Goal: Task Accomplishment & Management: Manage account settings

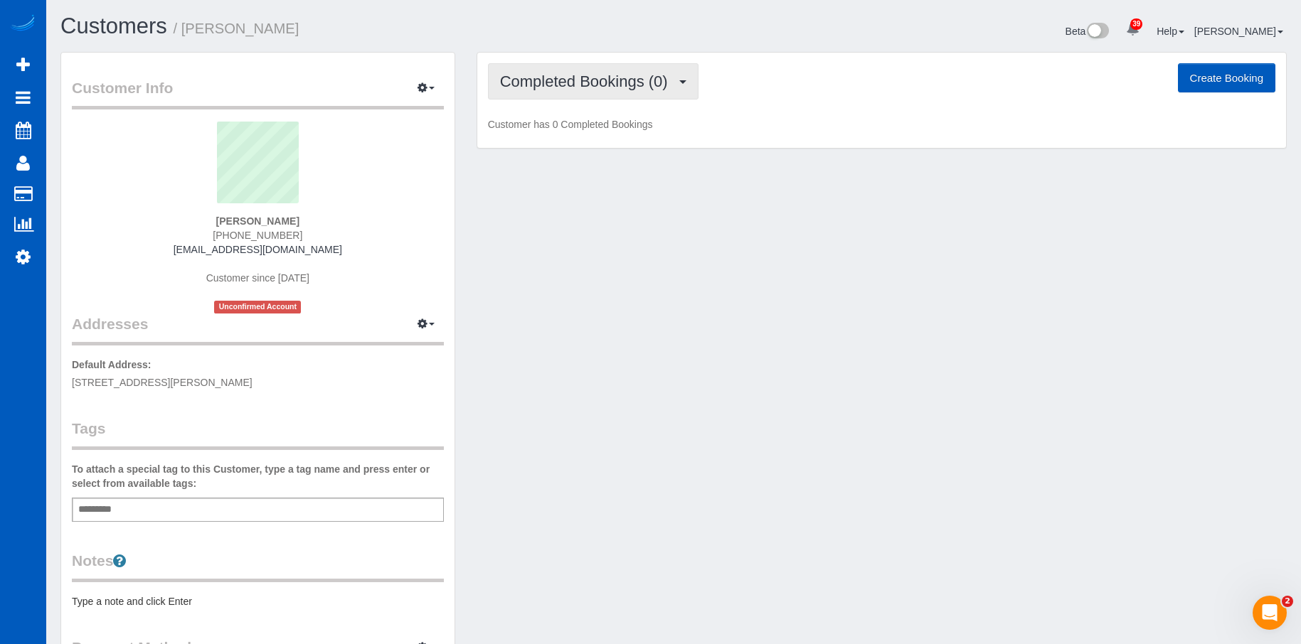
click at [636, 90] on button "Completed Bookings (0)" at bounding box center [593, 81] width 210 height 36
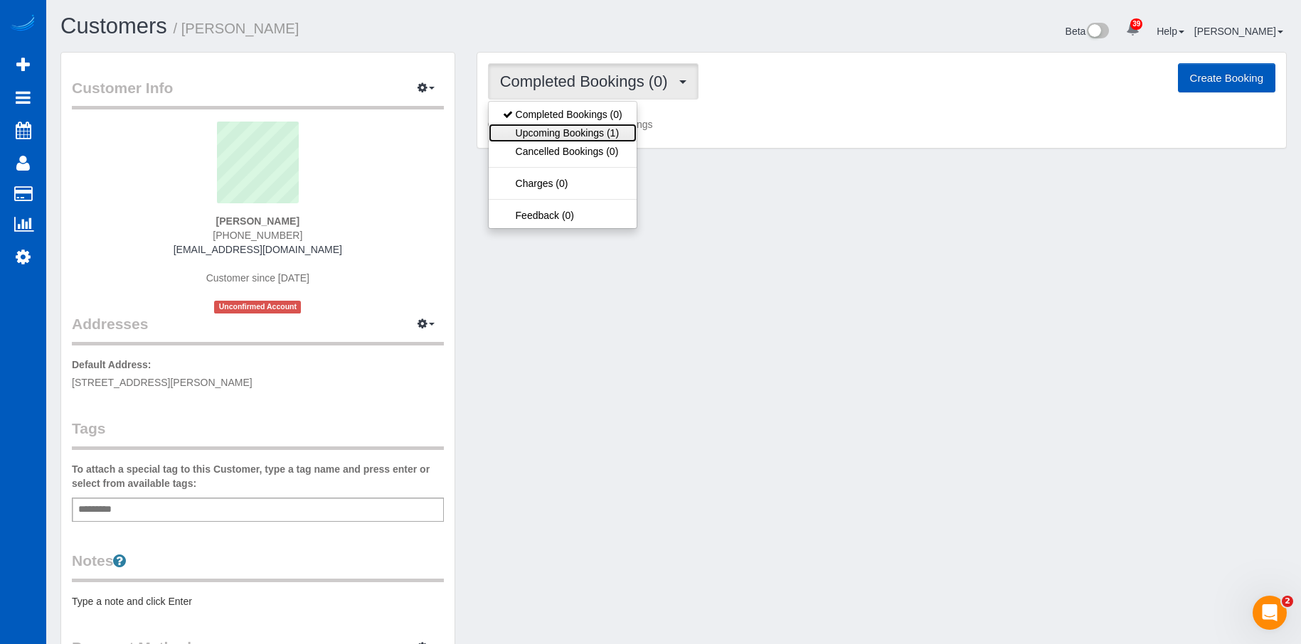
click at [581, 132] on link "Upcoming Bookings (1)" at bounding box center [563, 133] width 148 height 18
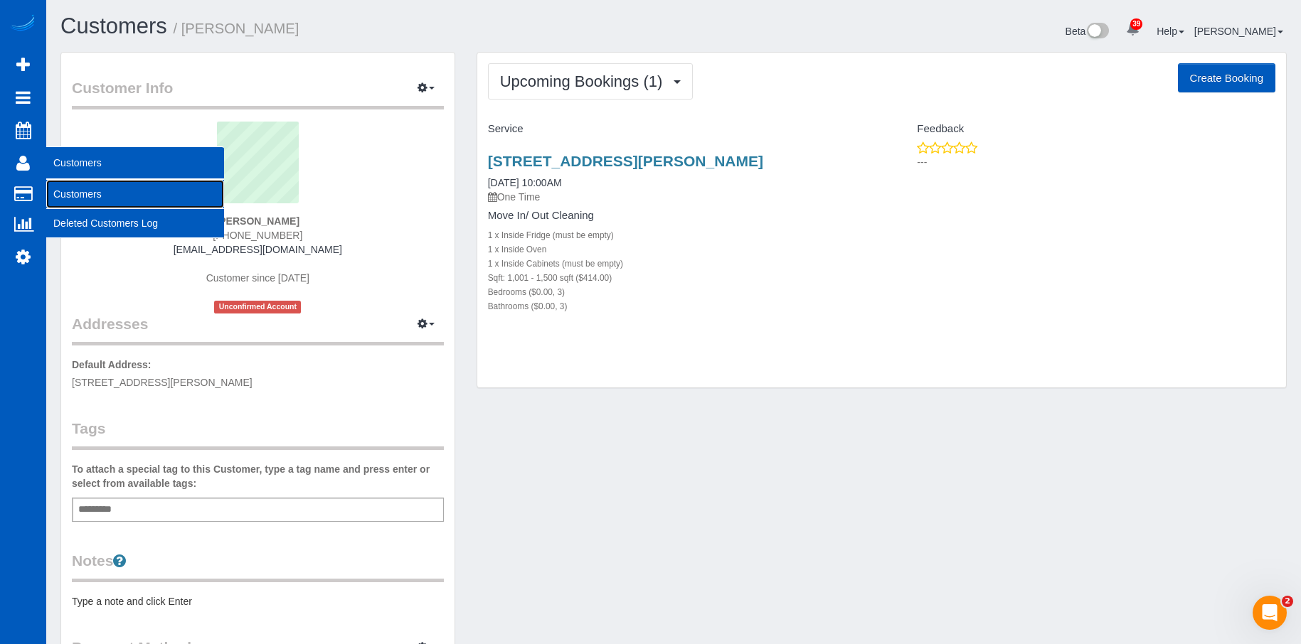
click at [75, 188] on link "Customers" at bounding box center [135, 194] width 178 height 28
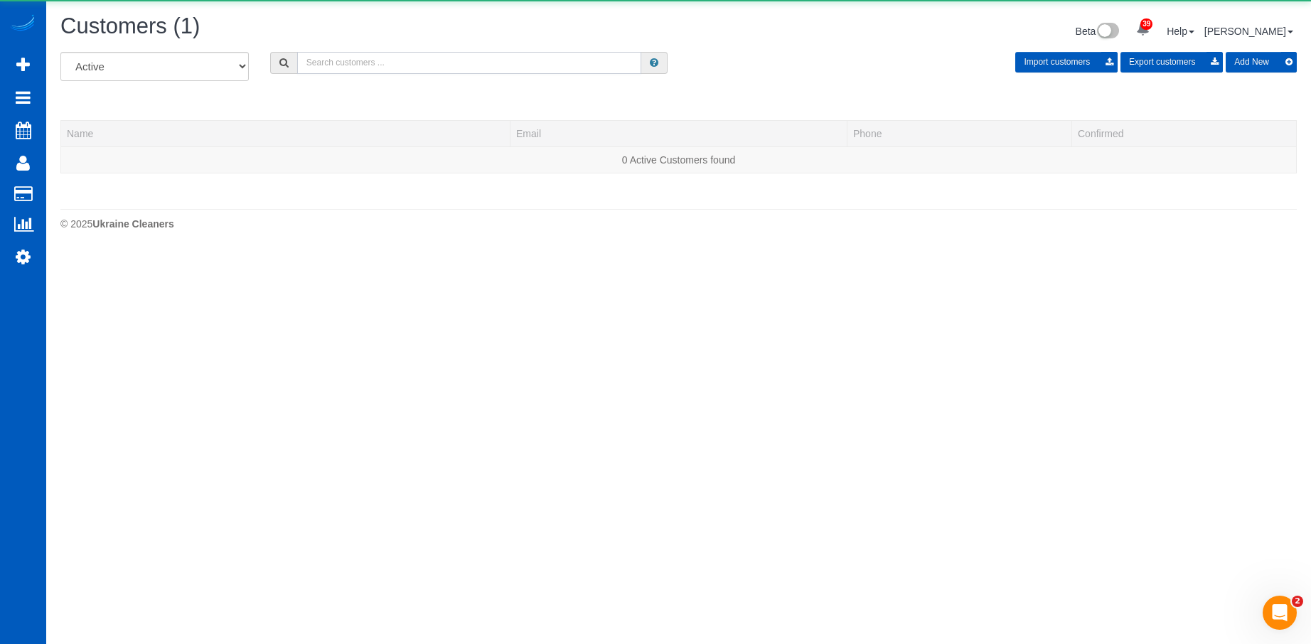
click at [361, 71] on input "text" at bounding box center [469, 63] width 345 height 22
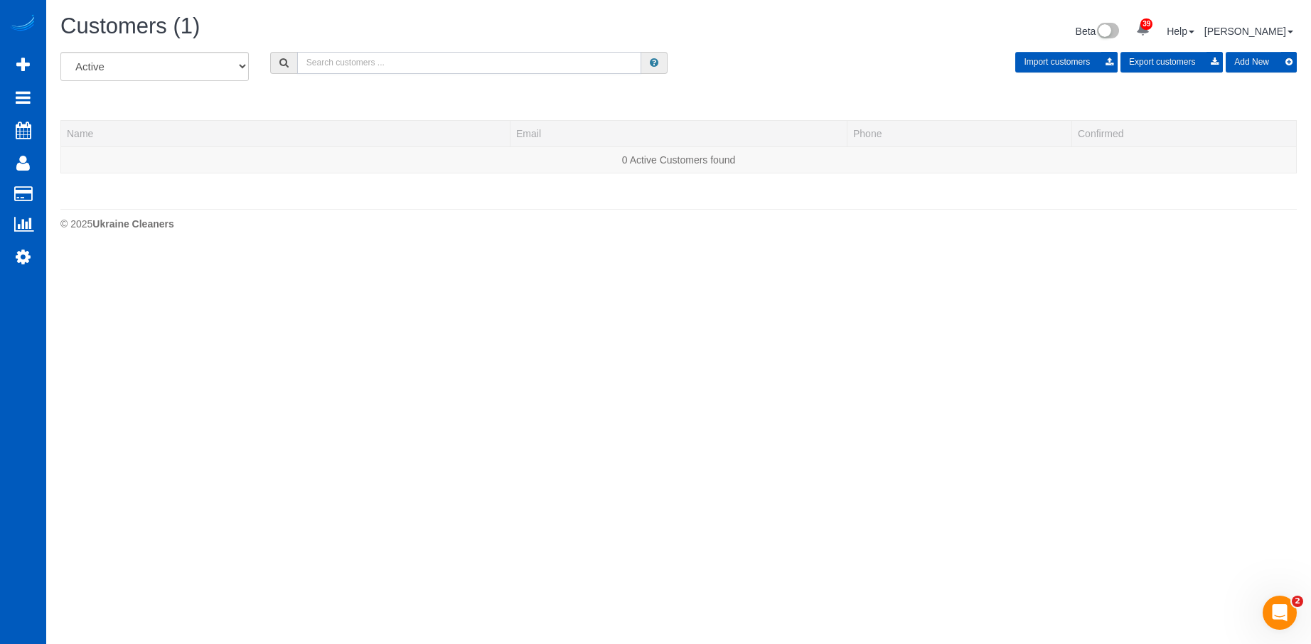
paste input "chillingout88@gmail.com"
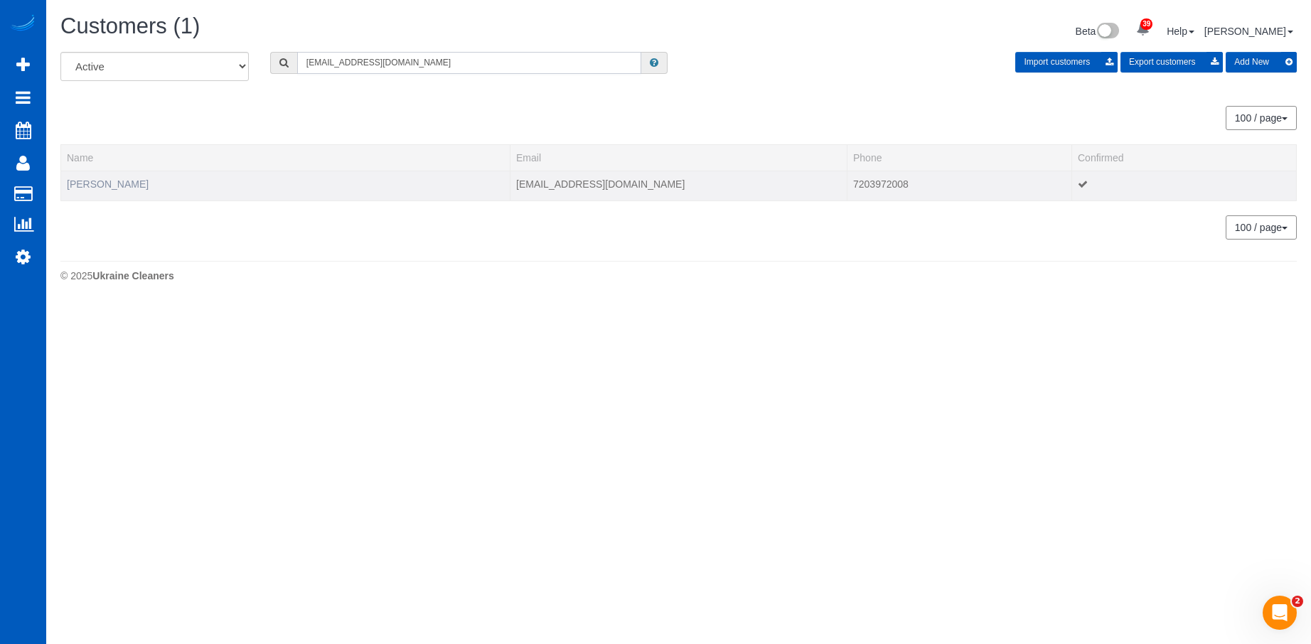
type input "chillingout88@gmail.com"
click at [87, 180] on link "Aditya V" at bounding box center [108, 183] width 82 height 11
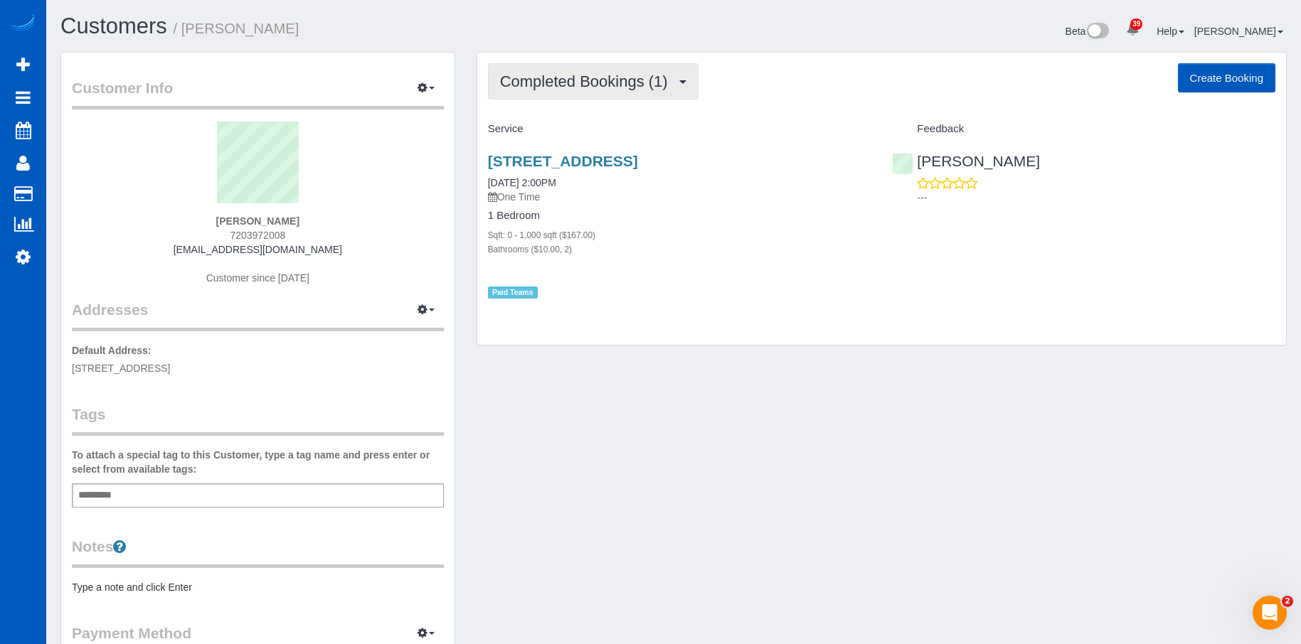
click at [614, 75] on span "Completed Bookings (1)" at bounding box center [587, 82] width 175 height 18
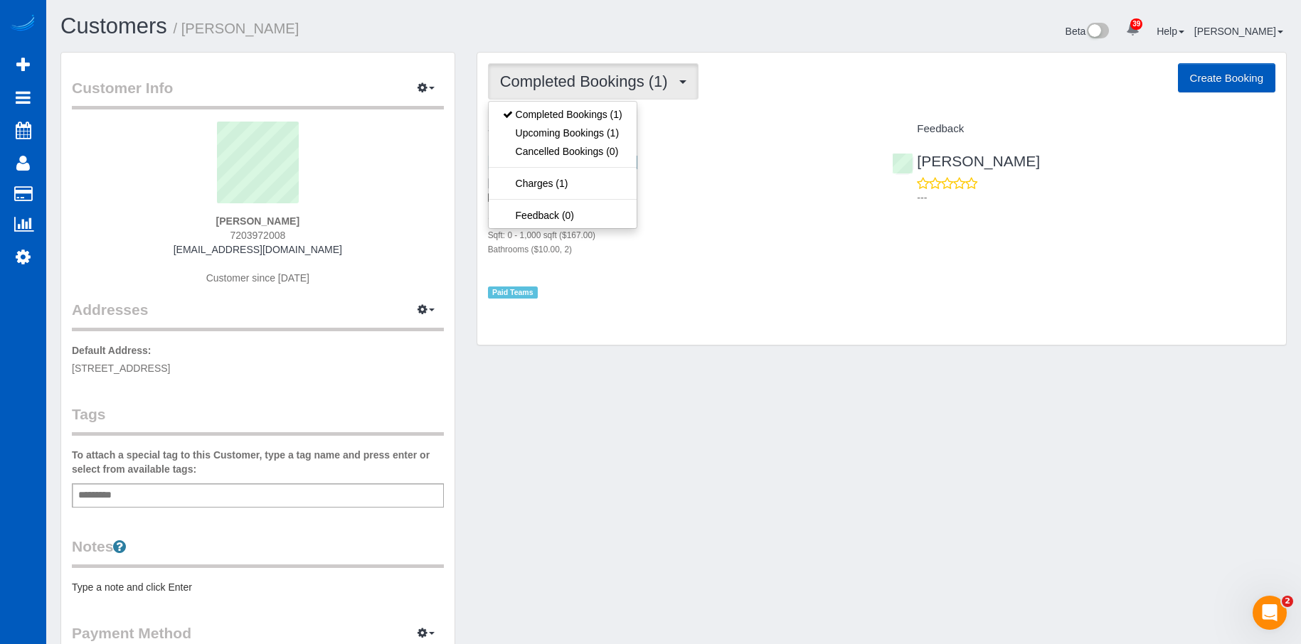
click at [619, 81] on span "Completed Bookings (1)" at bounding box center [587, 82] width 175 height 18
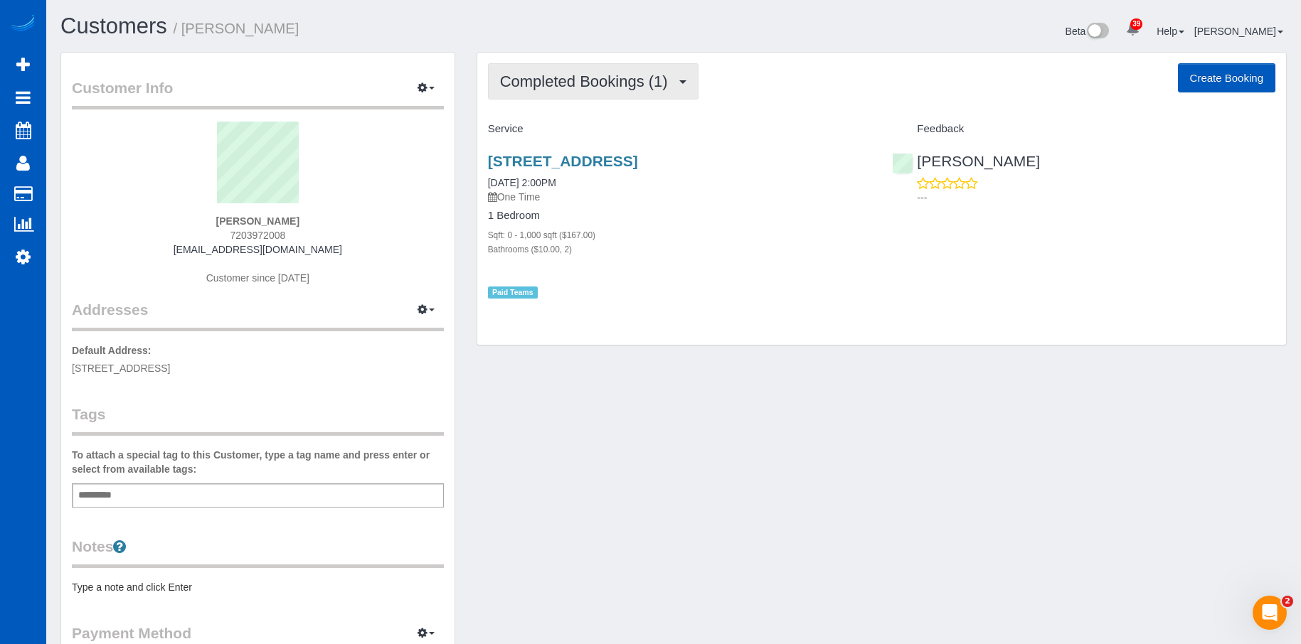
click at [626, 76] on span "Completed Bookings (1)" at bounding box center [587, 82] width 175 height 18
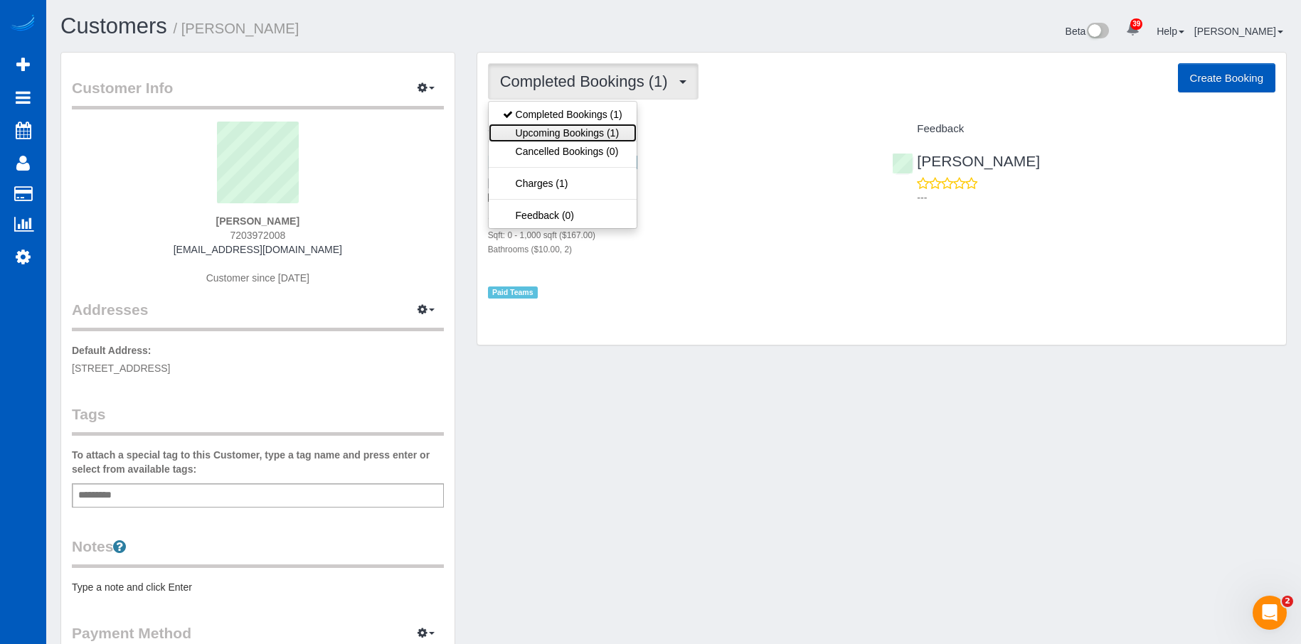
click at [592, 124] on link "Upcoming Bookings (1)" at bounding box center [563, 133] width 148 height 18
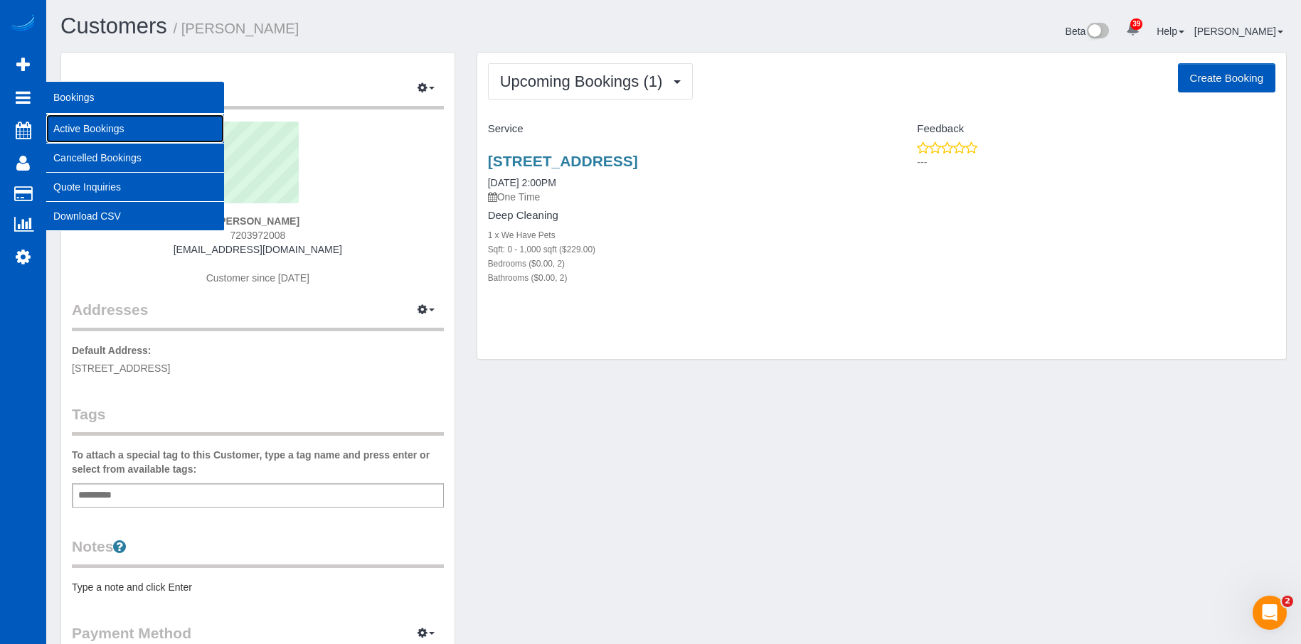
click at [70, 123] on link "Active Bookings" at bounding box center [135, 128] width 178 height 28
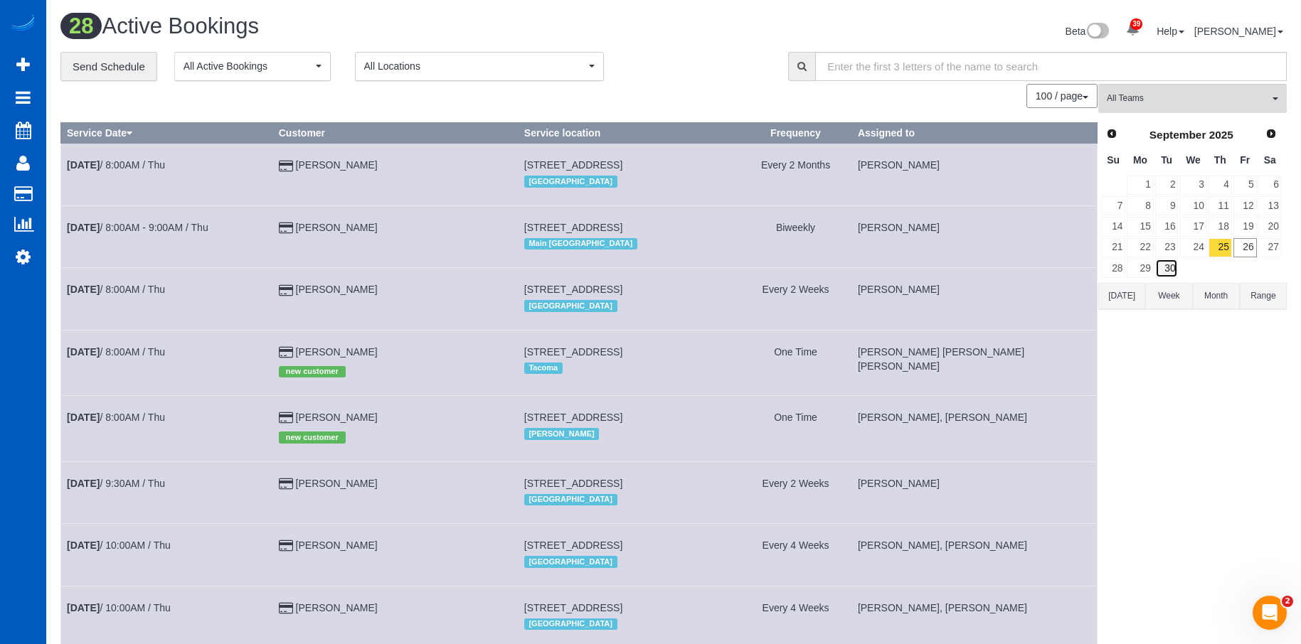
click at [1169, 264] on link "30" at bounding box center [1166, 268] width 23 height 19
click at [1180, 103] on span "All Teams" at bounding box center [1187, 98] width 162 height 12
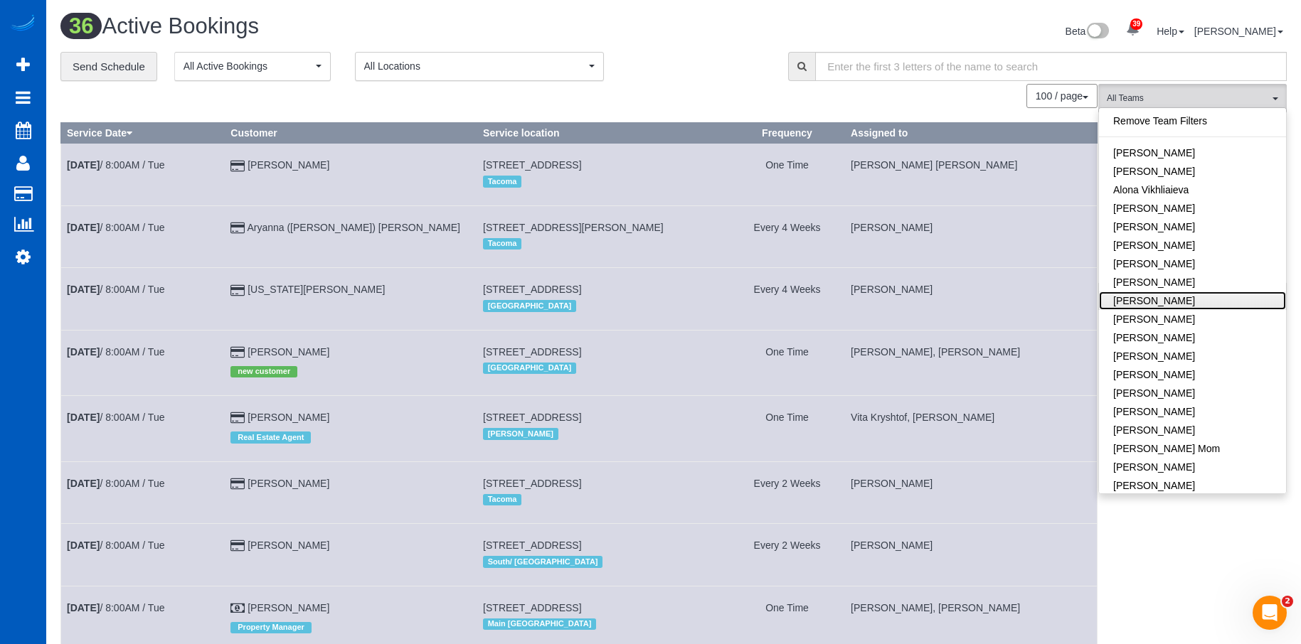
click at [1203, 298] on link "[PERSON_NAME]" at bounding box center [1192, 301] width 187 height 18
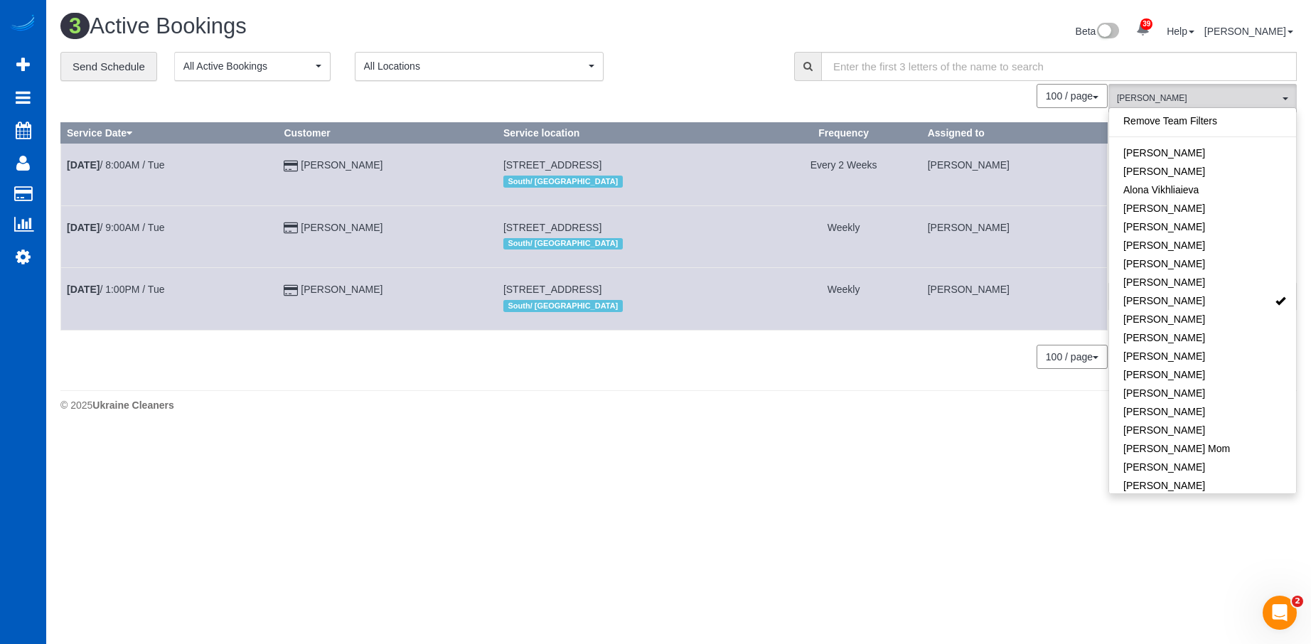
click at [669, 55] on div "**********" at bounding box center [416, 67] width 712 height 30
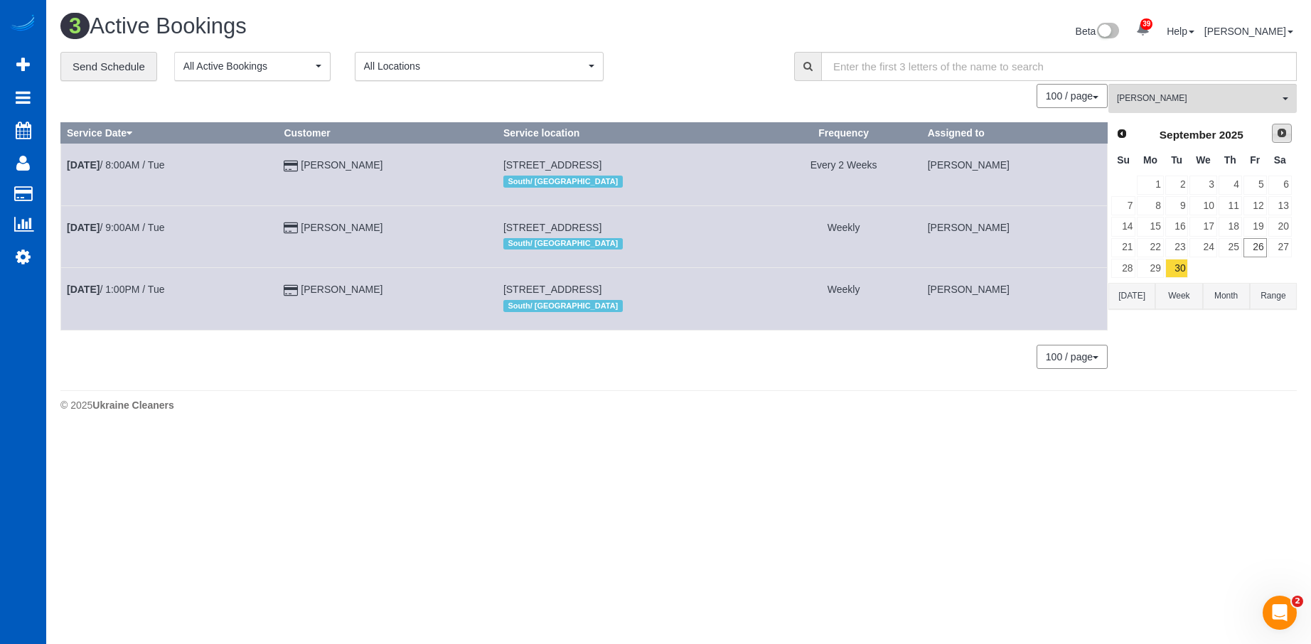
click at [1276, 133] on span "Next" at bounding box center [1281, 132] width 11 height 11
click at [1170, 245] on link "21" at bounding box center [1176, 247] width 23 height 19
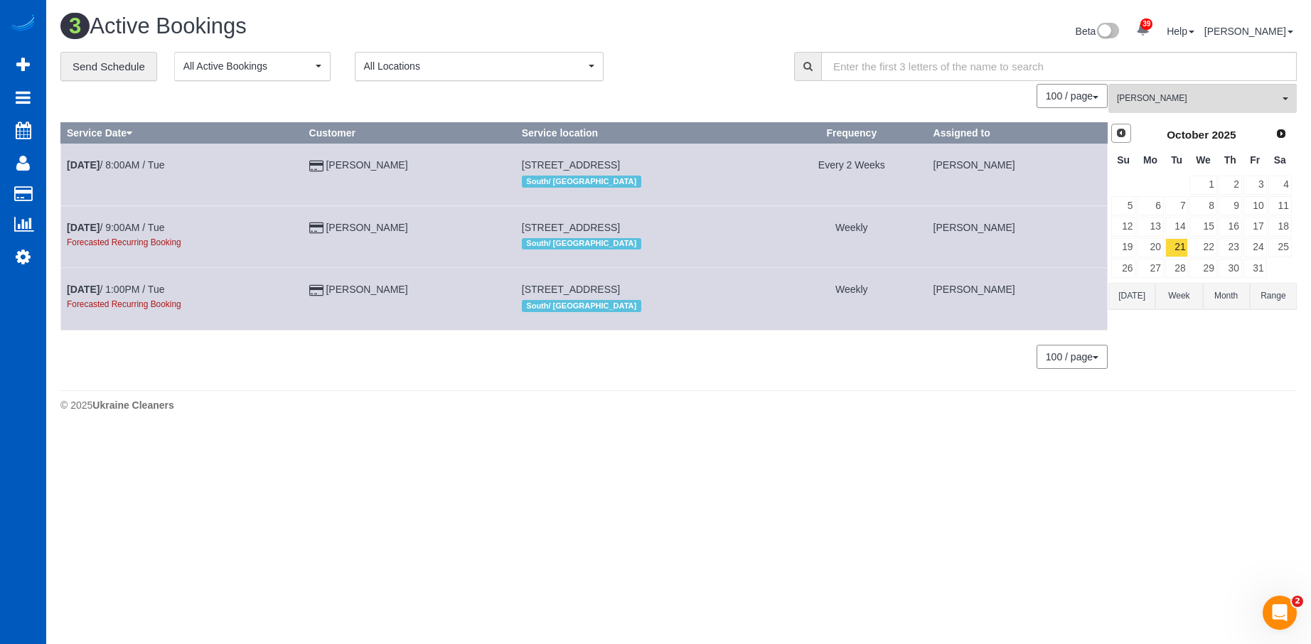
click at [1126, 132] on span "Prev" at bounding box center [1121, 132] width 11 height 11
click at [1173, 260] on link "30" at bounding box center [1176, 268] width 23 height 19
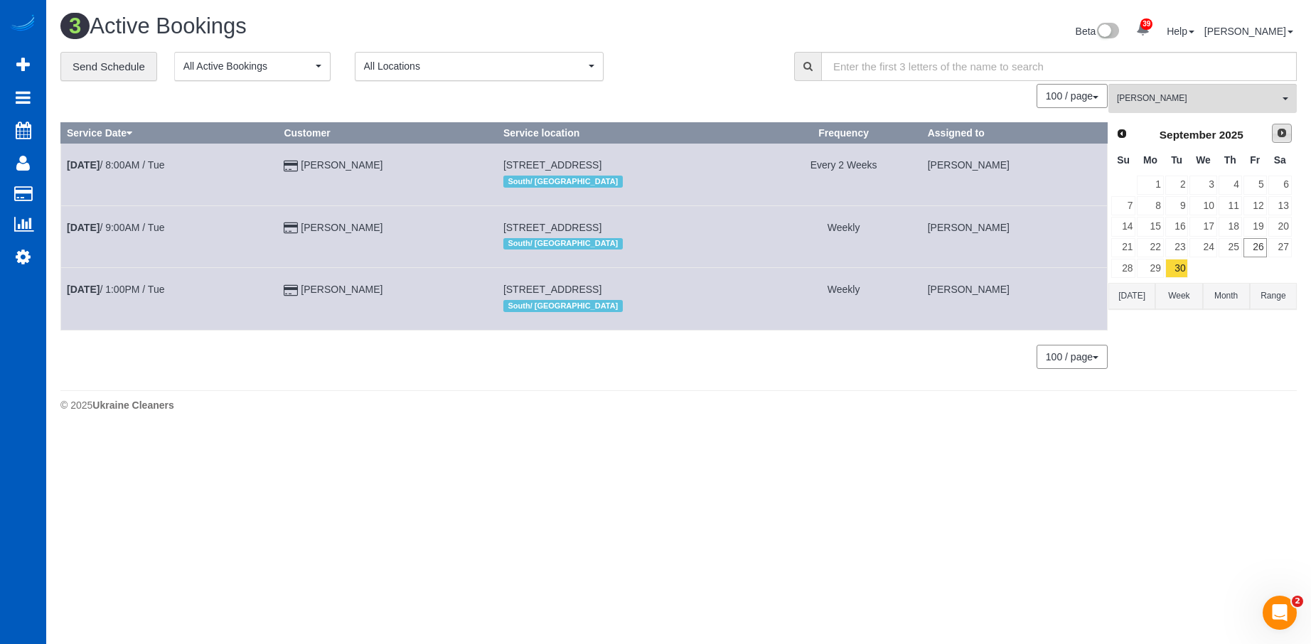
click at [1278, 136] on span "Next" at bounding box center [1281, 132] width 11 height 11
click at [1276, 137] on span "Next" at bounding box center [1281, 132] width 11 height 11
click at [1175, 204] on link "4" at bounding box center [1176, 205] width 23 height 19
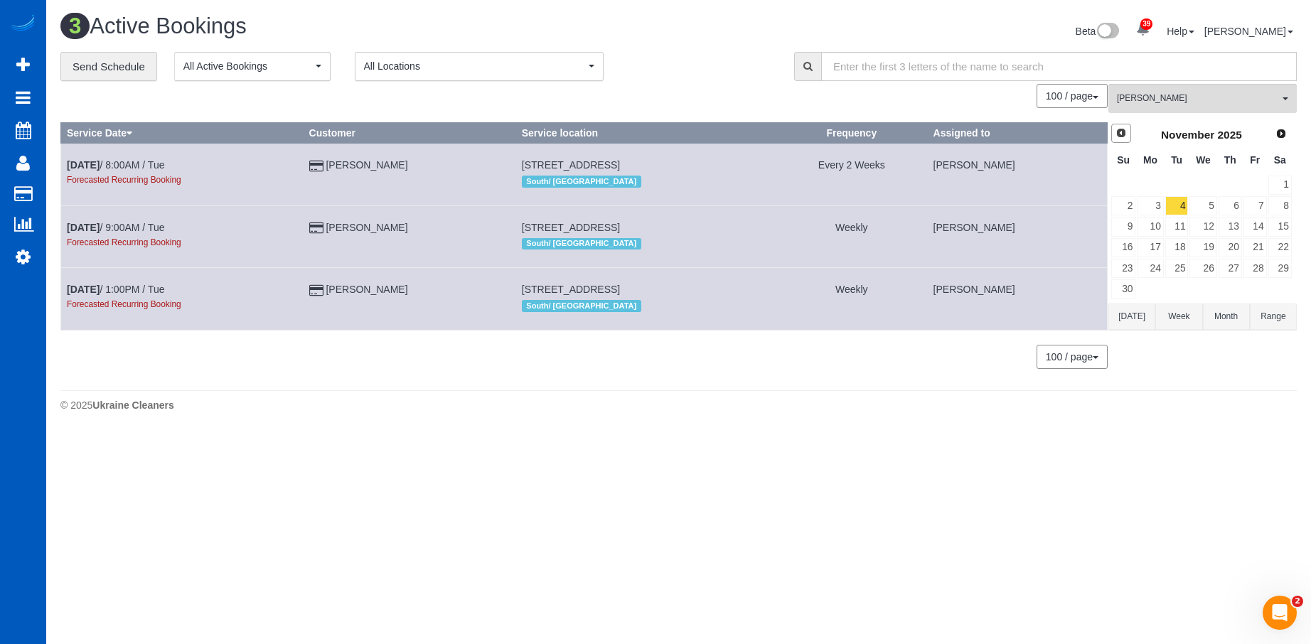
click at [1125, 135] on span "Prev" at bounding box center [1121, 132] width 11 height 11
click at [1126, 139] on link "Prev" at bounding box center [1121, 134] width 20 height 20
click at [1181, 268] on link "30" at bounding box center [1176, 268] width 23 height 19
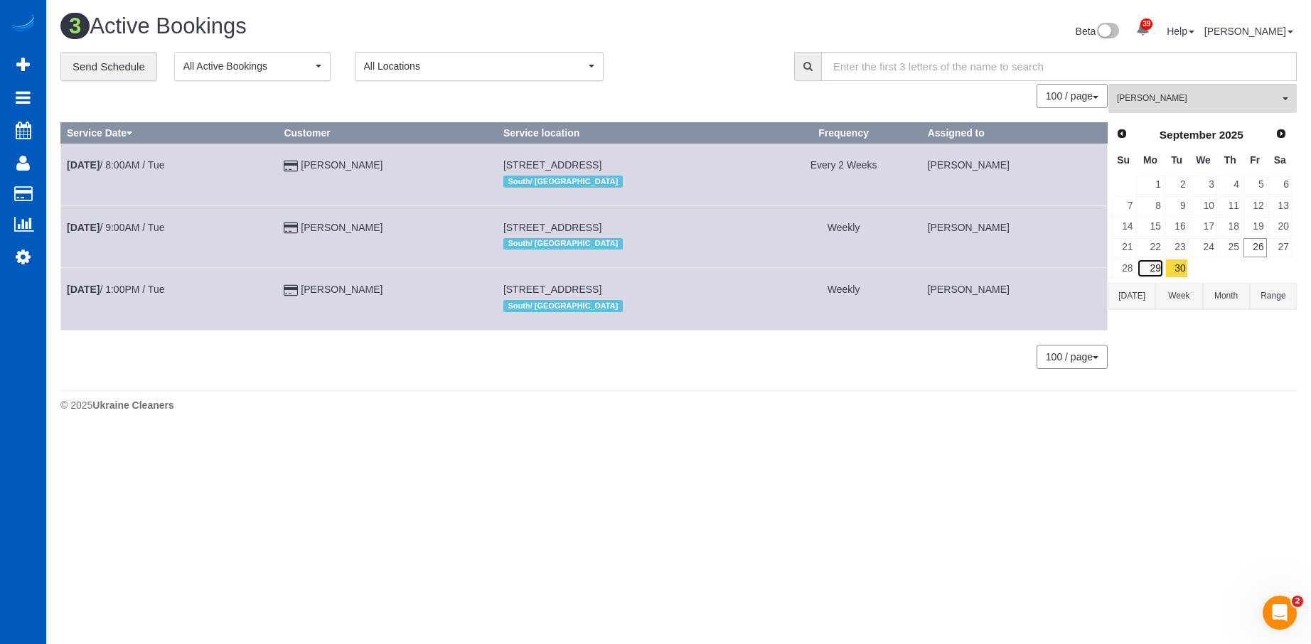
click at [1156, 270] on link "29" at bounding box center [1150, 268] width 26 height 19
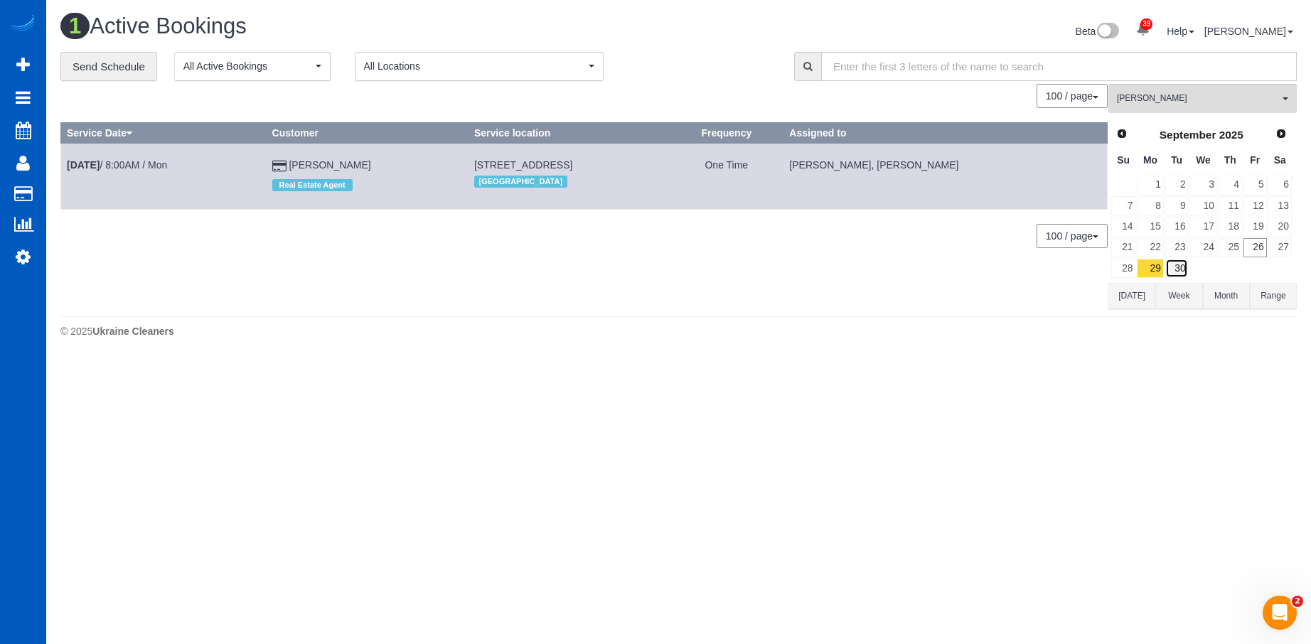
click at [1180, 271] on link "30" at bounding box center [1176, 268] width 23 height 19
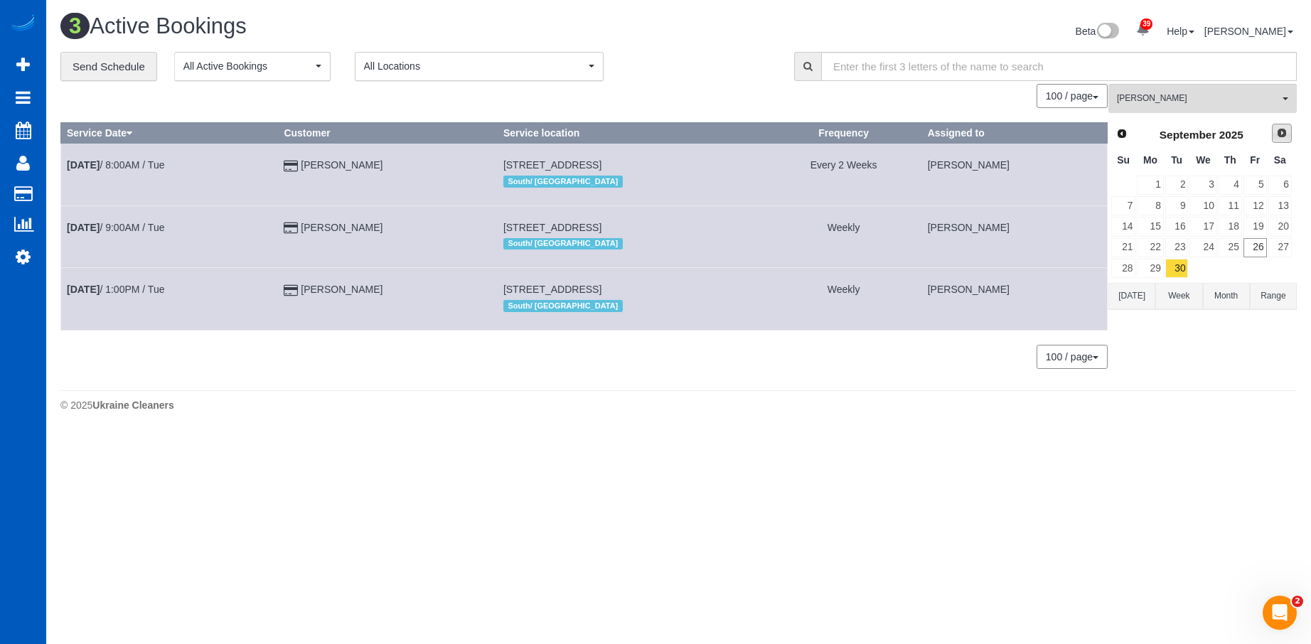
click at [1276, 142] on link "Next" at bounding box center [1282, 134] width 20 height 20
click at [1215, 186] on link "1" at bounding box center [1203, 185] width 27 height 19
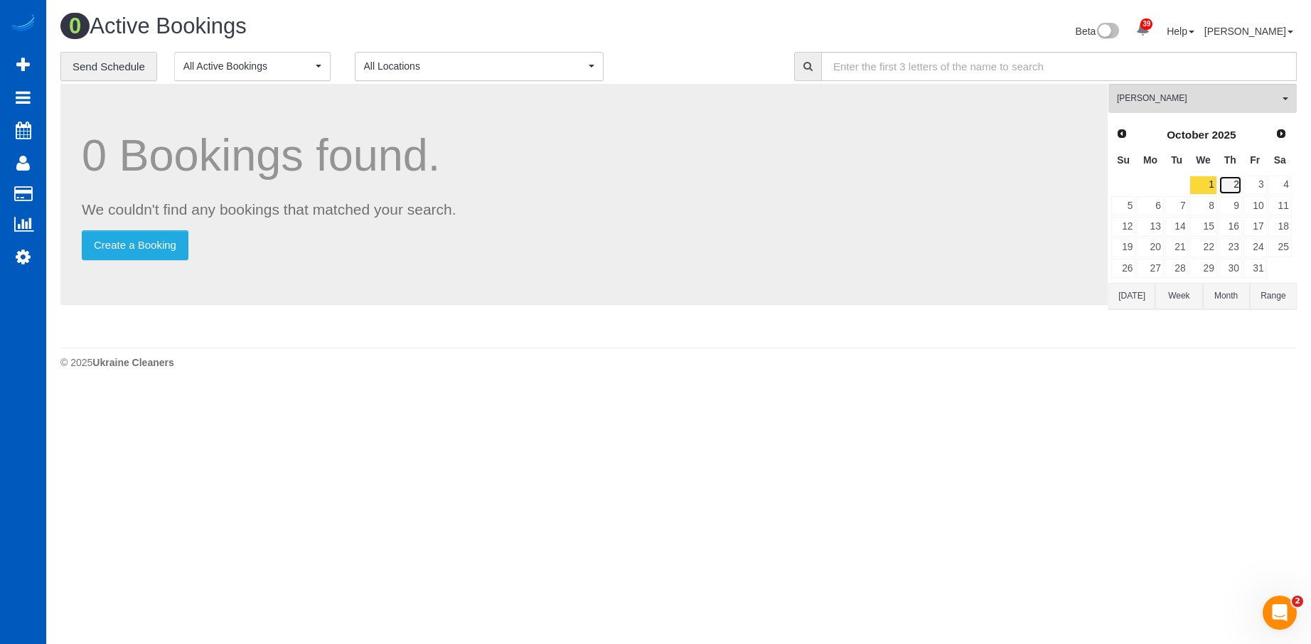
click at [1239, 180] on link "2" at bounding box center [1230, 185] width 23 height 19
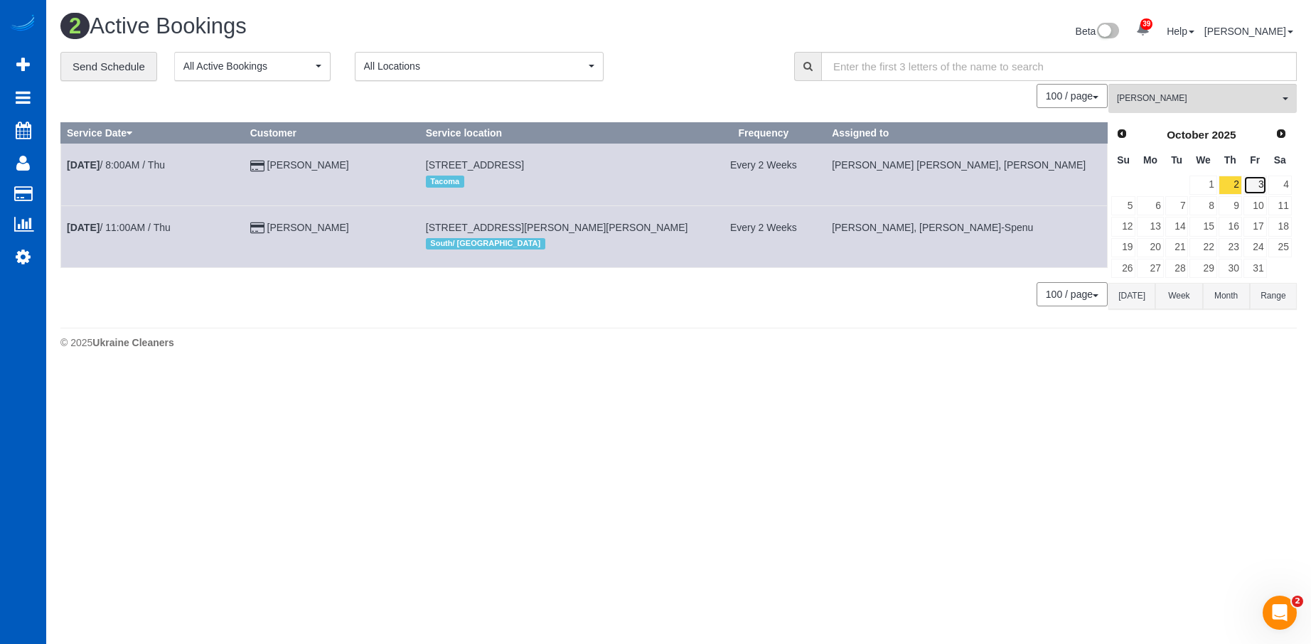
click at [1258, 186] on link "3" at bounding box center [1255, 185] width 23 height 19
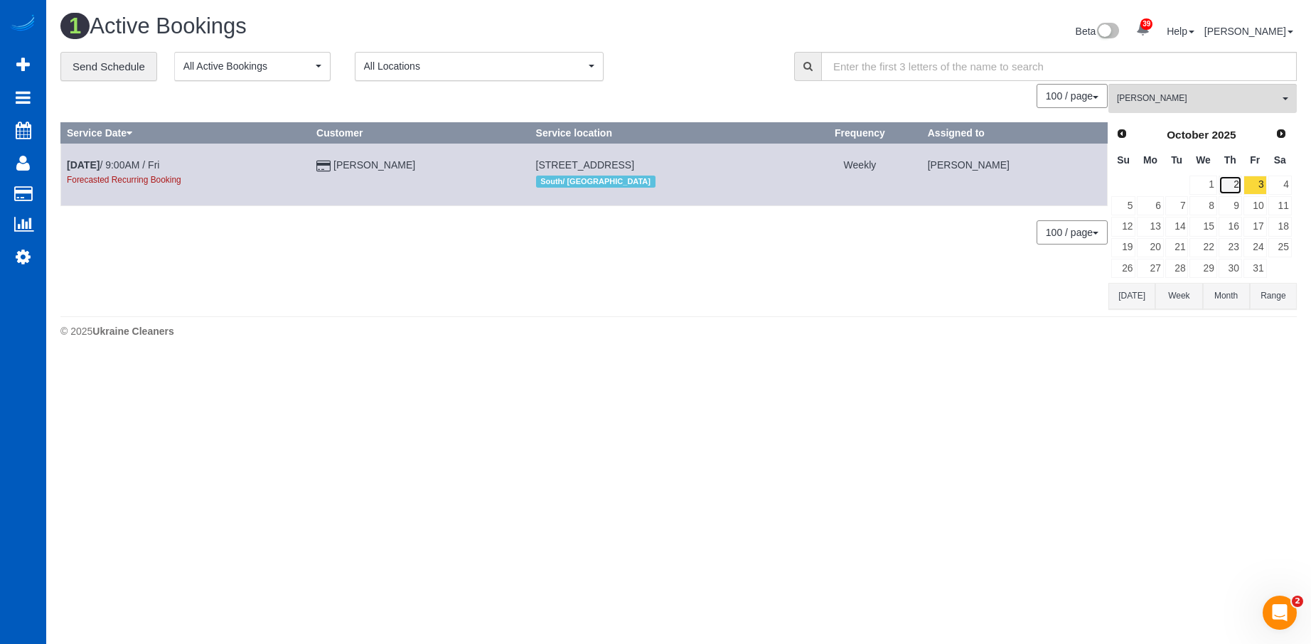
click at [1239, 187] on link "2" at bounding box center [1230, 185] width 23 height 19
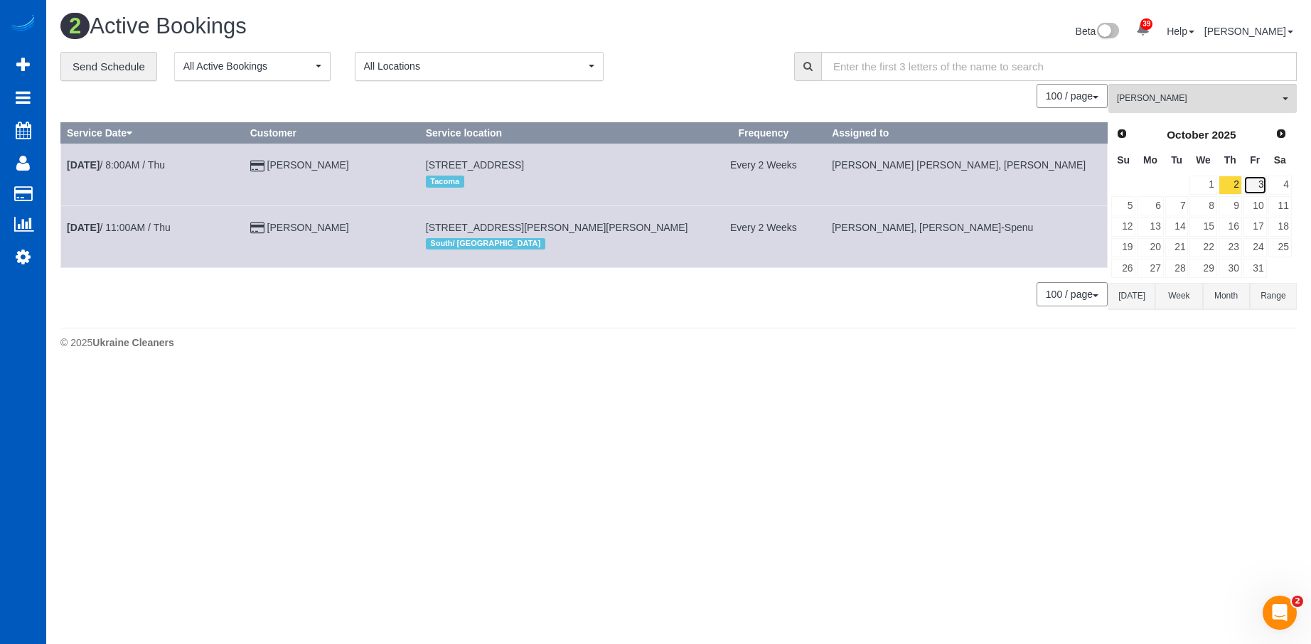
click at [1254, 183] on link "3" at bounding box center [1255, 185] width 23 height 19
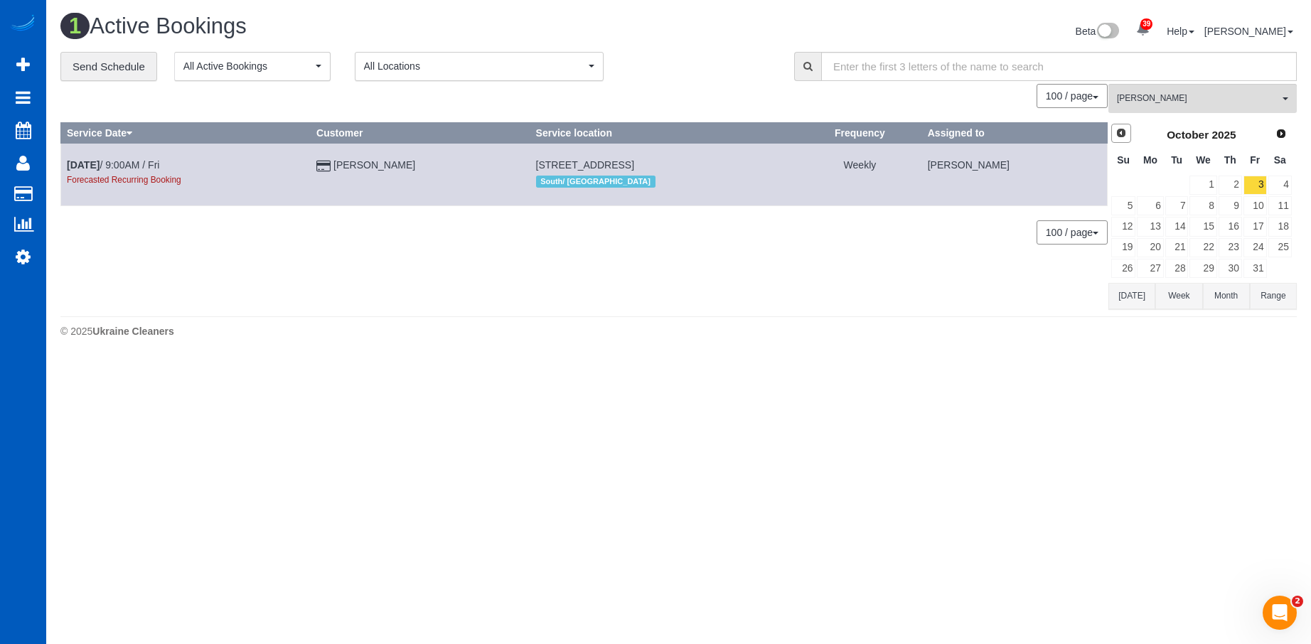
click at [1119, 132] on span "Prev" at bounding box center [1121, 132] width 11 height 11
click at [1171, 270] on link "30" at bounding box center [1176, 268] width 23 height 19
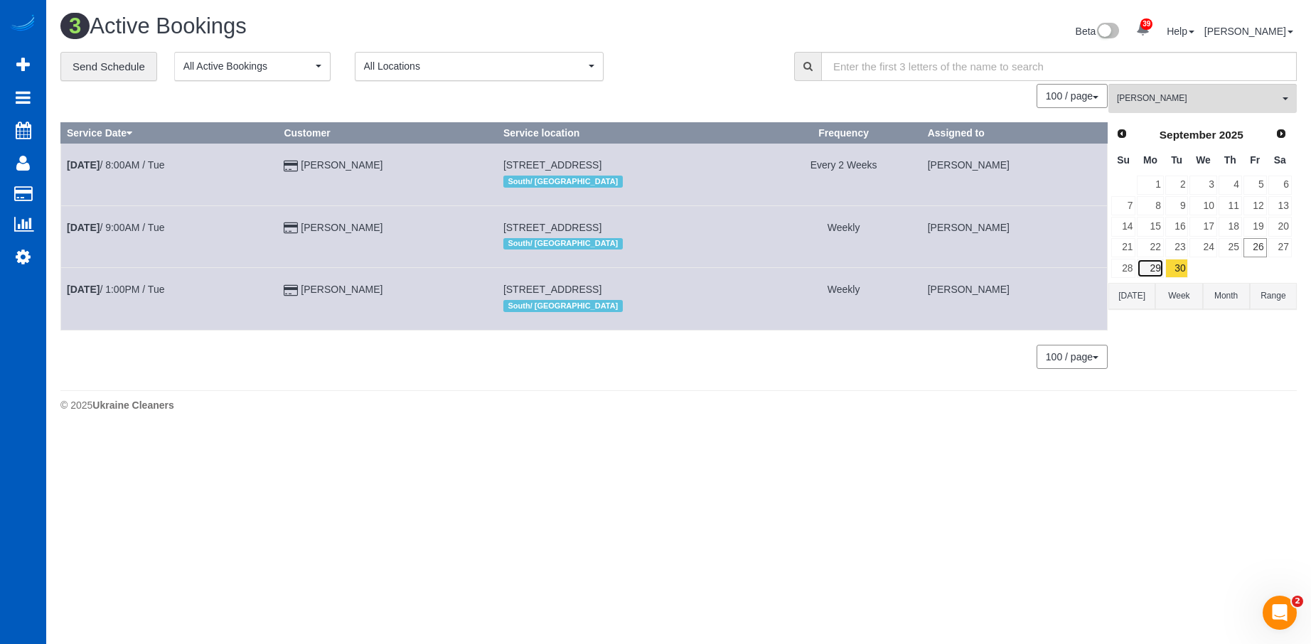
click at [1153, 265] on link "29" at bounding box center [1150, 268] width 26 height 19
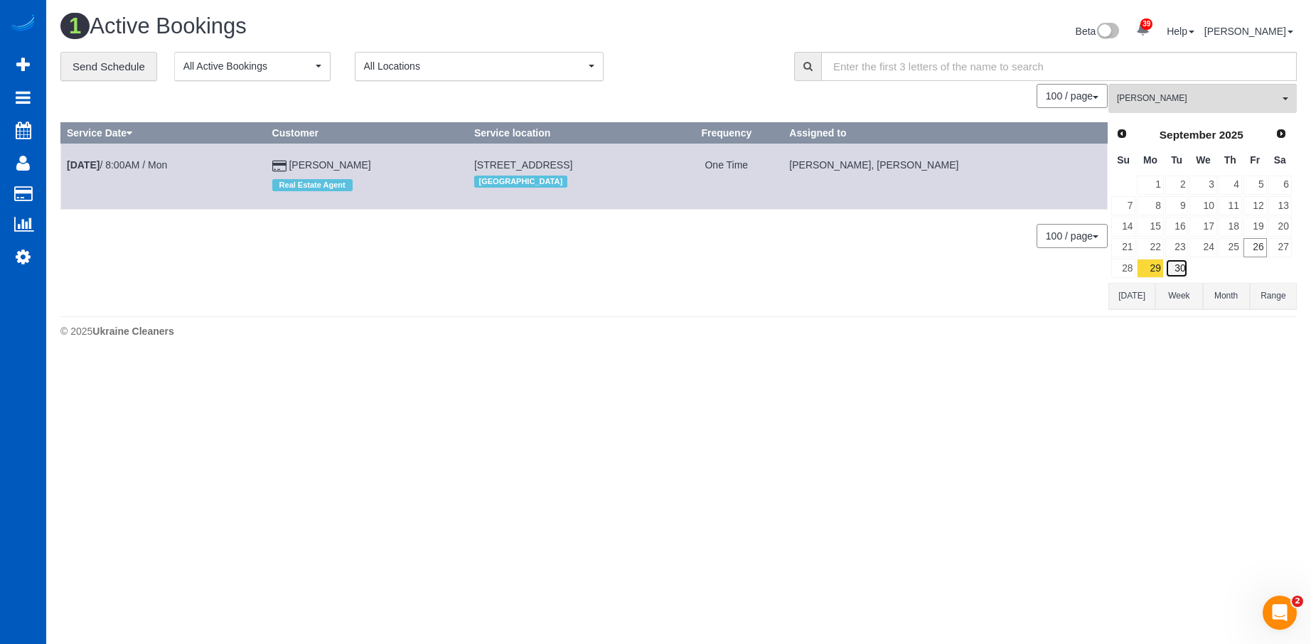
click at [1171, 264] on link "30" at bounding box center [1176, 268] width 23 height 19
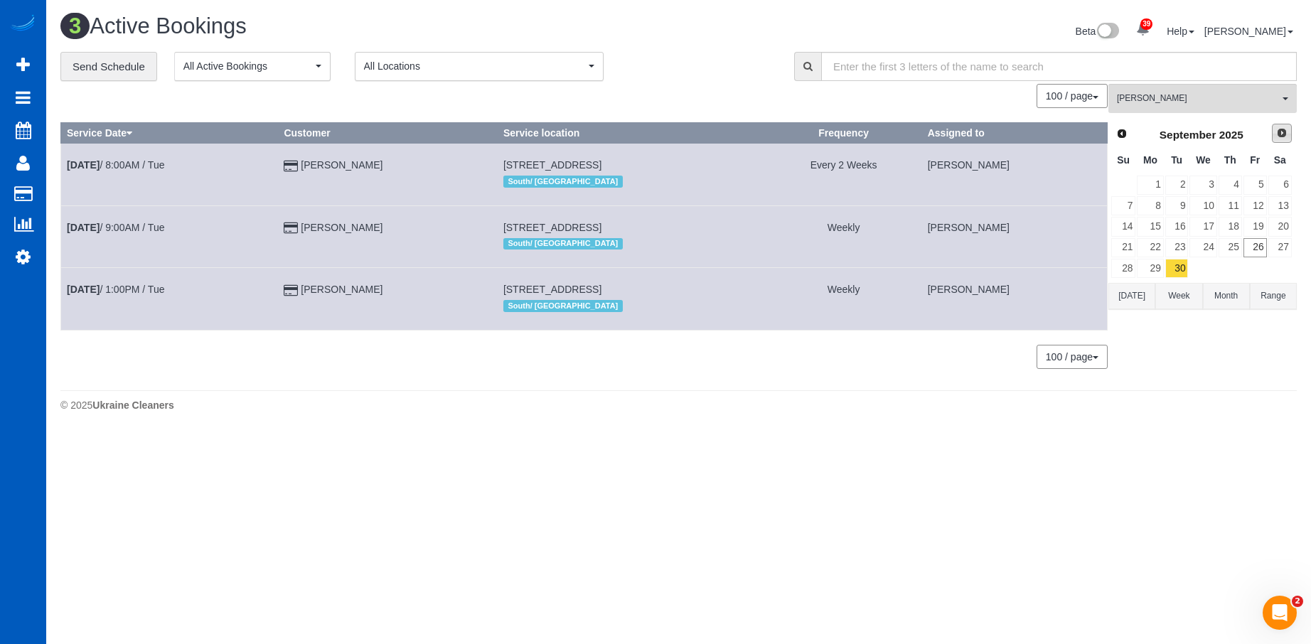
click at [1274, 132] on link "Next" at bounding box center [1282, 134] width 20 height 20
click at [1218, 181] on td "2" at bounding box center [1230, 185] width 25 height 21
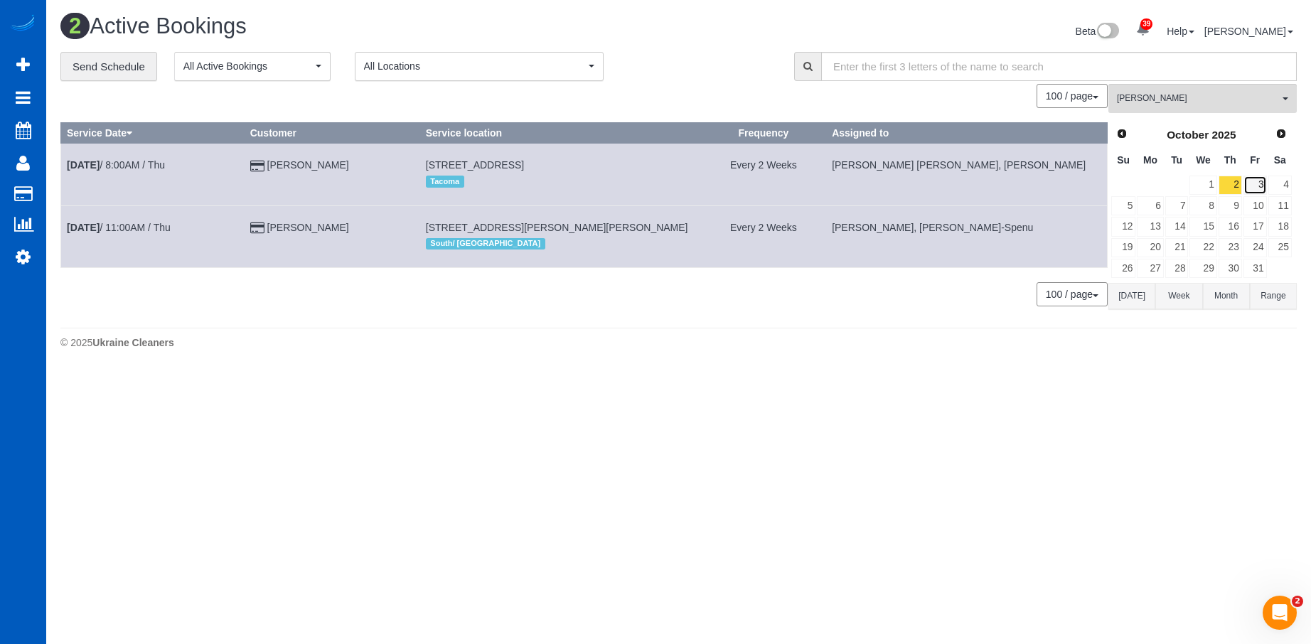
click at [1256, 179] on link "3" at bounding box center [1255, 185] width 23 height 19
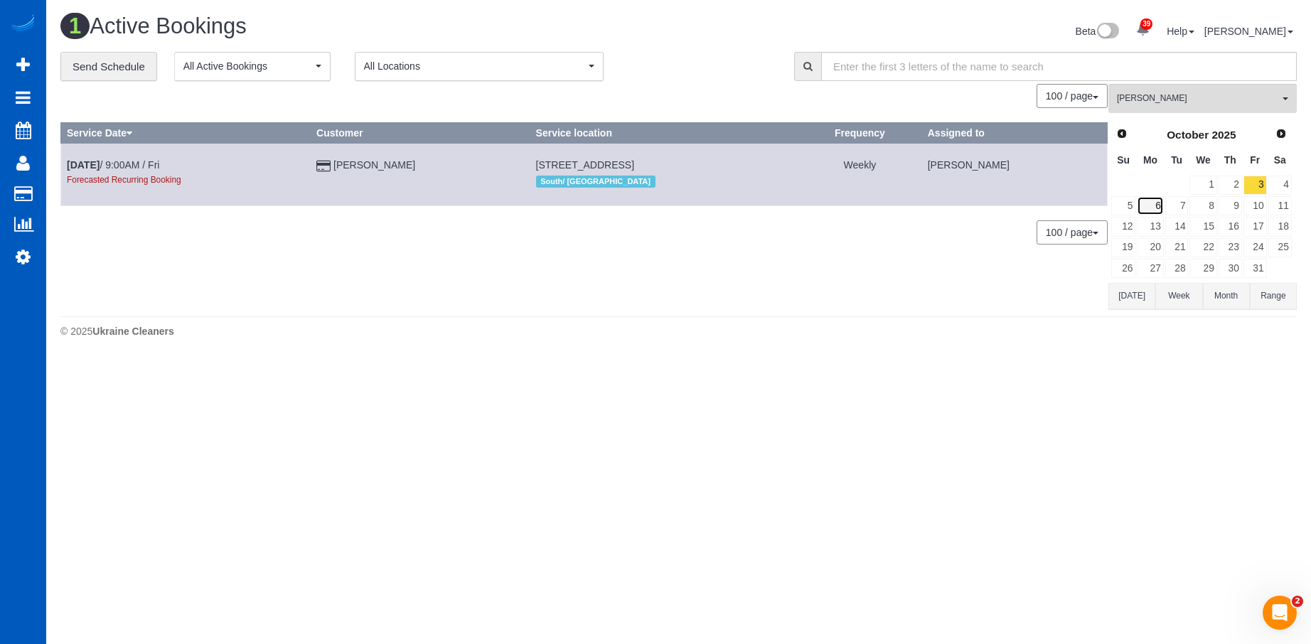
click at [1161, 199] on link "6" at bounding box center [1150, 205] width 26 height 19
click at [1173, 244] on link "21" at bounding box center [1176, 247] width 23 height 19
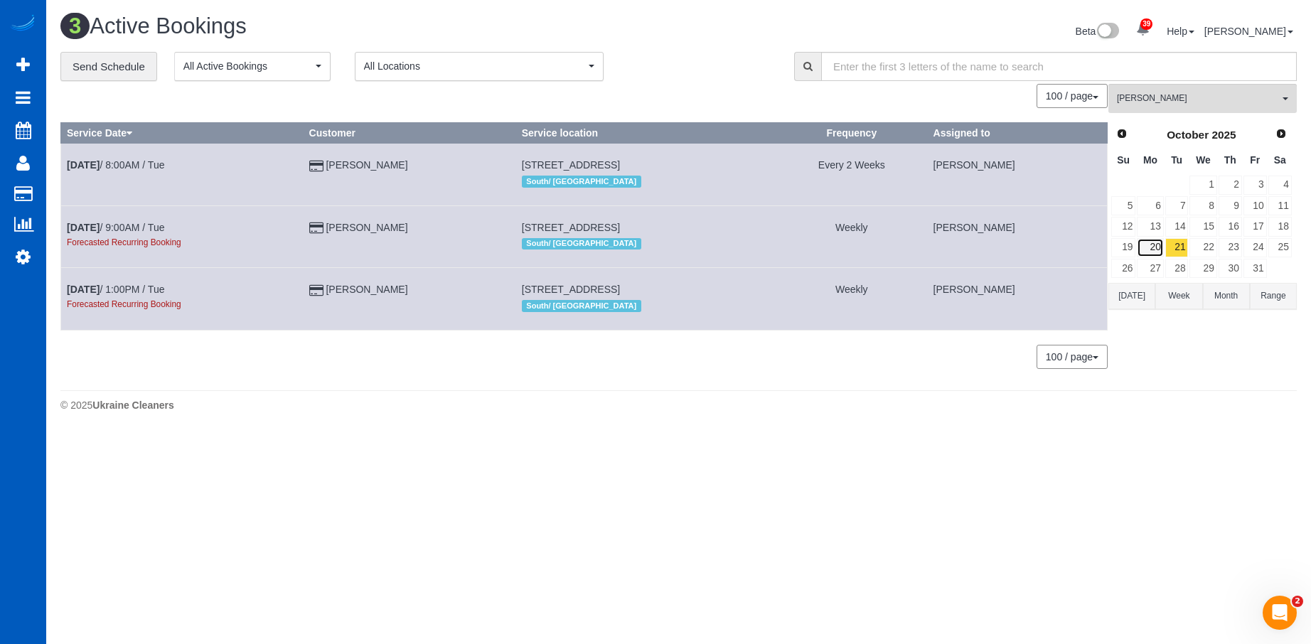
click at [1157, 249] on link "20" at bounding box center [1150, 247] width 26 height 19
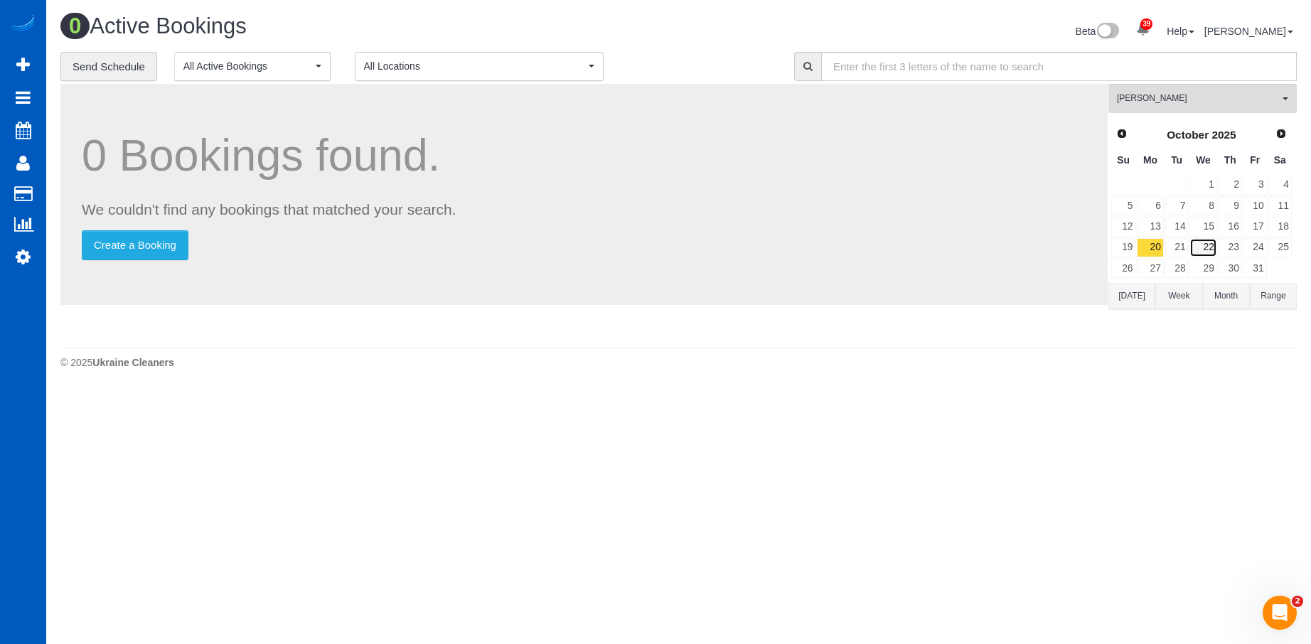
click at [1213, 240] on link "22" at bounding box center [1203, 247] width 27 height 19
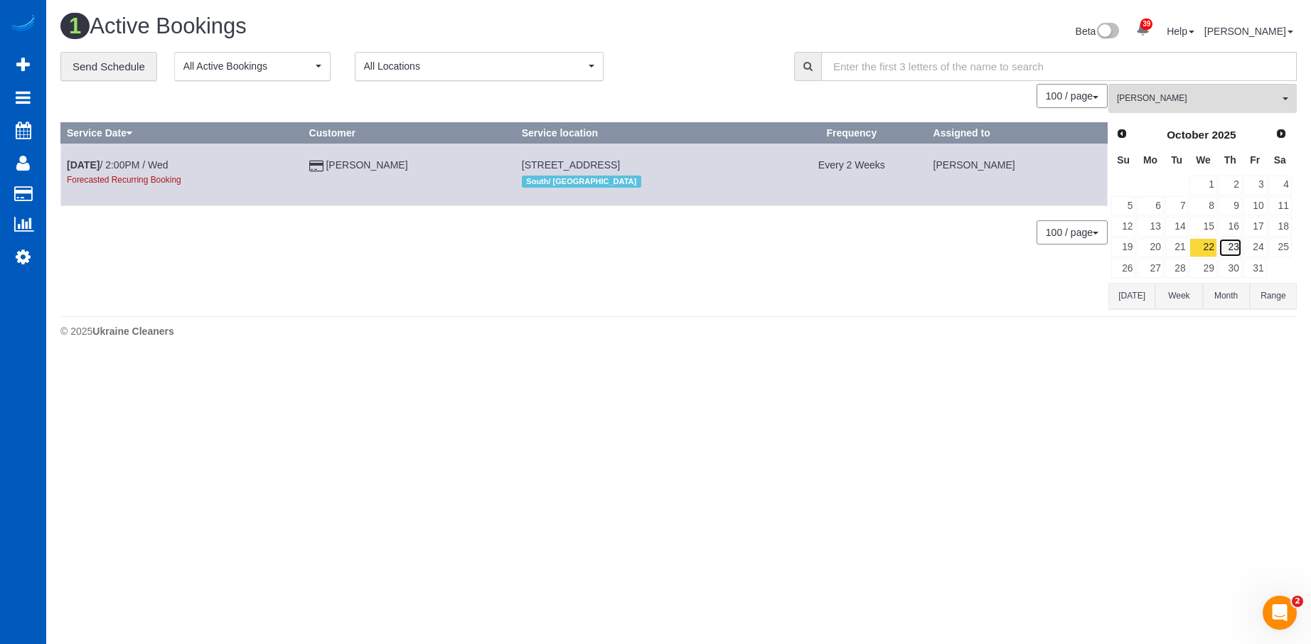
click at [1238, 245] on link "23" at bounding box center [1230, 247] width 23 height 19
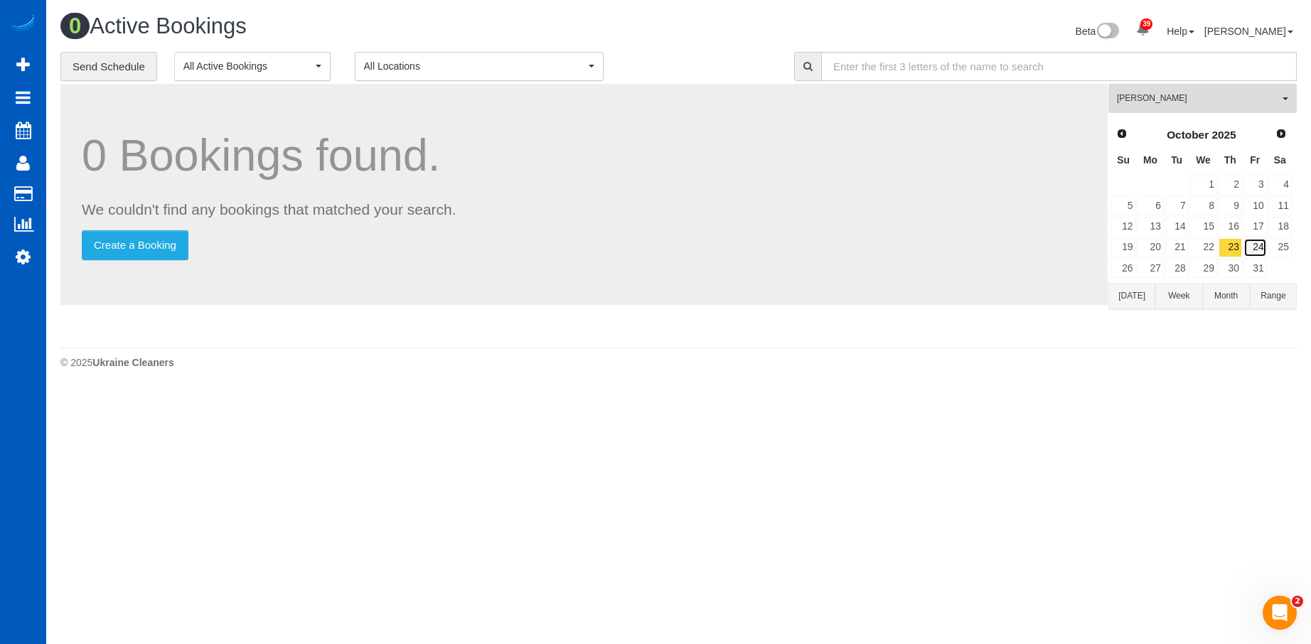
click at [1258, 245] on link "24" at bounding box center [1255, 247] width 23 height 19
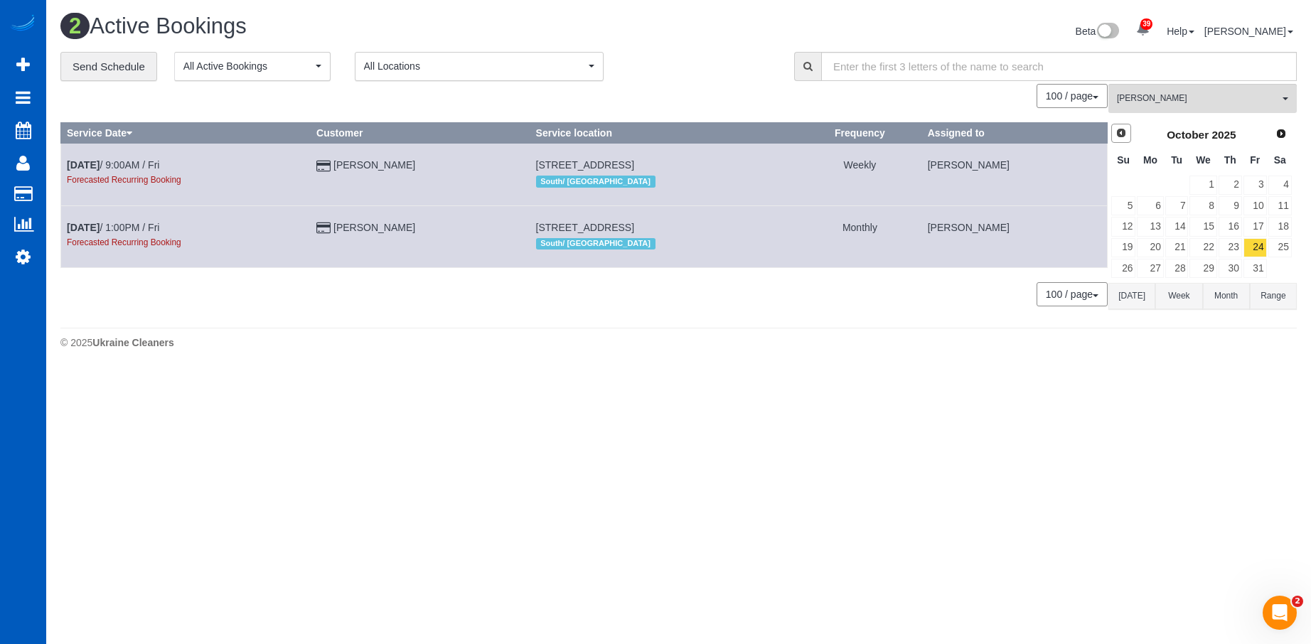
click at [1128, 139] on link "Prev" at bounding box center [1121, 134] width 20 height 20
click at [1283, 133] on span "Next" at bounding box center [1281, 132] width 11 height 11
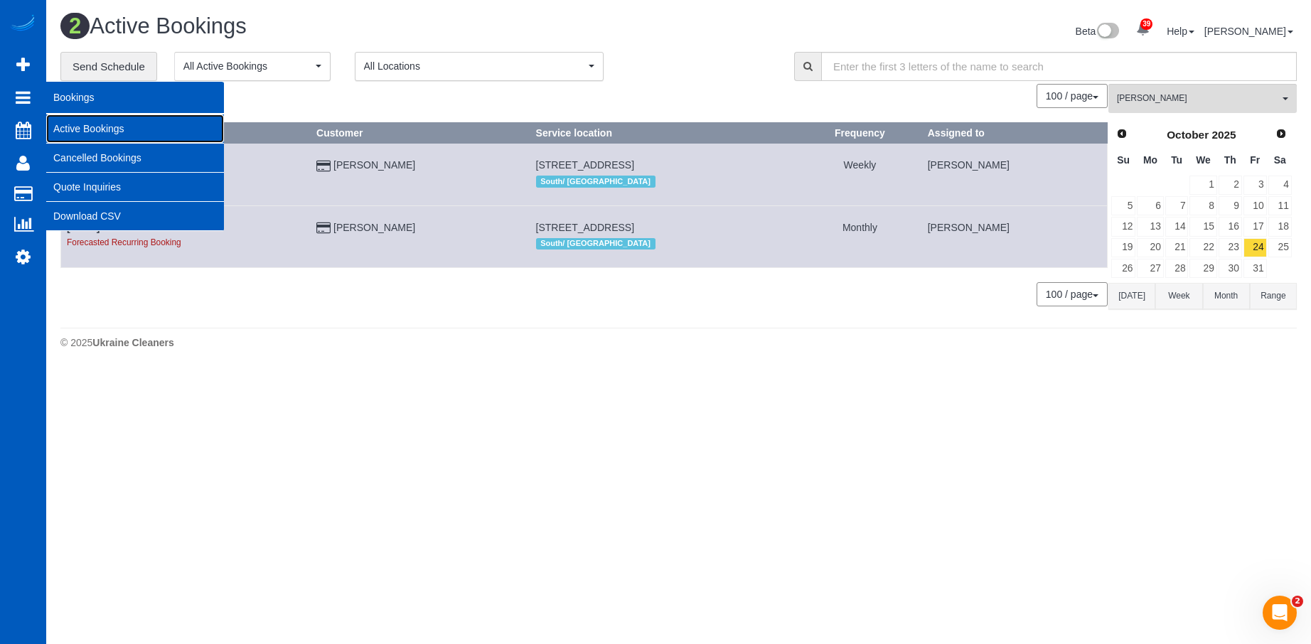
click at [62, 126] on link "Active Bookings" at bounding box center [135, 128] width 178 height 28
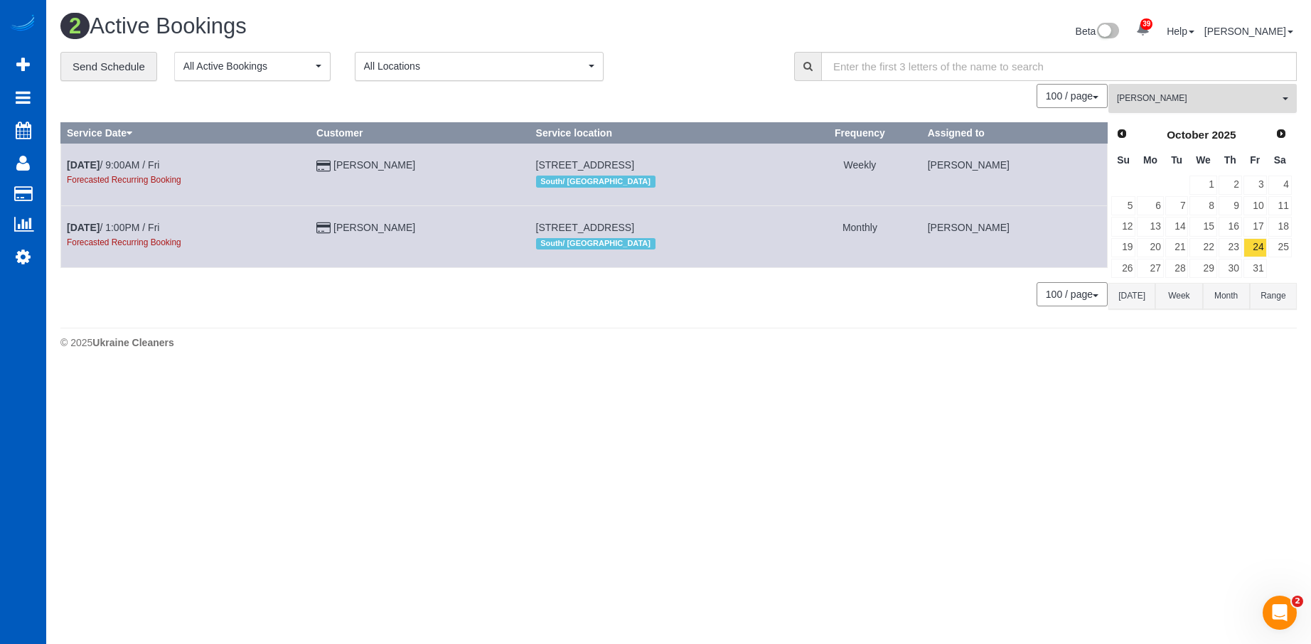
click at [1148, 96] on span "[PERSON_NAME]" at bounding box center [1198, 98] width 162 height 12
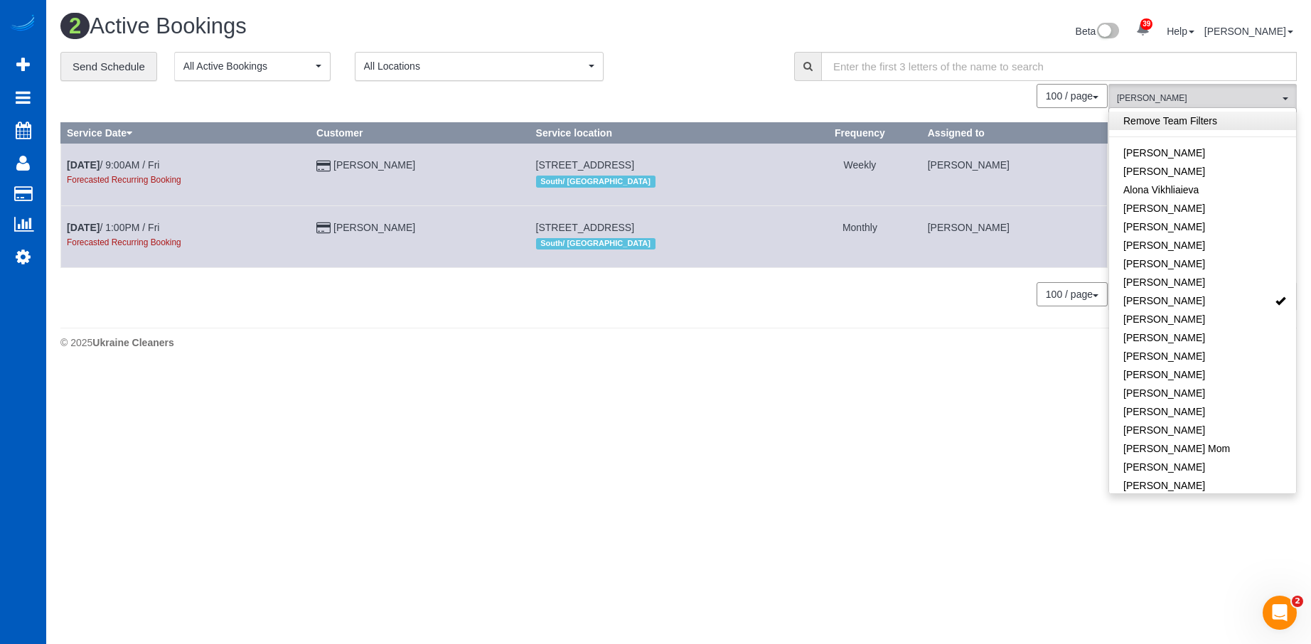
click at [1218, 127] on link "Remove Team Filters" at bounding box center [1202, 121] width 187 height 18
click at [673, 43] on div "2 Active Bookings" at bounding box center [364, 29] width 629 height 31
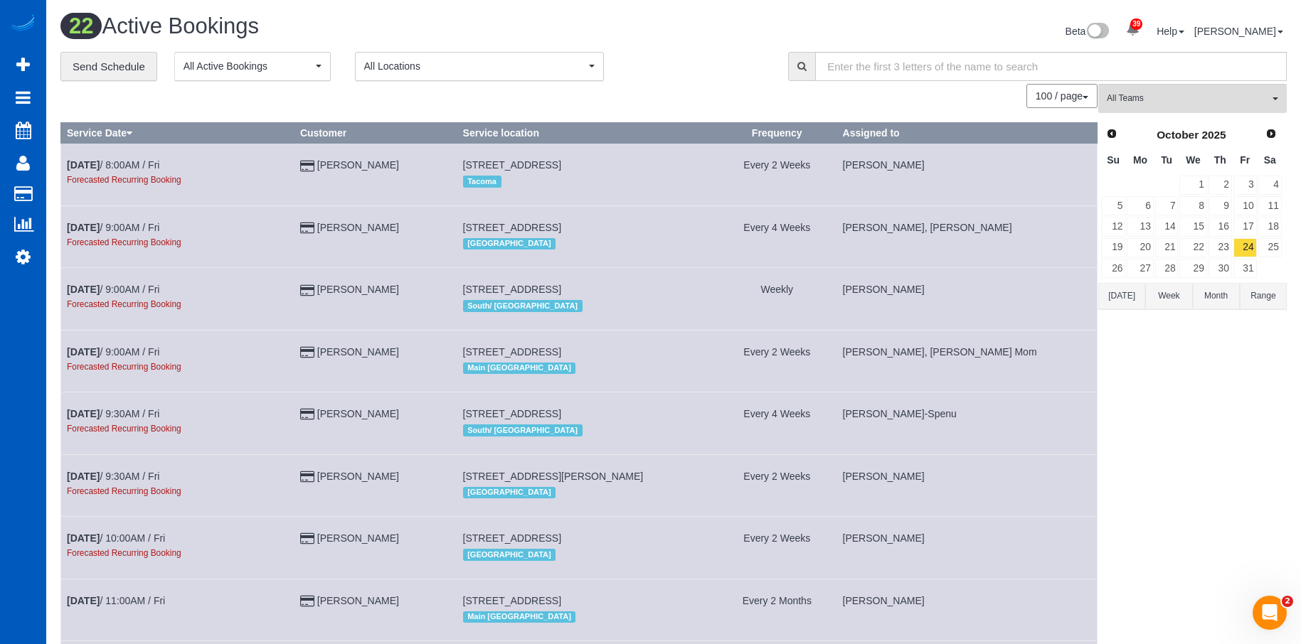
click at [1111, 295] on button "[DATE]" at bounding box center [1121, 296] width 47 height 26
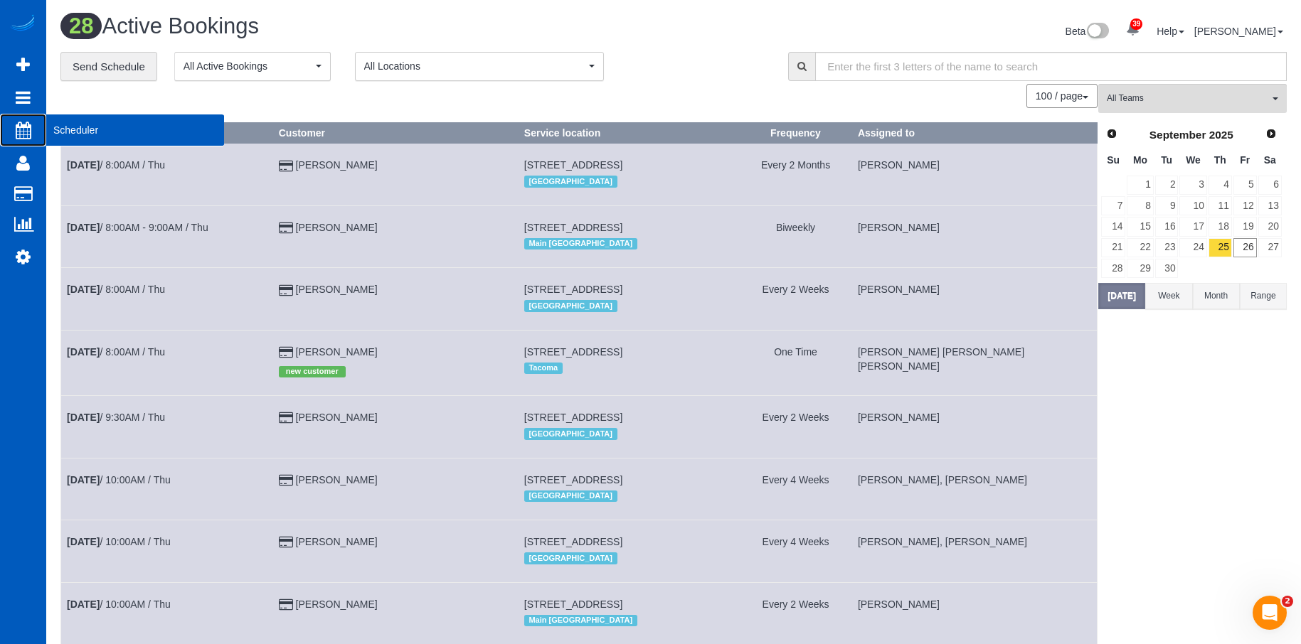
click at [64, 130] on span "Scheduler" at bounding box center [135, 130] width 178 height 33
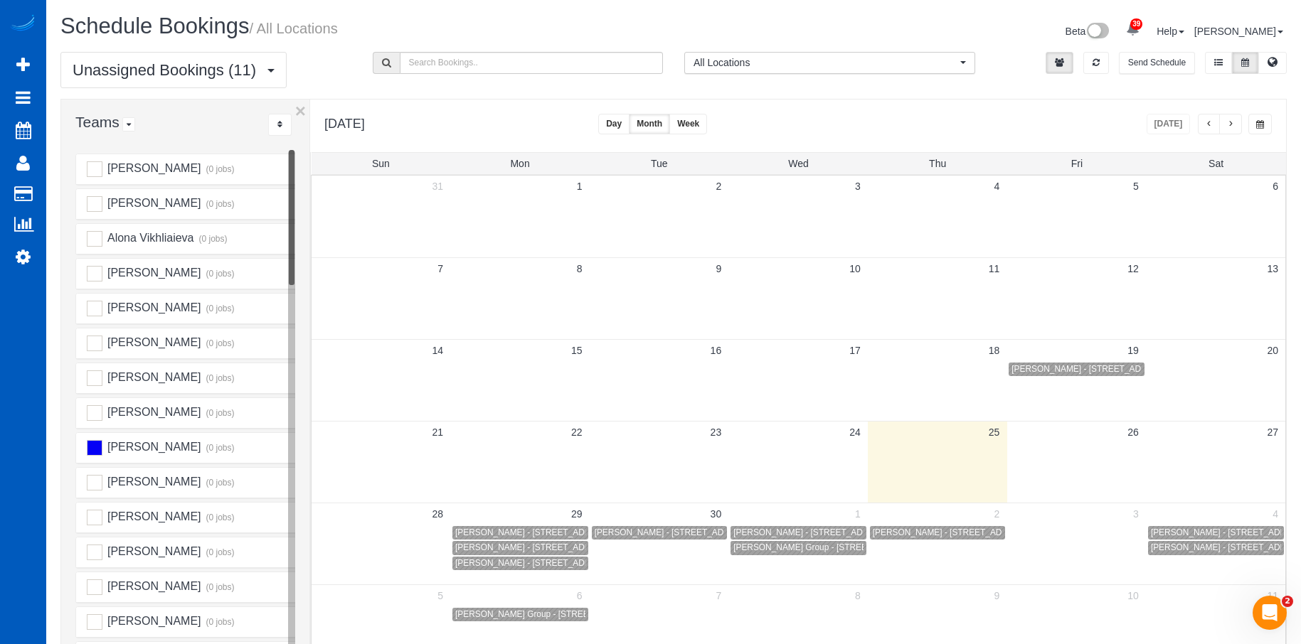
click at [1227, 127] on span "button" at bounding box center [1230, 124] width 7 height 9
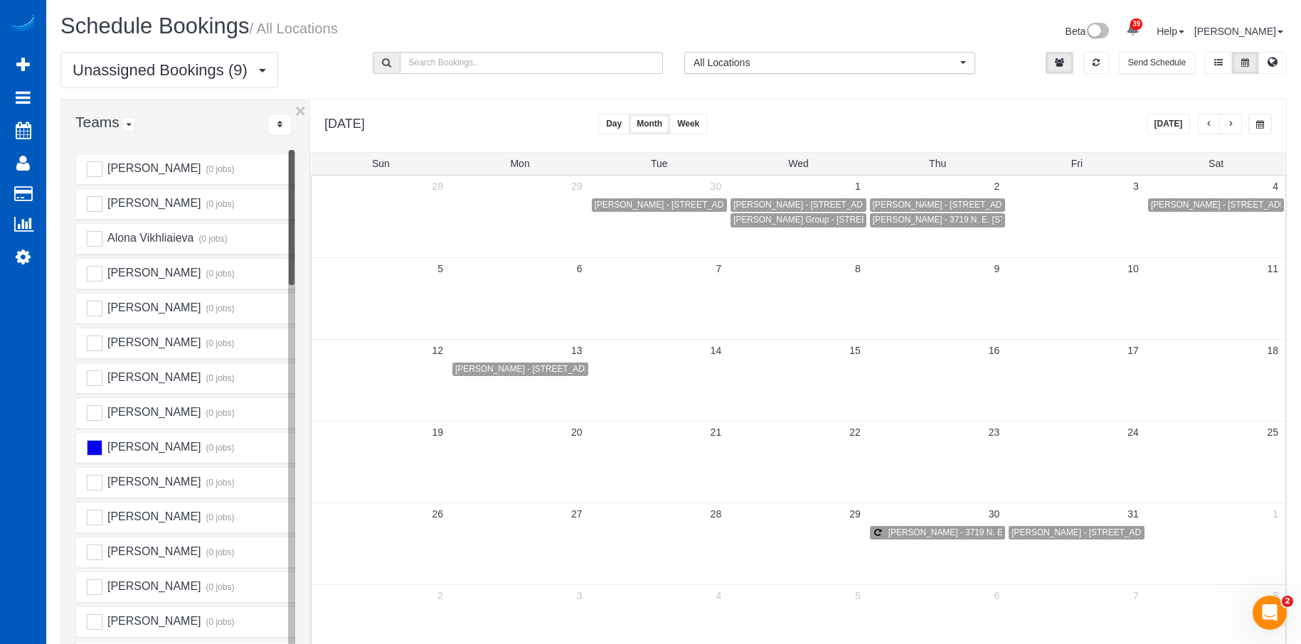
click at [1208, 124] on span "button" at bounding box center [1208, 124] width 7 height 9
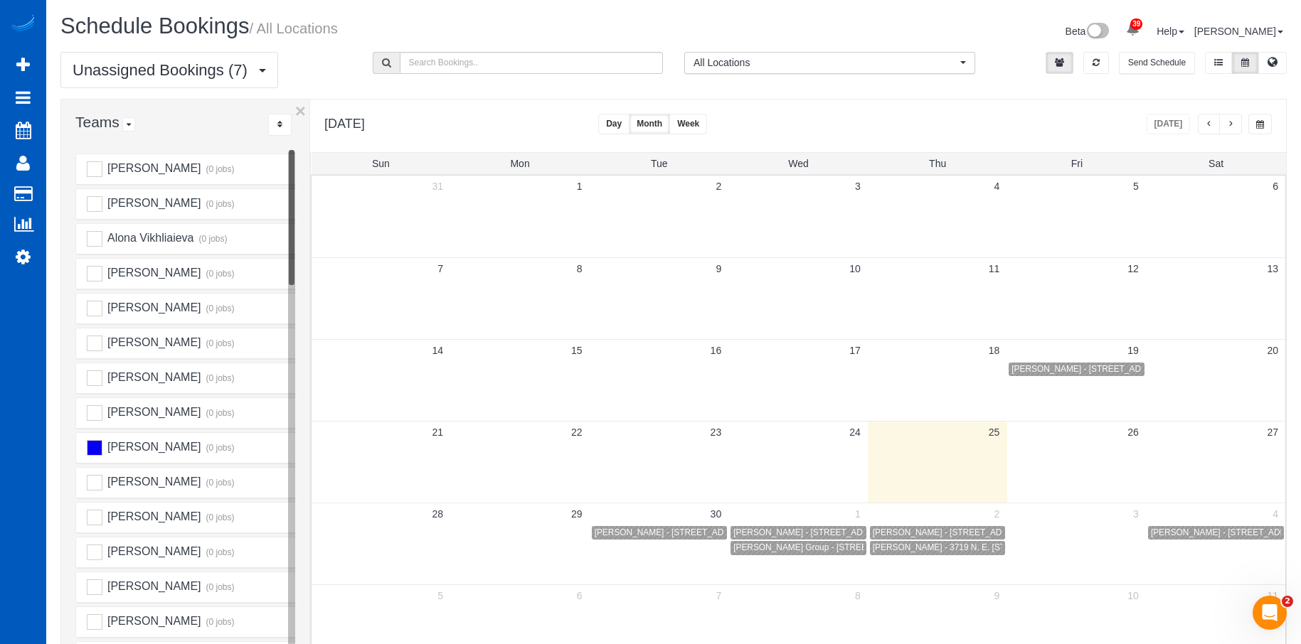
click at [1234, 124] on button "button" at bounding box center [1230, 124] width 23 height 21
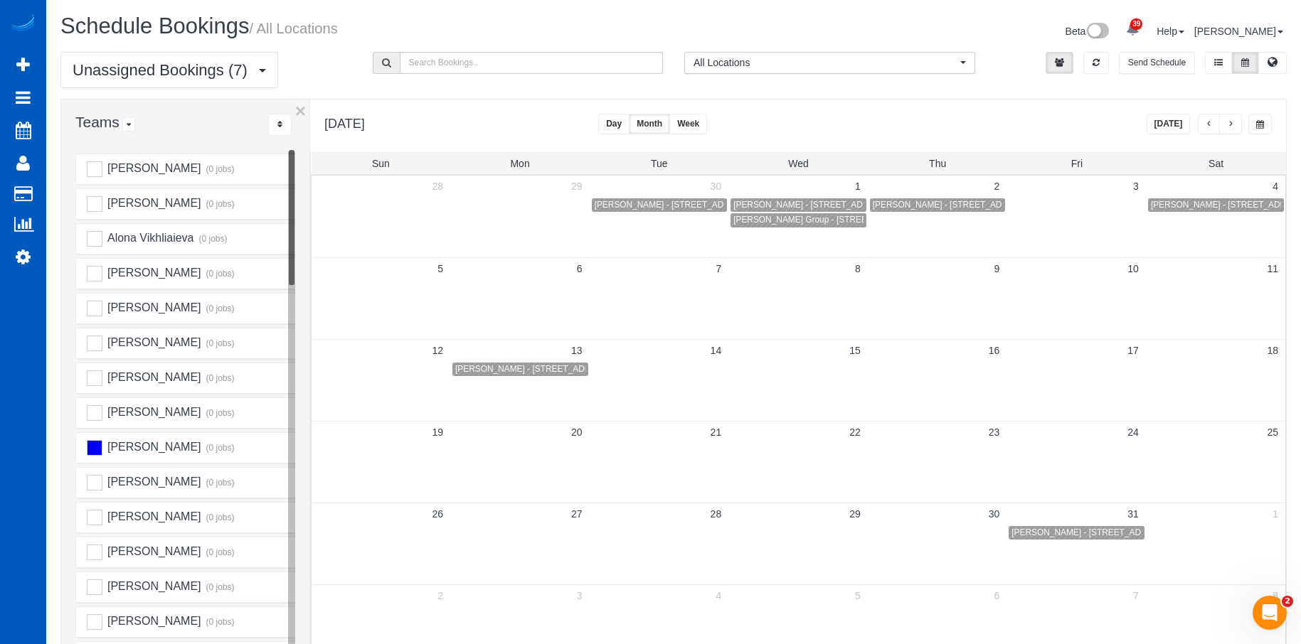
click at [1199, 124] on button "button" at bounding box center [1208, 124] width 23 height 21
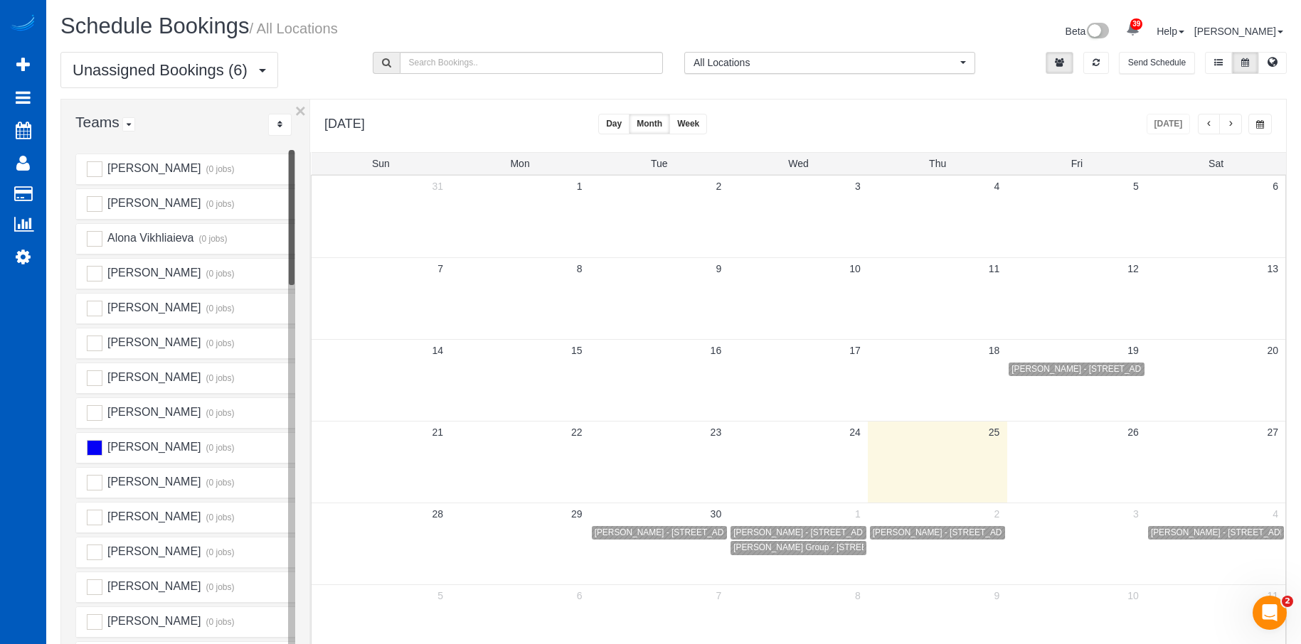
click at [1223, 124] on button "button" at bounding box center [1230, 124] width 23 height 21
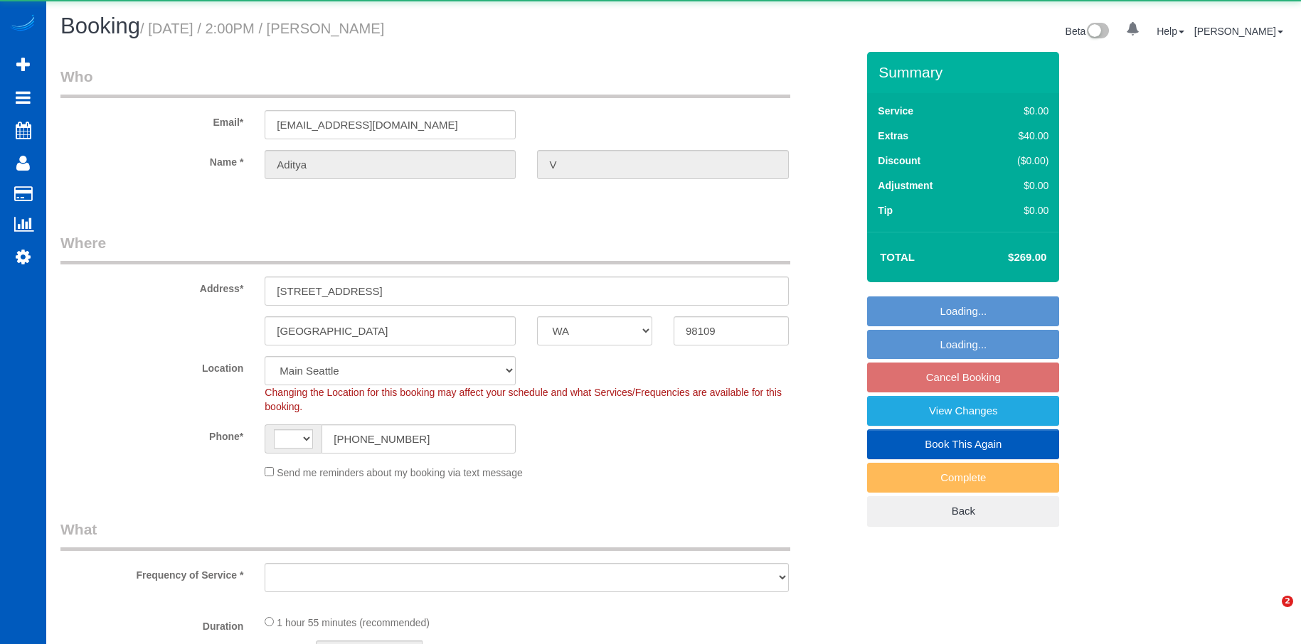
select select "WA"
select select "string:fspay-229ceda0-3bdc-449e-a396-05ddd5be8c00"
select select "string:US"
select select "199"
select select "2"
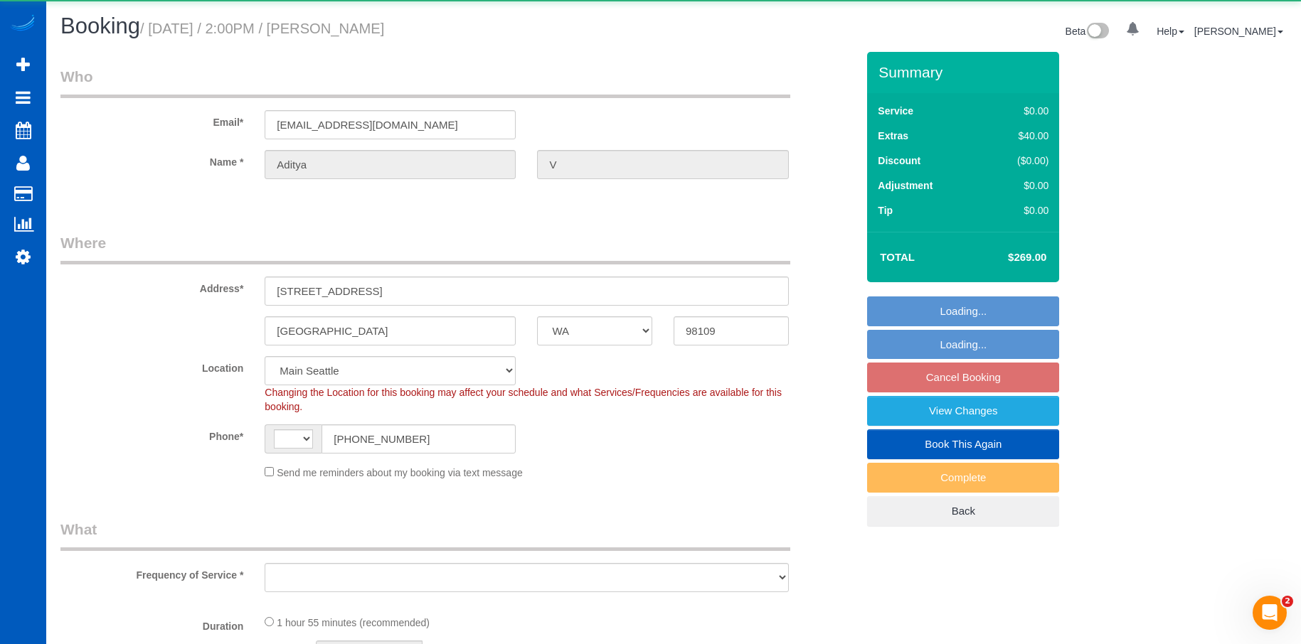
select select "2"
select select "number:8"
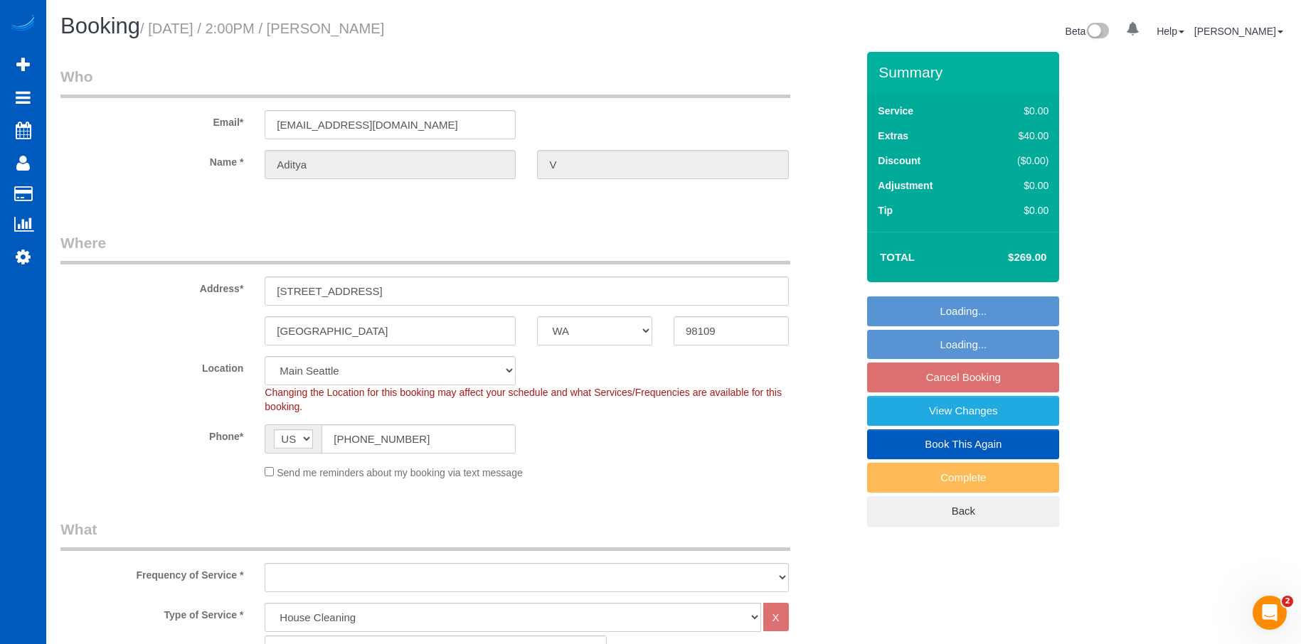
select select "object:1042"
select select "spot2"
select select "2"
select select "object:1227"
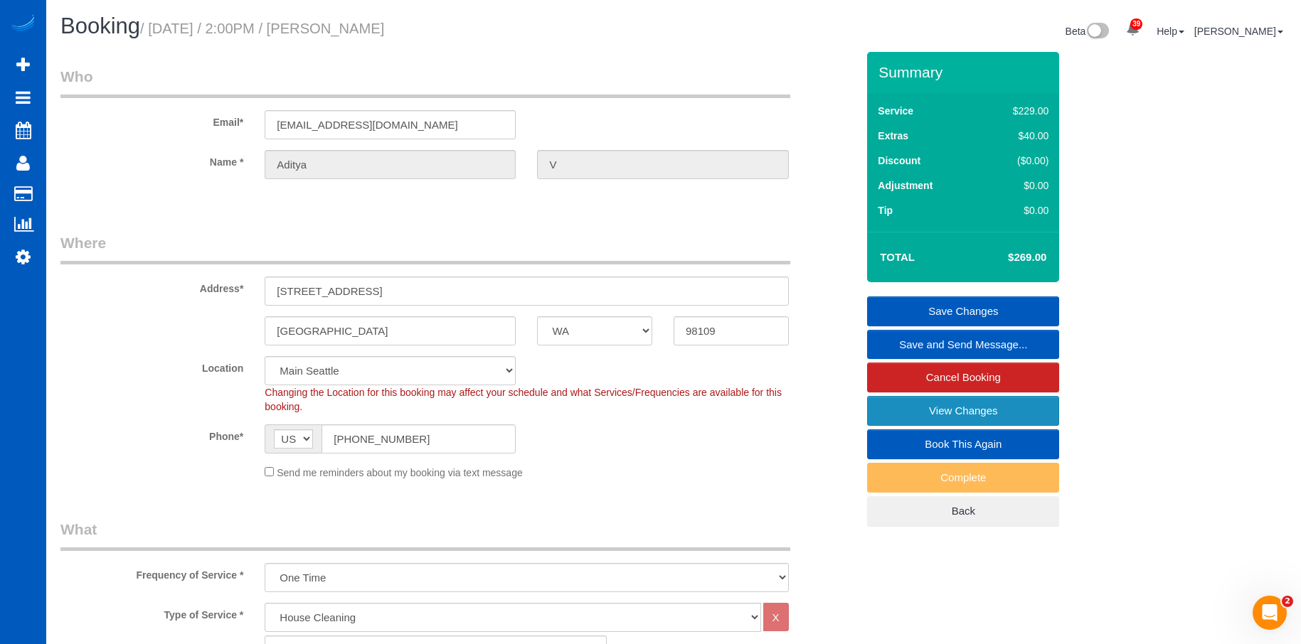
click at [923, 411] on link "View Changes" at bounding box center [963, 411] width 192 height 30
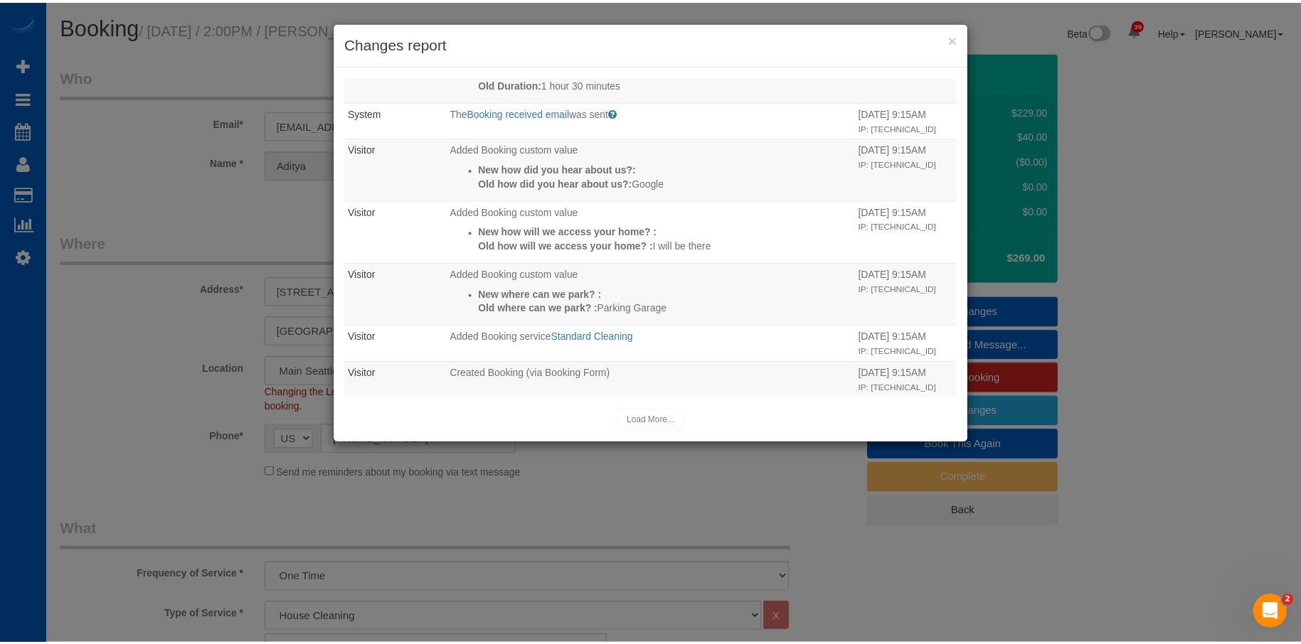
scroll to position [610, 0]
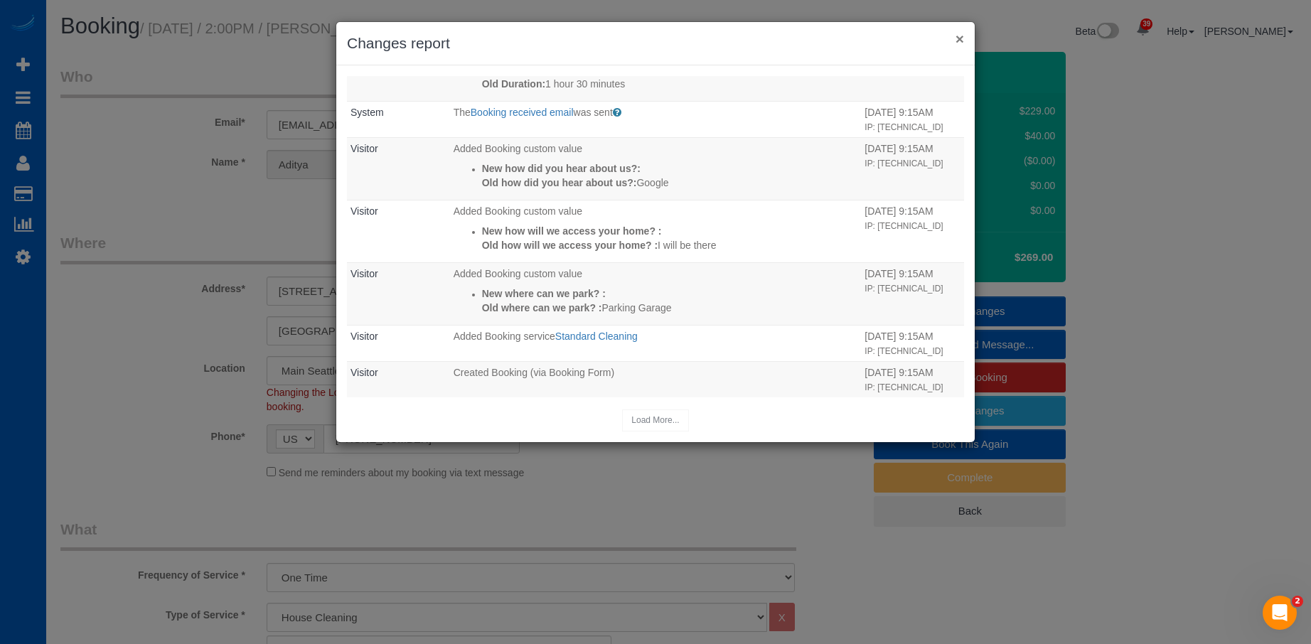
click at [961, 36] on button "×" at bounding box center [960, 38] width 9 height 15
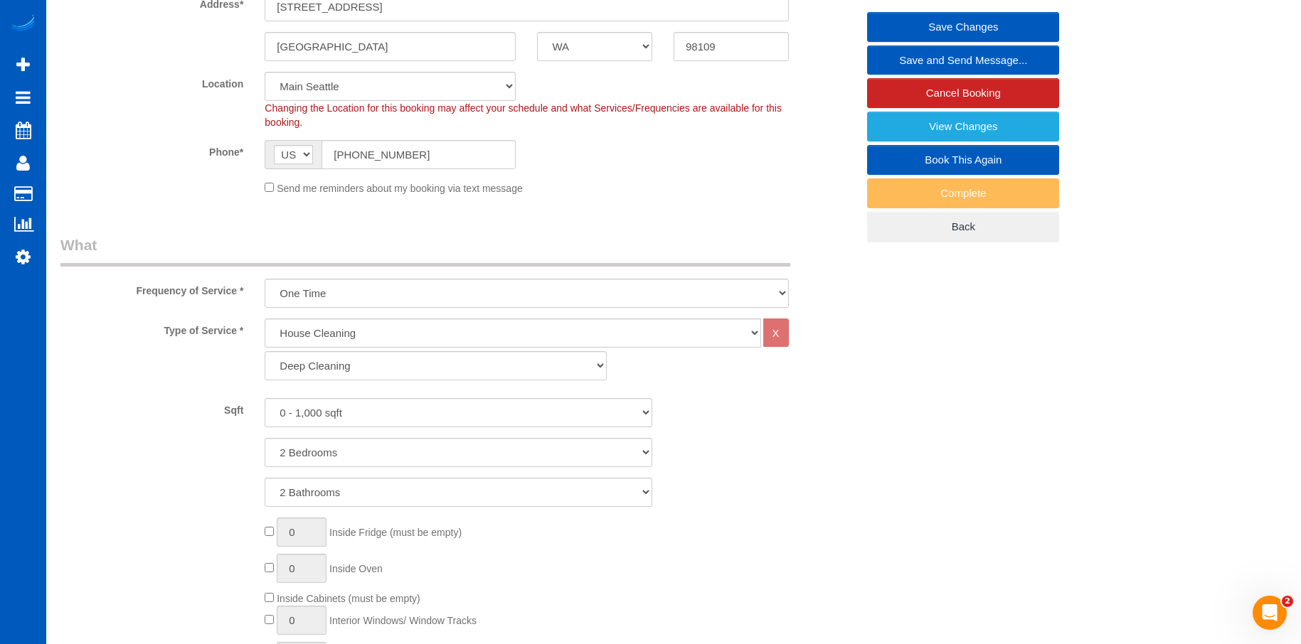
scroll to position [0, 0]
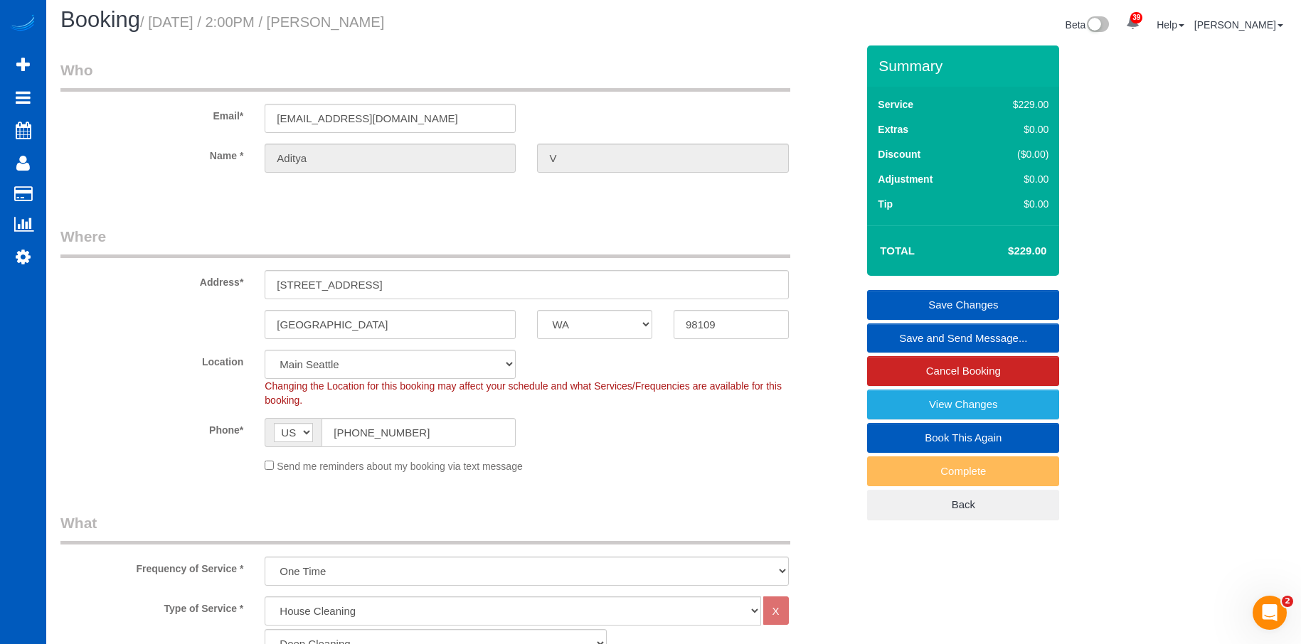
select select "spot18"
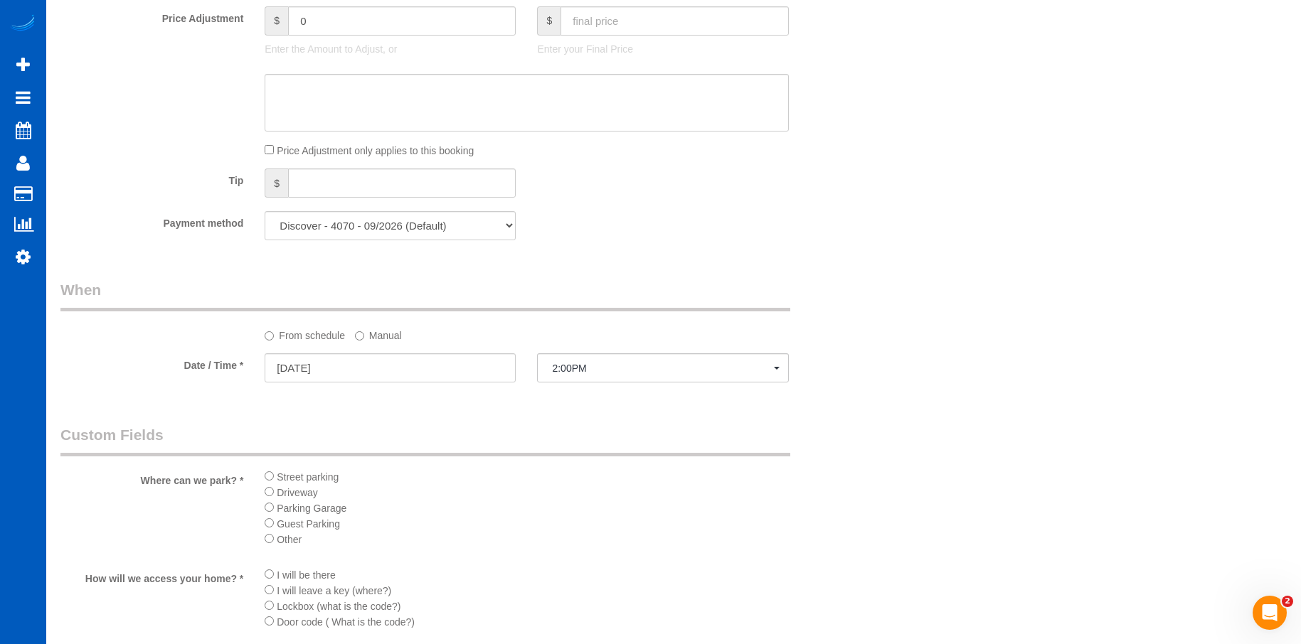
scroll to position [1280, 0]
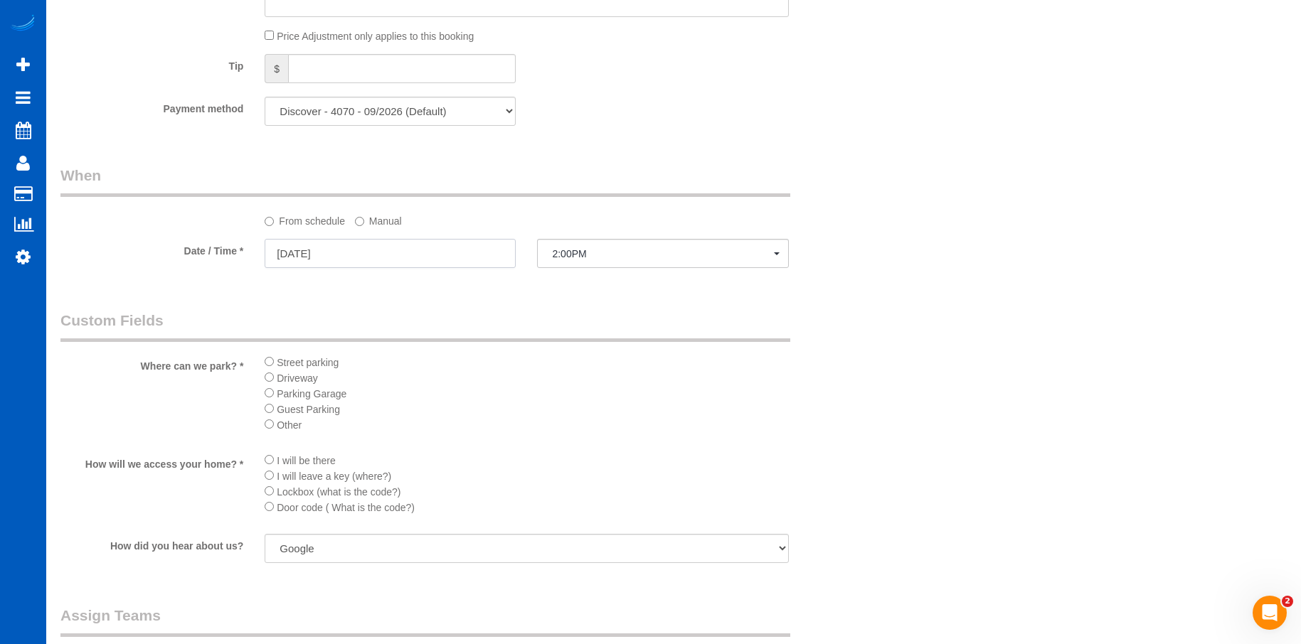
click at [444, 257] on input "10/10/2025" at bounding box center [390, 253] width 251 height 29
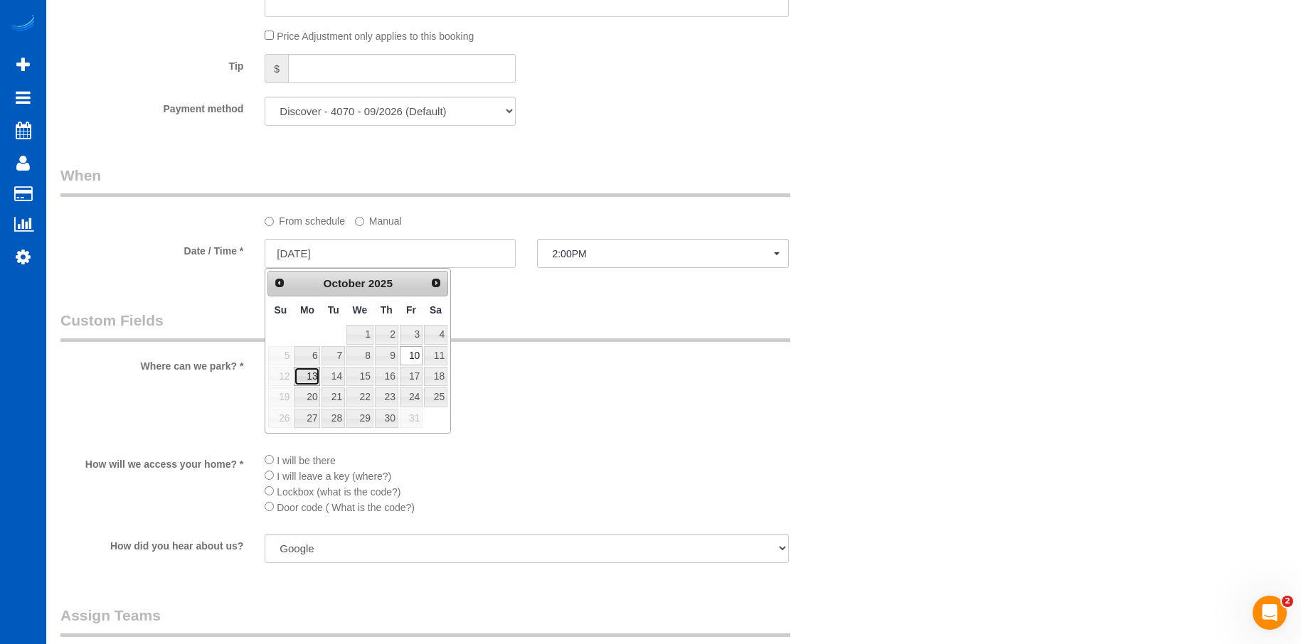
click at [309, 377] on link "13" at bounding box center [307, 376] width 26 height 19
type input "10/13/2025"
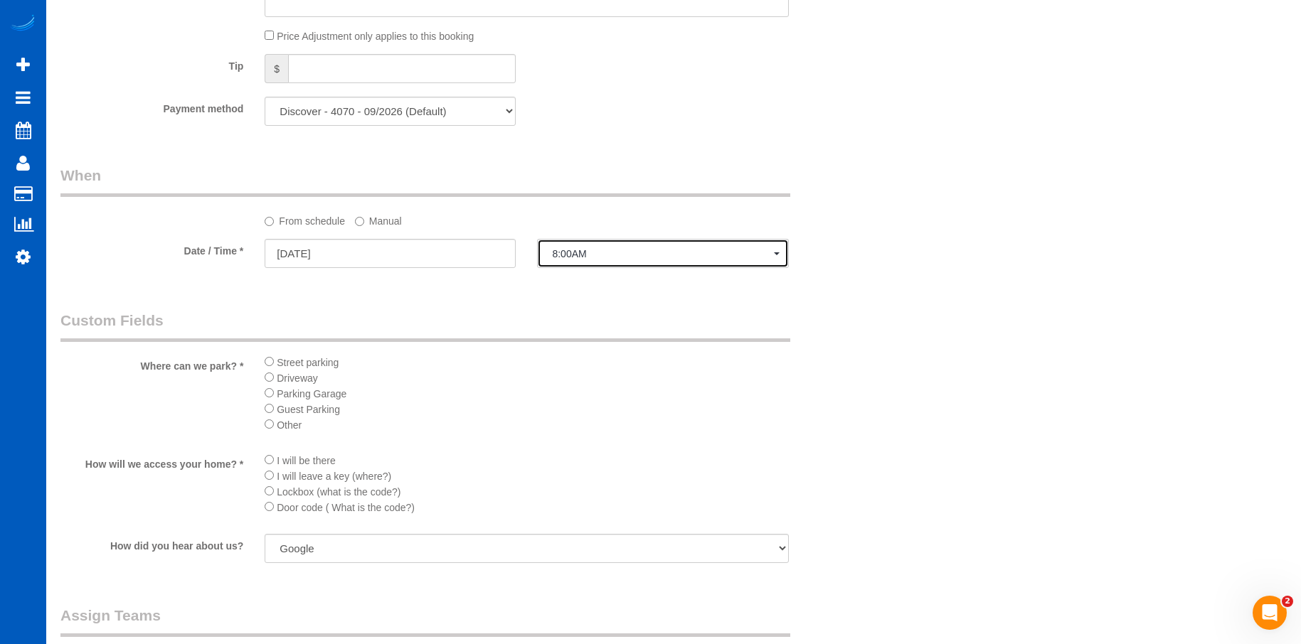
click at [595, 255] on span "8:00AM" at bounding box center [662, 253] width 221 height 11
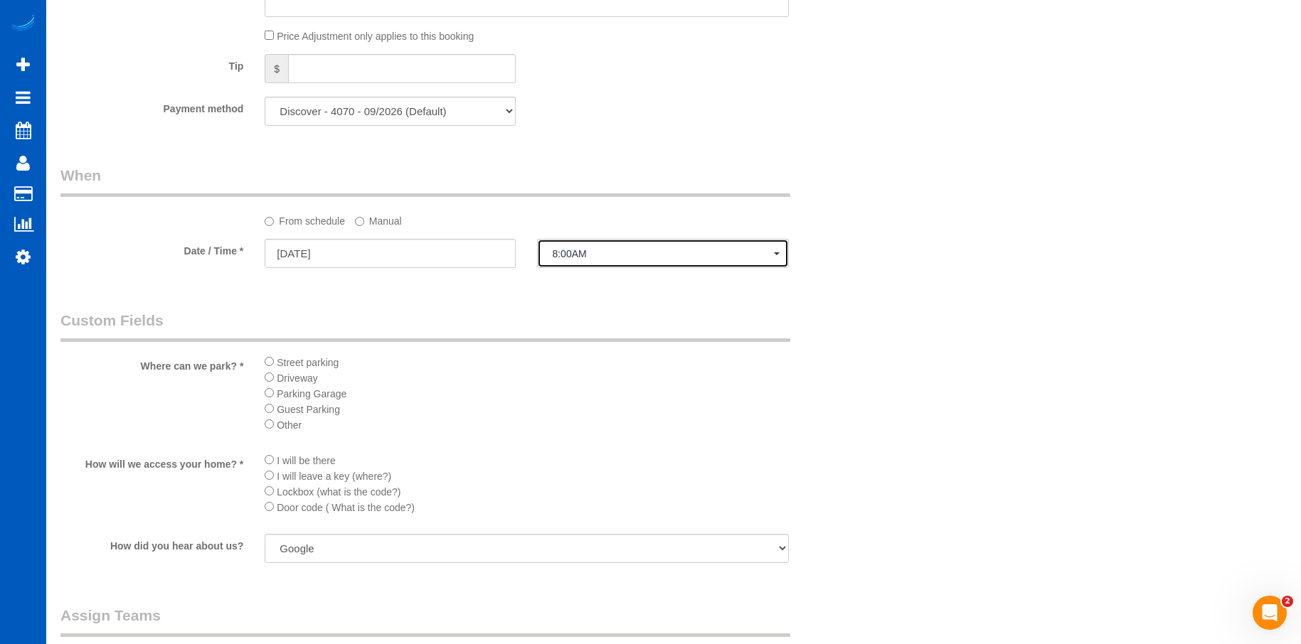
click at [607, 246] on button "8:00AM" at bounding box center [662, 253] width 251 height 29
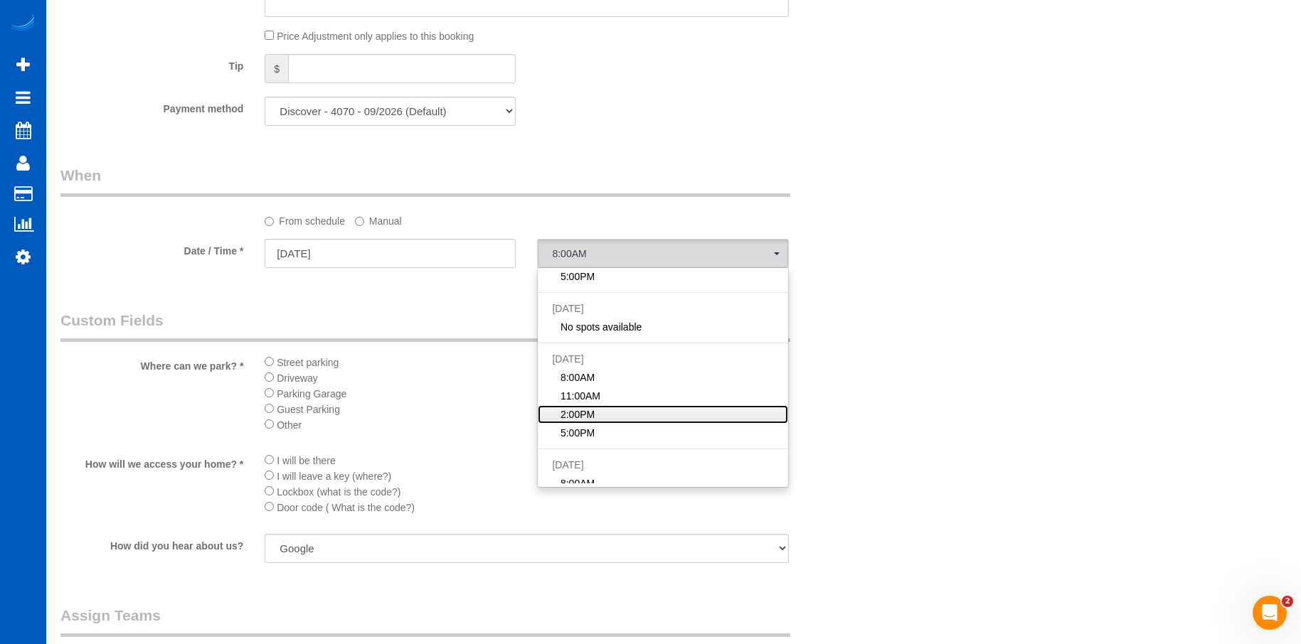
click at [617, 407] on link "2:00PM" at bounding box center [663, 414] width 250 height 18
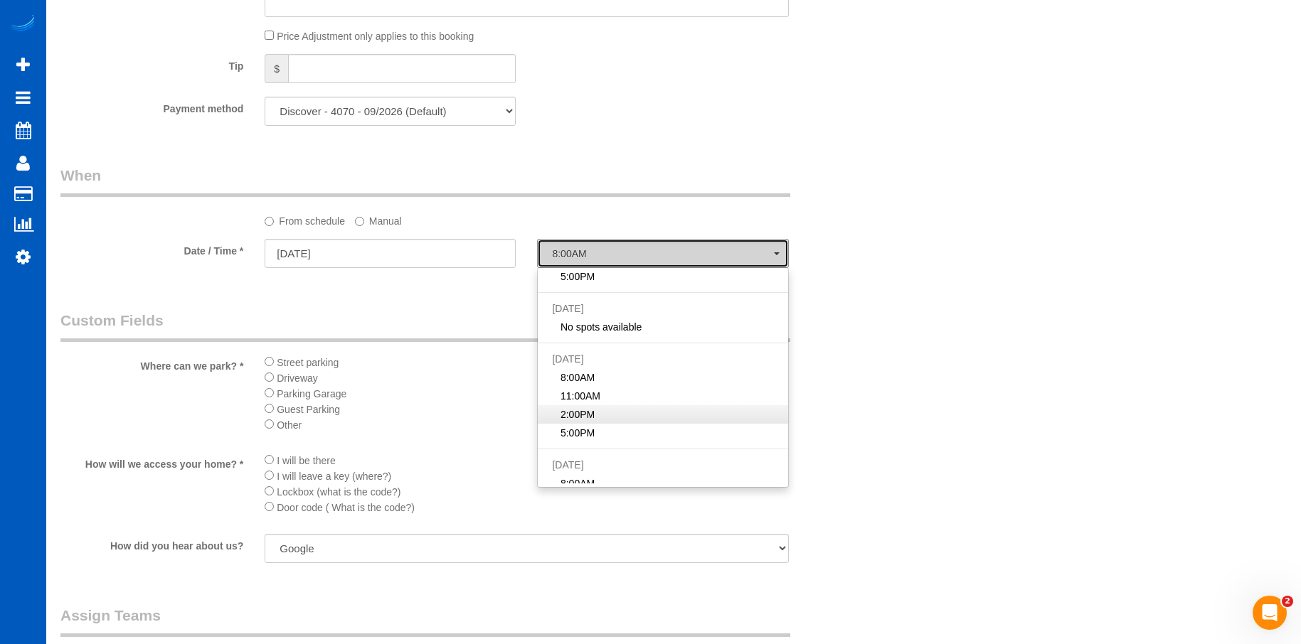
select select "spot27"
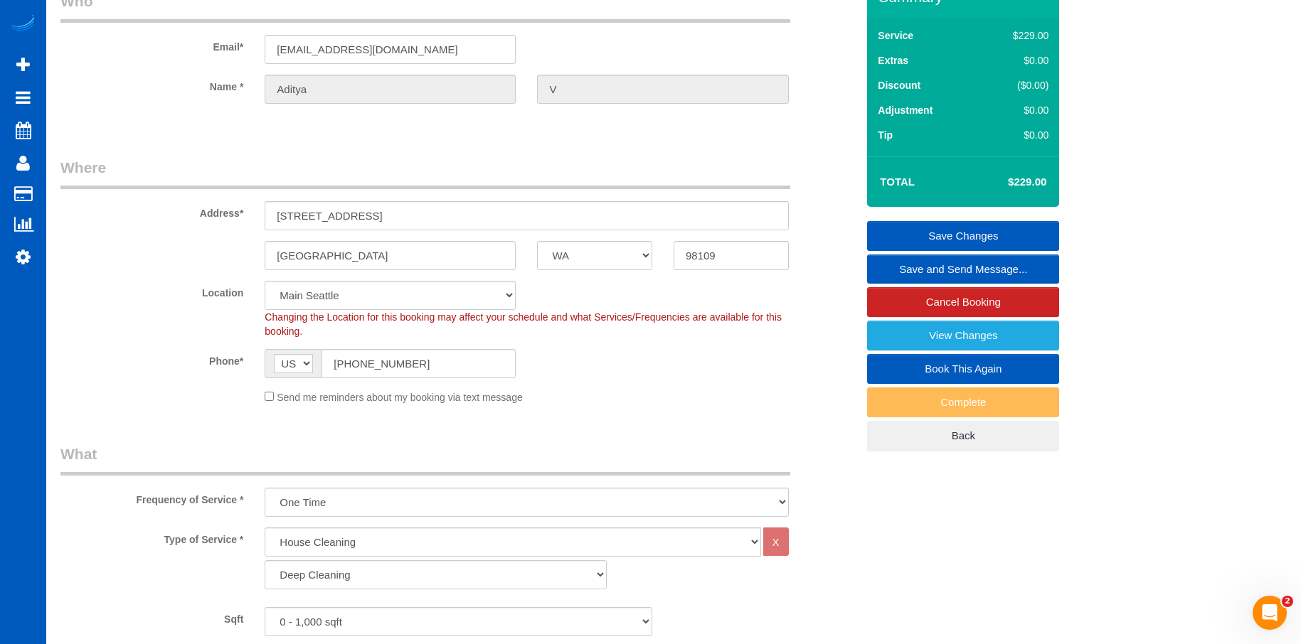
scroll to position [71, 0]
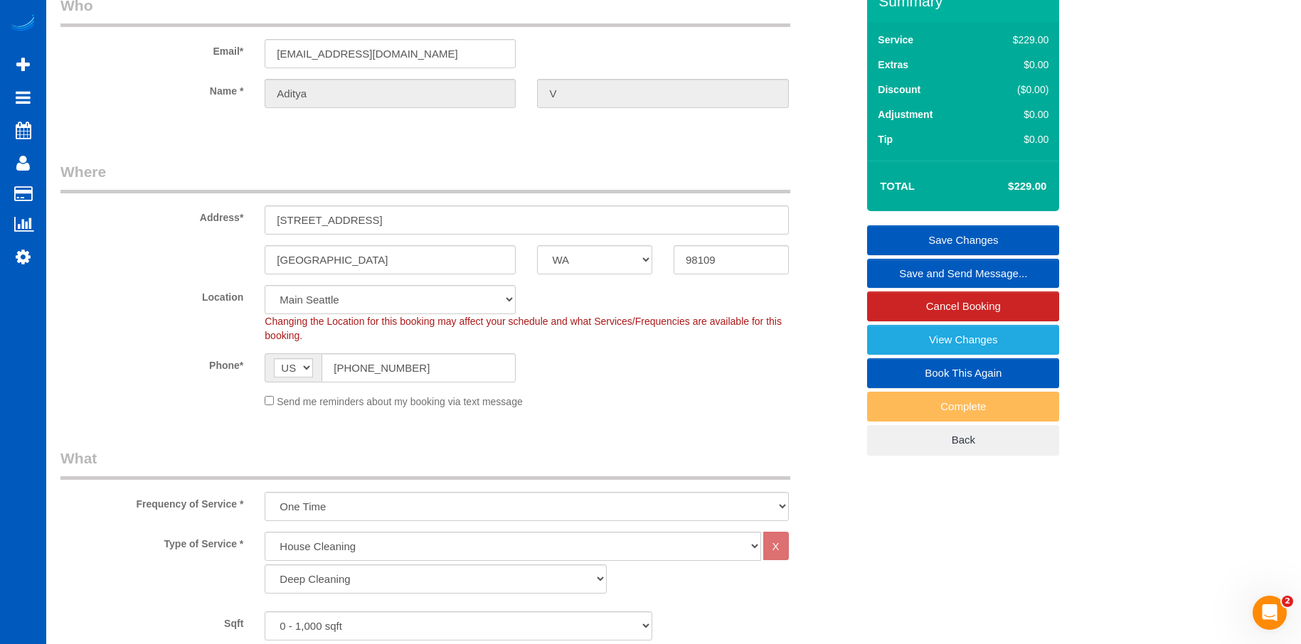
click at [938, 229] on link "Save Changes" at bounding box center [963, 240] width 192 height 30
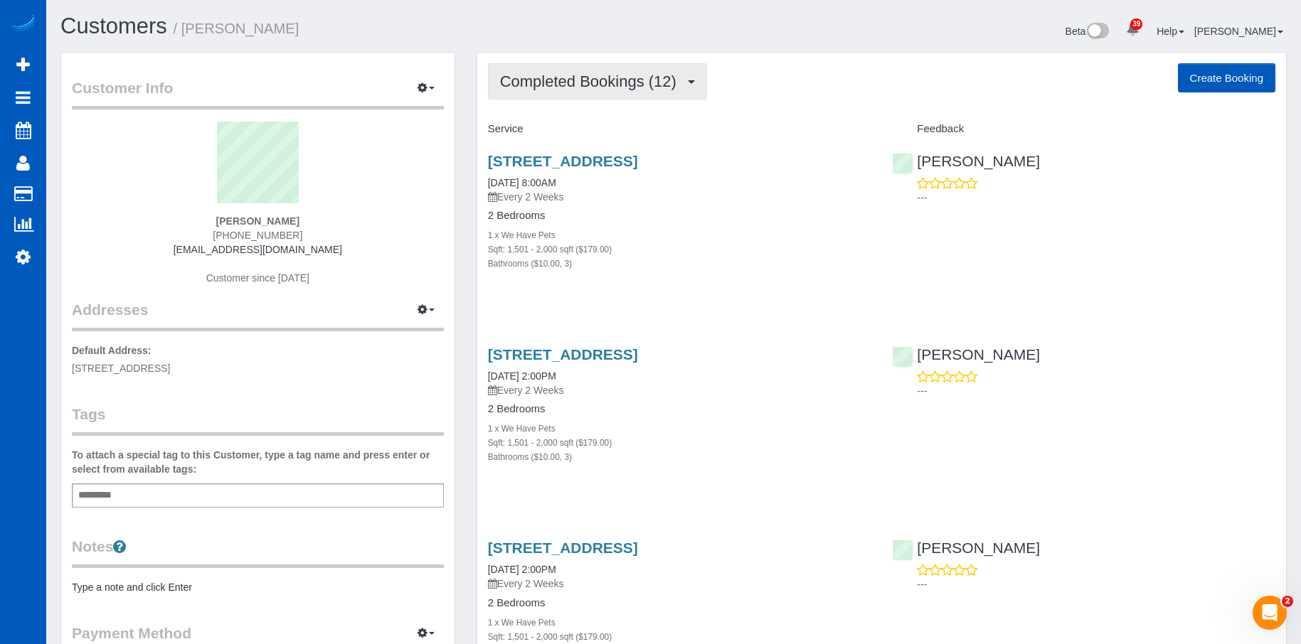
click at [618, 80] on span "Completed Bookings (12)" at bounding box center [591, 82] width 183 height 18
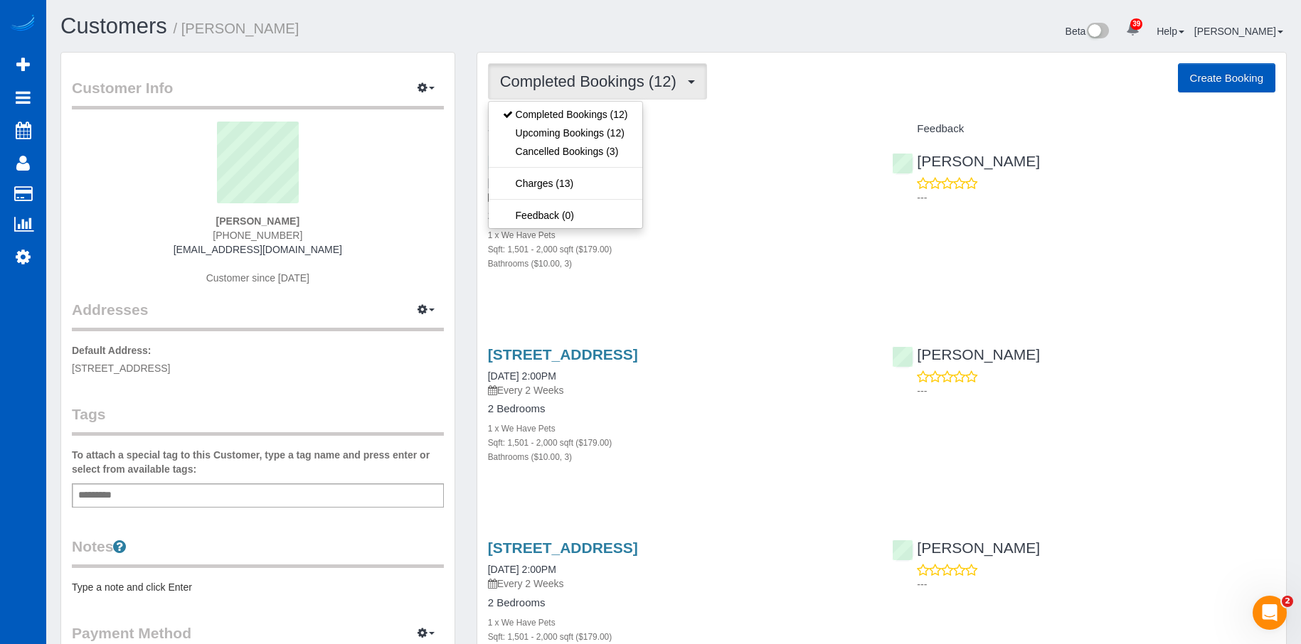
click at [618, 80] on span "Completed Bookings (12)" at bounding box center [591, 82] width 183 height 18
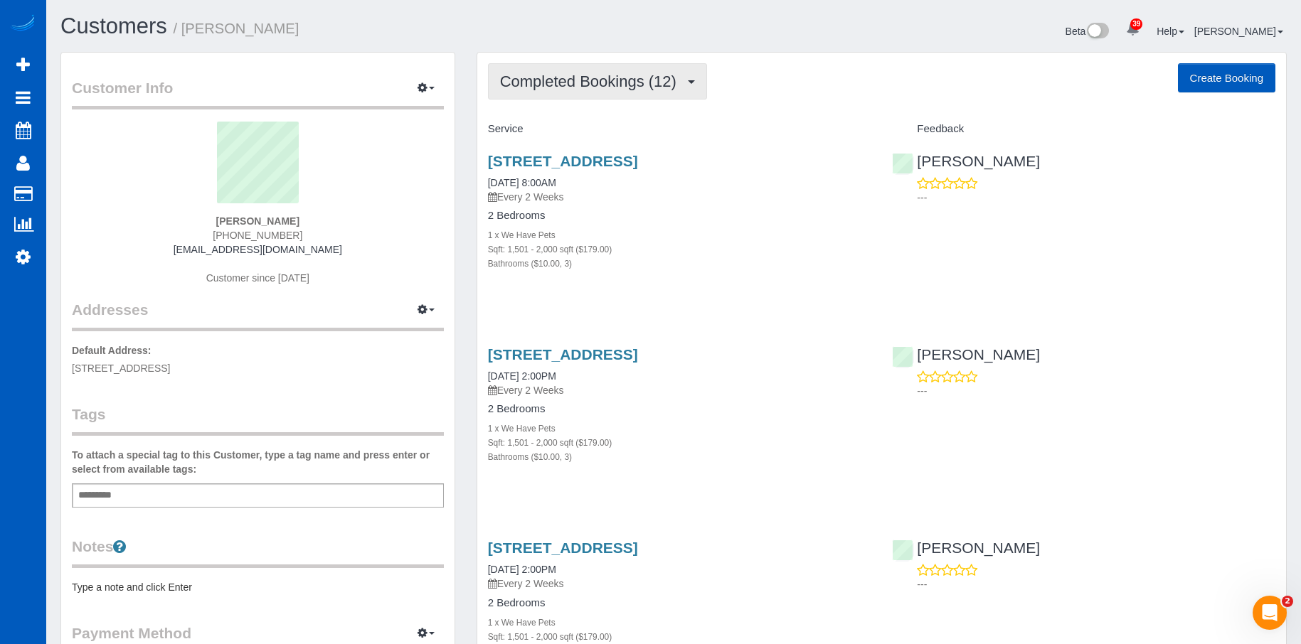
click at [673, 70] on button "Completed Bookings (12)" at bounding box center [597, 81] width 219 height 36
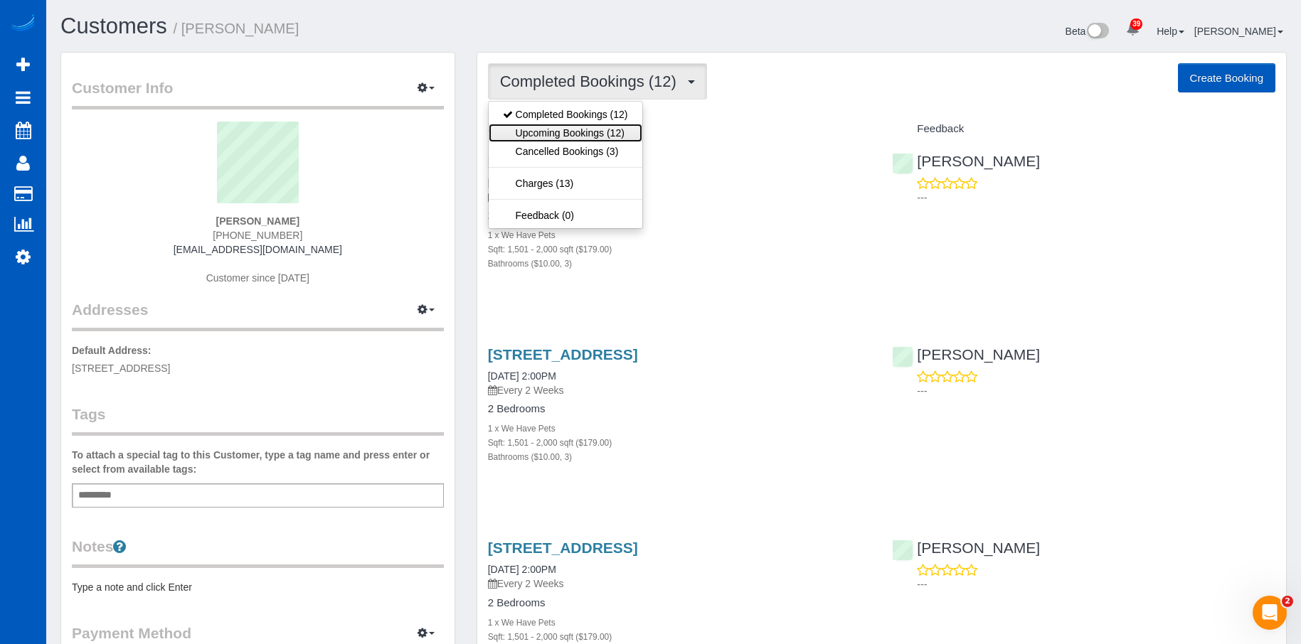
click at [604, 132] on link "Upcoming Bookings (12)" at bounding box center [566, 133] width 154 height 18
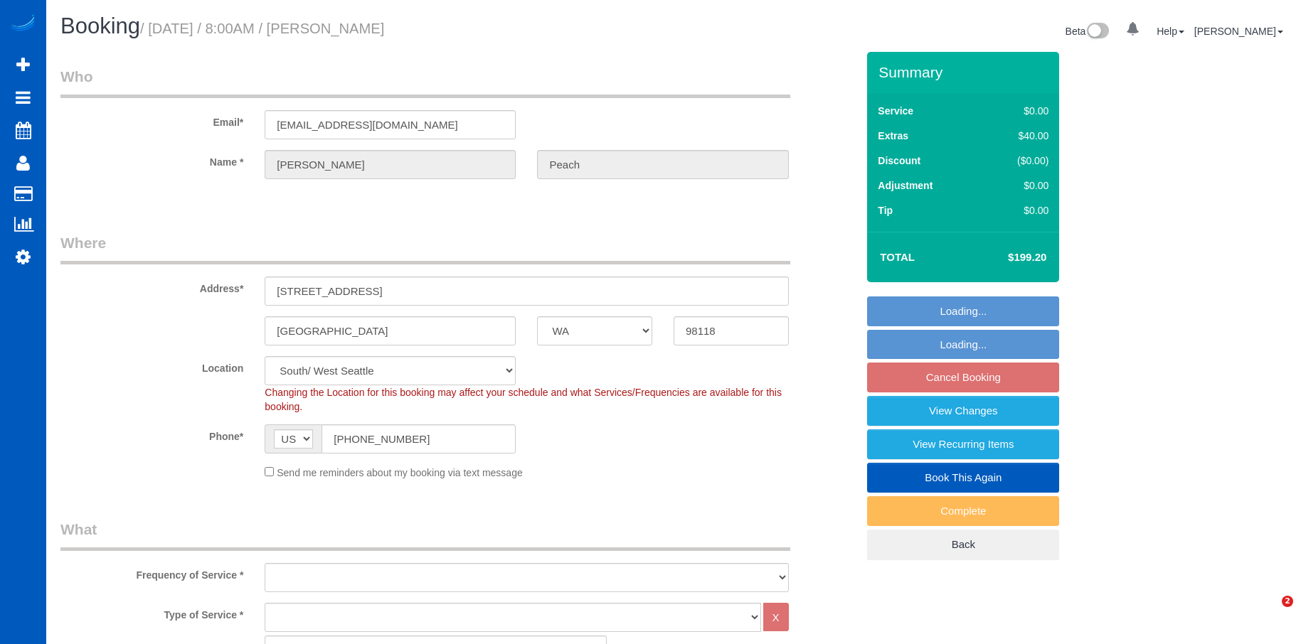
select select "WA"
select select "object:1119"
select select "1501"
select select "3"
select select "spot1"
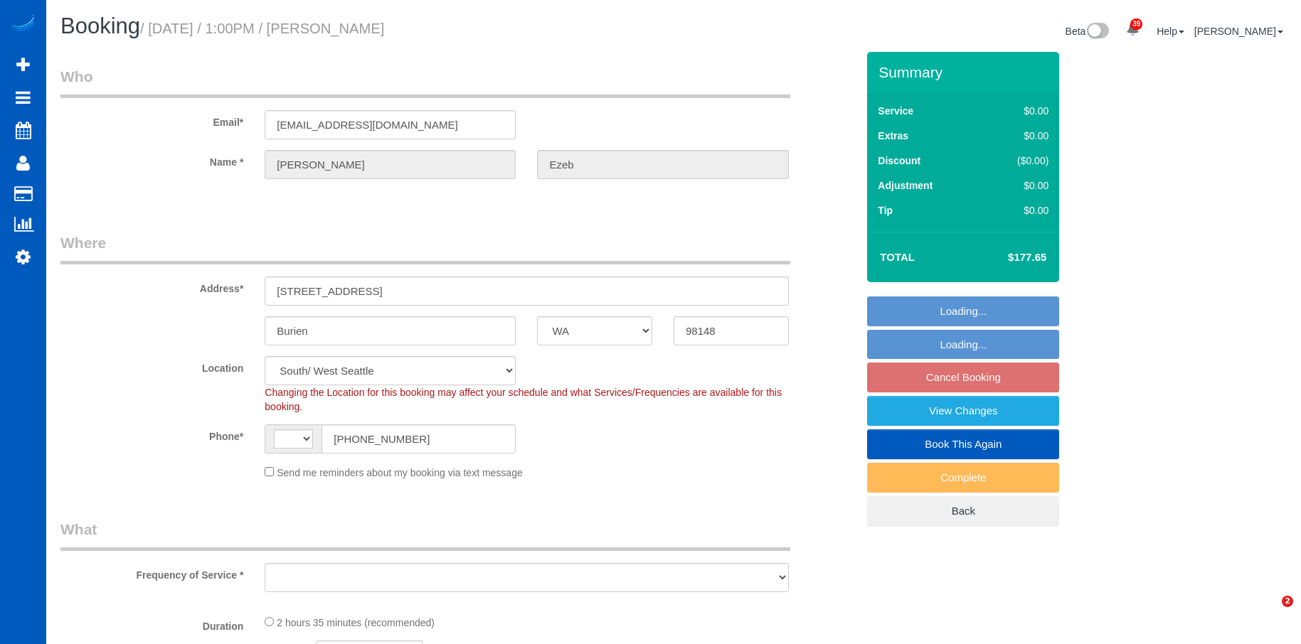
select select "WA"
select select "object:801"
select select "199"
select select "1501"
select select "4"
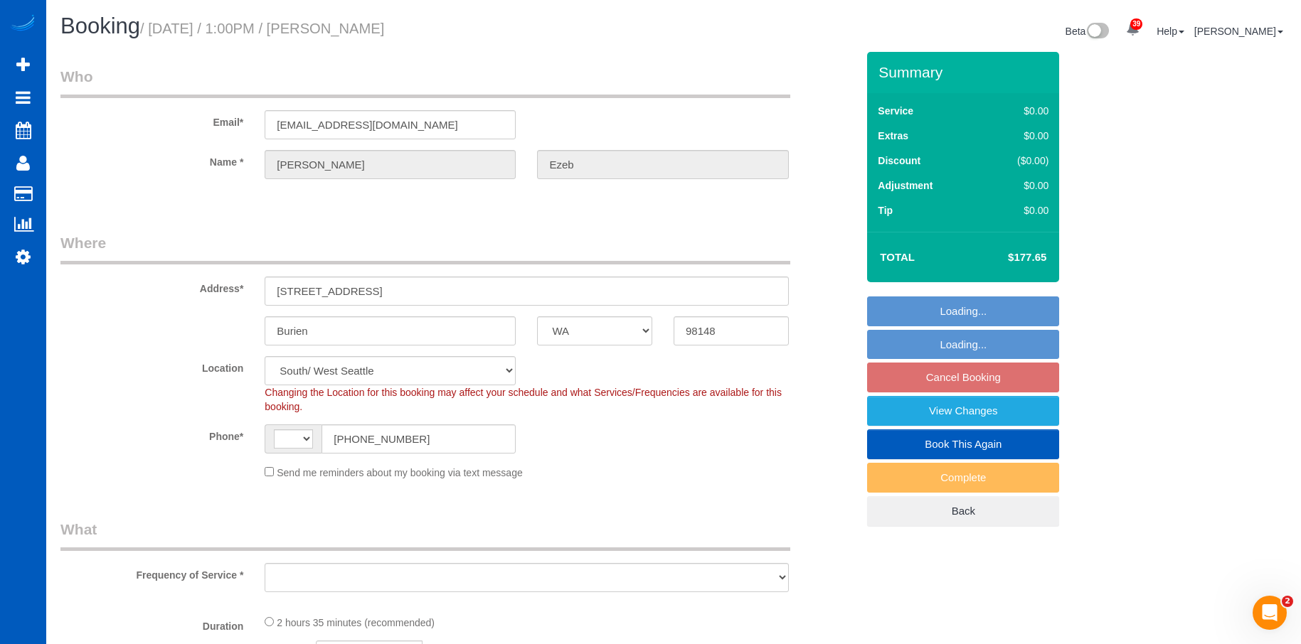
select select "3"
select select "string:US"
select select "object:1053"
select select "1501"
select select "4"
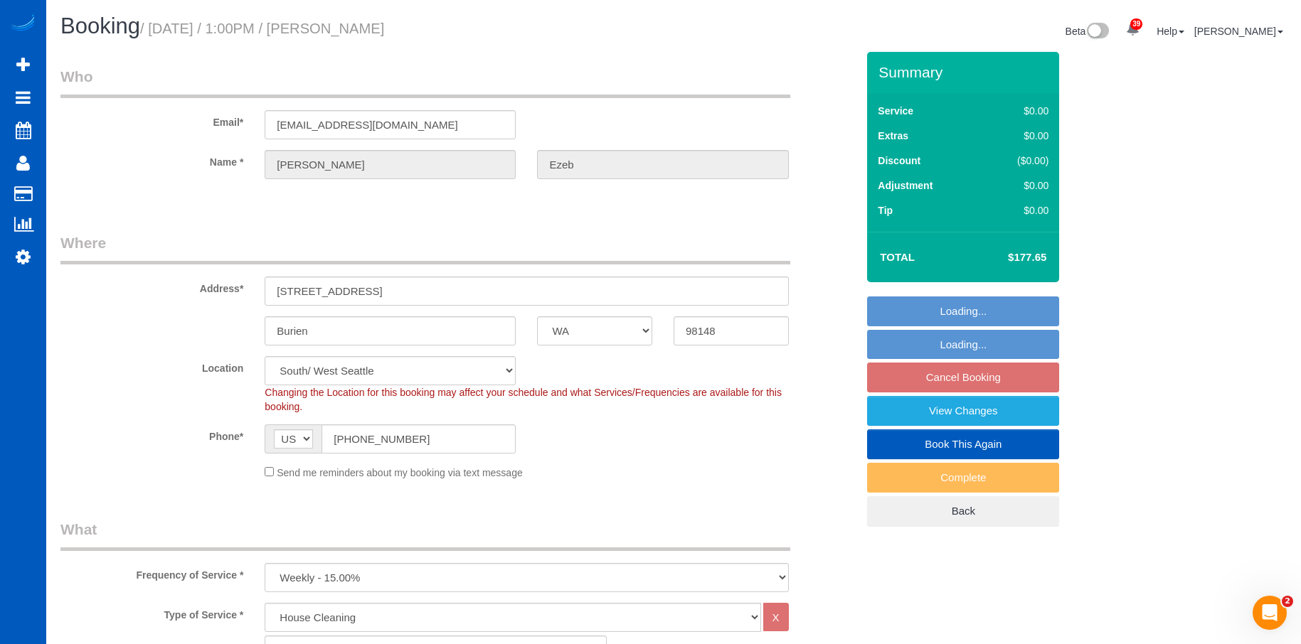
select select "3"
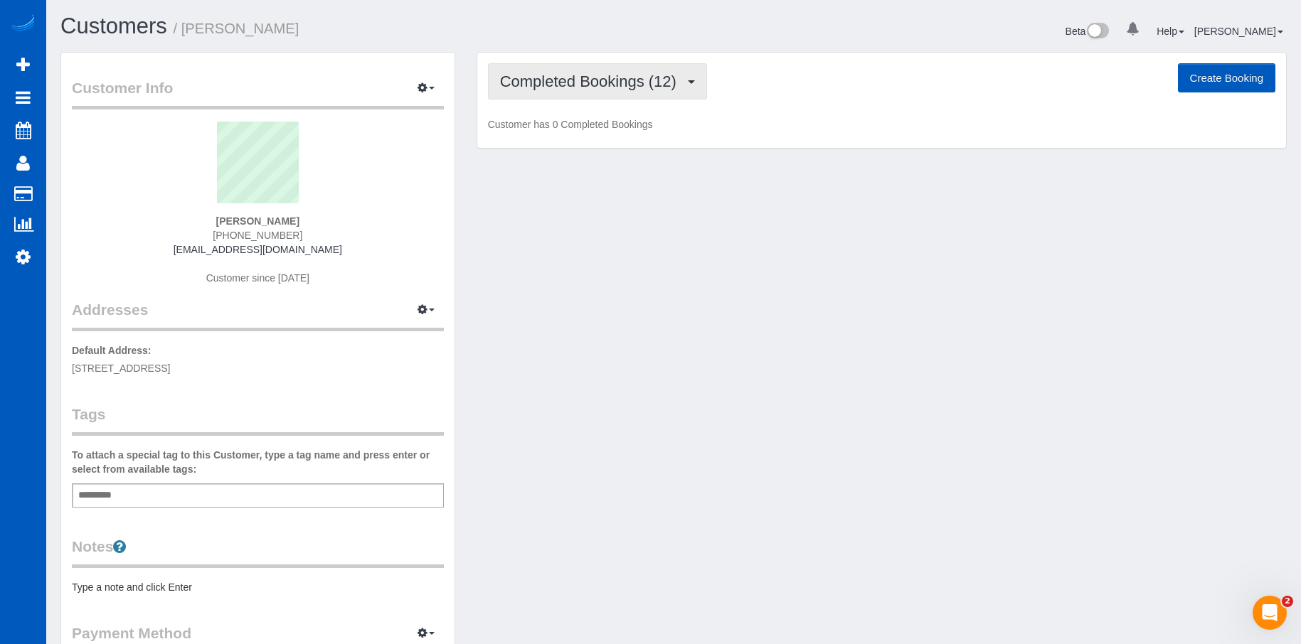
click at [600, 81] on span "Completed Bookings (12)" at bounding box center [591, 82] width 183 height 18
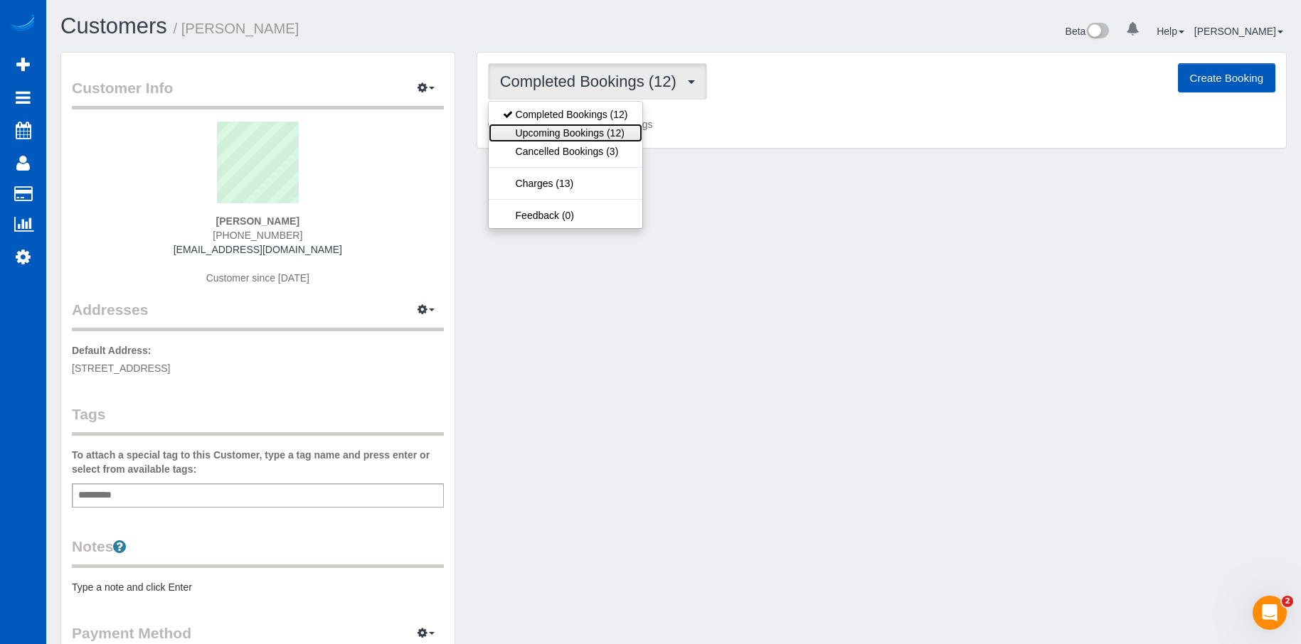
click at [574, 129] on link "Upcoming Bookings (12)" at bounding box center [566, 133] width 154 height 18
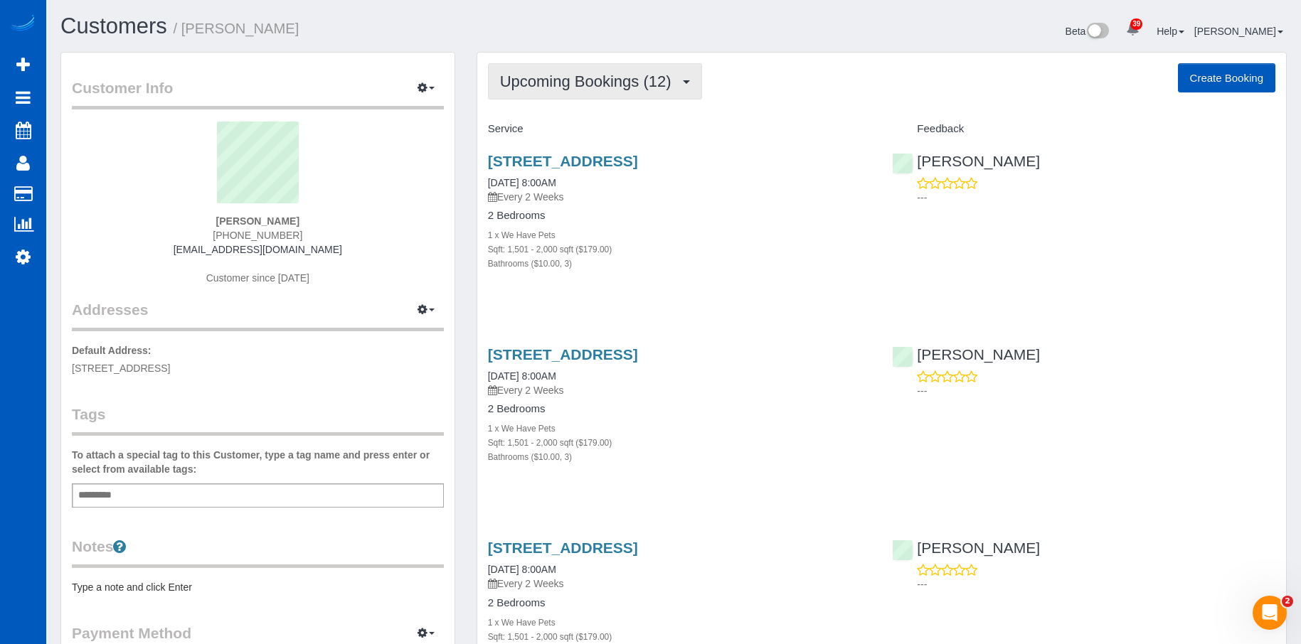
click at [587, 85] on span "Upcoming Bookings (12)" at bounding box center [589, 82] width 178 height 18
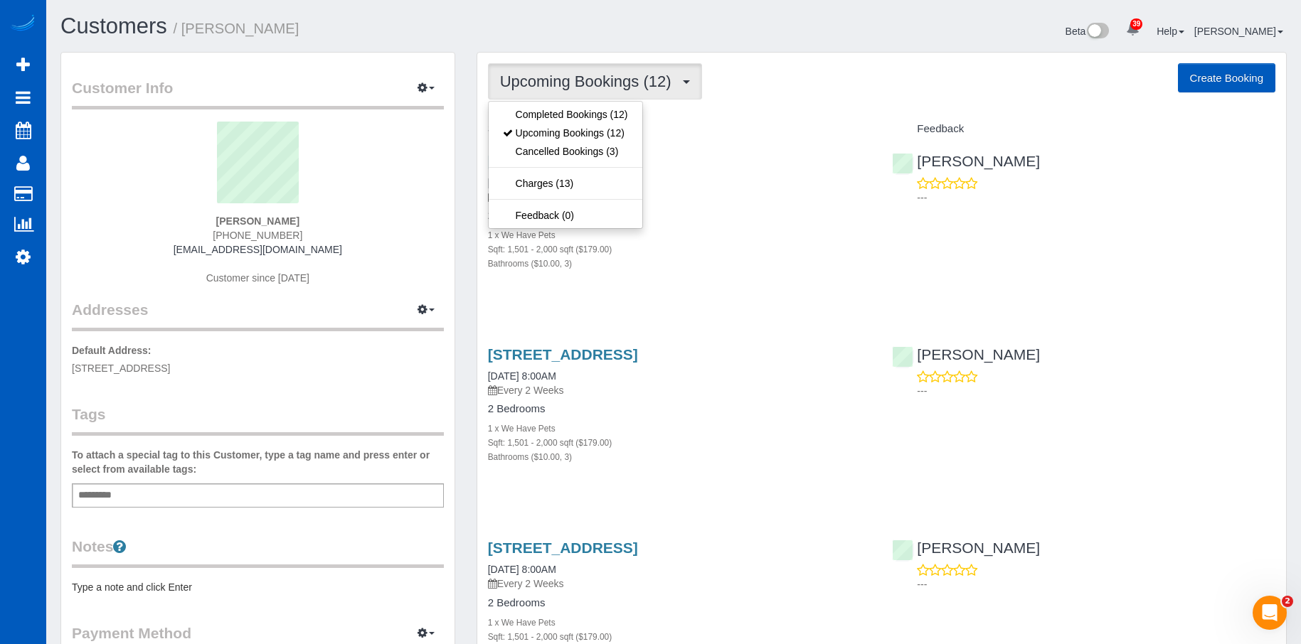
click at [587, 85] on span "Upcoming Bookings (12)" at bounding box center [589, 82] width 178 height 18
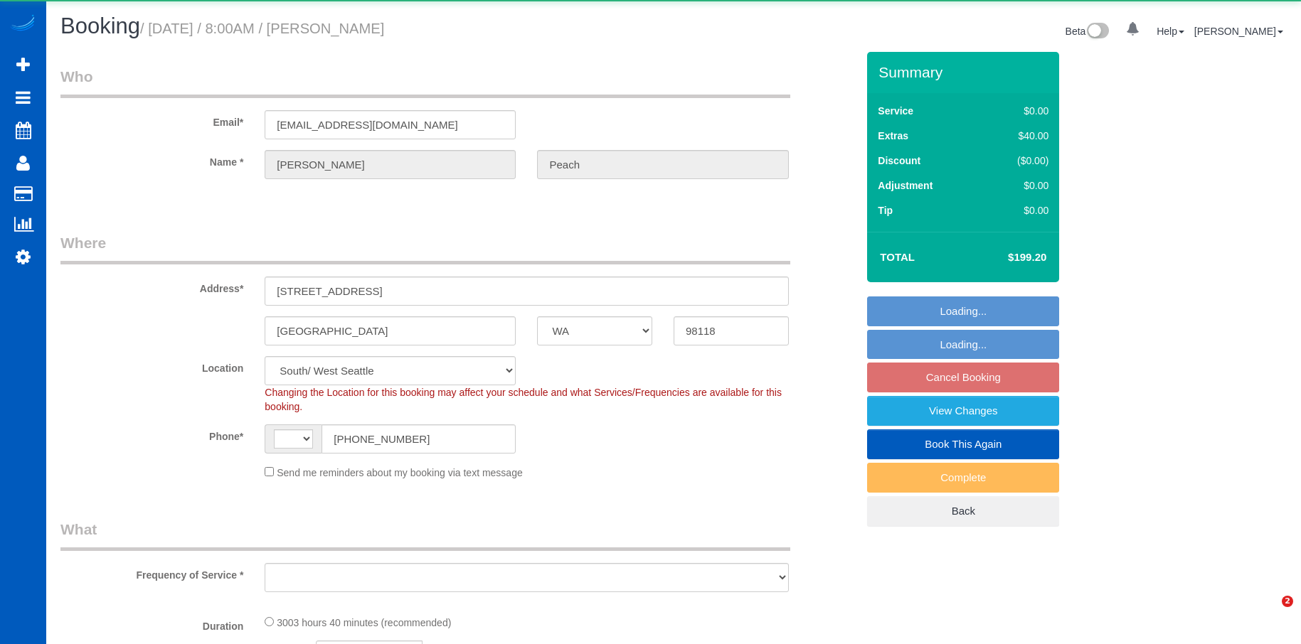
select select "WA"
select select "1501"
select select "3"
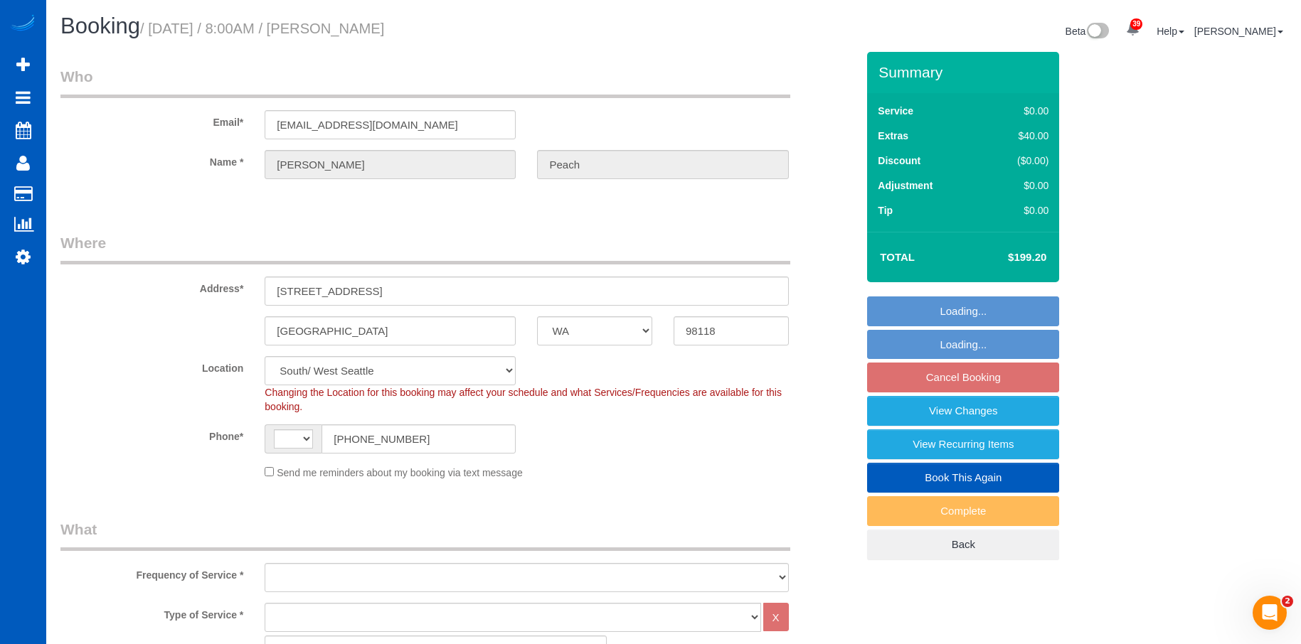
select select "string:[GEOGRAPHIC_DATA]"
select select "object:1010"
select select "spot1"
select select "1501"
select select "3"
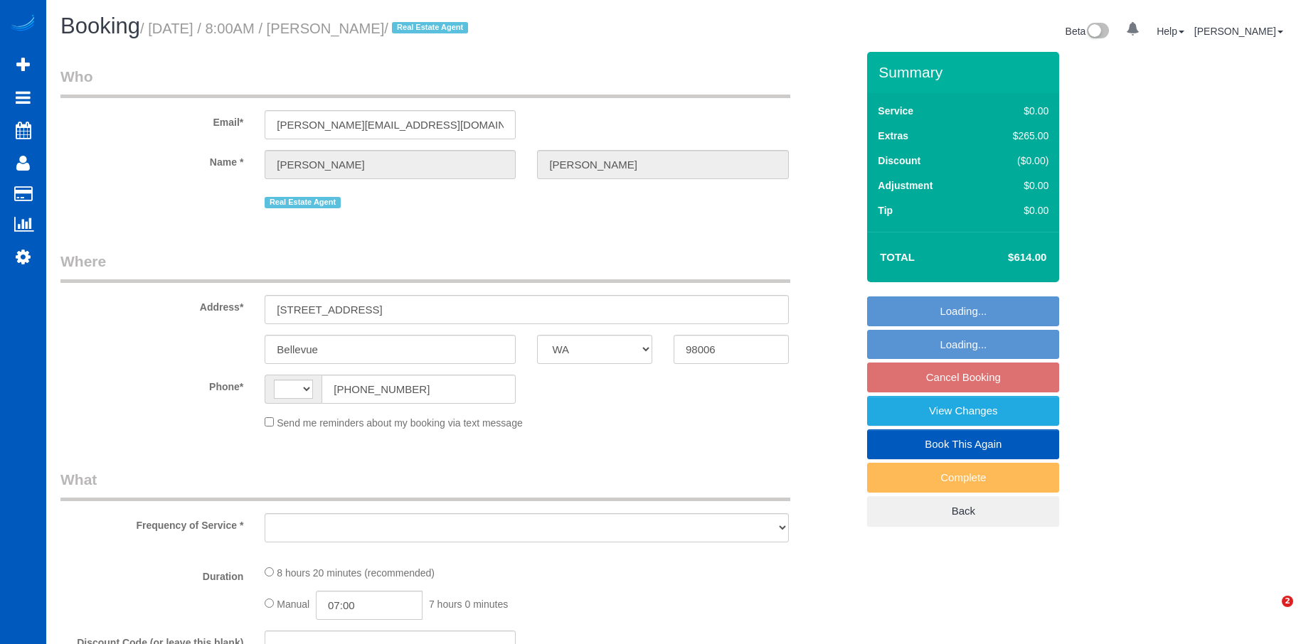
select select "WA"
select select "string:fspay-d328726b-a52c-4f29-a5cb-3b0d182e557e"
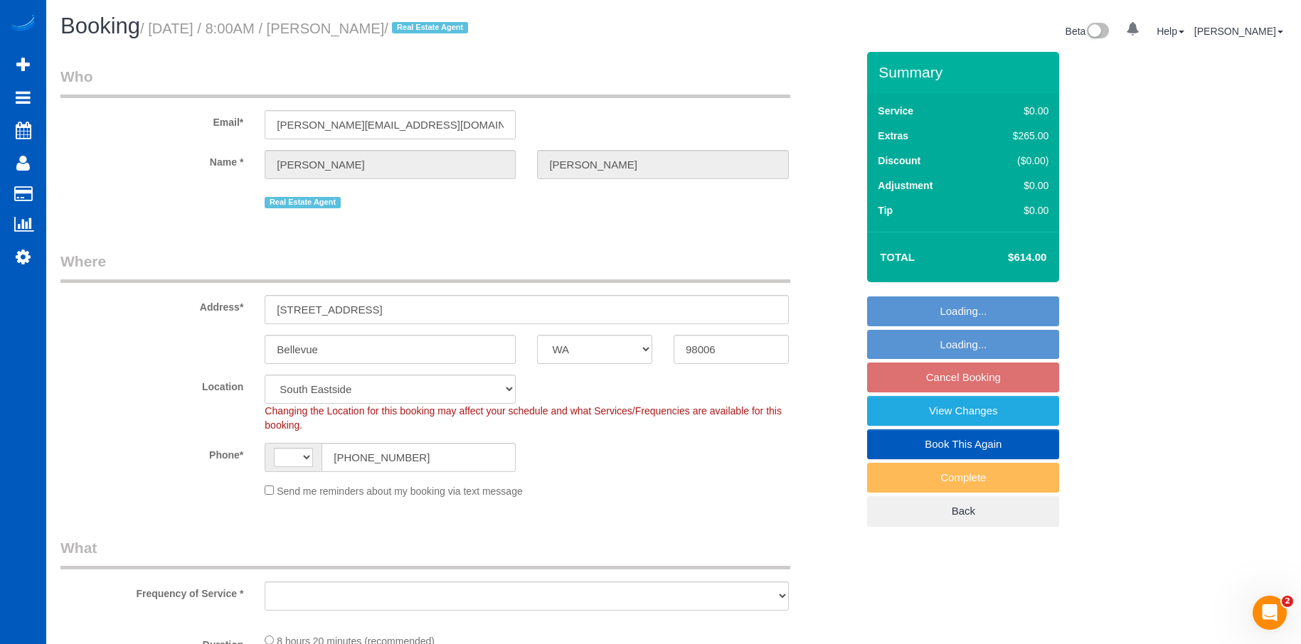
select select "string:[GEOGRAPHIC_DATA]"
select select "object:891"
select select "spot1"
select select "object:1142"
select select "199"
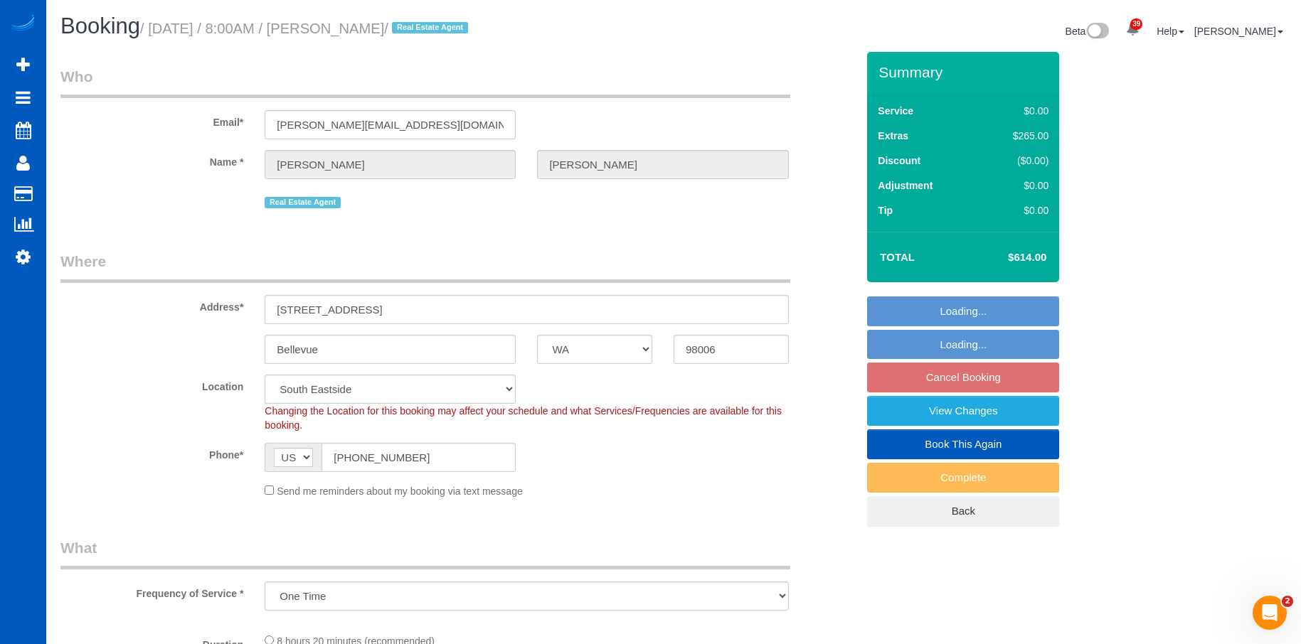
select select "3001"
select select "5"
select select "3"
select select "3001"
select select "5"
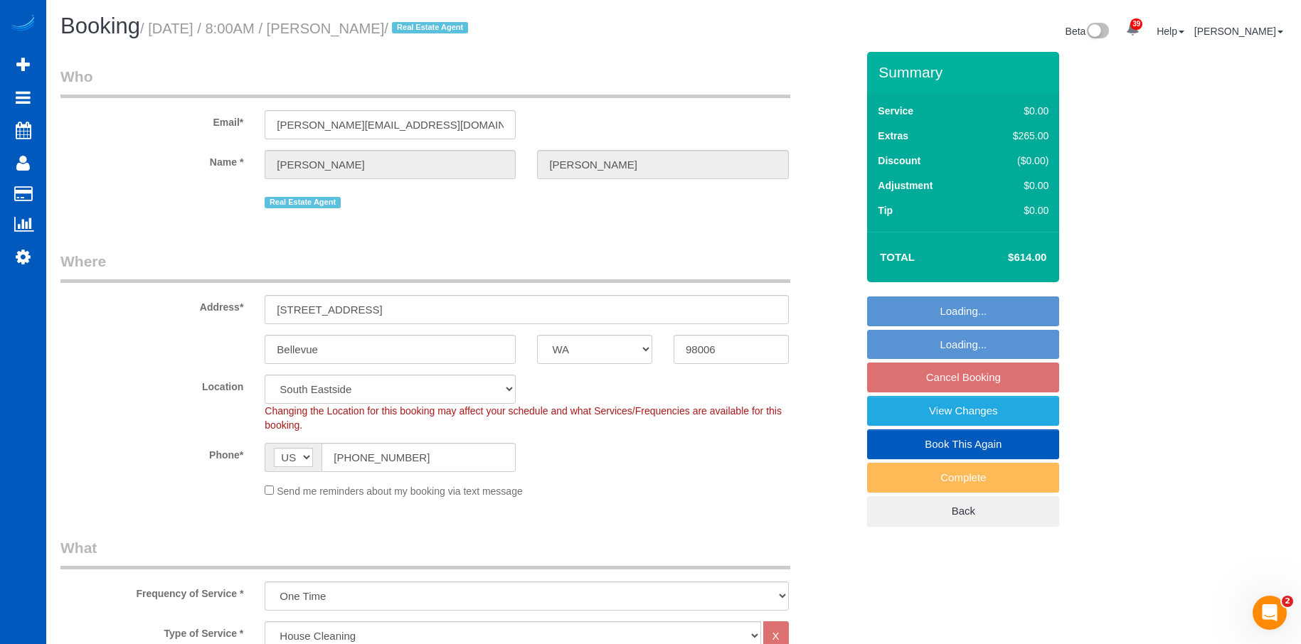
select select "3"
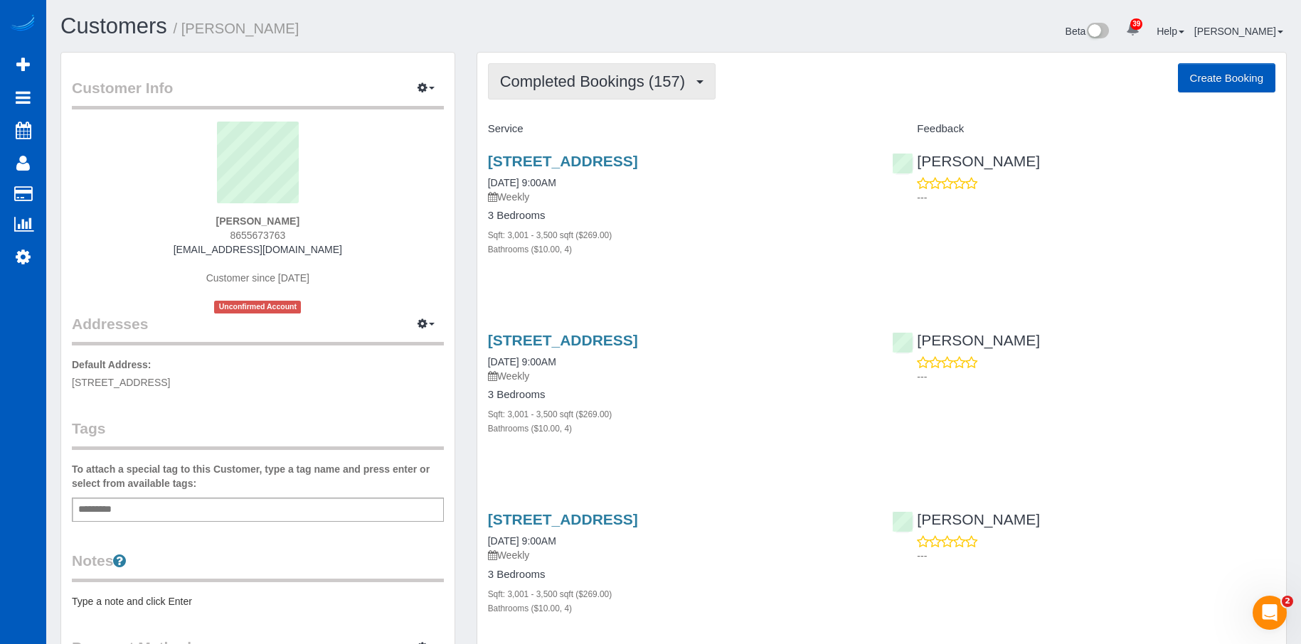
click at [683, 71] on button "Completed Bookings (157)" at bounding box center [602, 81] width 228 height 36
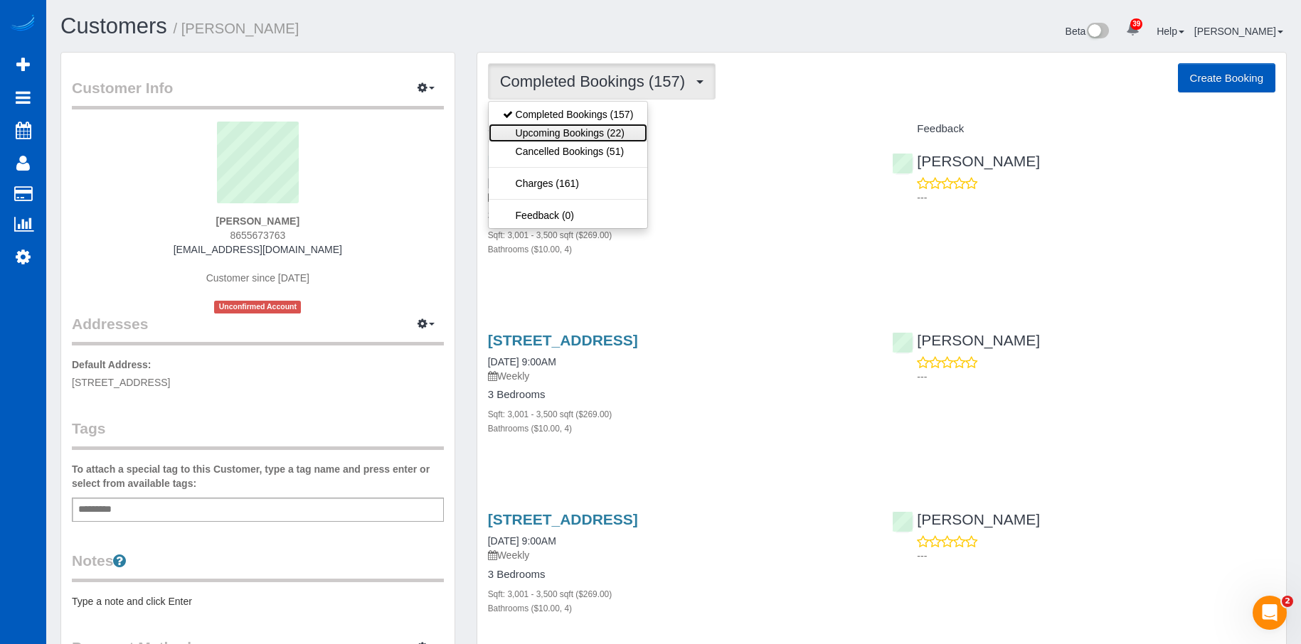
click at [602, 129] on link "Upcoming Bookings (22)" at bounding box center [568, 133] width 159 height 18
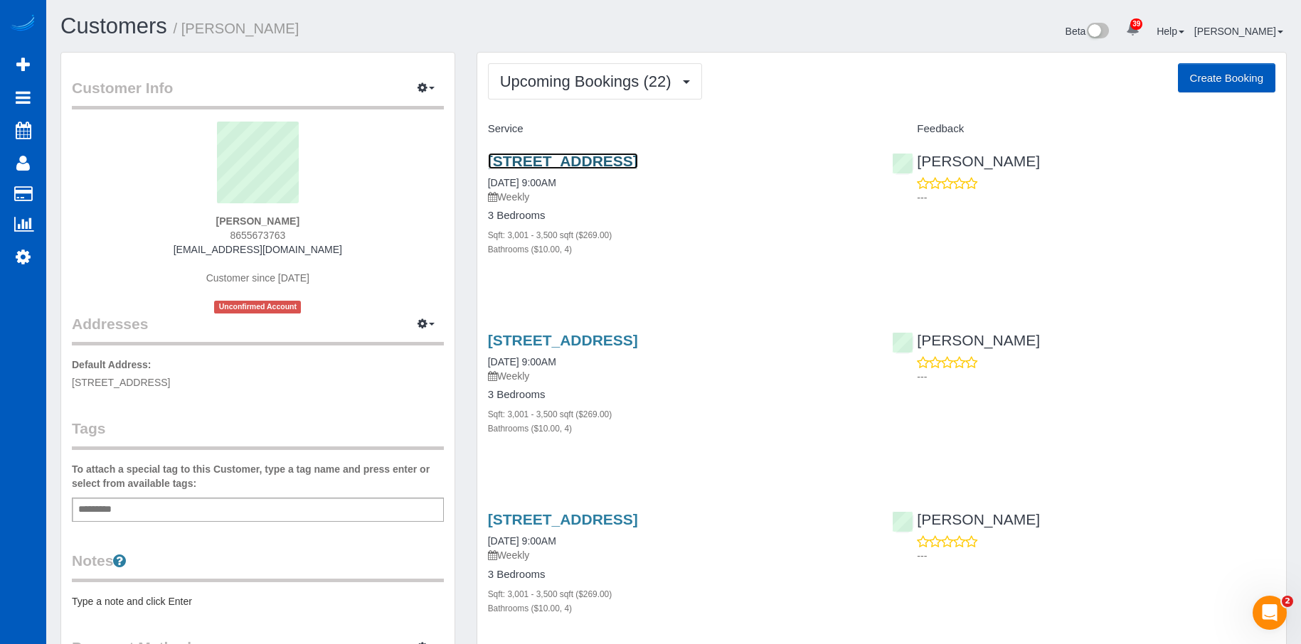
click at [620, 156] on link "424 35th Ave S, Seattle, WA 98144" at bounding box center [563, 161] width 150 height 16
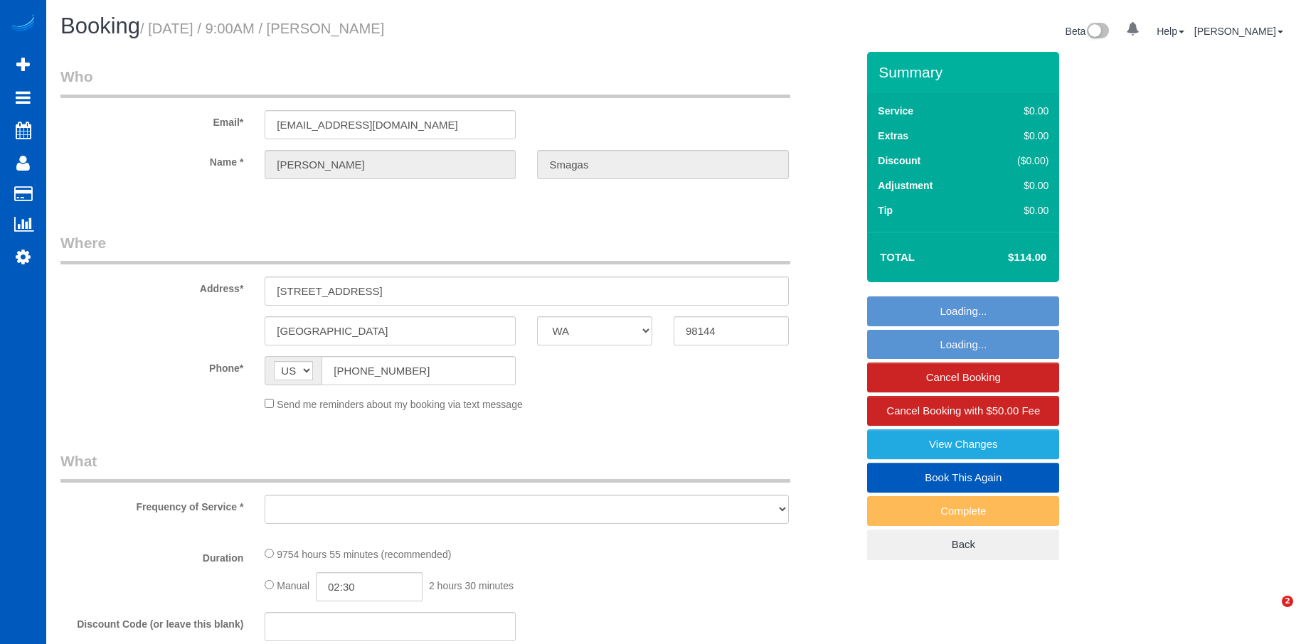
select select "WA"
select select "string:fspay-9621a3f1-9e1f-406d-a737-aef023f6a02a"
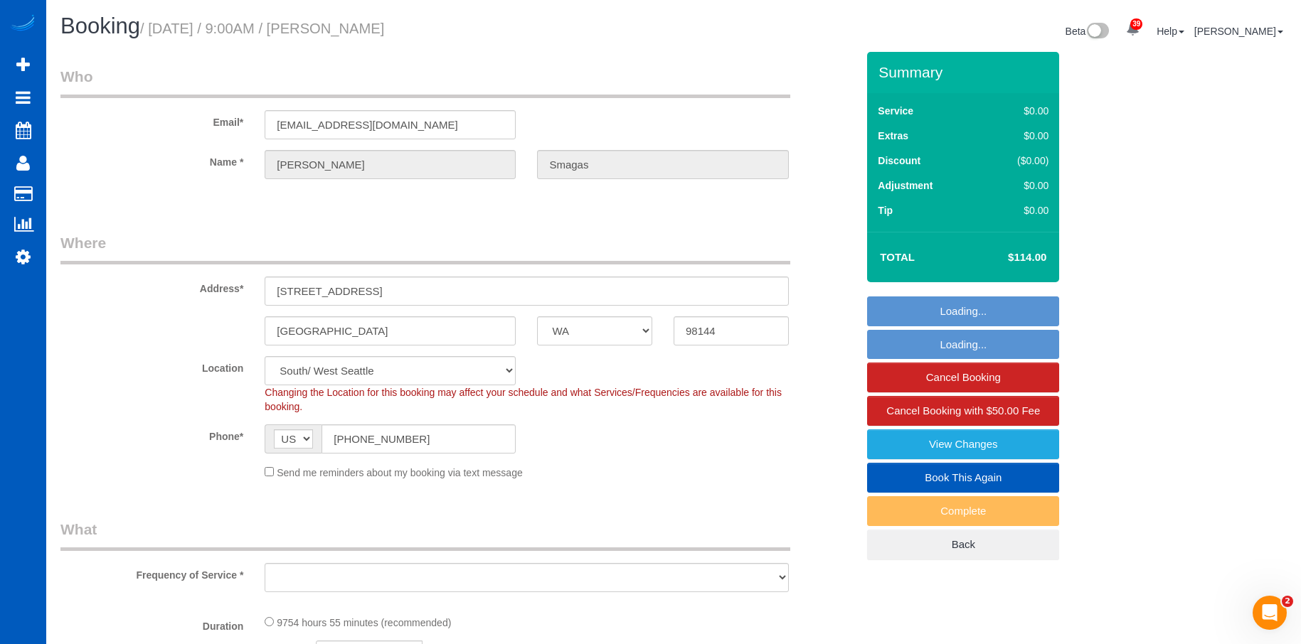
select select "object:913"
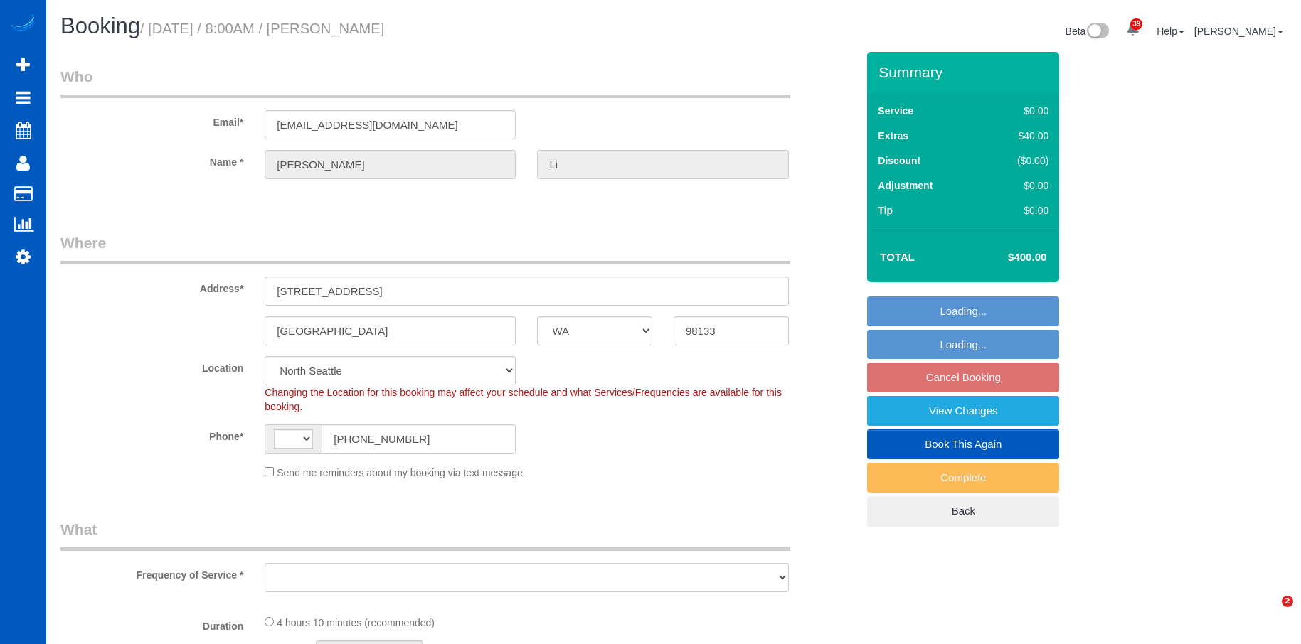
select select "WA"
select select "string:[GEOGRAPHIC_DATA]"
select select "spot1"
select select "object:1164"
select select "199"
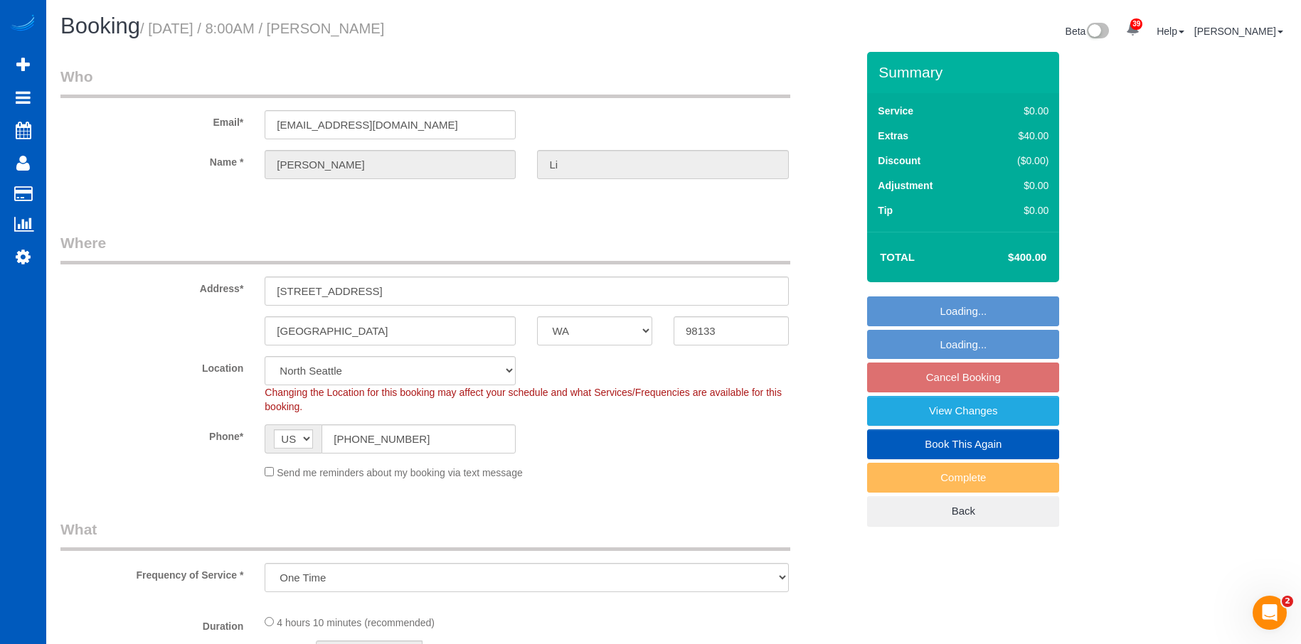
select select "1001"
select select "2"
select select "1001"
select select "2"
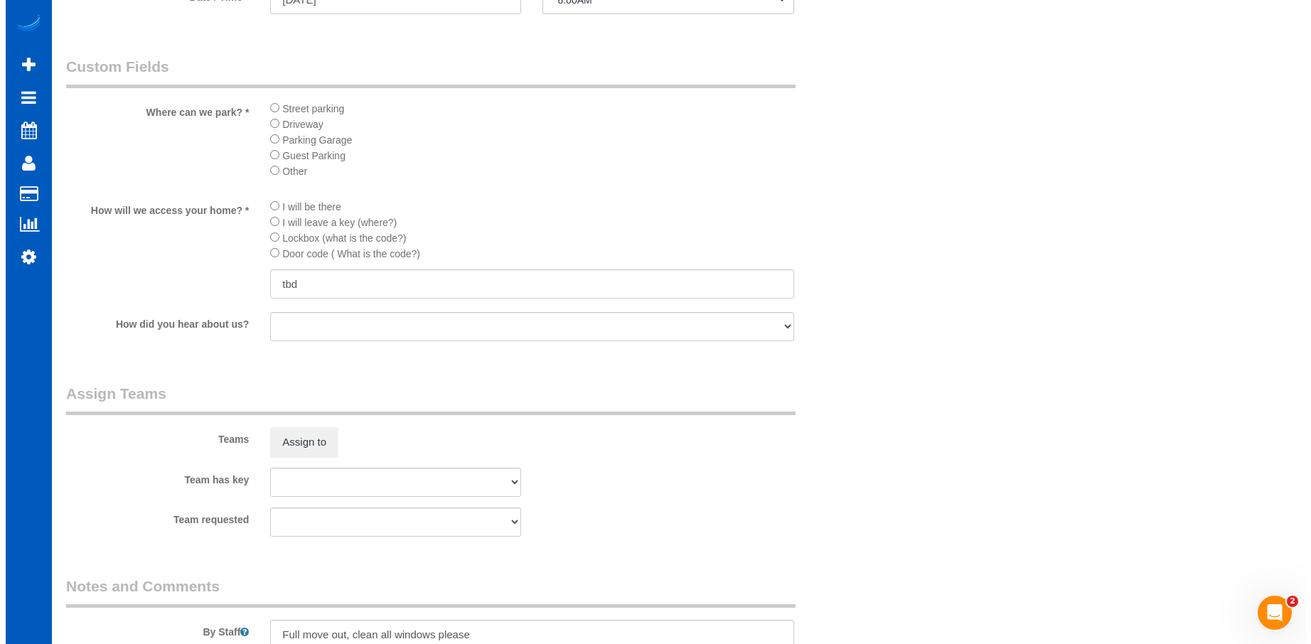
scroll to position [1493, 0]
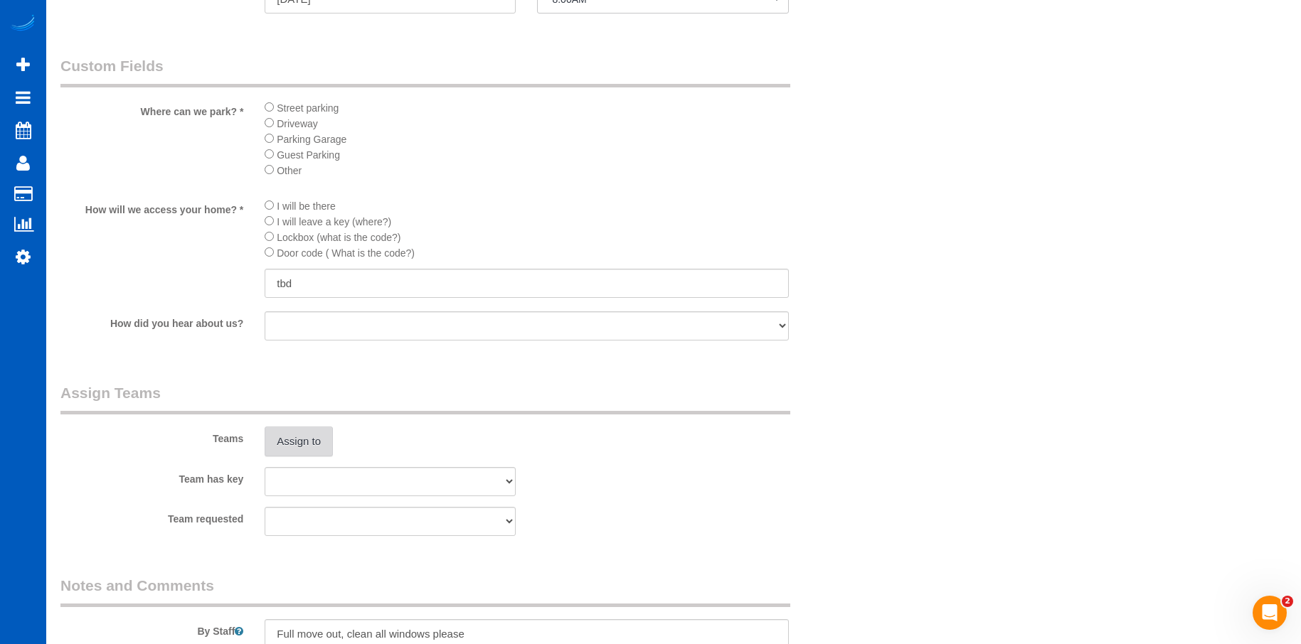
click at [305, 439] on button "Assign to" at bounding box center [299, 442] width 68 height 30
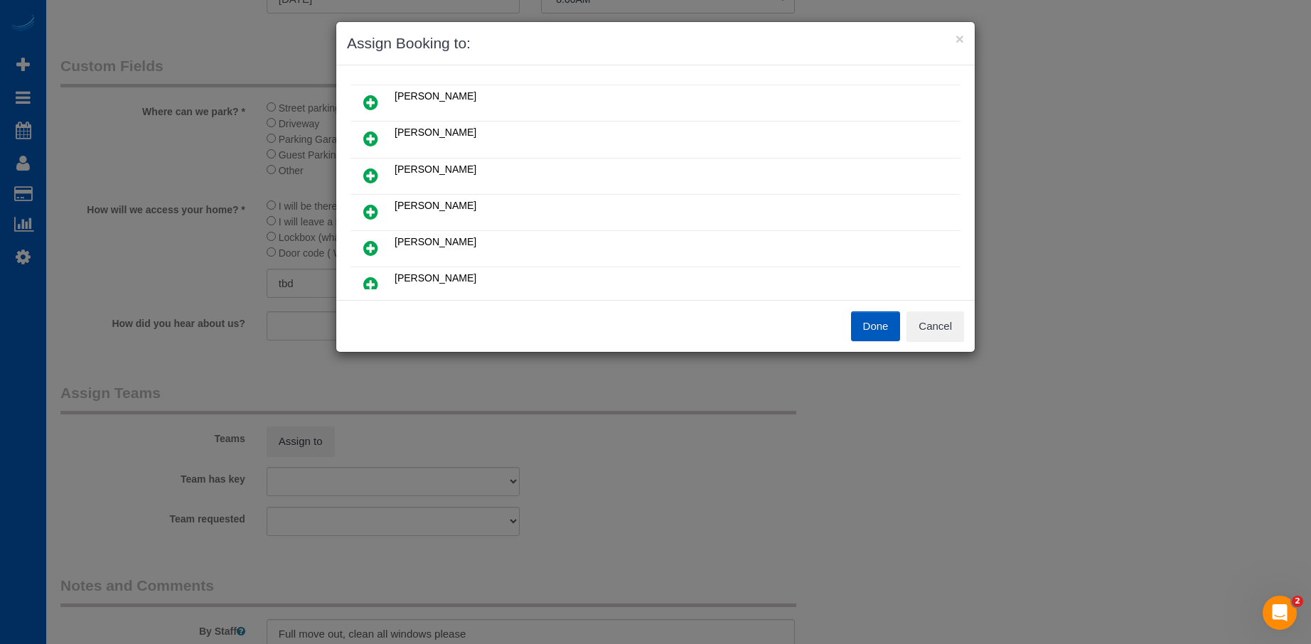
scroll to position [213, 0]
click at [380, 174] on link at bounding box center [370, 178] width 33 height 28
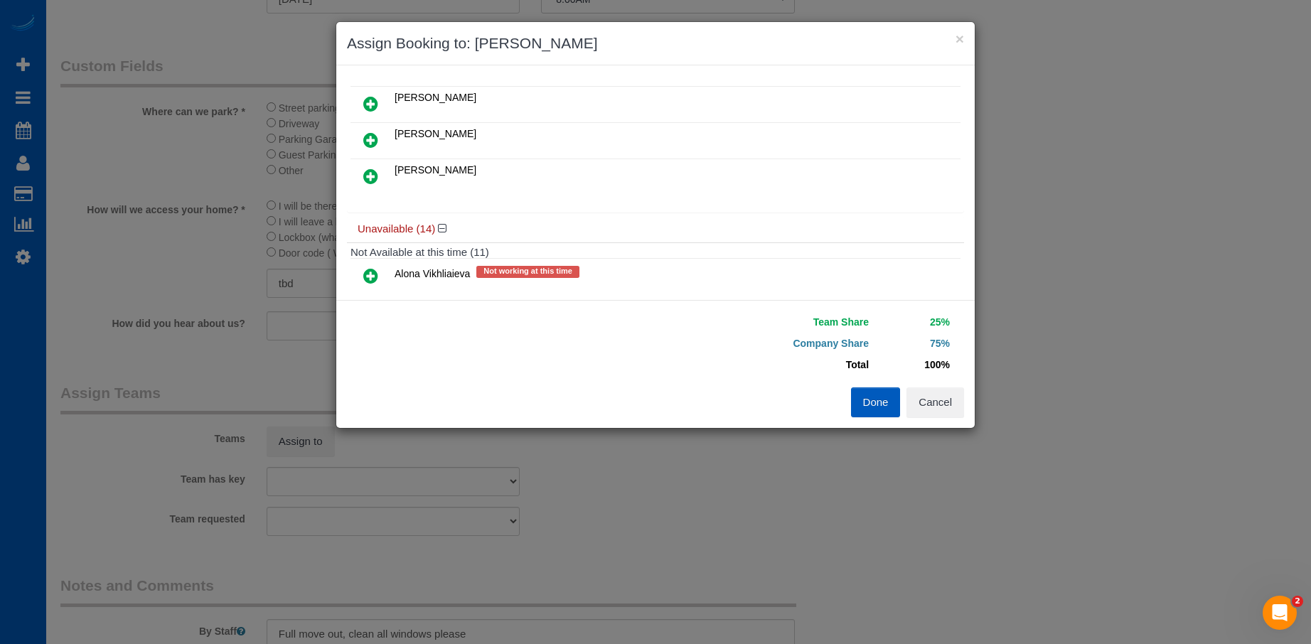
click at [378, 178] on link at bounding box center [370, 177] width 33 height 28
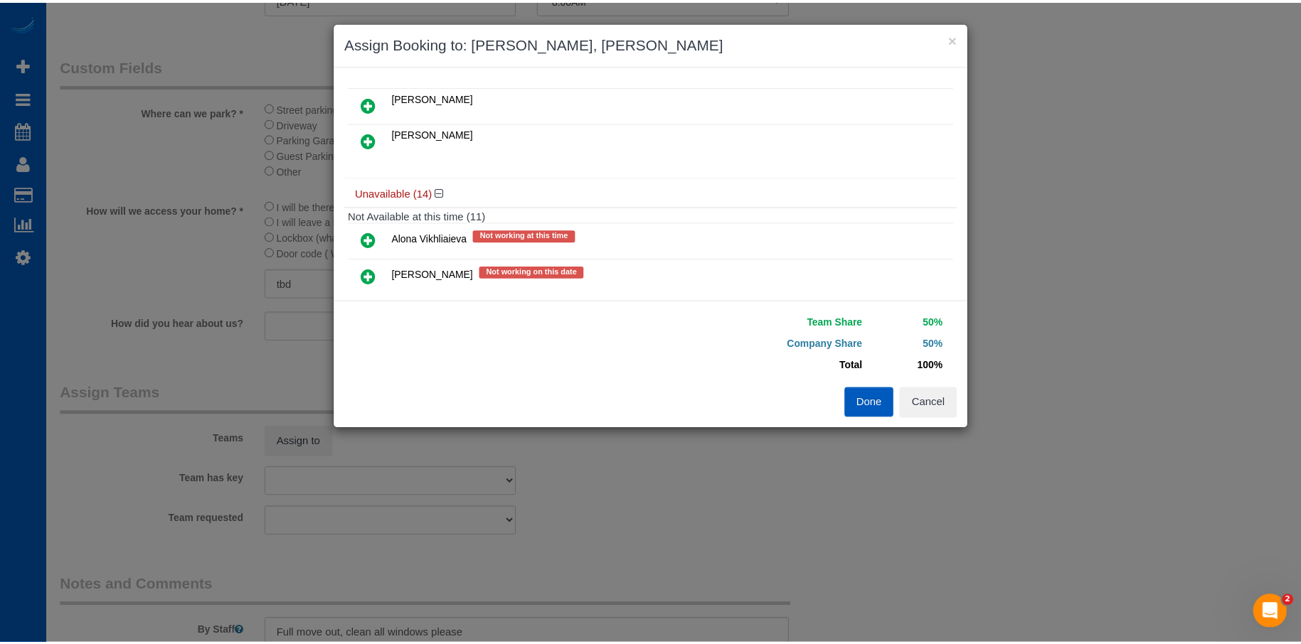
scroll to position [0, 0]
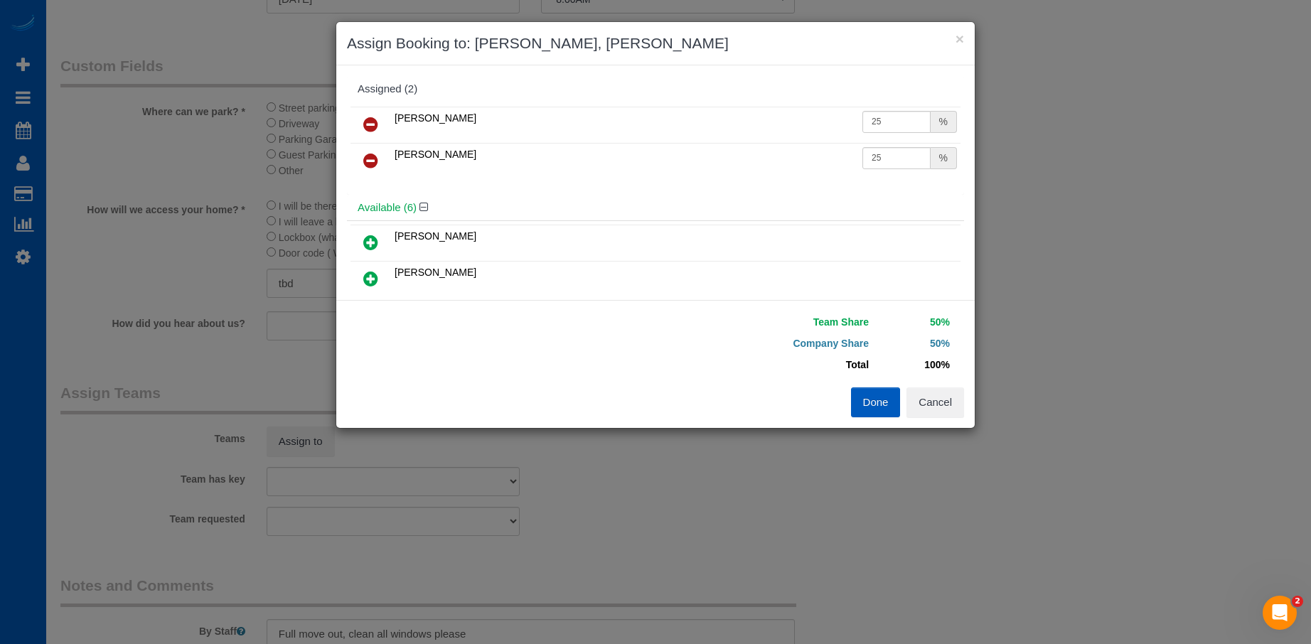
click at [865, 411] on button "Done" at bounding box center [876, 403] width 50 height 30
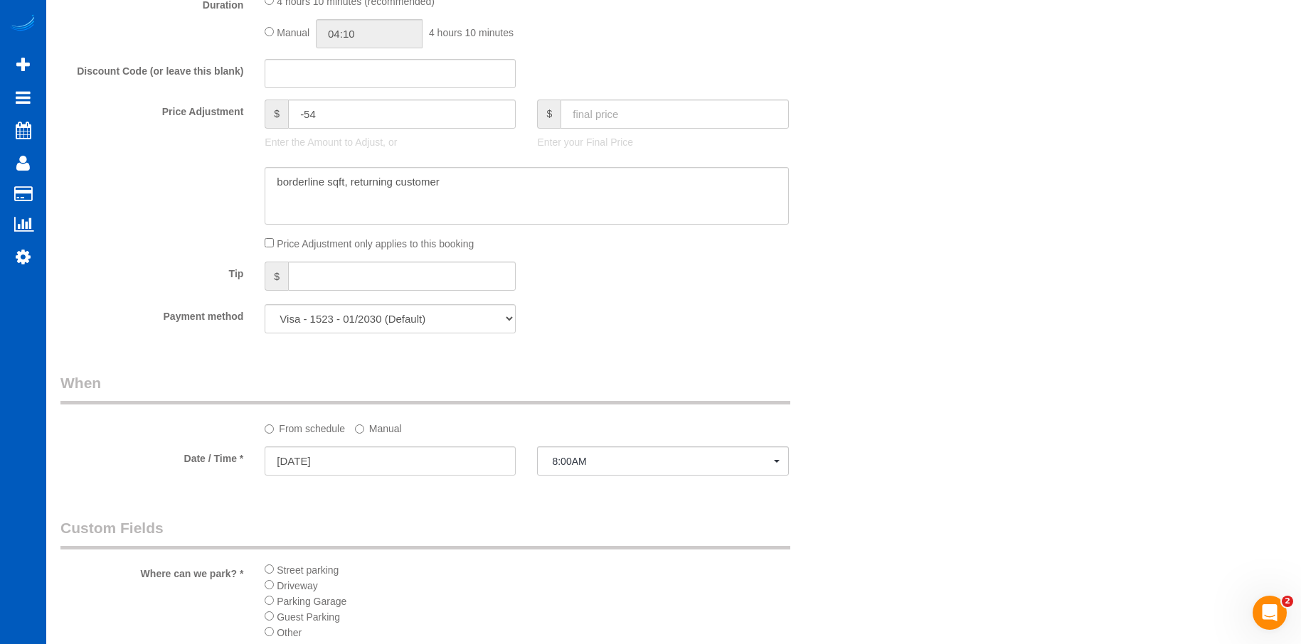
scroll to position [924, 0]
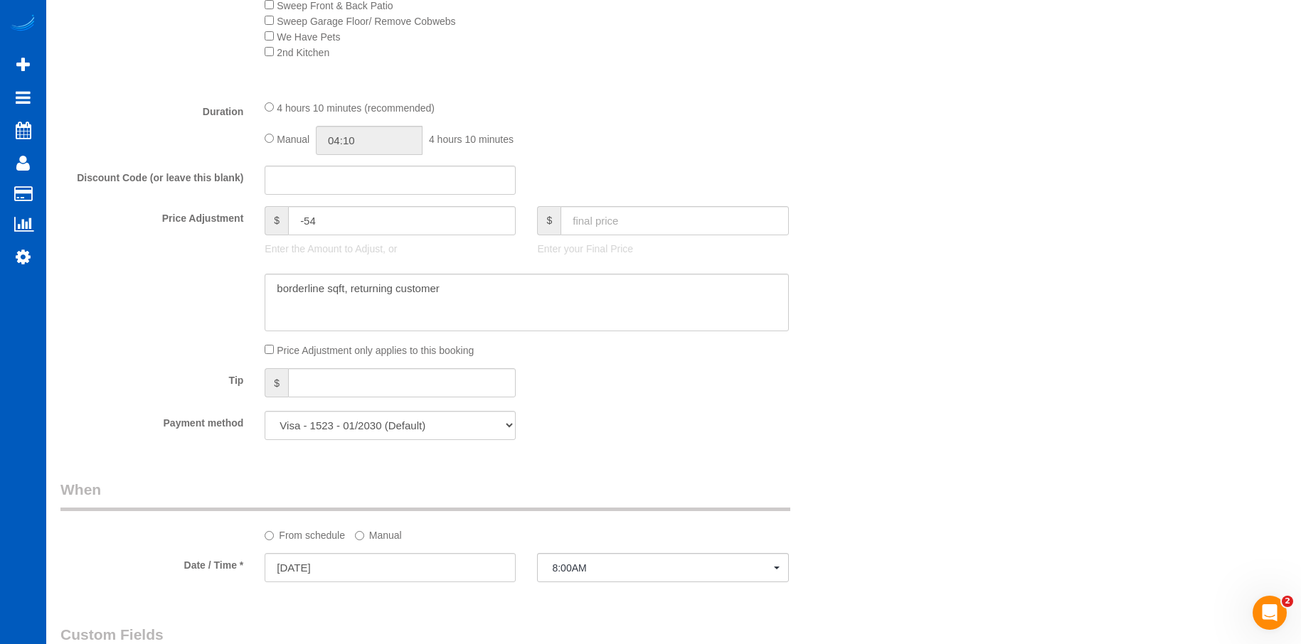
click at [263, 140] on div "4 hours 10 minutes (recommended) Manual 04:10 4 hours 10 minutes" at bounding box center [526, 127] width 545 height 55
click at [277, 141] on span "Manual" at bounding box center [293, 139] width 33 height 11
click at [365, 141] on input "04:10" at bounding box center [369, 140] width 107 height 29
type input "04:30"
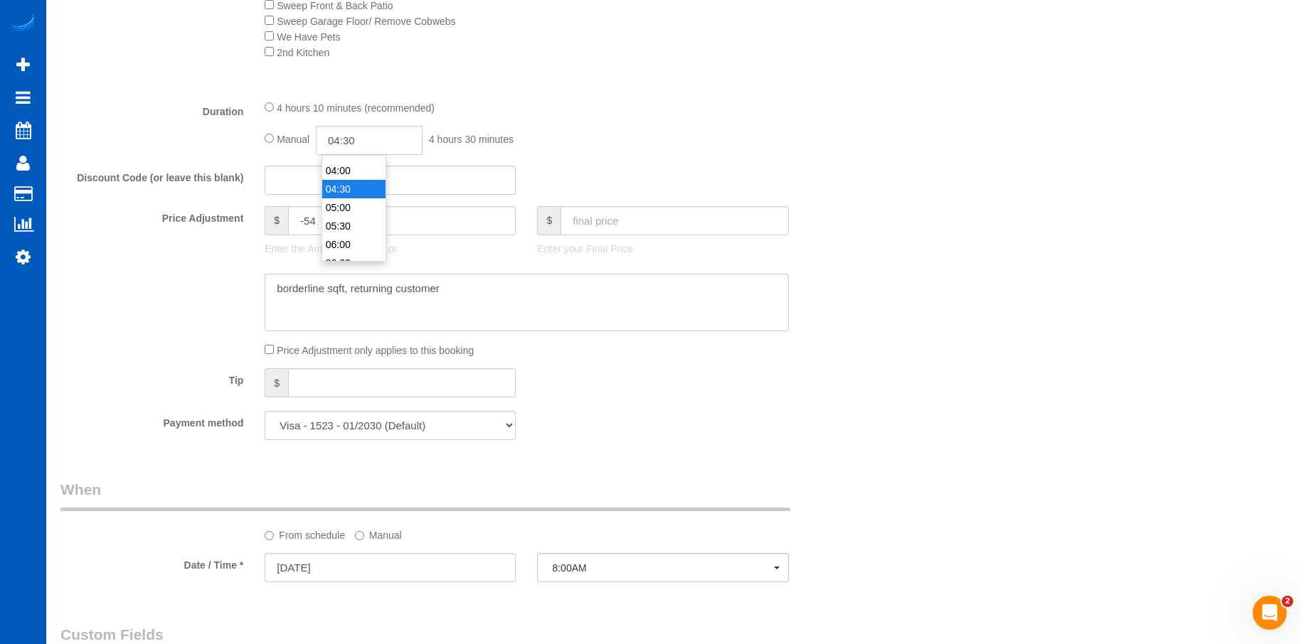
click at [356, 193] on li "04:30" at bounding box center [353, 189] width 63 height 18
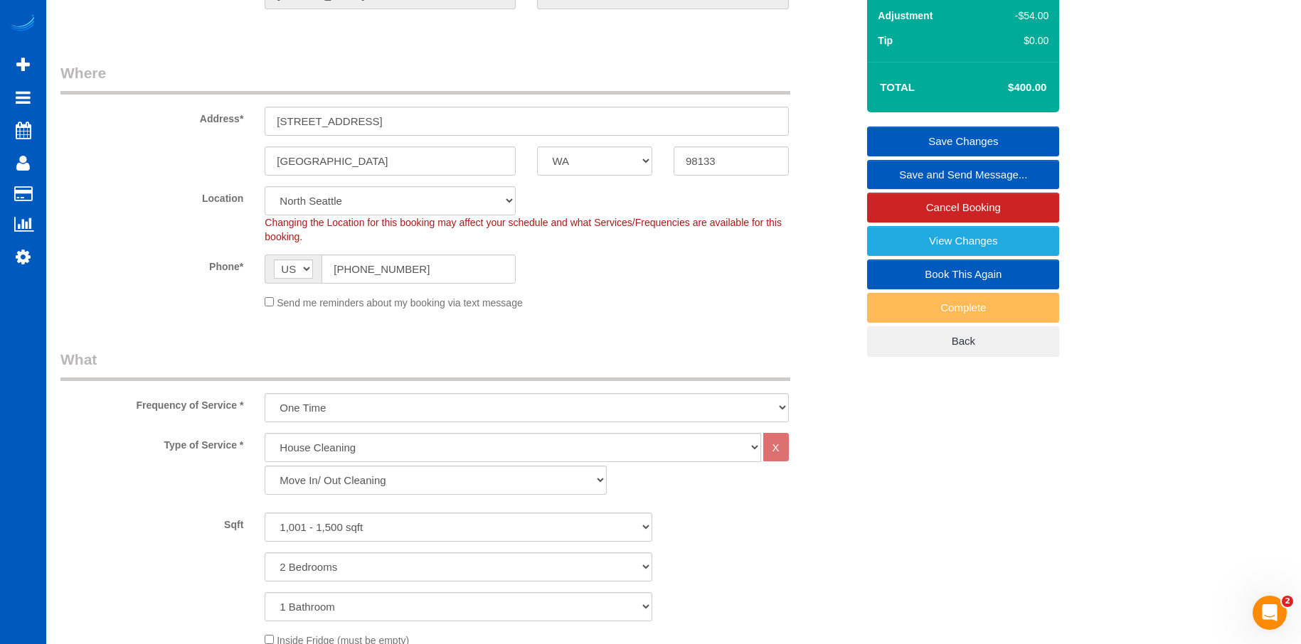
select select "spot21"
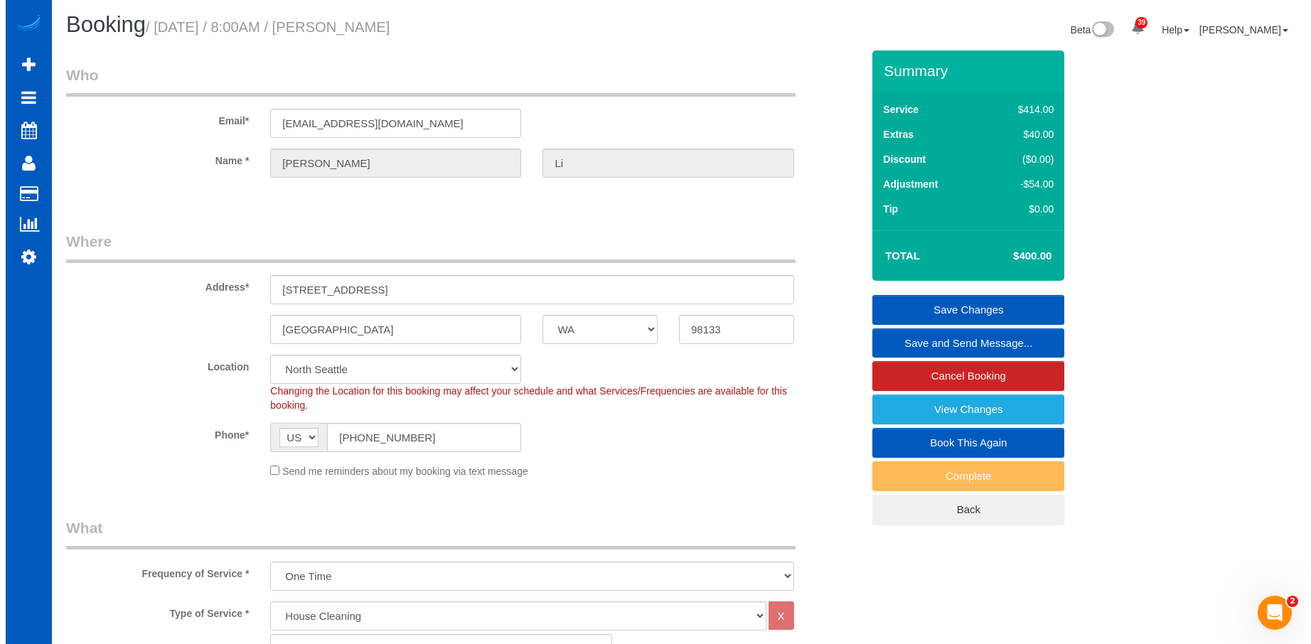
scroll to position [0, 0]
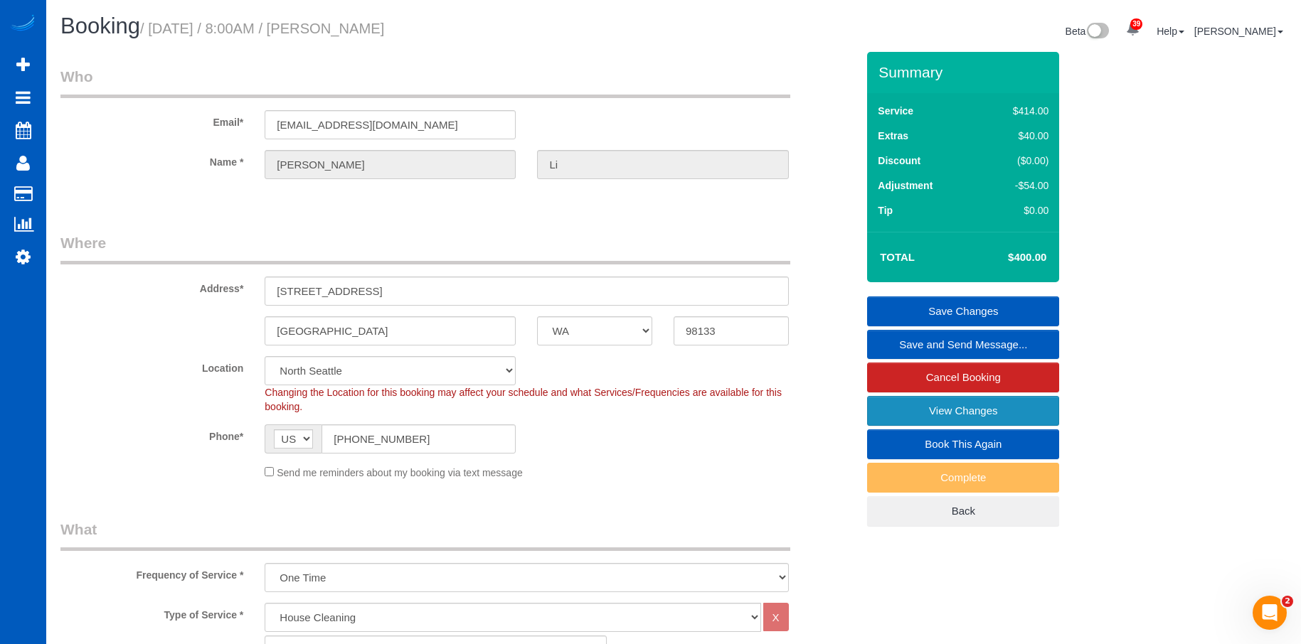
click at [888, 405] on link "View Changes" at bounding box center [963, 411] width 192 height 30
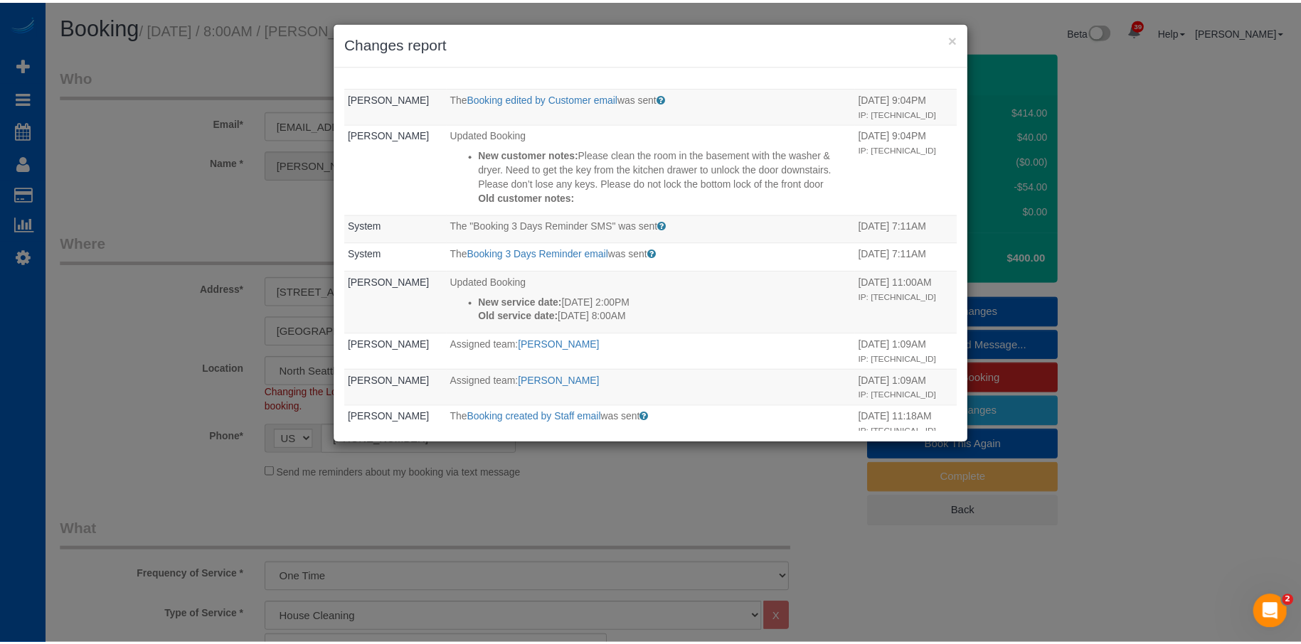
scroll to position [427, 0]
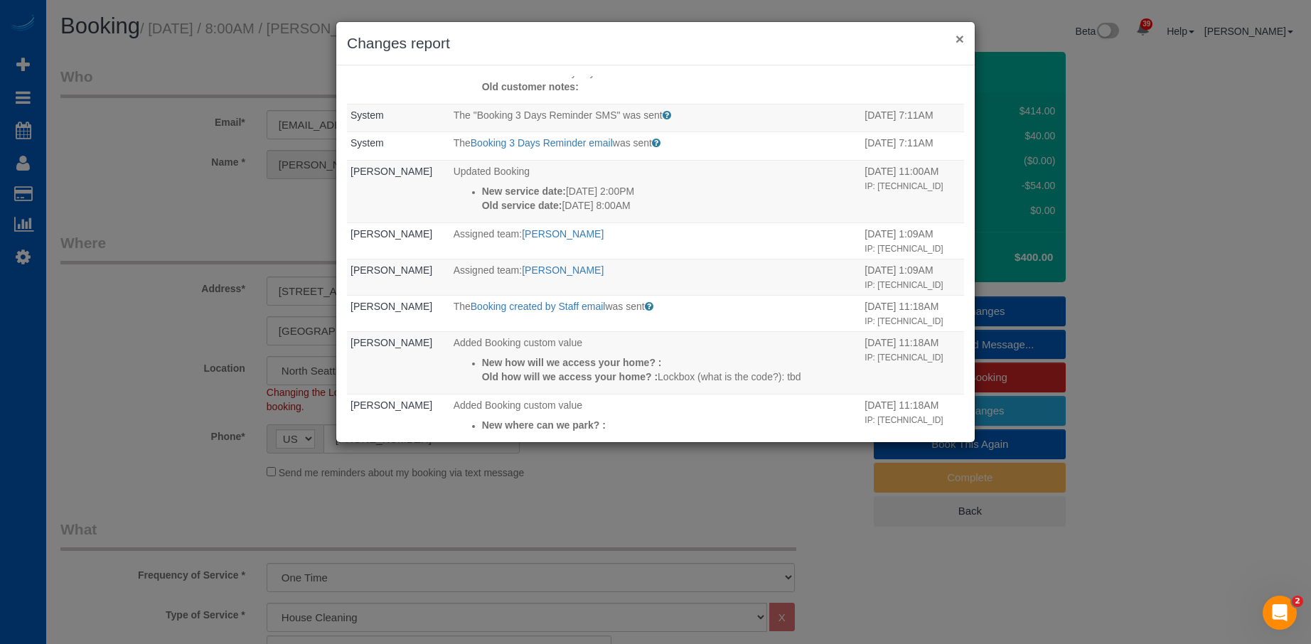
click at [957, 41] on button "×" at bounding box center [960, 38] width 9 height 15
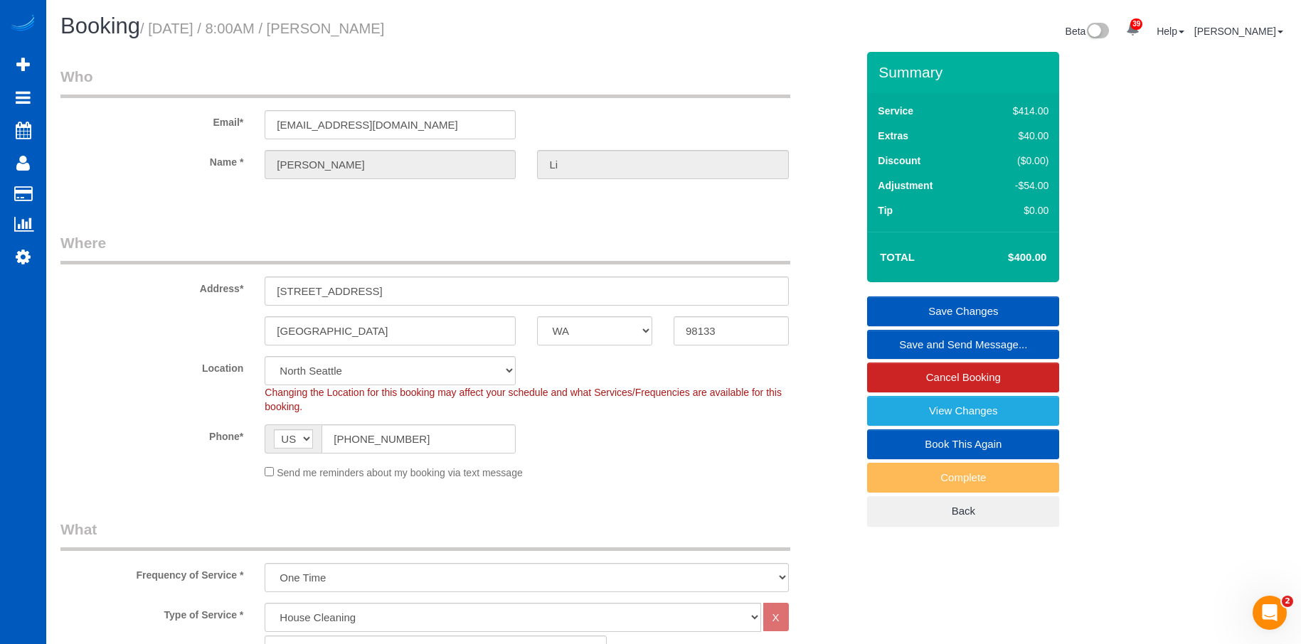
click at [916, 304] on link "Save Changes" at bounding box center [963, 312] width 192 height 30
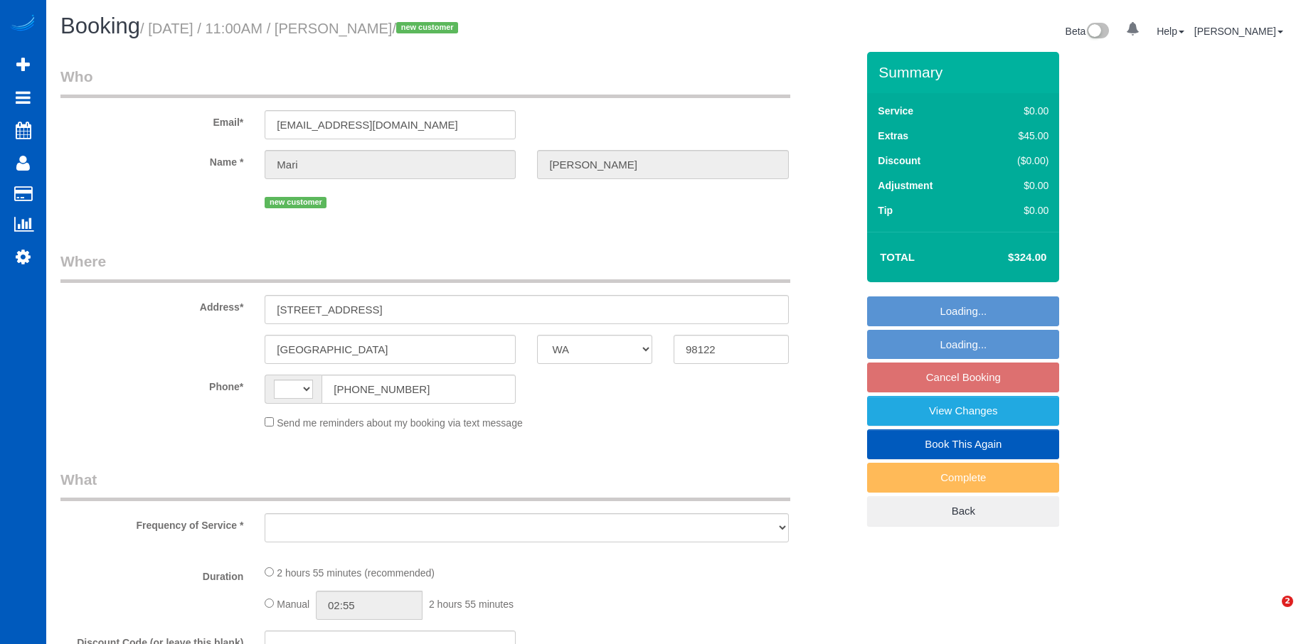
select select "WA"
select select "string:[GEOGRAPHIC_DATA]"
select select "number:10"
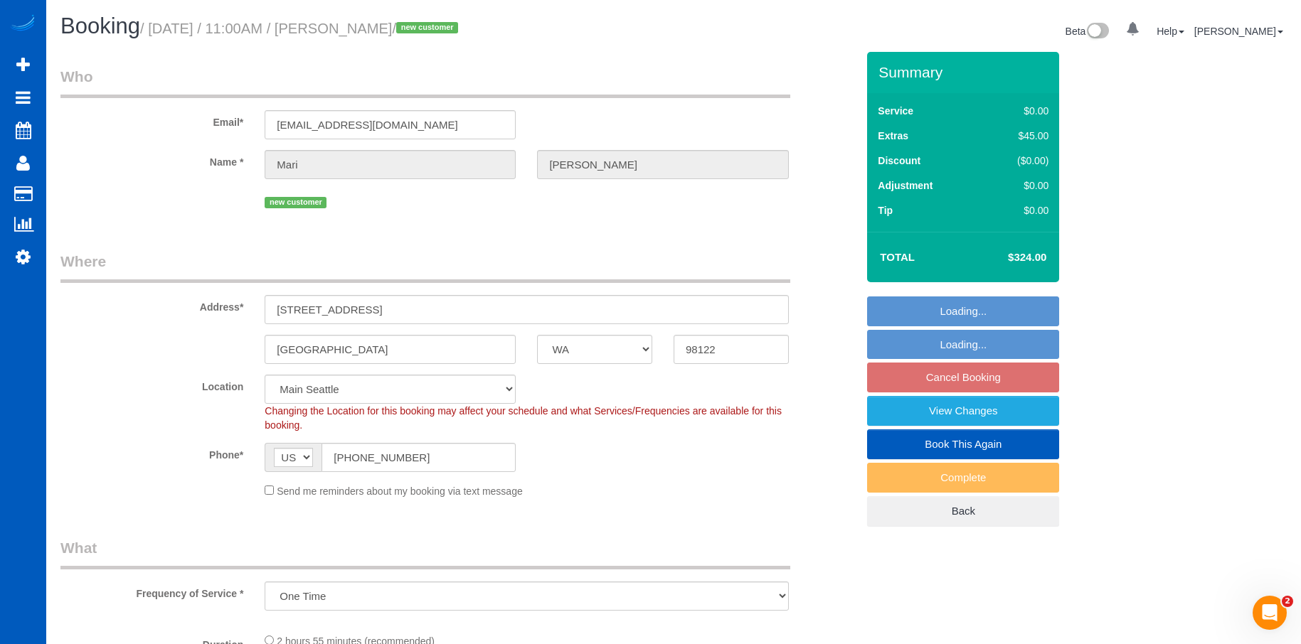
select select "object:922"
select select "spot2"
select select "199"
select select "1001"
select select "3"
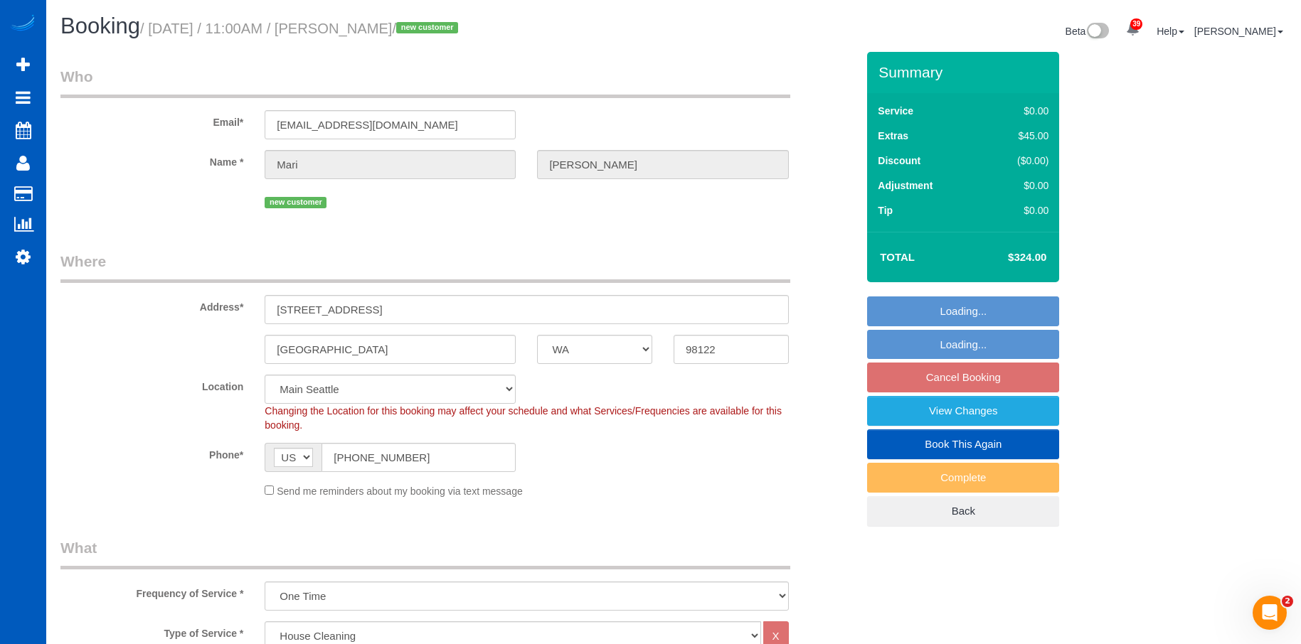
select select "1001"
select select "3"
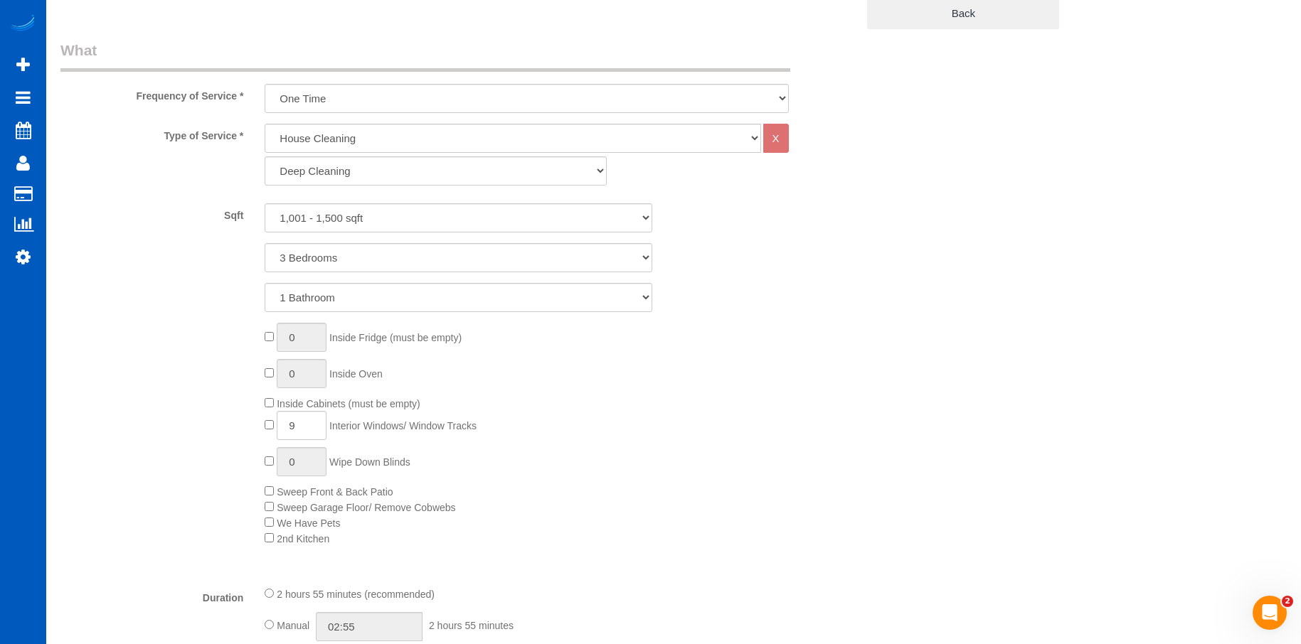
scroll to position [782, 0]
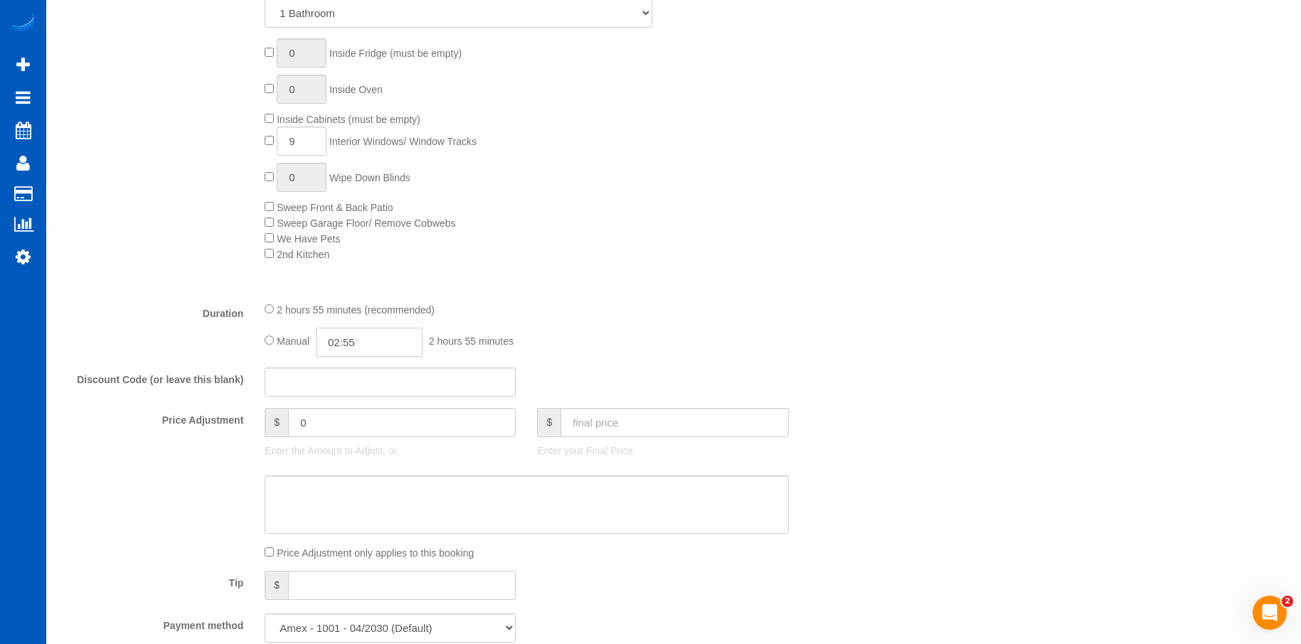
click at [364, 333] on input "02:55" at bounding box center [369, 342] width 107 height 29
type input "04:00"
drag, startPoint x: 351, startPoint y: 377, endPoint x: 407, endPoint y: 356, distance: 59.2
click at [351, 377] on li "04:00" at bounding box center [353, 372] width 63 height 18
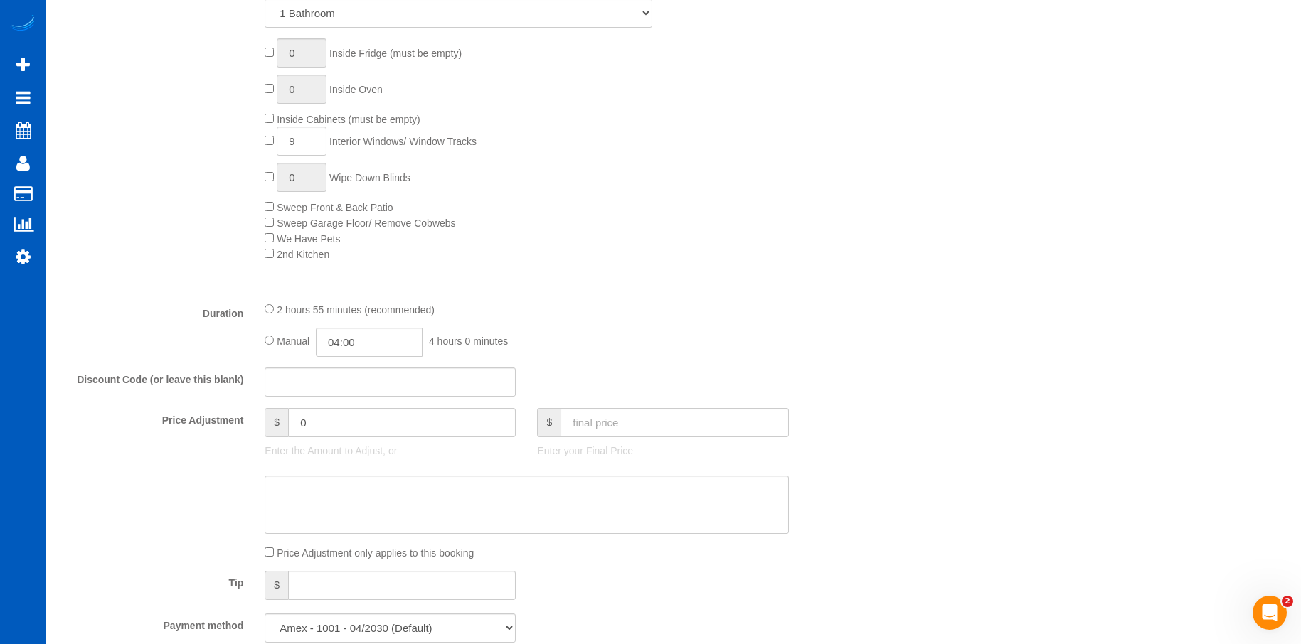
select select "spot18"
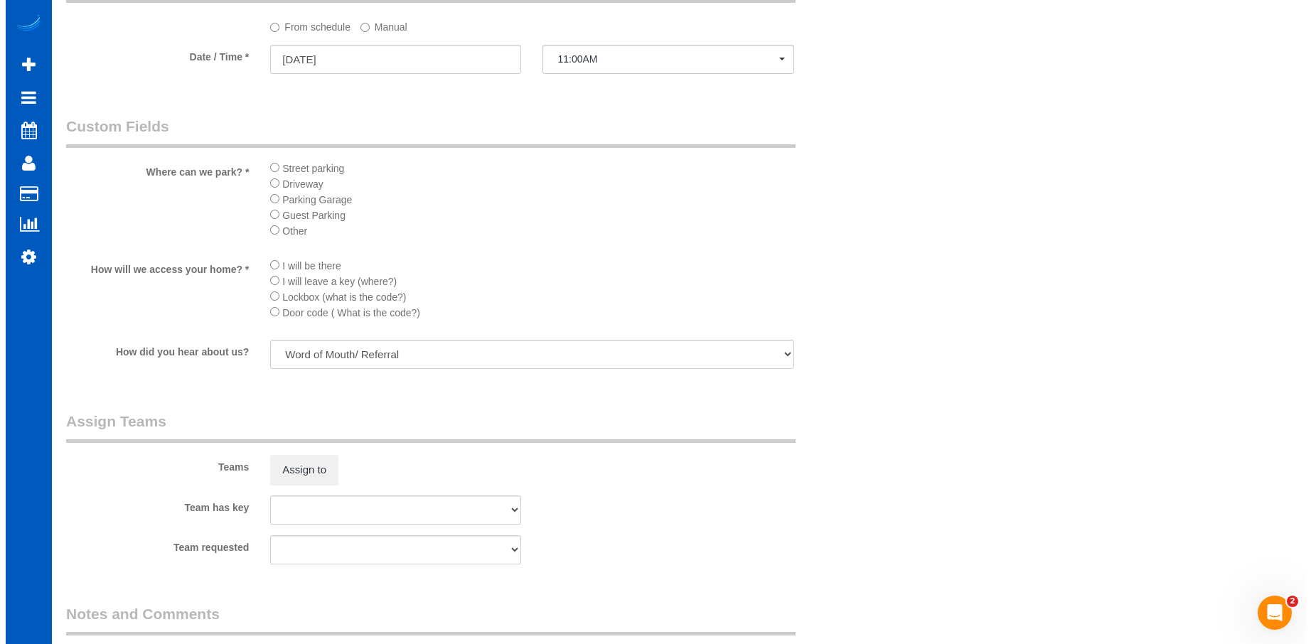
scroll to position [1635, 0]
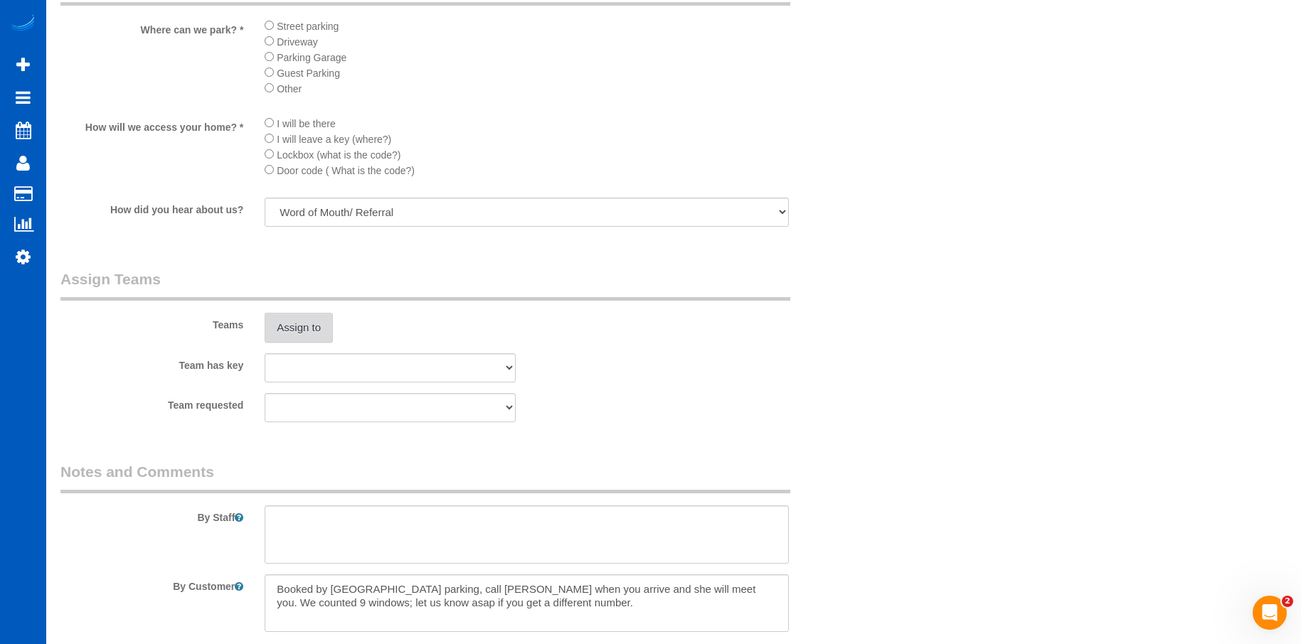
click at [315, 326] on button "Assign to" at bounding box center [299, 328] width 68 height 30
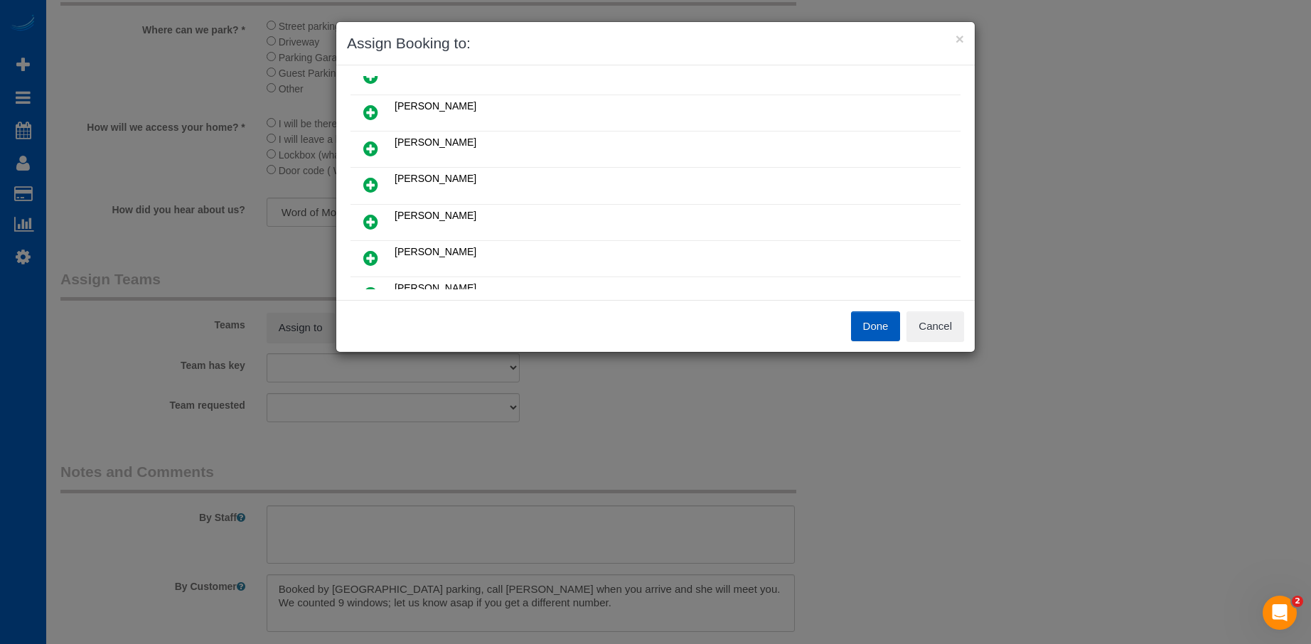
scroll to position [71, 0]
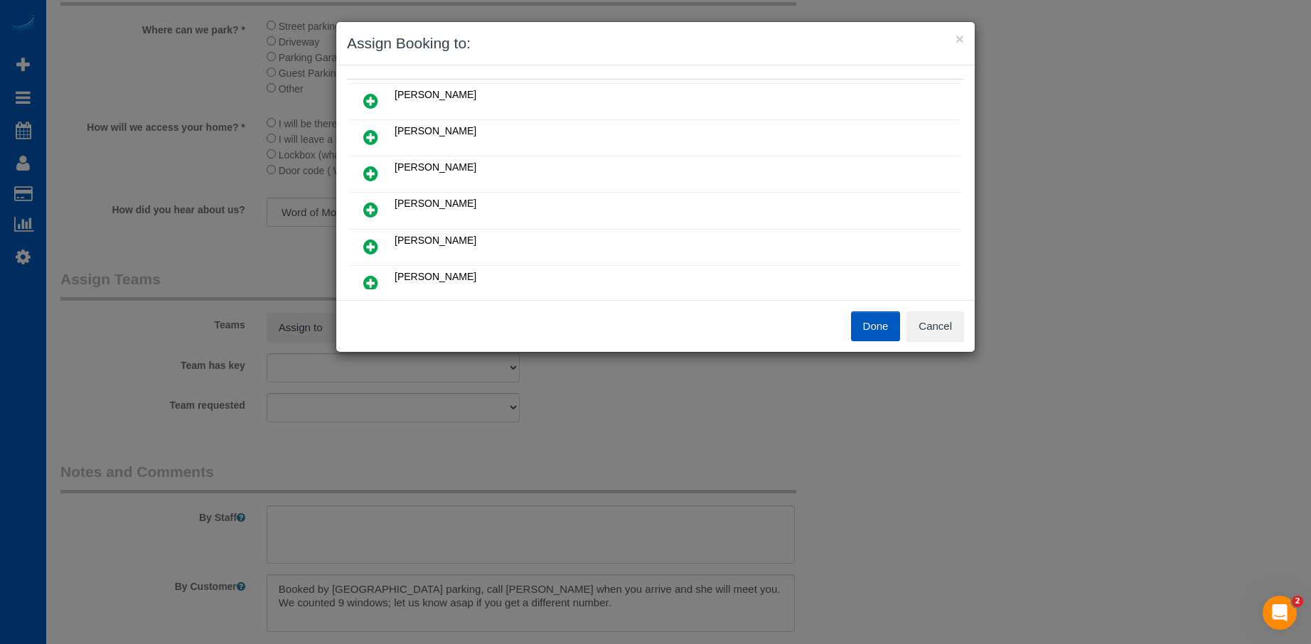
click at [374, 132] on icon at bounding box center [370, 137] width 15 height 17
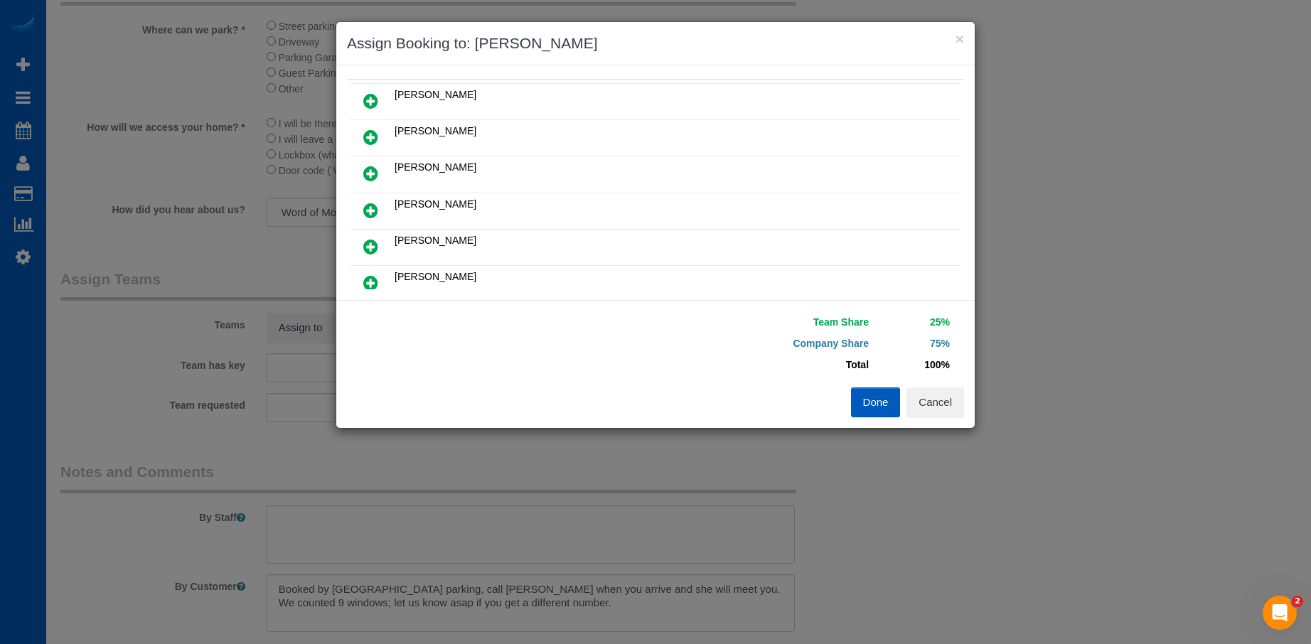
scroll to position [176, 0]
click at [374, 169] on icon at bounding box center [370, 175] width 15 height 17
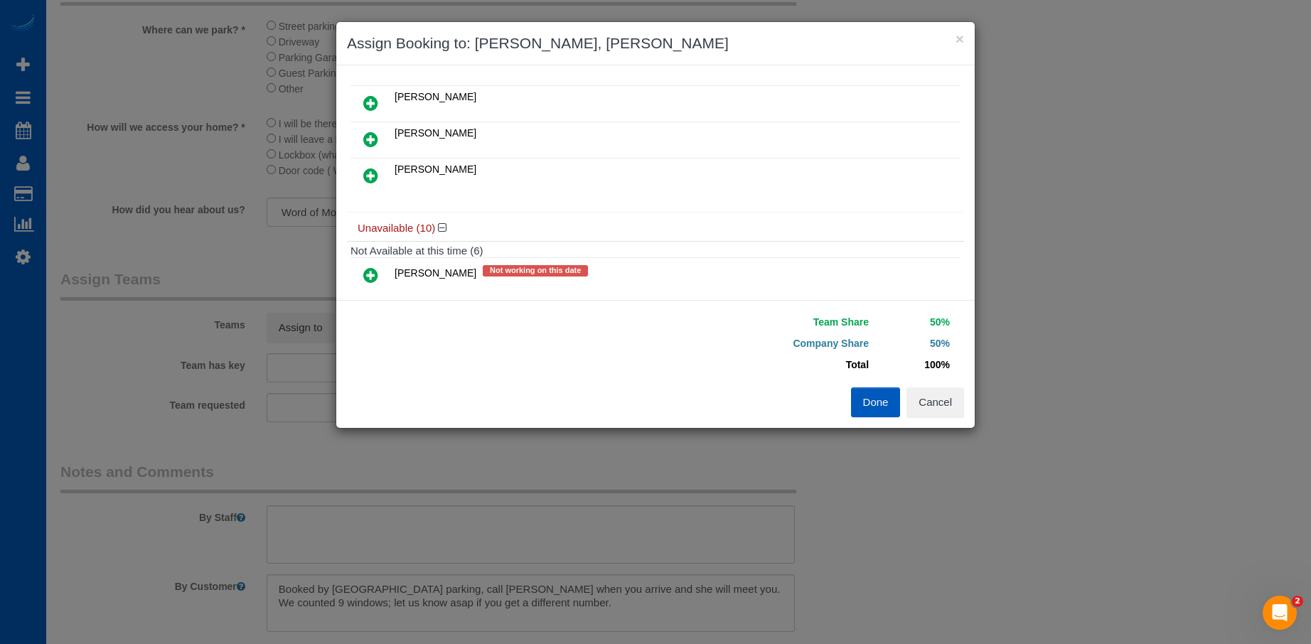
scroll to position [0, 0]
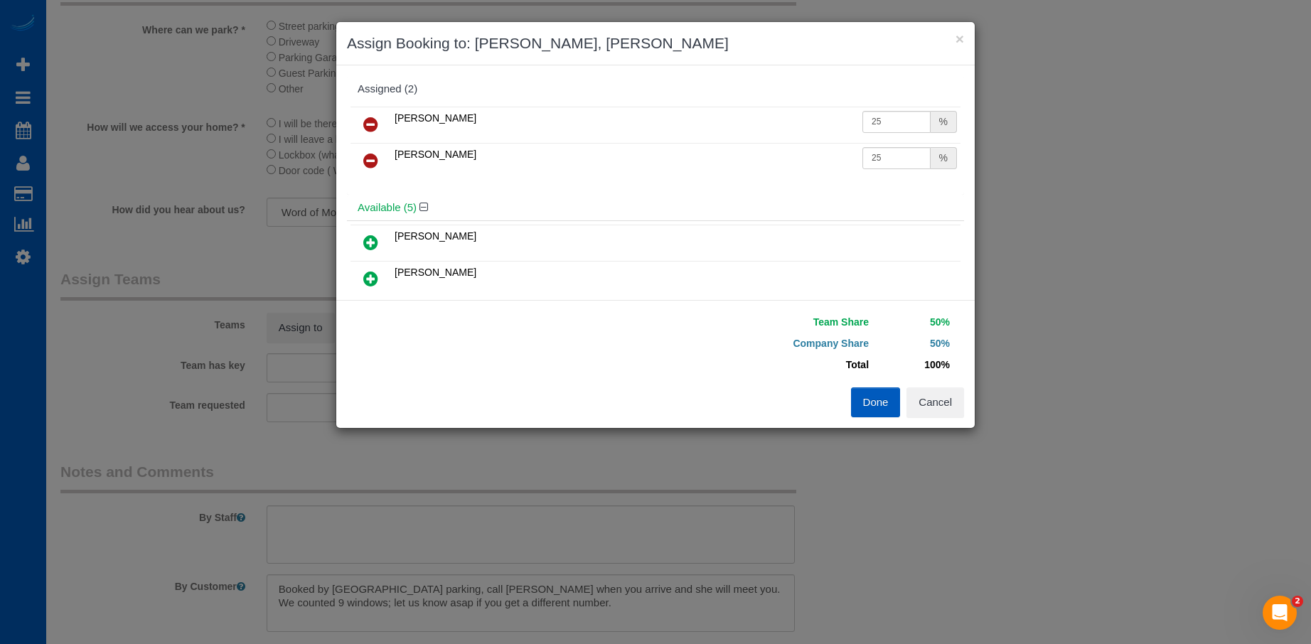
click at [863, 396] on button "Done" at bounding box center [876, 403] width 50 height 30
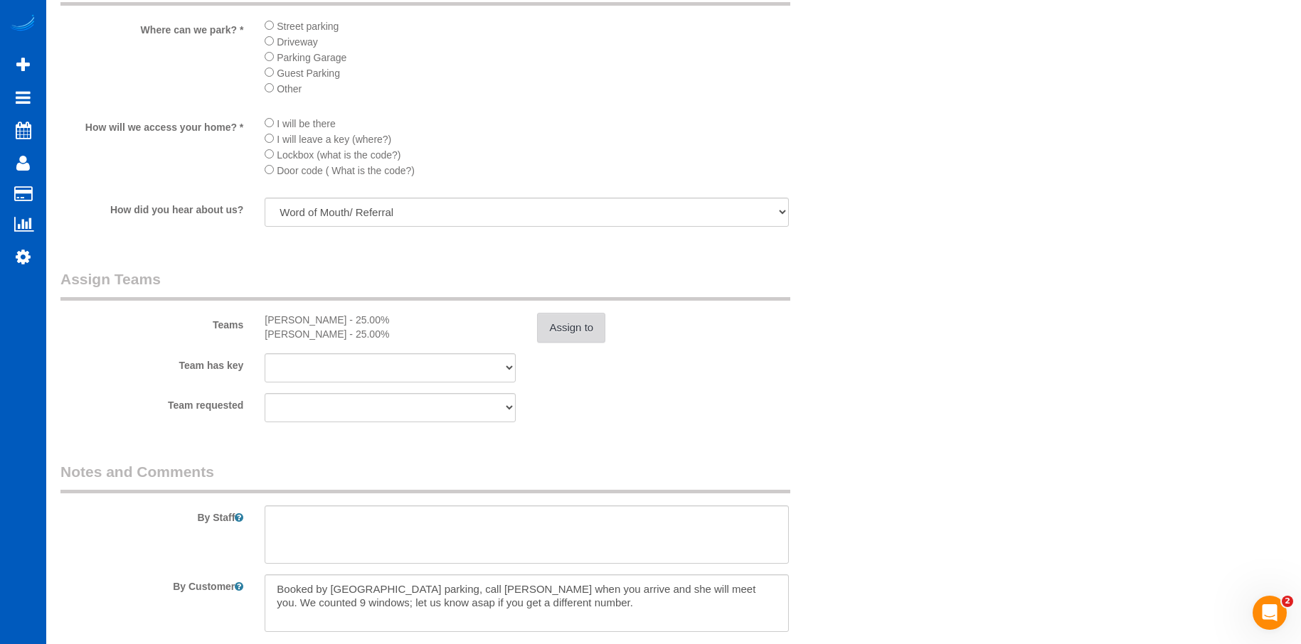
click at [580, 325] on button "Assign to" at bounding box center [571, 328] width 68 height 30
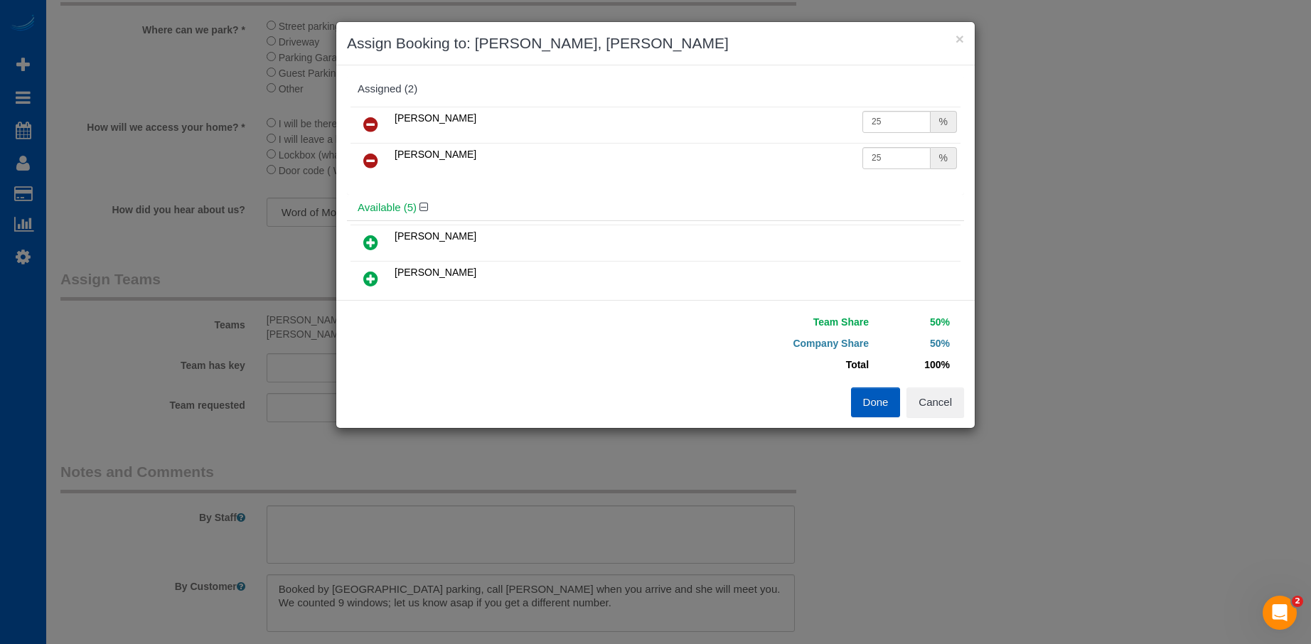
click at [367, 121] on icon at bounding box center [370, 124] width 15 height 17
click at [364, 119] on icon at bounding box center [370, 124] width 15 height 17
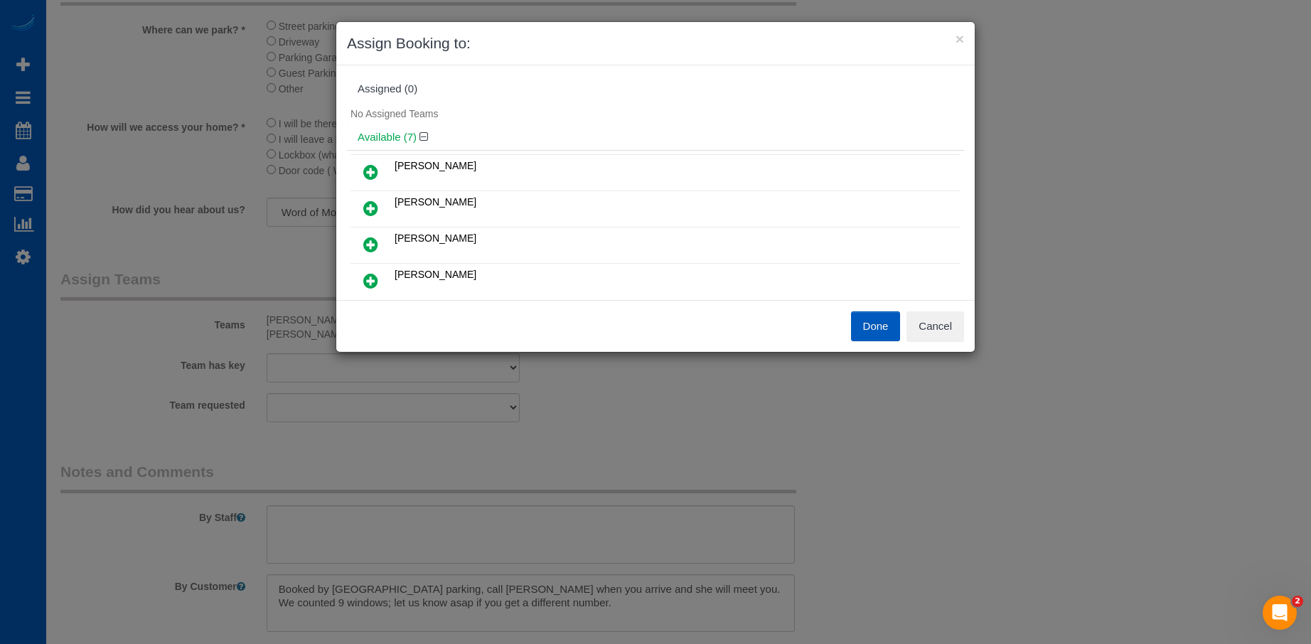
click at [370, 242] on icon at bounding box center [370, 244] width 15 height 17
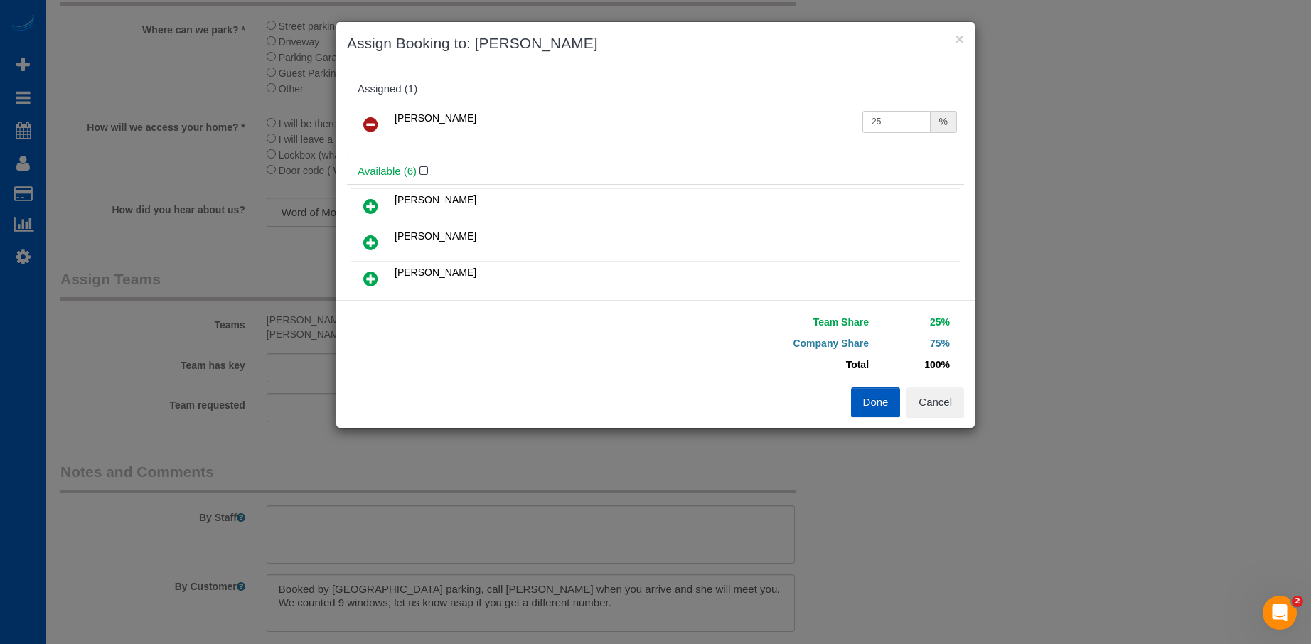
click at [379, 272] on link at bounding box center [370, 279] width 33 height 28
click at [860, 395] on button "Done" at bounding box center [876, 403] width 50 height 30
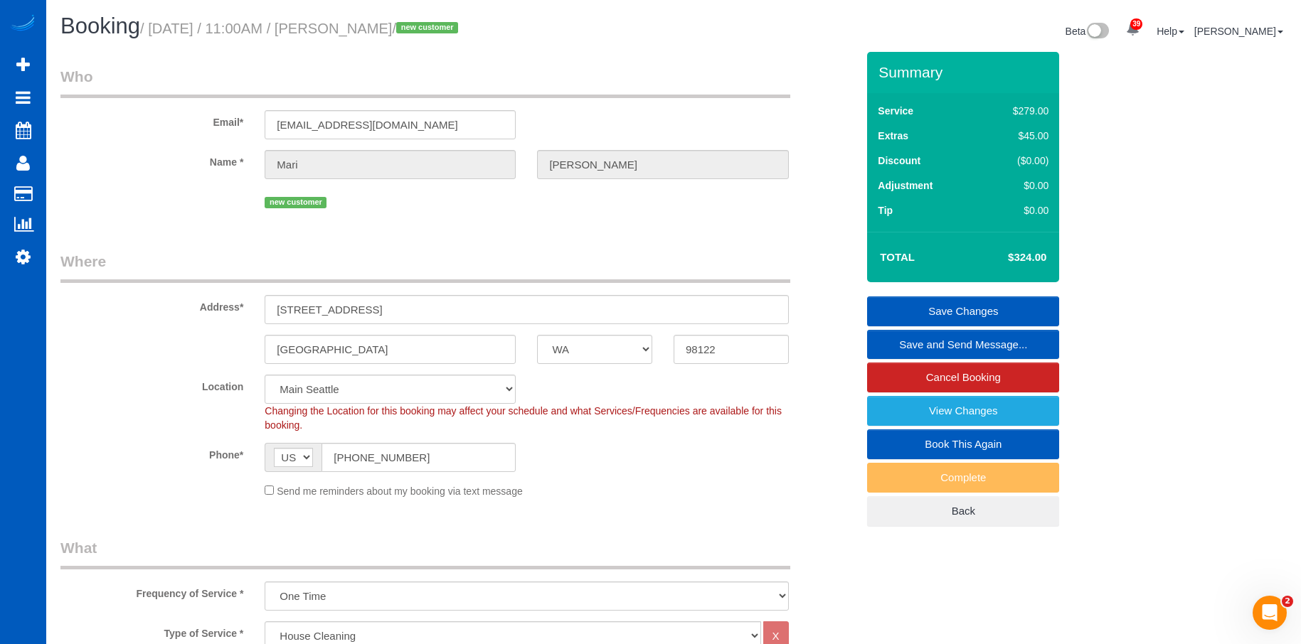
click at [939, 302] on link "Save Changes" at bounding box center [963, 312] width 192 height 30
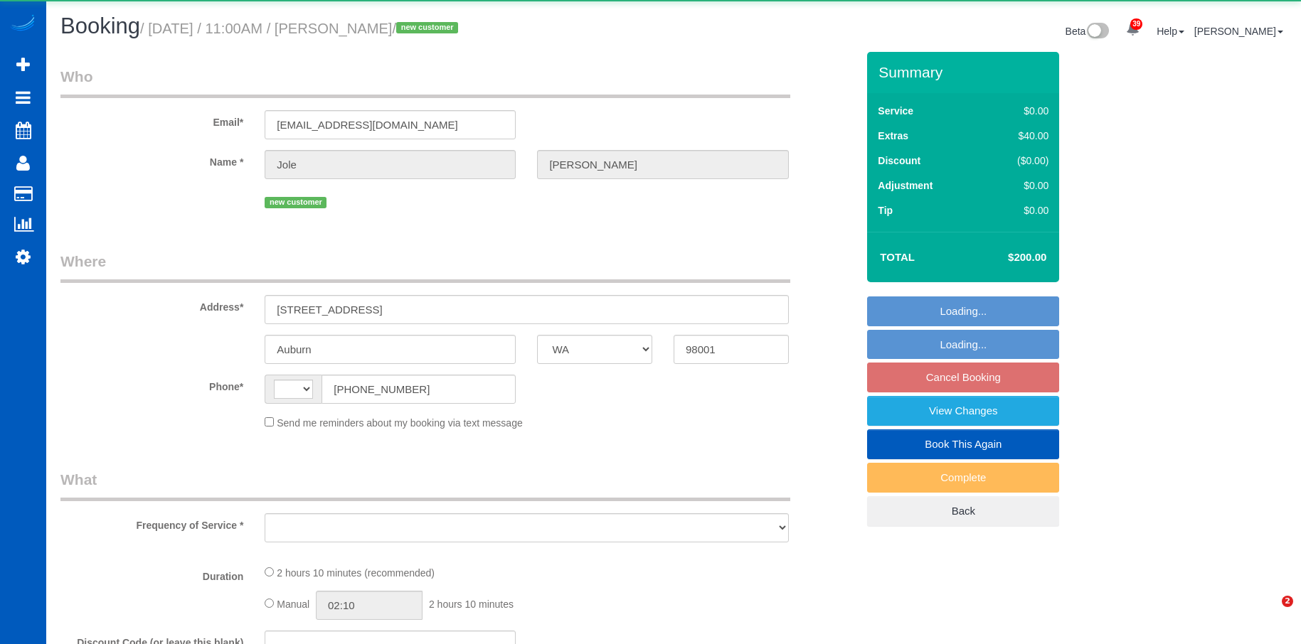
select select "WA"
select select "string:[GEOGRAPHIC_DATA]"
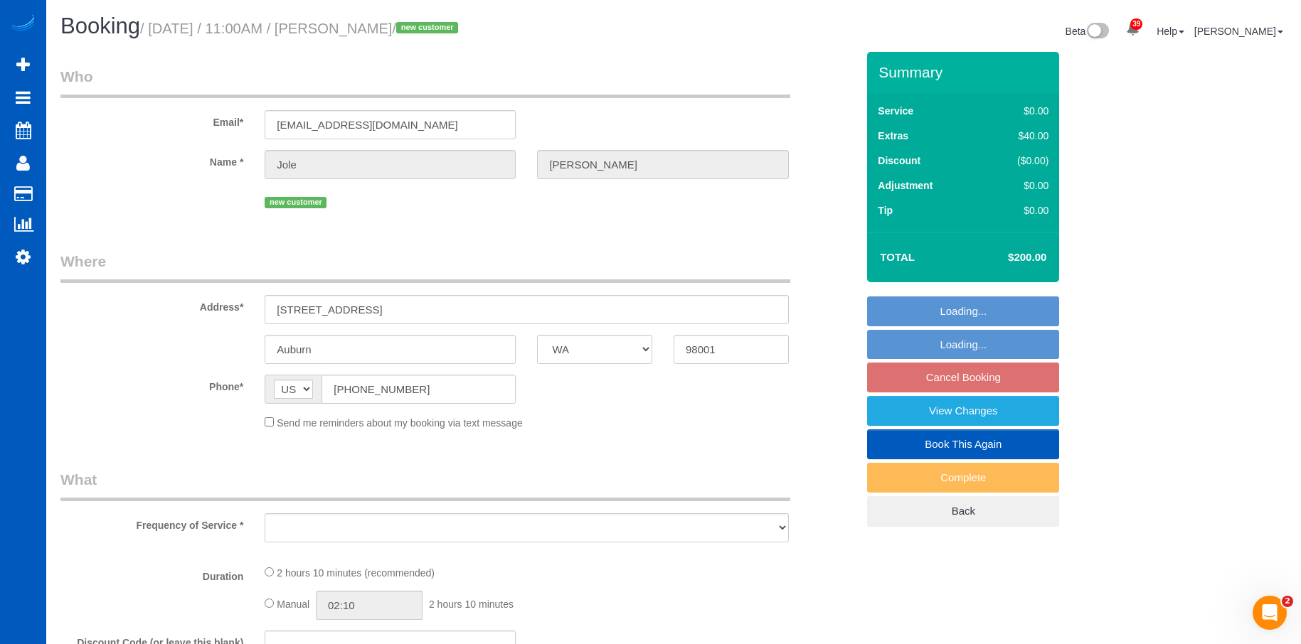
select select "object:966"
select select "string:fspay-dccf5bbe-f426-412a-8c73-9aa001ce2304"
select select "199"
select select "1501"
select select "4"
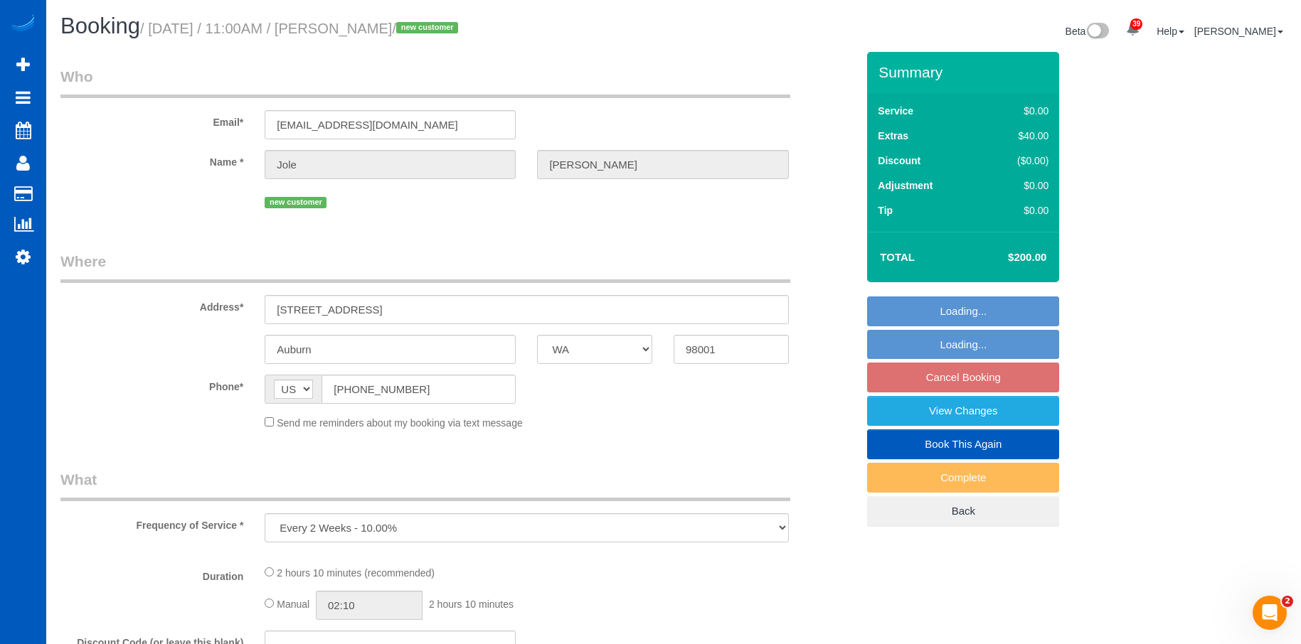
select select "spot2"
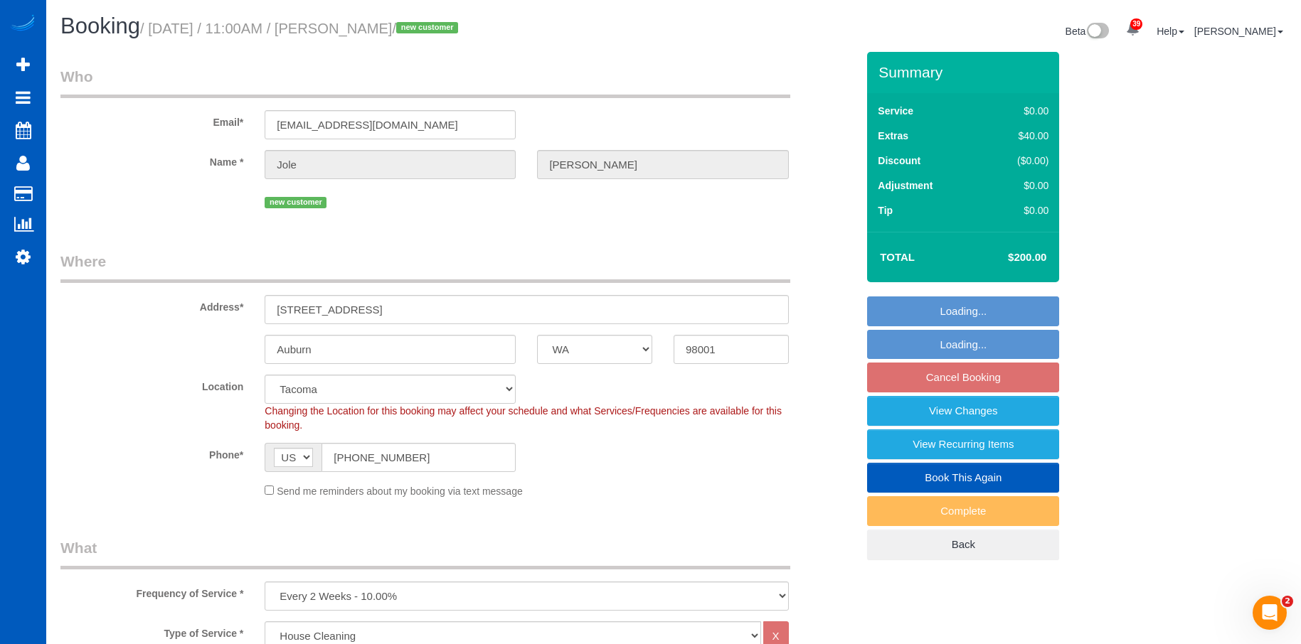
select select "object:1119"
select select "1501"
select select "4"
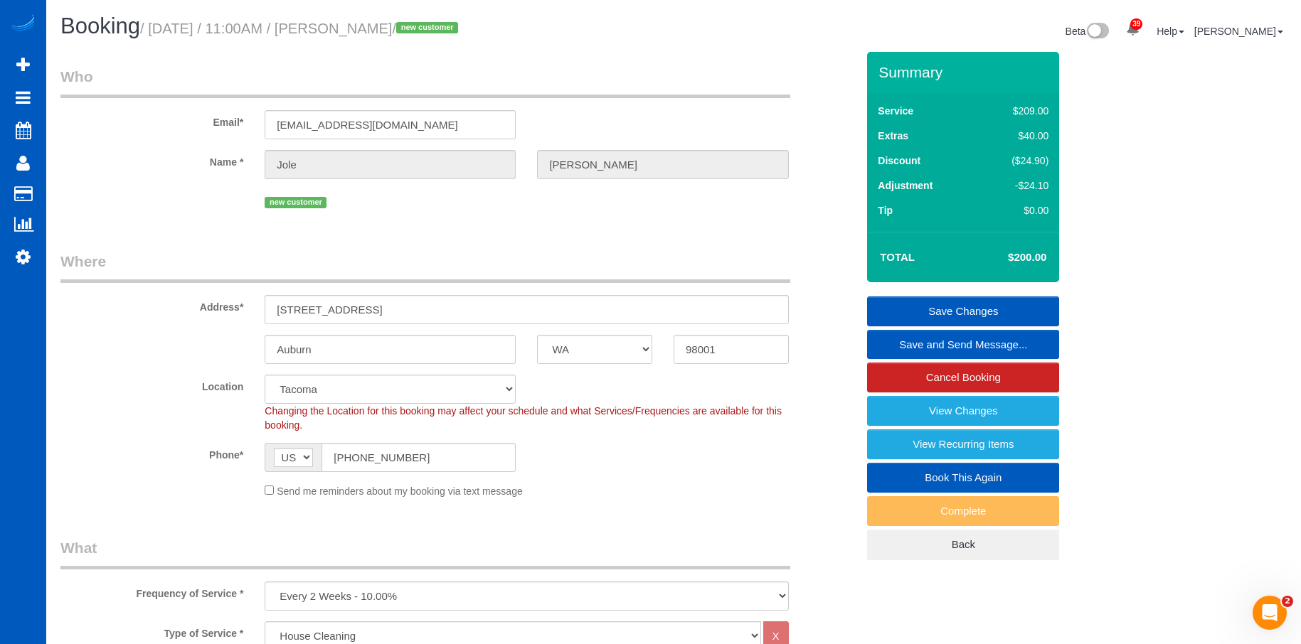
select select "spot14"
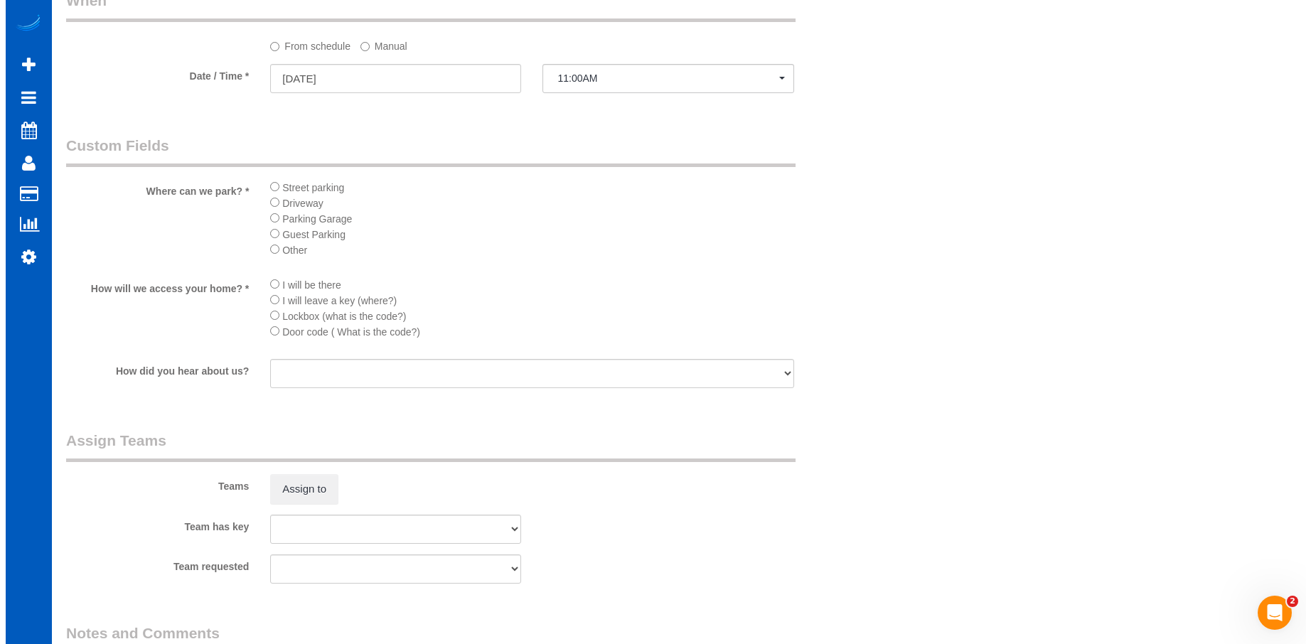
scroll to position [1635, 0]
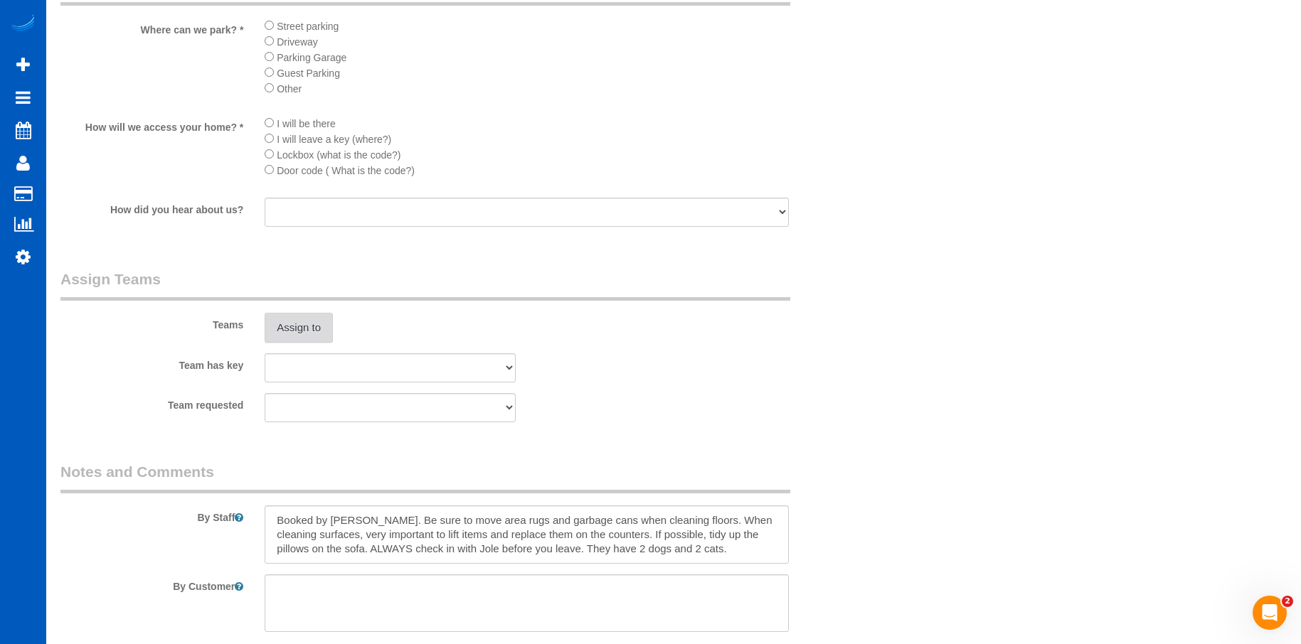
click at [311, 333] on button "Assign to" at bounding box center [299, 328] width 68 height 30
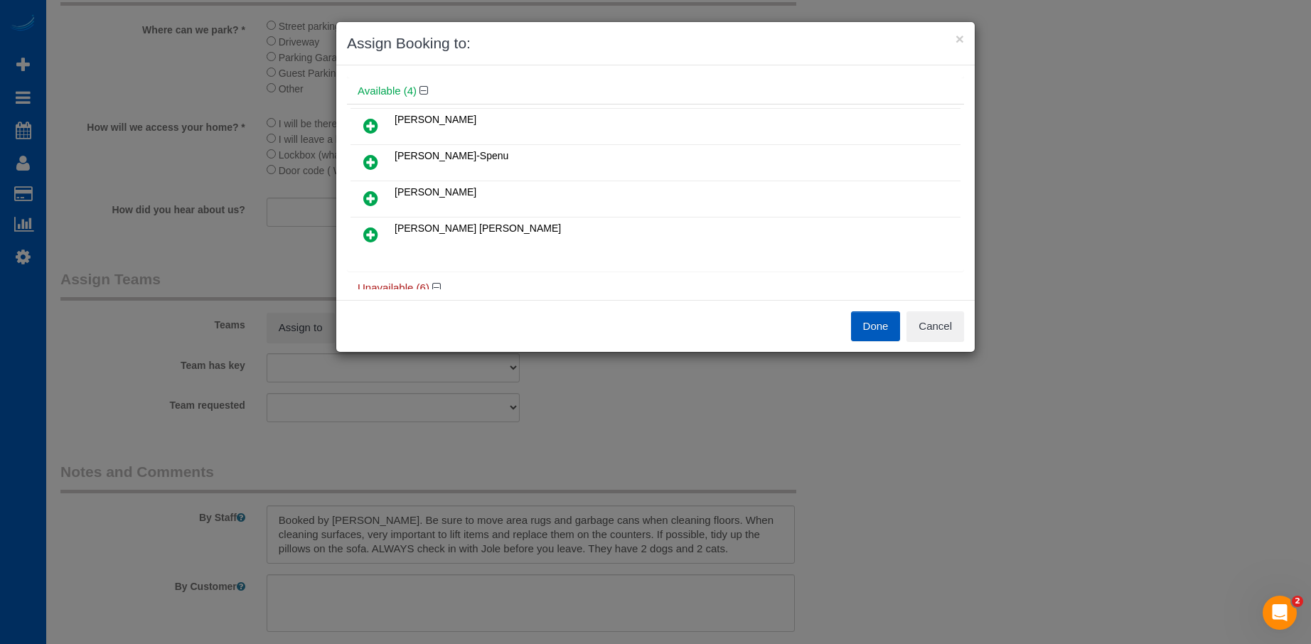
scroll to position [71, 0]
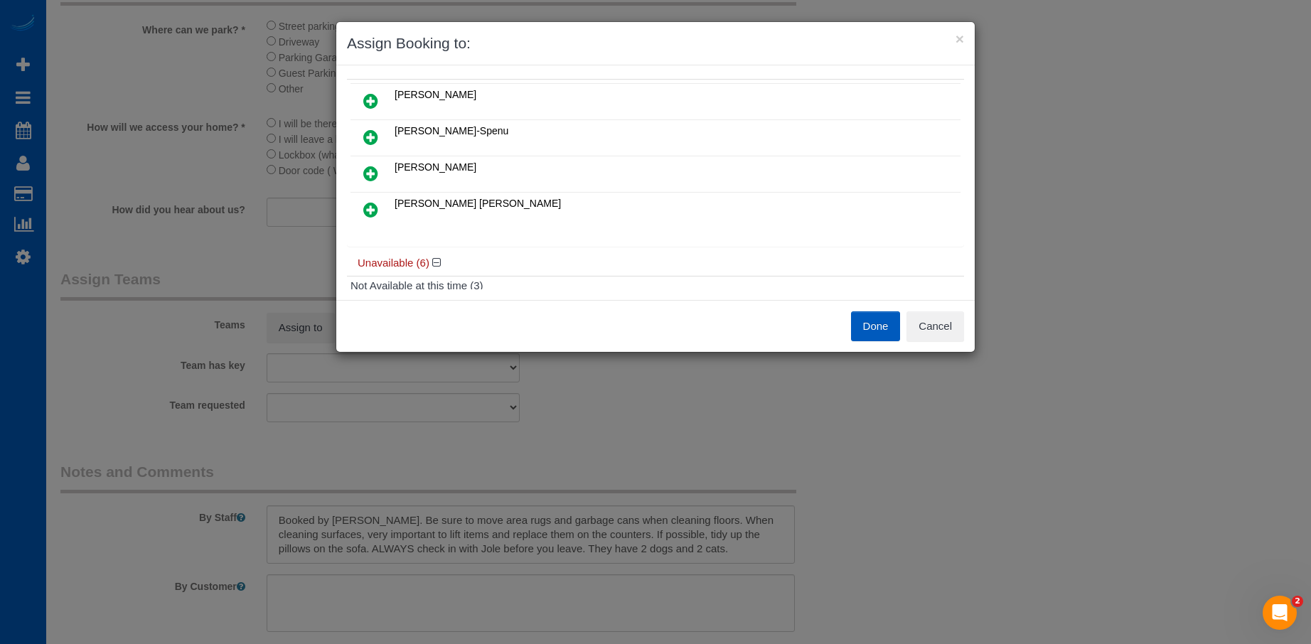
click at [372, 137] on icon at bounding box center [370, 137] width 15 height 17
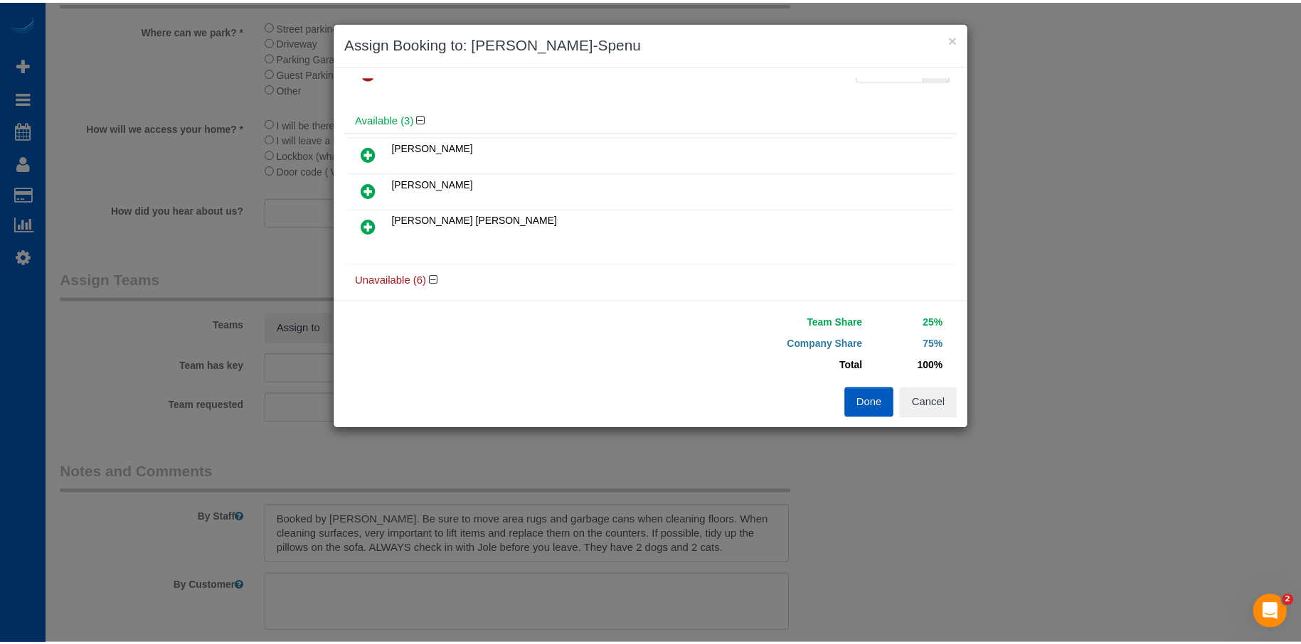
scroll to position [0, 0]
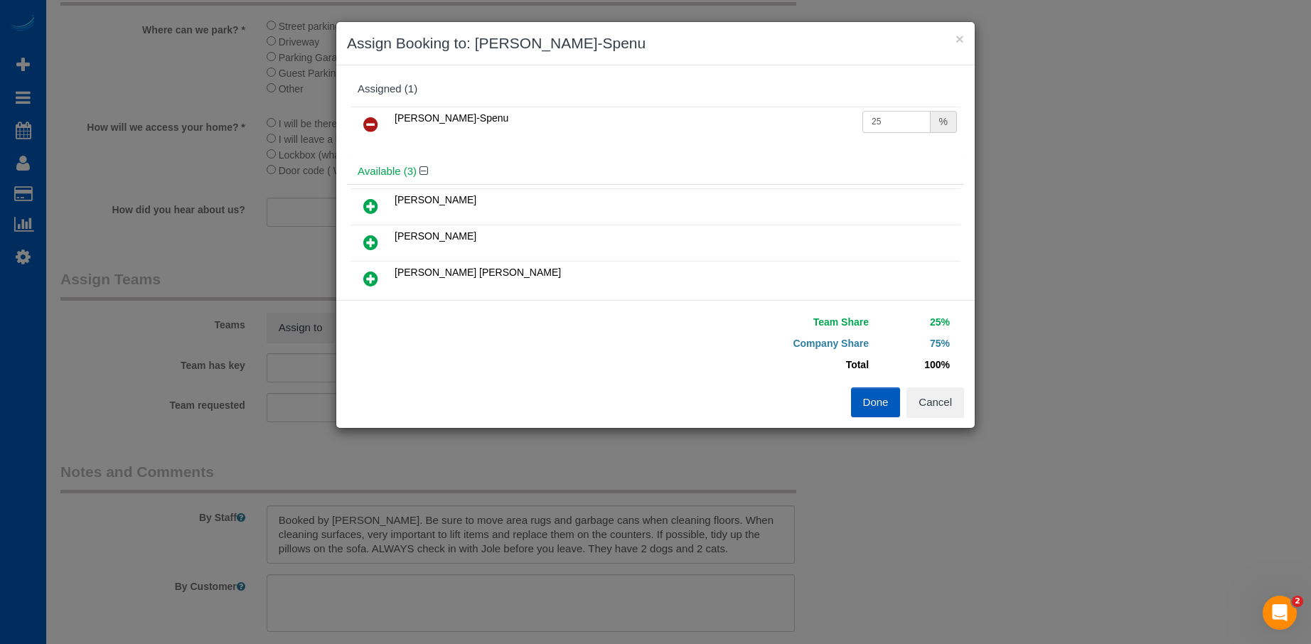
drag, startPoint x: 883, startPoint y: 122, endPoint x: 897, endPoint y: 117, distance: 14.7
click at [885, 122] on input "25" at bounding box center [897, 122] width 68 height 22
drag, startPoint x: 878, startPoint y: 117, endPoint x: 823, endPoint y: 117, distance: 54.8
click at [823, 117] on tr "Iryna Kuzmenko-Spenu 25 %" at bounding box center [656, 125] width 610 height 36
type input "50"
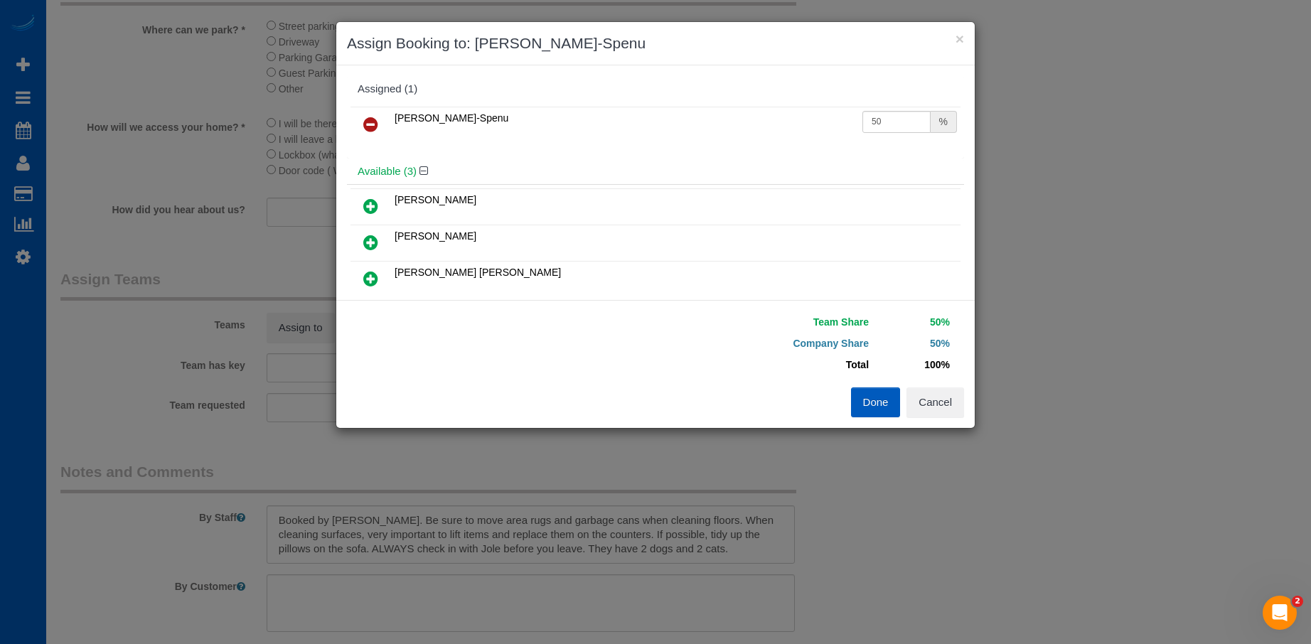
click at [871, 410] on button "Done" at bounding box center [876, 403] width 50 height 30
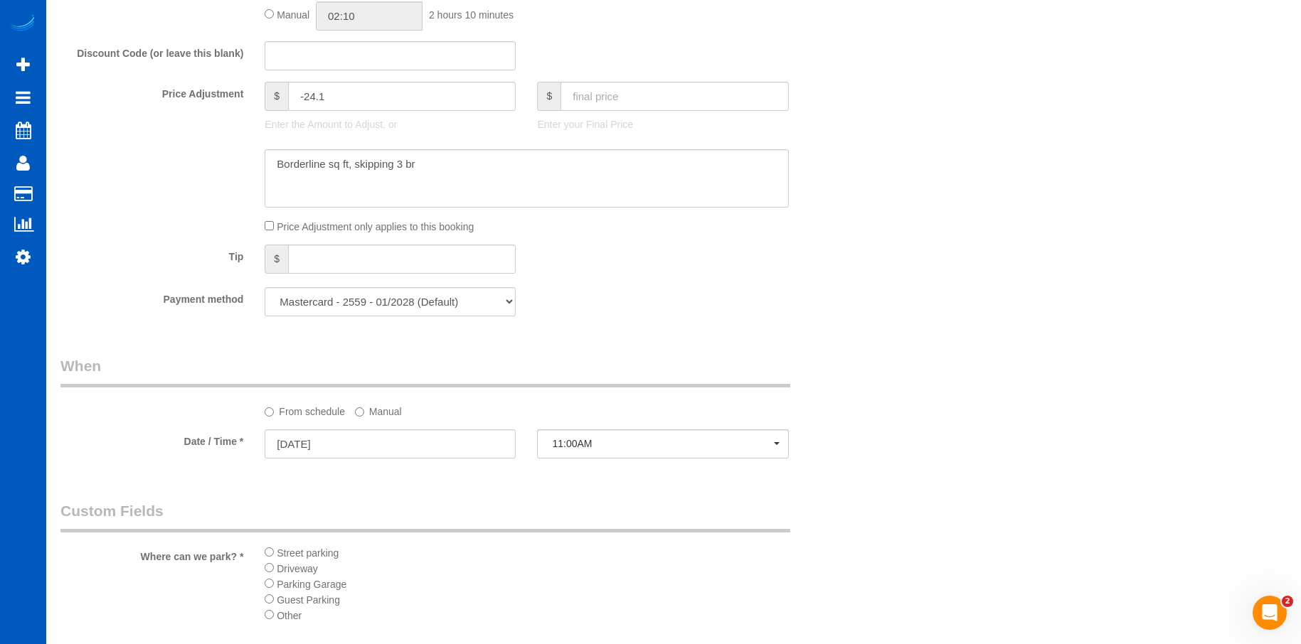
scroll to position [924, 0]
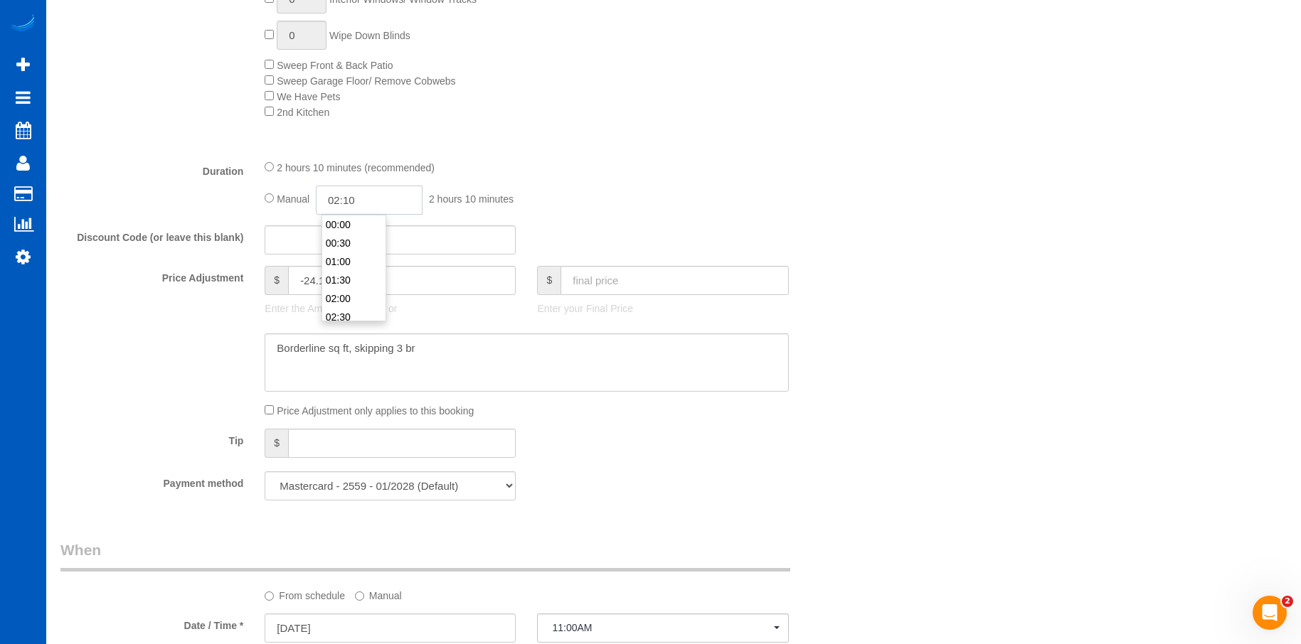
click at [364, 198] on input "02:10" at bounding box center [369, 200] width 107 height 29
type input "04:30"
click at [342, 245] on li "04:30" at bounding box center [353, 249] width 63 height 18
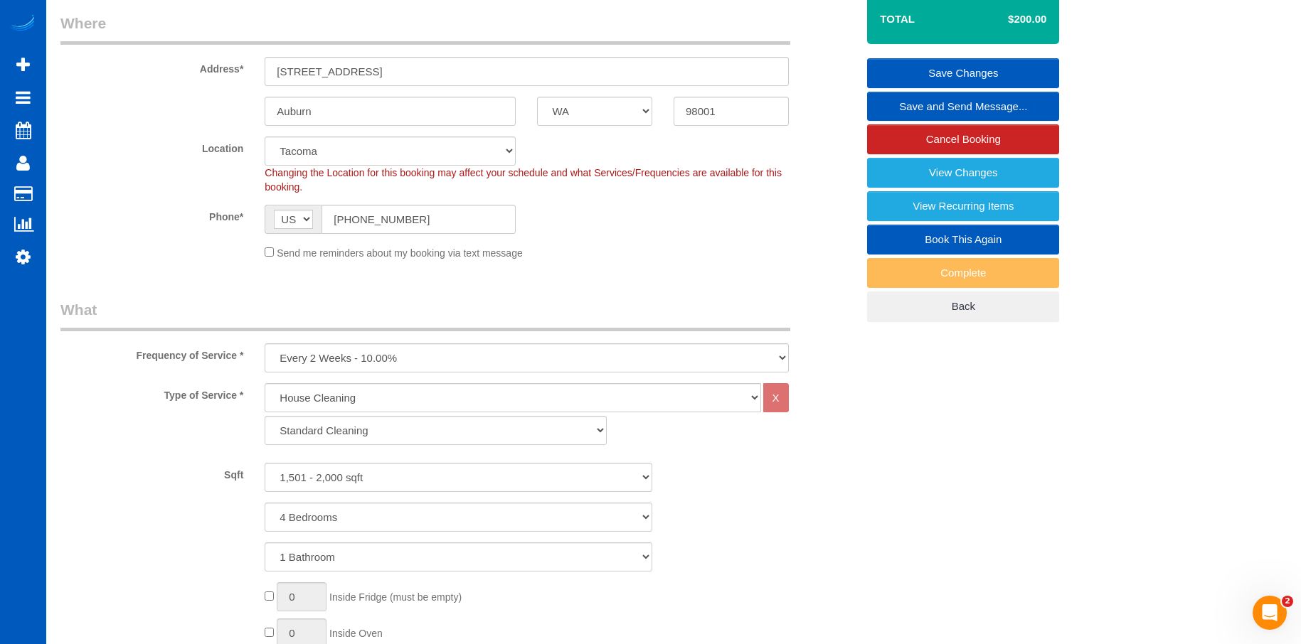
select select "spot26"
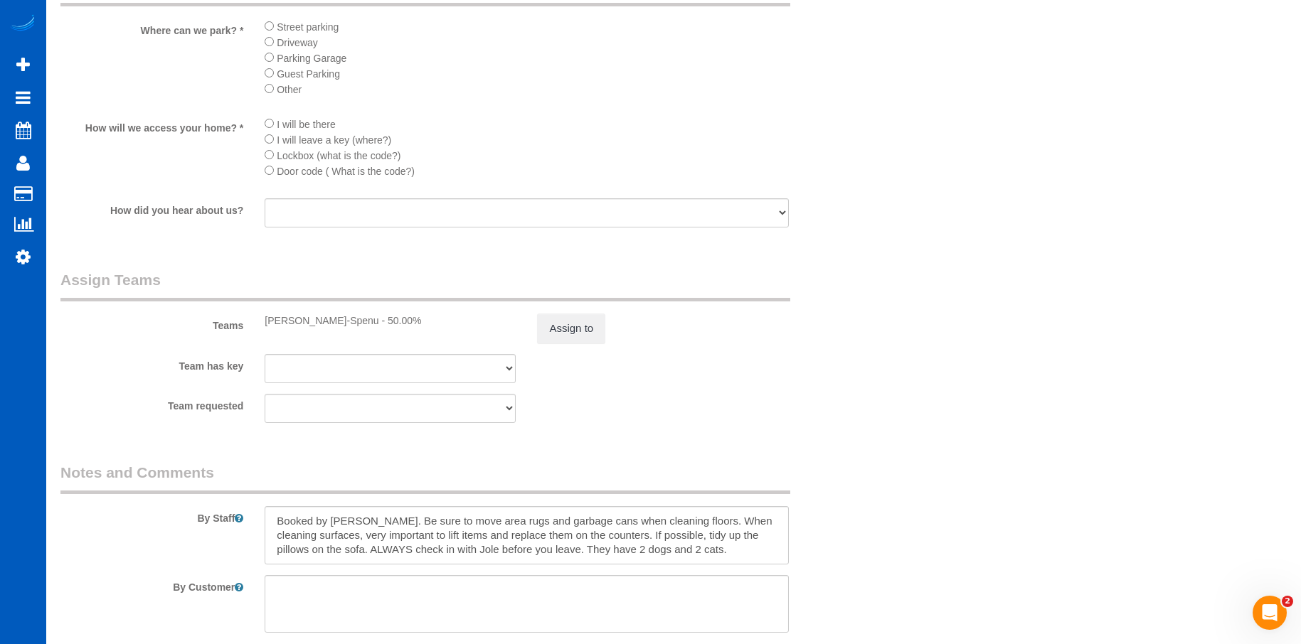
scroll to position [1635, 0]
click at [582, 321] on button "Assign to" at bounding box center [571, 328] width 68 height 30
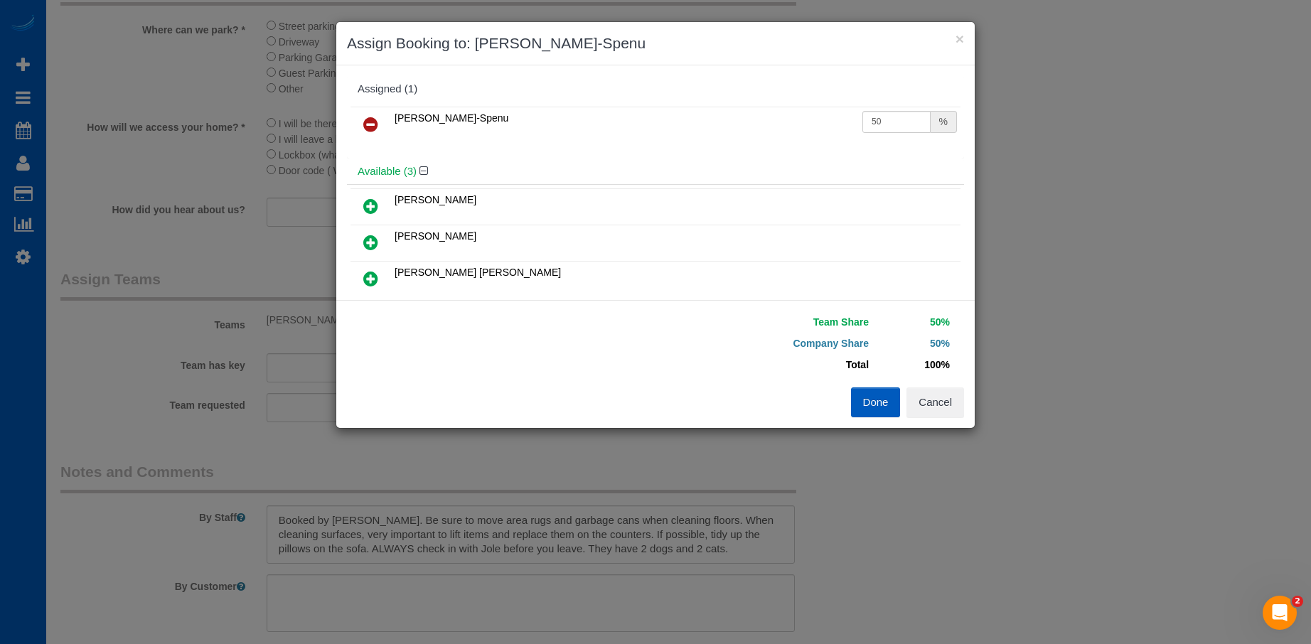
click at [378, 120] on link at bounding box center [370, 125] width 33 height 28
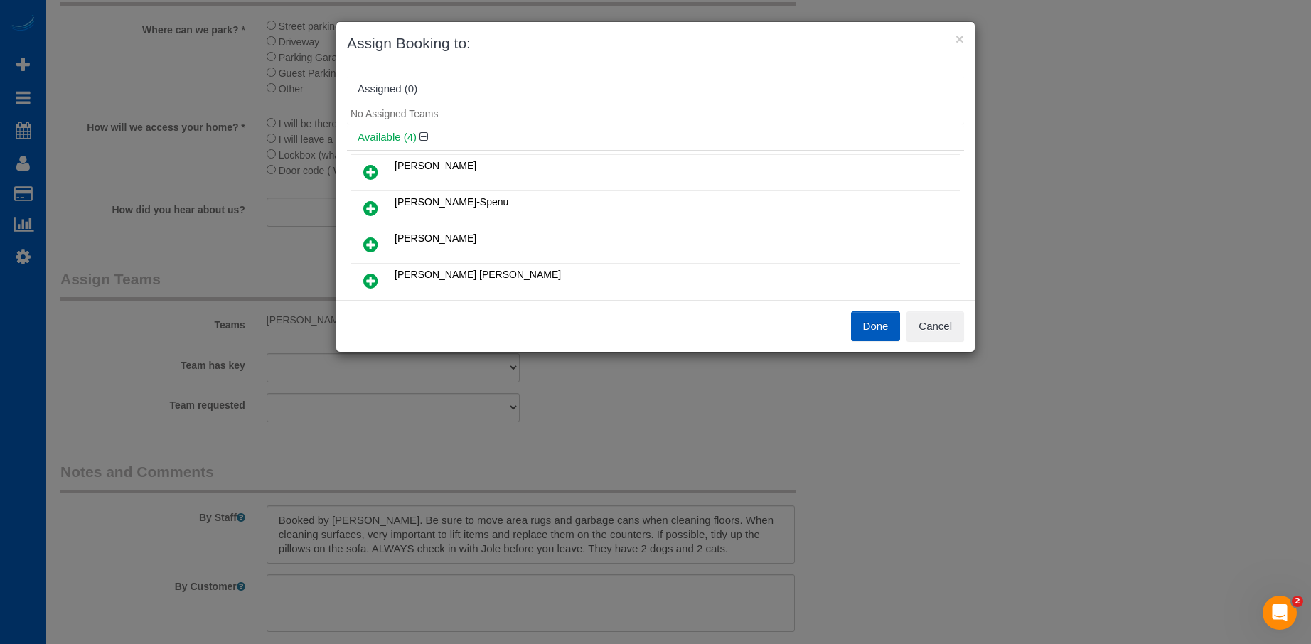
click at [934, 309] on div "Done Cancel" at bounding box center [655, 326] width 639 height 52
click at [946, 325] on button "Cancel" at bounding box center [936, 326] width 58 height 30
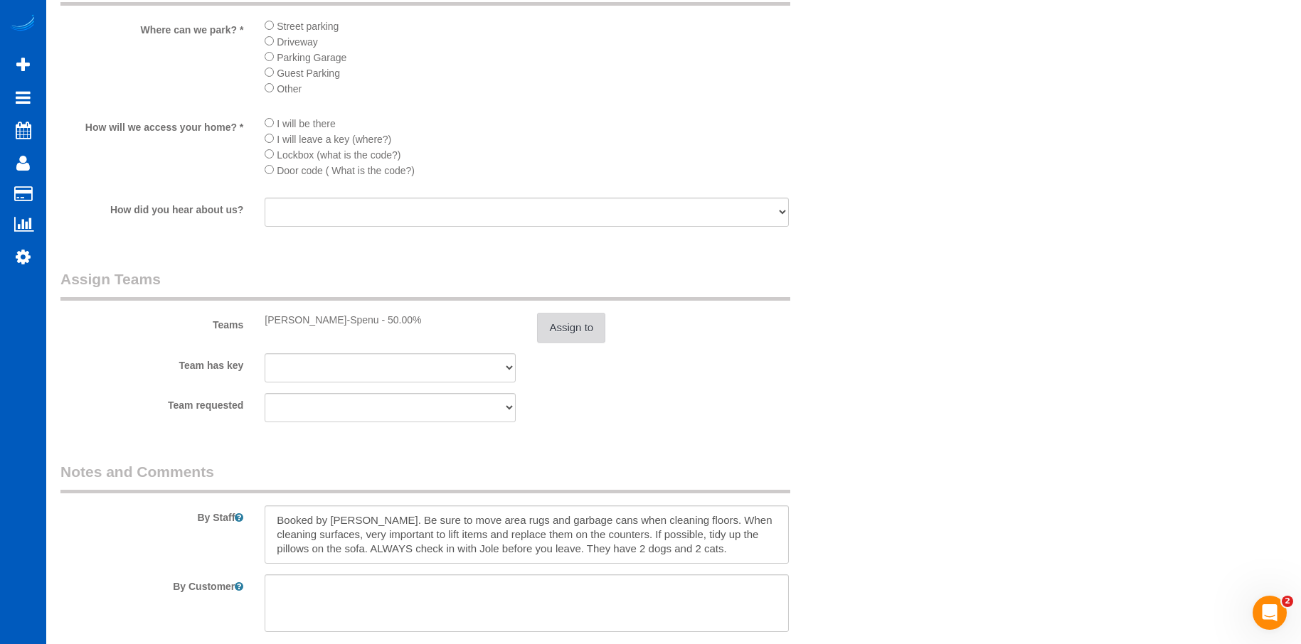
click at [557, 316] on button "Assign to" at bounding box center [571, 328] width 68 height 30
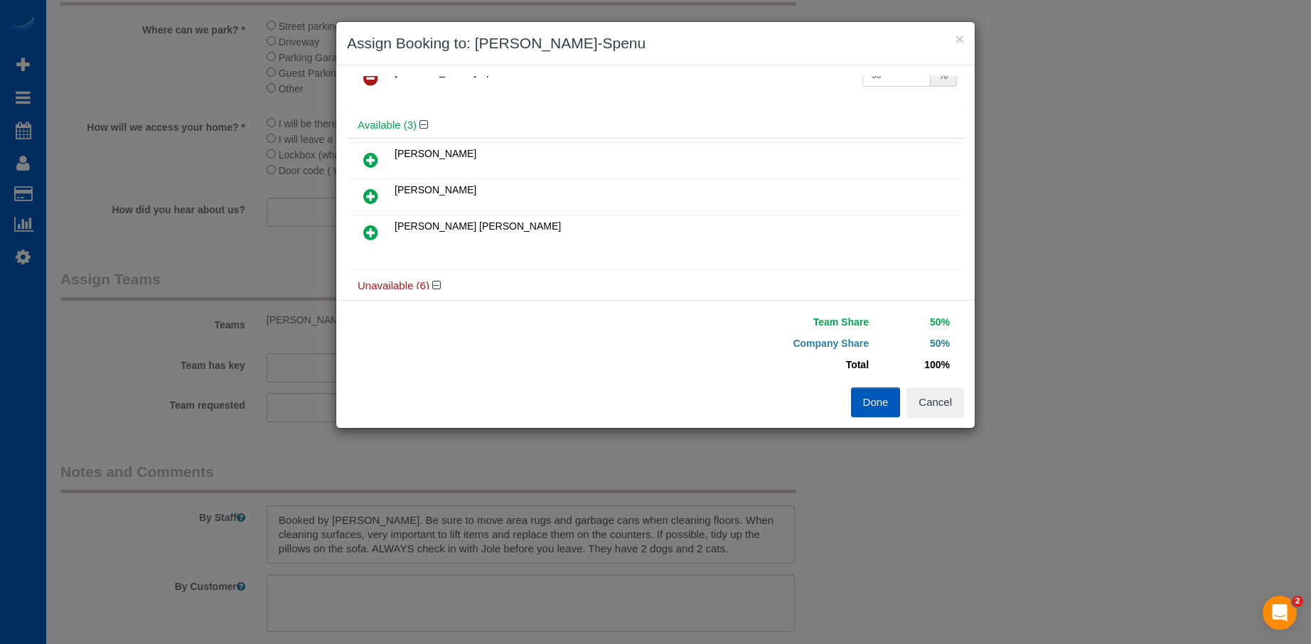
scroll to position [71, 0]
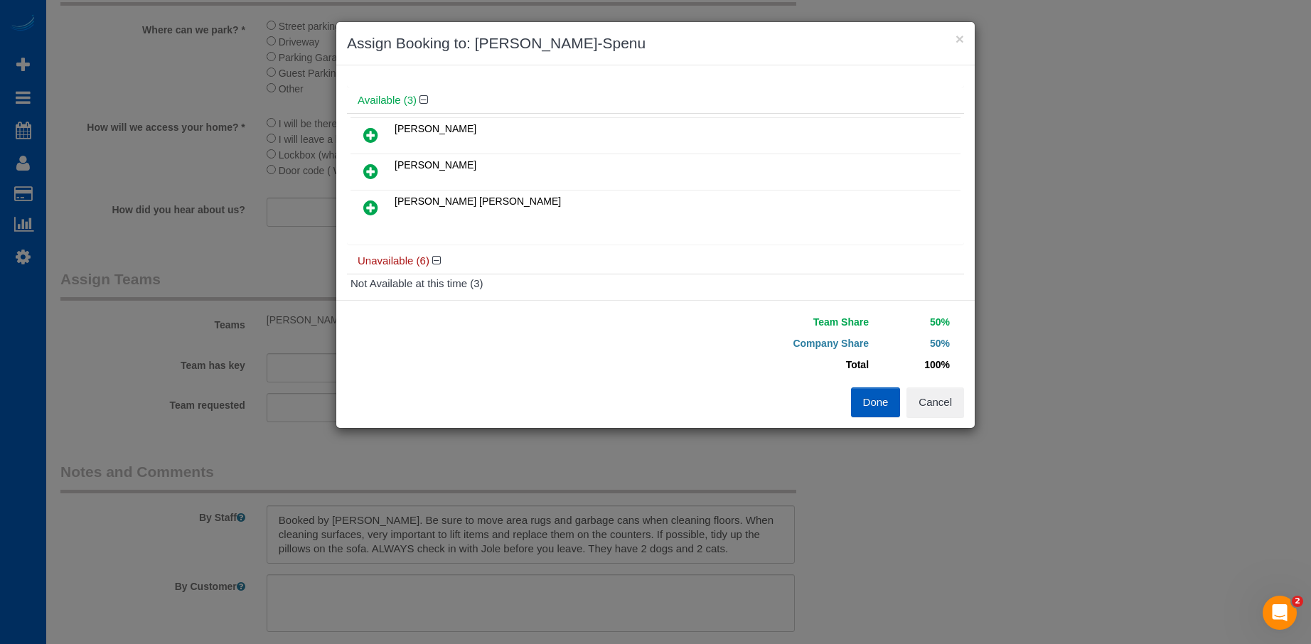
click at [378, 204] on link at bounding box center [370, 208] width 33 height 28
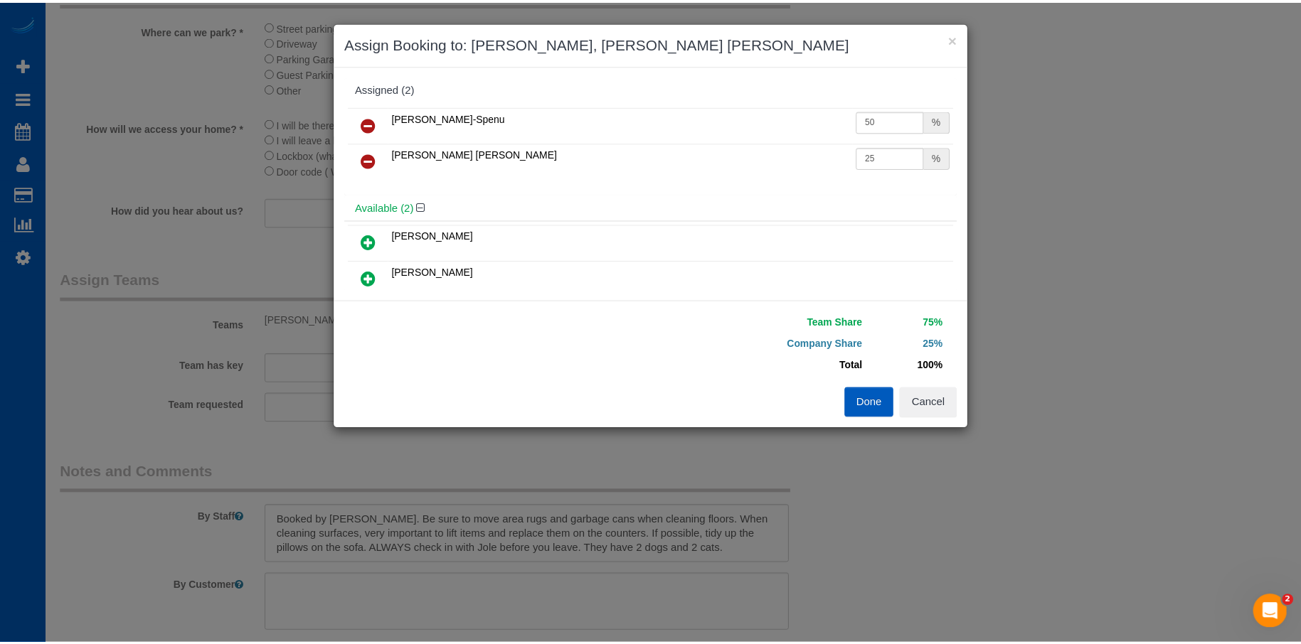
scroll to position [0, 0]
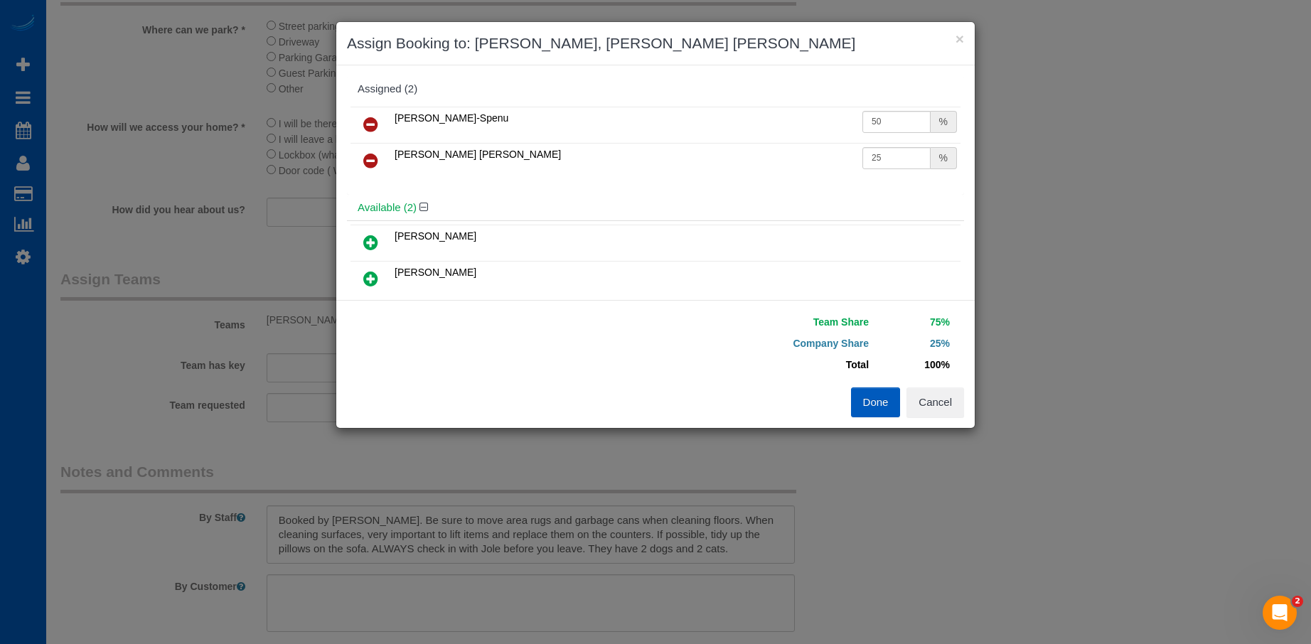
click at [375, 124] on icon at bounding box center [370, 124] width 15 height 17
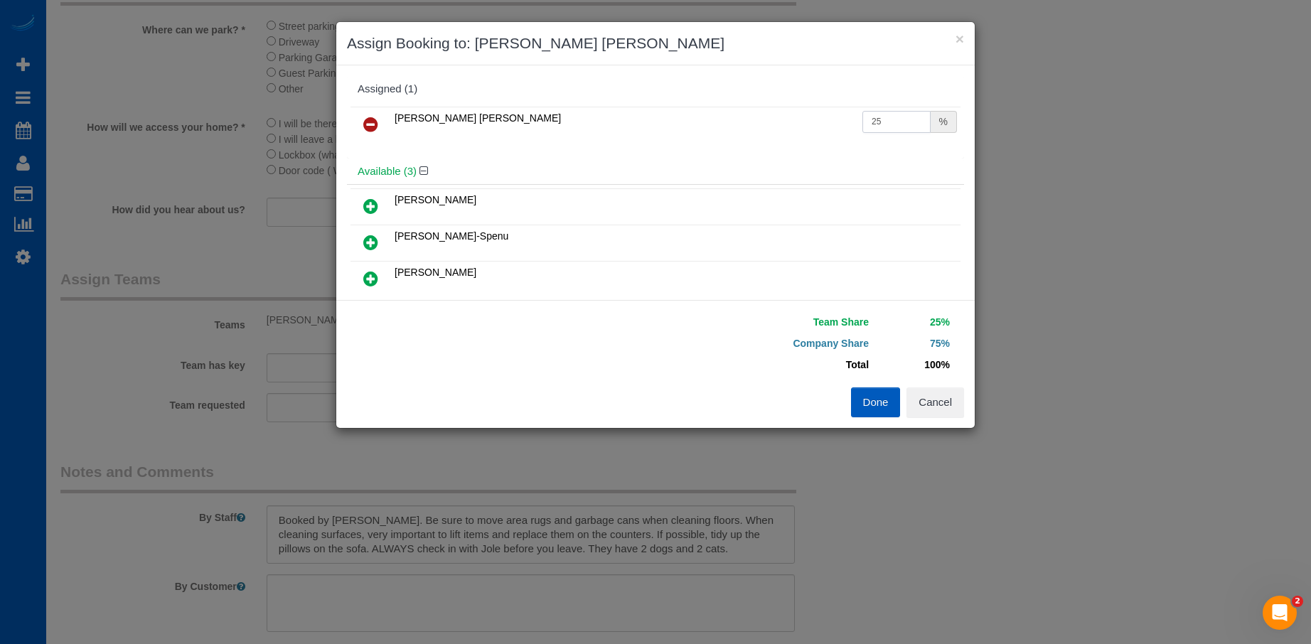
click at [904, 120] on input "25" at bounding box center [897, 122] width 68 height 22
drag, startPoint x: 892, startPoint y: 124, endPoint x: 755, endPoint y: 120, distance: 137.3
click at [755, 120] on tr "Nadezhda Korina 25 %" at bounding box center [656, 125] width 610 height 36
type input "50"
click at [877, 406] on button "Done" at bounding box center [876, 403] width 50 height 30
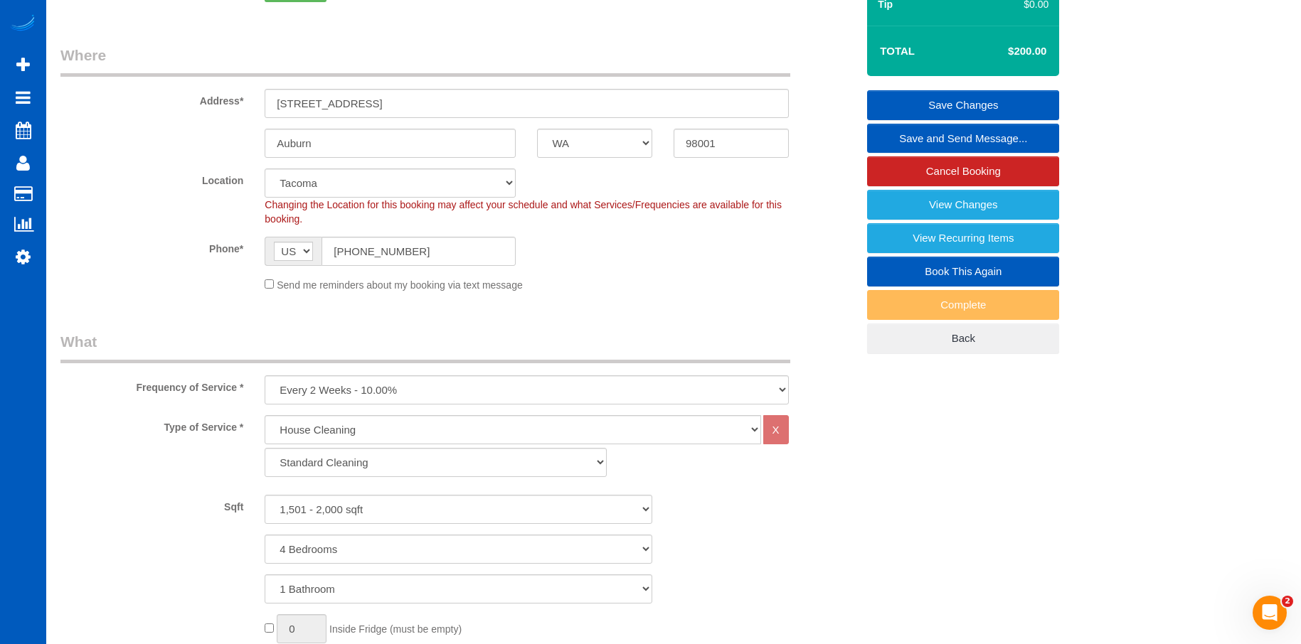
scroll to position [71, 0]
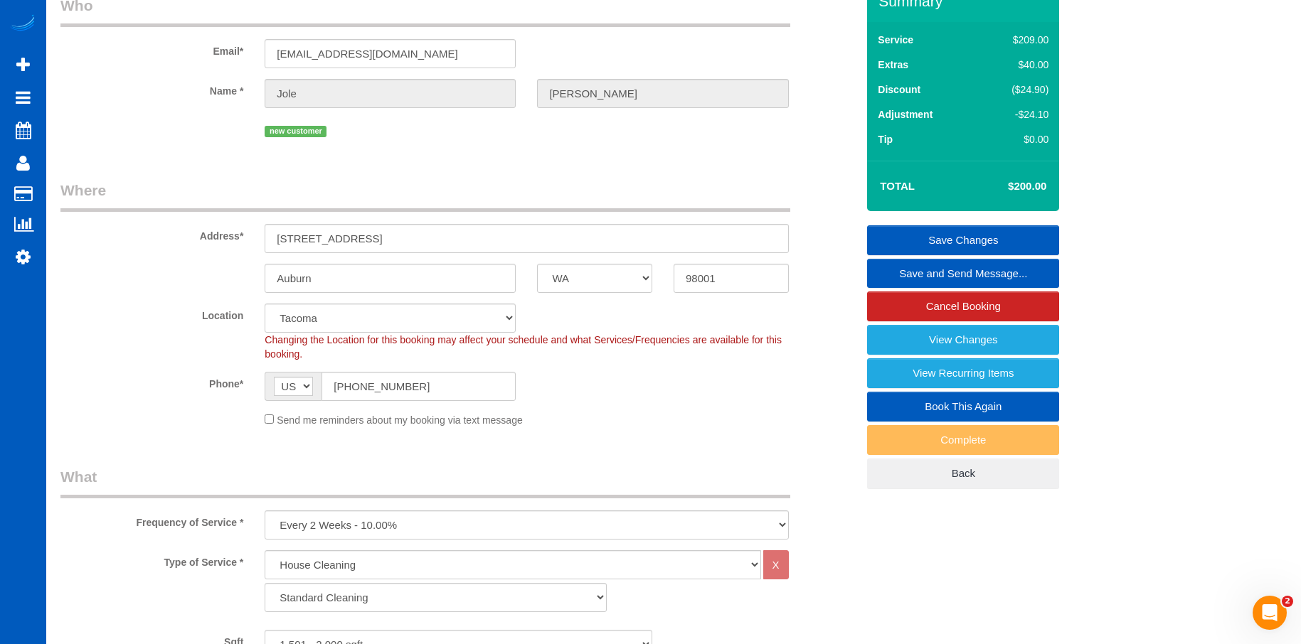
click at [888, 238] on link "Save Changes" at bounding box center [963, 240] width 192 height 30
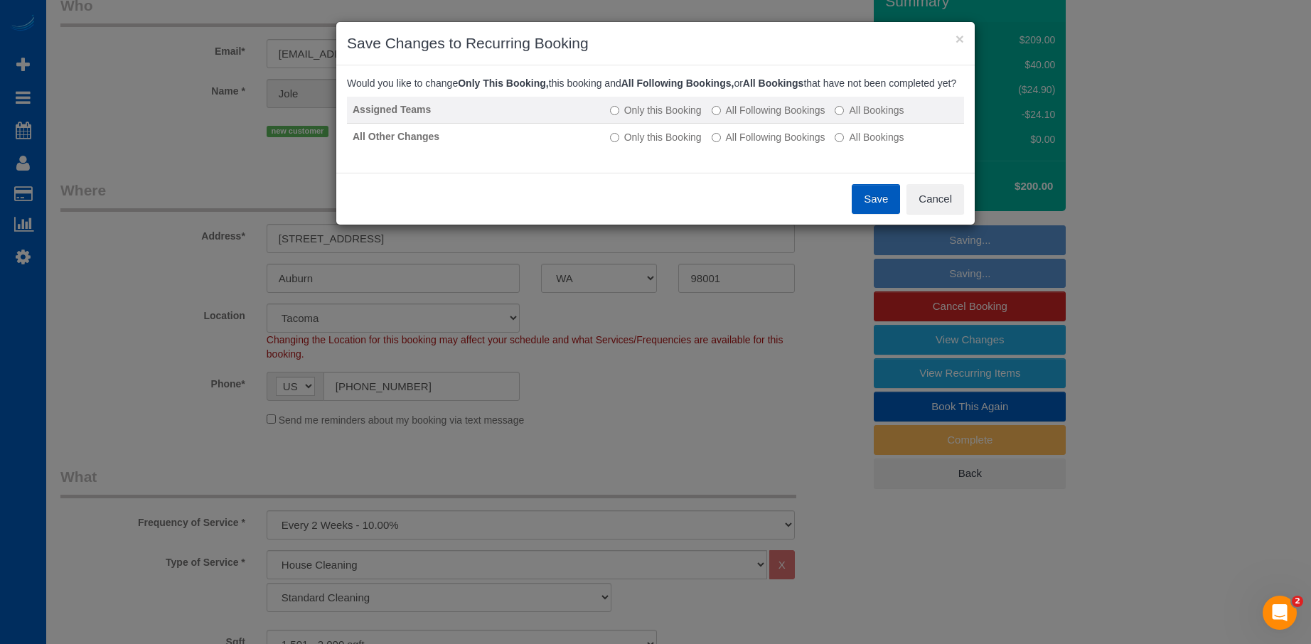
click at [732, 117] on label "All Following Bookings" at bounding box center [769, 110] width 114 height 14
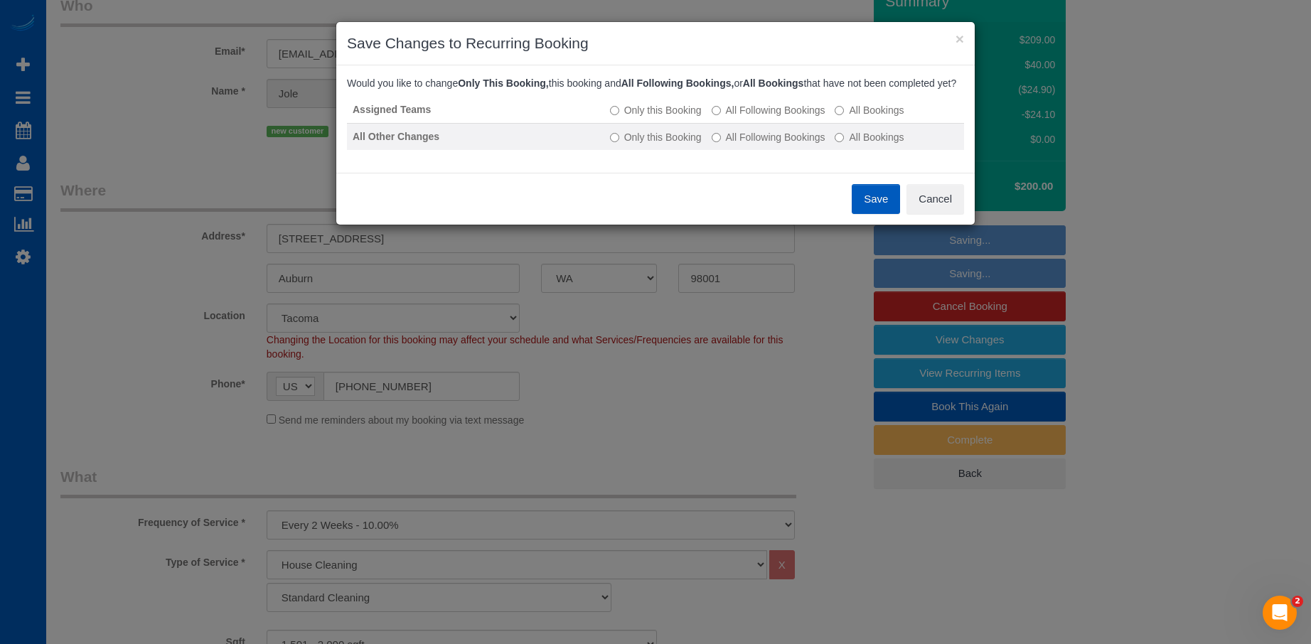
click at [739, 144] on label "All Following Bookings" at bounding box center [769, 137] width 114 height 14
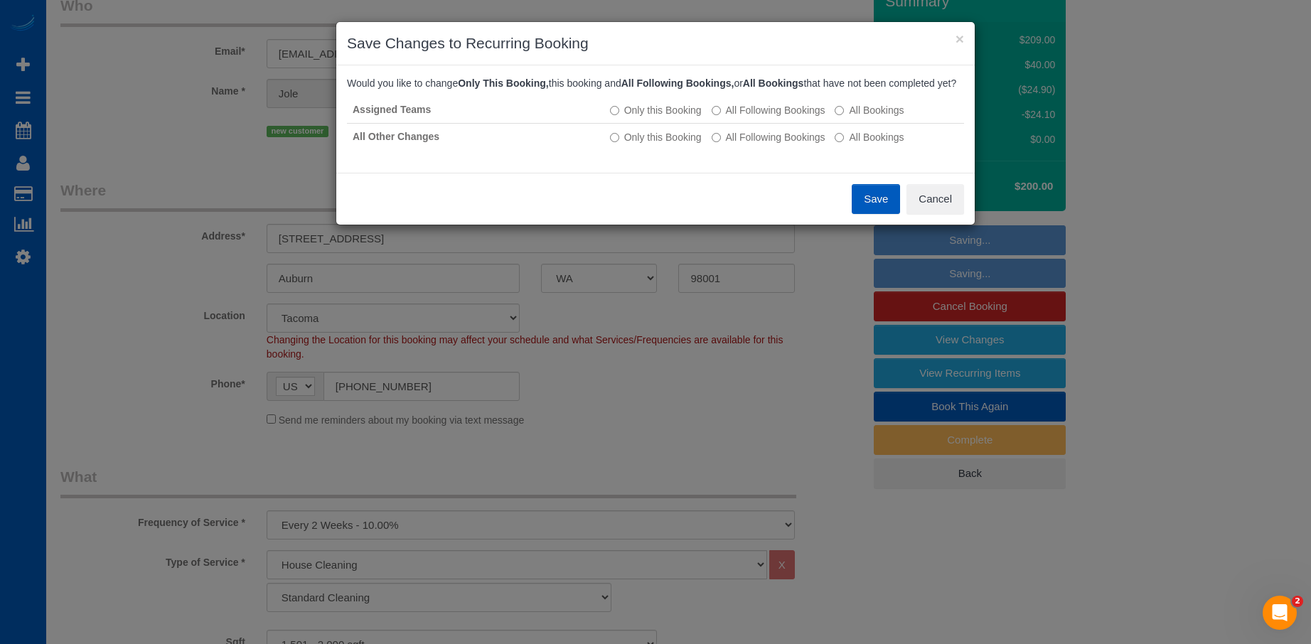
click at [864, 207] on button "Save" at bounding box center [876, 199] width 48 height 30
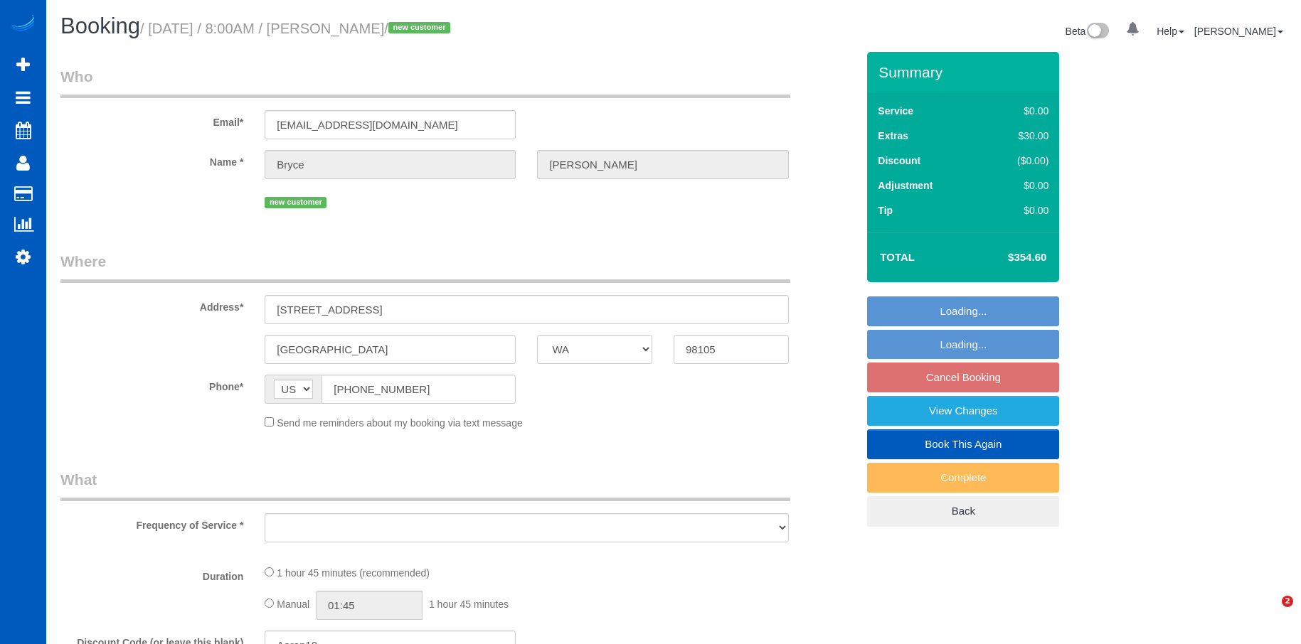
select select "WA"
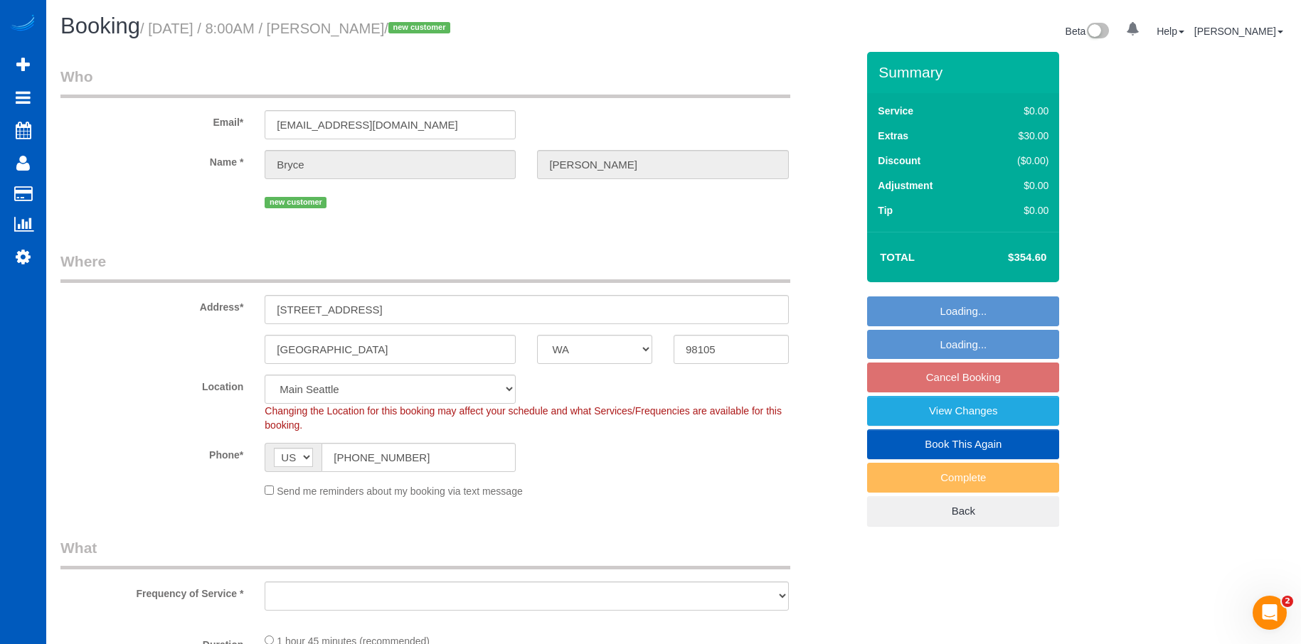
select select "string:fspay-dadf3891-aae5-484d-a411-42ec3aca5feb"
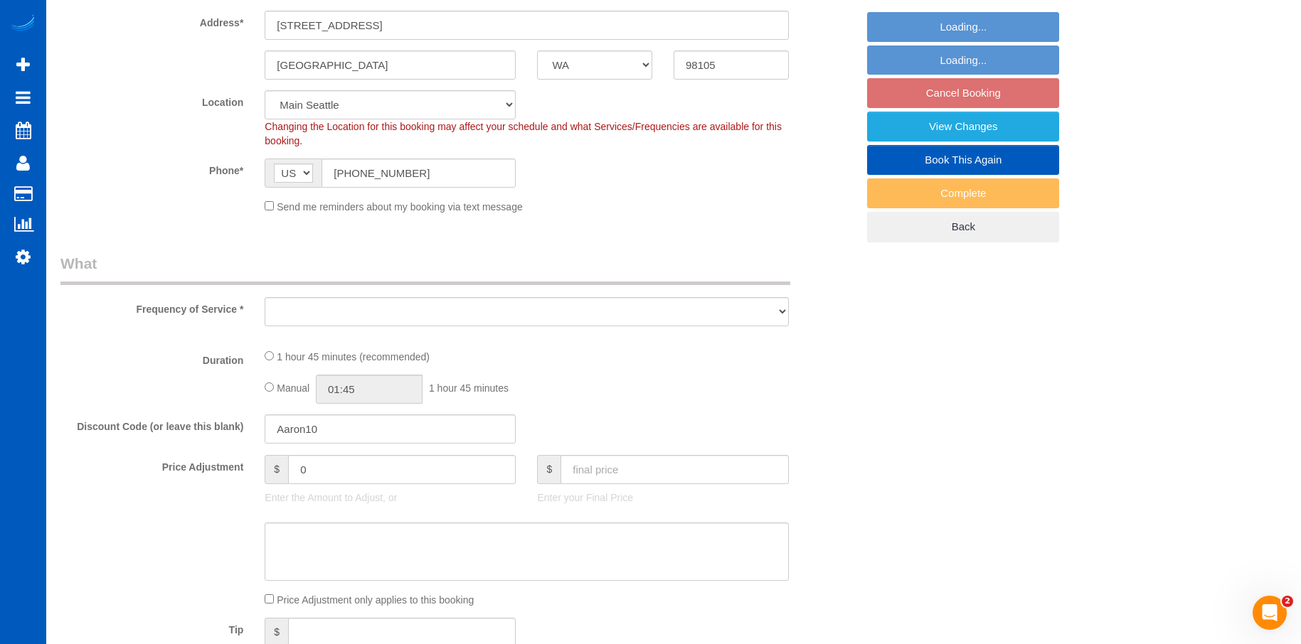
select select "object:912"
select select "spot1"
select select "object:1148"
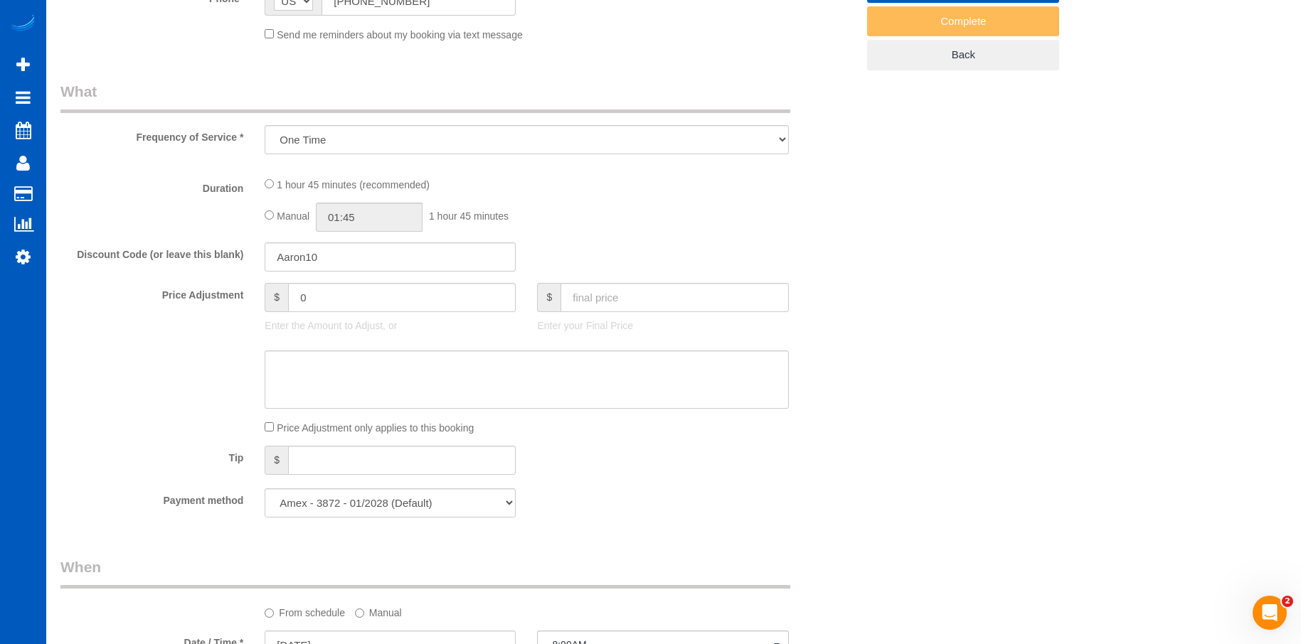
select select "199"
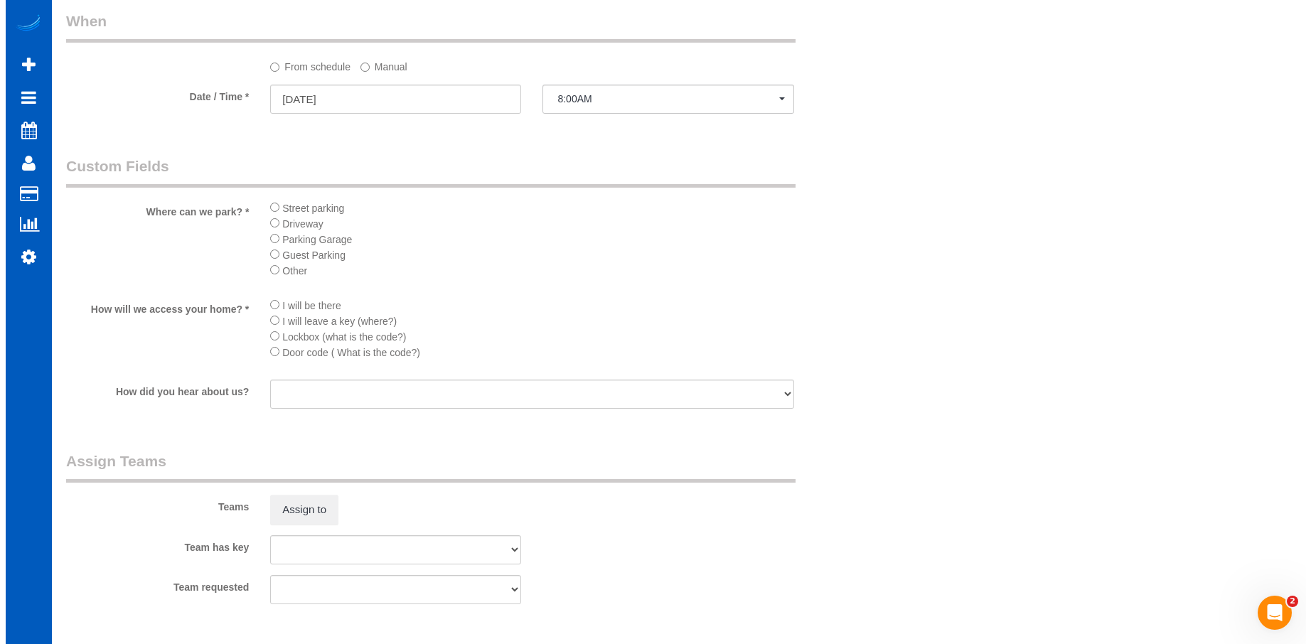
scroll to position [1564, 0]
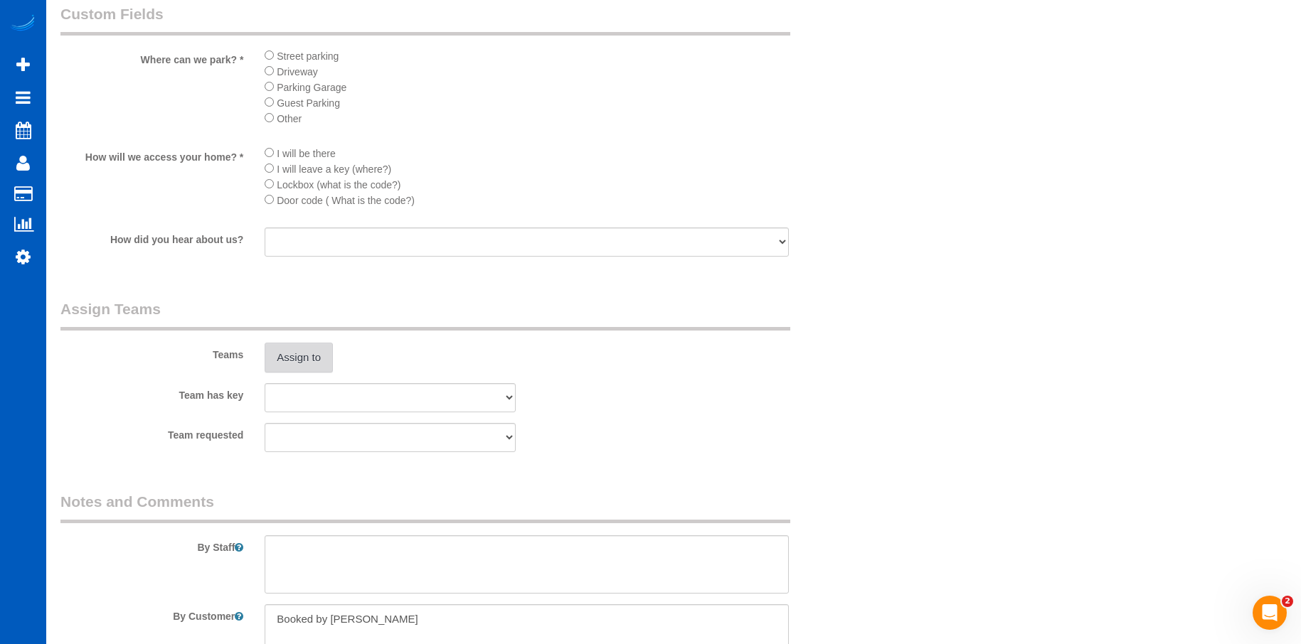
click at [296, 355] on button "Assign to" at bounding box center [299, 358] width 68 height 30
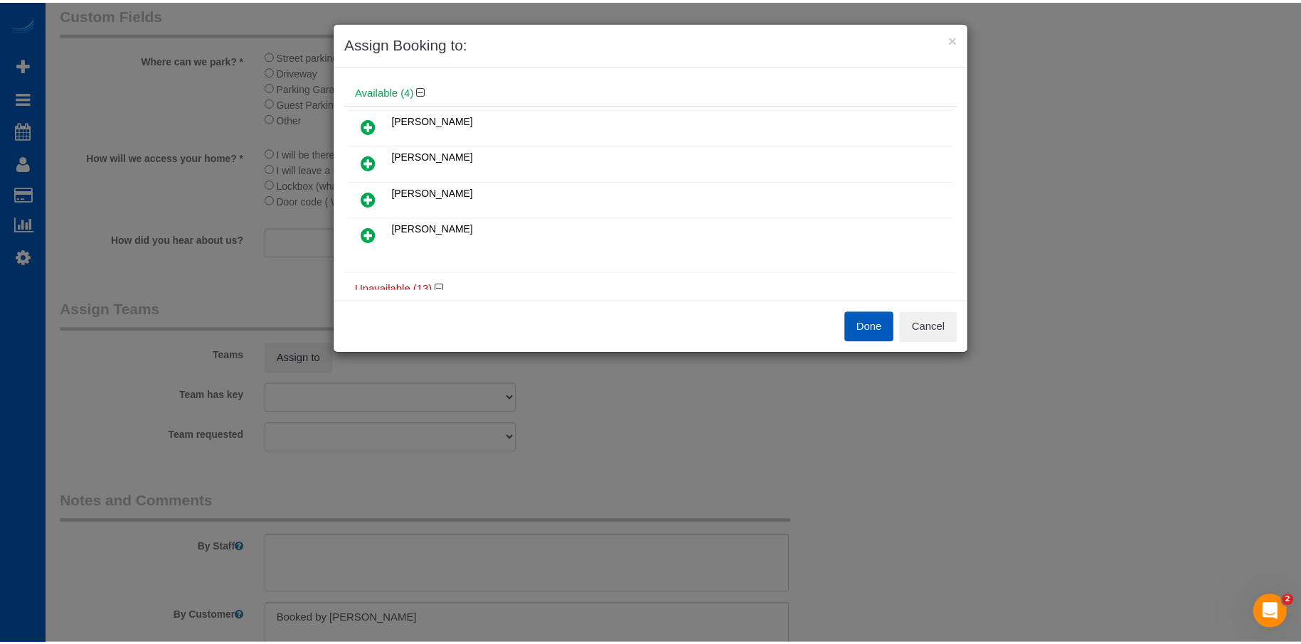
scroll to position [71, 0]
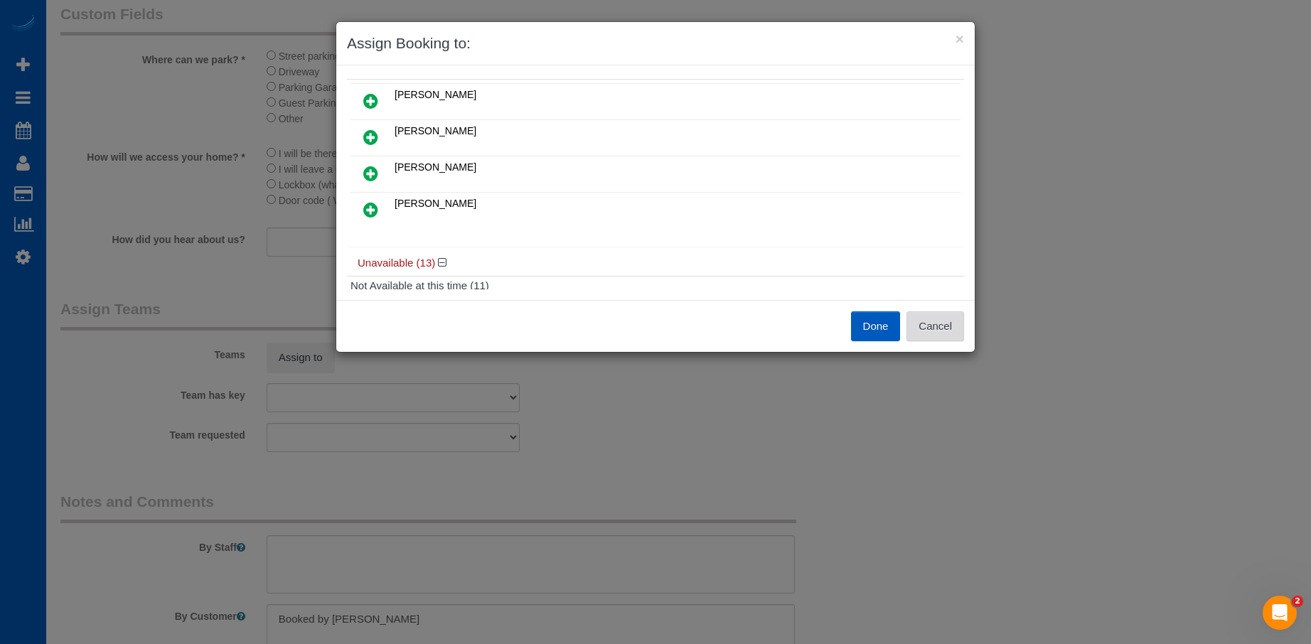
click at [945, 324] on button "Cancel" at bounding box center [936, 326] width 58 height 30
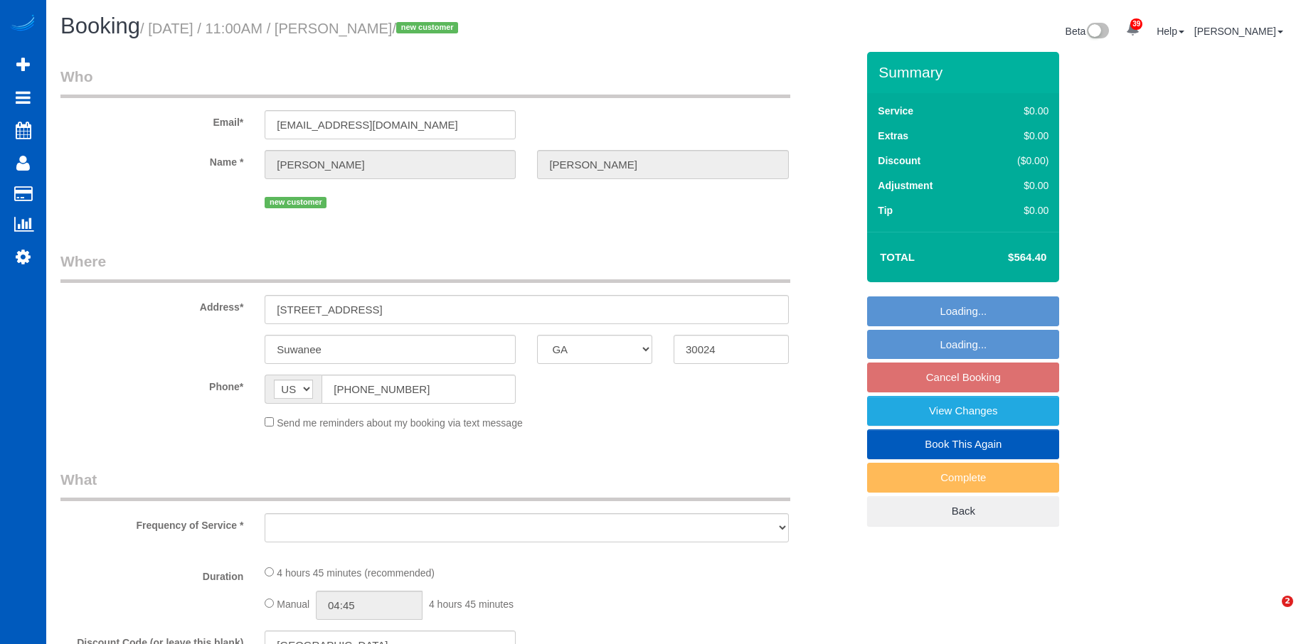
select select "GA"
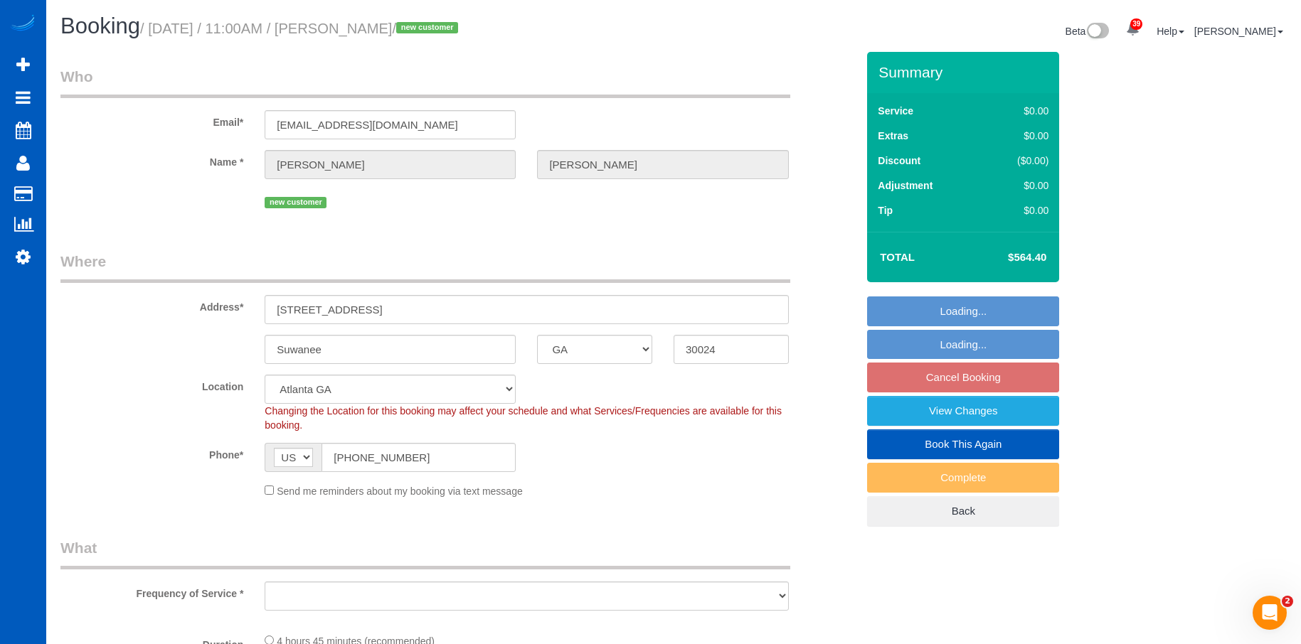
select select "199"
select select "3501"
select select "4"
select select "spot1"
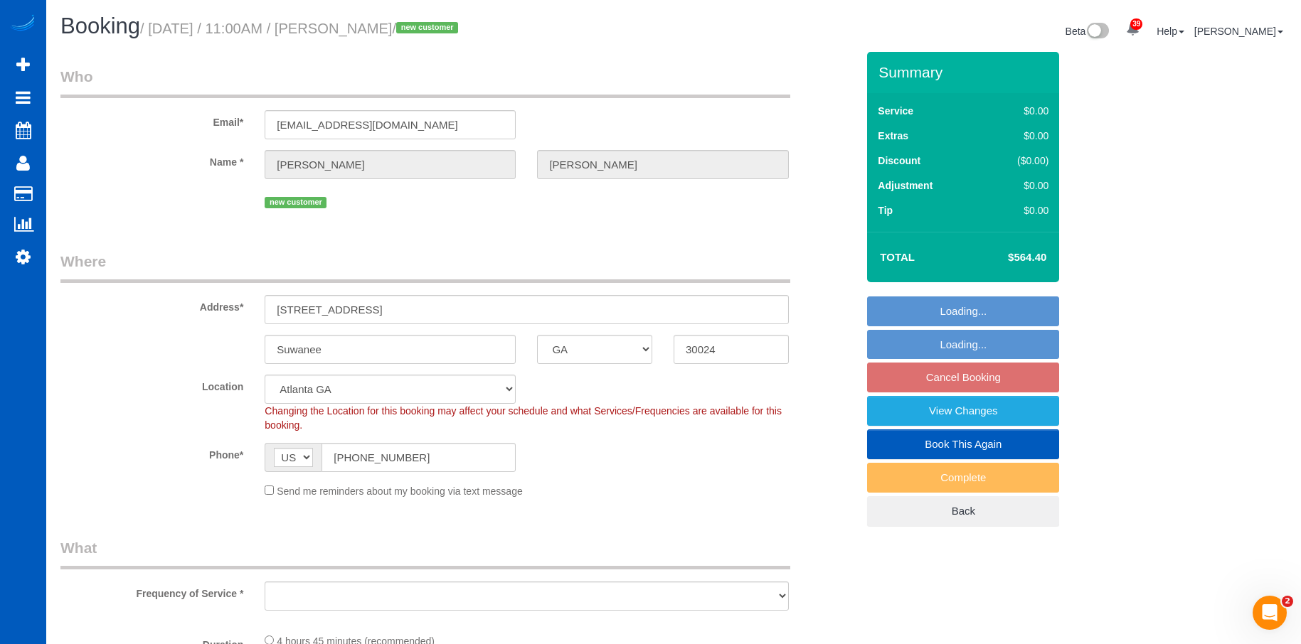
select select "number:8"
select select "object:1052"
select select "3501"
select select "4"
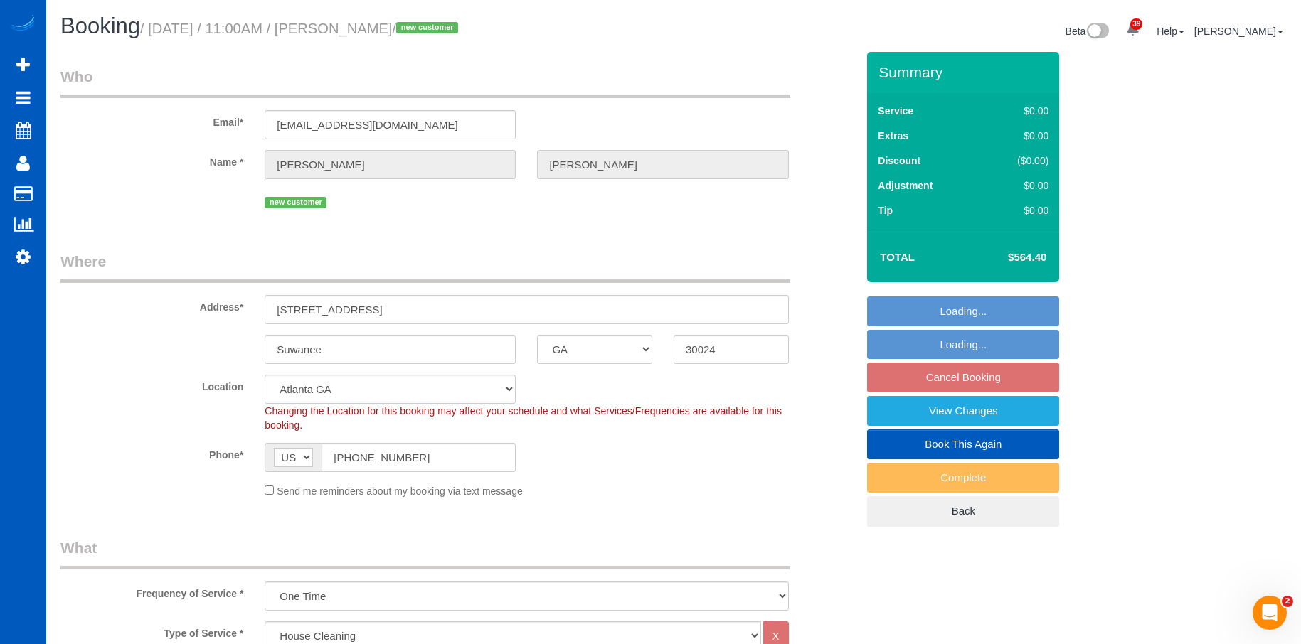
select select "object:1162"
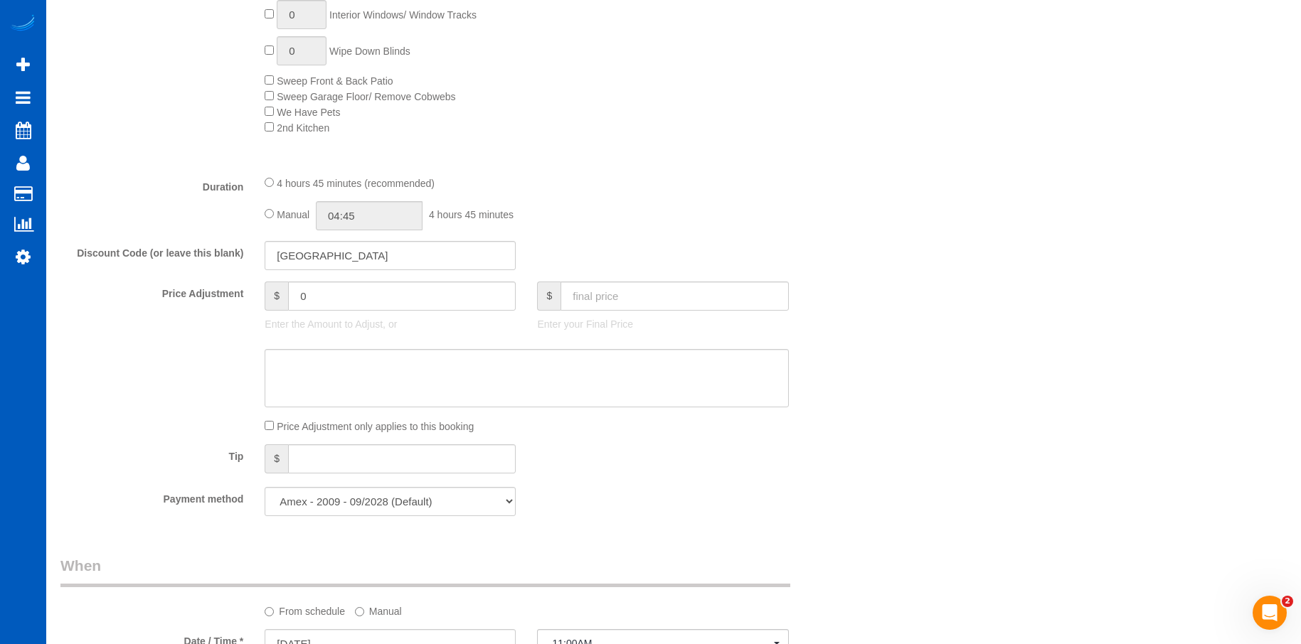
scroll to position [853, 0]
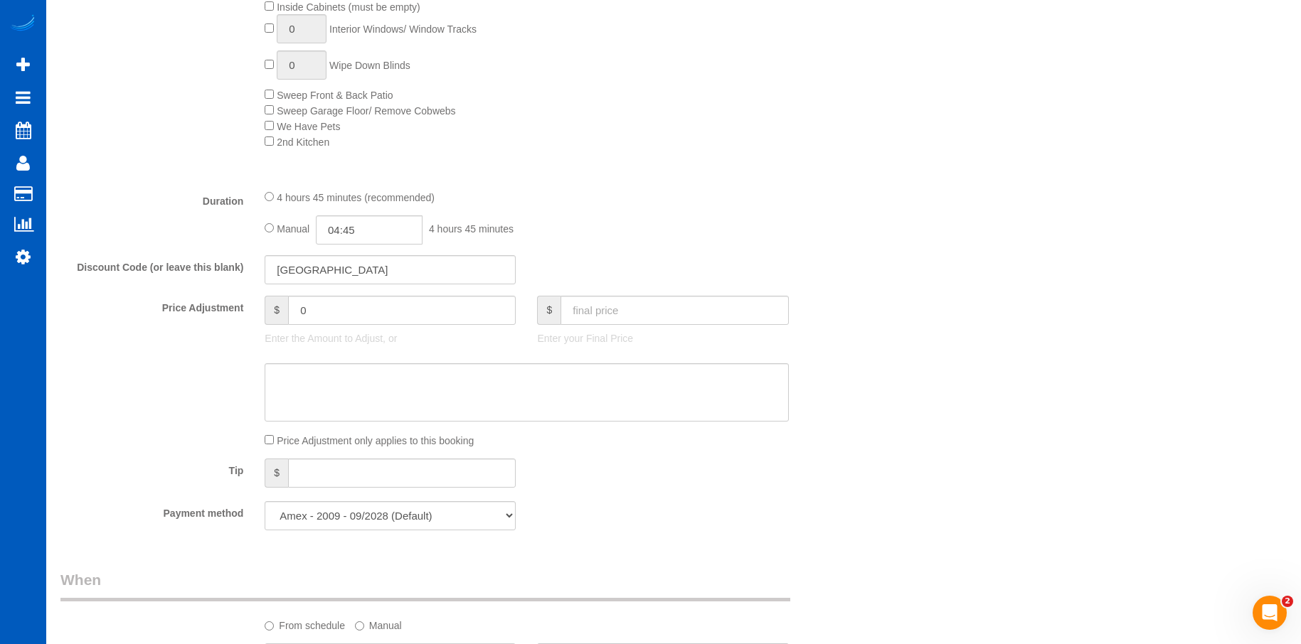
click at [365, 245] on fieldset "What Frequency of Service * One Time Weekly - 15.00% Every 2 Weeks - 10.00% Eve…" at bounding box center [458, 112] width 796 height 857
click at [365, 229] on input "04:45" at bounding box center [369, 229] width 107 height 29
type input "06:00"
click at [346, 332] on li "06:00" at bounding box center [353, 334] width 63 height 18
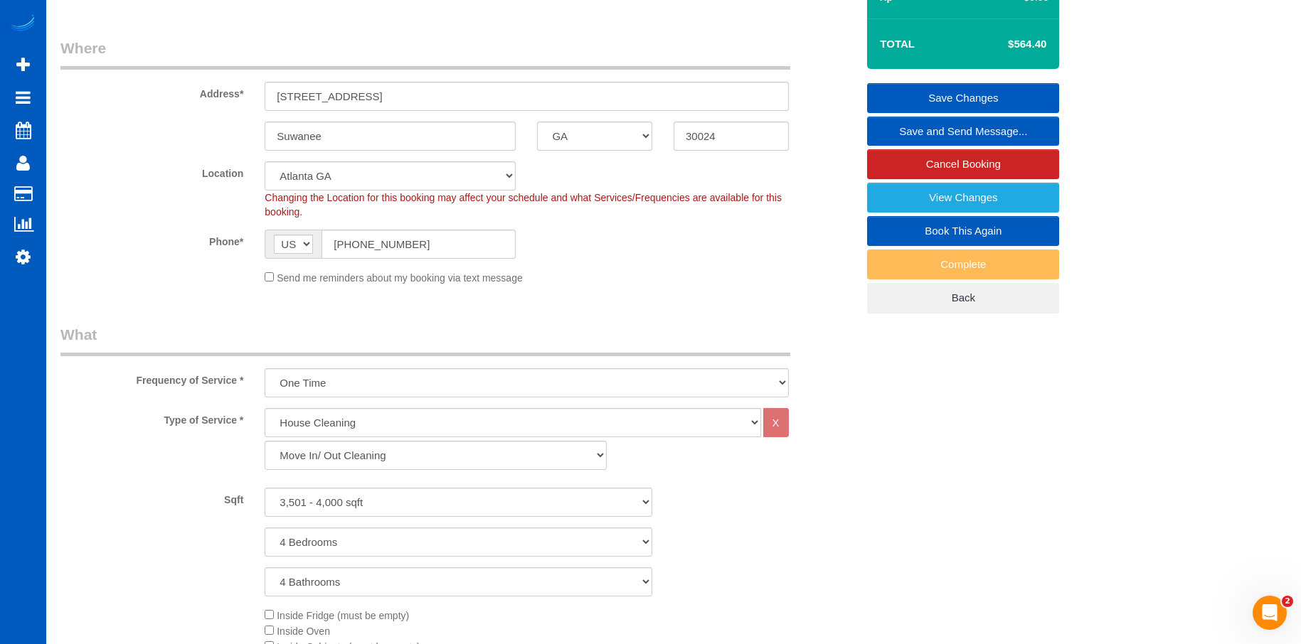
select select "spot13"
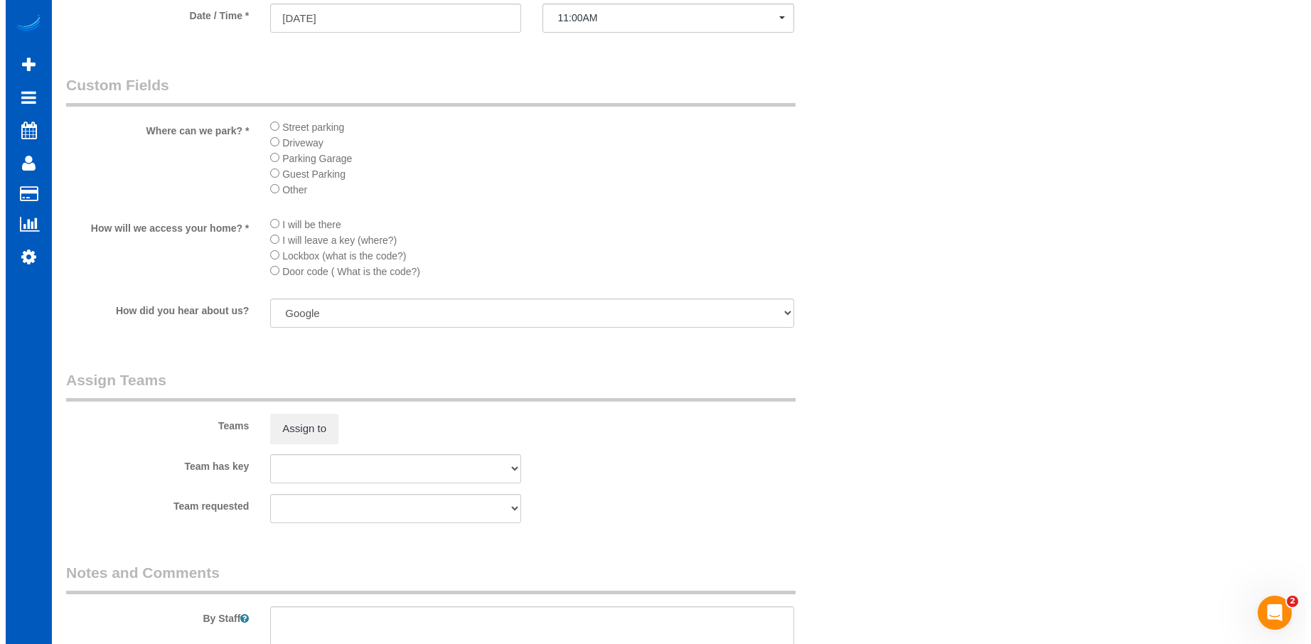
scroll to position [1635, 0]
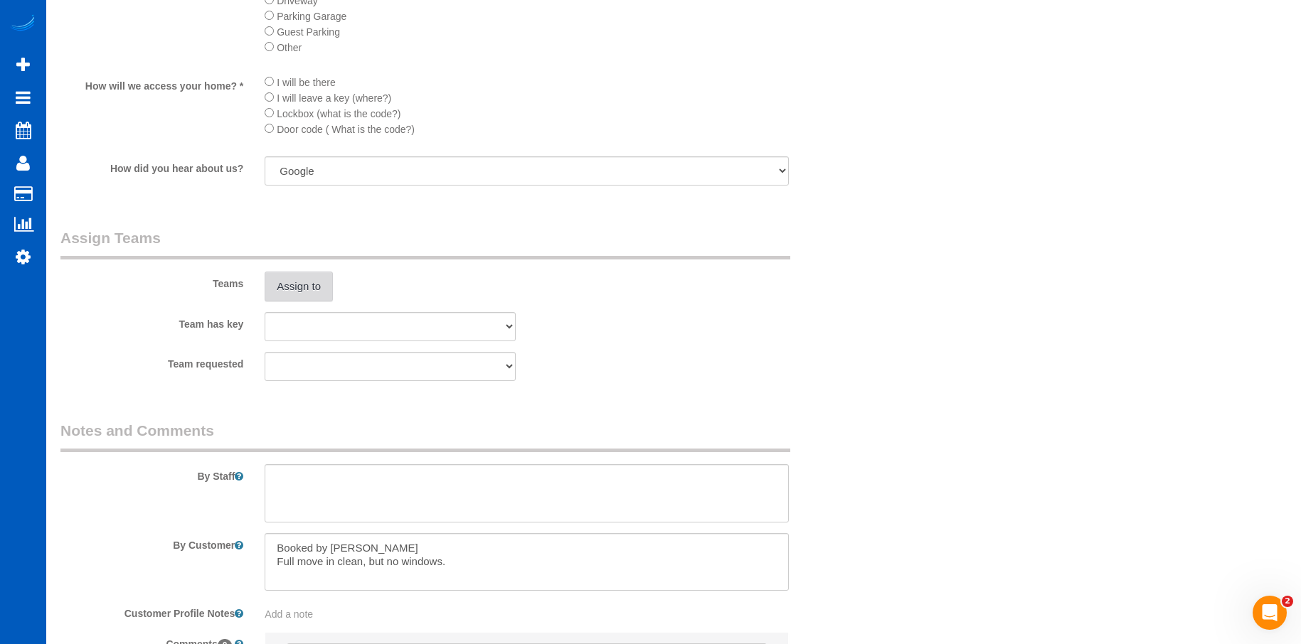
click at [312, 291] on button "Assign to" at bounding box center [299, 287] width 68 height 30
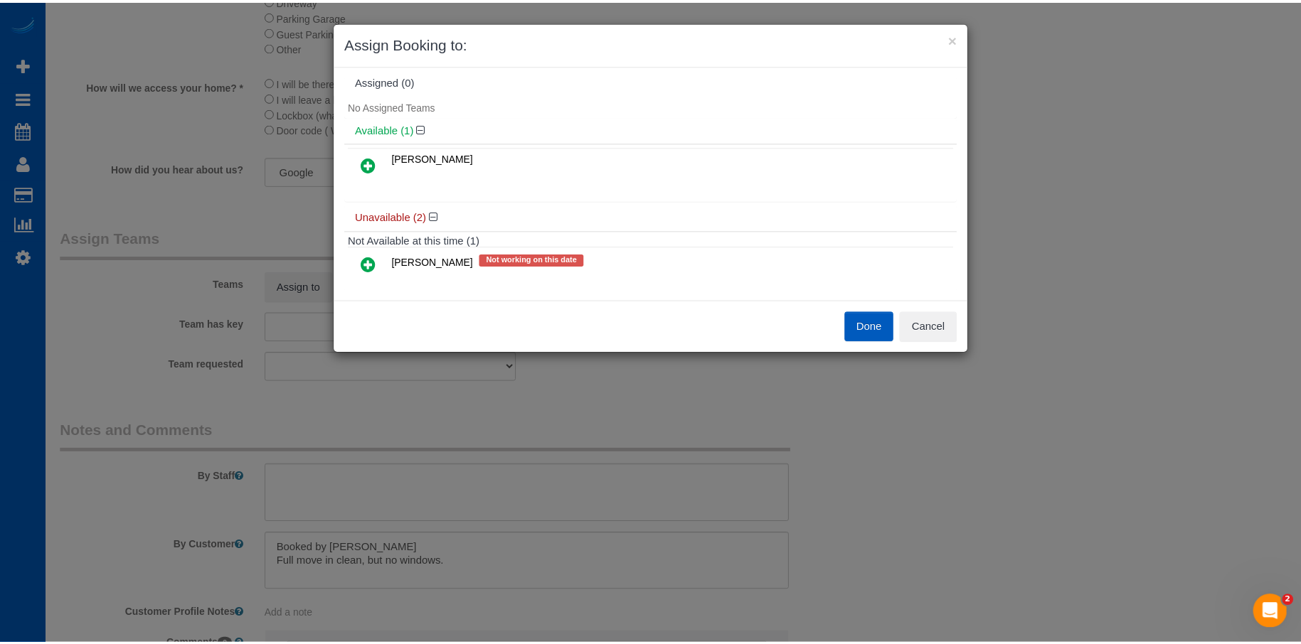
scroll to position [0, 0]
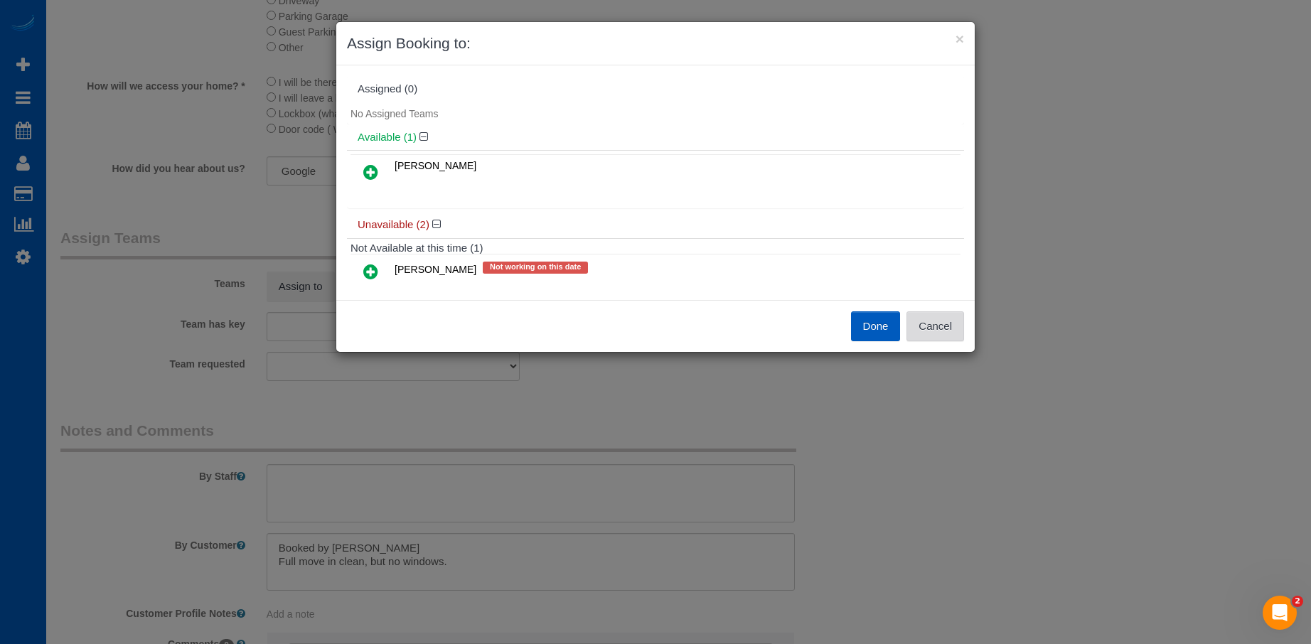
click at [946, 336] on button "Cancel" at bounding box center [936, 326] width 58 height 30
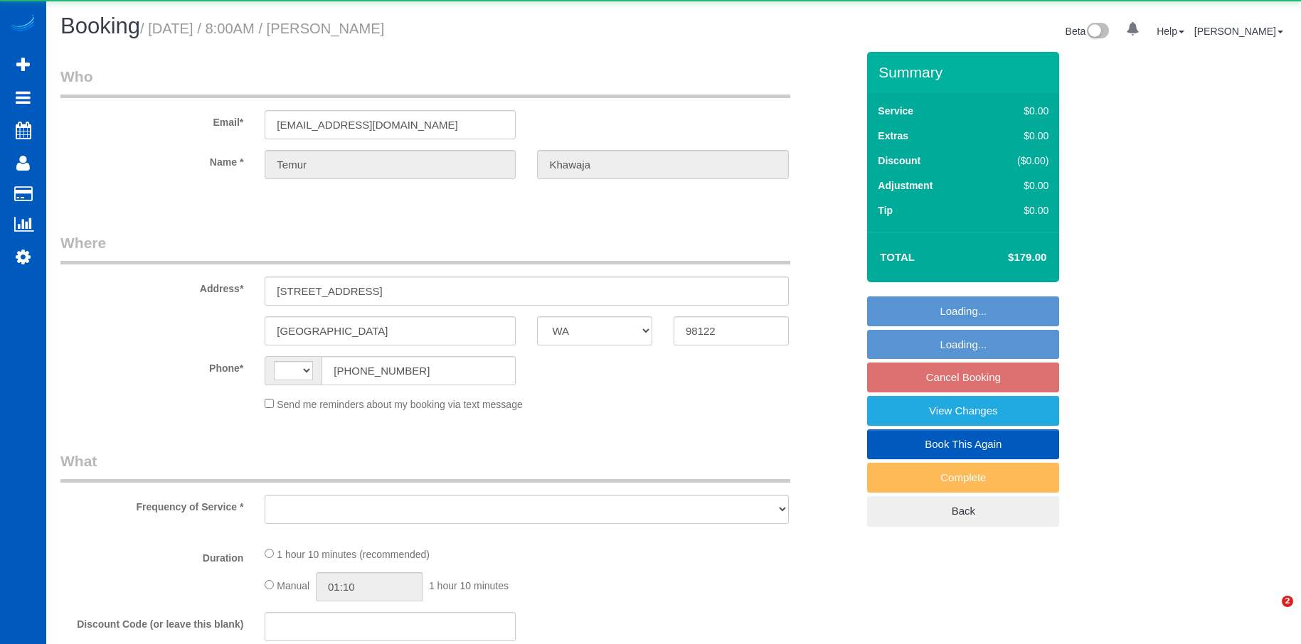
select select "WA"
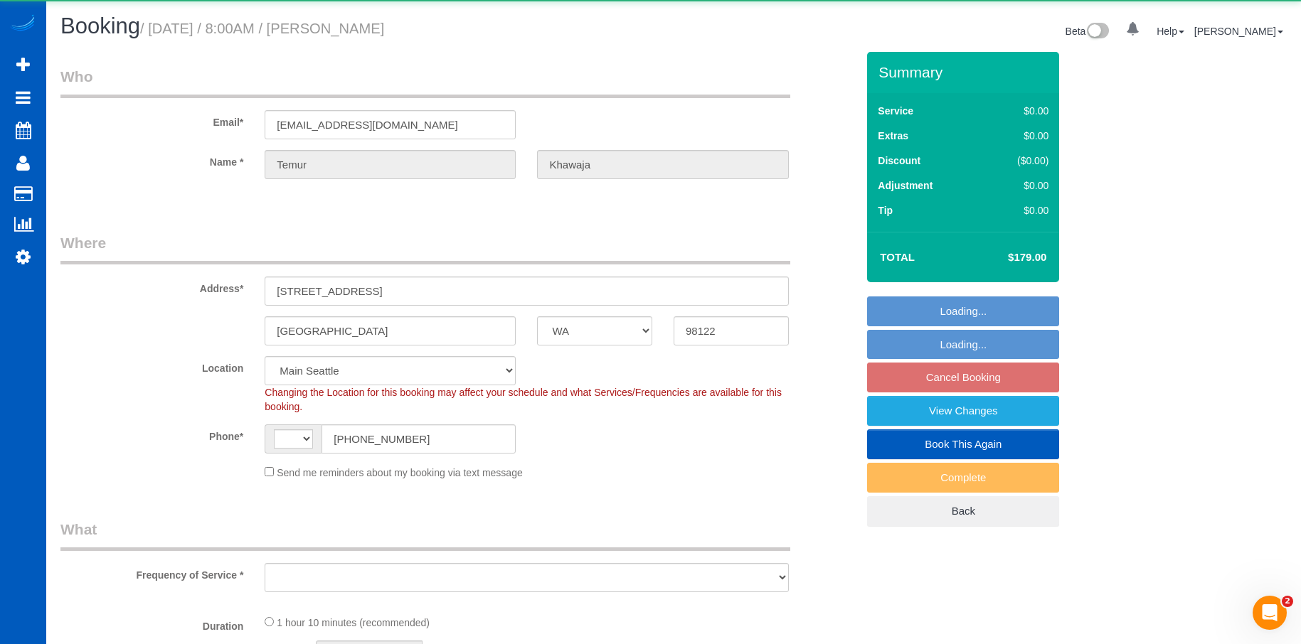
select select "object:656"
select select "string:fspay-cc47412e-6114-463d-bd30-1b6b611a4503"
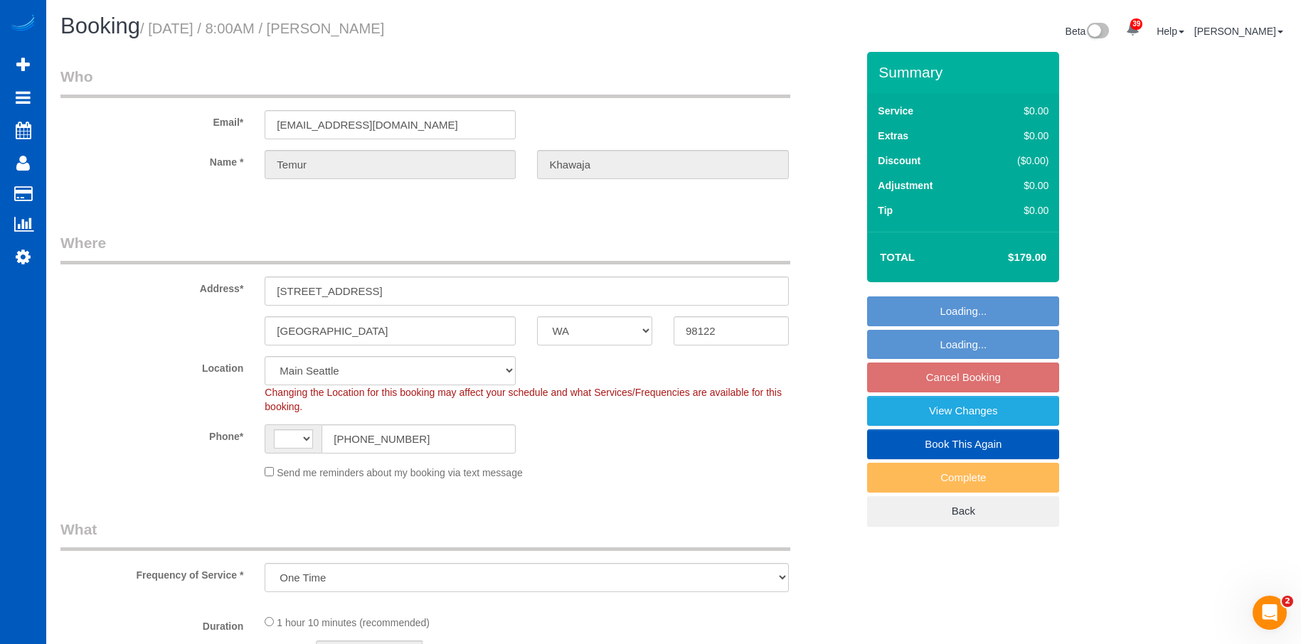
select select "string:[GEOGRAPHIC_DATA]"
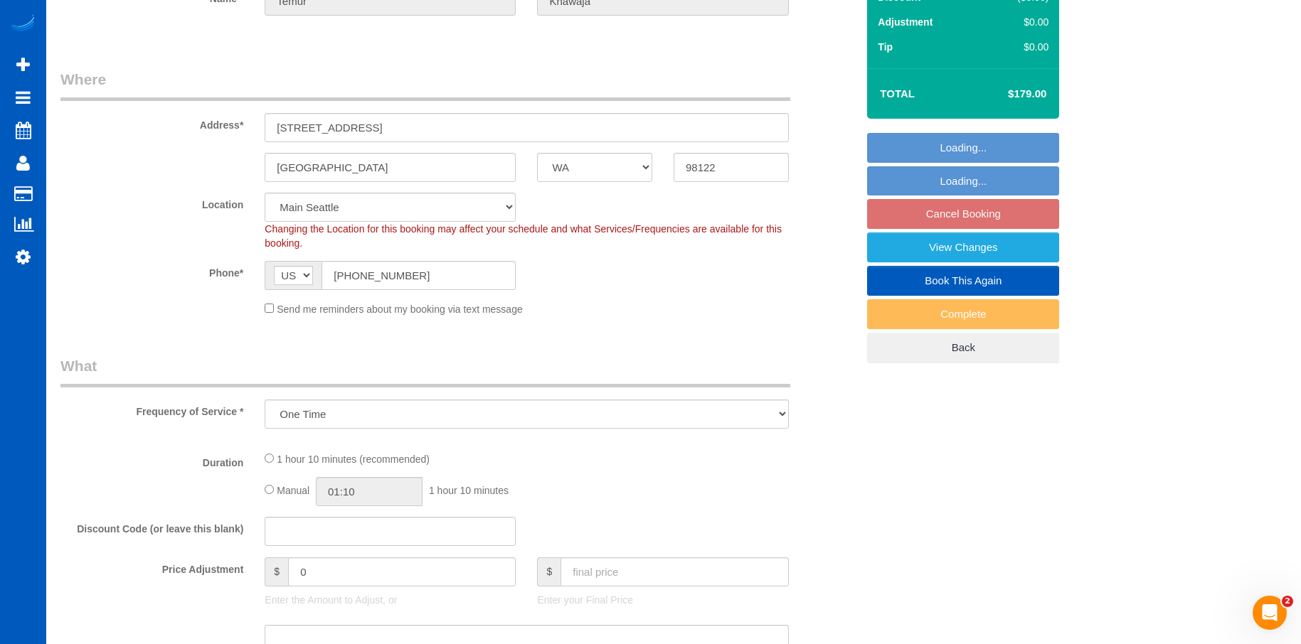
select select "spot1"
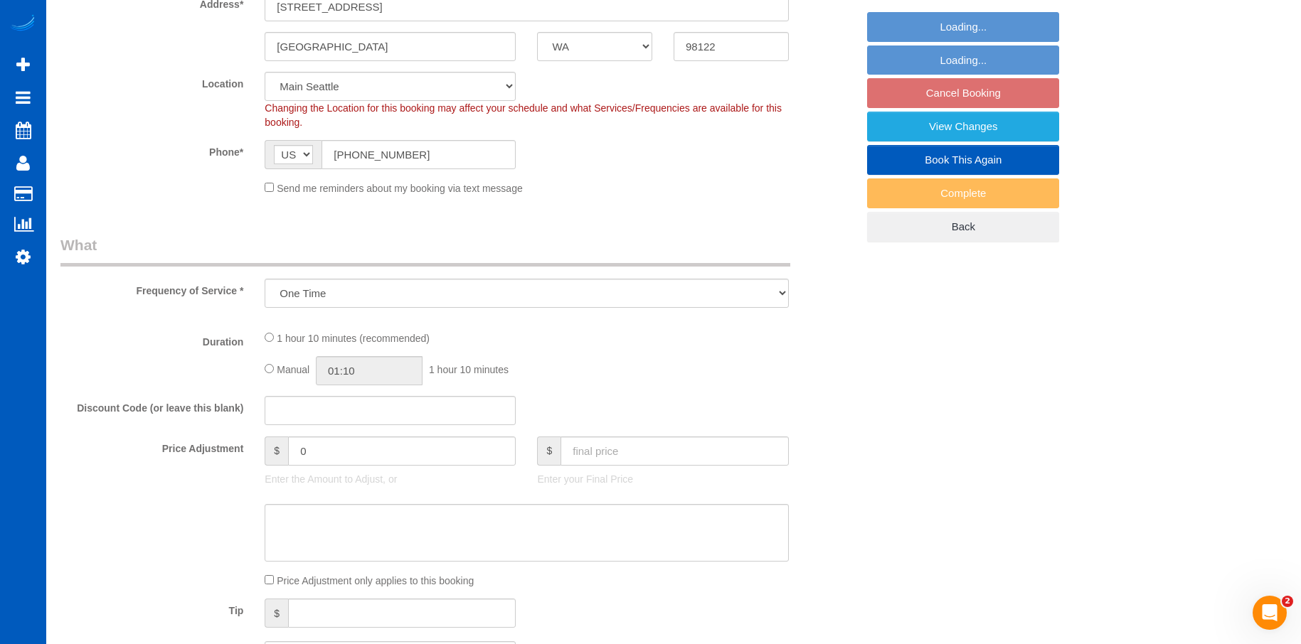
select select "199"
select select "1001"
select select "2"
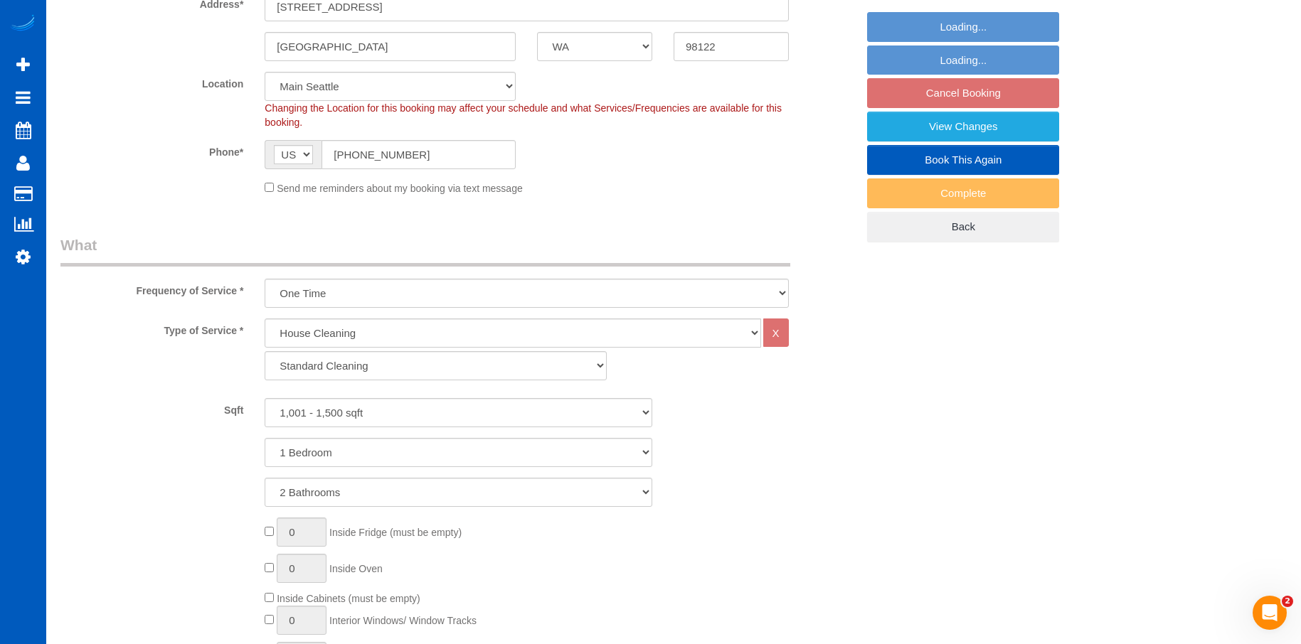
select select "object:1143"
select select "1001"
select select "2"
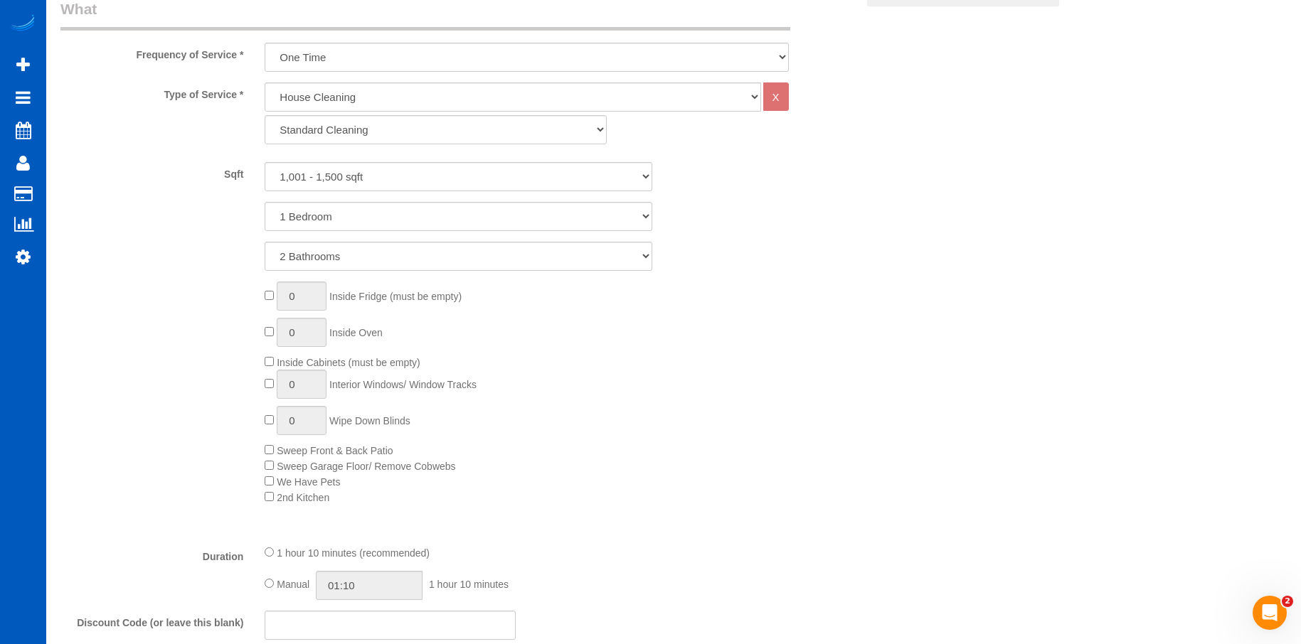
scroll to position [711, 0]
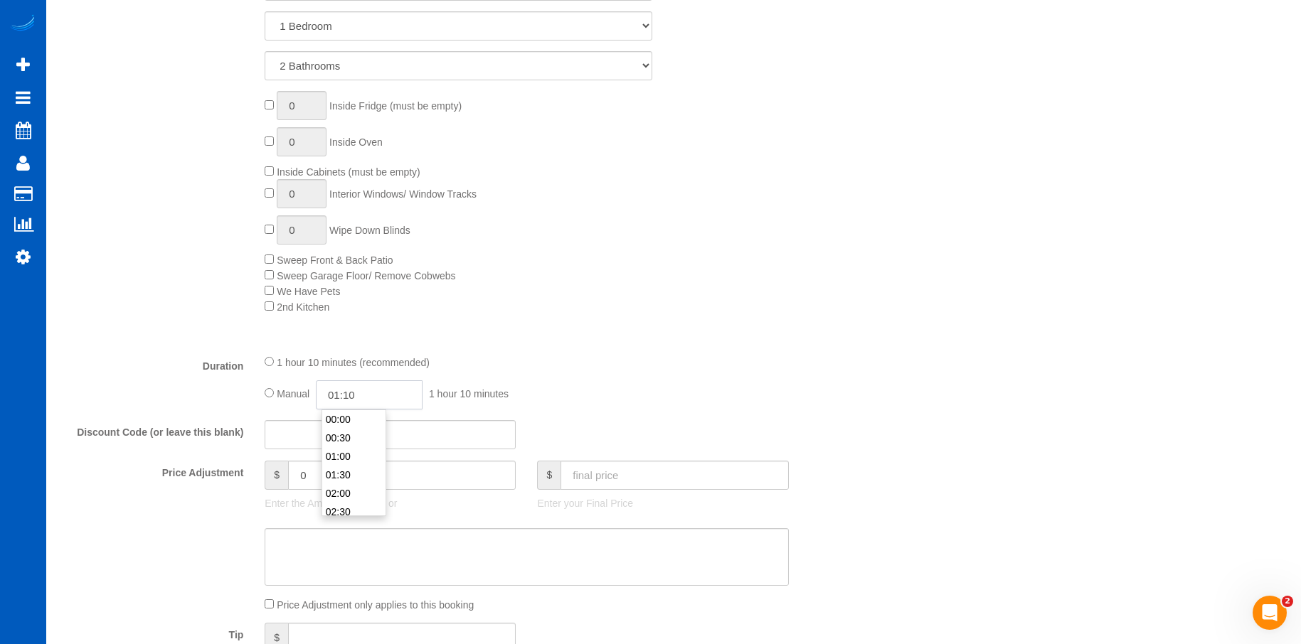
click at [336, 387] on input "01:10" at bounding box center [369, 394] width 107 height 29
type input "04:00"
click at [352, 427] on li "04:00" at bounding box center [353, 425] width 63 height 18
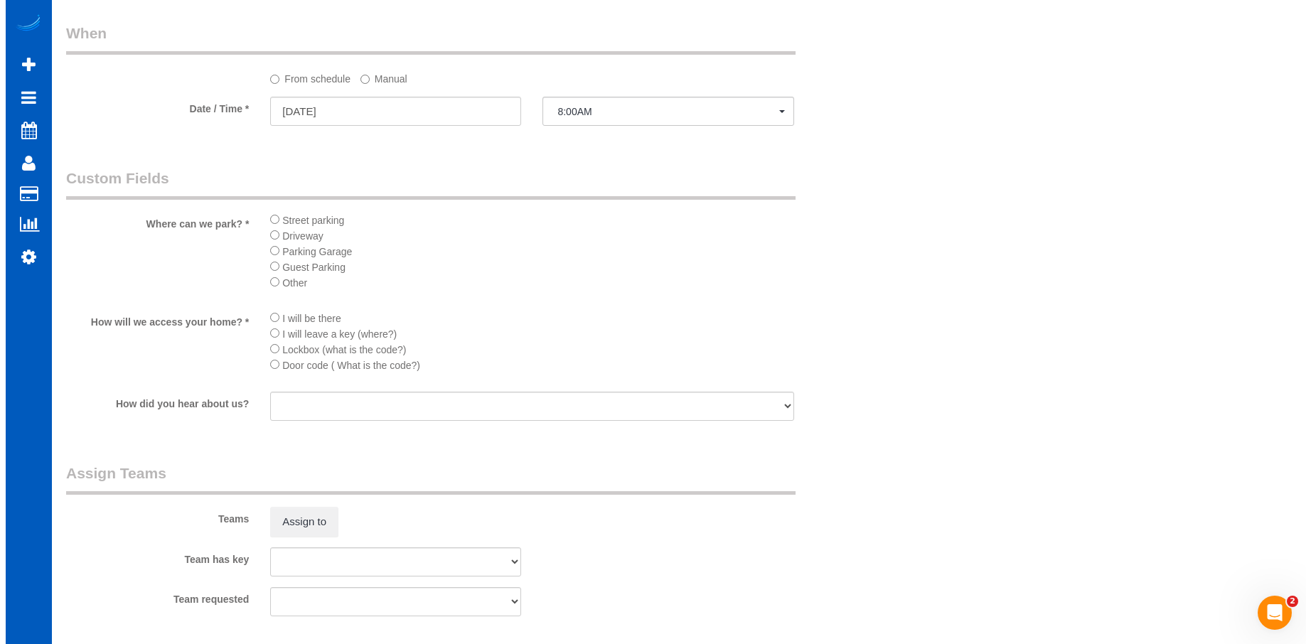
scroll to position [1778, 0]
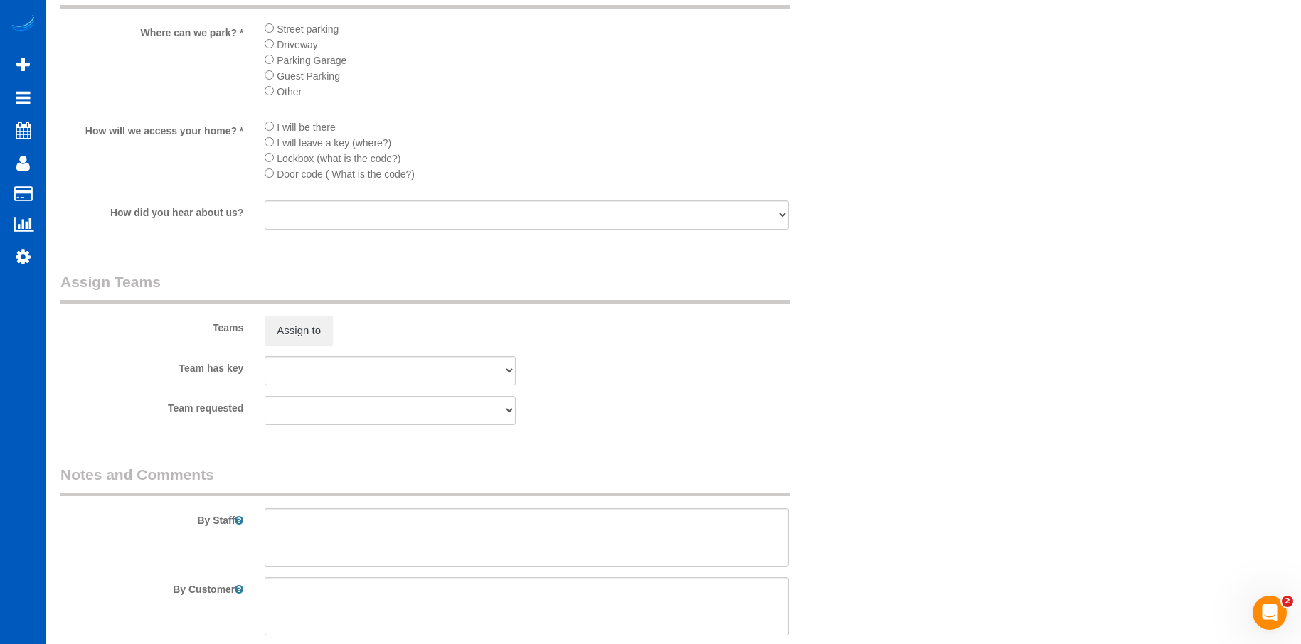
select select "spot16"
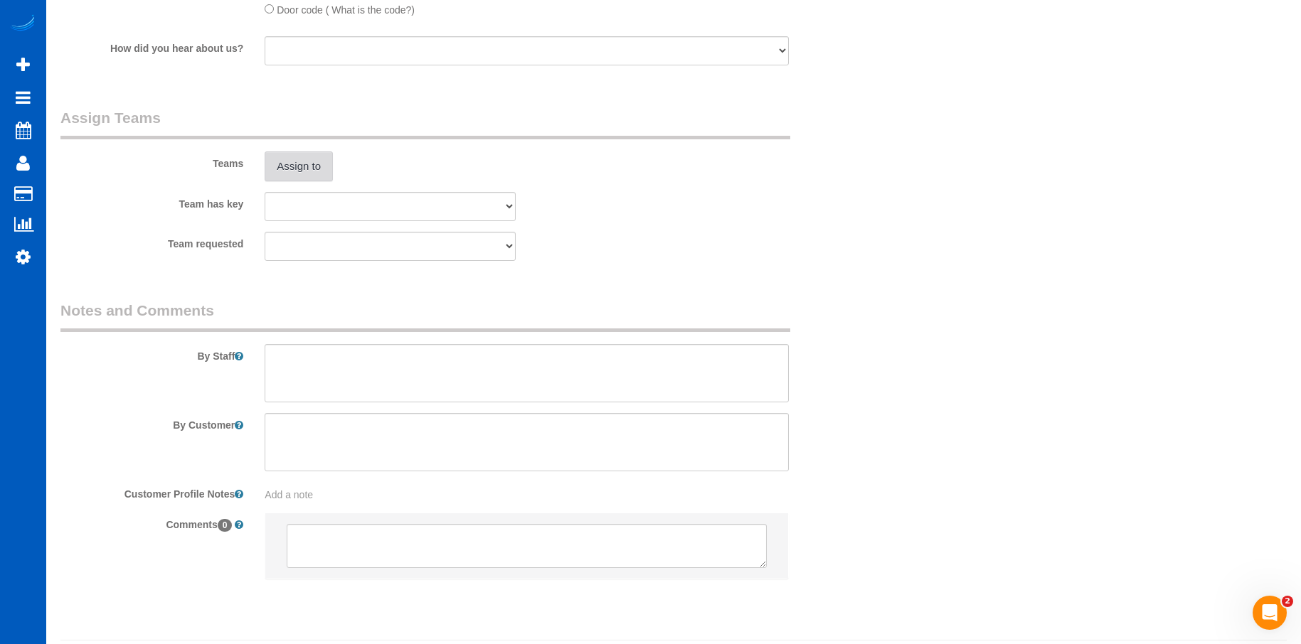
click at [294, 158] on button "Assign to" at bounding box center [299, 166] width 68 height 30
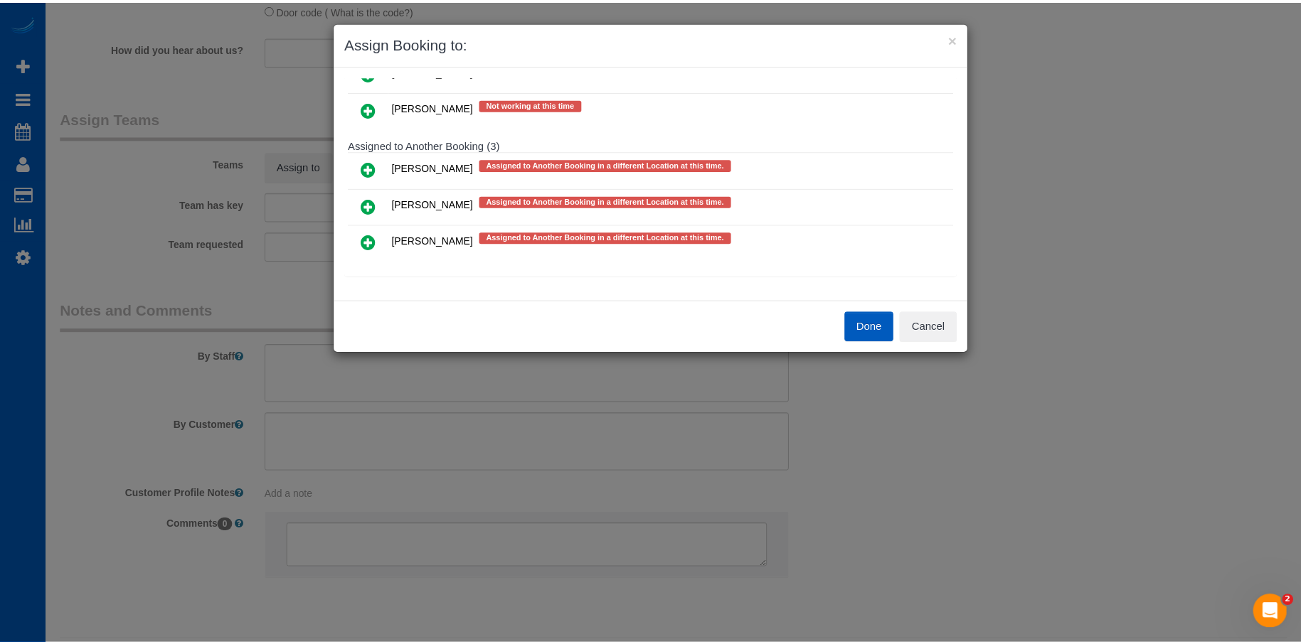
scroll to position [600, 0]
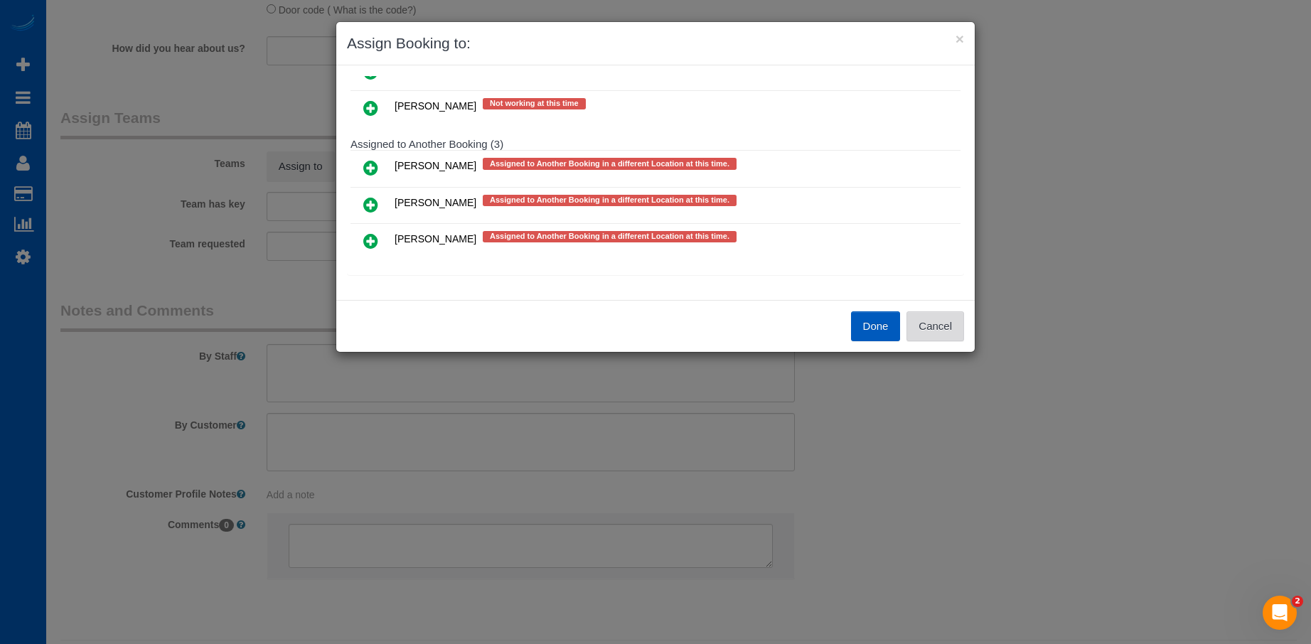
click at [959, 319] on button "Cancel" at bounding box center [936, 326] width 58 height 30
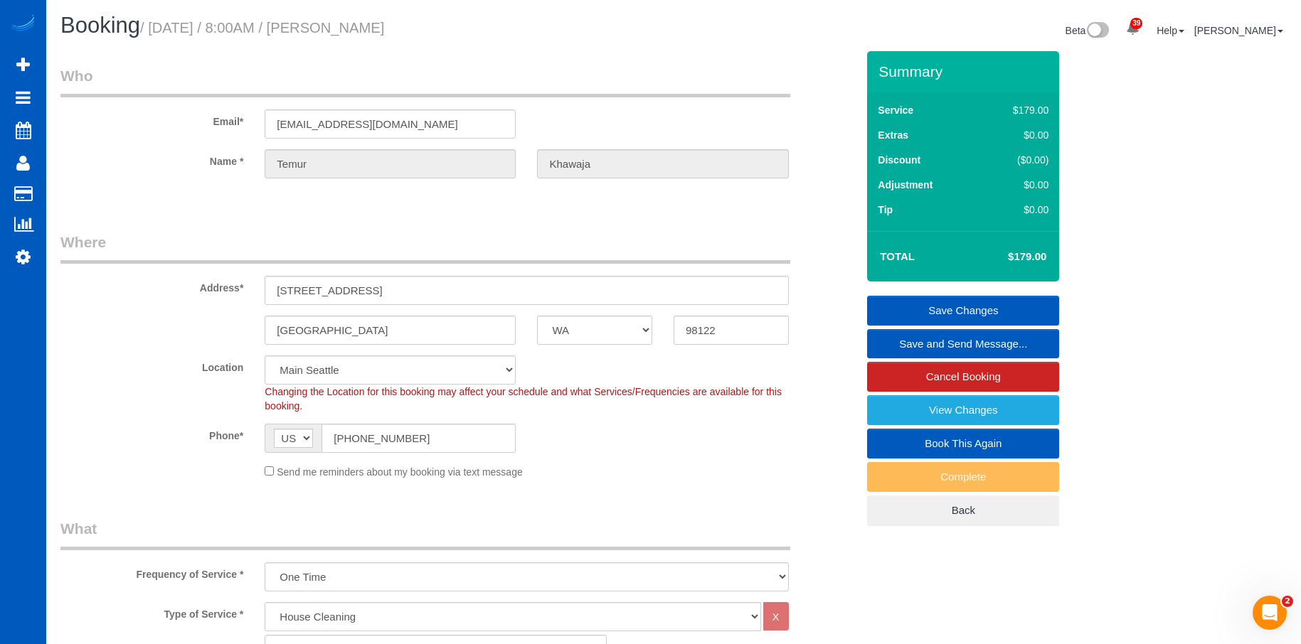
scroll to position [0, 0]
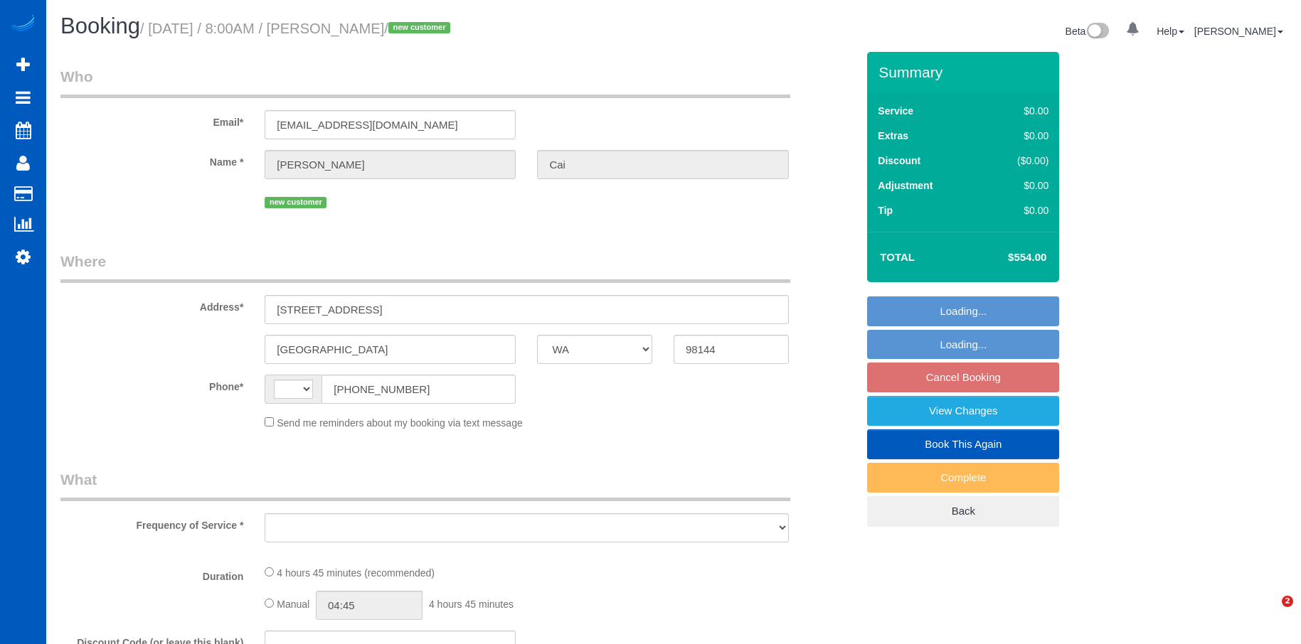
select select "WA"
select select "string:[GEOGRAPHIC_DATA]"
select select "string:fspay-a832287a-a314-408e-bb55-97c407b63133"
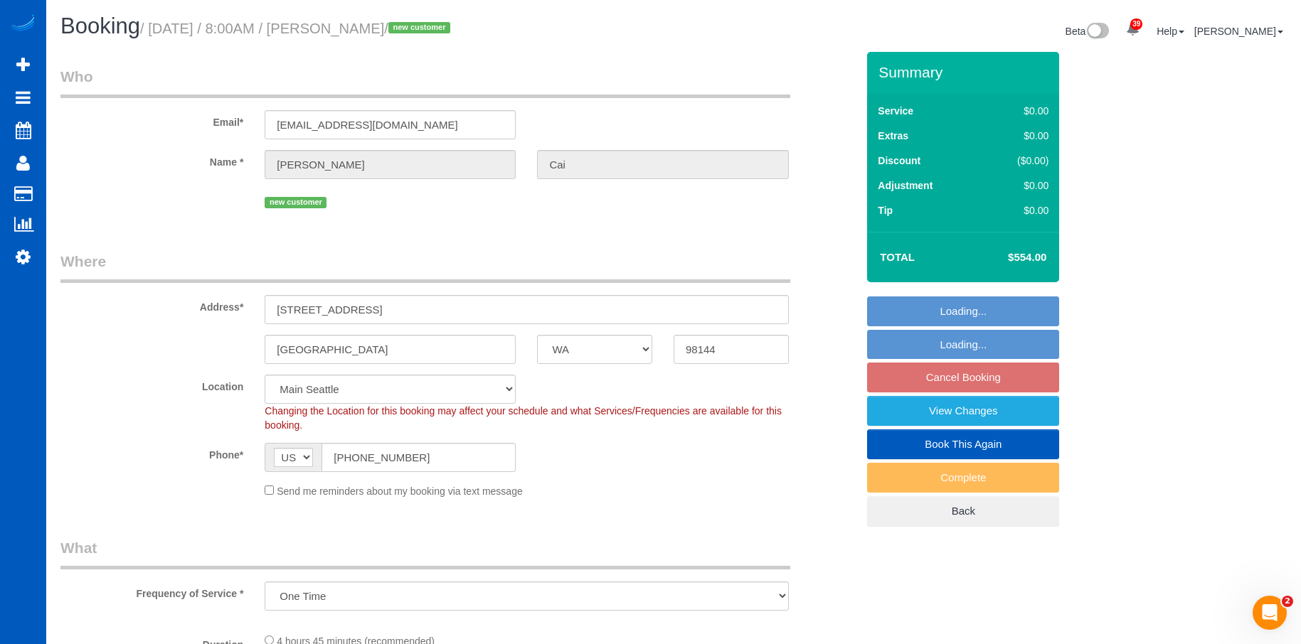
select select "object:1013"
select select "spot1"
select select "number:10"
select select "199"
select select "2501"
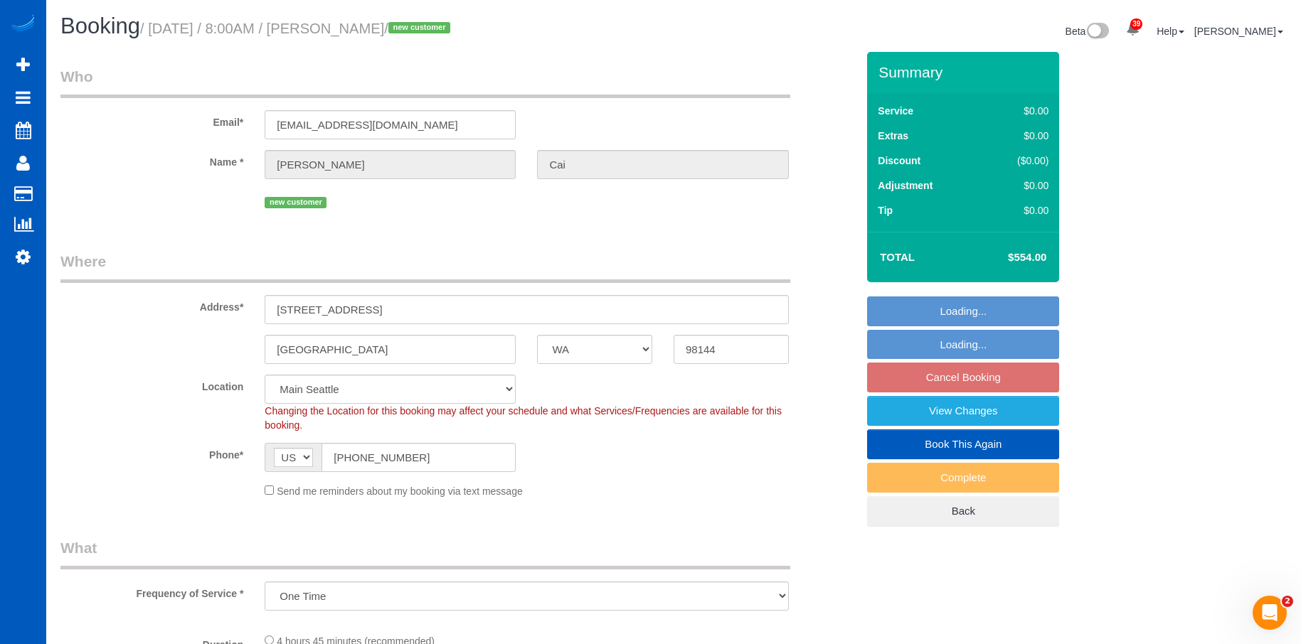
select select "4"
select select "2501"
select select "4"
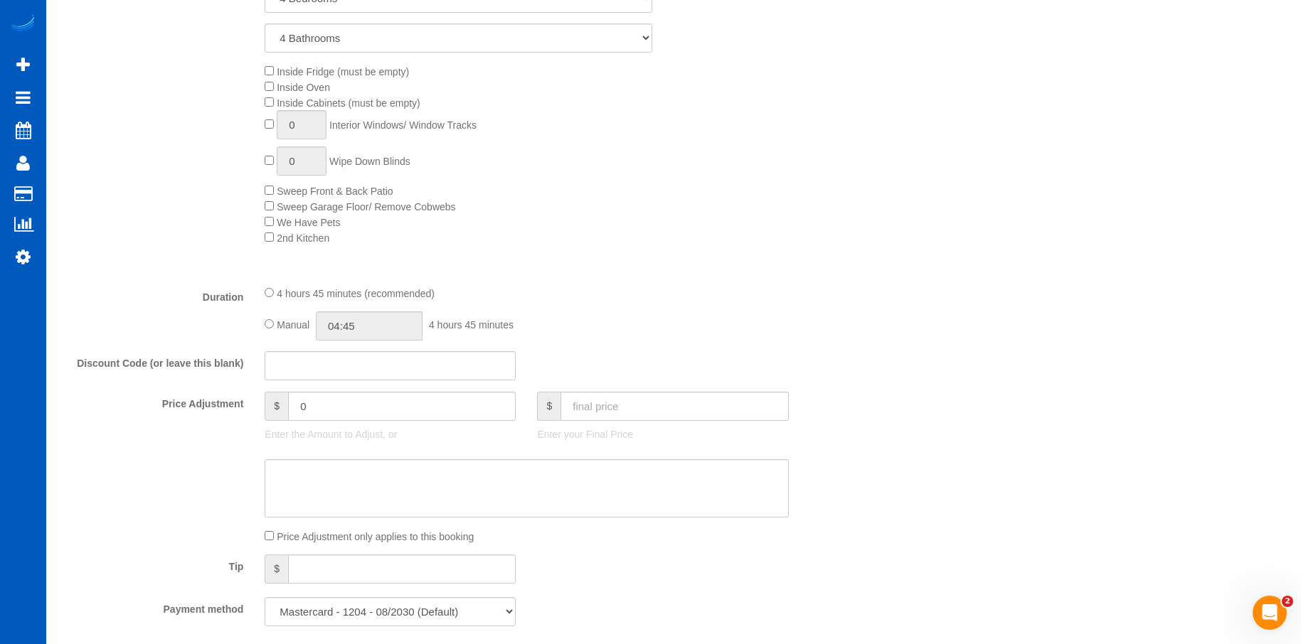
scroll to position [782, 0]
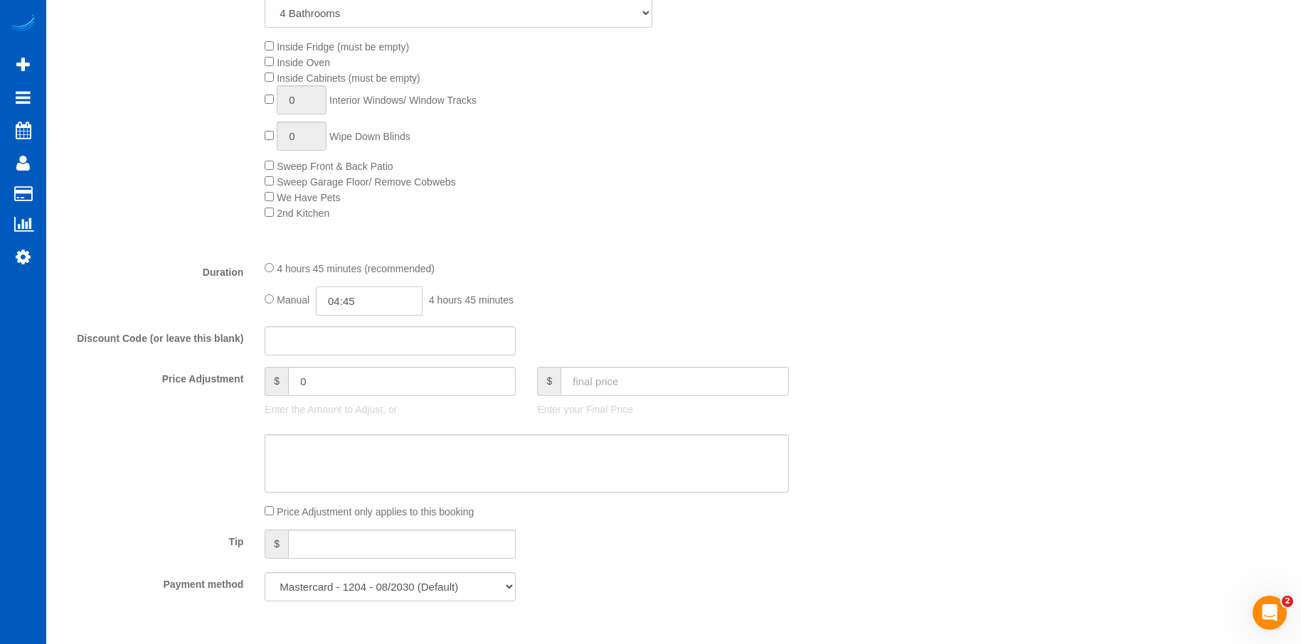
click at [368, 299] on input "04:45" at bounding box center [369, 301] width 107 height 29
type input "06:00"
click at [342, 402] on li "06:00" at bounding box center [353, 405] width 63 height 18
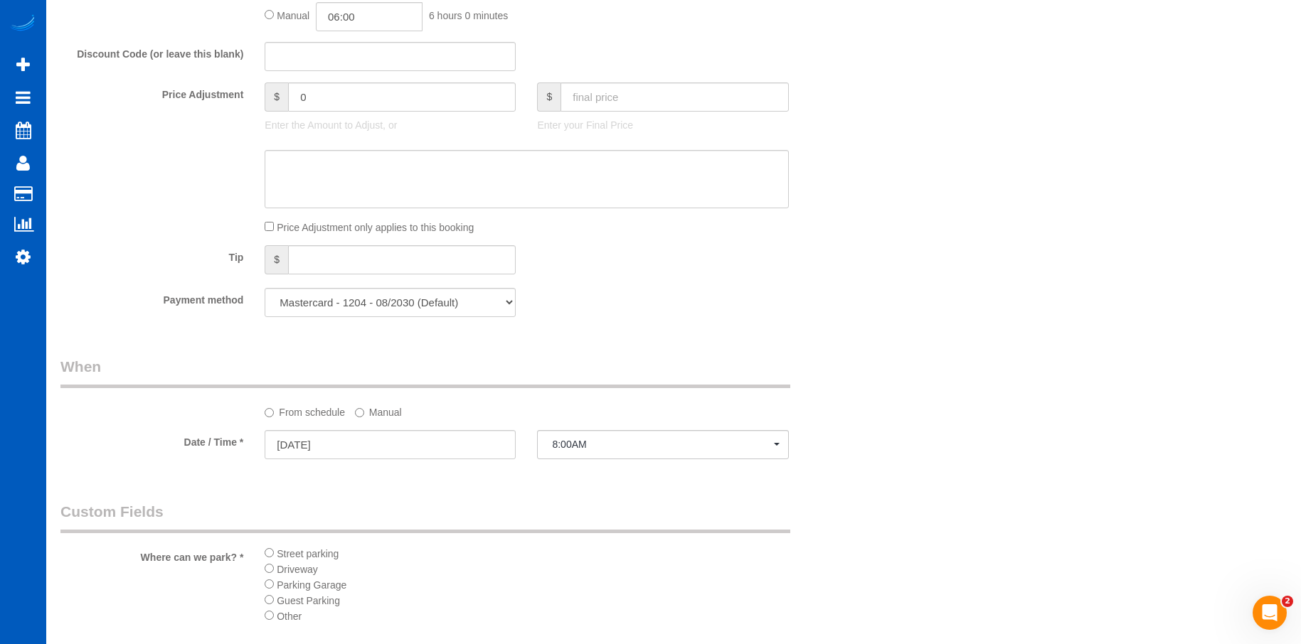
select select "spot16"
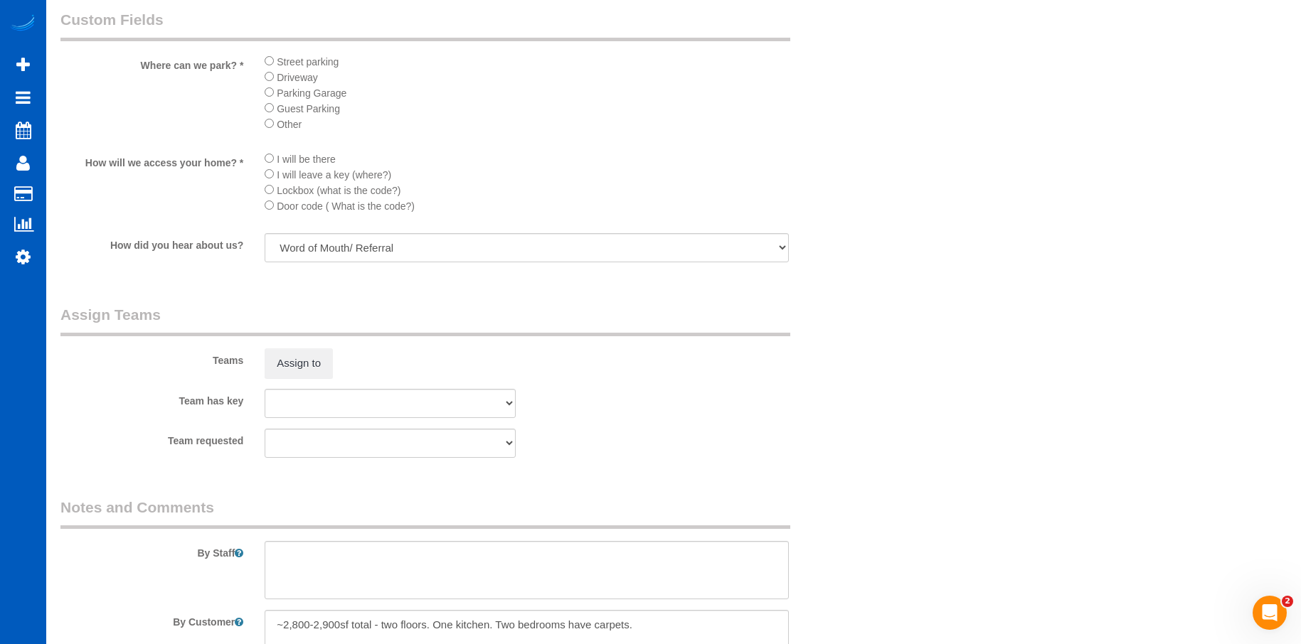
scroll to position [1564, 0]
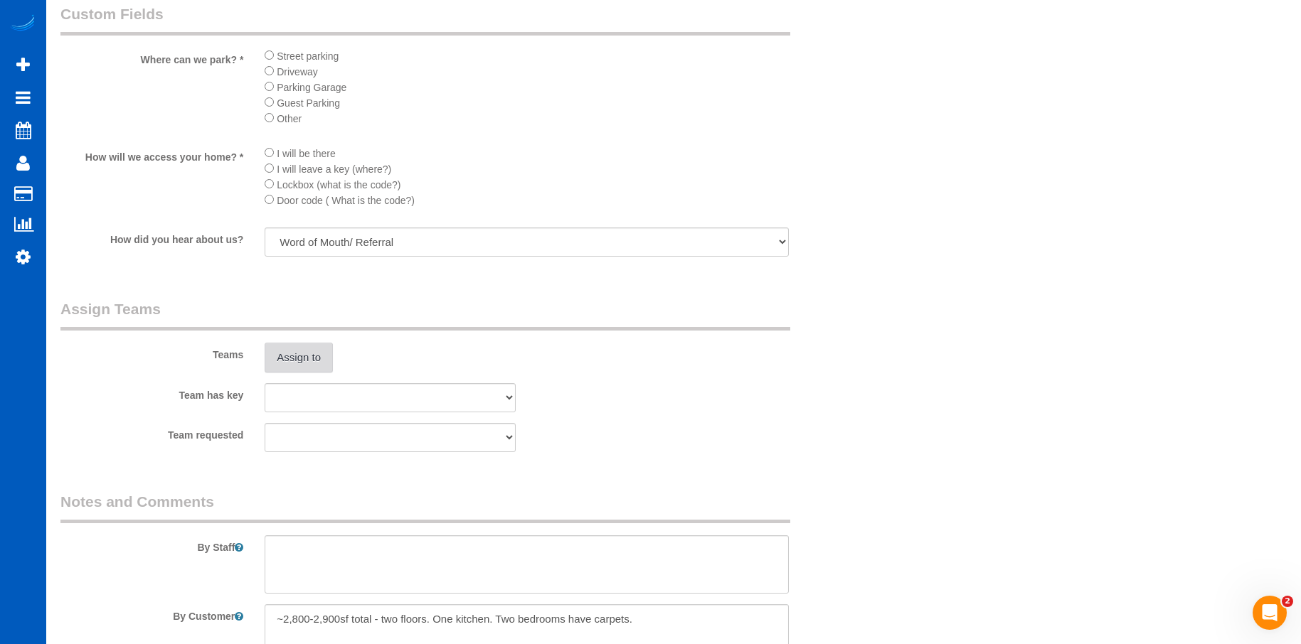
click at [292, 352] on button "Assign to" at bounding box center [299, 358] width 68 height 30
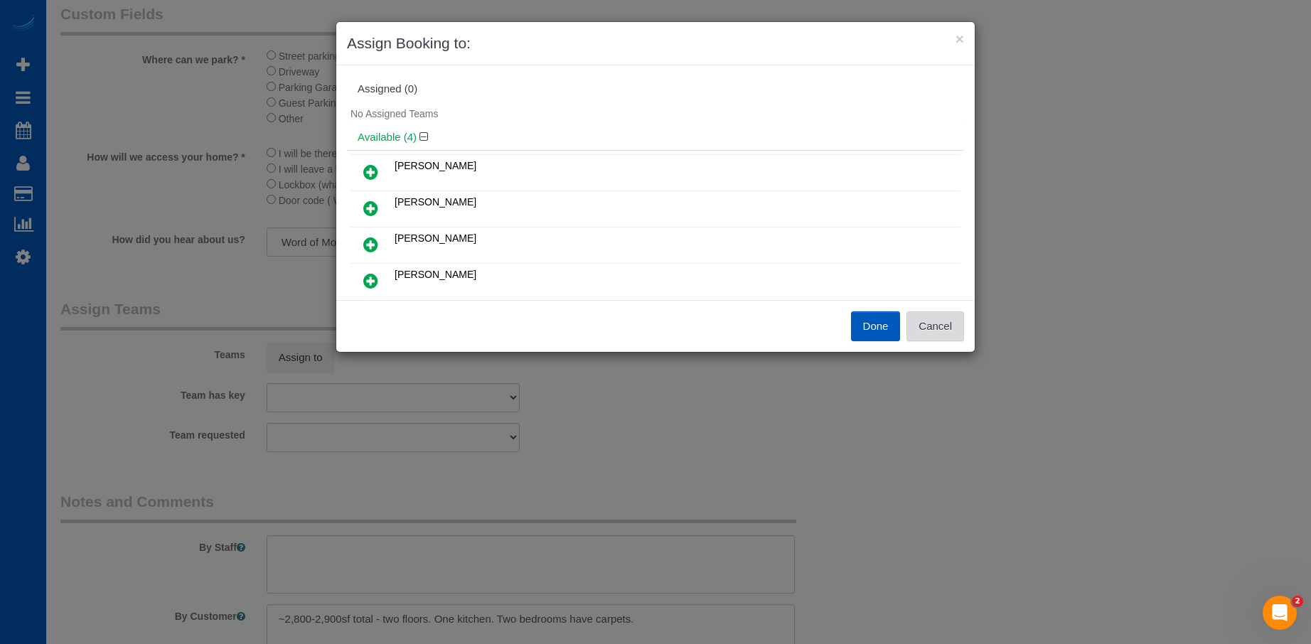
click at [946, 321] on button "Cancel" at bounding box center [936, 326] width 58 height 30
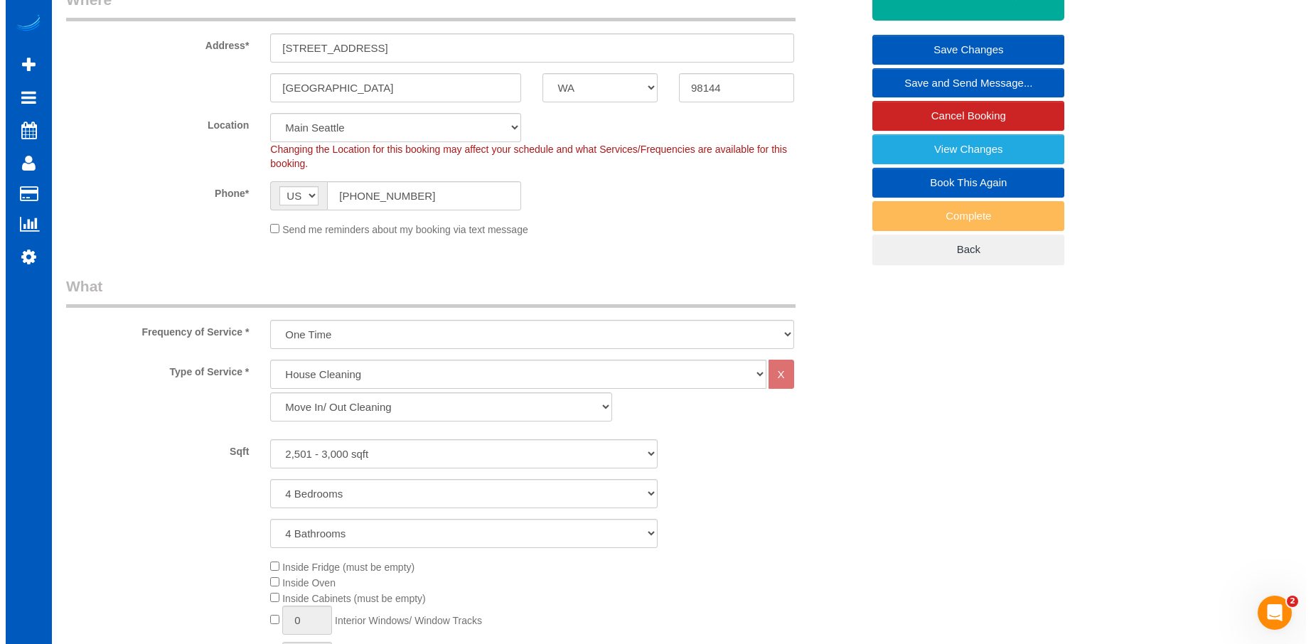
scroll to position [142, 0]
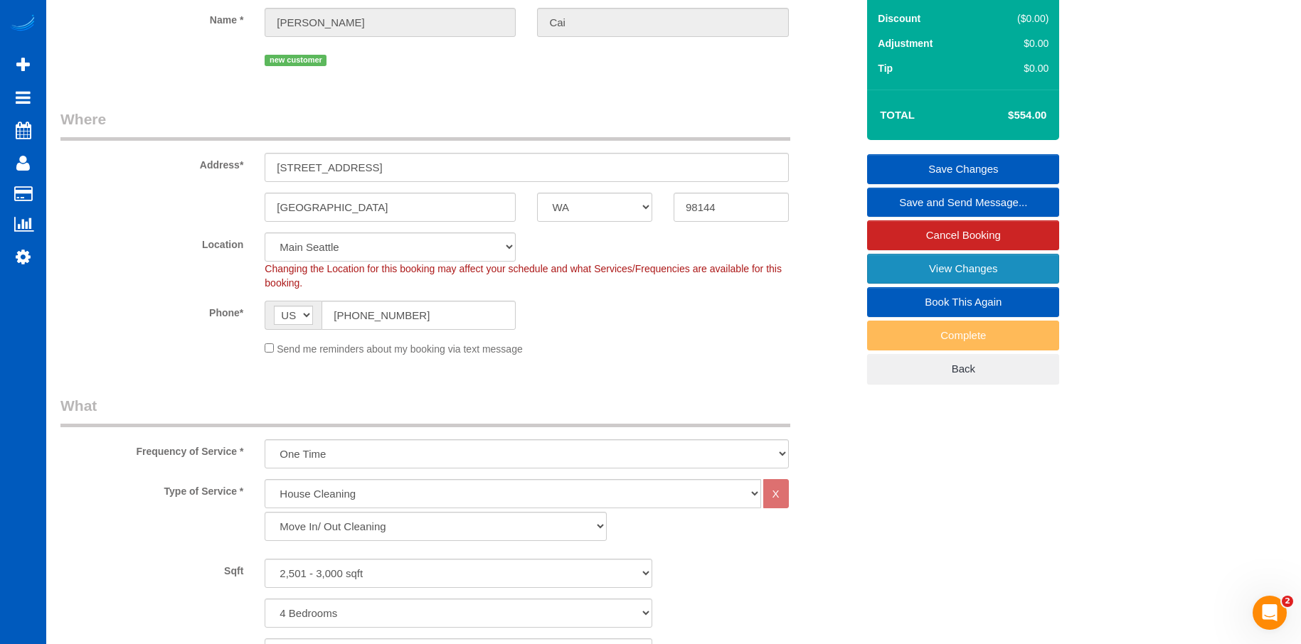
click at [887, 270] on link "View Changes" at bounding box center [963, 269] width 192 height 30
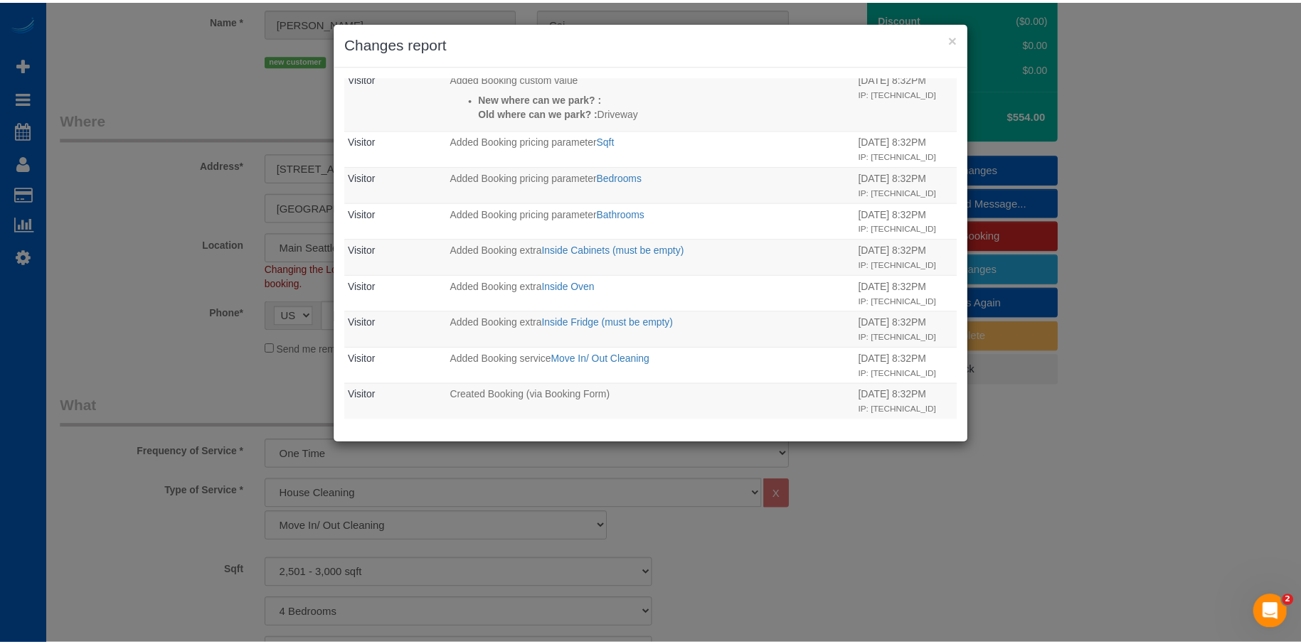
scroll to position [213, 0]
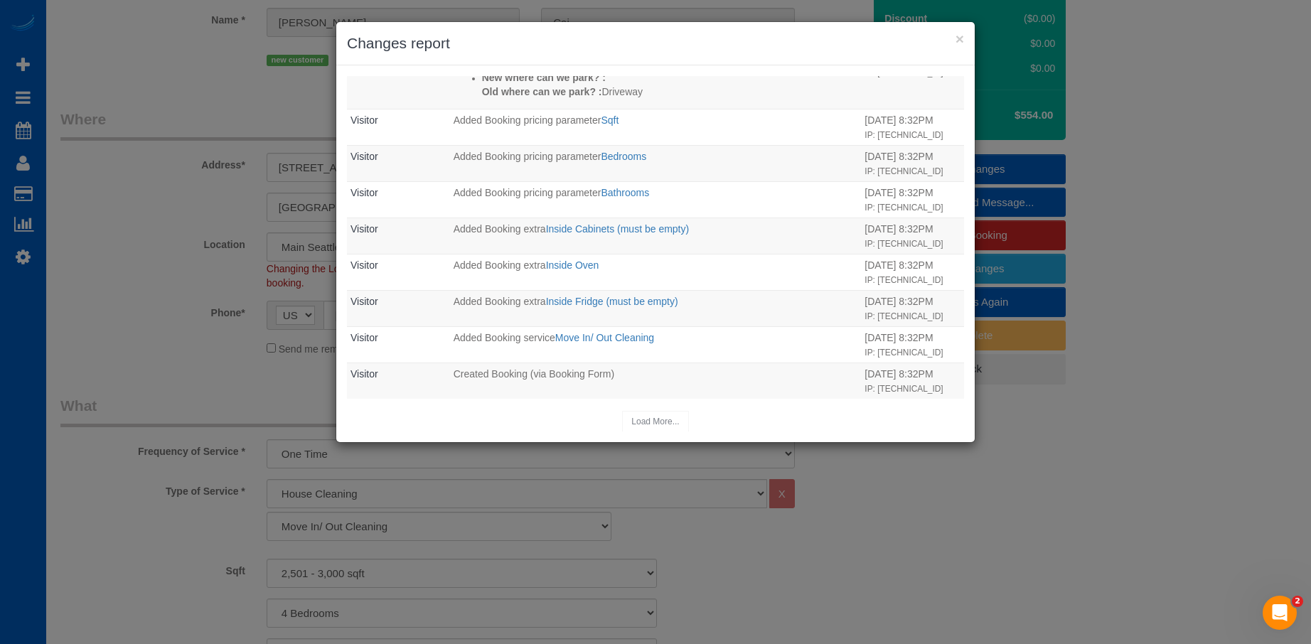
click at [954, 40] on h3 "Changes report" at bounding box center [655, 43] width 617 height 21
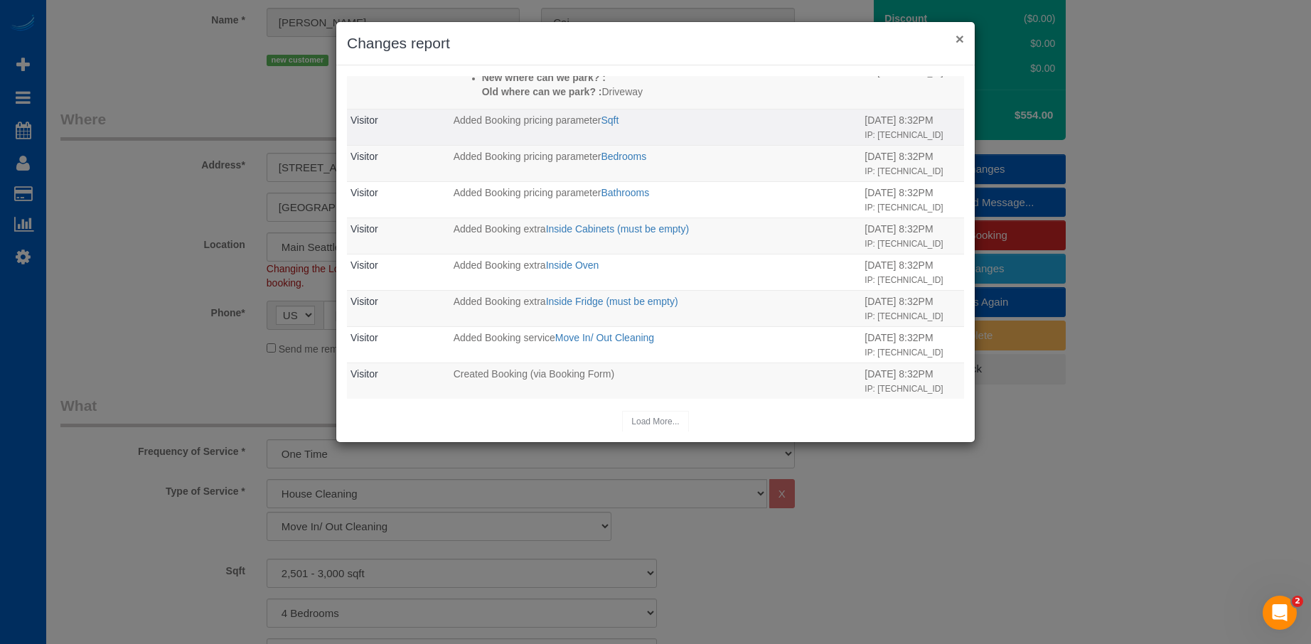
drag, startPoint x: 958, startPoint y: 38, endPoint x: 897, endPoint y: 78, distance: 72.8
click at [959, 38] on button "×" at bounding box center [960, 38] width 9 height 15
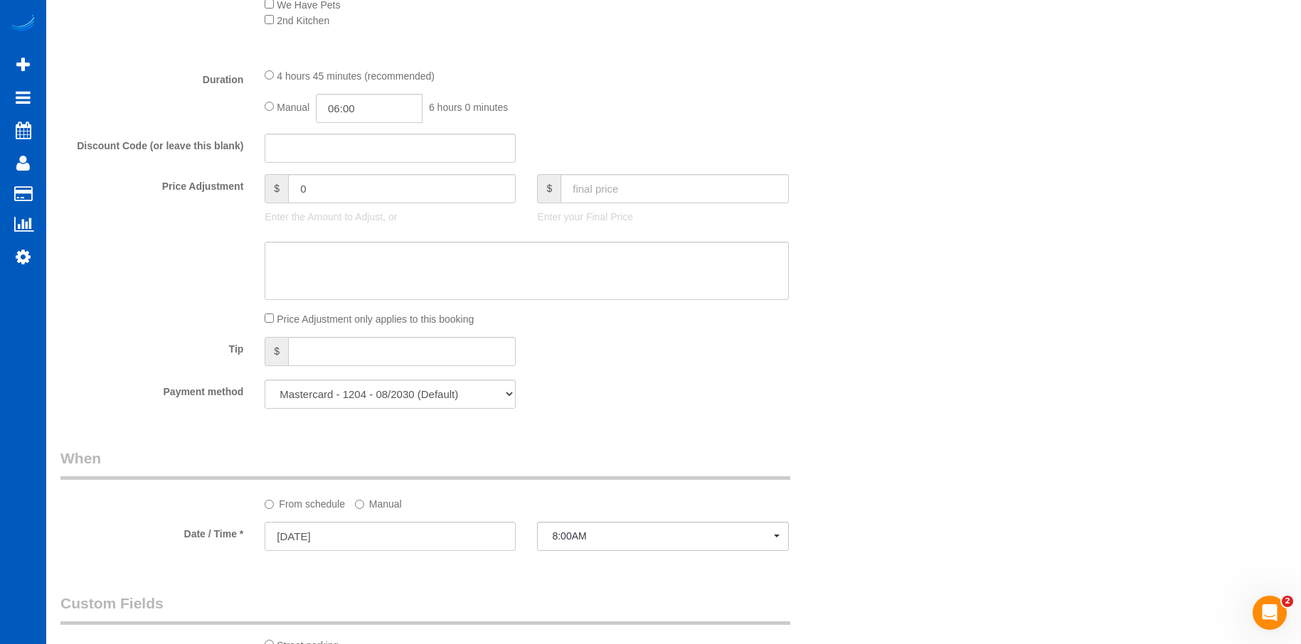
scroll to position [924, 0]
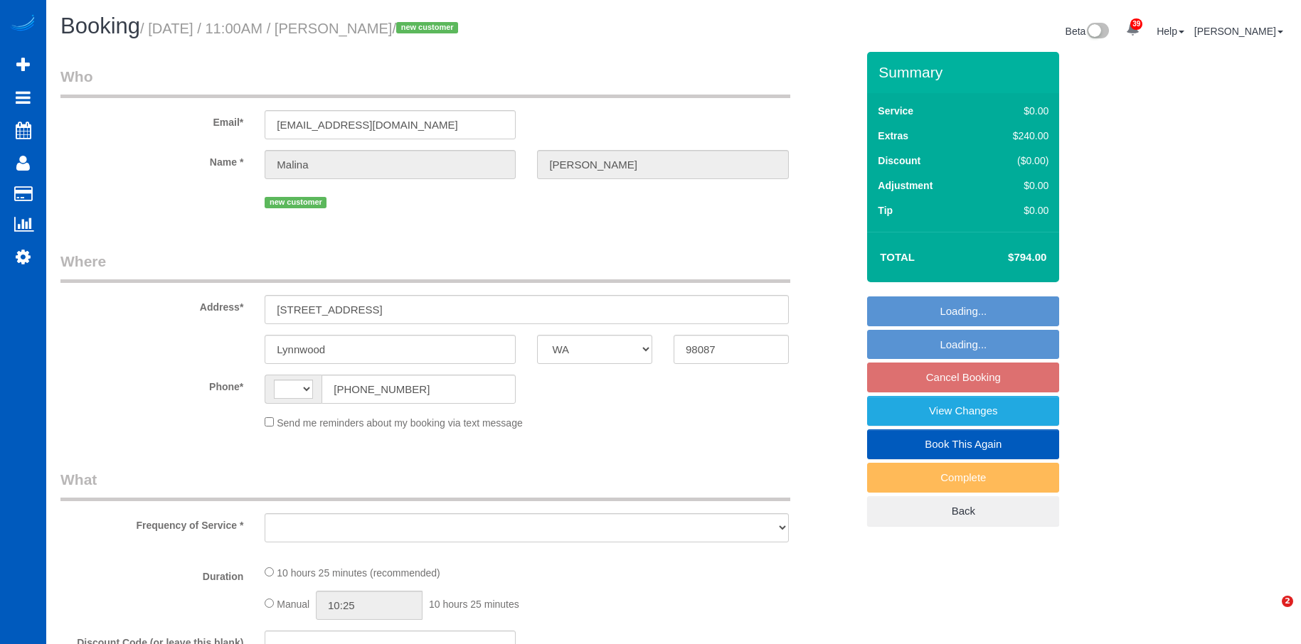
select select "WA"
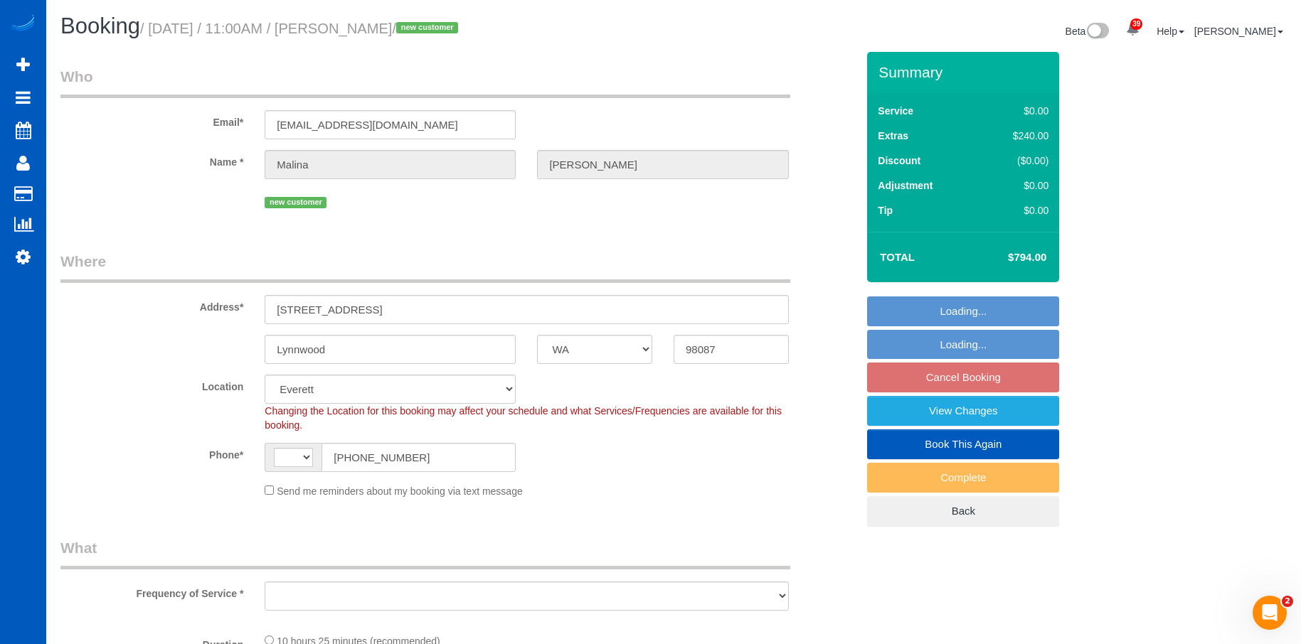
select select "string:fspay-253bdf24-9a78-4c72-b642-af2831c1c4c4"
select select "number:10"
select select "object:800"
select select "199"
select select "2501"
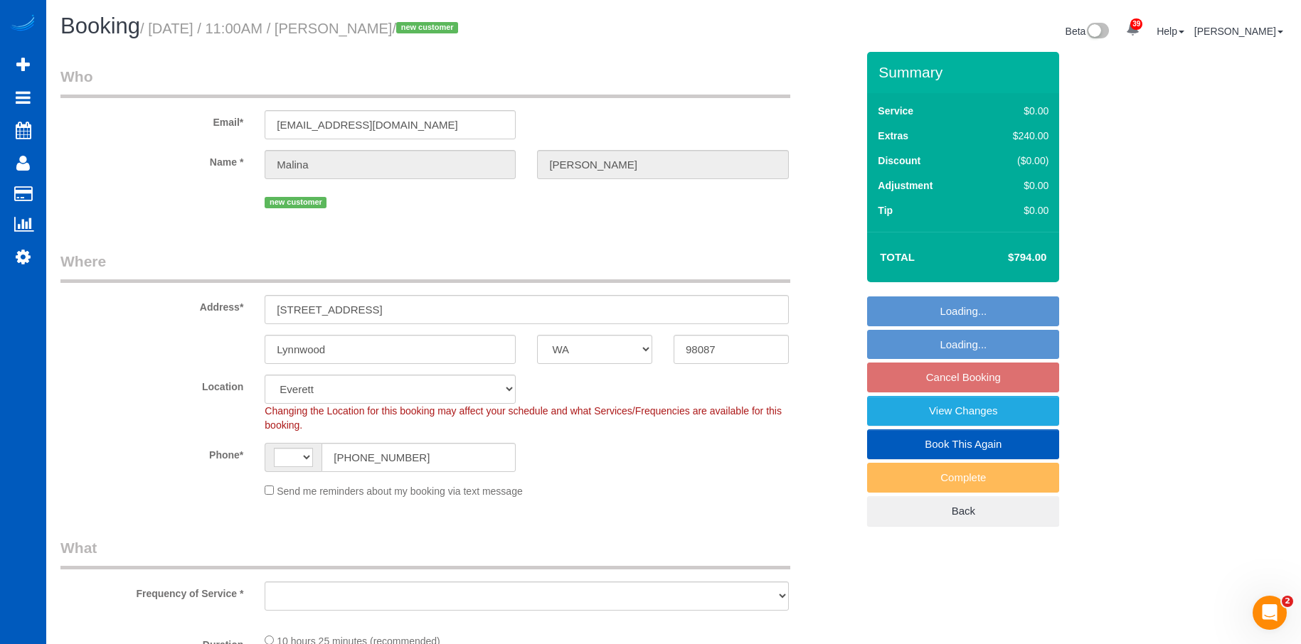
select select "3"
select select "string:[GEOGRAPHIC_DATA]"
select select "spot2"
select select "2501"
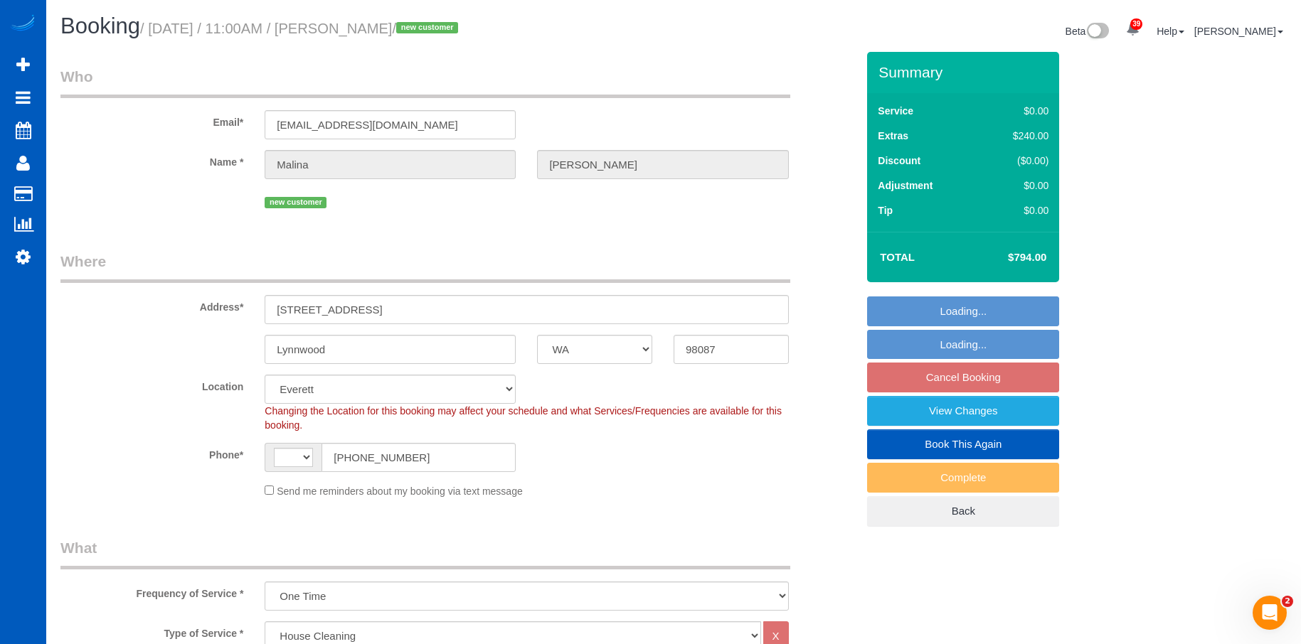
select select "3"
select select "object:1247"
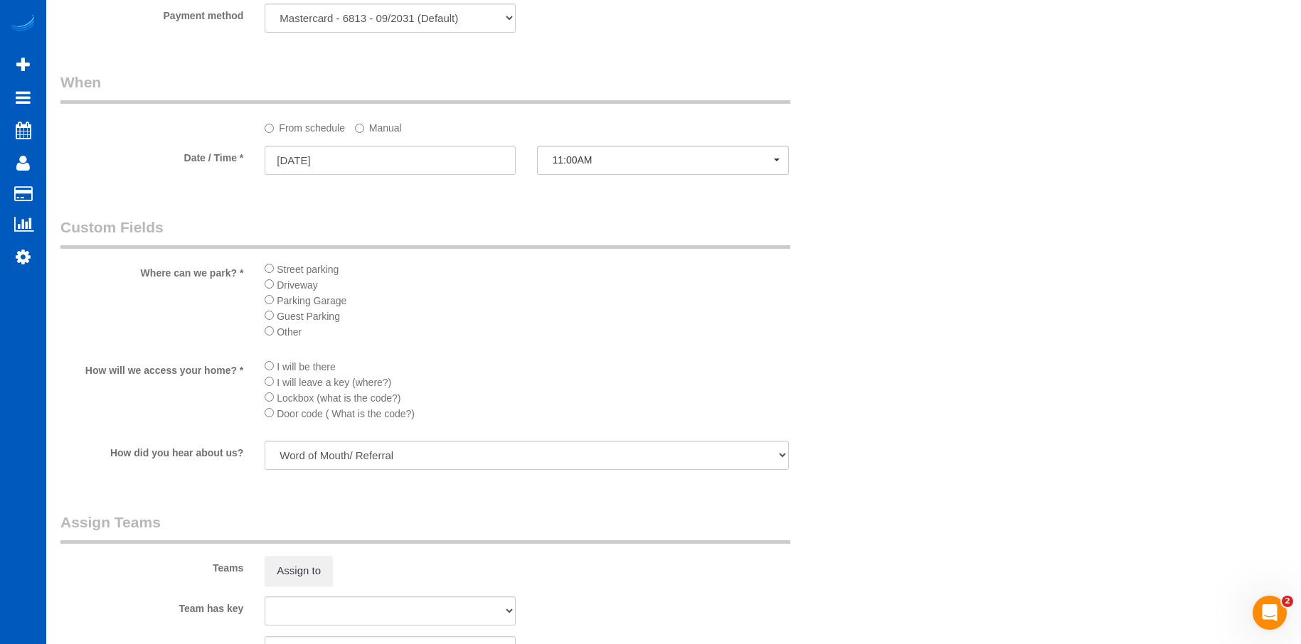
scroll to position [1635, 0]
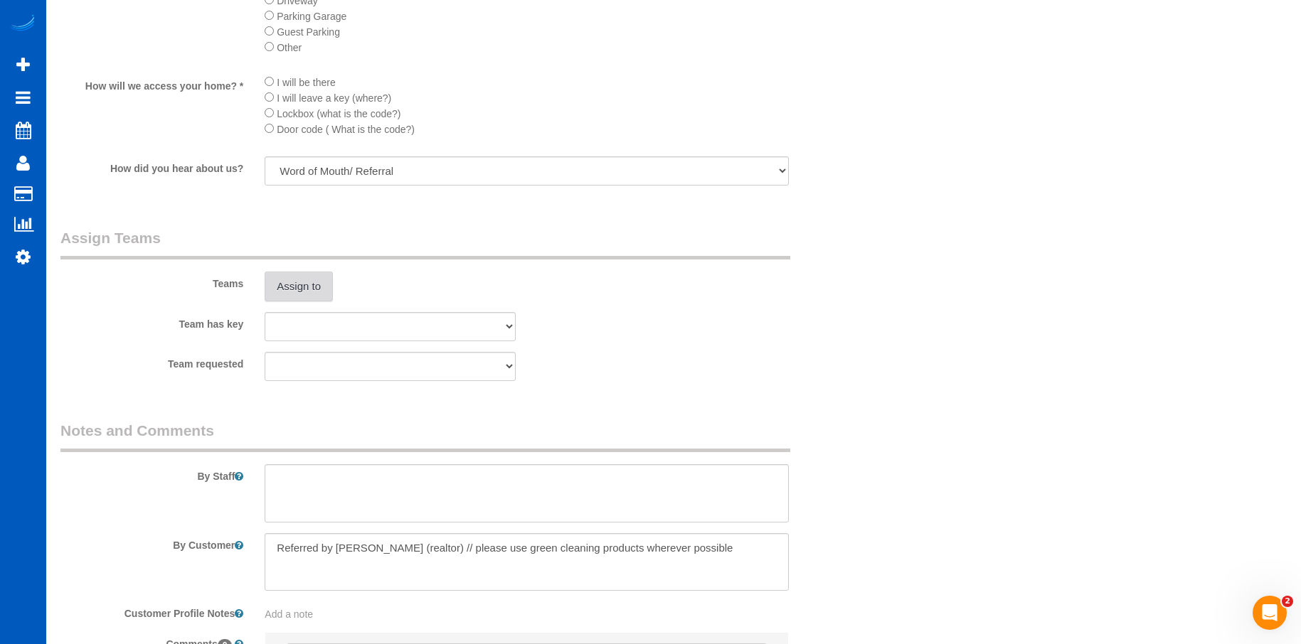
click at [286, 287] on button "Assign to" at bounding box center [299, 287] width 68 height 30
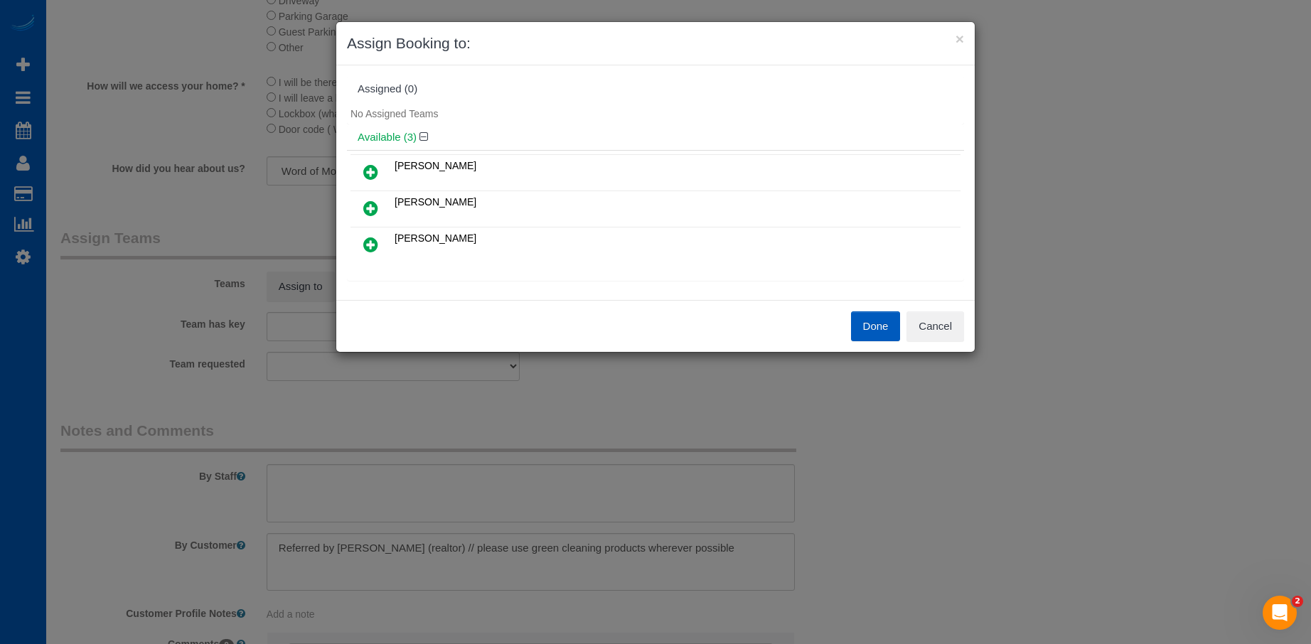
click at [376, 169] on icon at bounding box center [370, 172] width 15 height 17
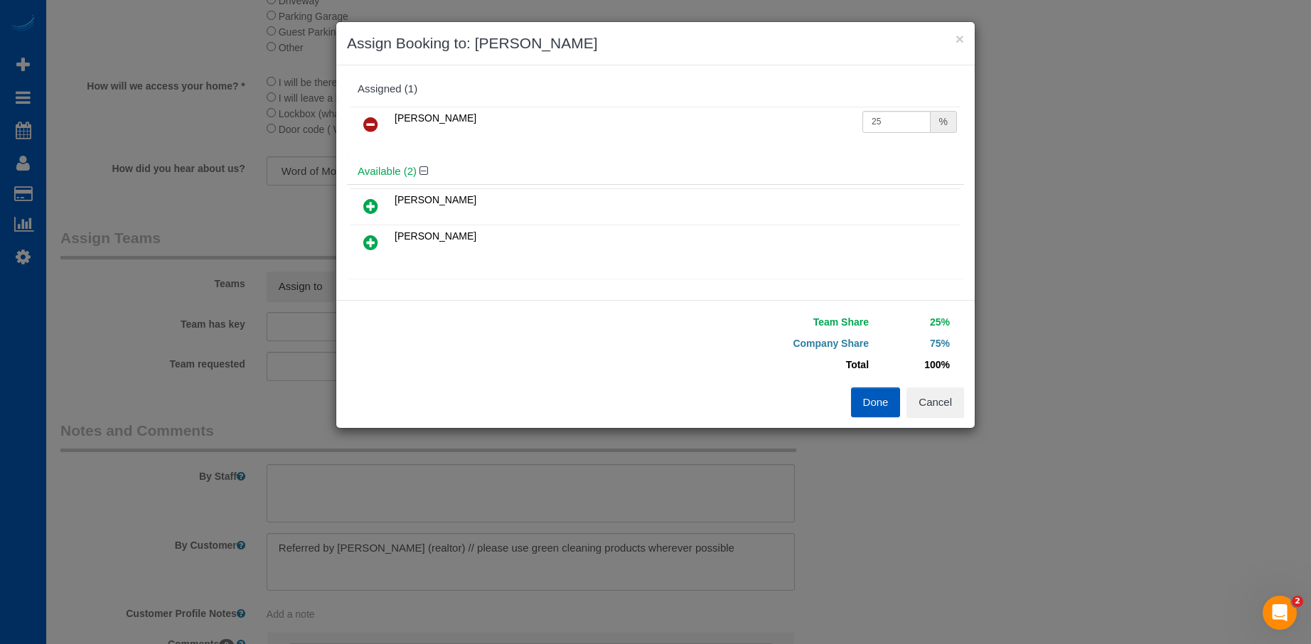
click at [370, 206] on icon at bounding box center [370, 206] width 15 height 17
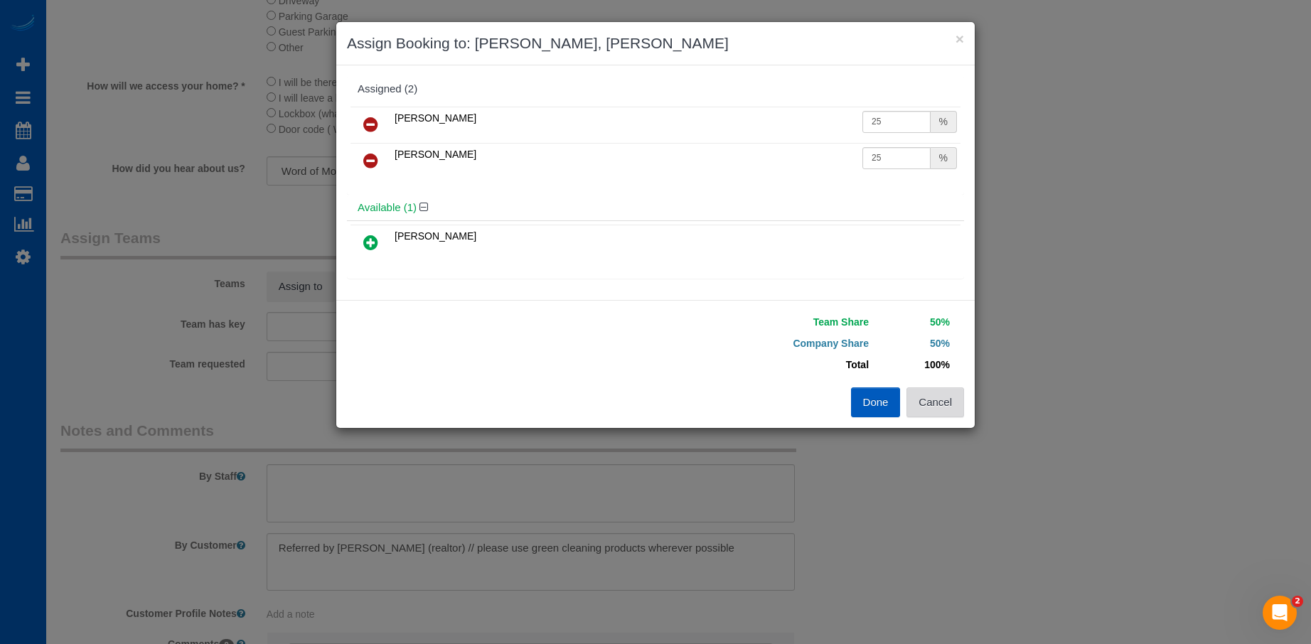
click at [949, 401] on button "Cancel" at bounding box center [936, 403] width 58 height 30
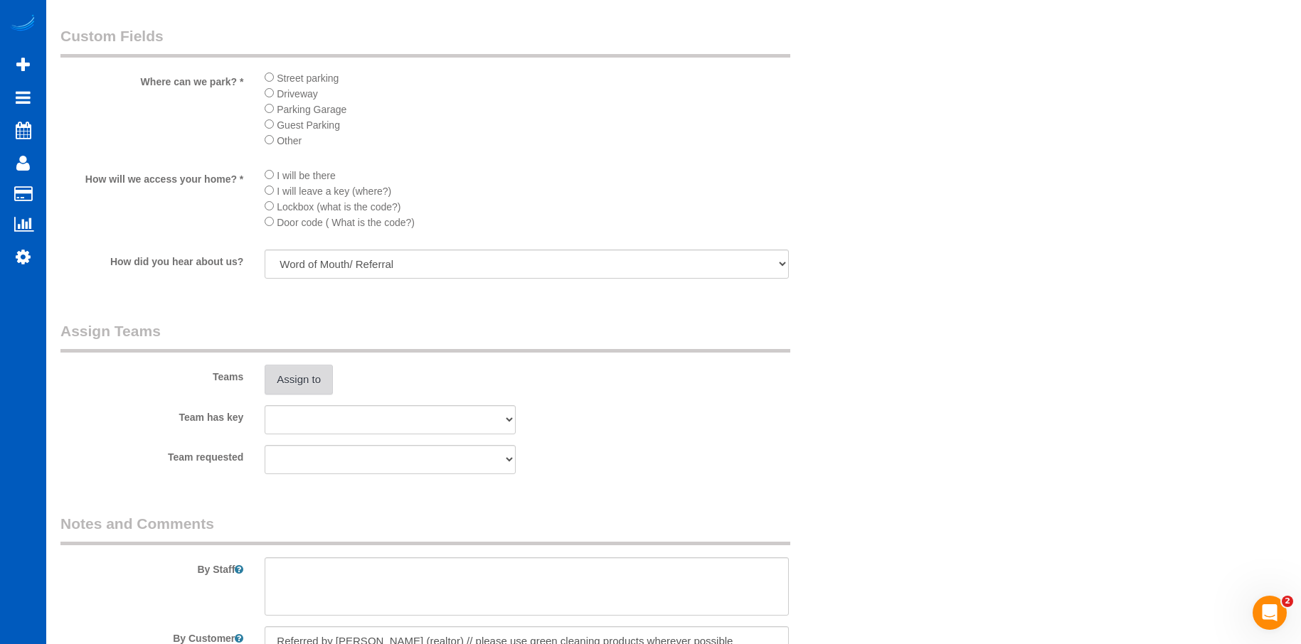
scroll to position [1564, 0]
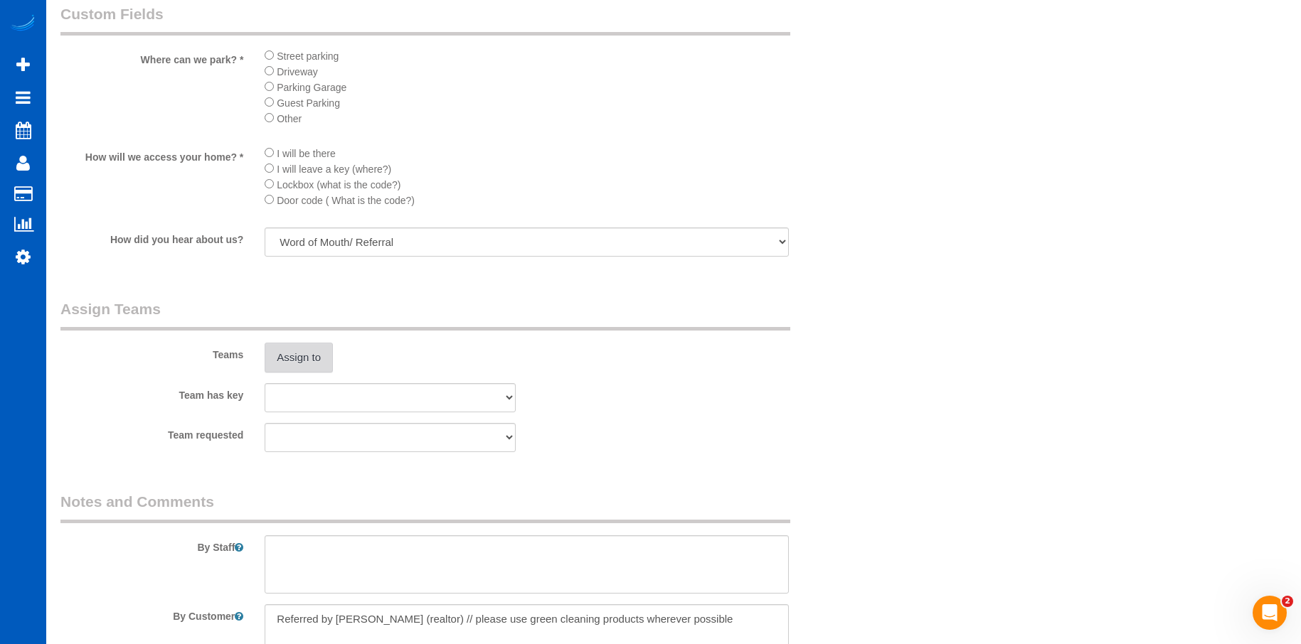
click at [306, 360] on button "Assign to" at bounding box center [299, 358] width 68 height 30
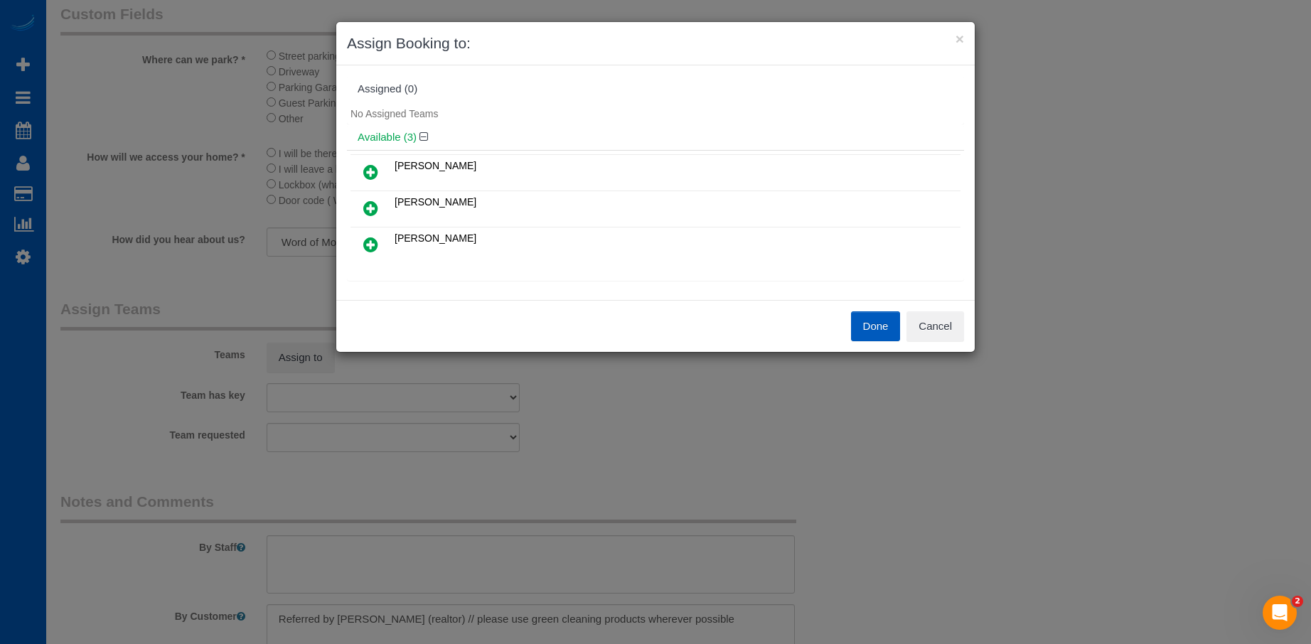
click at [373, 163] on link at bounding box center [370, 173] width 33 height 28
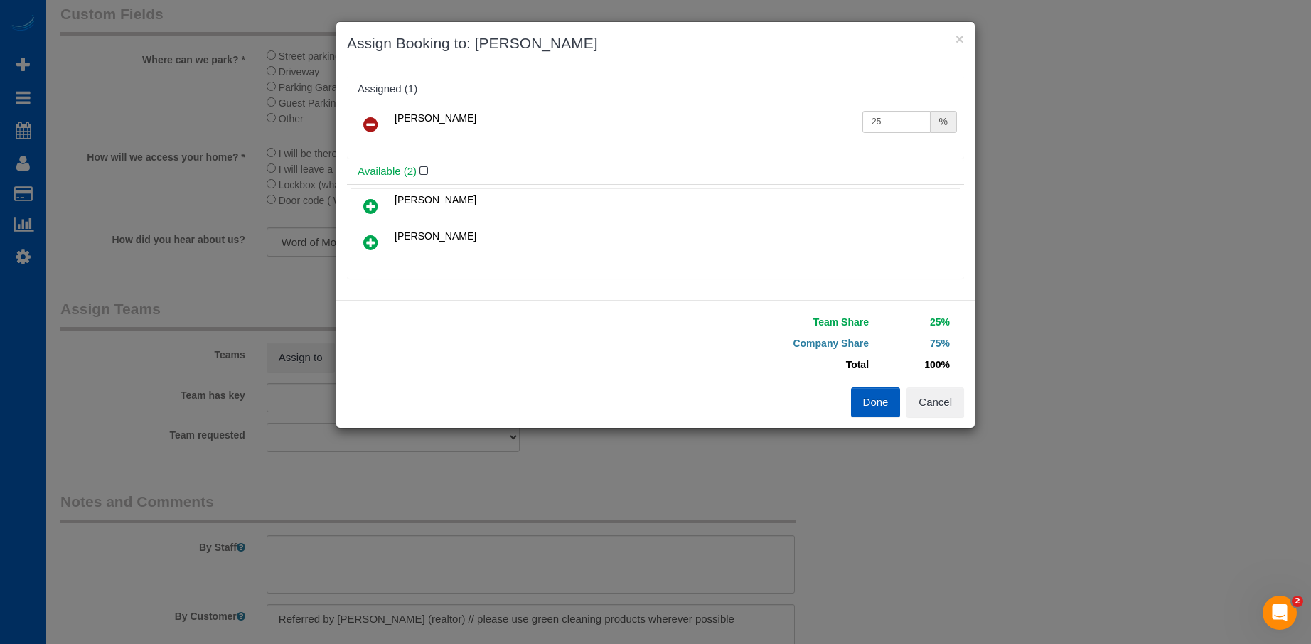
click at [371, 201] on icon at bounding box center [370, 206] width 15 height 17
click at [870, 403] on button "Done" at bounding box center [876, 403] width 50 height 30
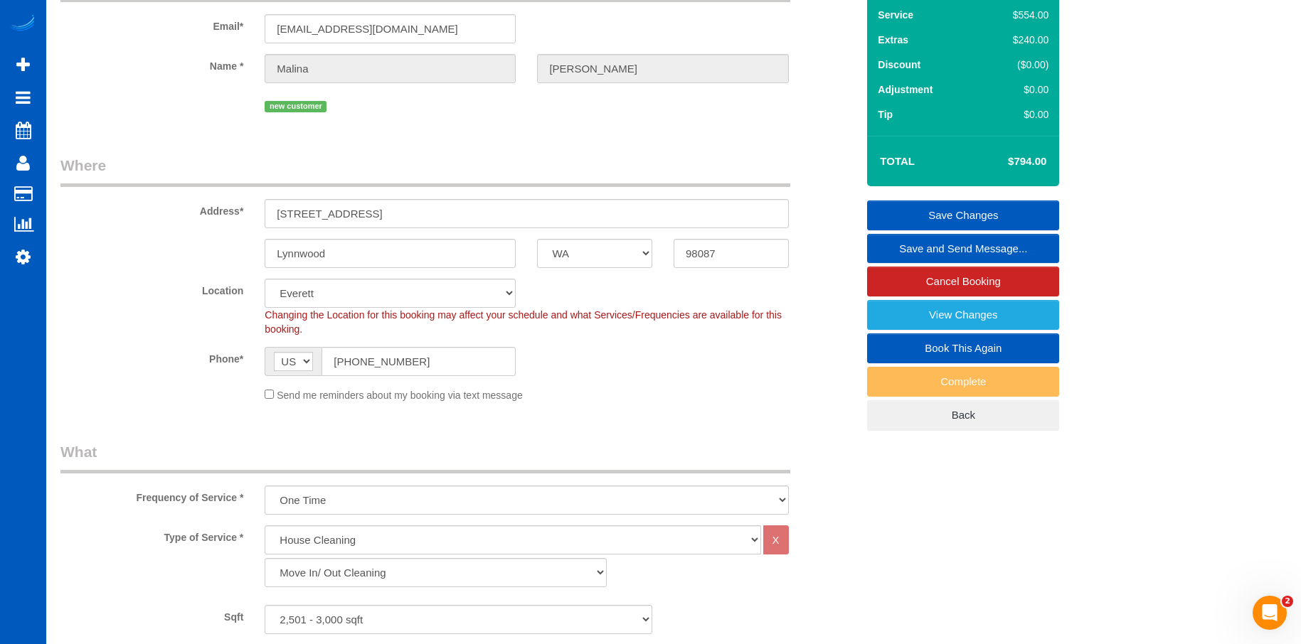
scroll to position [71, 0]
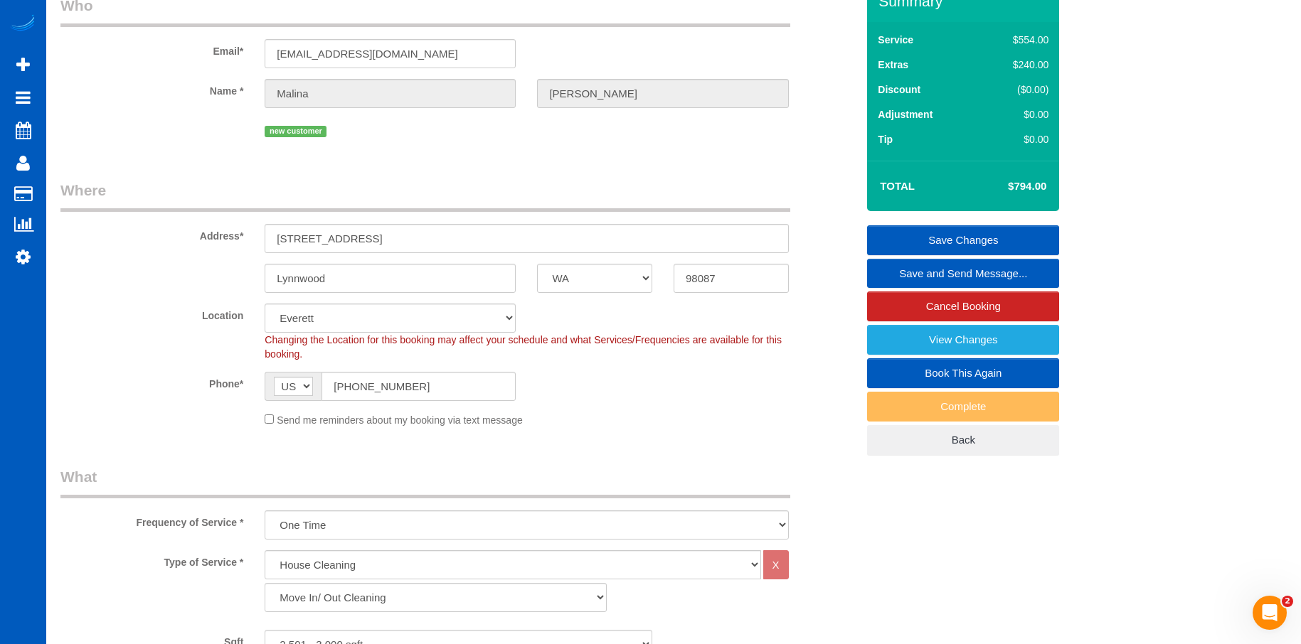
click at [906, 228] on link "Save Changes" at bounding box center [963, 240] width 192 height 30
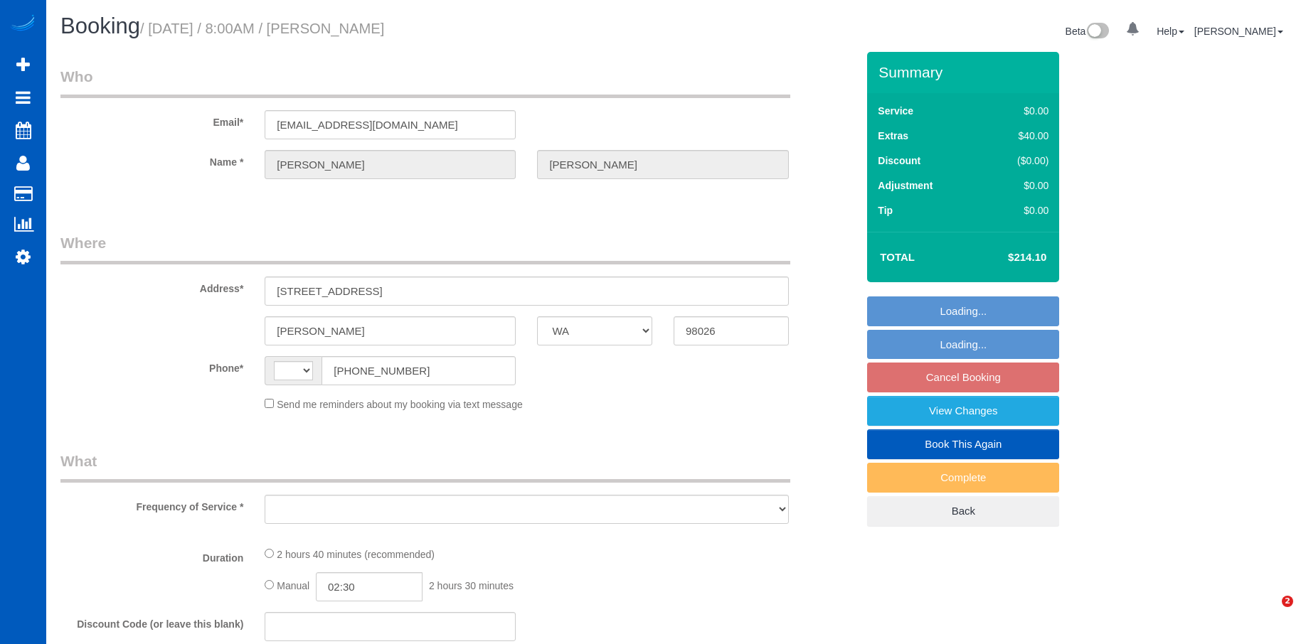
select select "WA"
select select "string:[GEOGRAPHIC_DATA]"
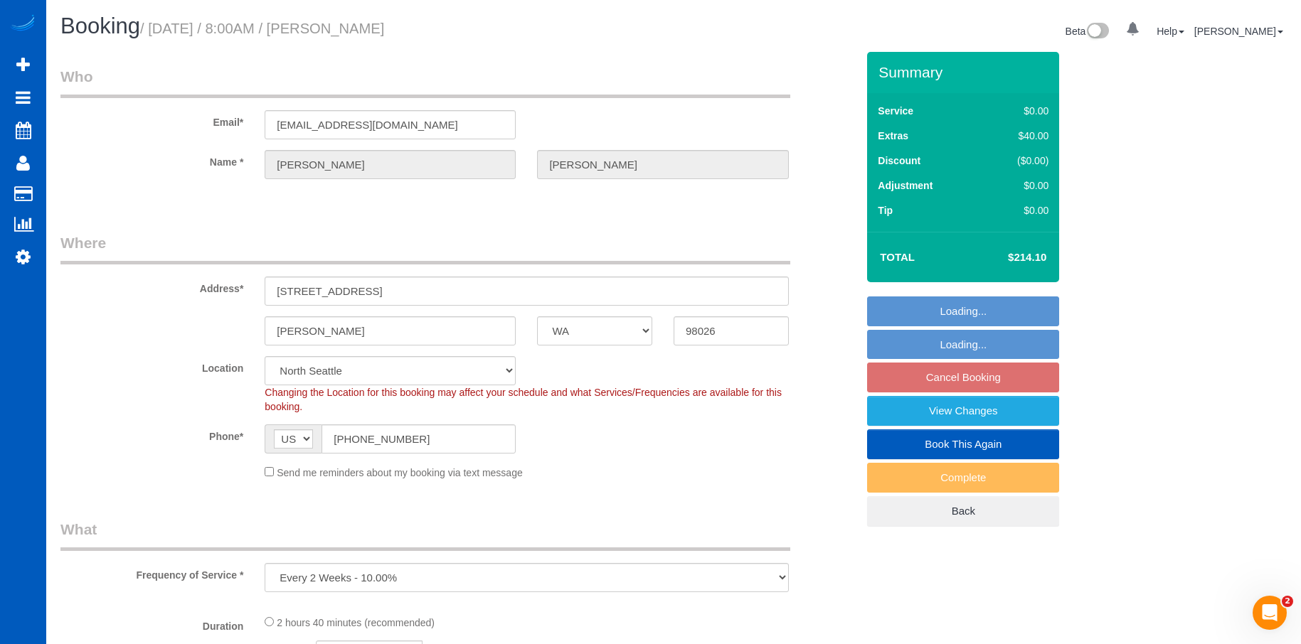
select select "object:1039"
select select "199"
select select "1501"
select select "3"
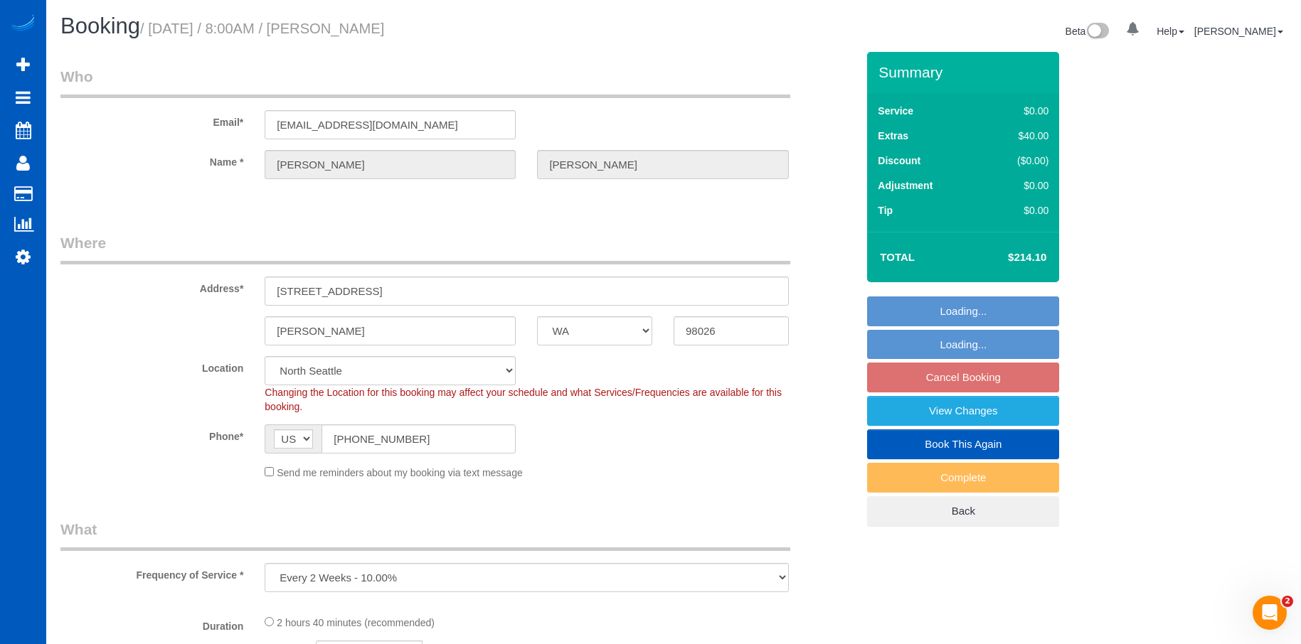
select select "spot1"
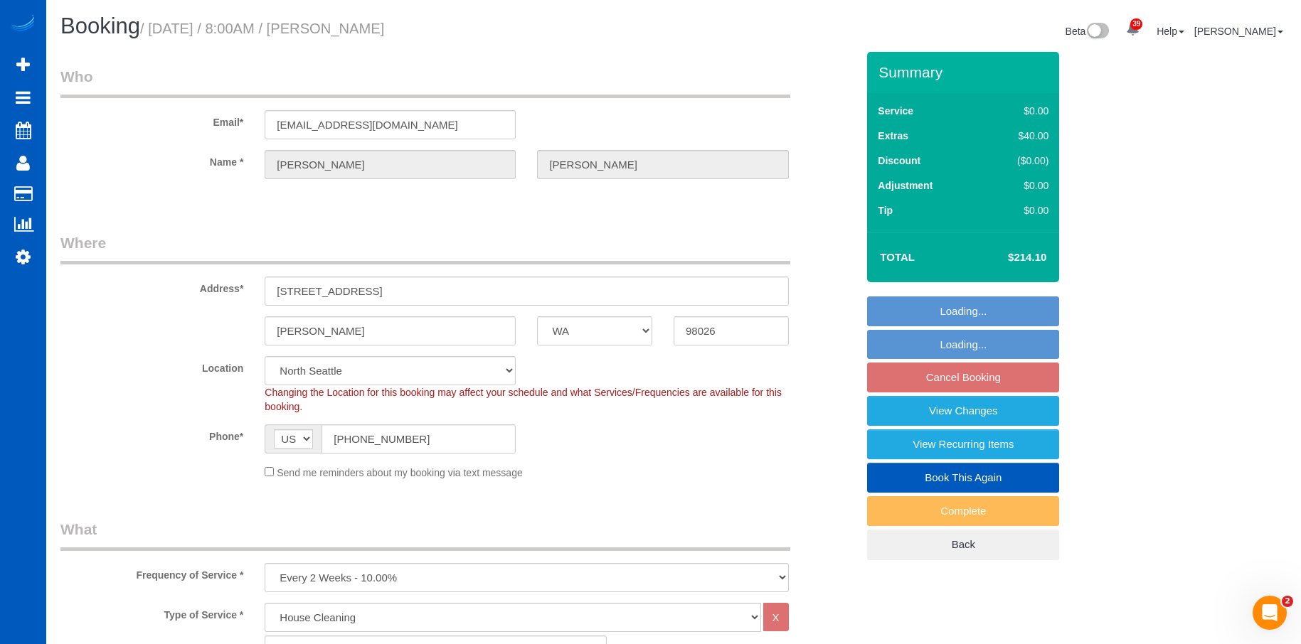
select select "1501"
select select "3"
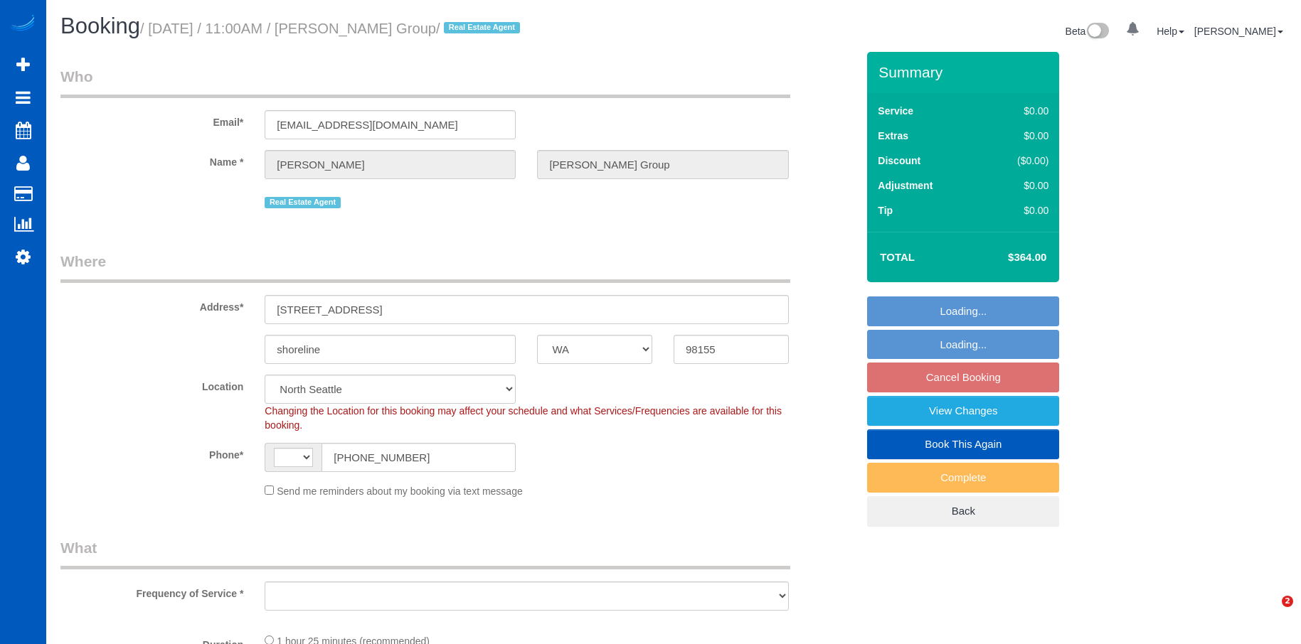
select select "WA"
select select "number:10"
select select "string:US"
select select "199"
select select "object:1247"
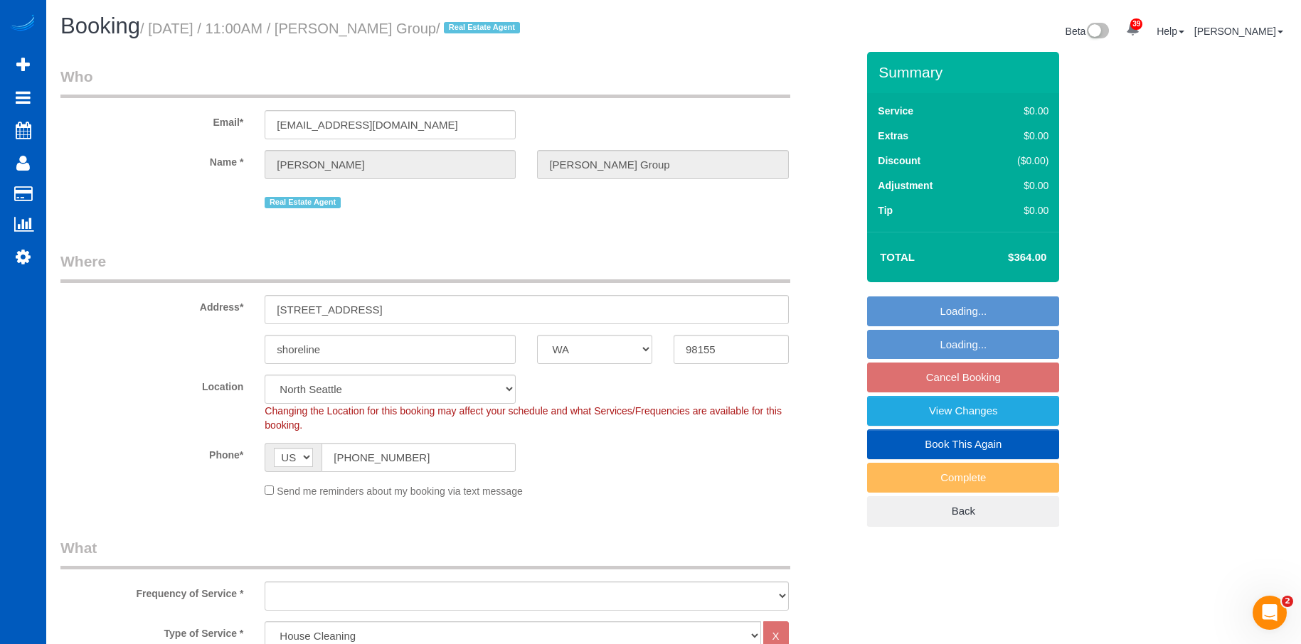
select select "string:fspay-0d139add-e162-4263-b5da-b5092fdec57a"
select select "spot2"
select select "3"
select select "object:1257"
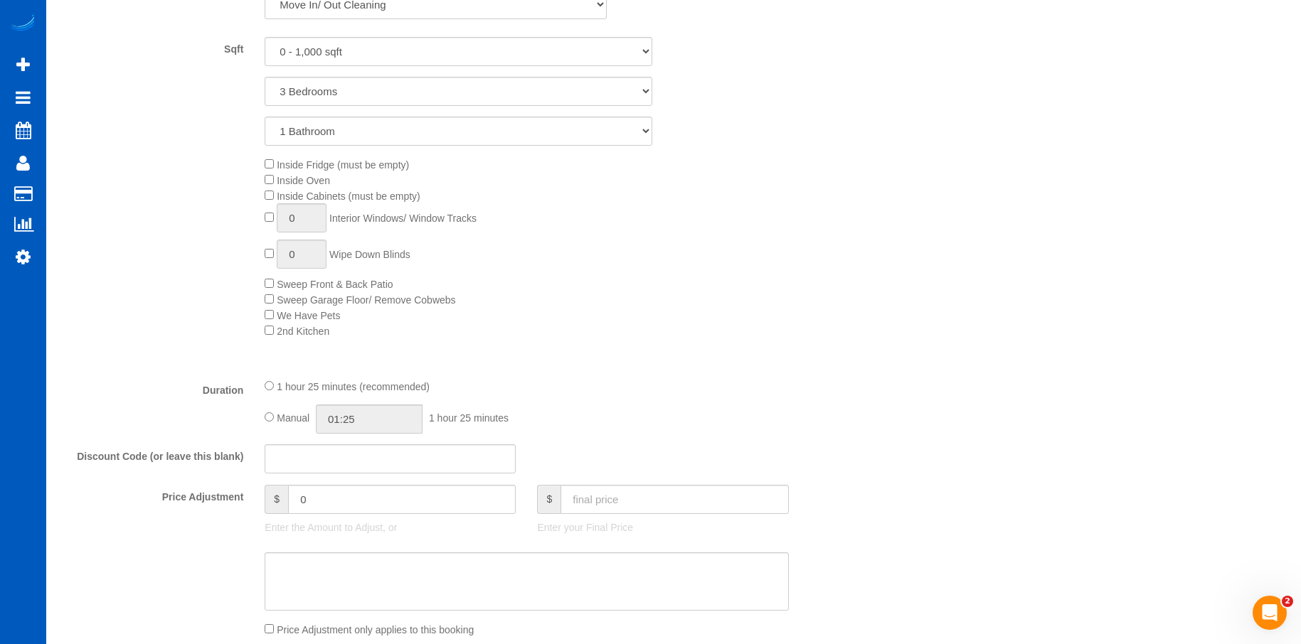
scroll to position [853, 0]
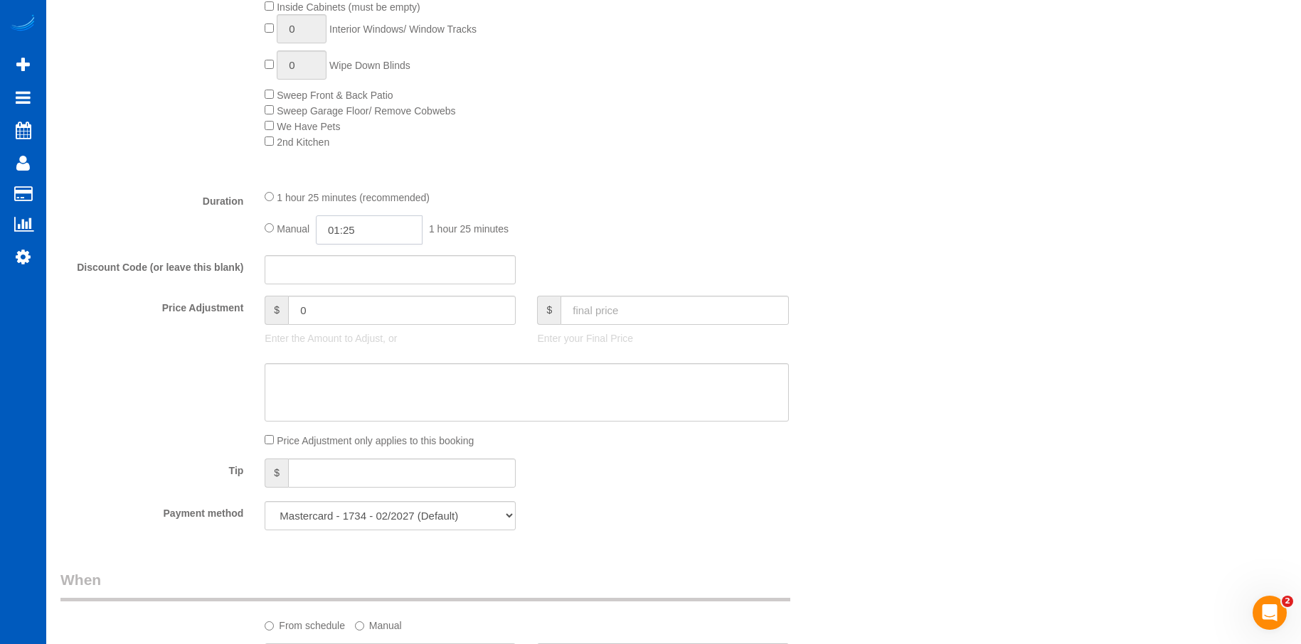
click at [405, 223] on input "01:25" at bounding box center [369, 229] width 107 height 29
type input "04:00"
click at [347, 260] on li "04:00" at bounding box center [353, 260] width 63 height 18
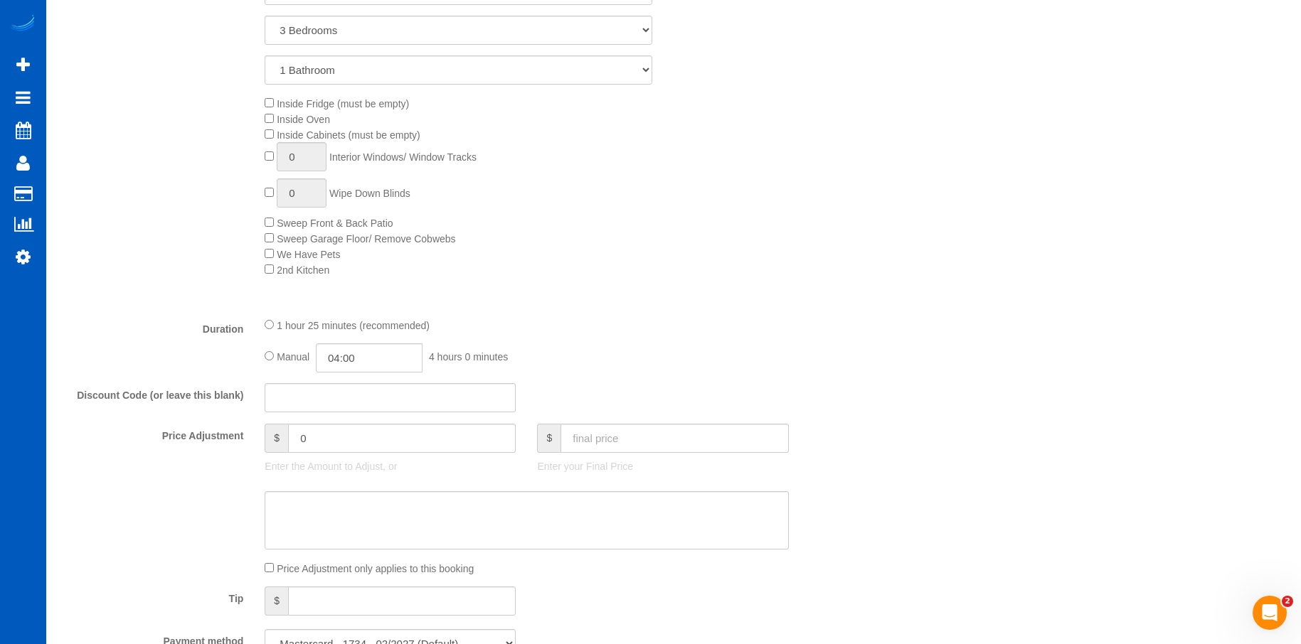
scroll to position [498, 0]
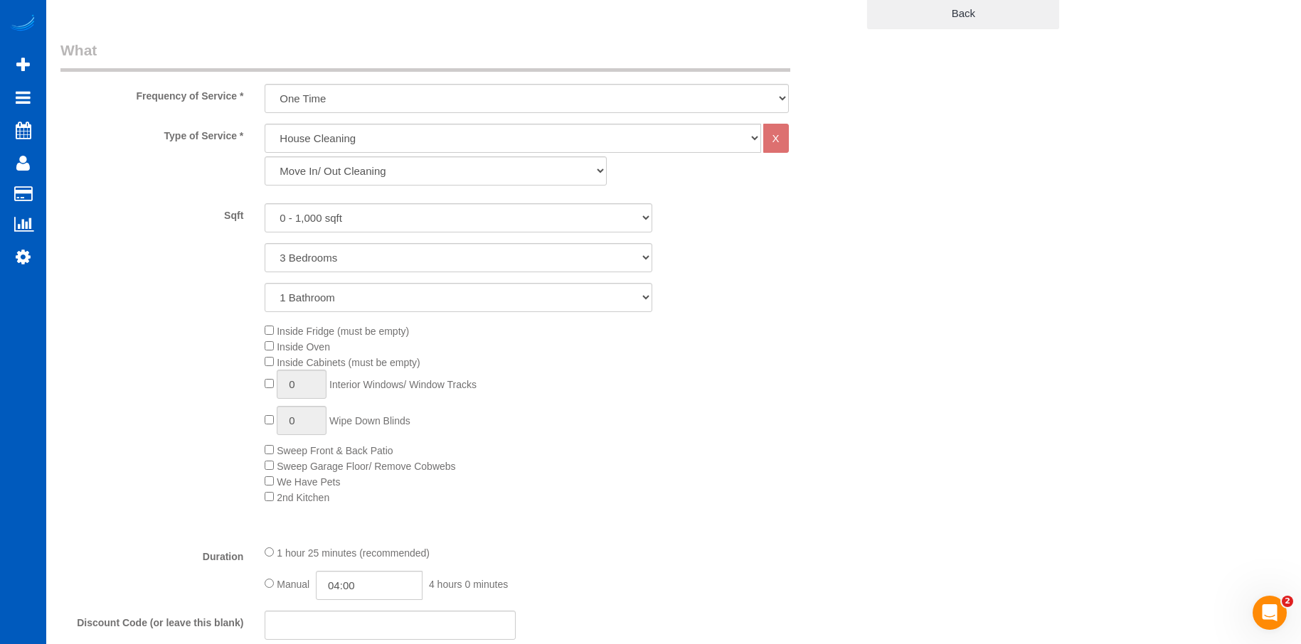
select select "spot22"
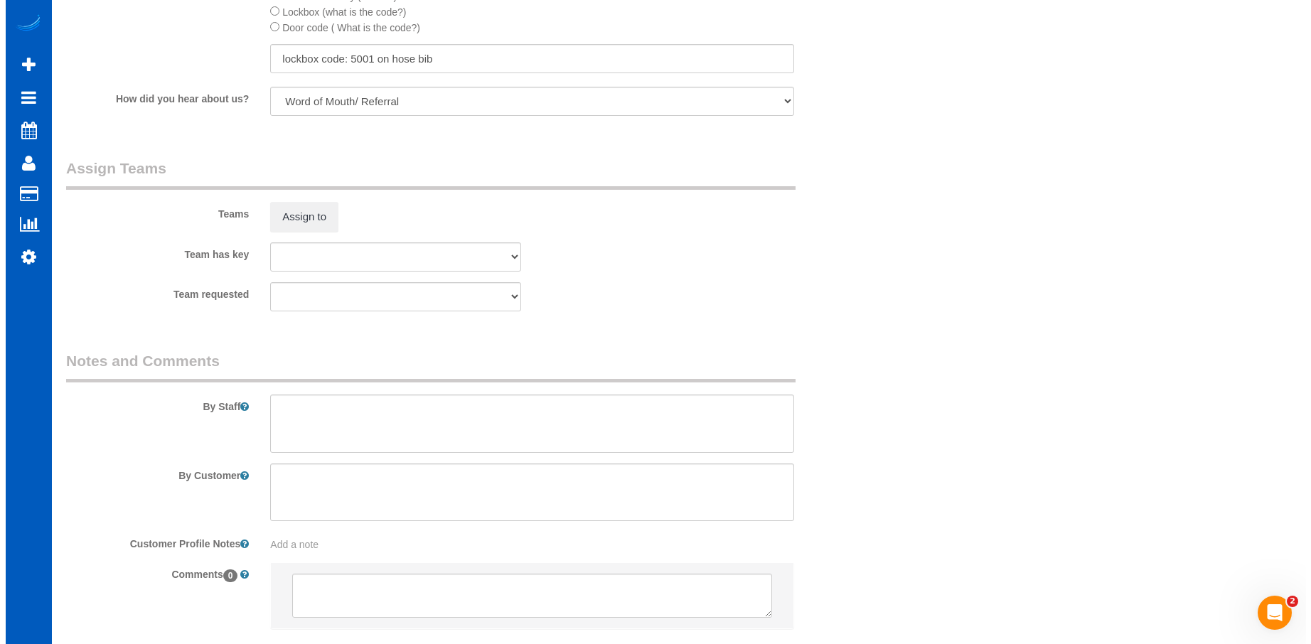
scroll to position [1778, 0]
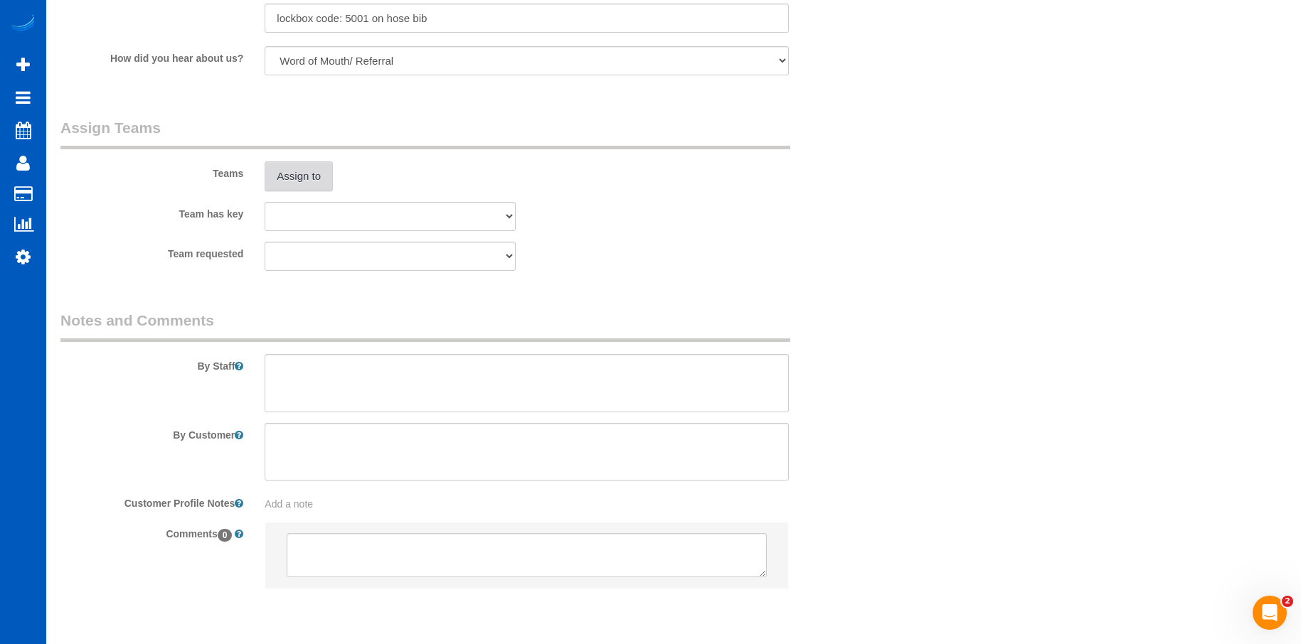
click at [316, 174] on button "Assign to" at bounding box center [299, 176] width 68 height 30
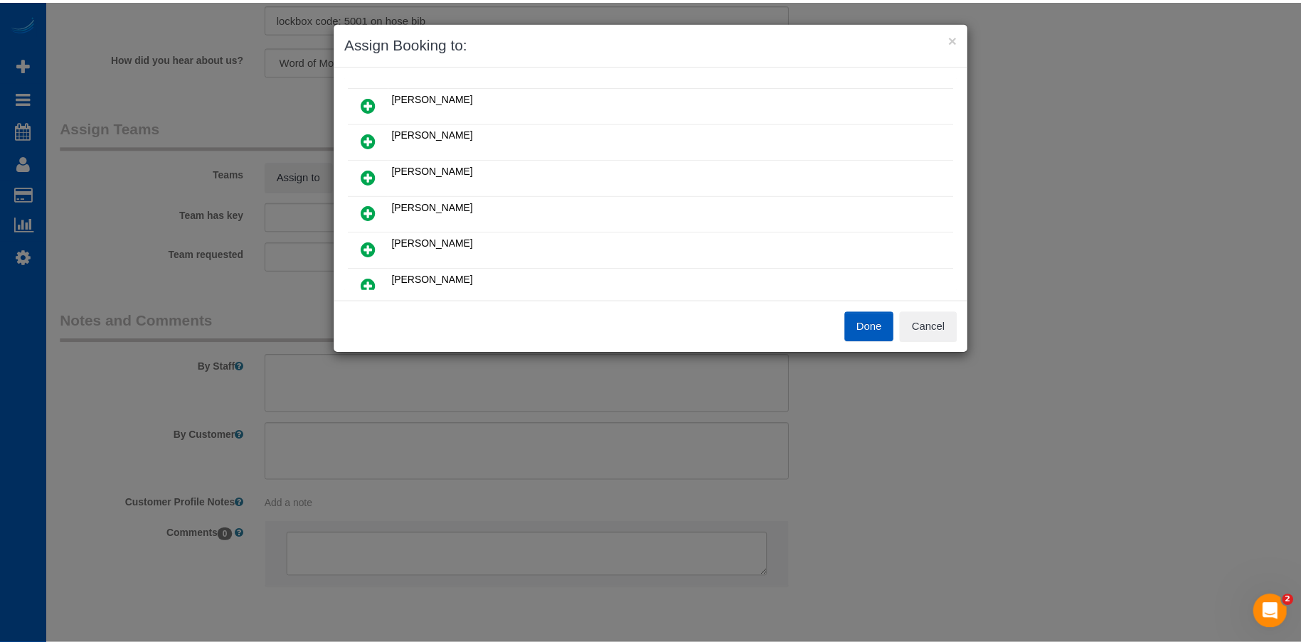
scroll to position [356, 0]
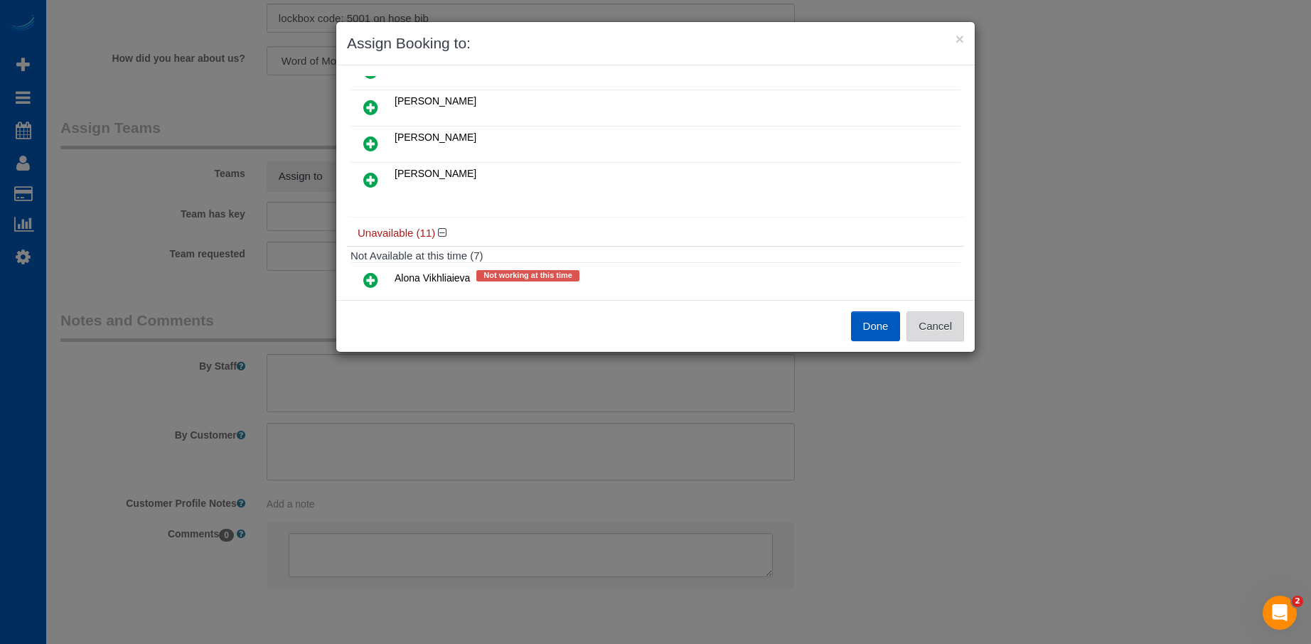
click at [958, 322] on button "Cancel" at bounding box center [936, 326] width 58 height 30
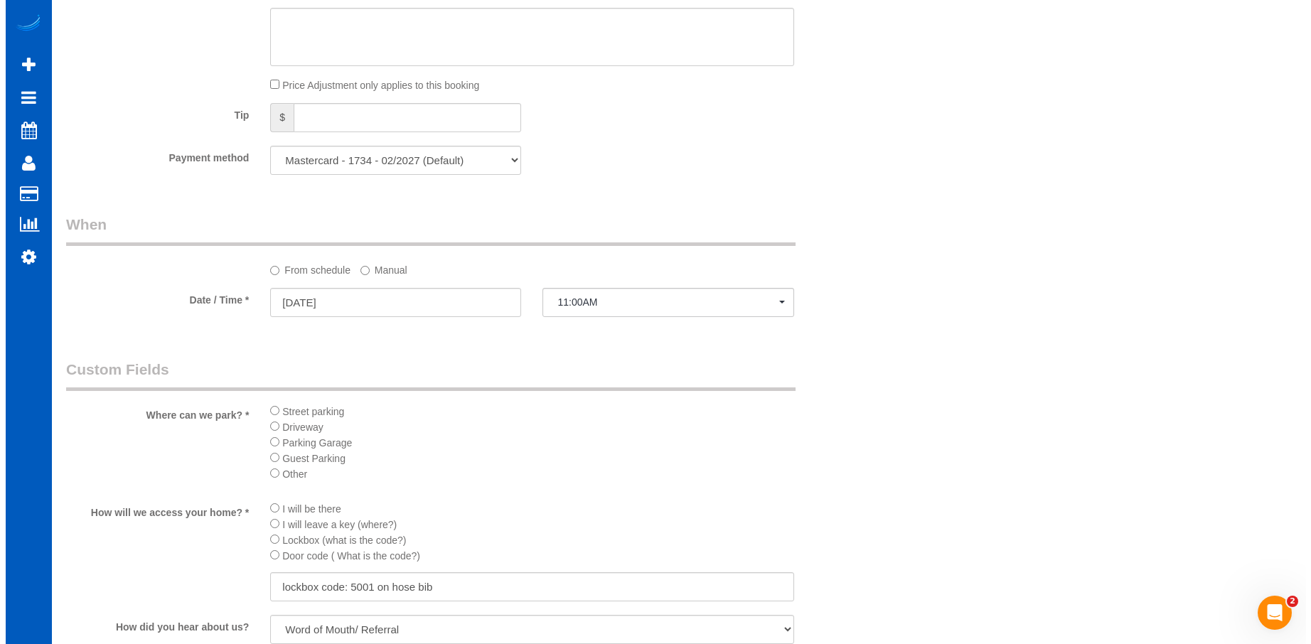
scroll to position [1493, 0]
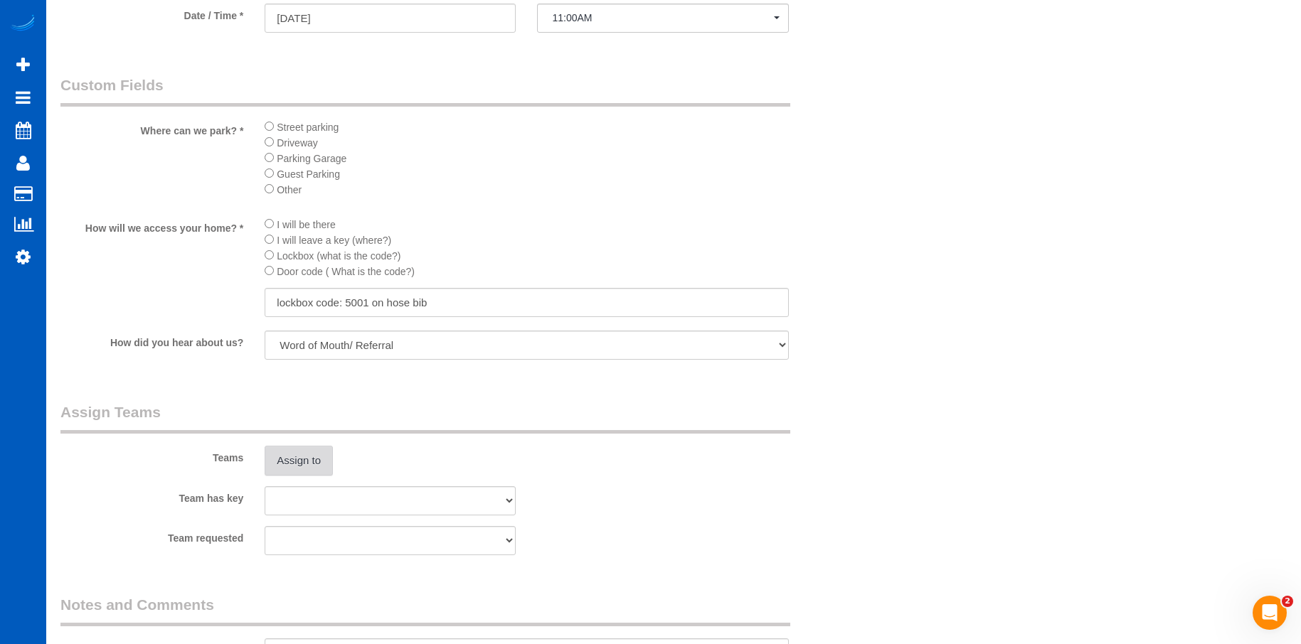
click at [300, 449] on button "Assign to" at bounding box center [299, 461] width 68 height 30
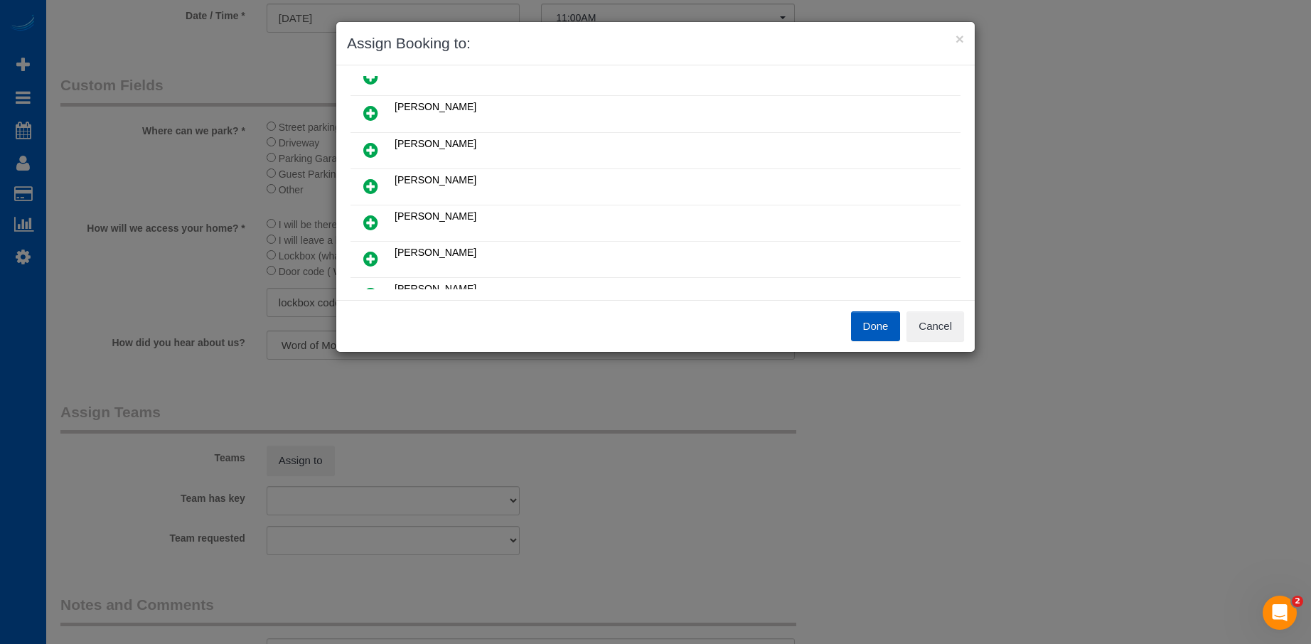
scroll to position [142, 0]
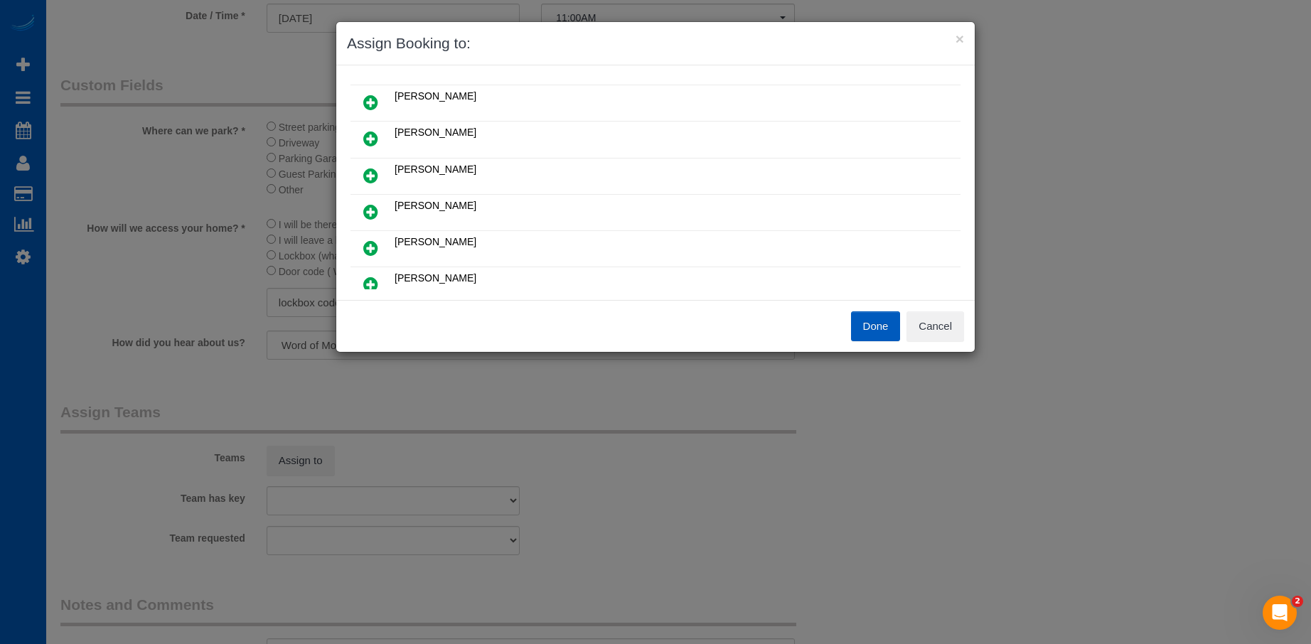
click at [365, 103] on icon at bounding box center [370, 102] width 15 height 17
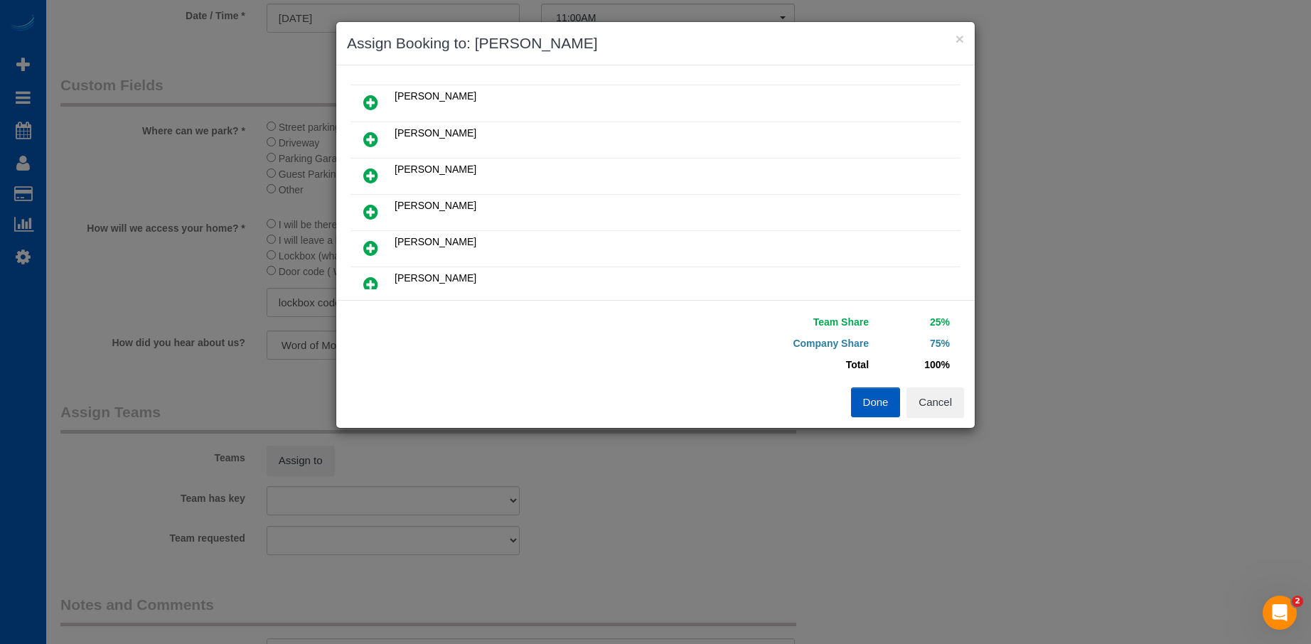
click at [370, 209] on icon at bounding box center [370, 211] width 15 height 17
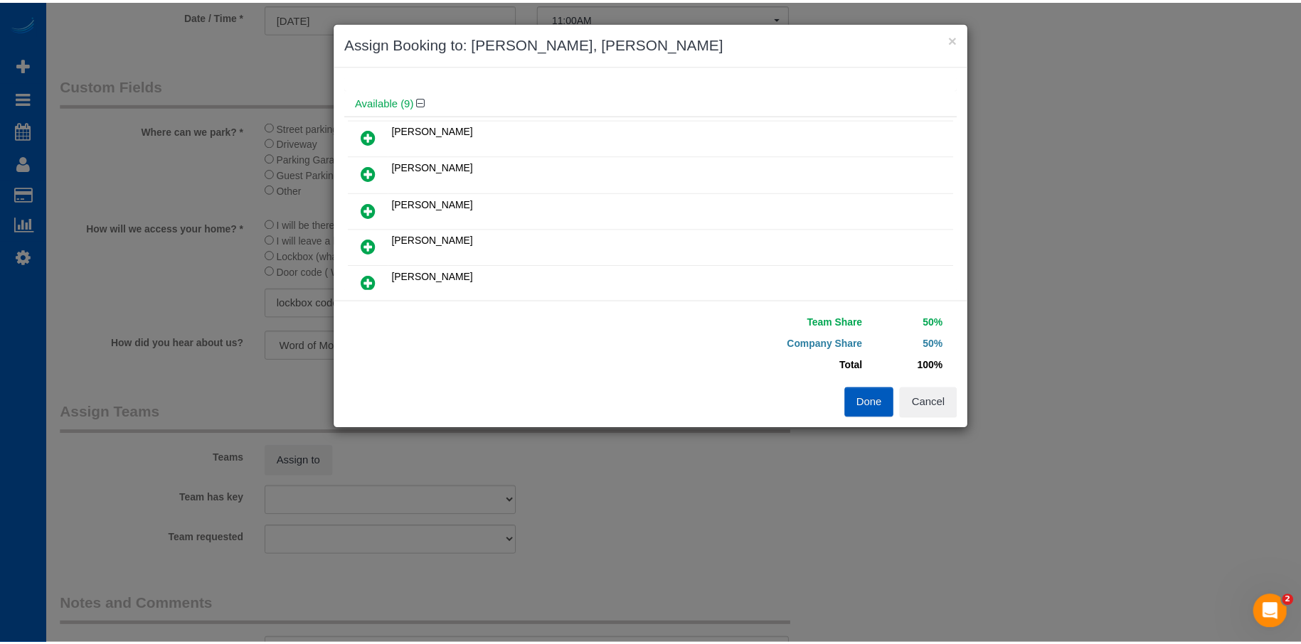
scroll to position [0, 0]
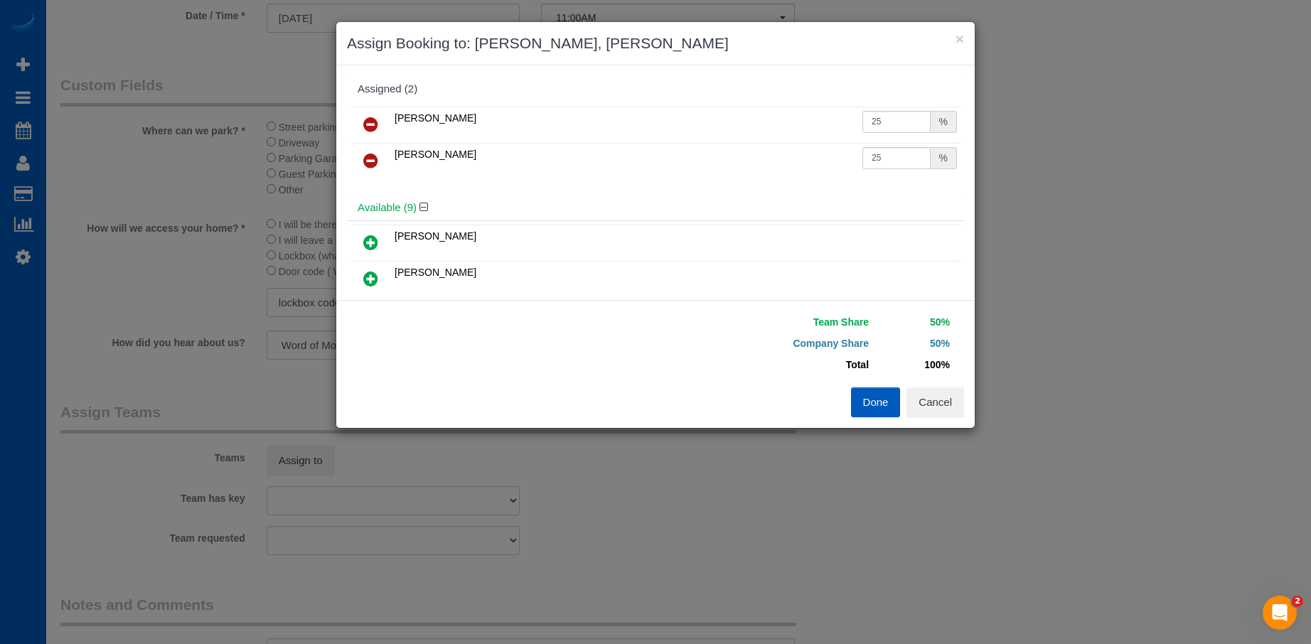
click at [868, 404] on button "Done" at bounding box center [876, 403] width 50 height 30
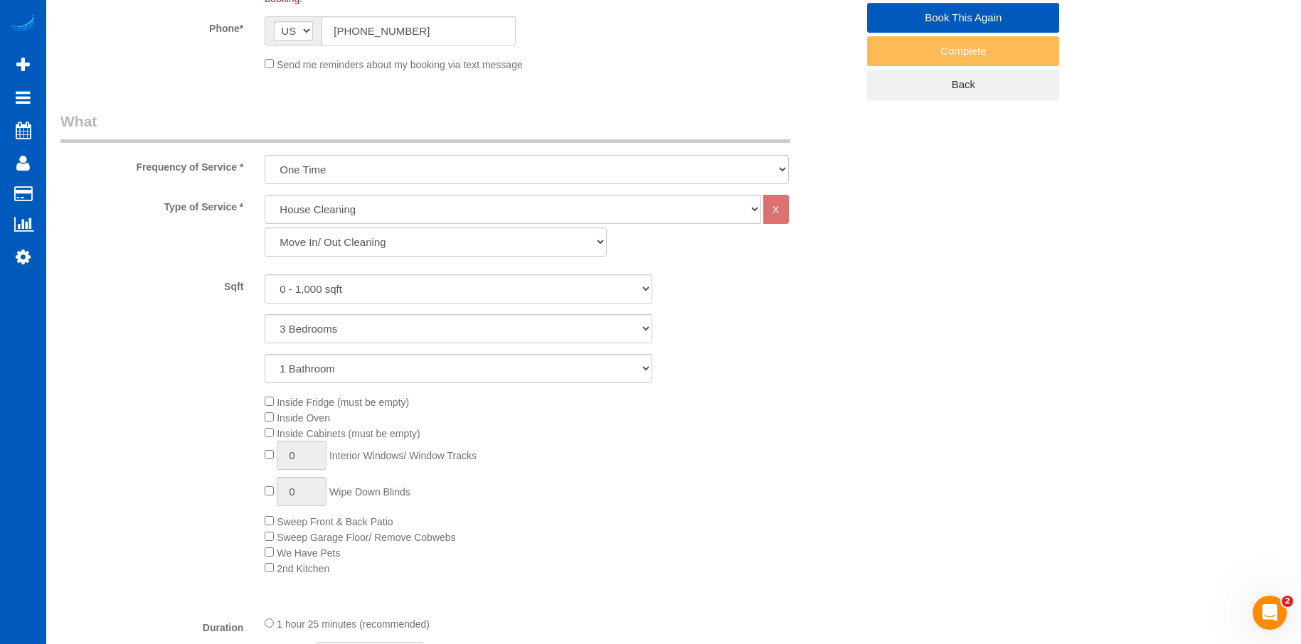
scroll to position [142, 0]
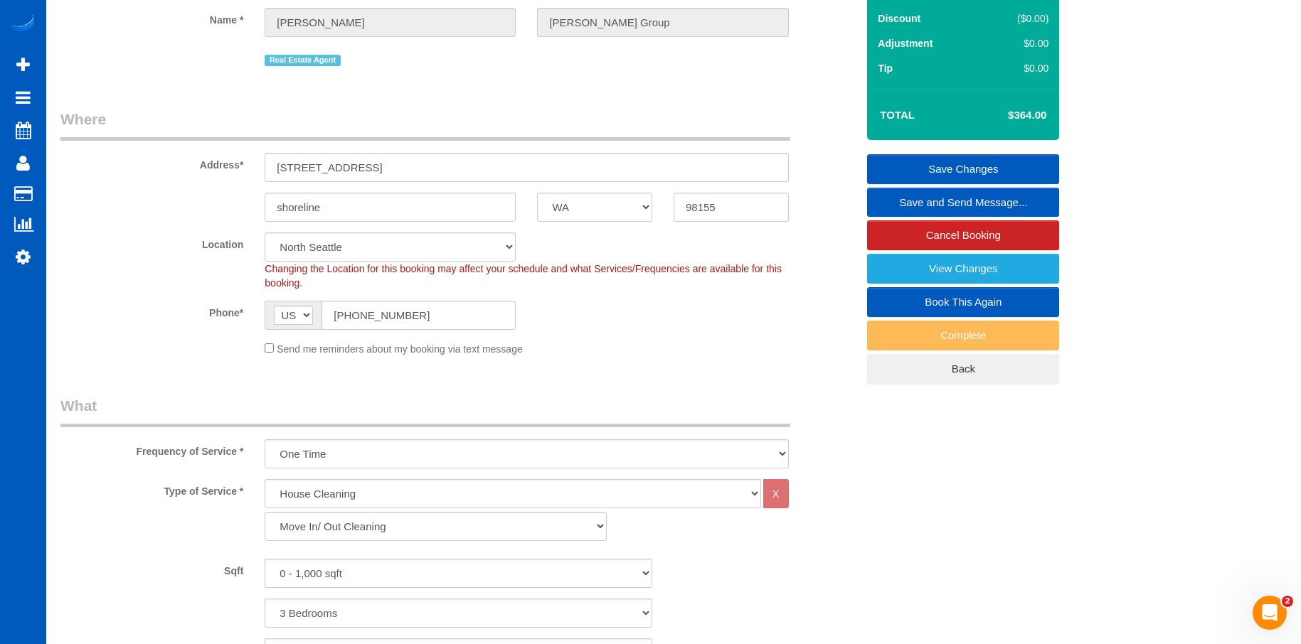
click at [906, 165] on link "Save Changes" at bounding box center [963, 169] width 192 height 30
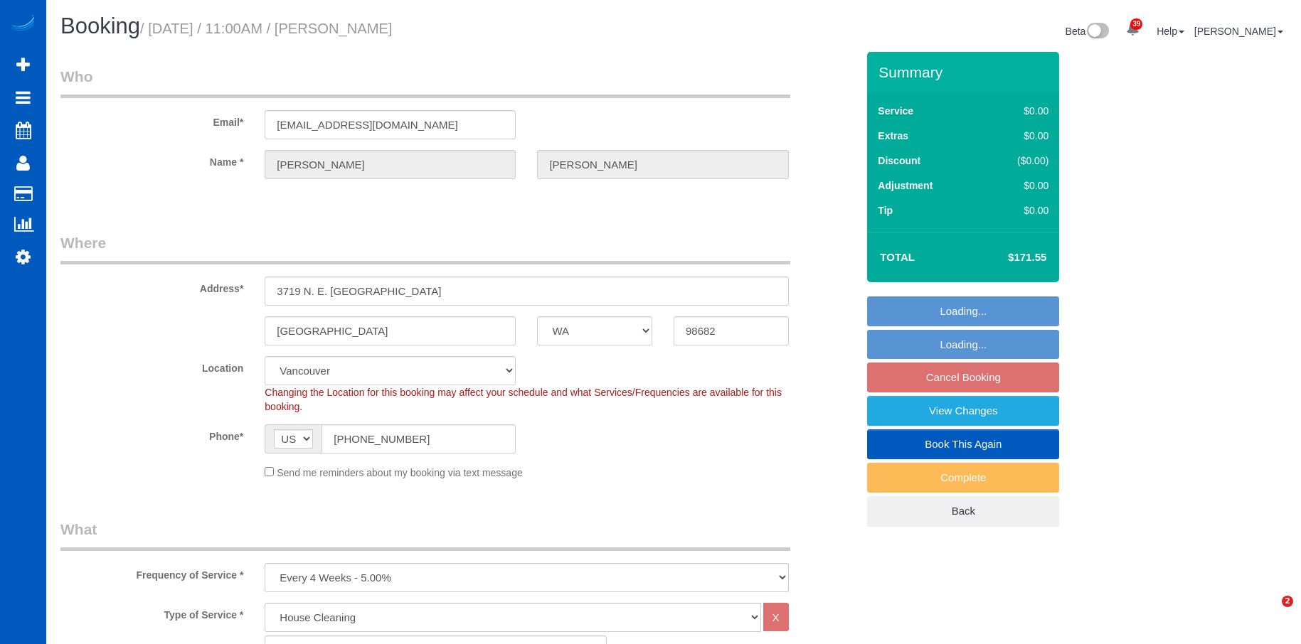
select select "WA"
select select "199"
select select "1501"
select select "3"
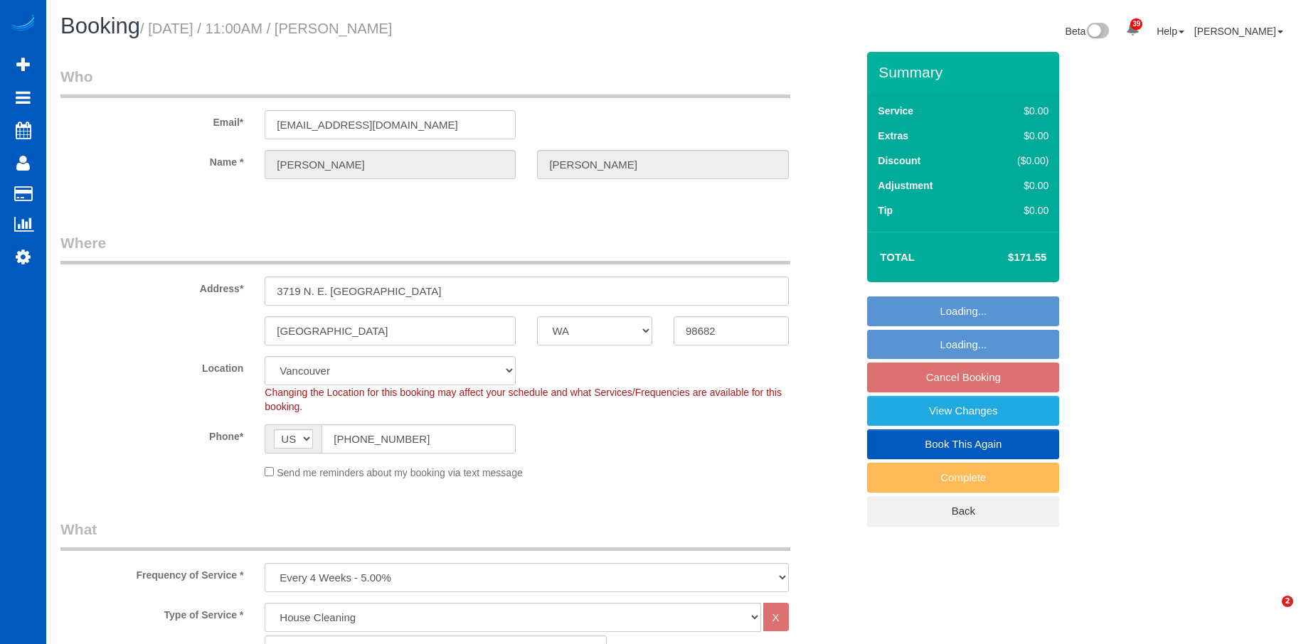
select select "spot2"
select select "number:8"
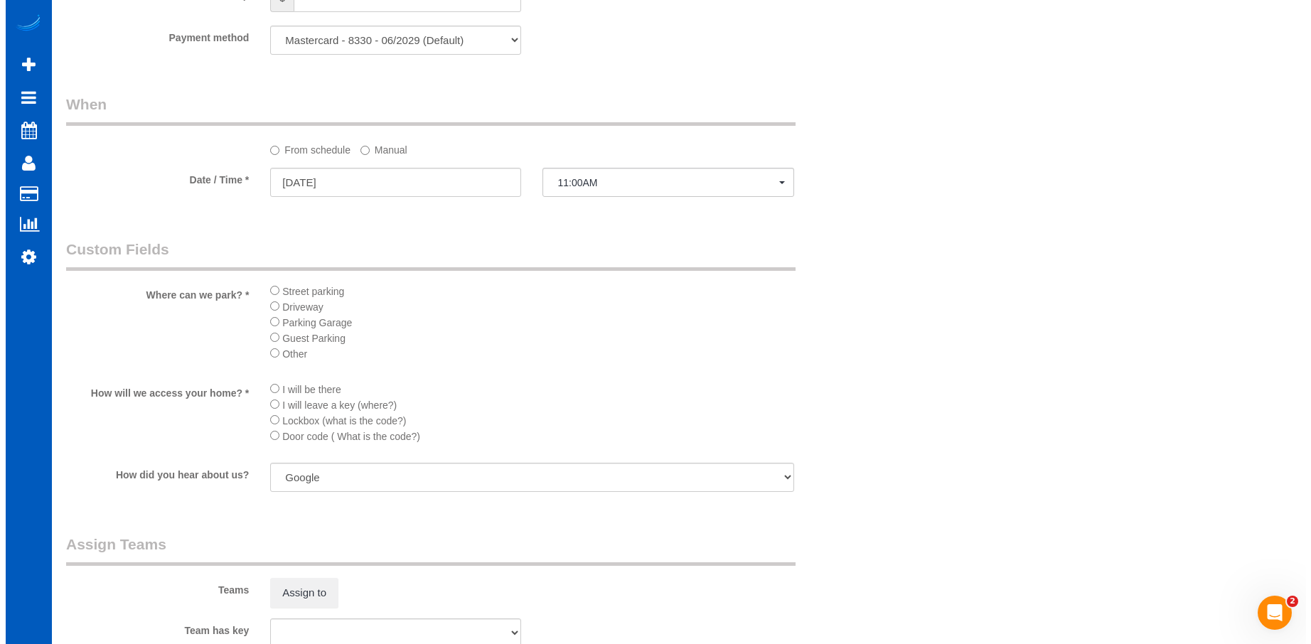
scroll to position [1635, 0]
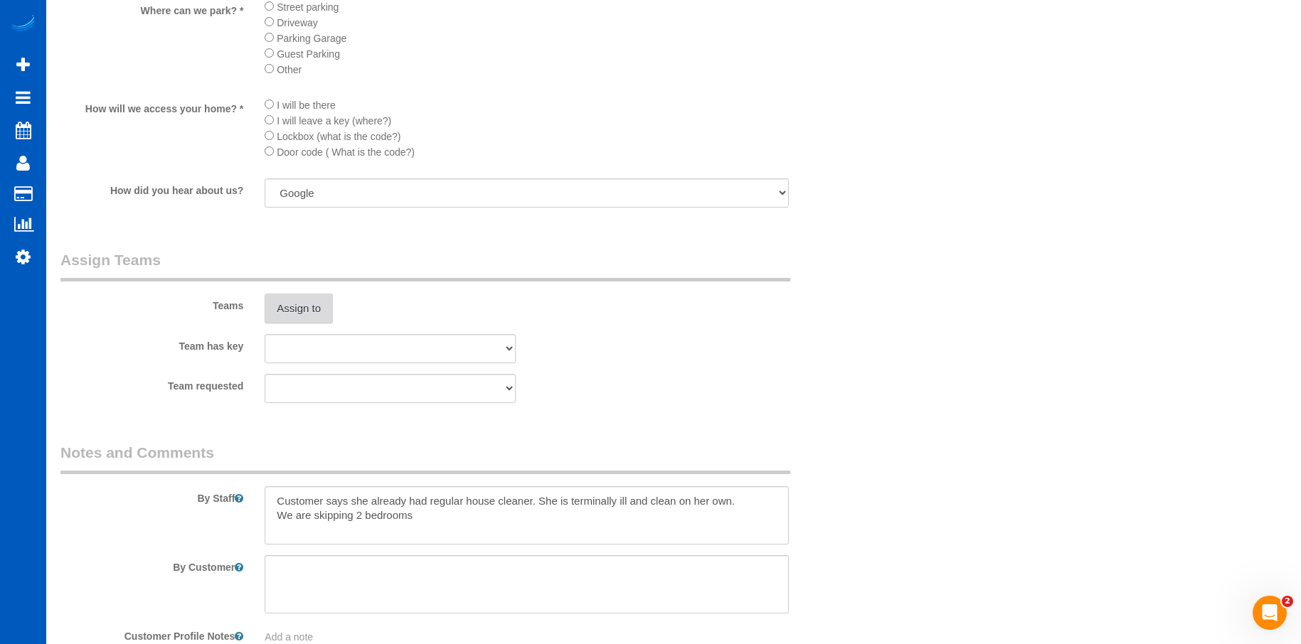
click at [300, 301] on button "Assign to" at bounding box center [299, 309] width 68 height 30
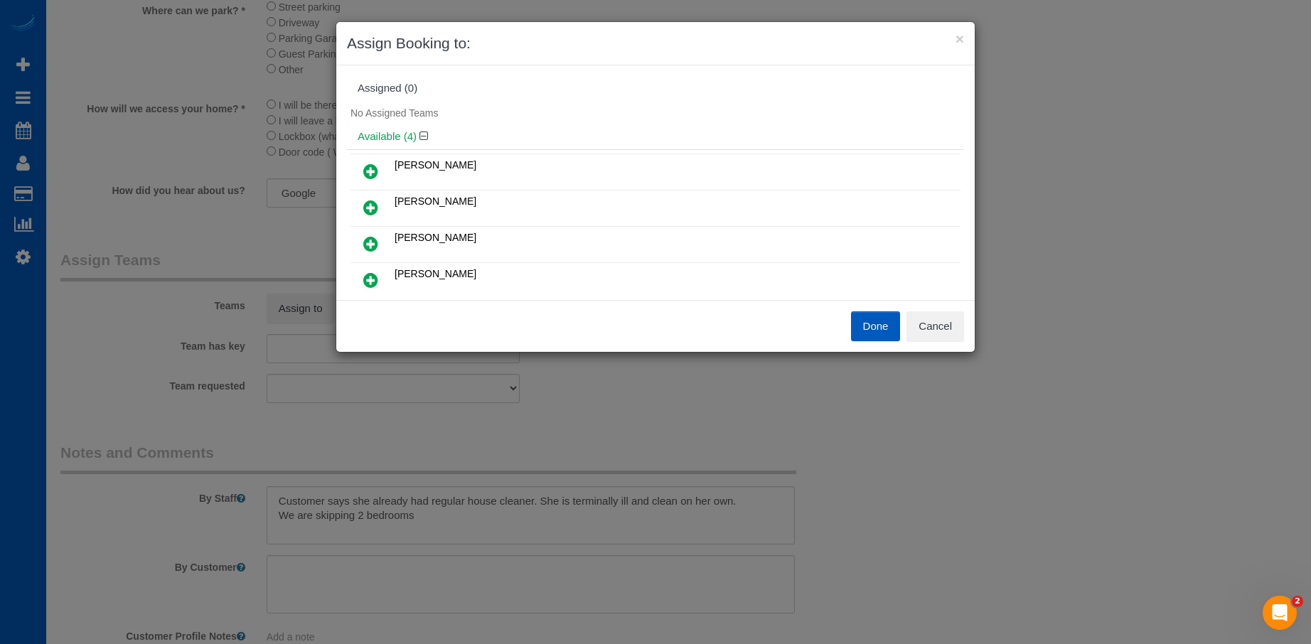
scroll to position [0, 0]
click at [937, 325] on button "Cancel" at bounding box center [936, 326] width 58 height 30
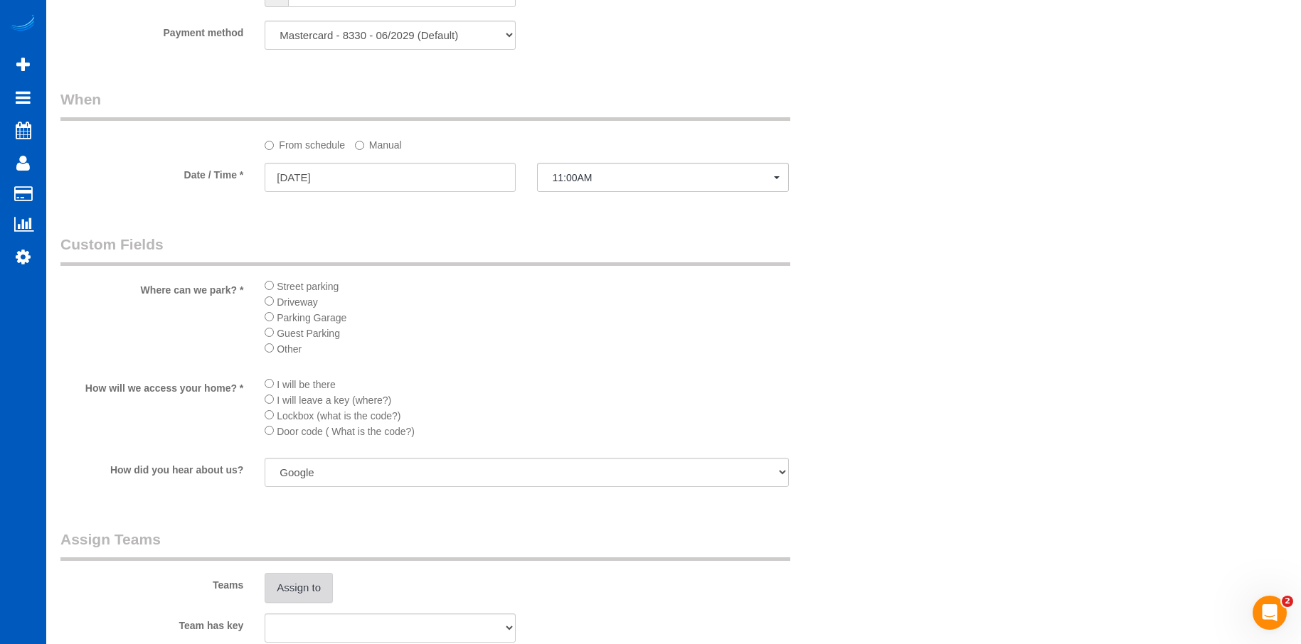
scroll to position [1564, 0]
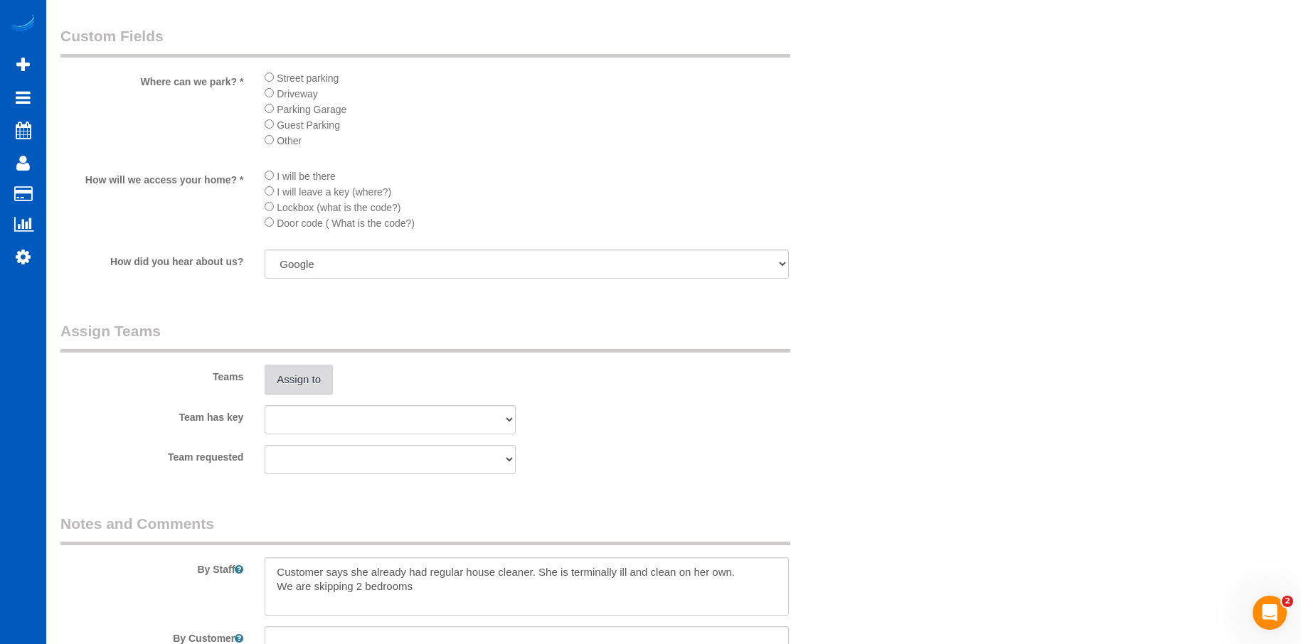
click at [298, 380] on button "Assign to" at bounding box center [299, 380] width 68 height 30
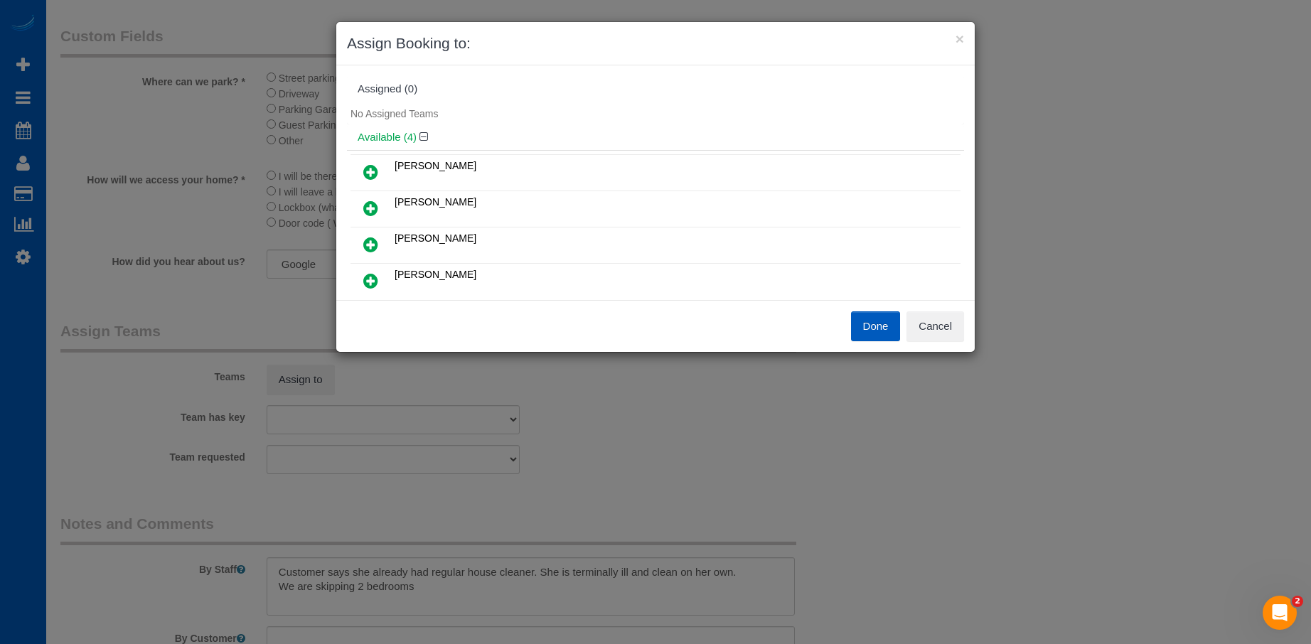
click at [365, 166] on icon at bounding box center [370, 172] width 15 height 17
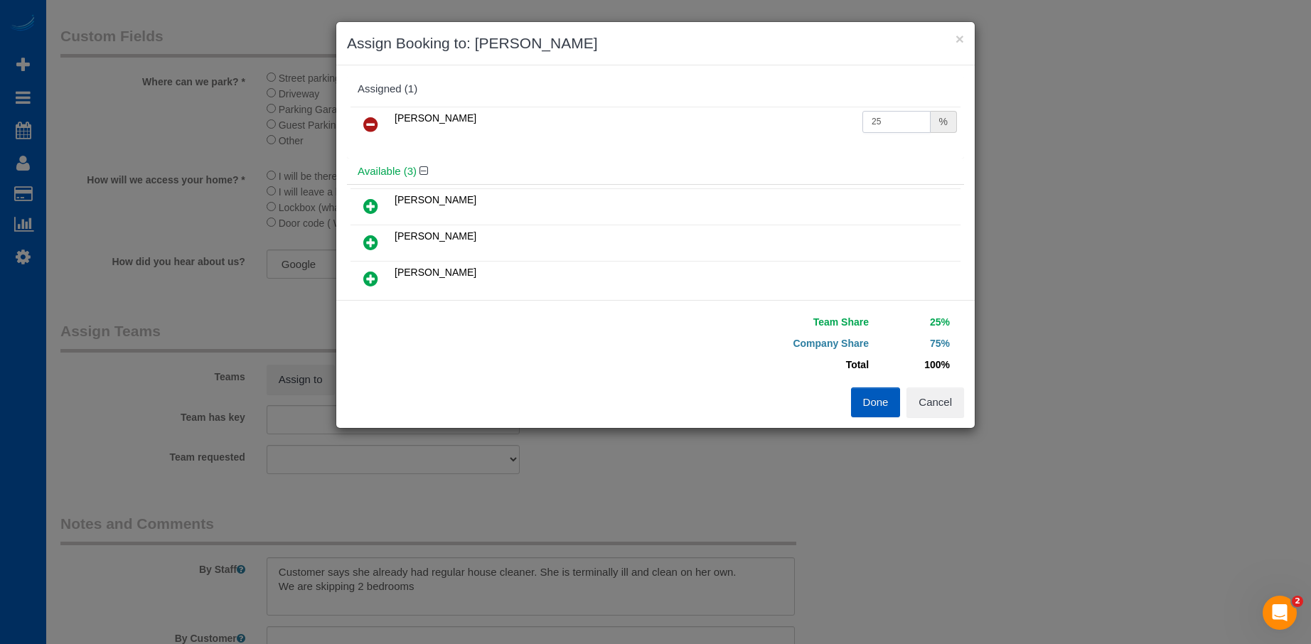
drag, startPoint x: 893, startPoint y: 119, endPoint x: 836, endPoint y: 126, distance: 58.0
click at [836, 126] on tr "Kseniia Trofimova 25 %" at bounding box center [656, 125] width 610 height 36
type input "50"
click at [882, 393] on button "Done" at bounding box center [876, 403] width 50 height 30
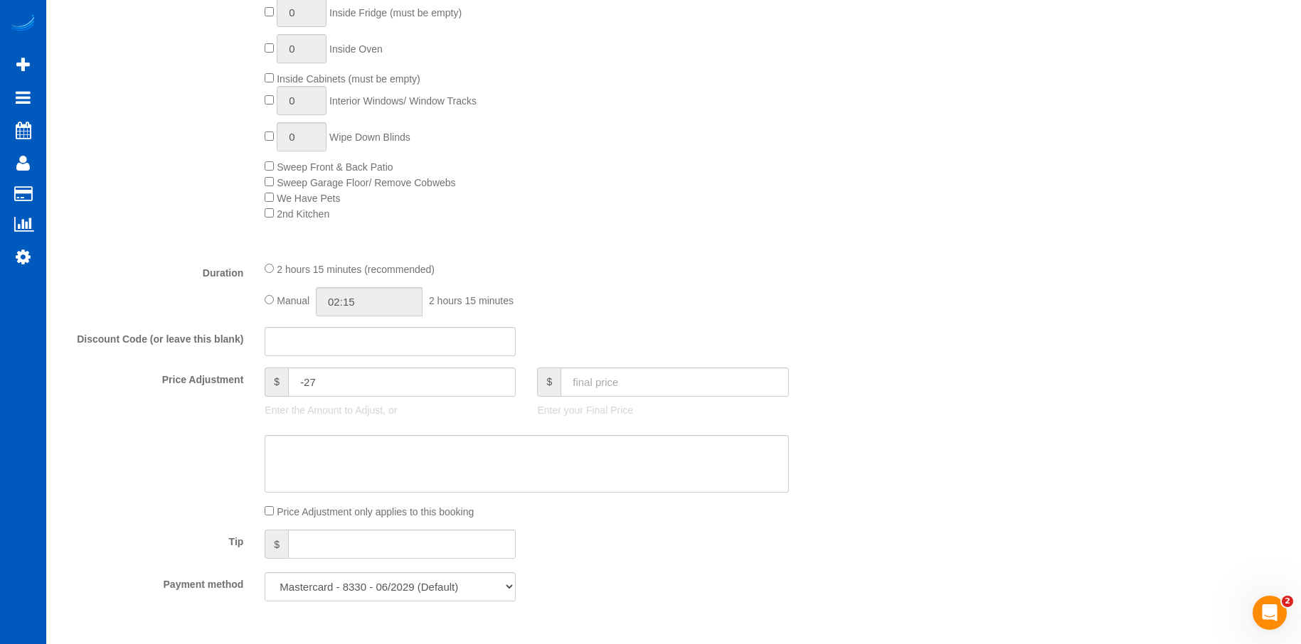
scroll to position [782, 0]
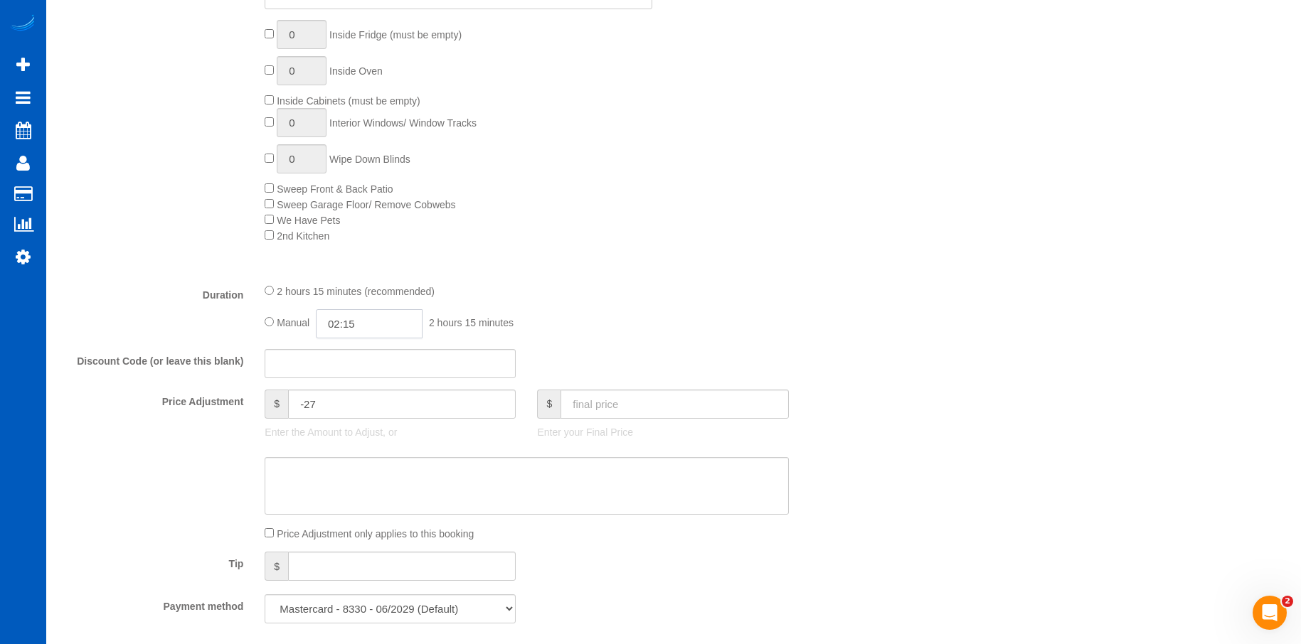
click at [396, 320] on input "02:15" at bounding box center [369, 323] width 107 height 29
type input "04:00"
click at [355, 421] on li "04:00" at bounding box center [353, 425] width 63 height 18
select select "spot19"
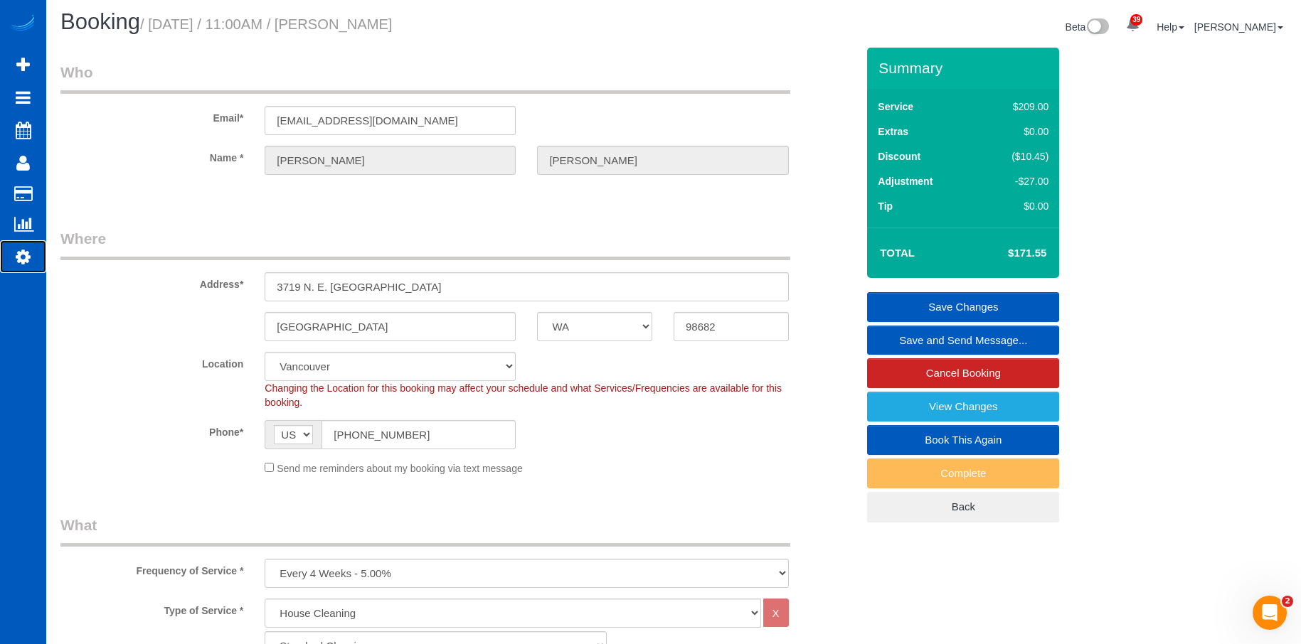
scroll to position [0, 0]
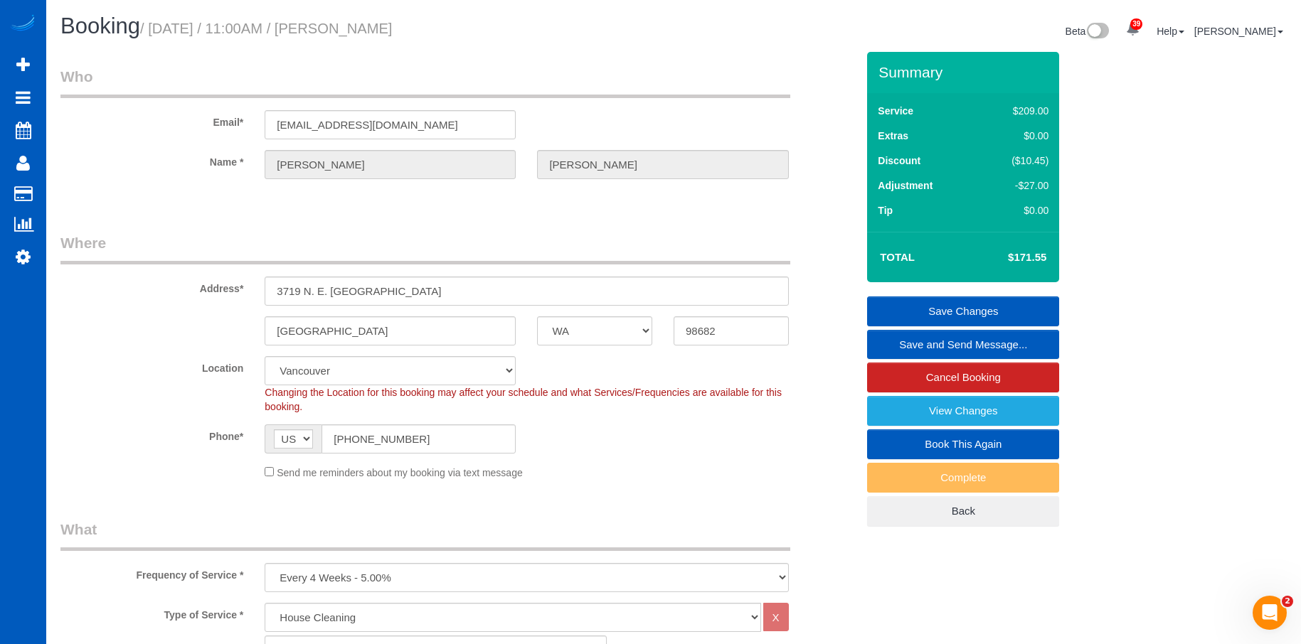
click at [894, 304] on link "Save Changes" at bounding box center [963, 312] width 192 height 30
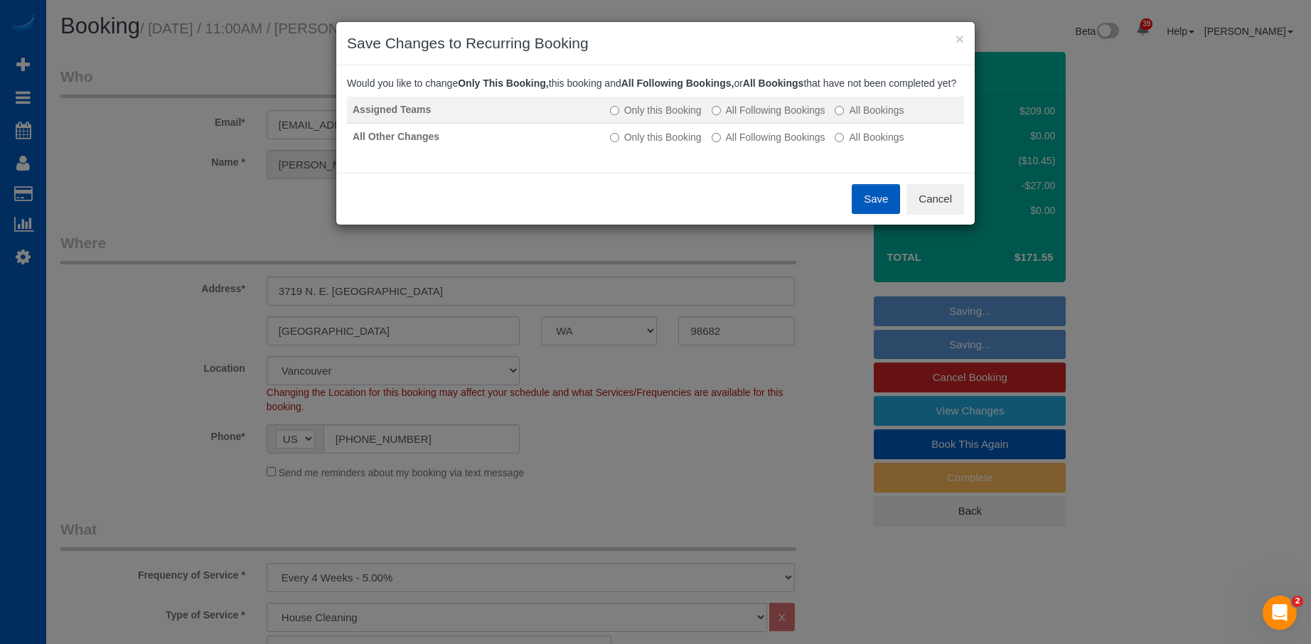
click at [744, 124] on td "Only this Booking All Following Bookings All Bookings" at bounding box center [784, 110] width 360 height 27
click at [750, 117] on label "All Following Bookings" at bounding box center [769, 110] width 114 height 14
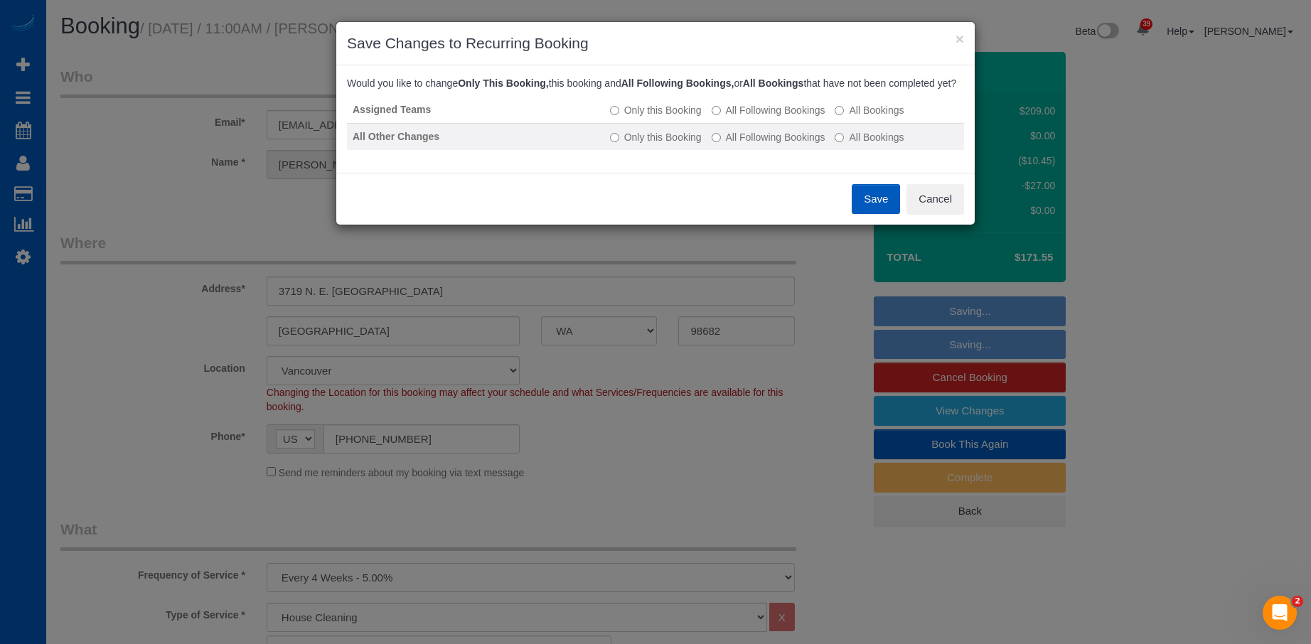
click at [738, 144] on label "All Following Bookings" at bounding box center [769, 137] width 114 height 14
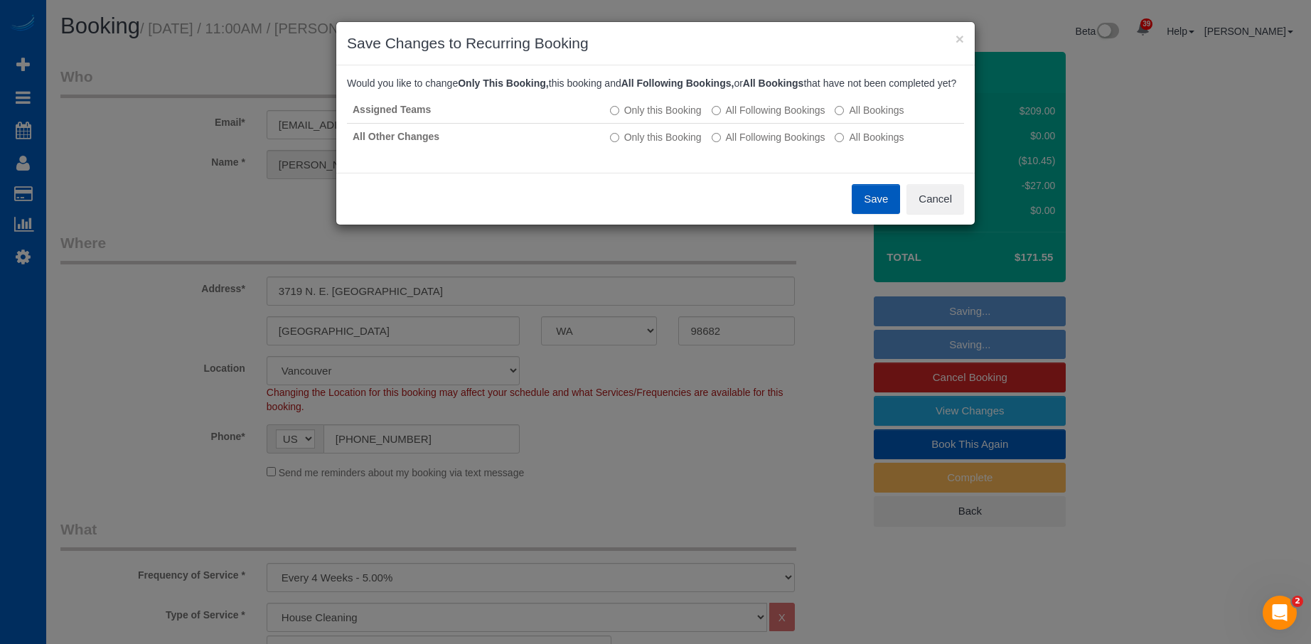
click at [860, 204] on button "Save" at bounding box center [876, 199] width 48 height 30
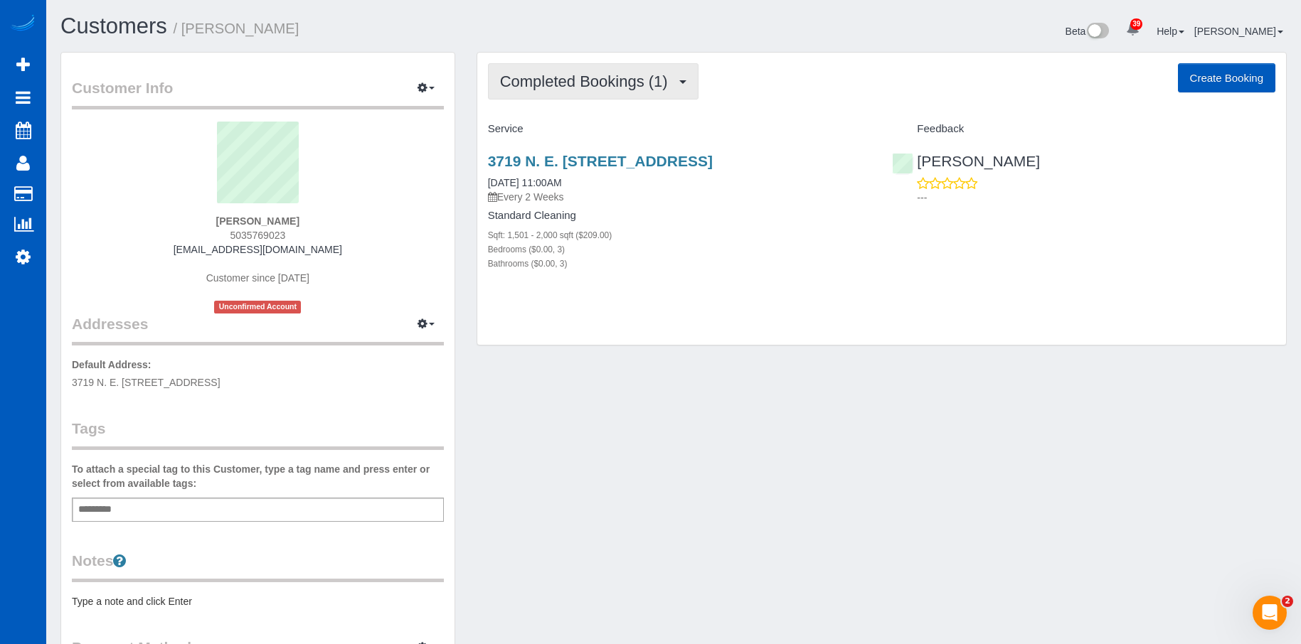
click at [641, 77] on span "Completed Bookings (1)" at bounding box center [587, 82] width 175 height 18
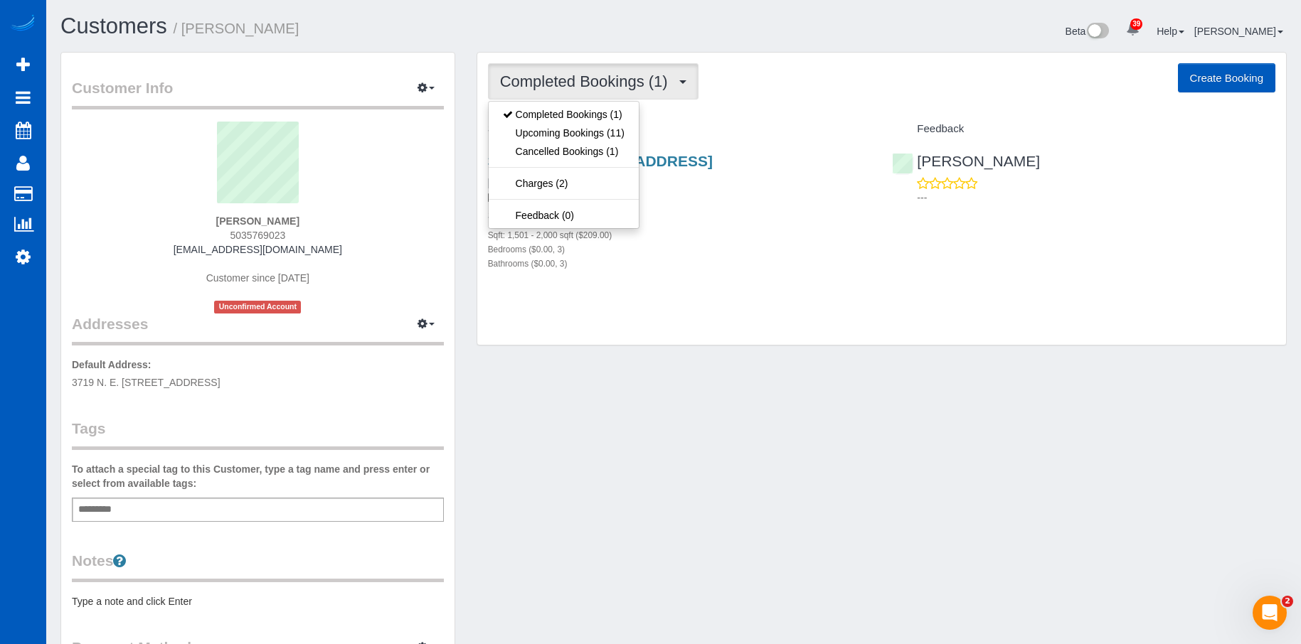
click at [641, 77] on span "Completed Bookings (1)" at bounding box center [587, 82] width 175 height 18
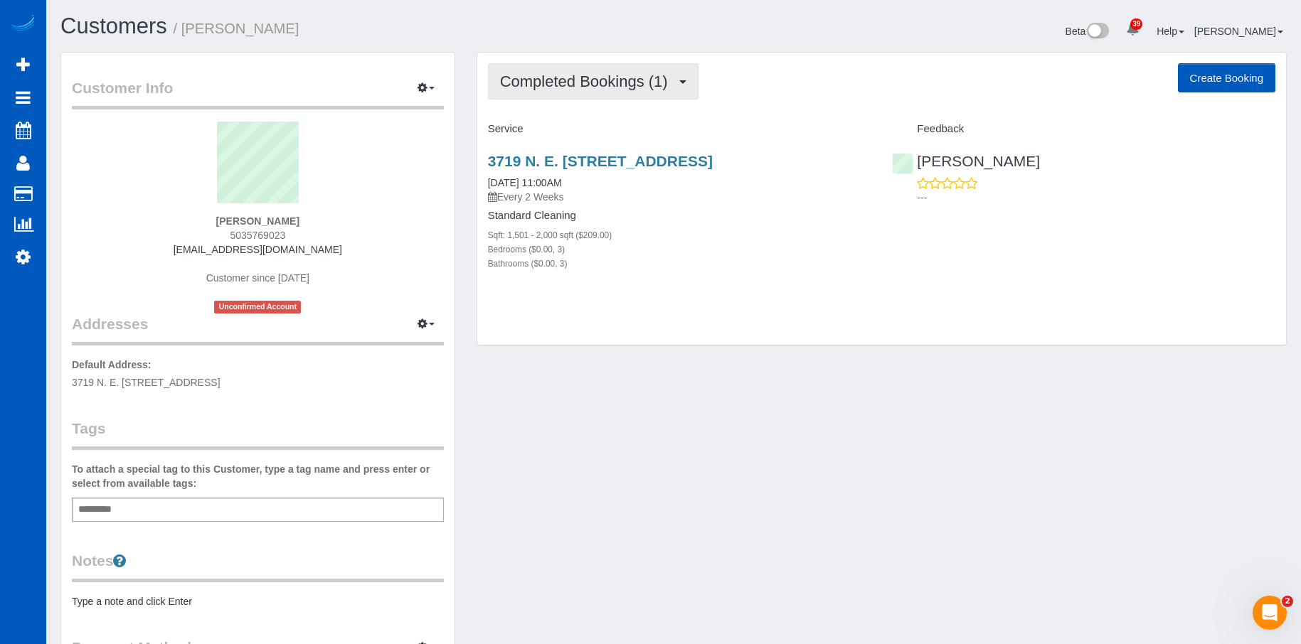
click at [685, 70] on button "Completed Bookings (1)" at bounding box center [593, 81] width 210 height 36
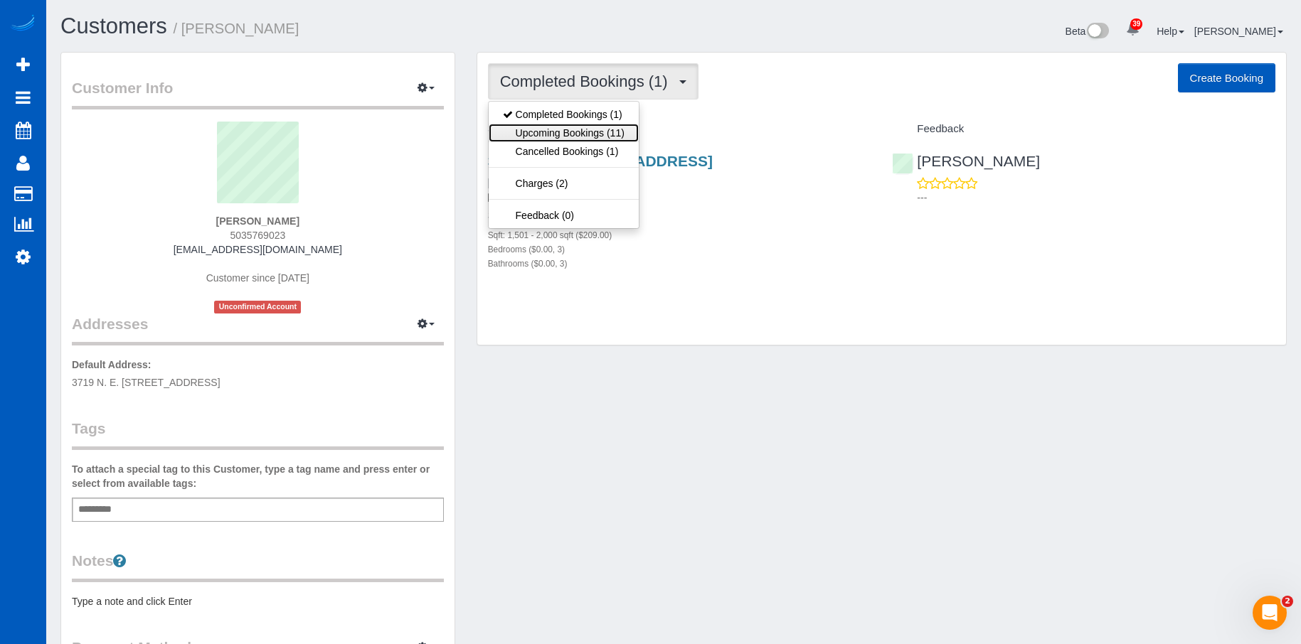
click at [599, 133] on link "Upcoming Bookings (11)" at bounding box center [564, 133] width 150 height 18
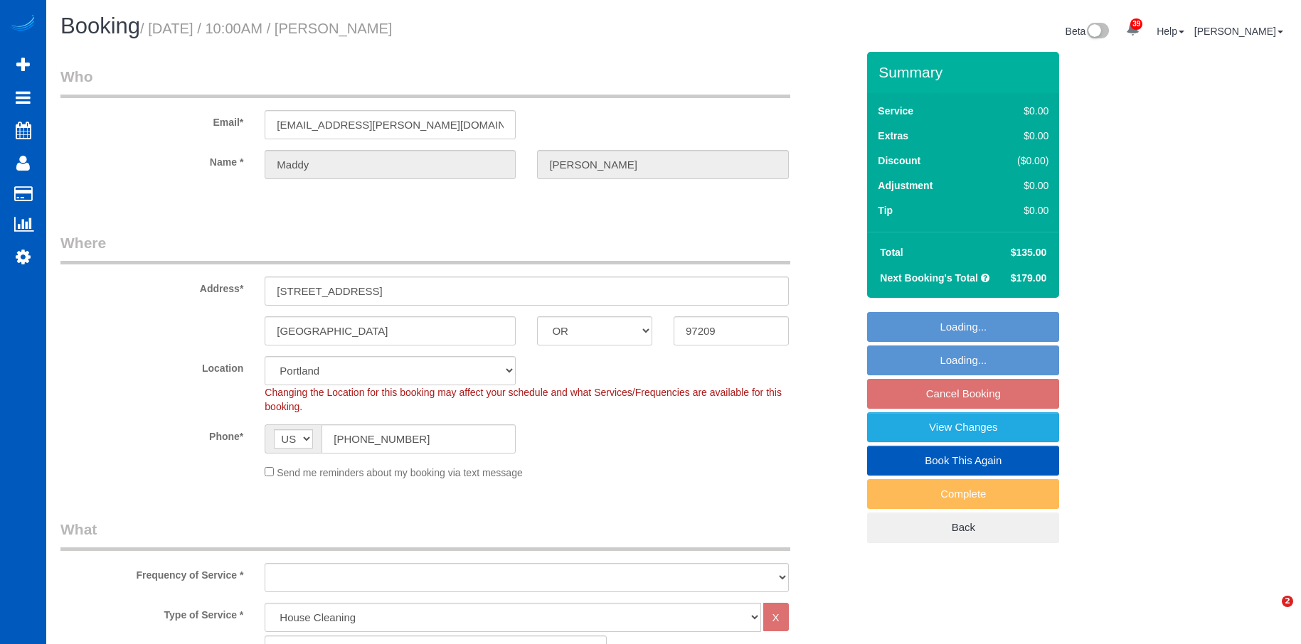
select select "OR"
select select "199"
select select "1001"
select select "2"
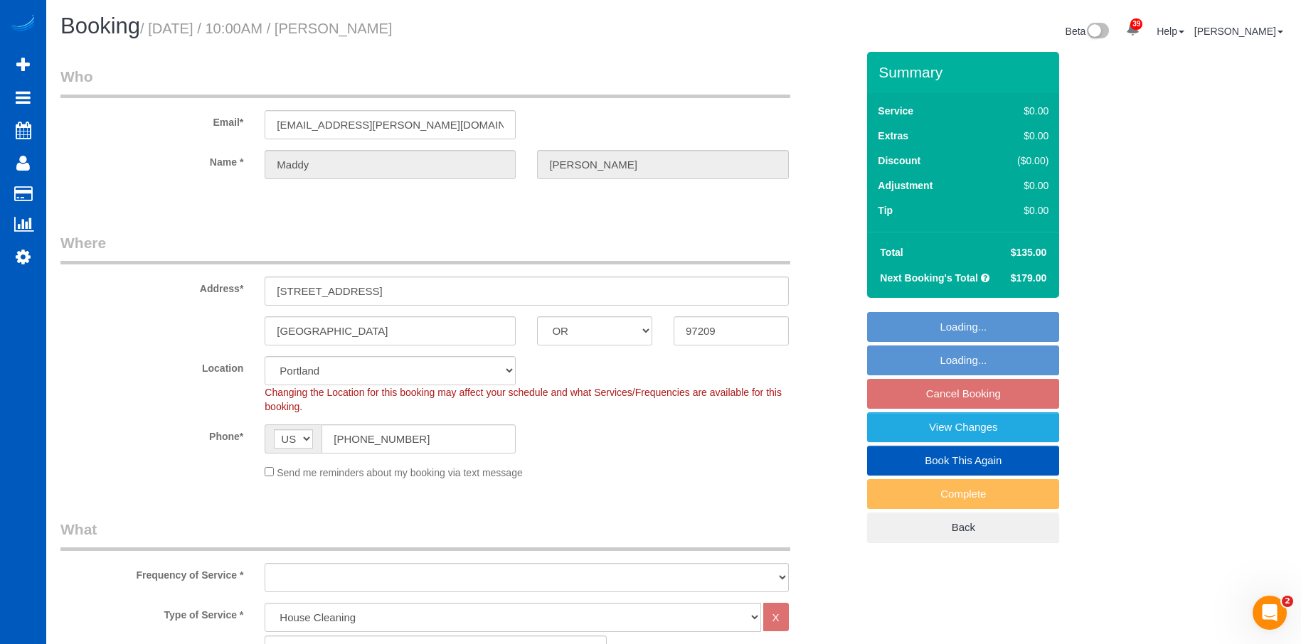
select select "object:1055"
select select "1001"
select select "2"
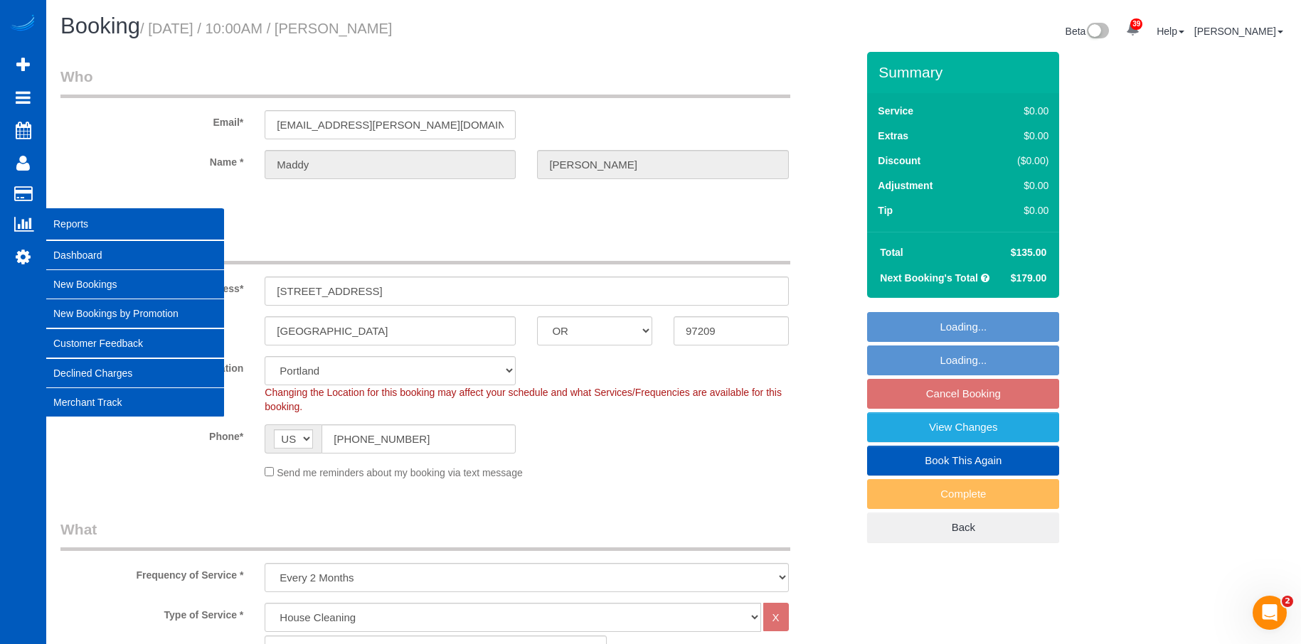
select select "object:1213"
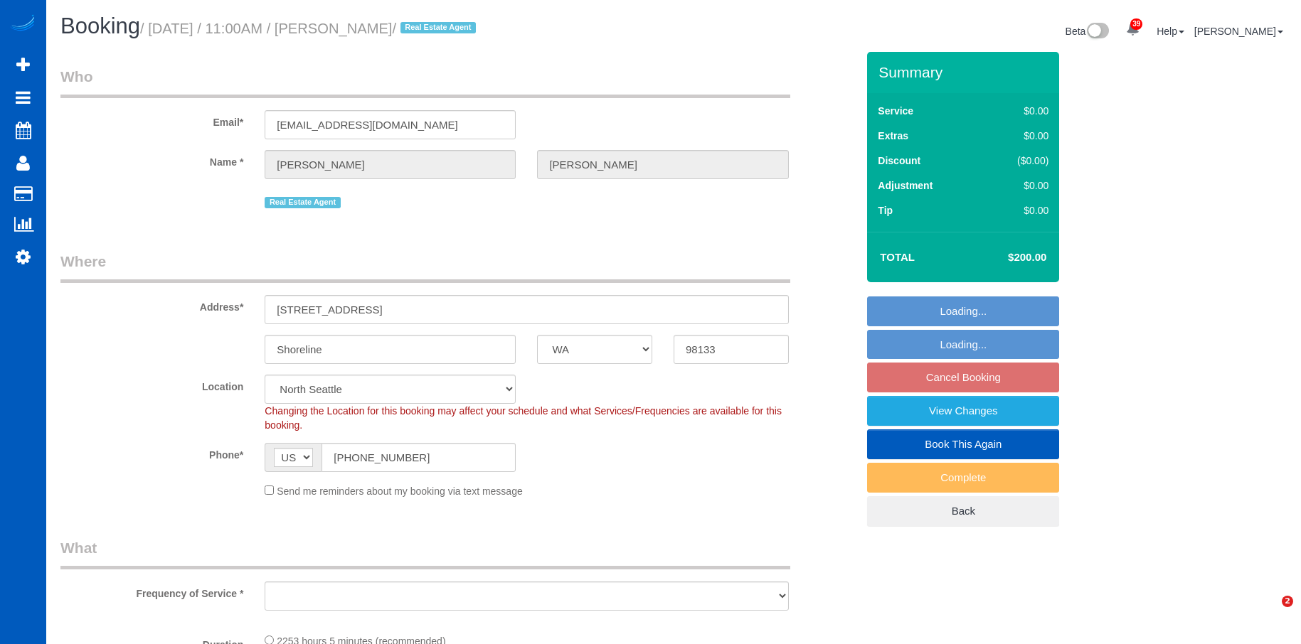
select select "WA"
select select "object:923"
select select "spot2"
select select "object:1183"
select select "2"
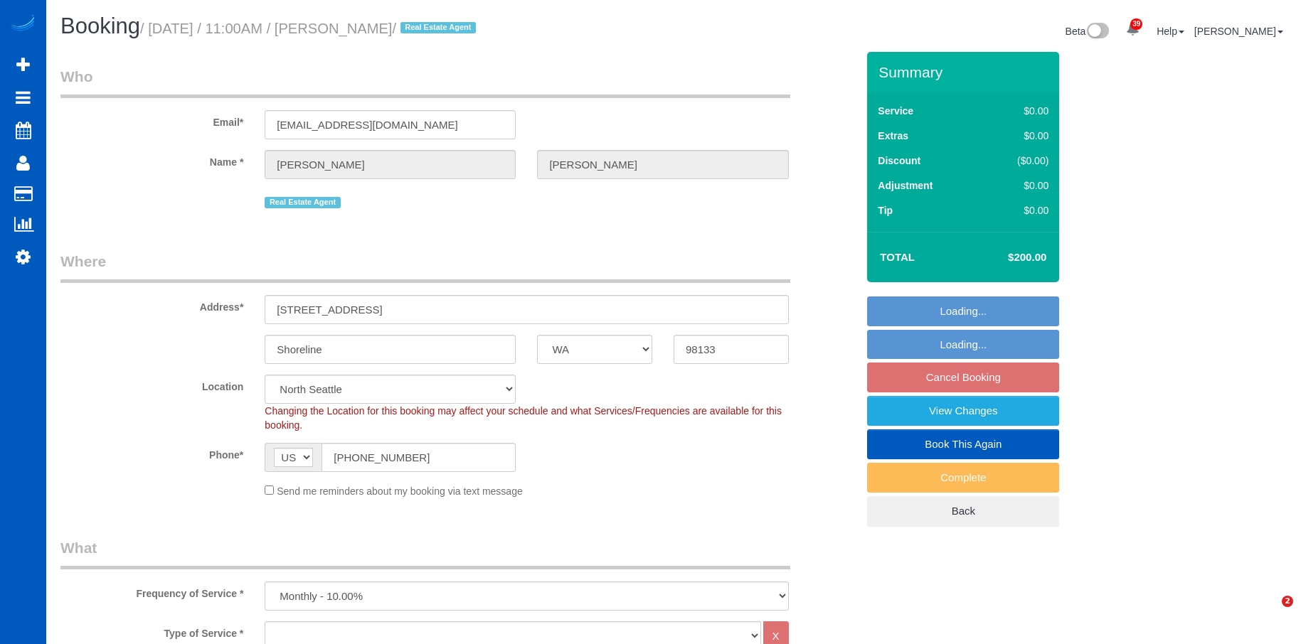
select select "1001"
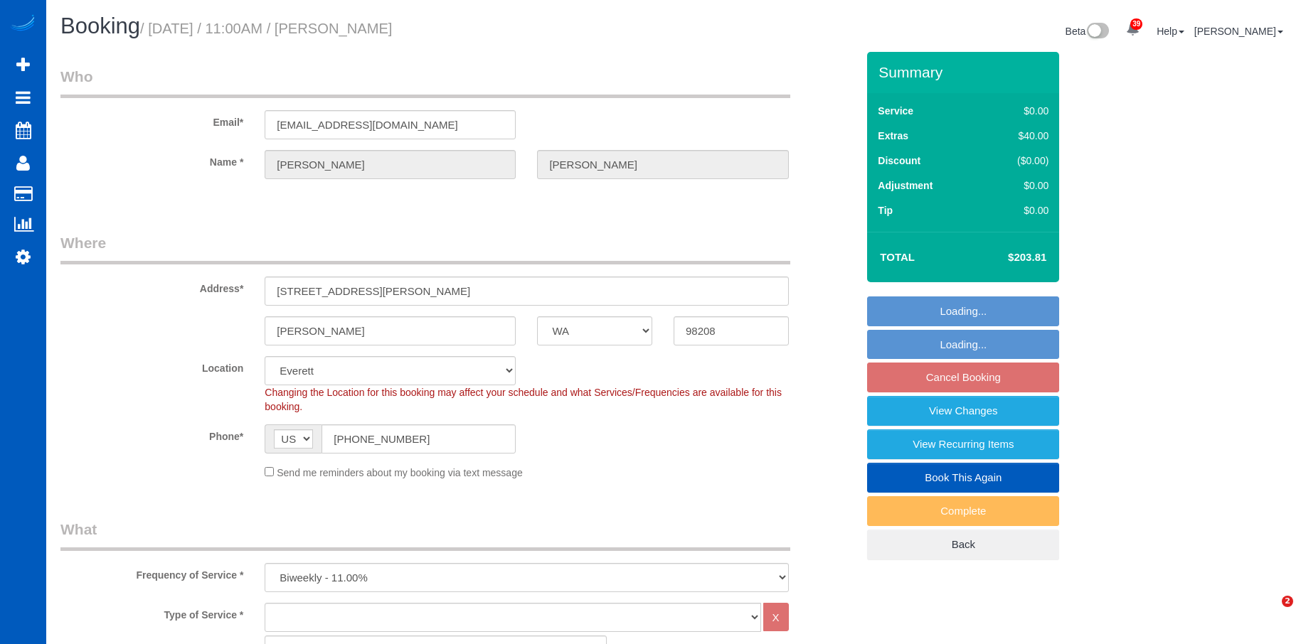
select select "WA"
select select "spot2"
select select "number:8"
select select "1001"
select select "3"
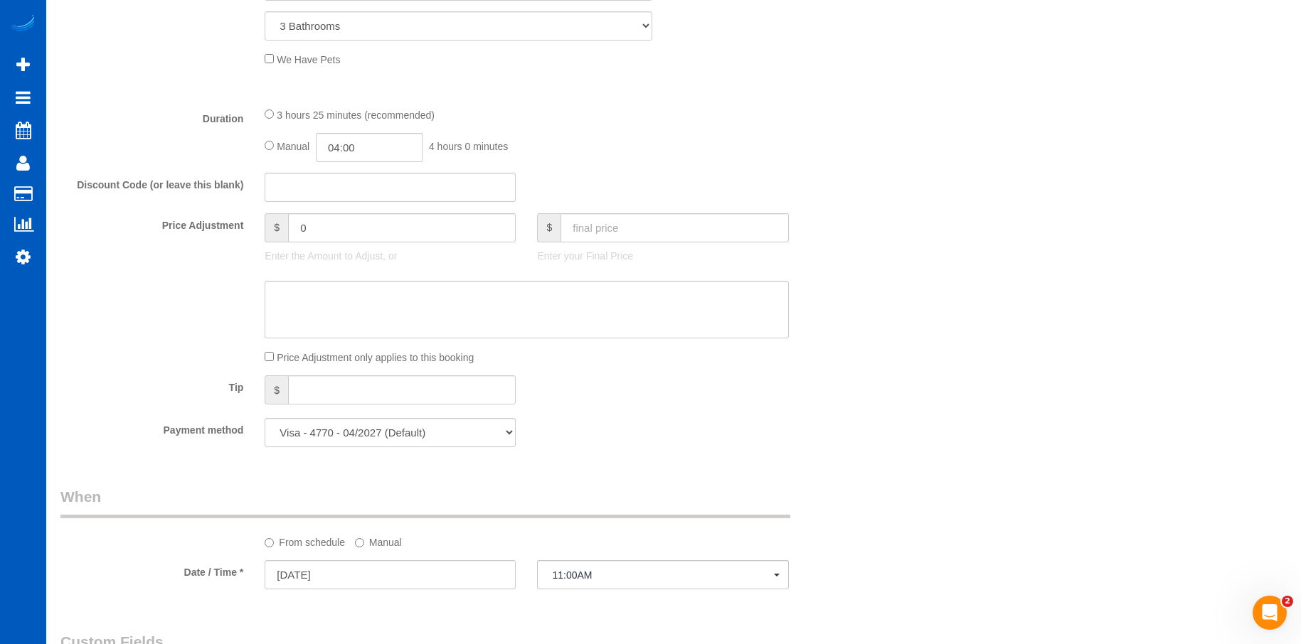
scroll to position [782, 0]
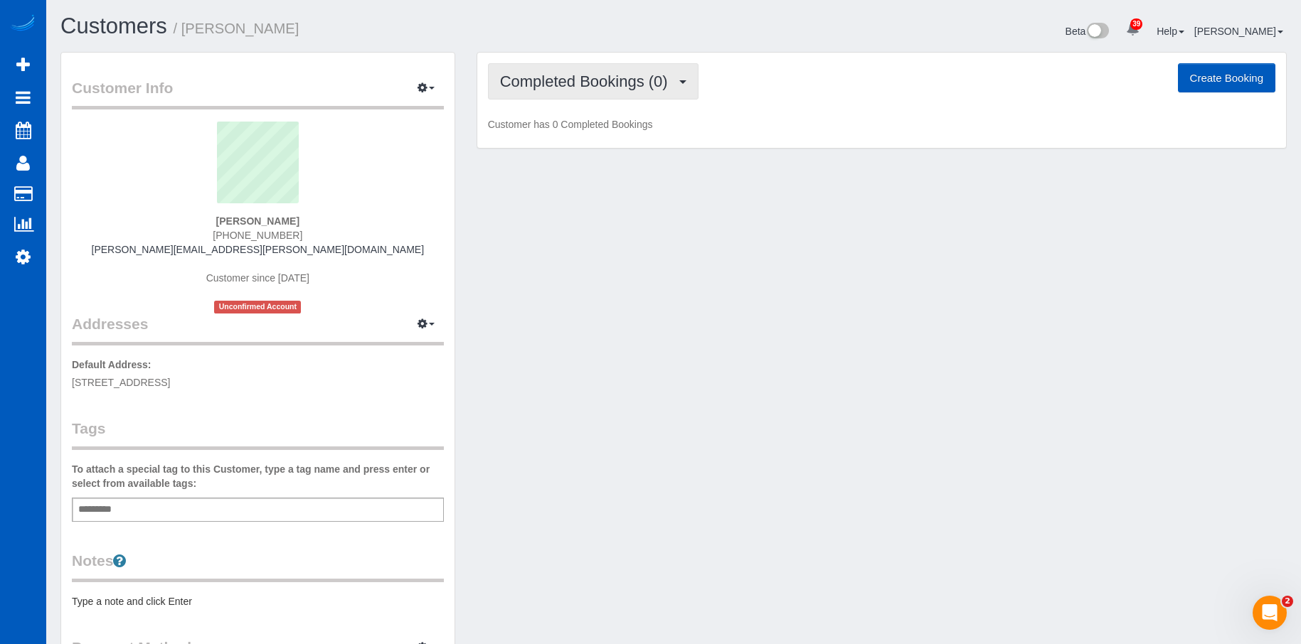
click at [626, 81] on span "Completed Bookings (0)" at bounding box center [587, 82] width 175 height 18
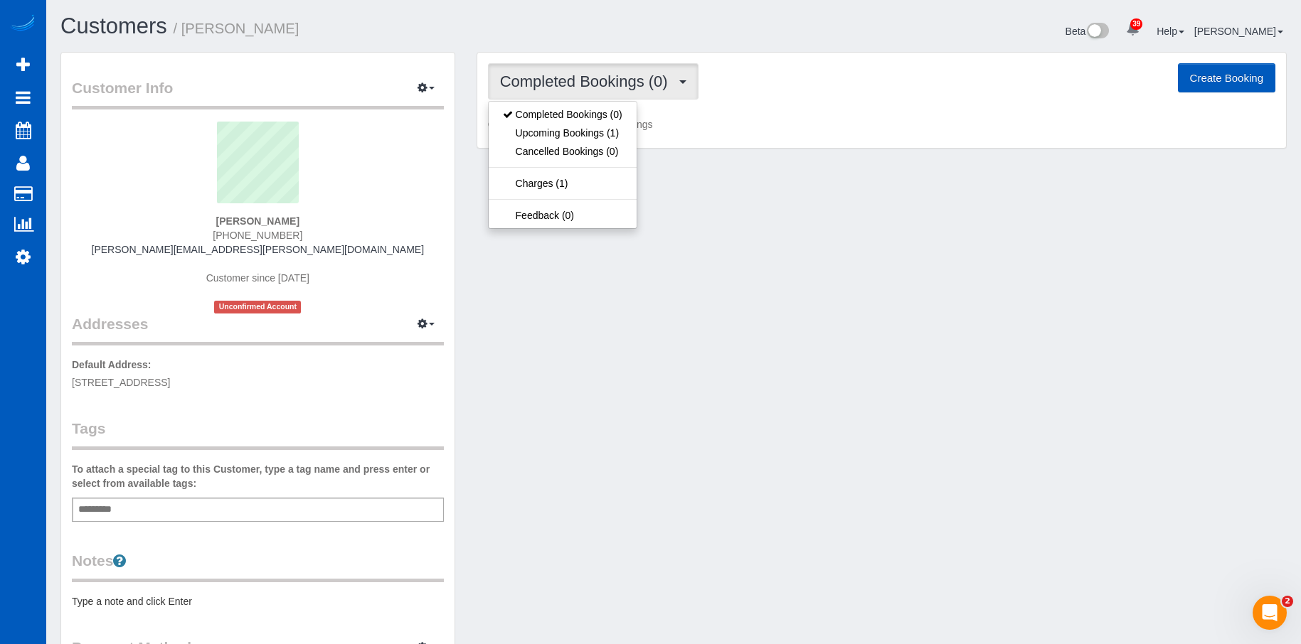
click at [626, 81] on span "Completed Bookings (0)" at bounding box center [587, 82] width 175 height 18
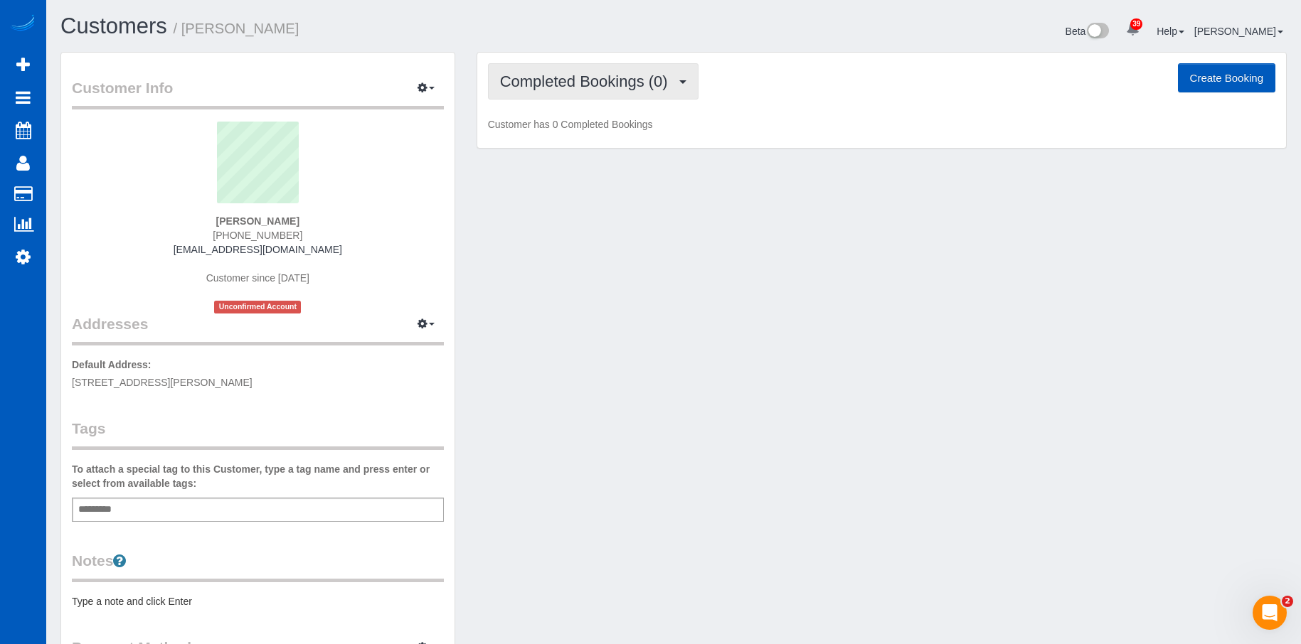
click at [597, 90] on button "Completed Bookings (0)" at bounding box center [593, 81] width 210 height 36
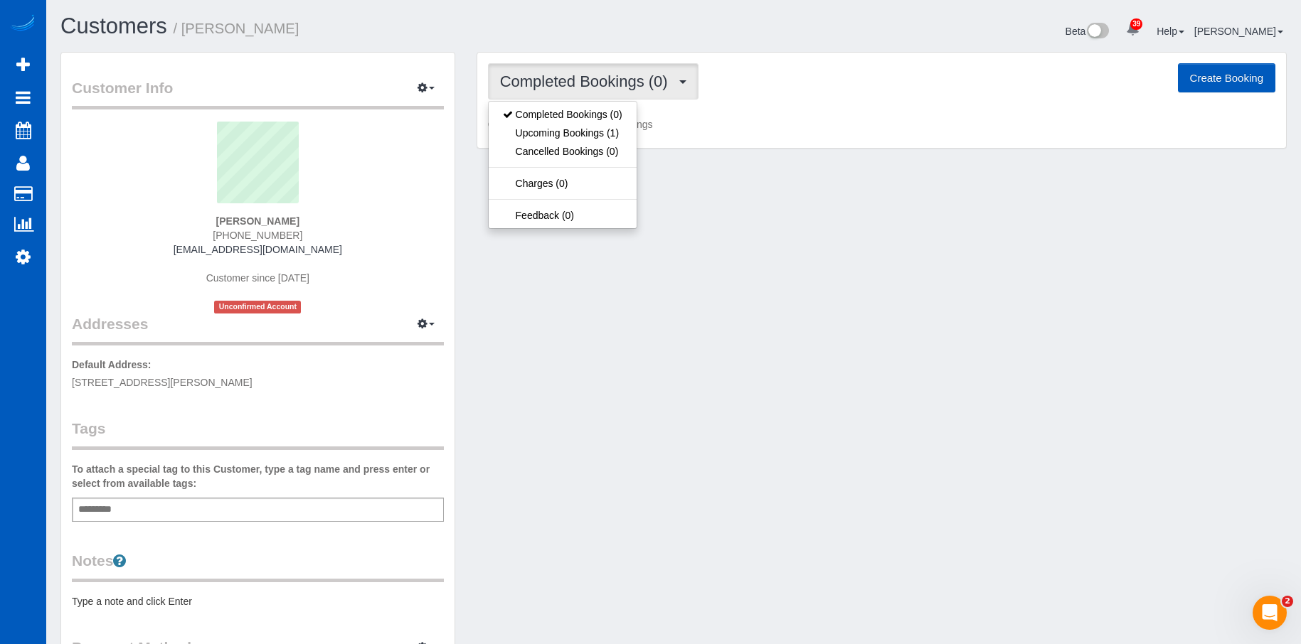
click at [598, 89] on span "Completed Bookings (0)" at bounding box center [587, 82] width 175 height 18
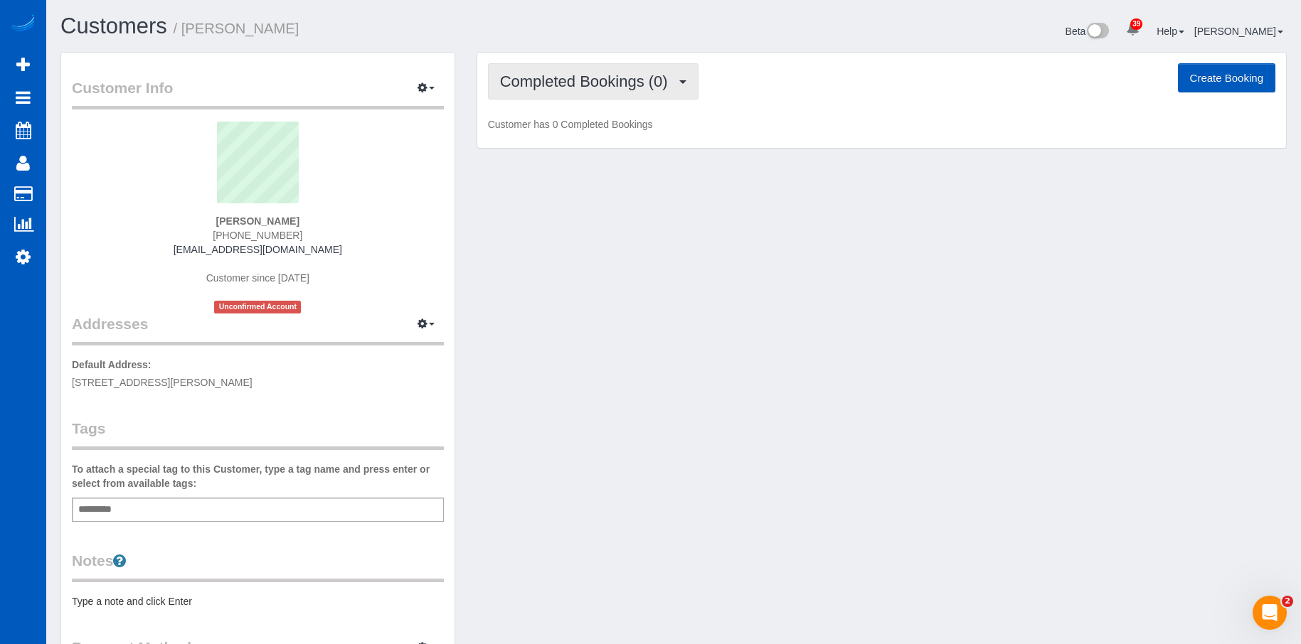
click at [600, 80] on span "Completed Bookings (0)" at bounding box center [587, 82] width 175 height 18
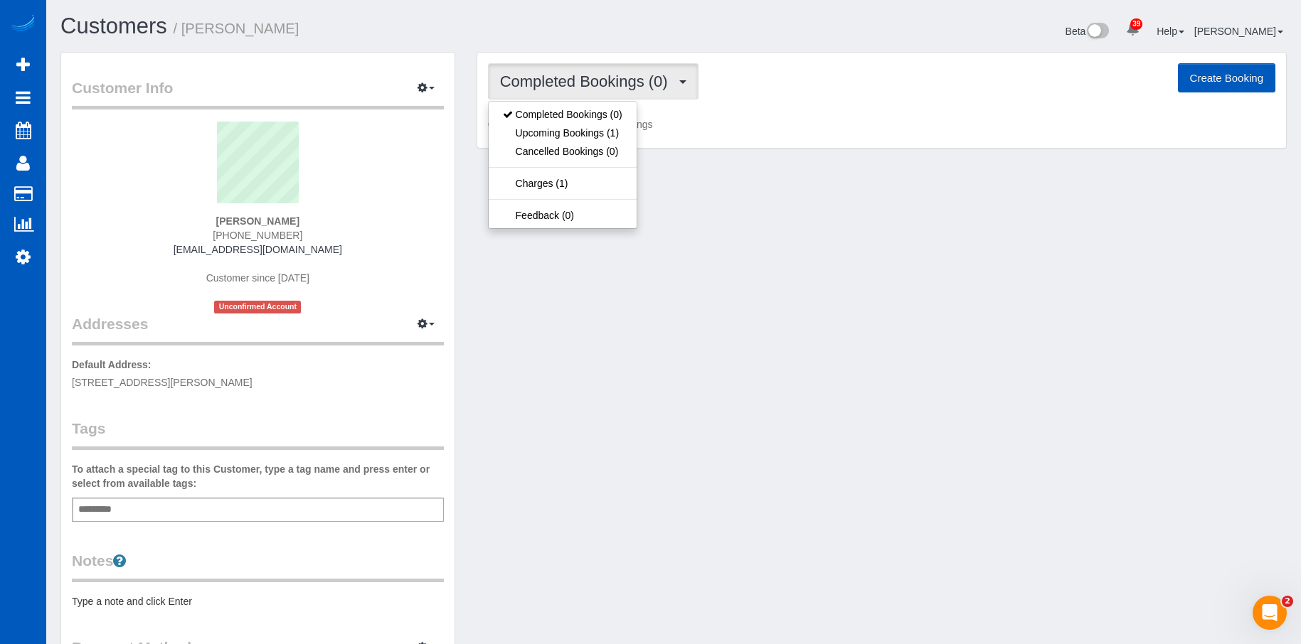
click at [600, 80] on span "Completed Bookings (0)" at bounding box center [587, 82] width 175 height 18
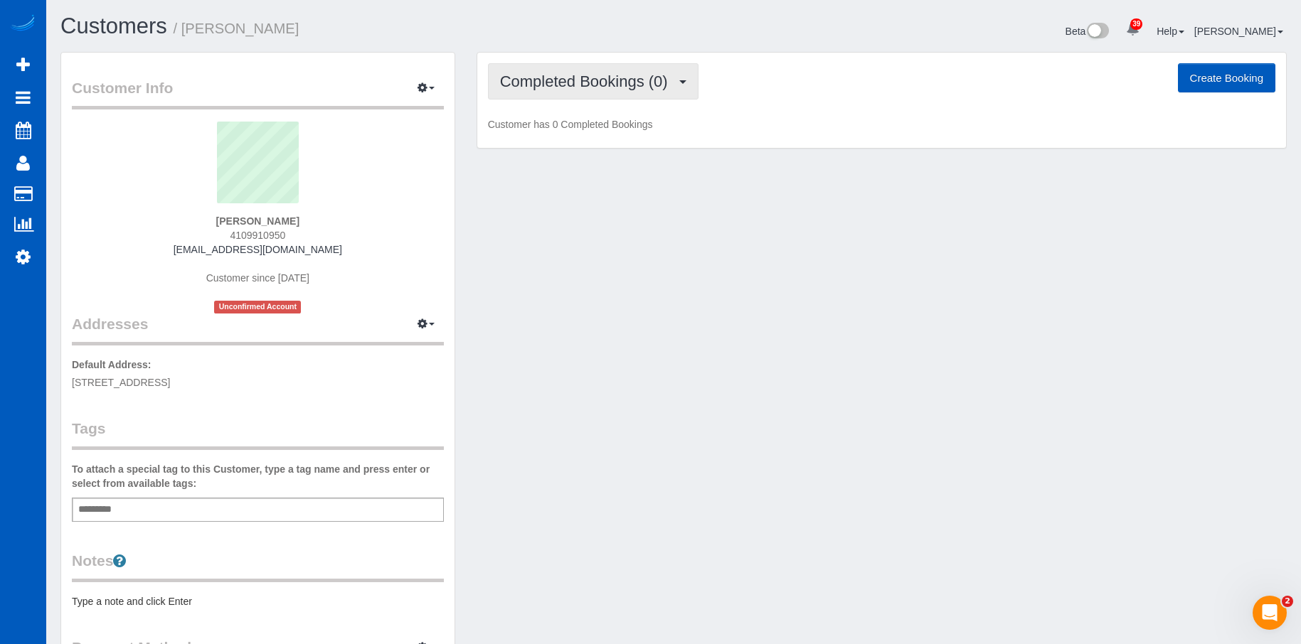
click at [584, 79] on span "Completed Bookings (0)" at bounding box center [587, 82] width 175 height 18
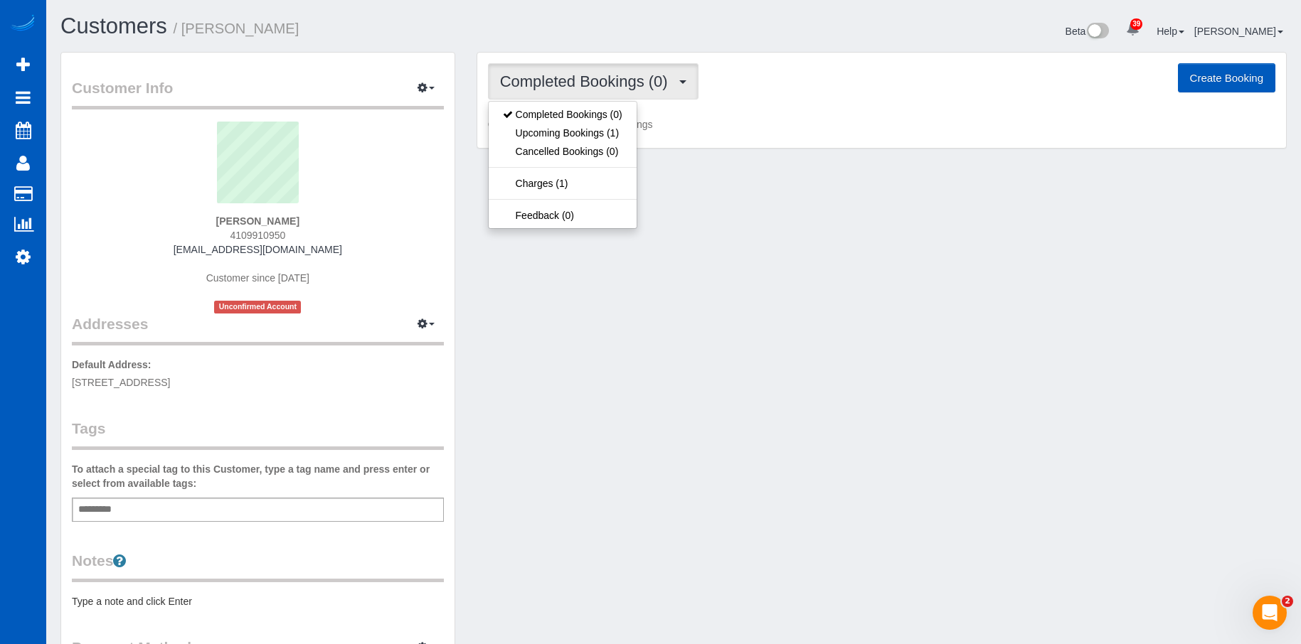
click at [584, 79] on span "Completed Bookings (0)" at bounding box center [587, 82] width 175 height 18
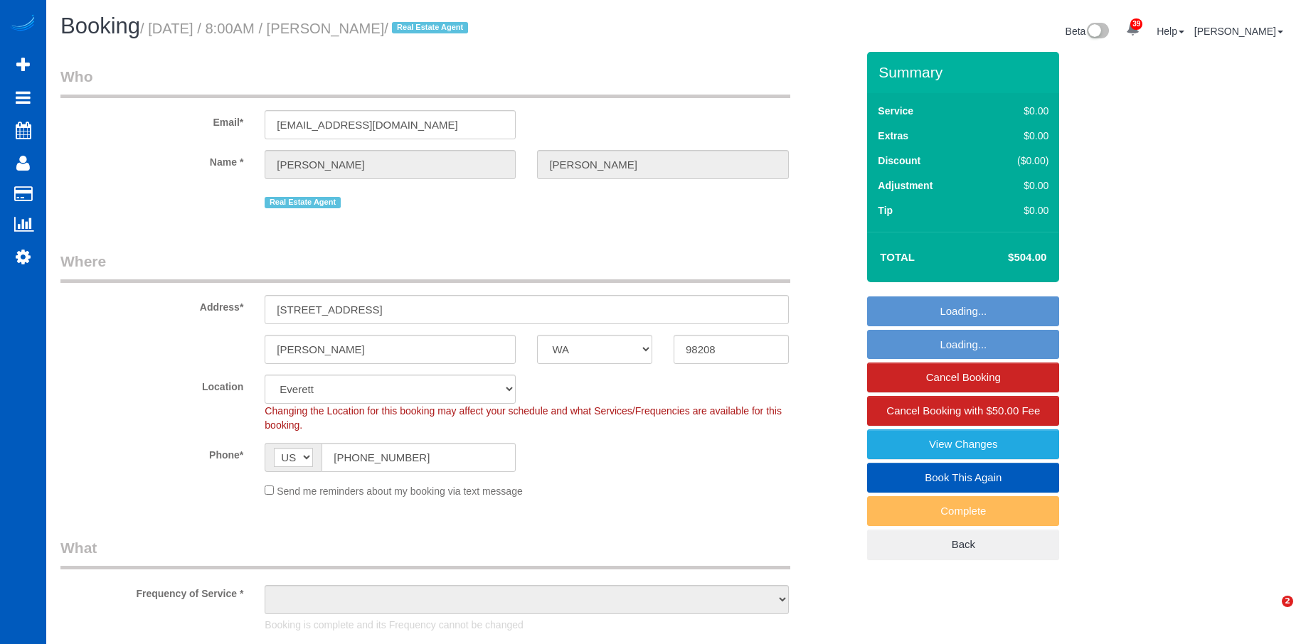
select select "WA"
select select "string:fspay-29fb7387-665f-439c-9dce-09a3bf446a93"
select select "object:1049"
select select "spot1"
select select "199"
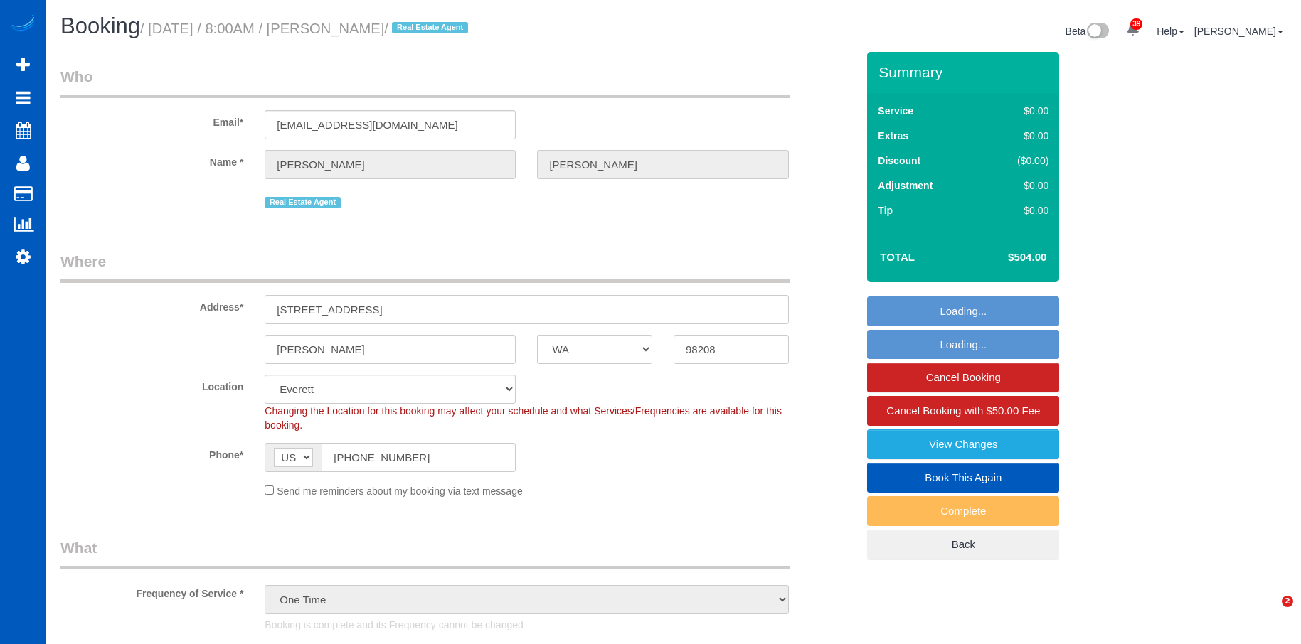
select select "2001"
select select "4"
select select "3"
select select "2001"
select select "4"
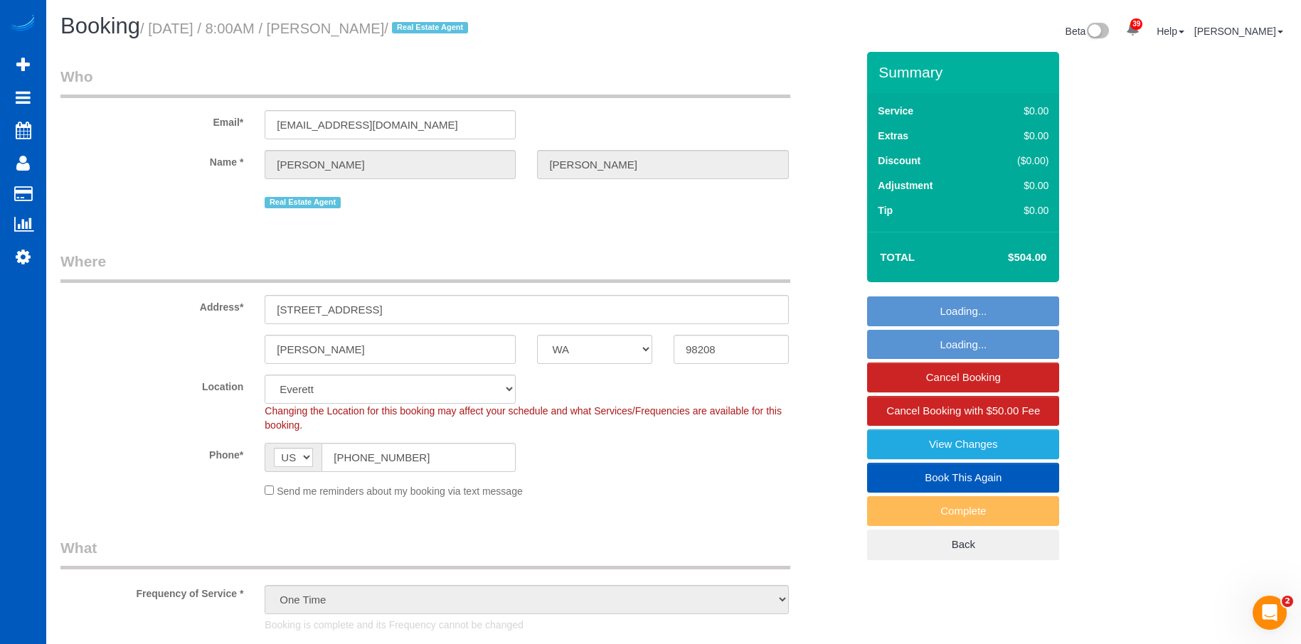
select select "3"
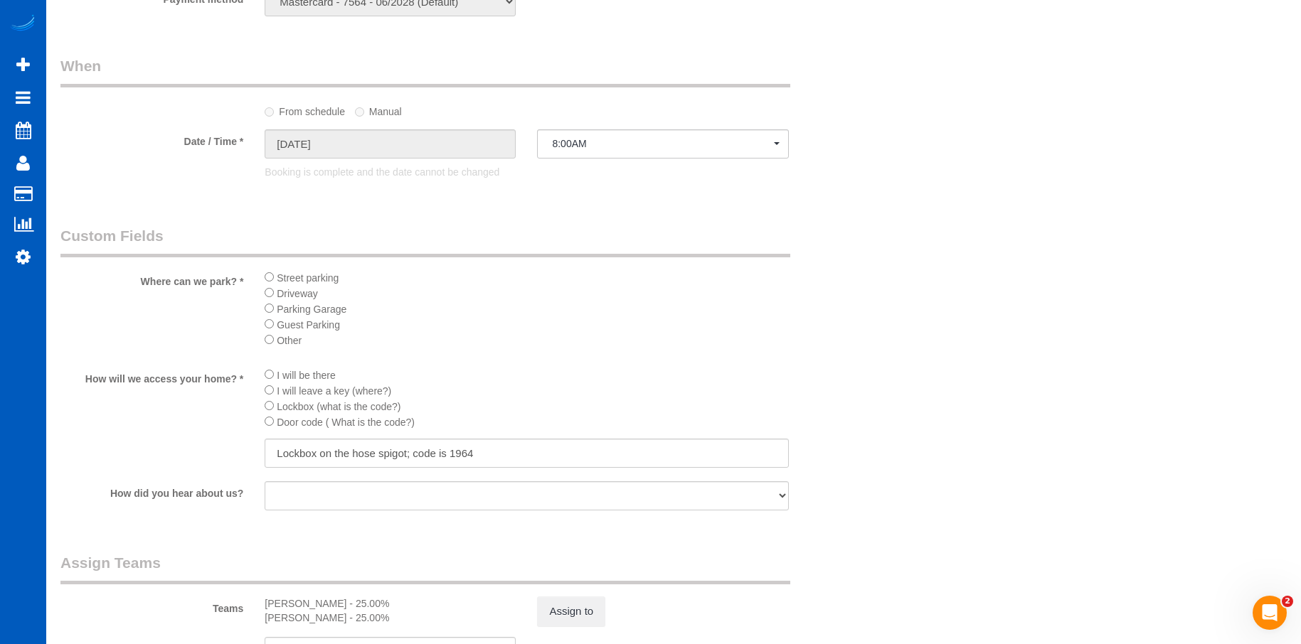
scroll to position [1598, 0]
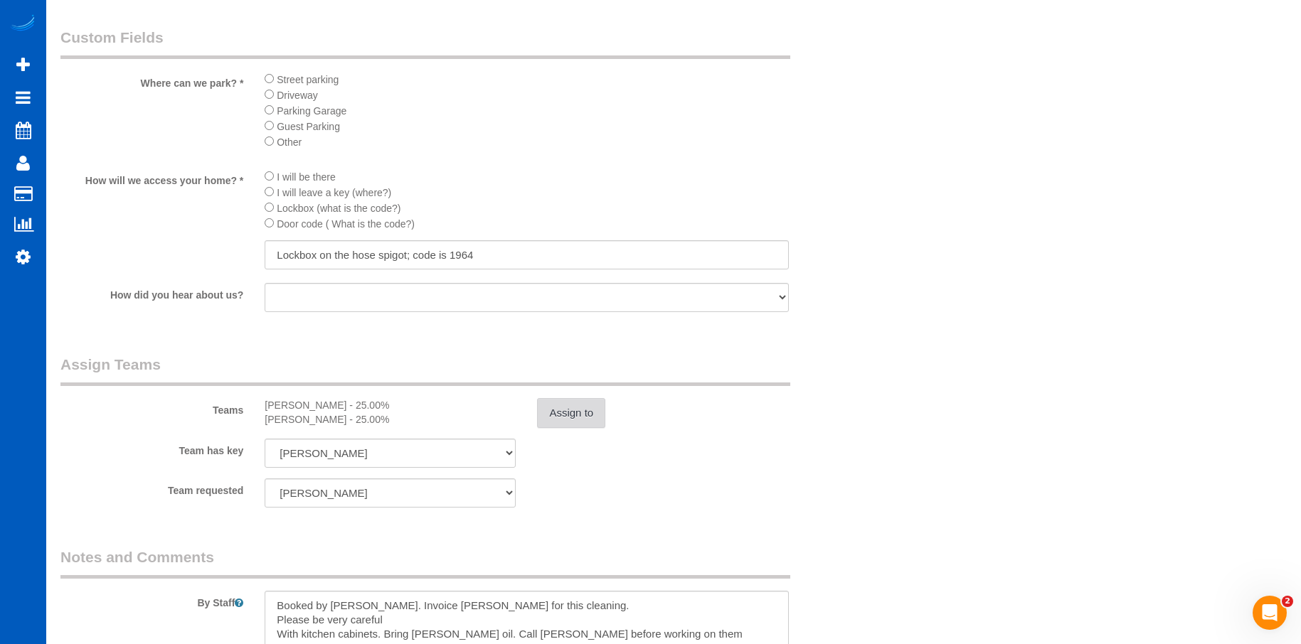
click at [574, 410] on button "Assign to" at bounding box center [571, 413] width 68 height 30
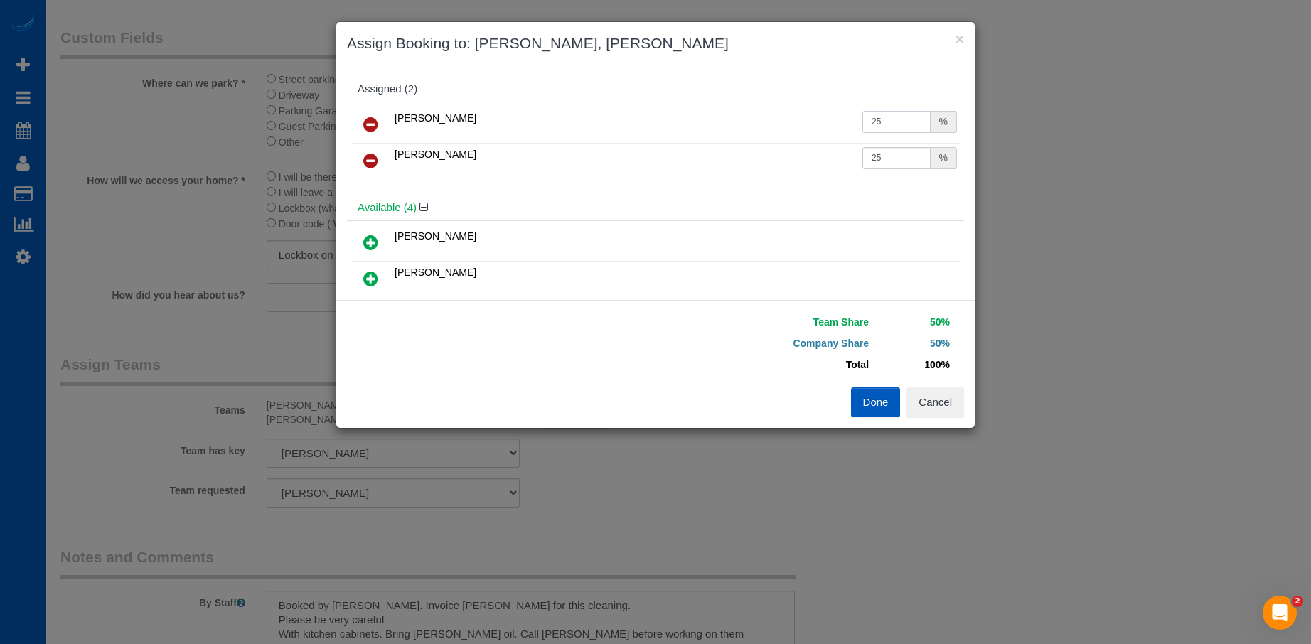
click at [880, 120] on input "25" at bounding box center [897, 122] width 68 height 22
drag, startPoint x: 880, startPoint y: 122, endPoint x: 796, endPoint y: 110, distance: 85.5
click at [796, 110] on tr "[PERSON_NAME] 25 %" at bounding box center [656, 125] width 610 height 36
type input "22.02"
click at [872, 149] on input "25" at bounding box center [897, 158] width 68 height 22
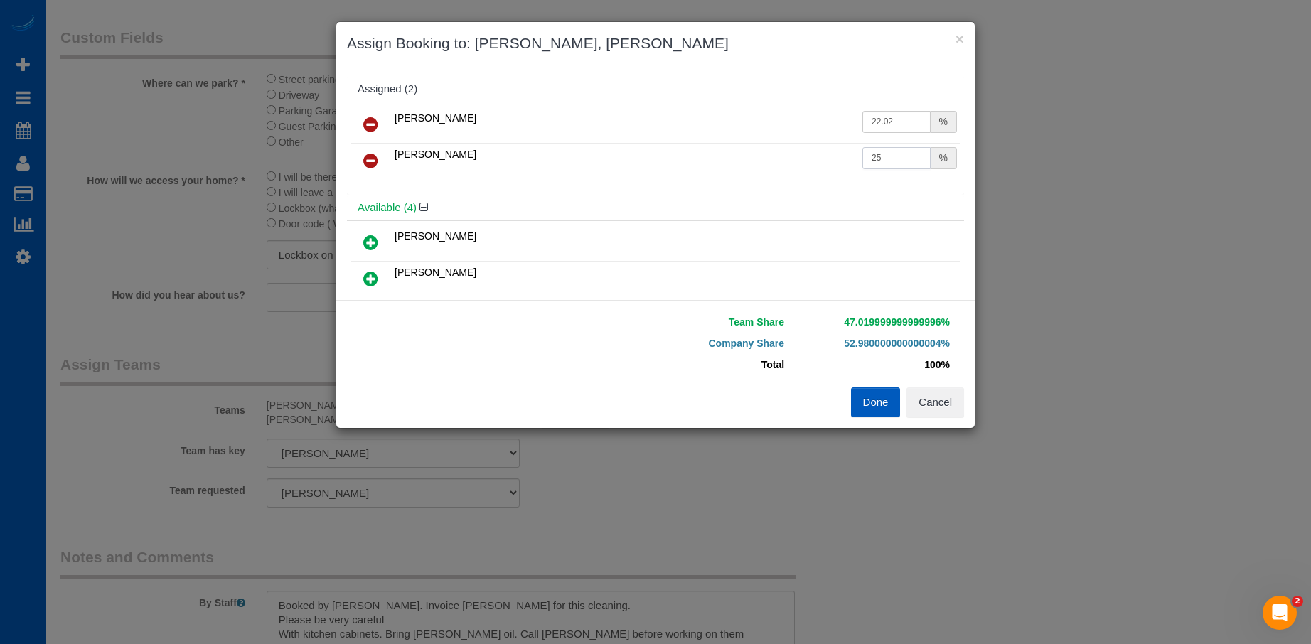
drag, startPoint x: 882, startPoint y: 157, endPoint x: 789, endPoint y: 158, distance: 92.4
click at [789, 158] on tr "Vira Zhukovska 25 %" at bounding box center [656, 161] width 610 height 36
type input "22.02"
click at [876, 401] on button "Done" at bounding box center [876, 403] width 50 height 30
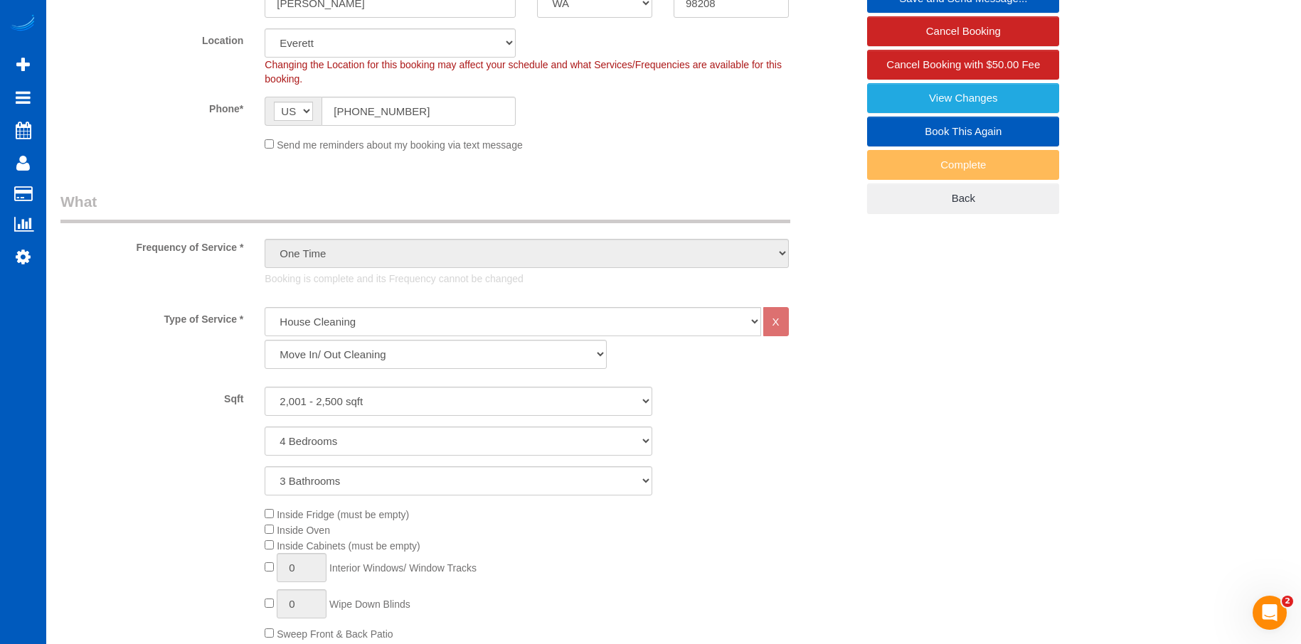
scroll to position [176, 0]
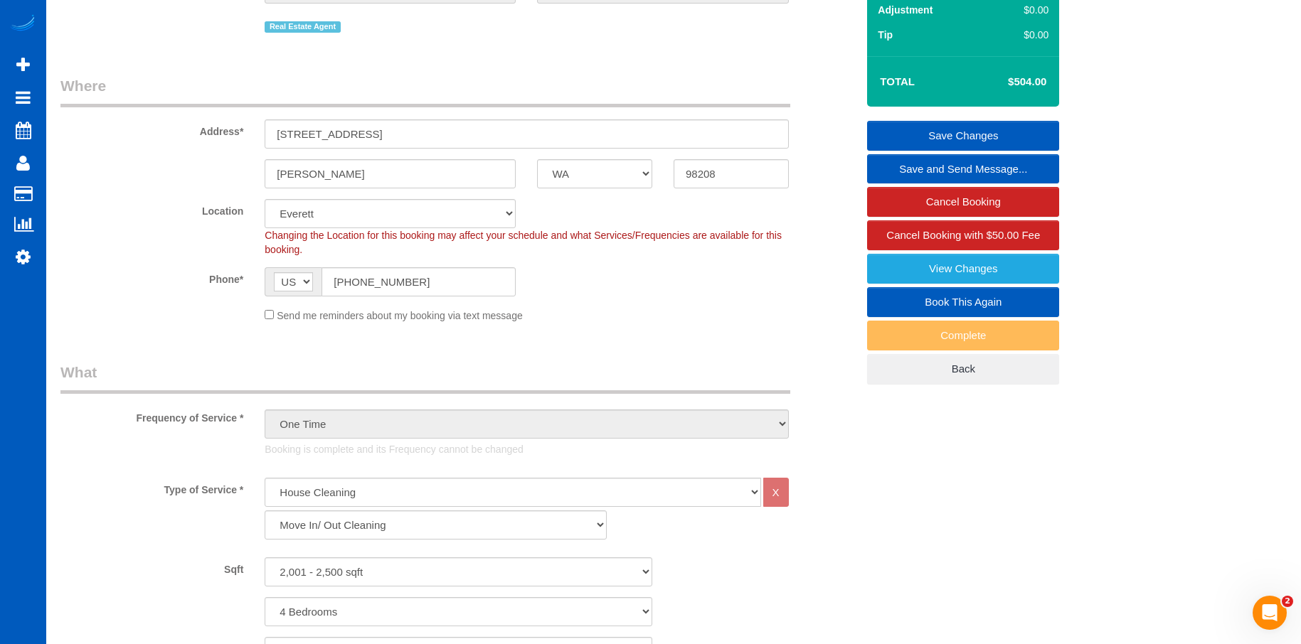
click at [897, 121] on link "Save Changes" at bounding box center [963, 136] width 192 height 30
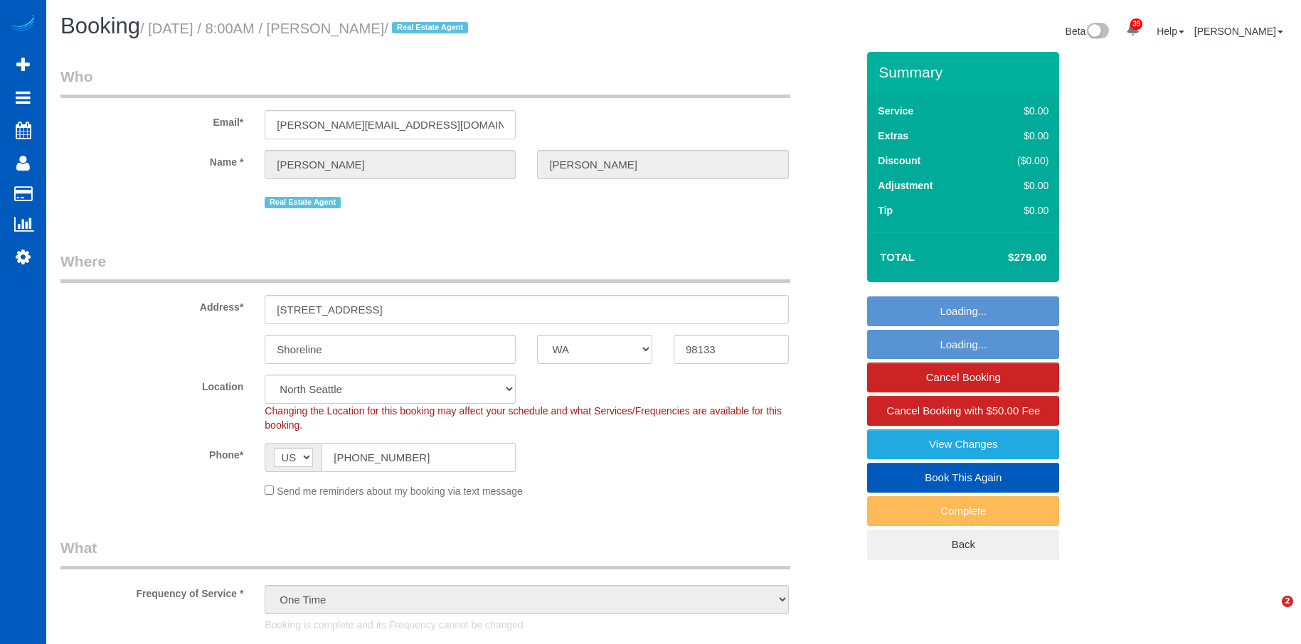
select select "WA"
select select "199"
select select "spot1"
select select "1001"
select select "3"
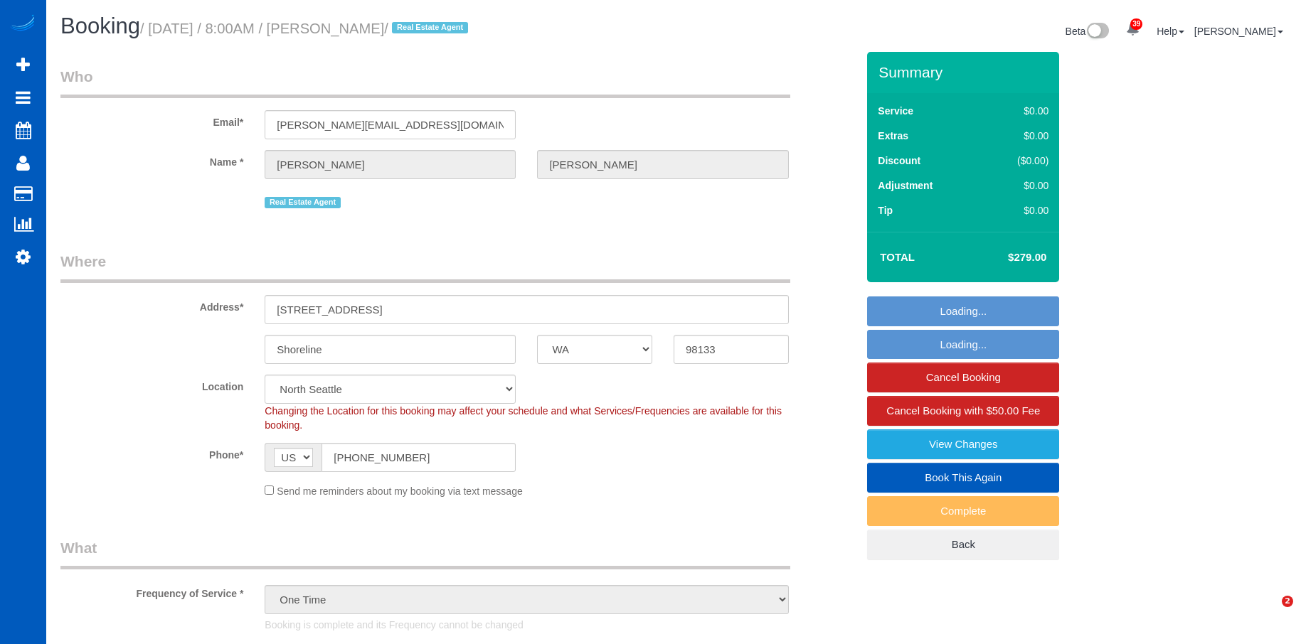
select select "object:1282"
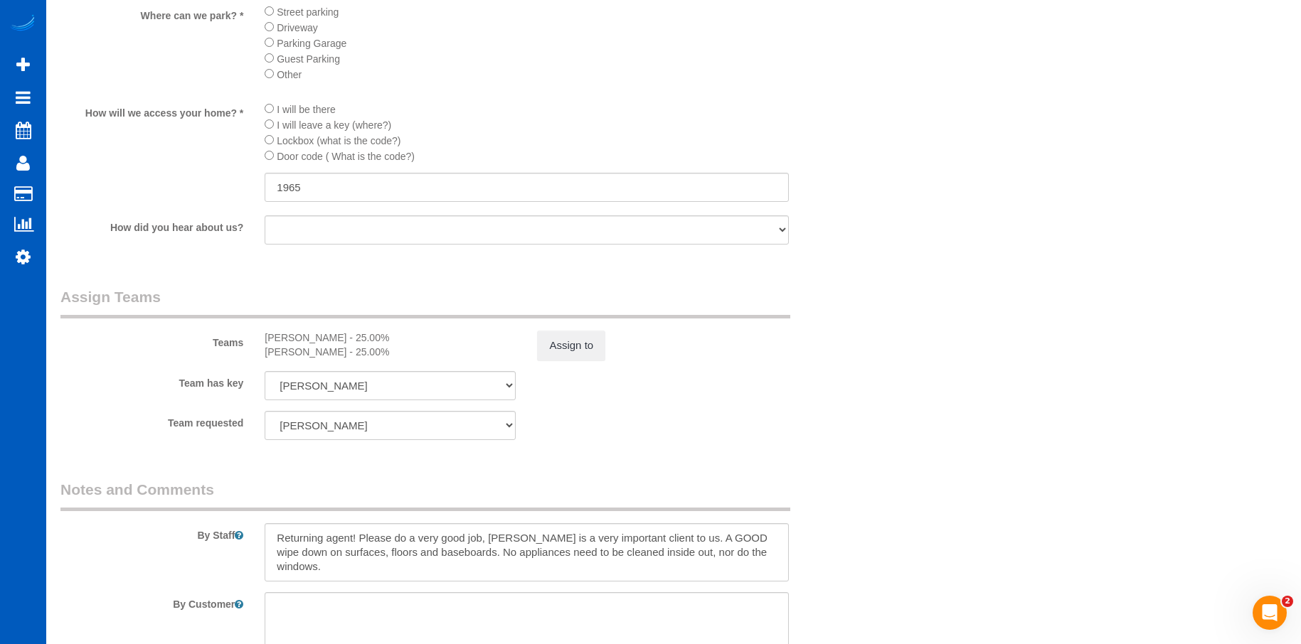
scroll to position [1920, 0]
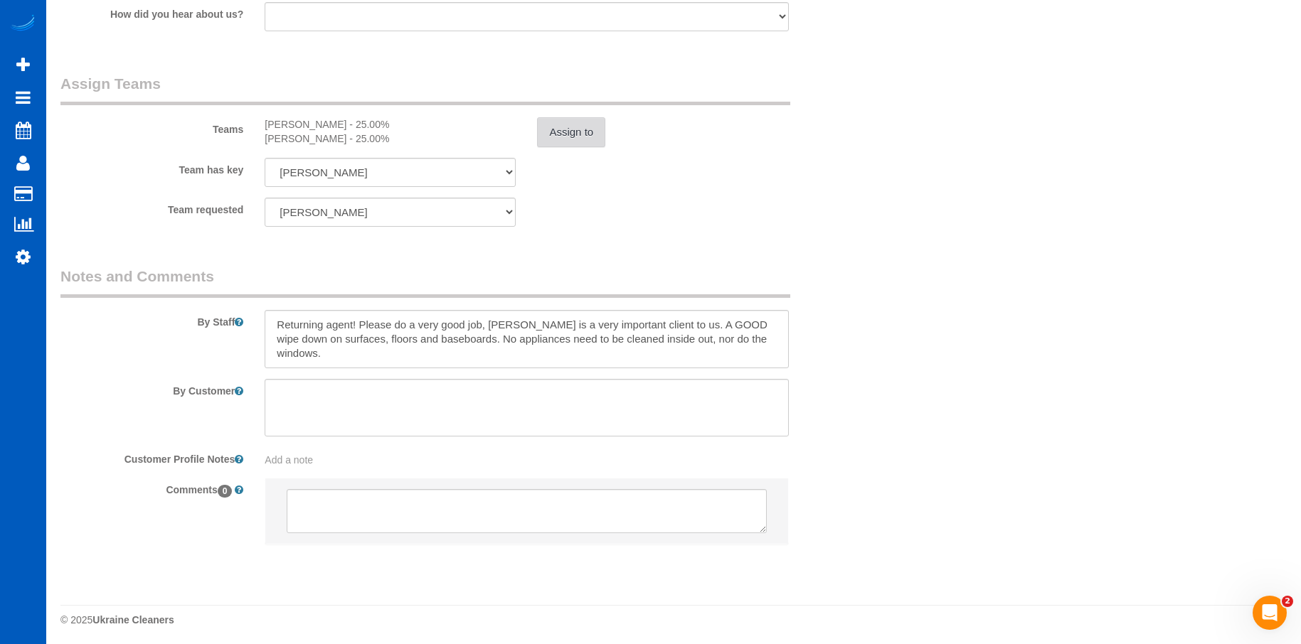
click at [559, 127] on button "Assign to" at bounding box center [571, 132] width 68 height 30
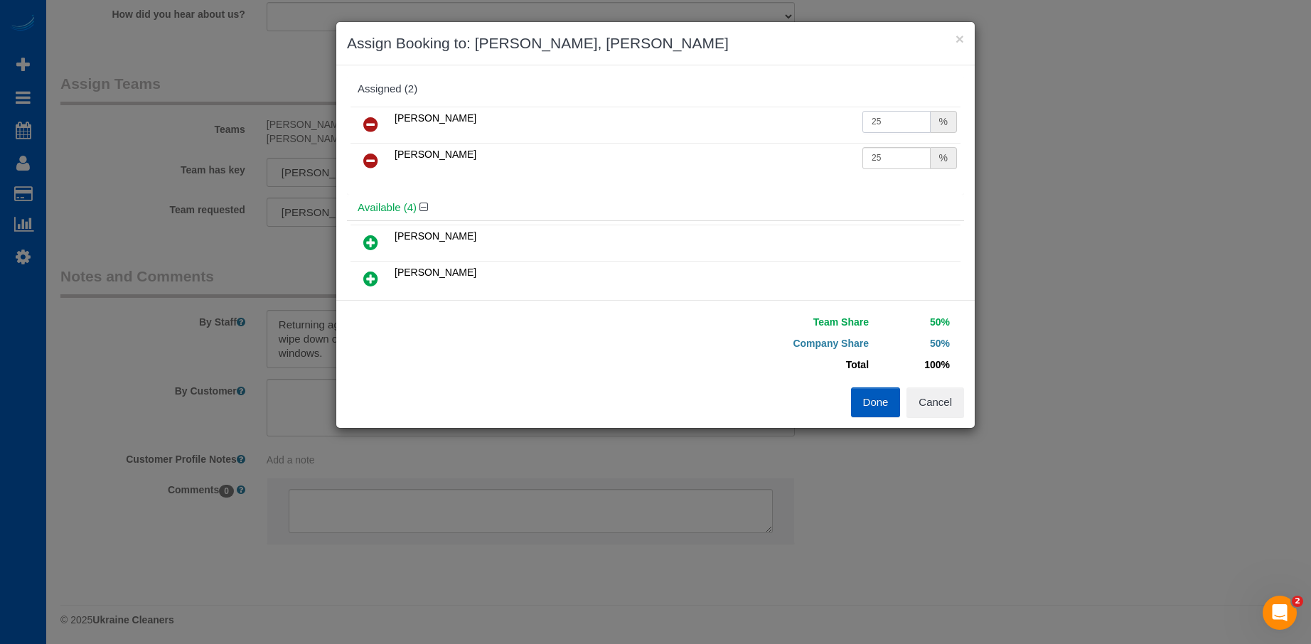
click at [917, 127] on input "25" at bounding box center [897, 122] width 68 height 22
drag, startPoint x: 899, startPoint y: 124, endPoint x: 783, endPoint y: 127, distance: 115.9
click at [784, 127] on tr "Kateryna Polishchuk 25 %" at bounding box center [656, 125] width 610 height 36
type input "19.62"
click at [882, 170] on td "25 %" at bounding box center [910, 161] width 102 height 36
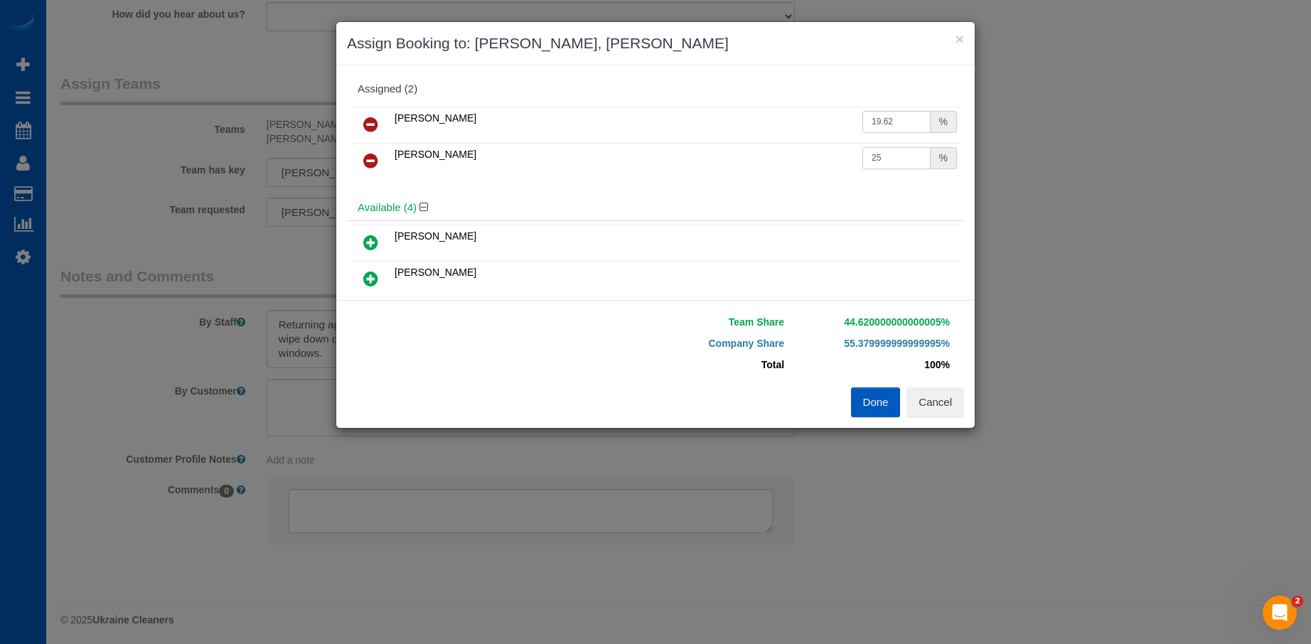
click at [883, 163] on input "25" at bounding box center [897, 158] width 68 height 22
drag, startPoint x: 892, startPoint y: 151, endPoint x: 816, endPoint y: 152, distance: 76.8
click at [816, 152] on tr "Miliena Shchokina 25 %" at bounding box center [656, 161] width 610 height 36
type input "19.62"
click at [877, 400] on button "Done" at bounding box center [876, 403] width 50 height 30
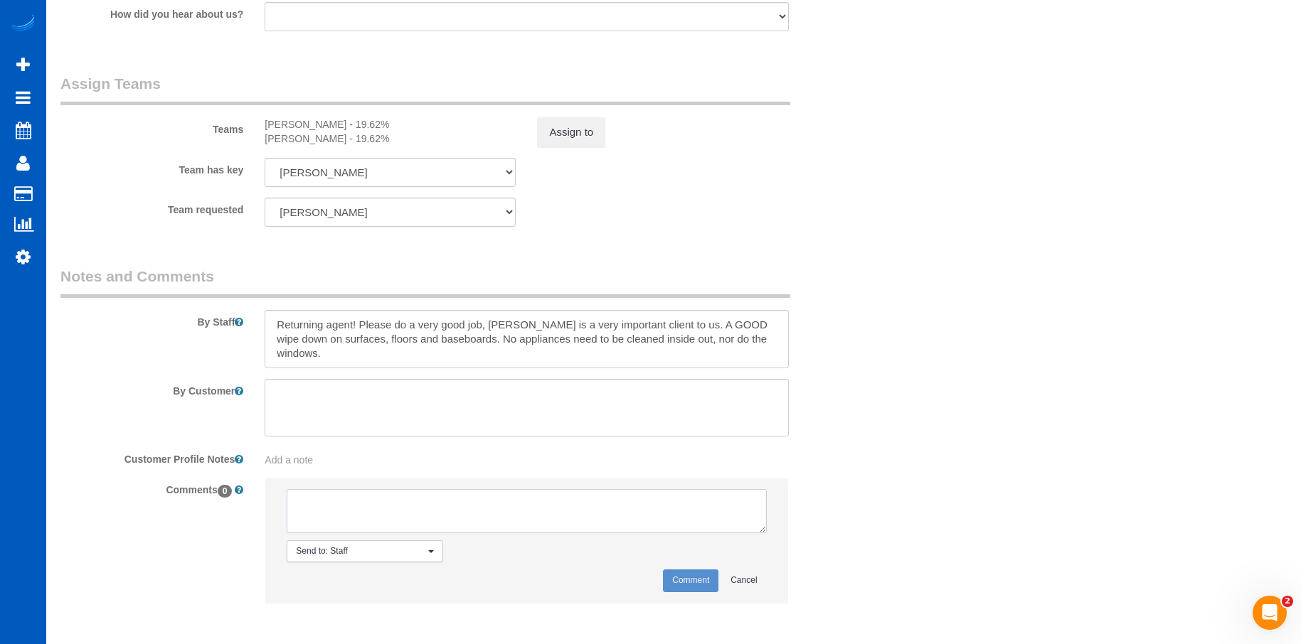
click at [388, 501] on textarea at bounding box center [526, 511] width 479 height 44
type textarea "No photos uploaded as of 9/25"
click at [694, 583] on button "Comment" at bounding box center [690, 581] width 55 height 22
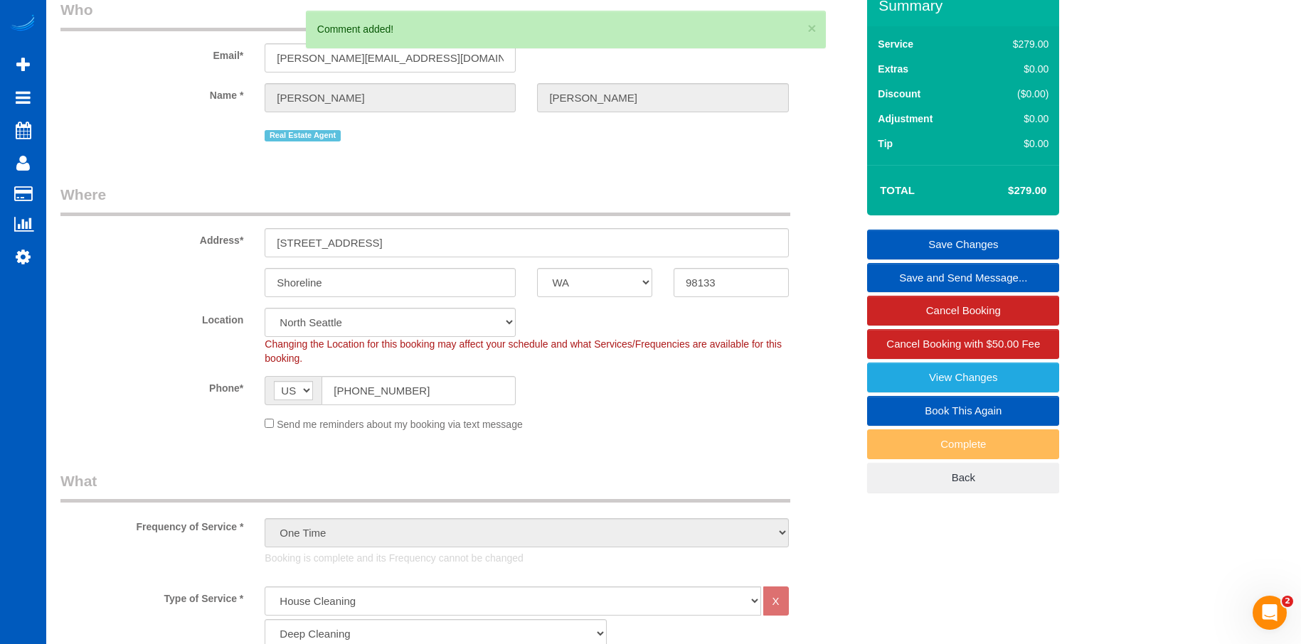
scroll to position [0, 0]
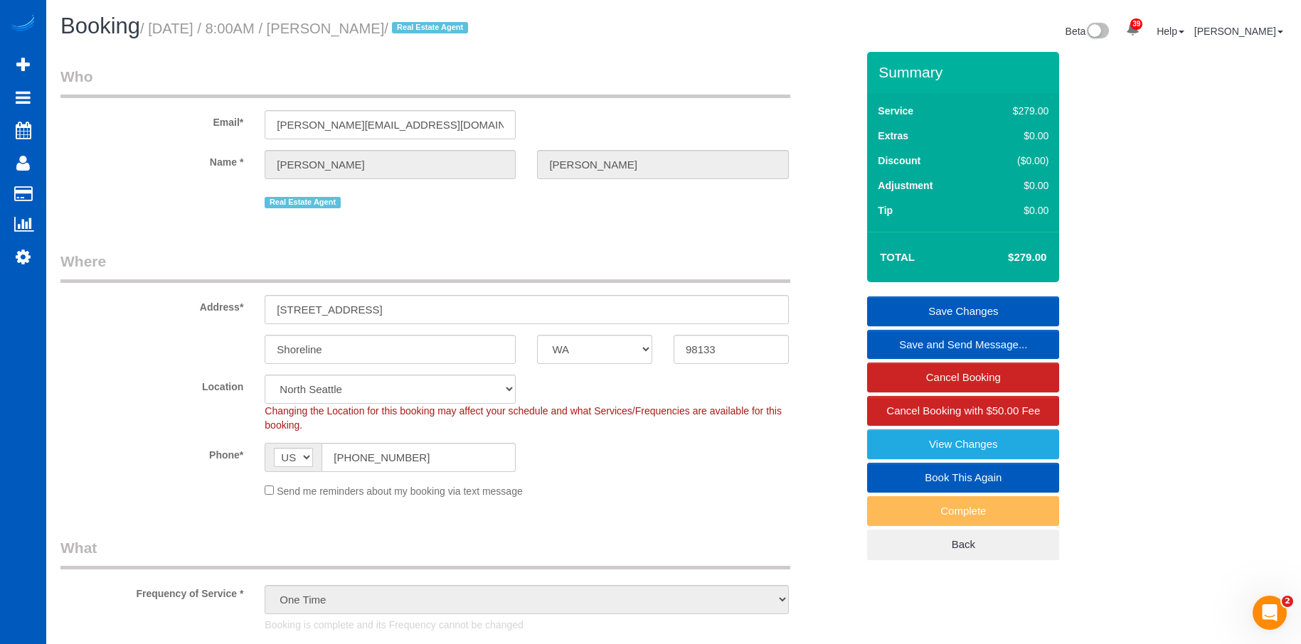
click at [901, 304] on link "Save Changes" at bounding box center [963, 312] width 192 height 30
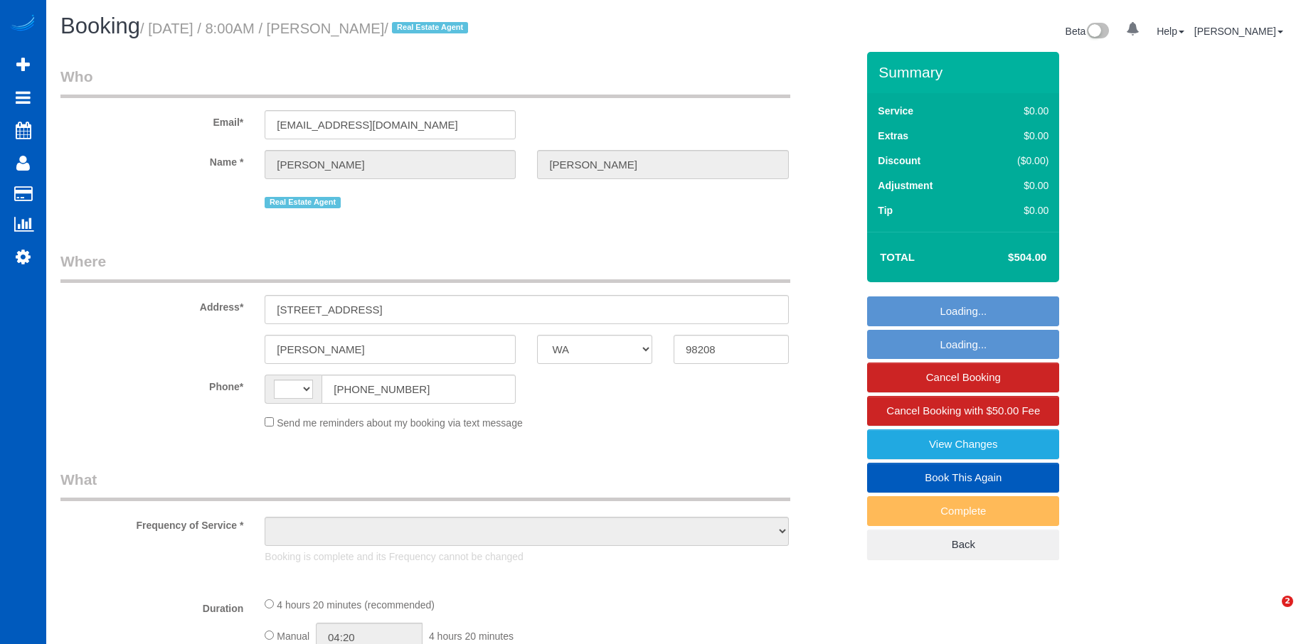
select select "WA"
select select "string:fspay-29fb7387-665f-439c-9dce-09a3bf446a93"
select select "spot1"
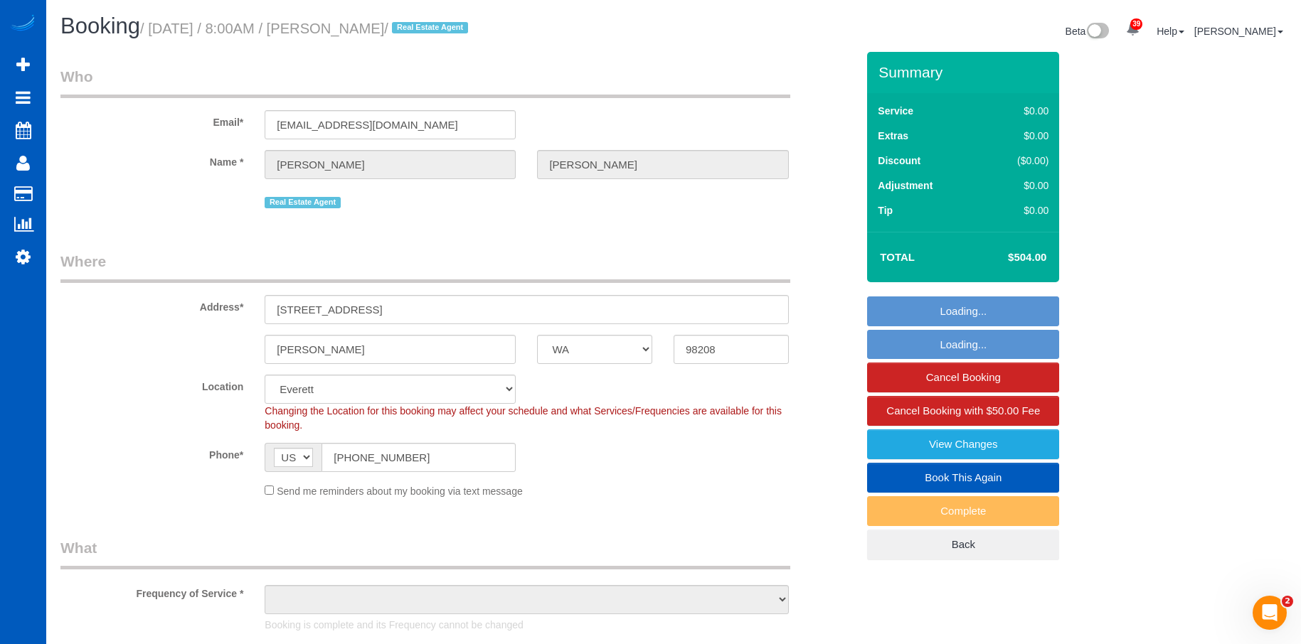
select select "string:[GEOGRAPHIC_DATA]"
select select "object:1044"
select select "199"
select select "2001"
select select "4"
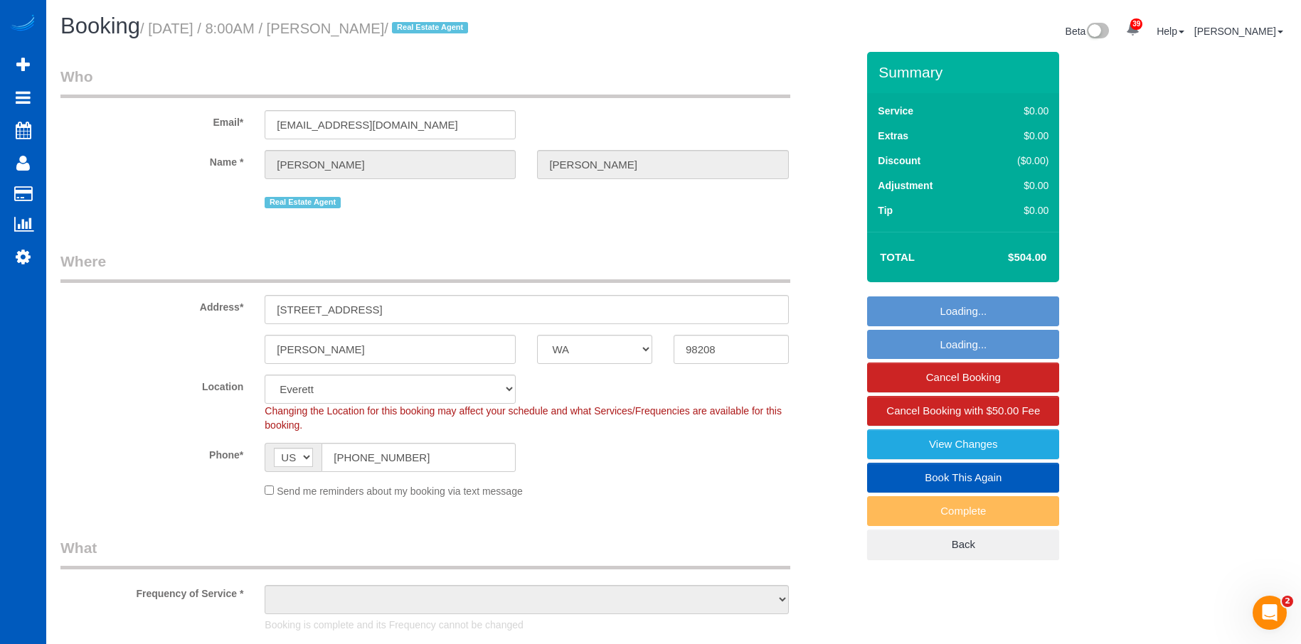
select select "3"
select select "2001"
select select "4"
select select "3"
select select "object:1268"
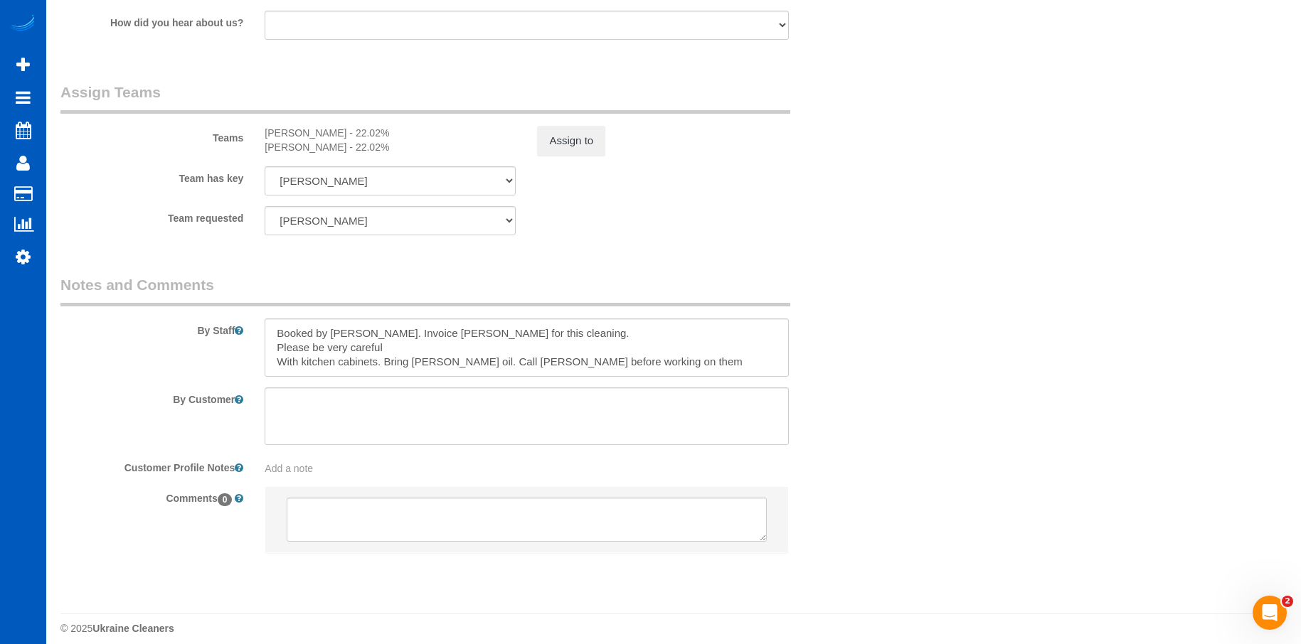
scroll to position [1882, 0]
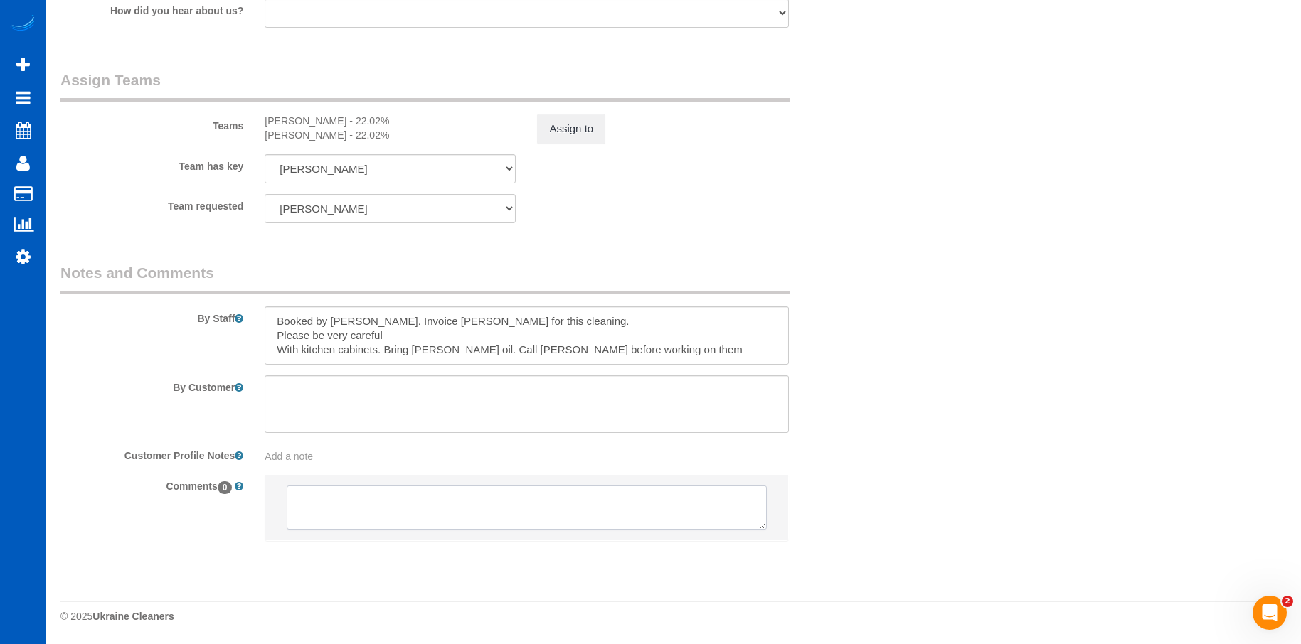
click at [433, 515] on textarea at bounding box center [526, 508] width 479 height 44
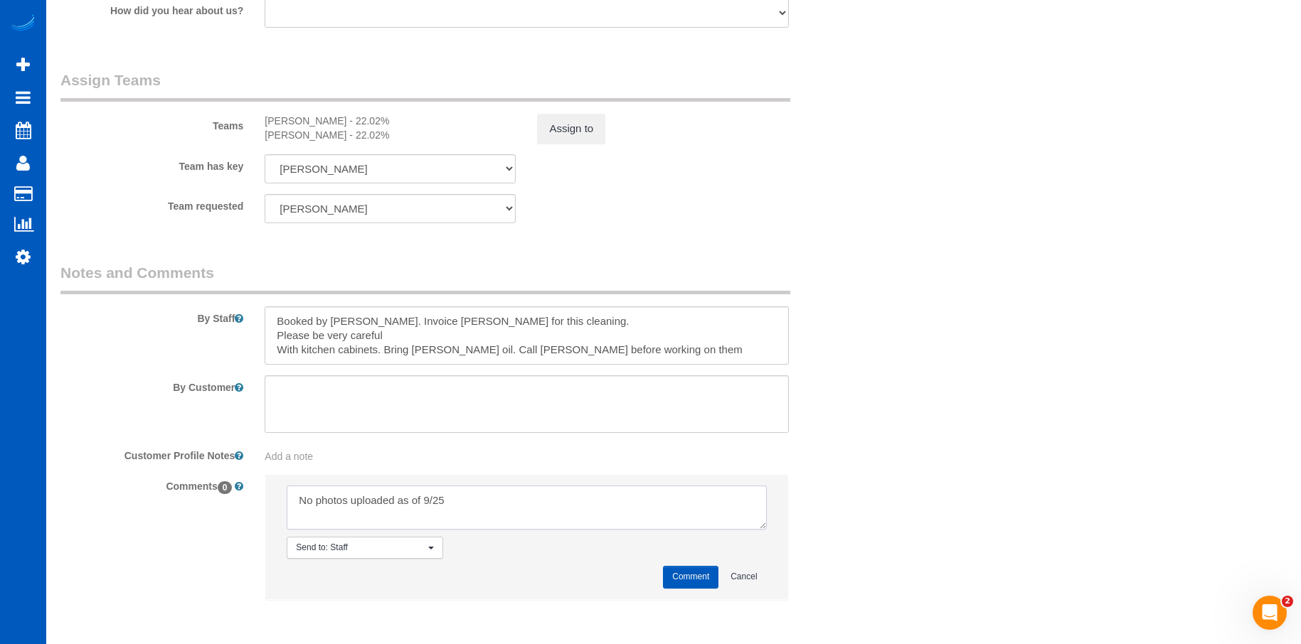
type textarea "No photos uploaded as of 9/25"
click at [690, 572] on button "Comment" at bounding box center [690, 577] width 55 height 22
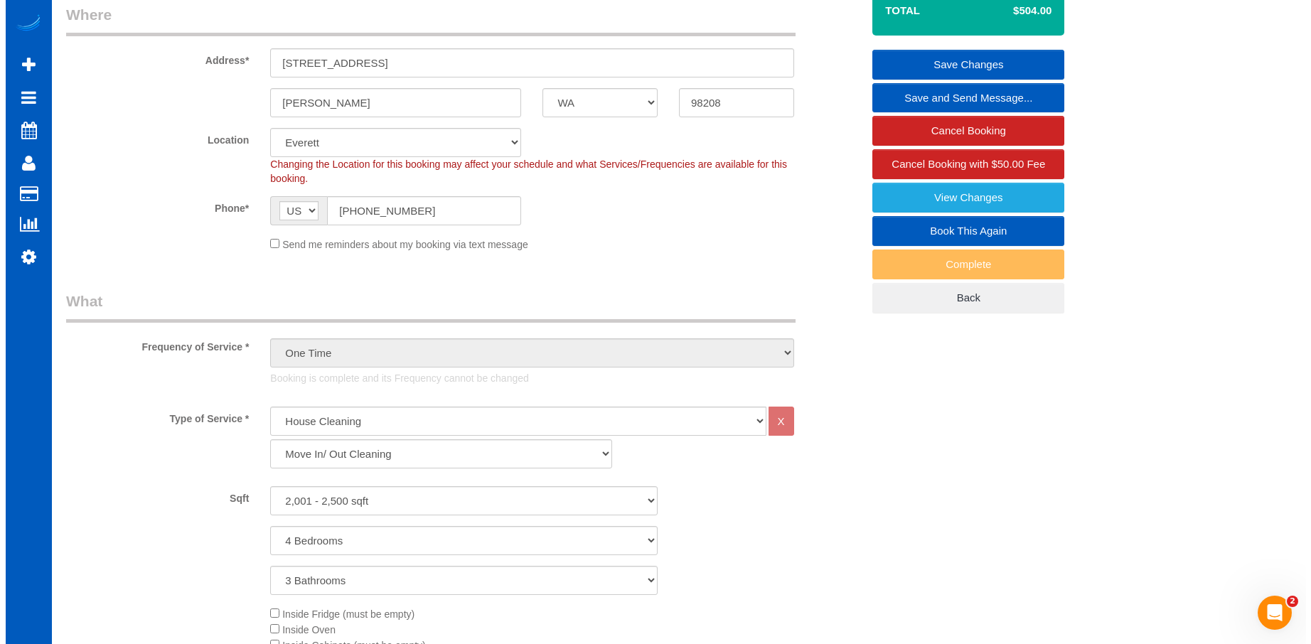
scroll to position [0, 0]
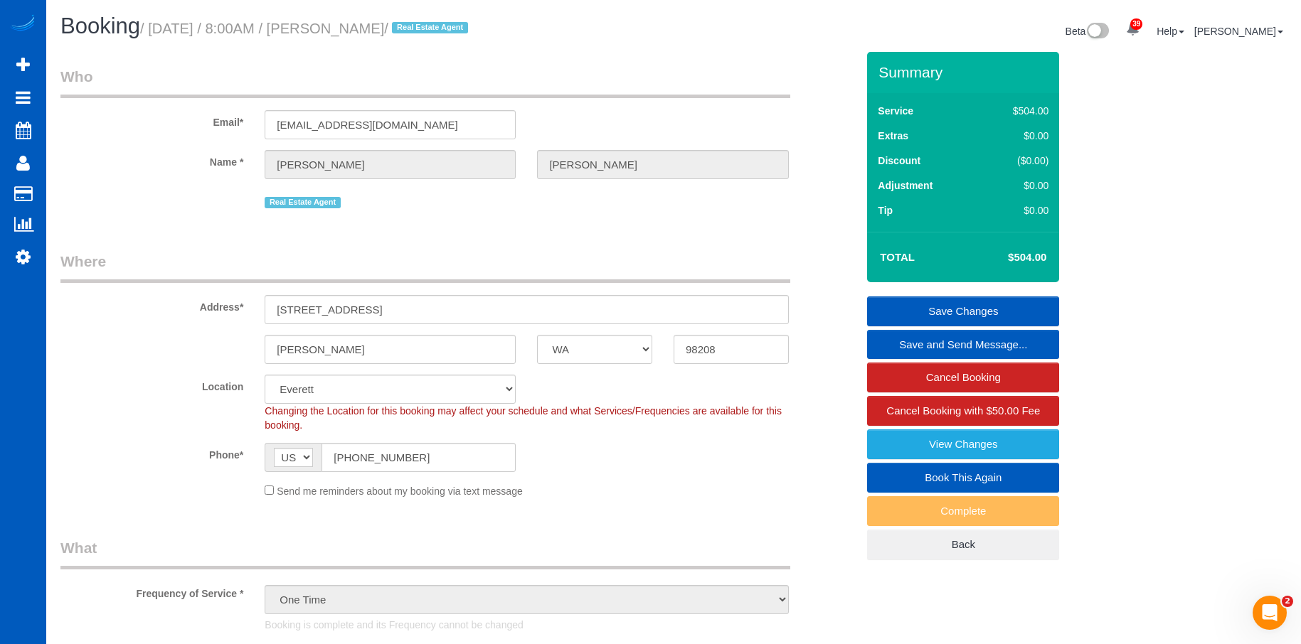
click at [935, 306] on link "Save Changes" at bounding box center [963, 312] width 192 height 30
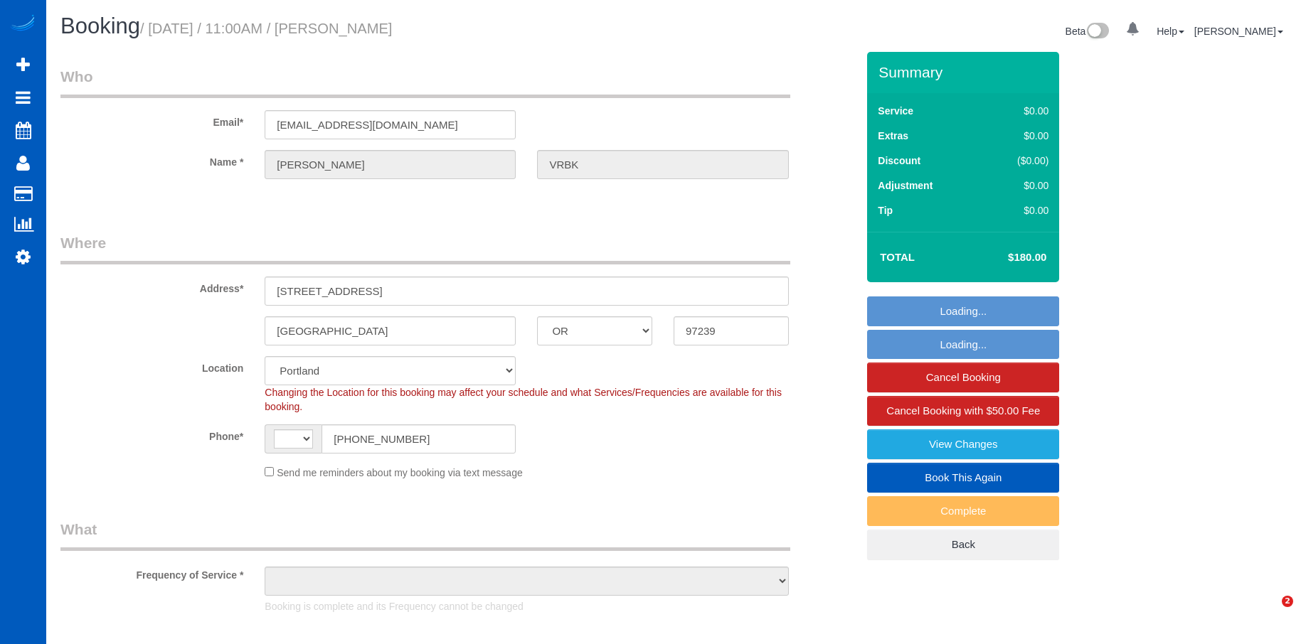
select select "OR"
select select "199"
select select "1001"
select select "2"
select select "1001"
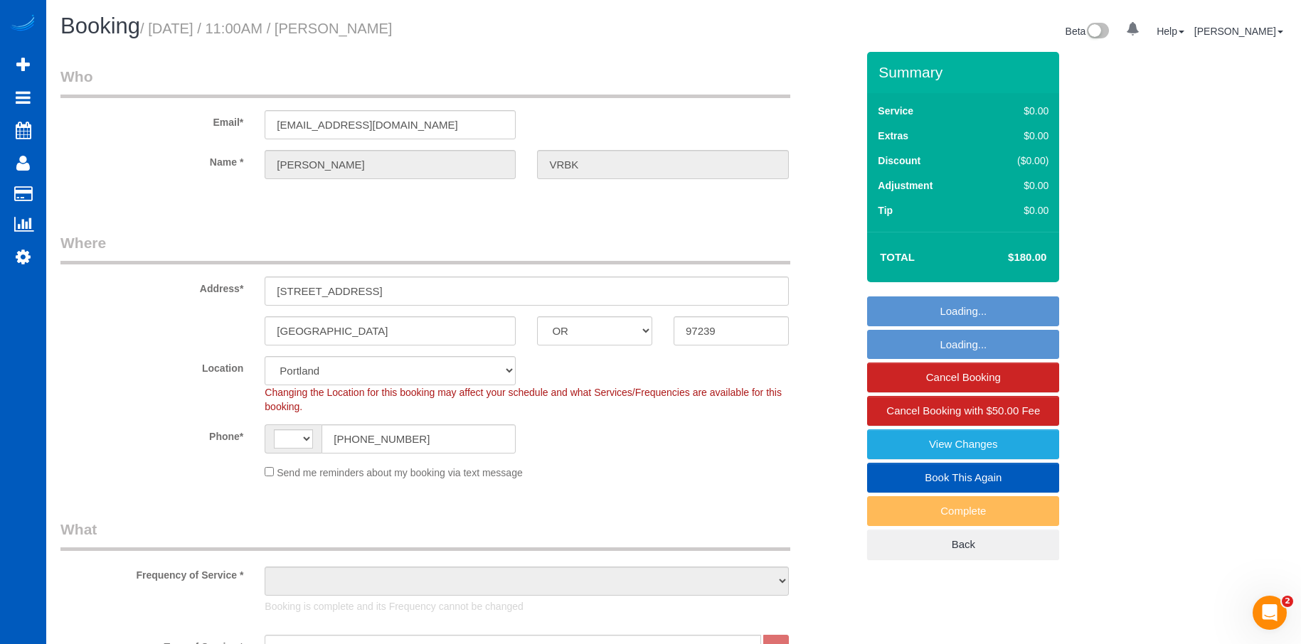
select select "2"
select select "object:880"
select select "string:[GEOGRAPHIC_DATA]"
select select "spot1"
select select "object:1195"
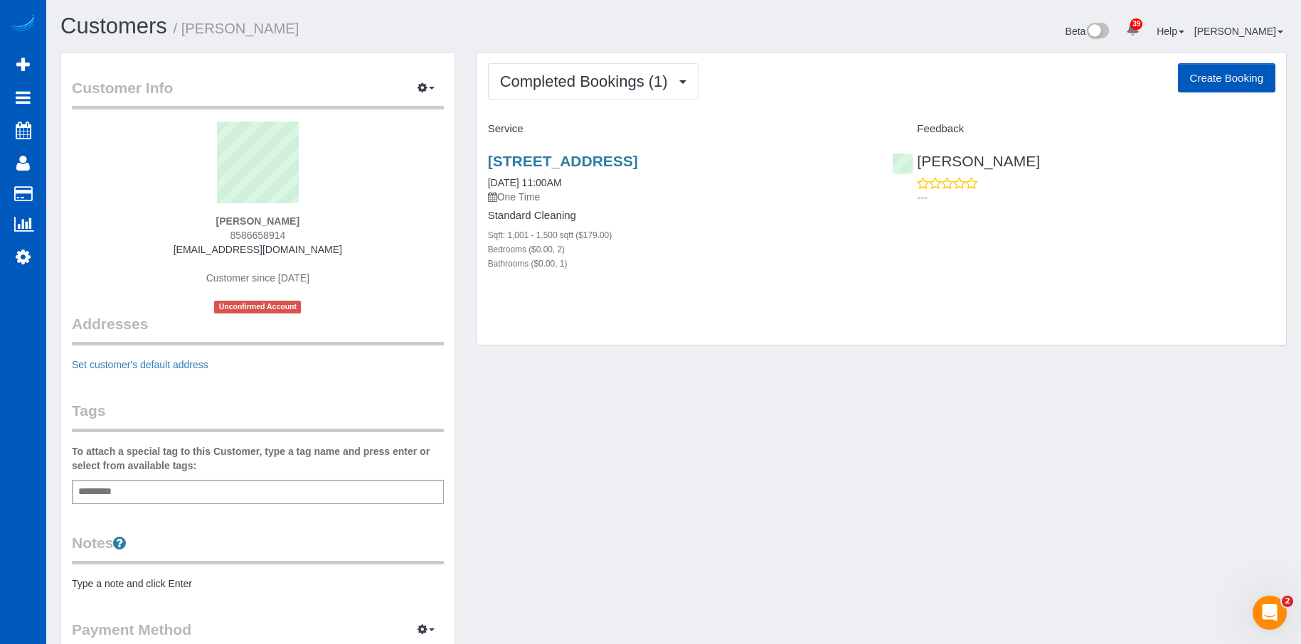
click at [142, 493] on div "Add a tag" at bounding box center [258, 492] width 372 height 24
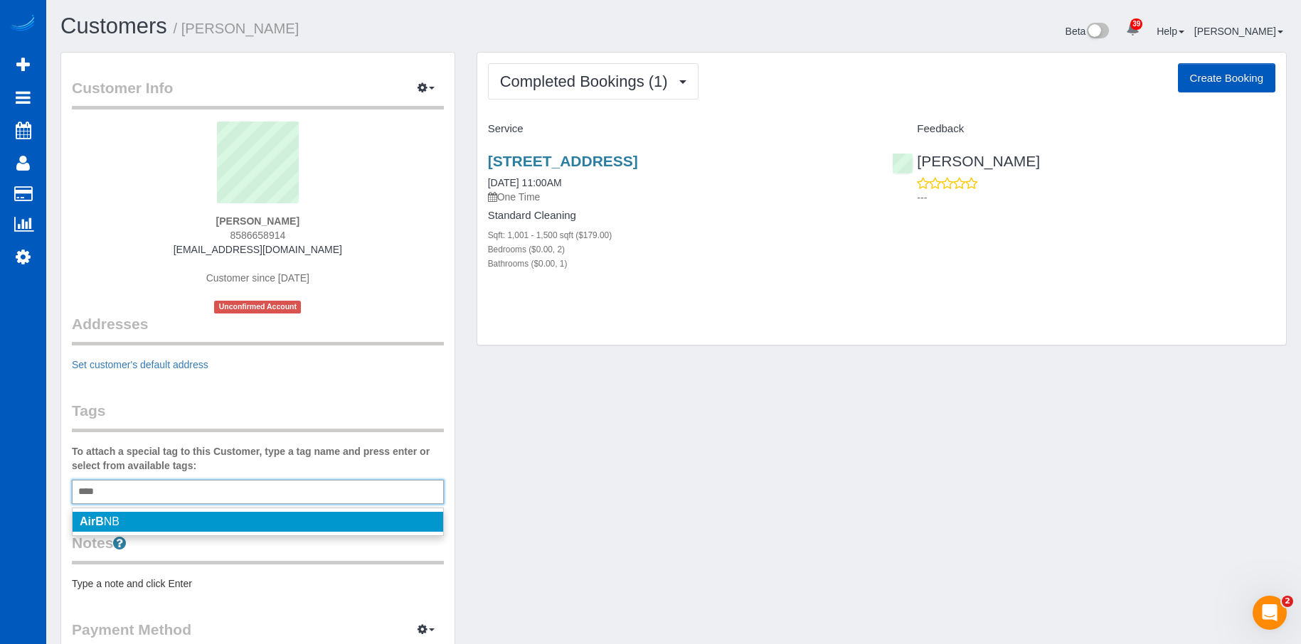
type input "****"
click at [142, 517] on li "AirB NB" at bounding box center [258, 522] width 370 height 20
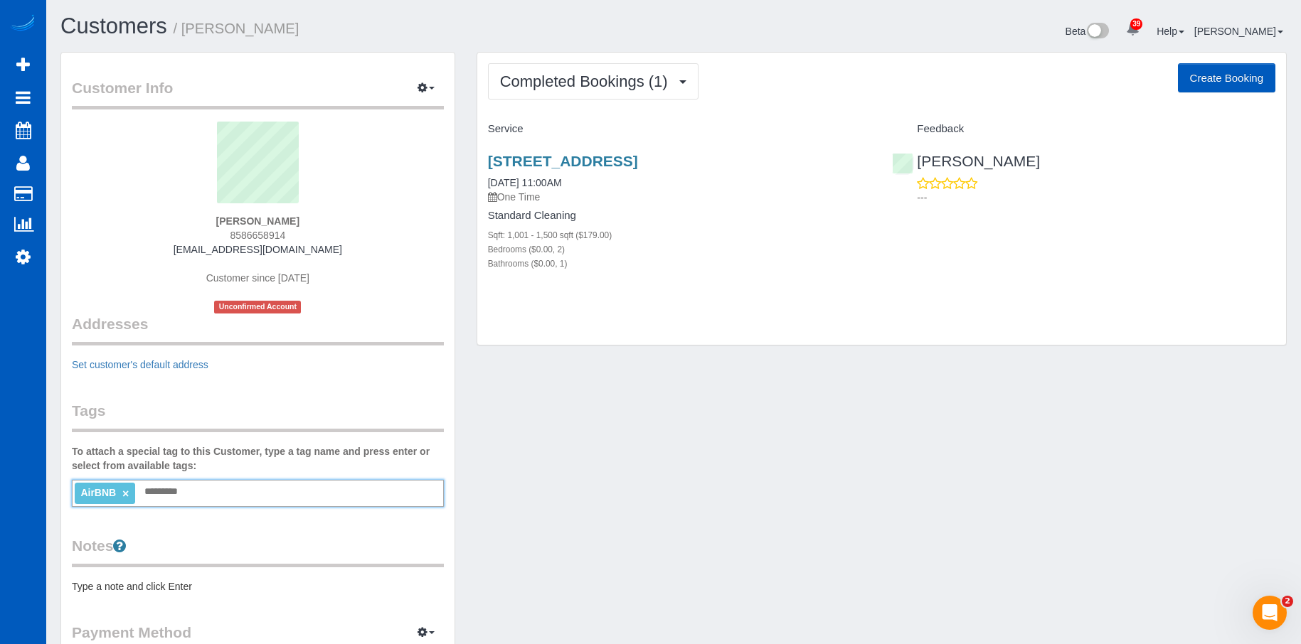
click at [390, 43] on div "Customers / [PERSON_NAME]" at bounding box center [362, 29] width 624 height 31
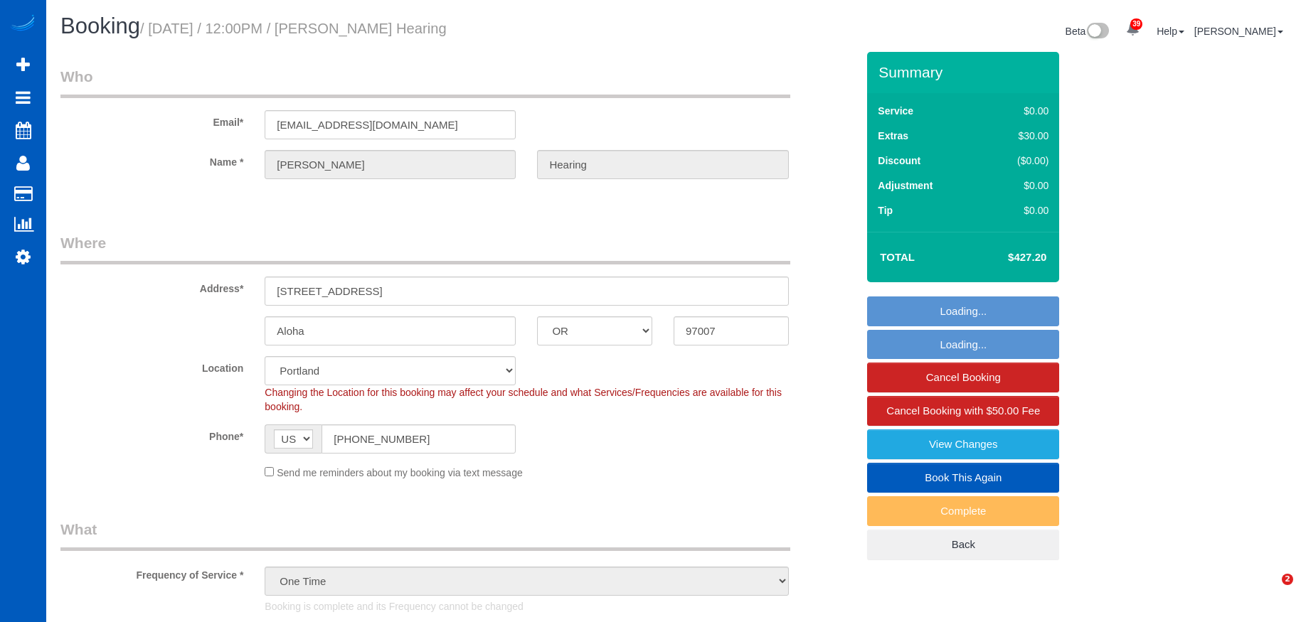
select select "OR"
select select "199"
select select "2001"
select select "3"
select select "2"
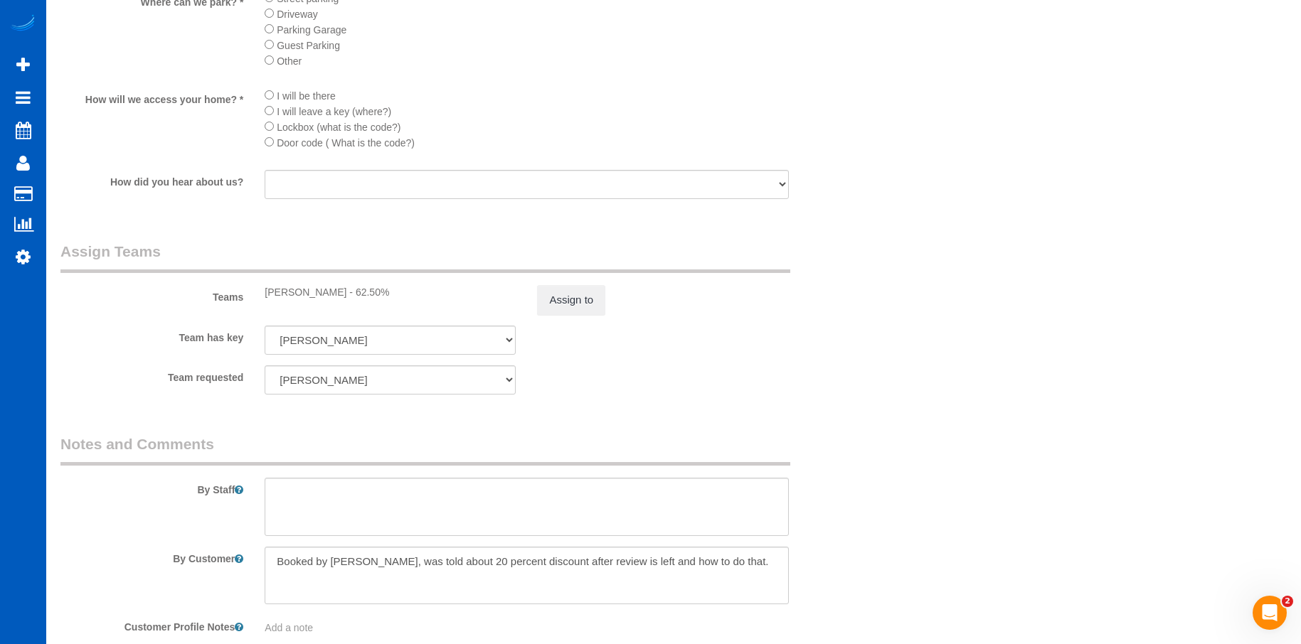
scroll to position [1909, 0]
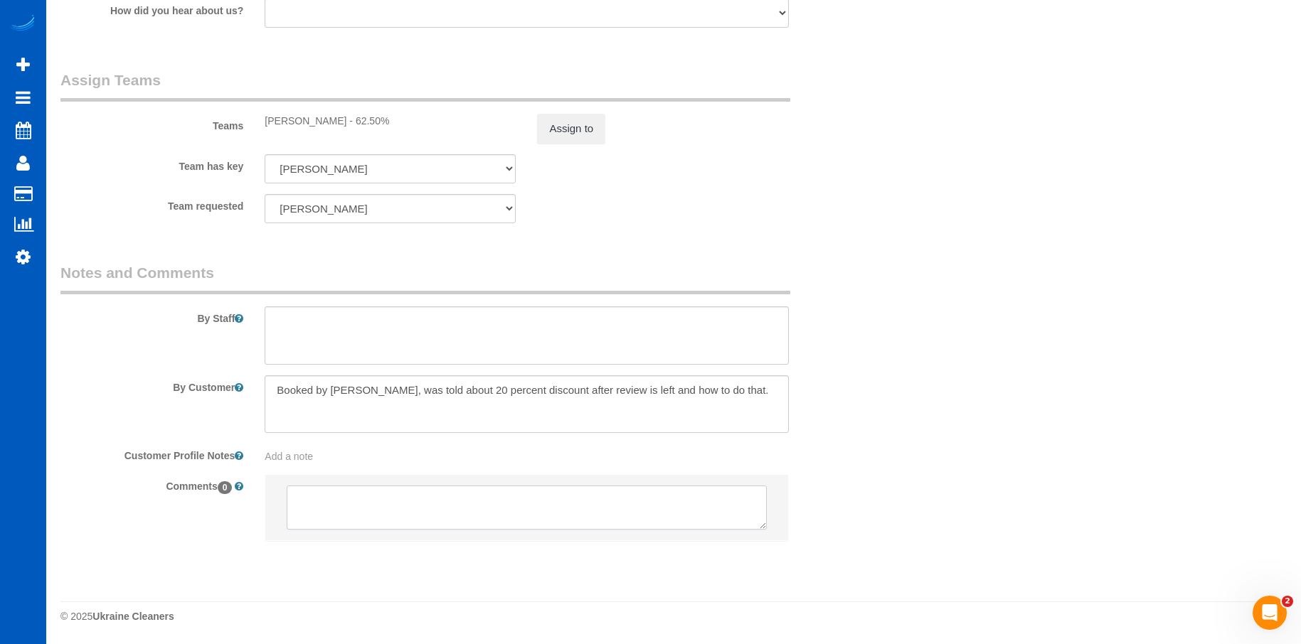
click at [370, 501] on textarea at bounding box center [526, 508] width 479 height 44
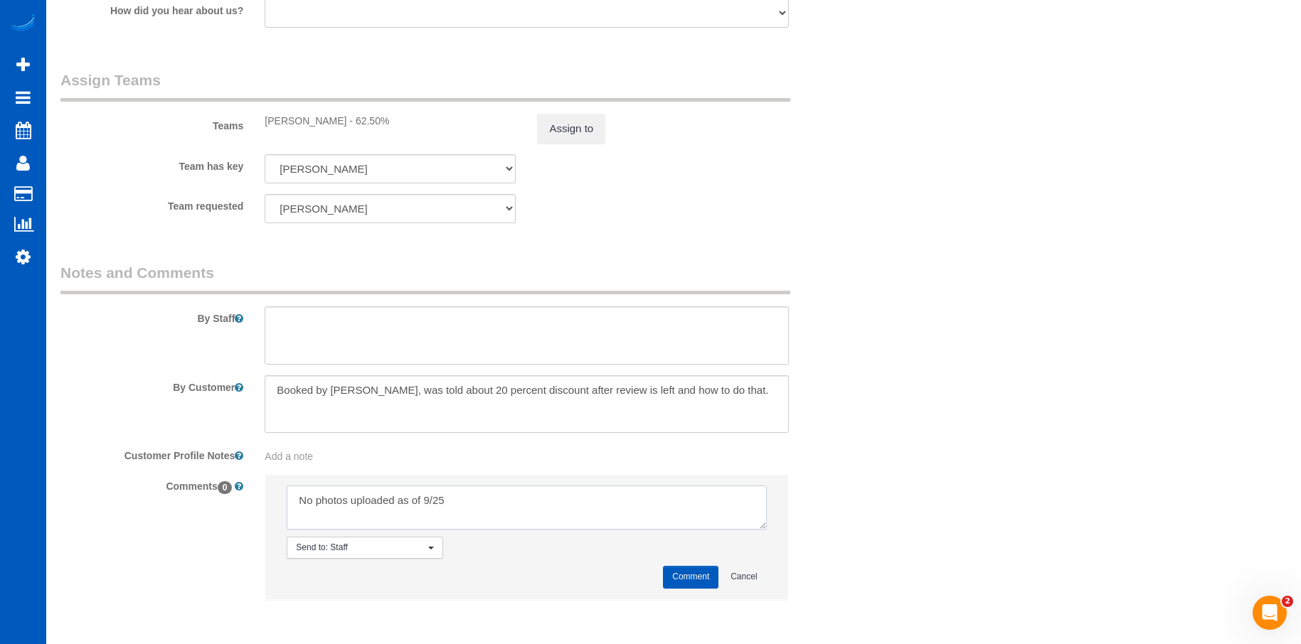
type textarea "No photos uploaded as of 9/25"
click at [674, 572] on button "Comment" at bounding box center [690, 577] width 55 height 22
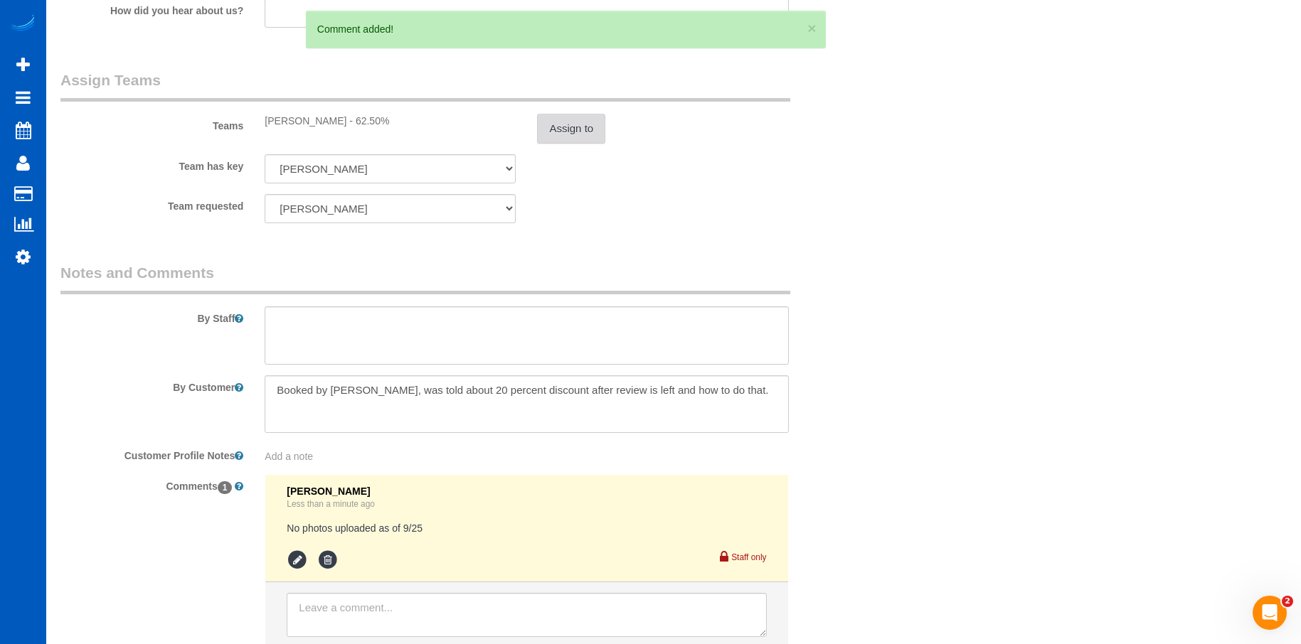
click at [565, 132] on button "Assign to" at bounding box center [571, 129] width 68 height 30
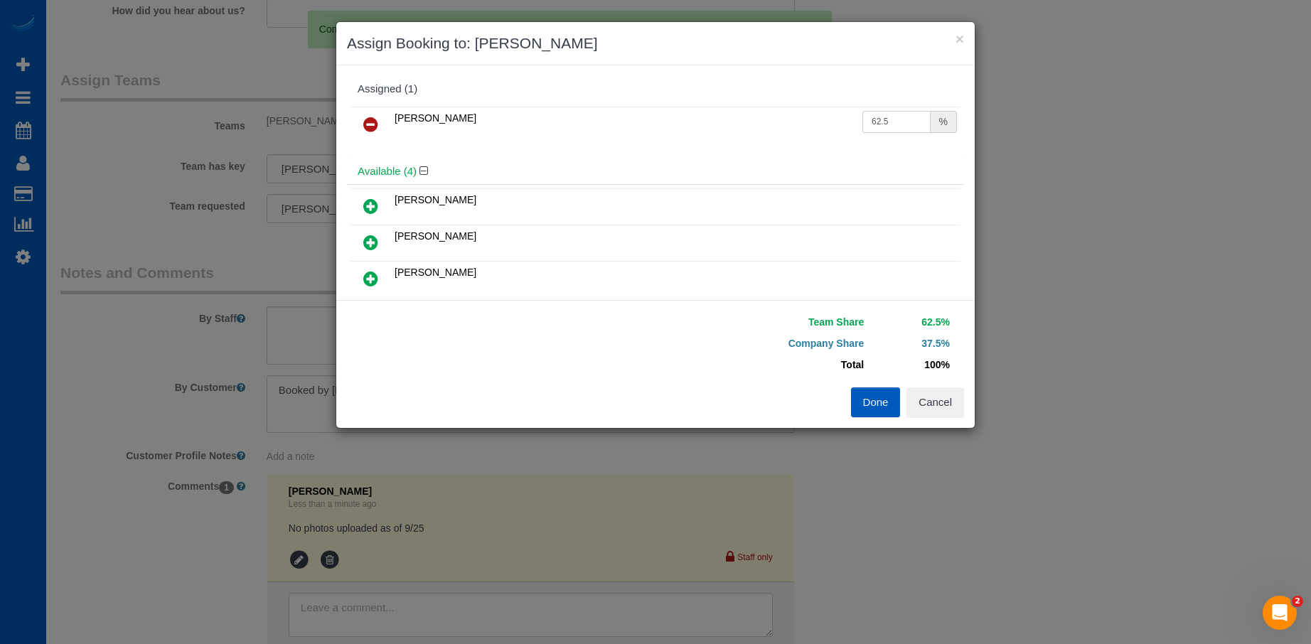
click at [875, 124] on input "62.5" at bounding box center [897, 122] width 68 height 22
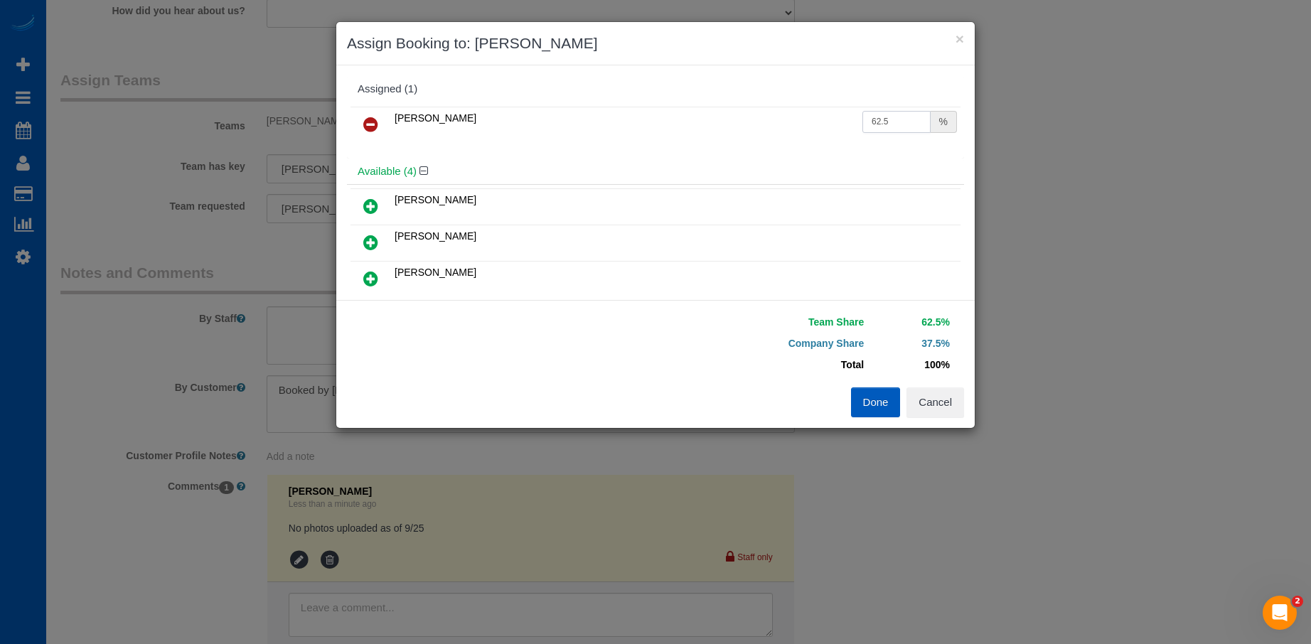
drag, startPoint x: 896, startPoint y: 120, endPoint x: 764, endPoint y: 117, distance: 132.3
click at [764, 117] on tr "Luiza Maksymova 62.5 %" at bounding box center [656, 125] width 610 height 36
type input "59.69"
click at [872, 405] on button "Done" at bounding box center [876, 403] width 50 height 30
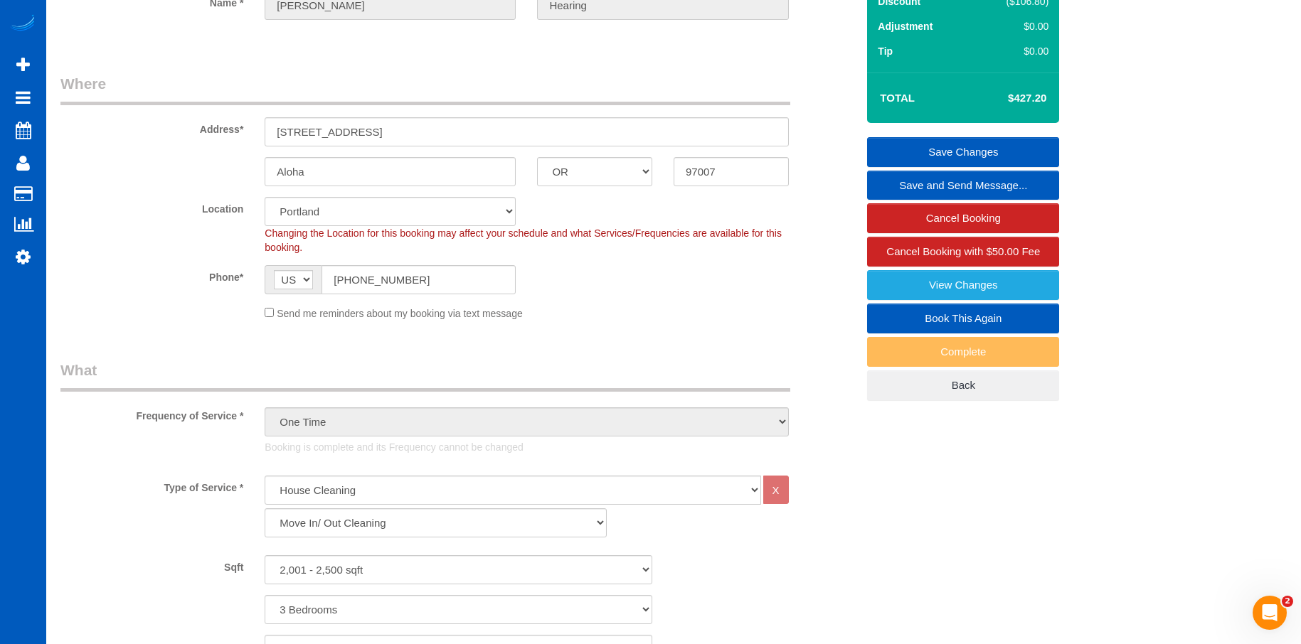
scroll to position [0, 0]
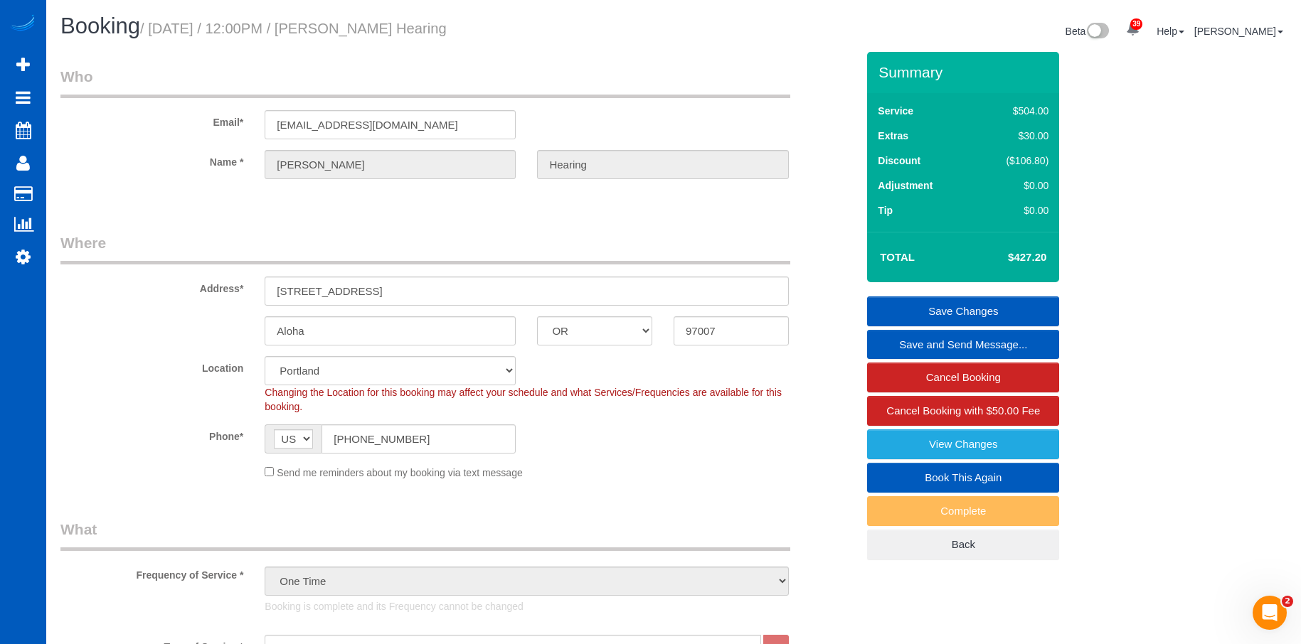
click at [954, 301] on link "Save Changes" at bounding box center [963, 312] width 192 height 30
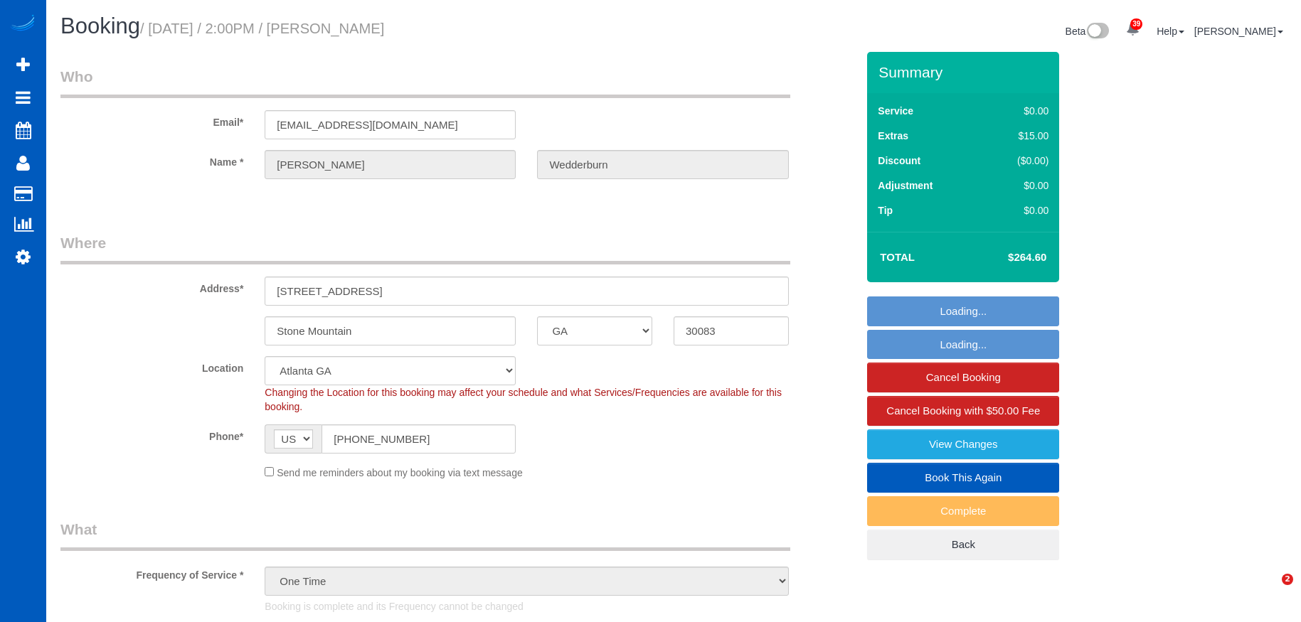
select select "GA"
select select "object:1090"
select select "199"
select select "1001"
select select "2"
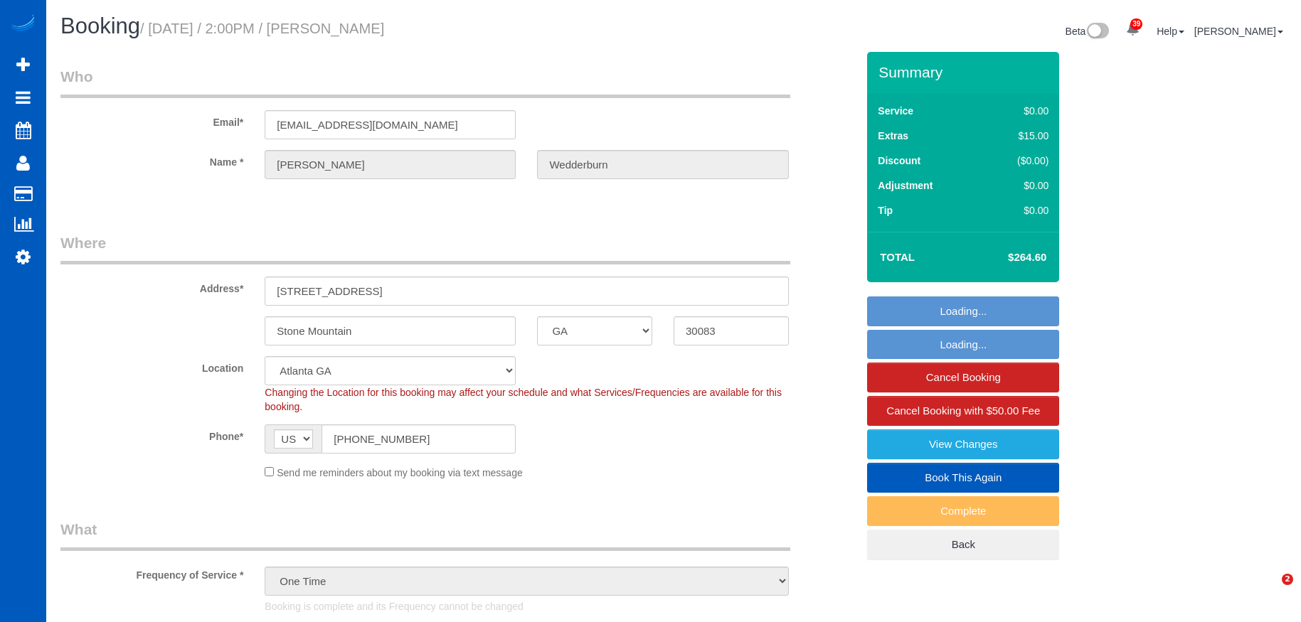
select select "2"
select select "spot1"
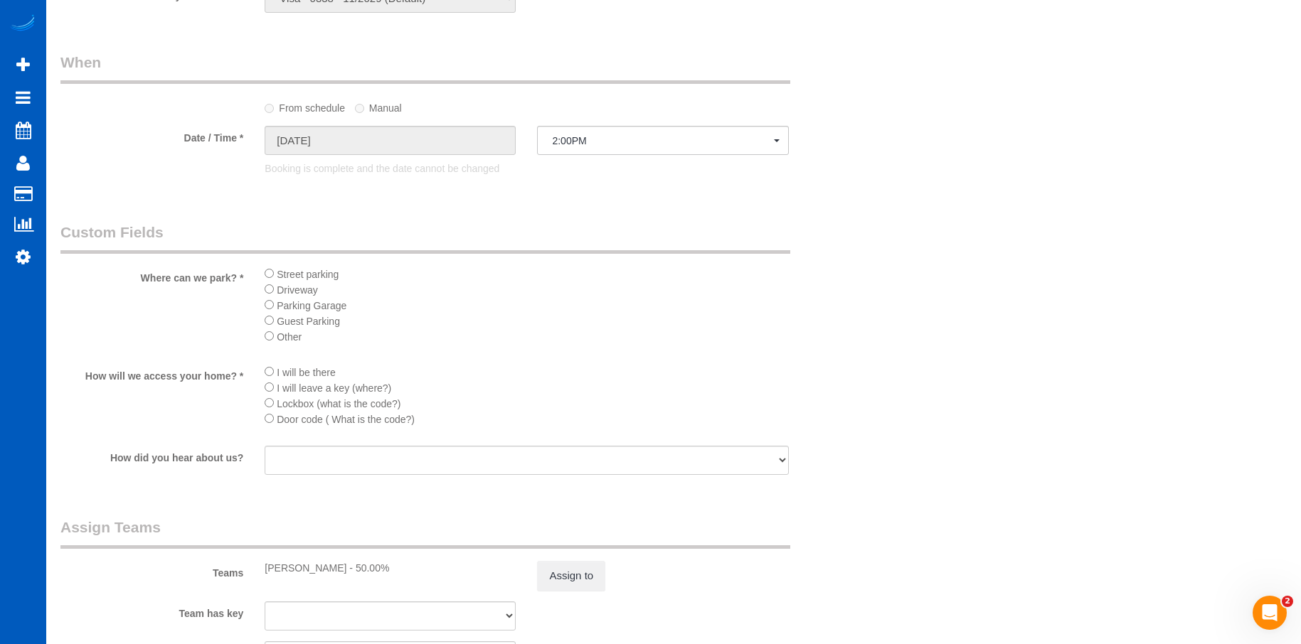
scroll to position [1564, 0]
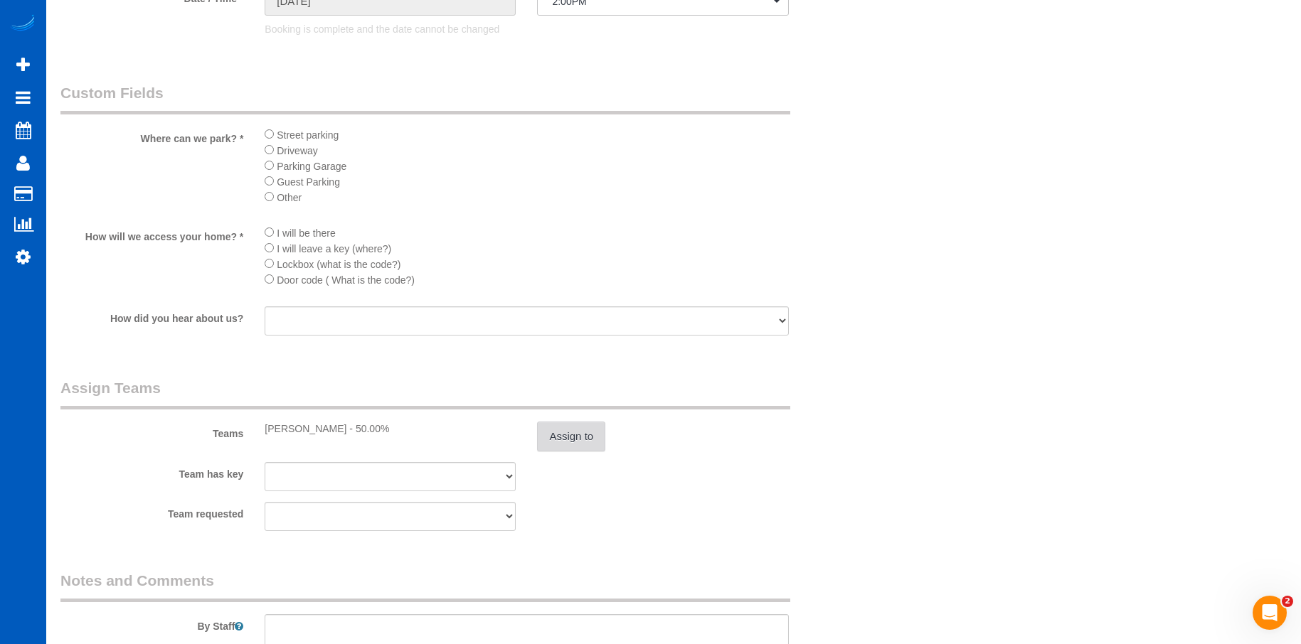
click at [545, 431] on button "Assign to" at bounding box center [571, 437] width 68 height 30
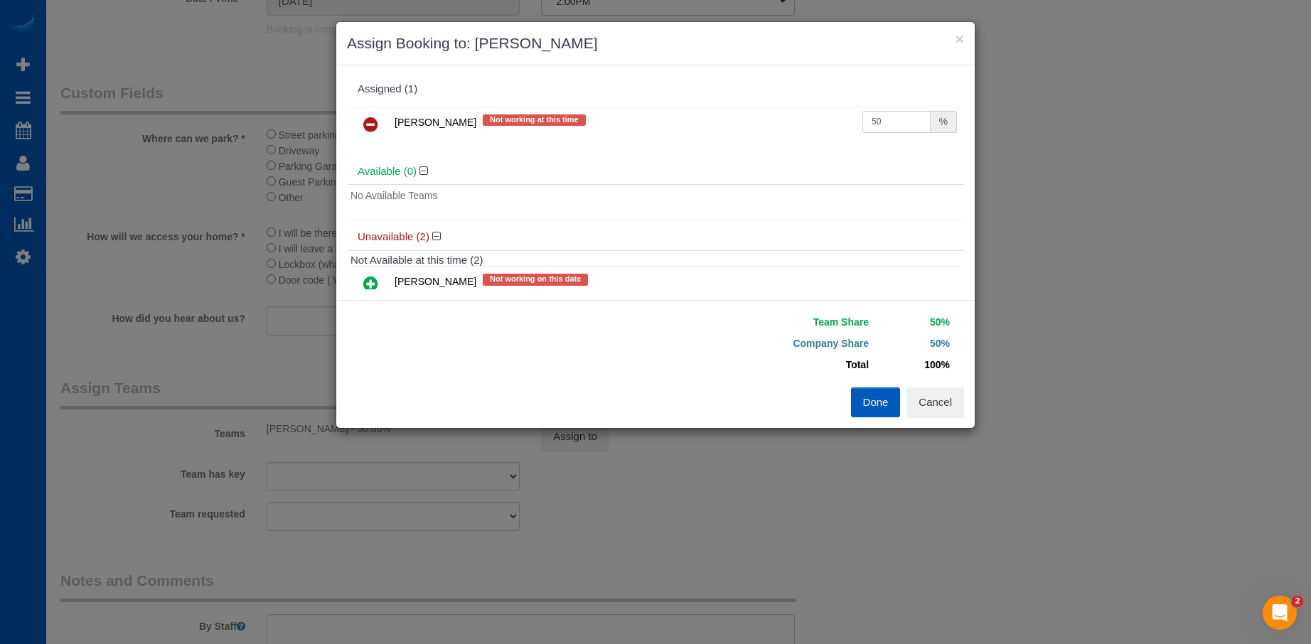
click at [870, 117] on input "50" at bounding box center [897, 122] width 68 height 22
drag, startPoint x: 887, startPoint y: 116, endPoint x: 814, endPoint y: 116, distance: 73.2
click at [814, 116] on tr "[PERSON_NAME] Not working at this time 50 %" at bounding box center [656, 125] width 610 height 36
type input "44.33"
click at [868, 397] on button "Done" at bounding box center [876, 403] width 50 height 30
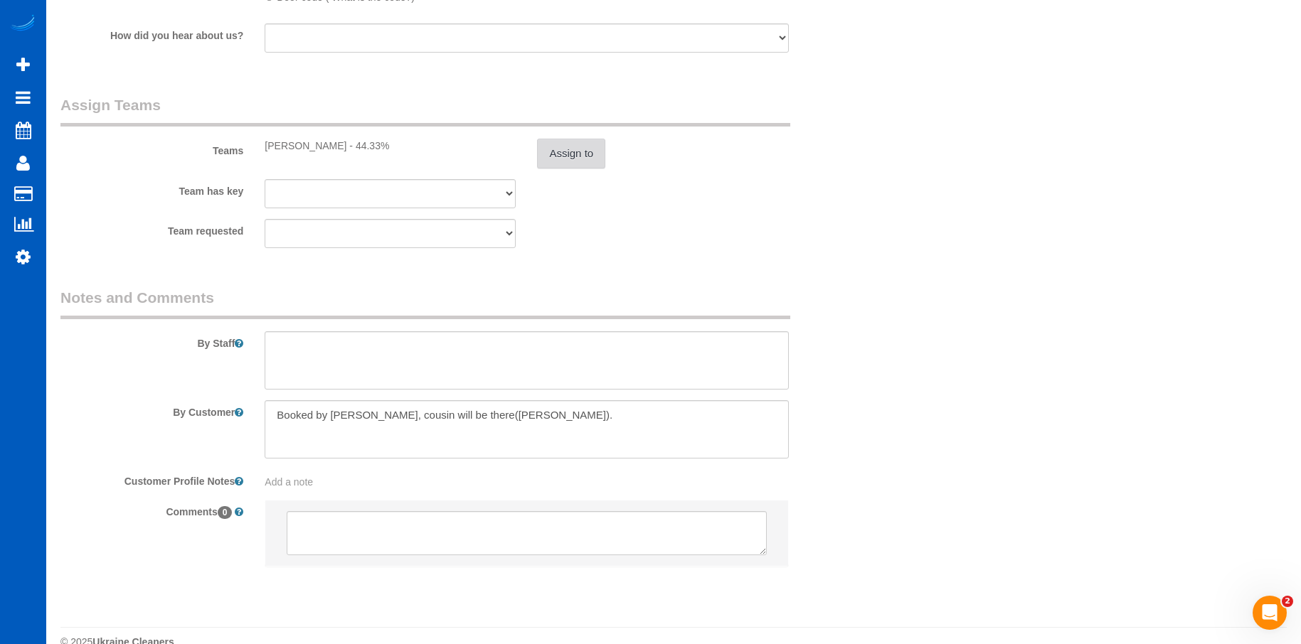
scroll to position [1849, 0]
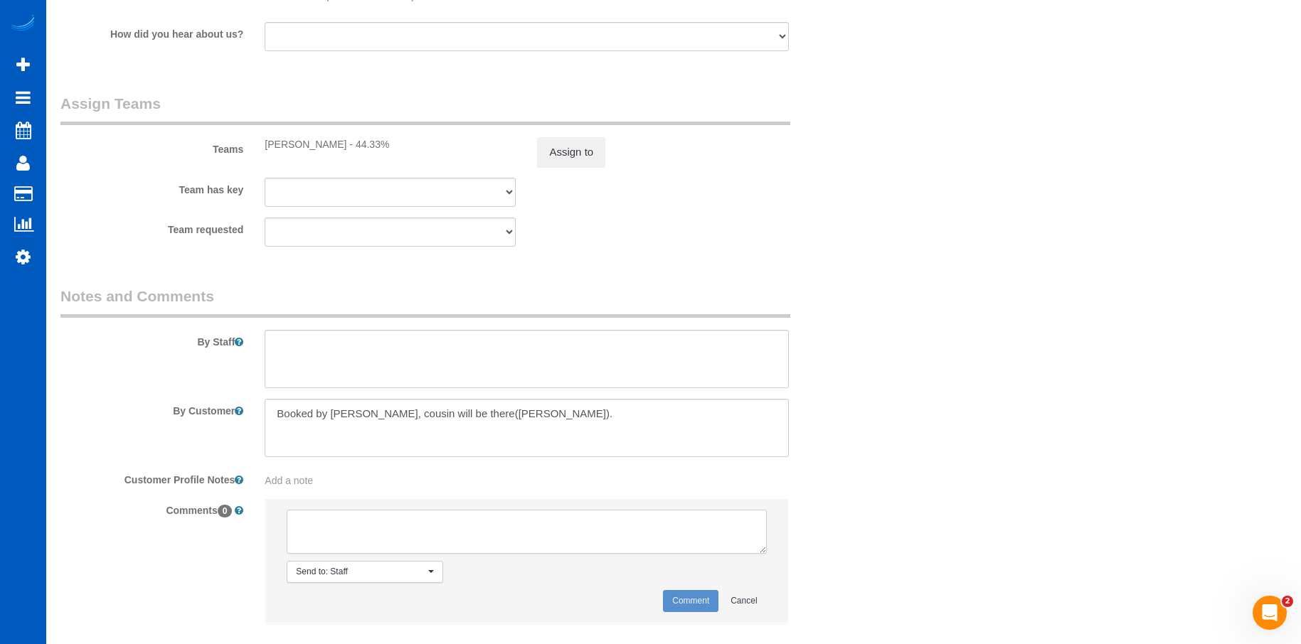
click at [544, 519] on textarea at bounding box center [526, 532] width 479 height 44
type textarea "No photos uploaded 9/25"
click at [678, 599] on button "Comment" at bounding box center [690, 601] width 55 height 22
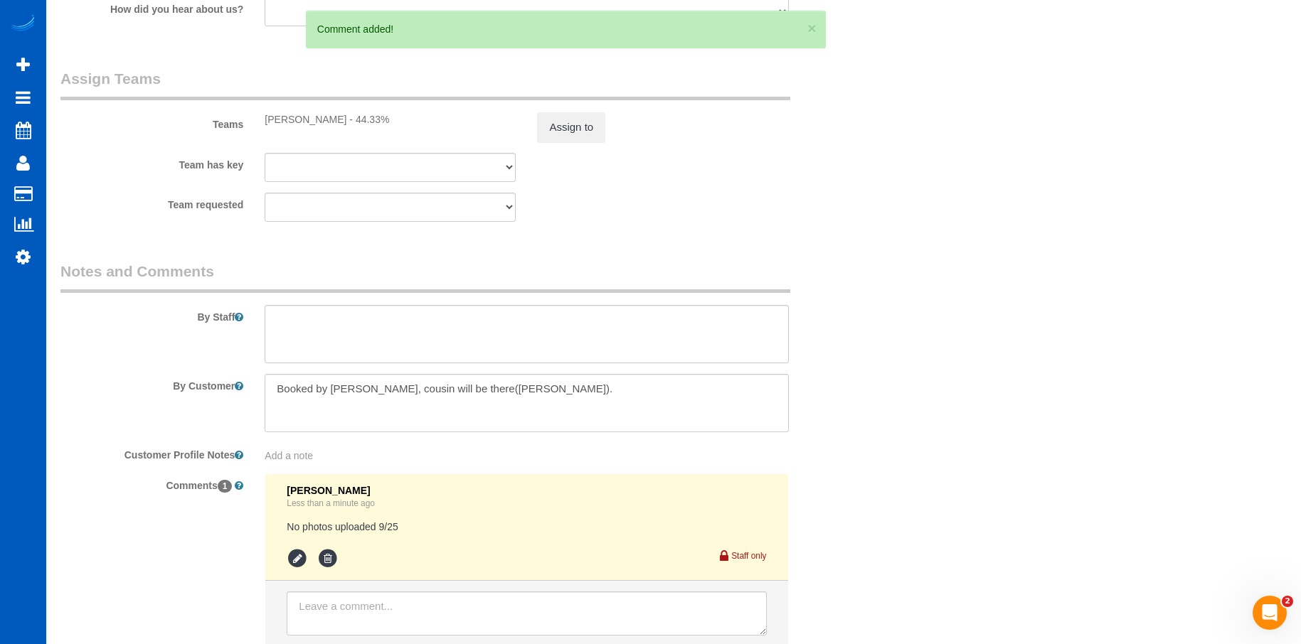
scroll to position [1980, 0]
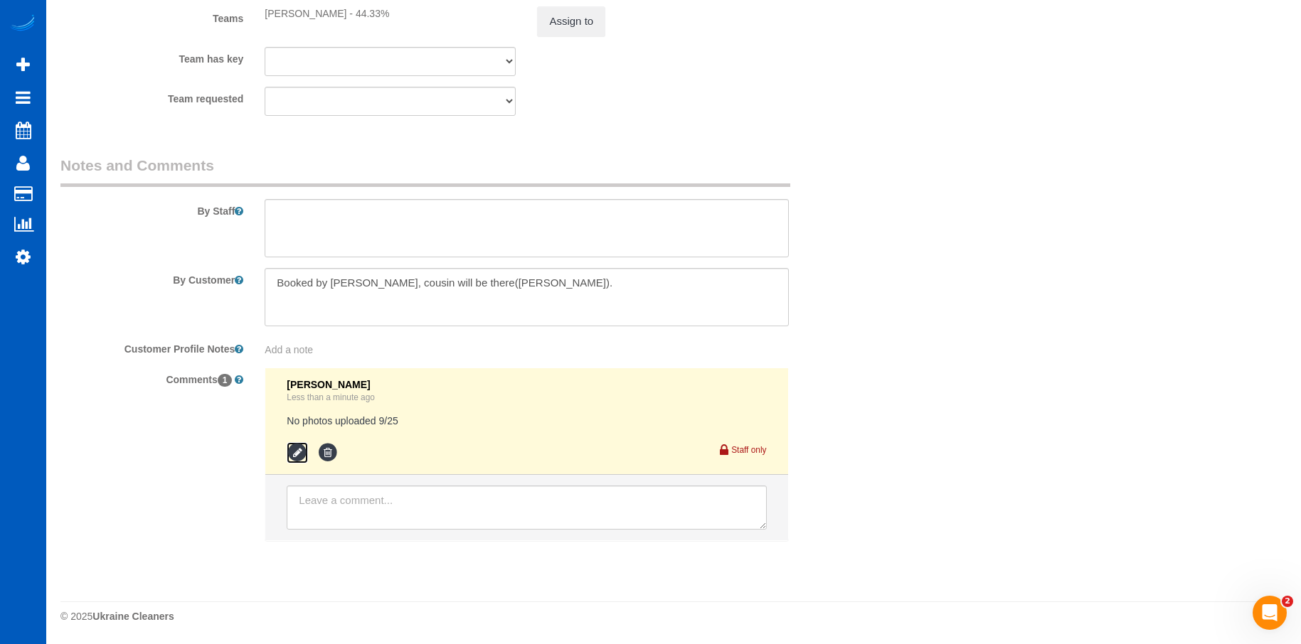
click at [298, 449] on icon at bounding box center [297, 452] width 21 height 21
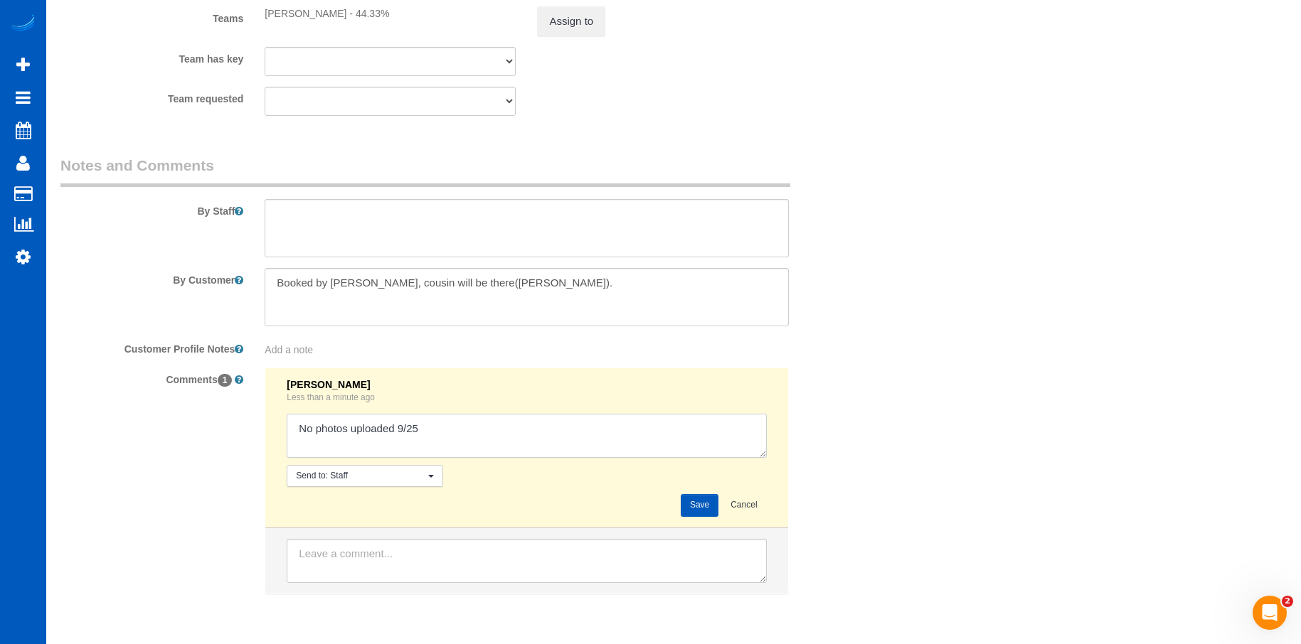
click at [399, 428] on textarea at bounding box center [526, 436] width 479 height 44
type textarea "No photos uploaded as of 9/25"
click at [708, 507] on button "Save" at bounding box center [699, 505] width 38 height 22
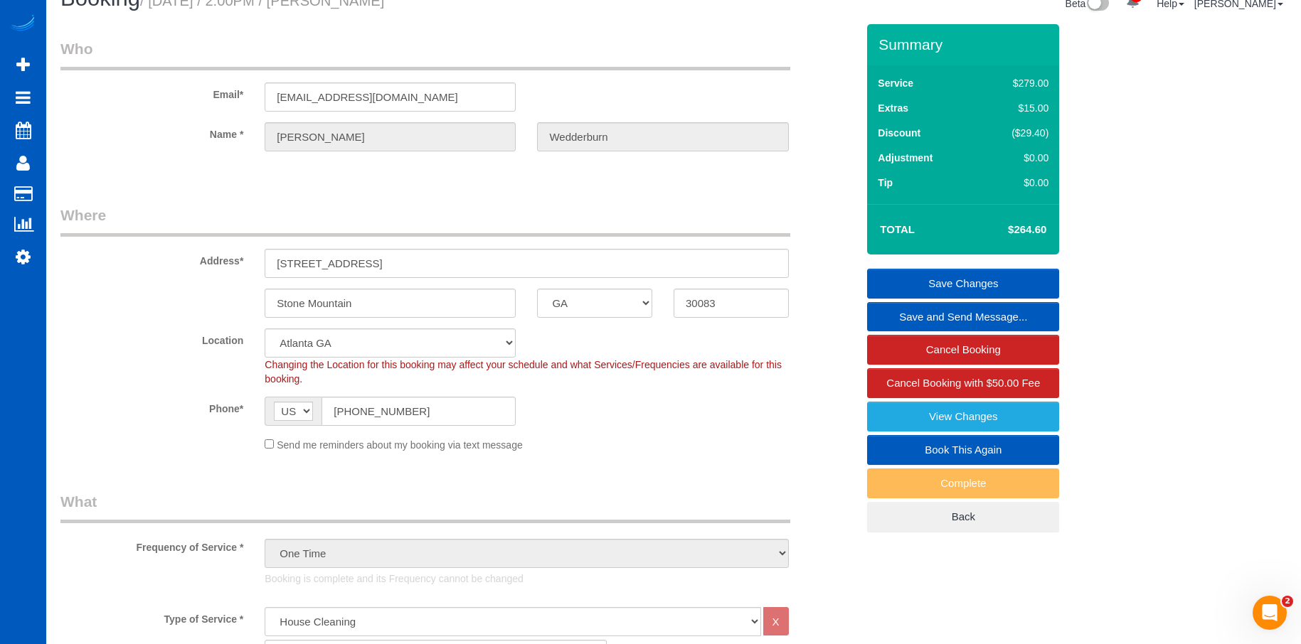
scroll to position [0, 0]
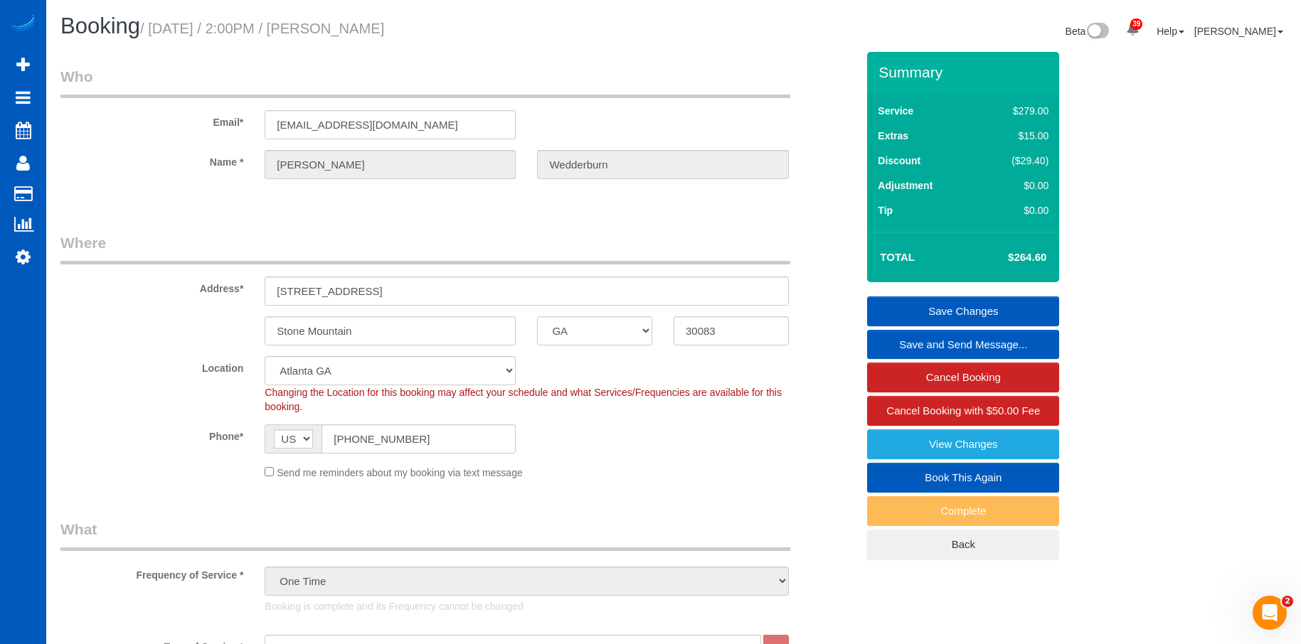
click at [885, 306] on link "Save Changes" at bounding box center [963, 312] width 192 height 30
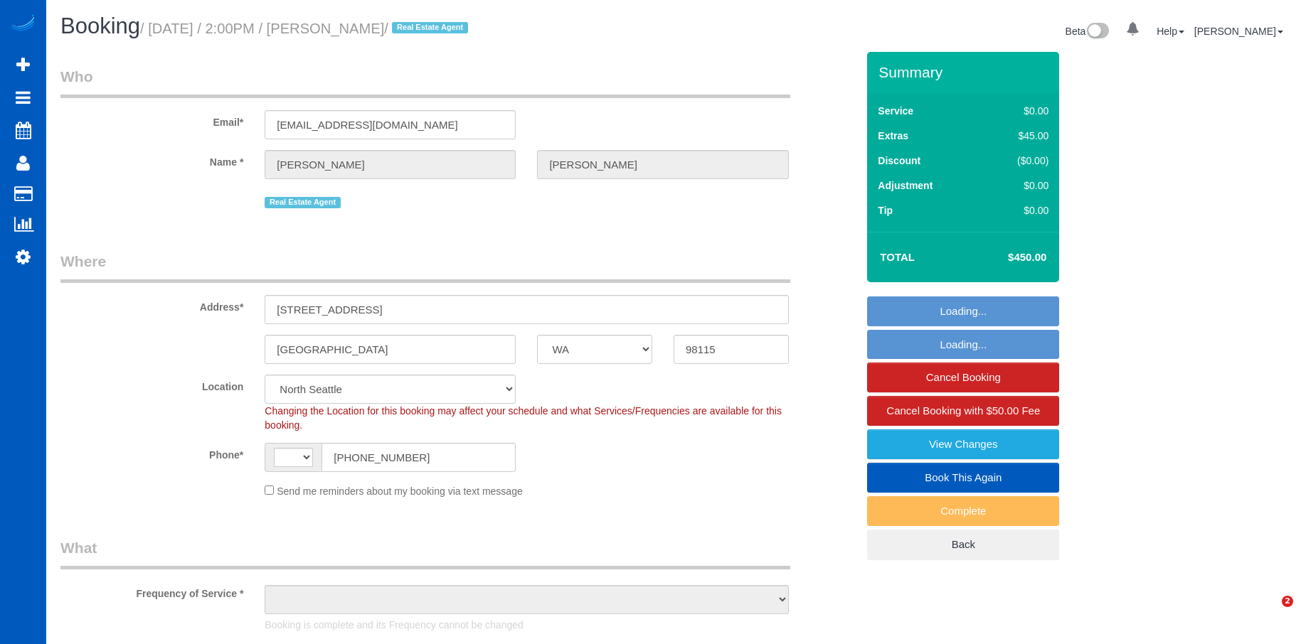
select select "WA"
select select "string:[GEOGRAPHIC_DATA]"
select select "object:1056"
select select "199"
select select "3501"
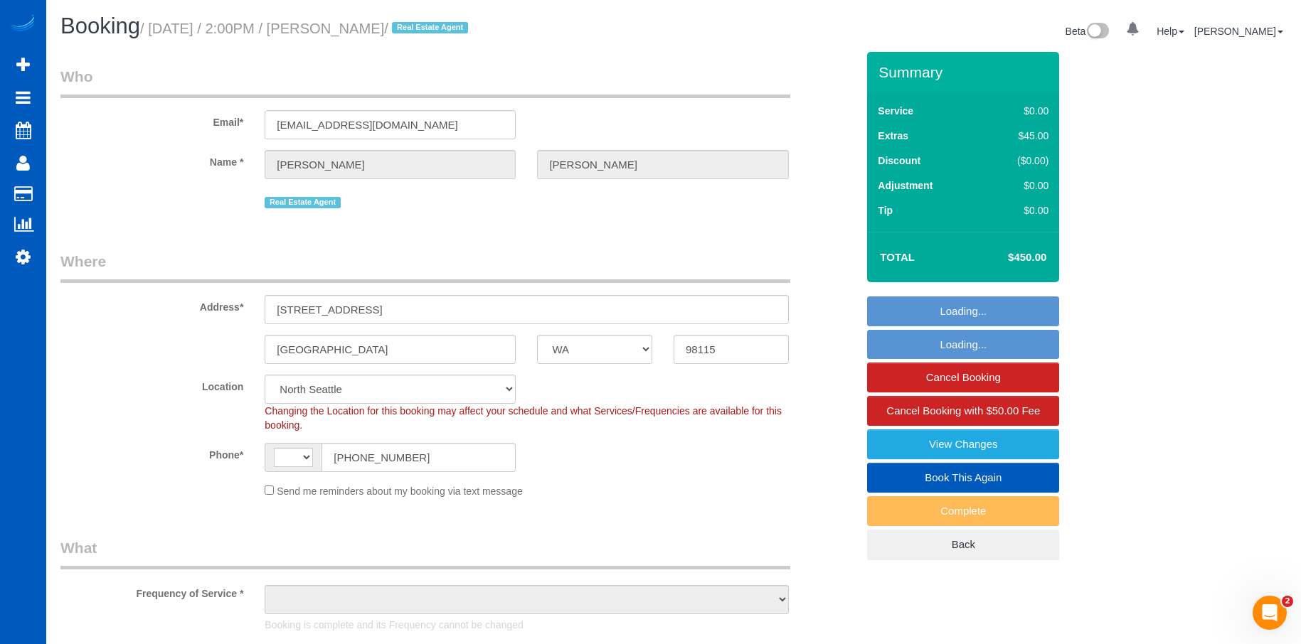
select select "6"
select select "4"
select select "spot1"
select select "object:1184"
select select "3501"
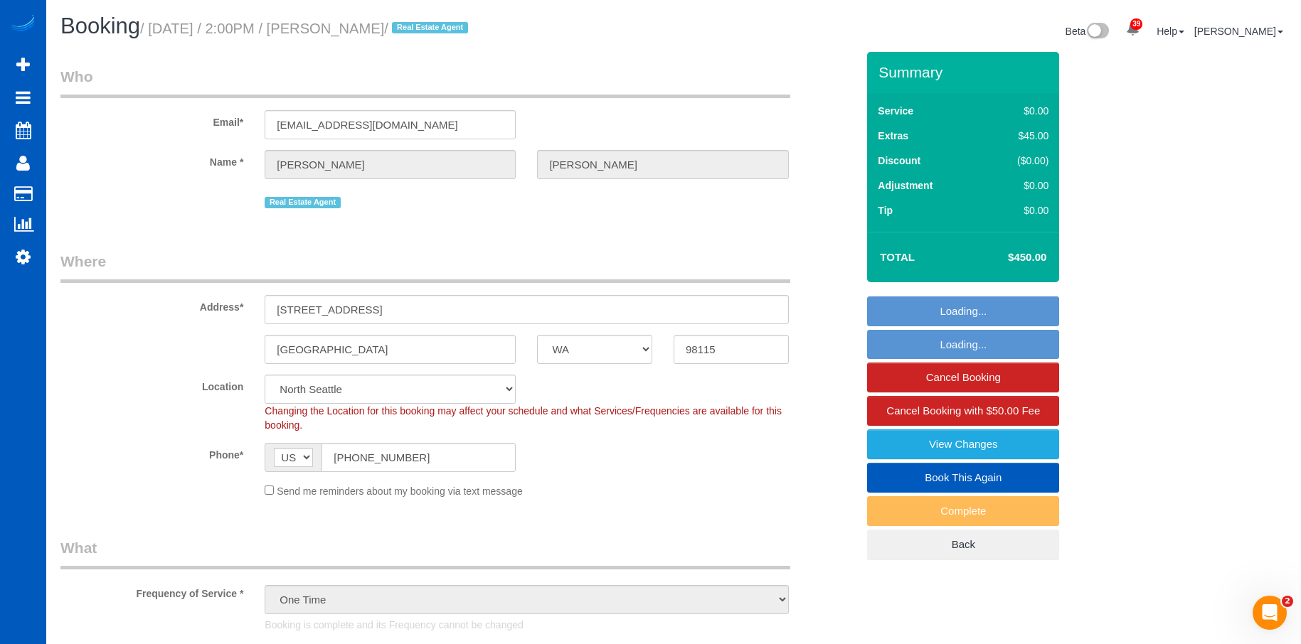
select select "6"
select select "4"
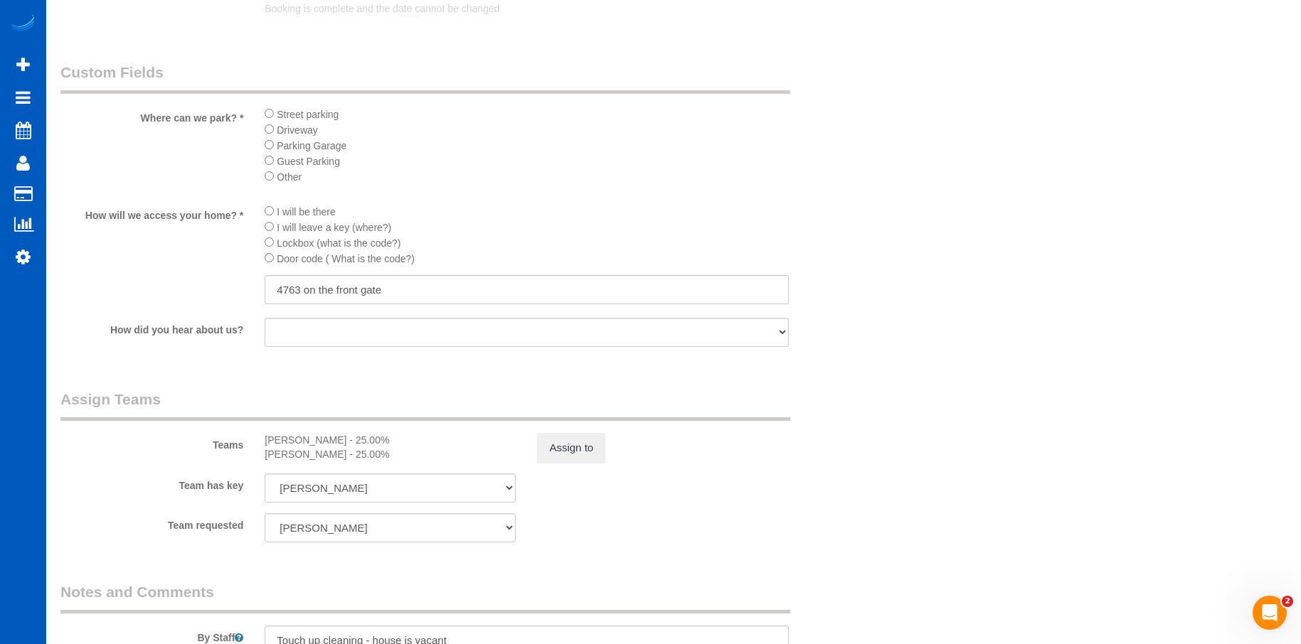
scroll to position [1778, 0]
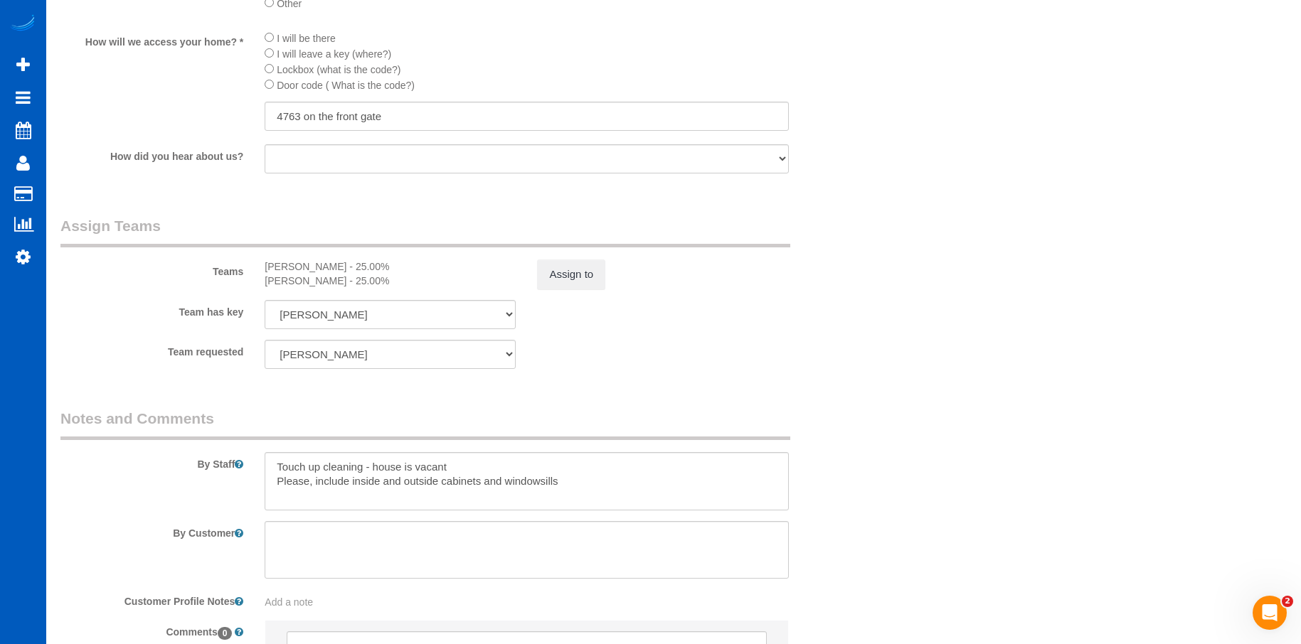
click at [535, 278] on div "Assign to" at bounding box center [662, 275] width 272 height 30
click at [555, 269] on button "Assign to" at bounding box center [571, 275] width 68 height 30
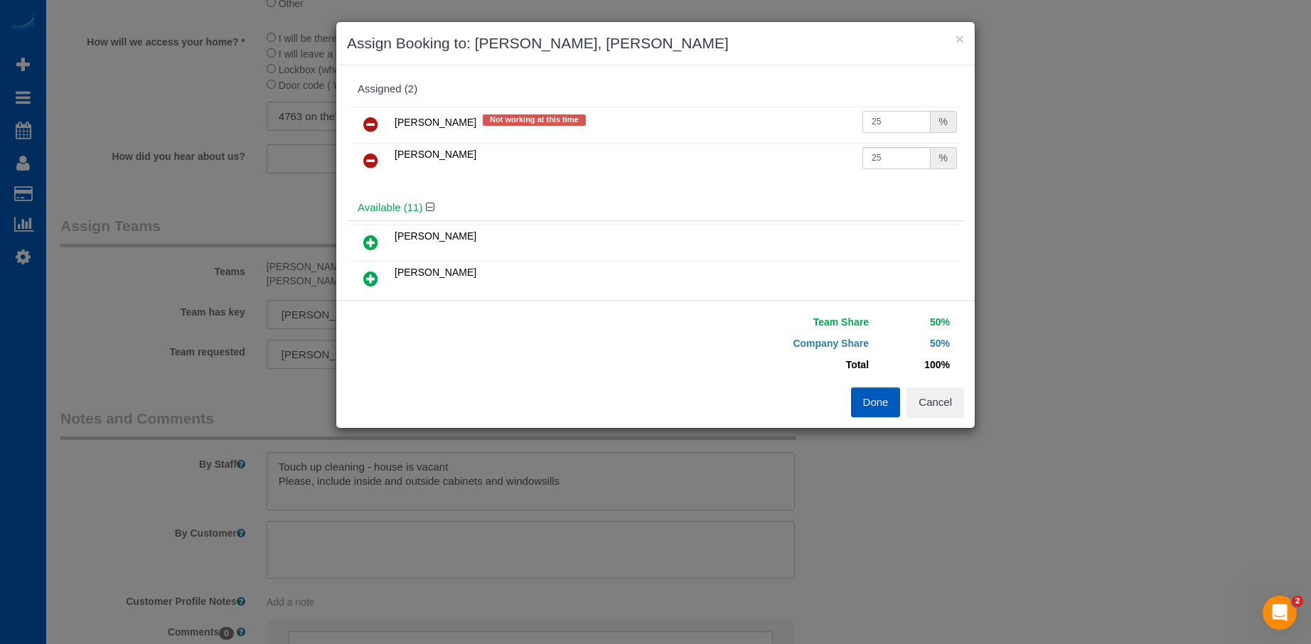
click at [878, 124] on input "25" at bounding box center [897, 122] width 68 height 22
drag, startPoint x: 888, startPoint y: 118, endPoint x: 831, endPoint y: 119, distance: 56.9
click at [831, 119] on tr "Kateryna Maherovska Not working at this time 25 %" at bounding box center [656, 125] width 610 height 36
type input "21.67"
drag, startPoint x: 878, startPoint y: 164, endPoint x: 895, endPoint y: 157, distance: 18.5
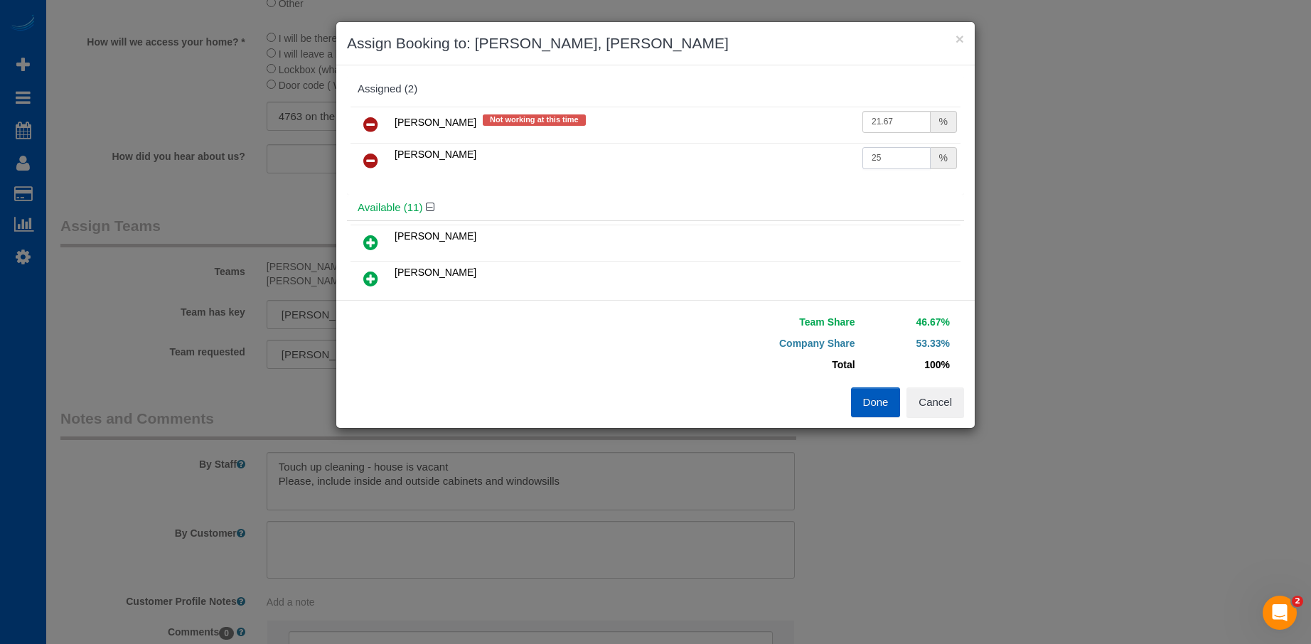
click at [881, 163] on input "25" at bounding box center [897, 158] width 68 height 22
click at [859, 154] on td "25 %" at bounding box center [910, 161] width 102 height 36
type input "21.67"
click at [882, 402] on button "Done" at bounding box center [876, 403] width 50 height 30
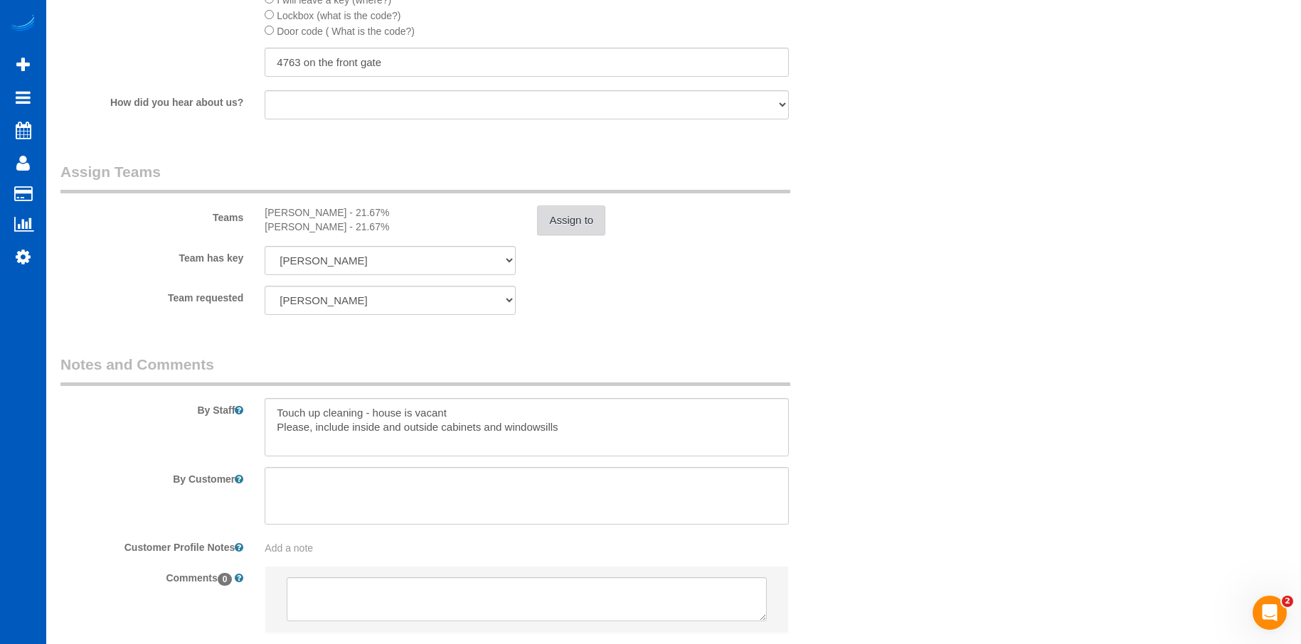
scroll to position [1923, 0]
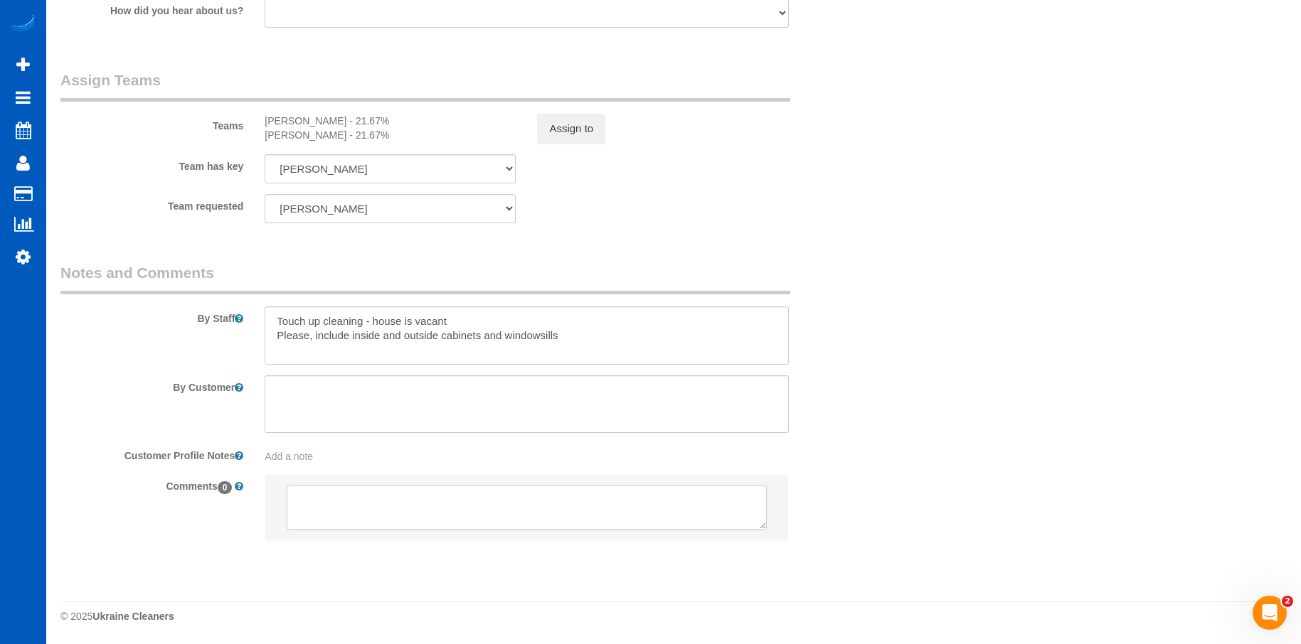
click at [502, 508] on textarea at bounding box center [526, 508] width 479 height 44
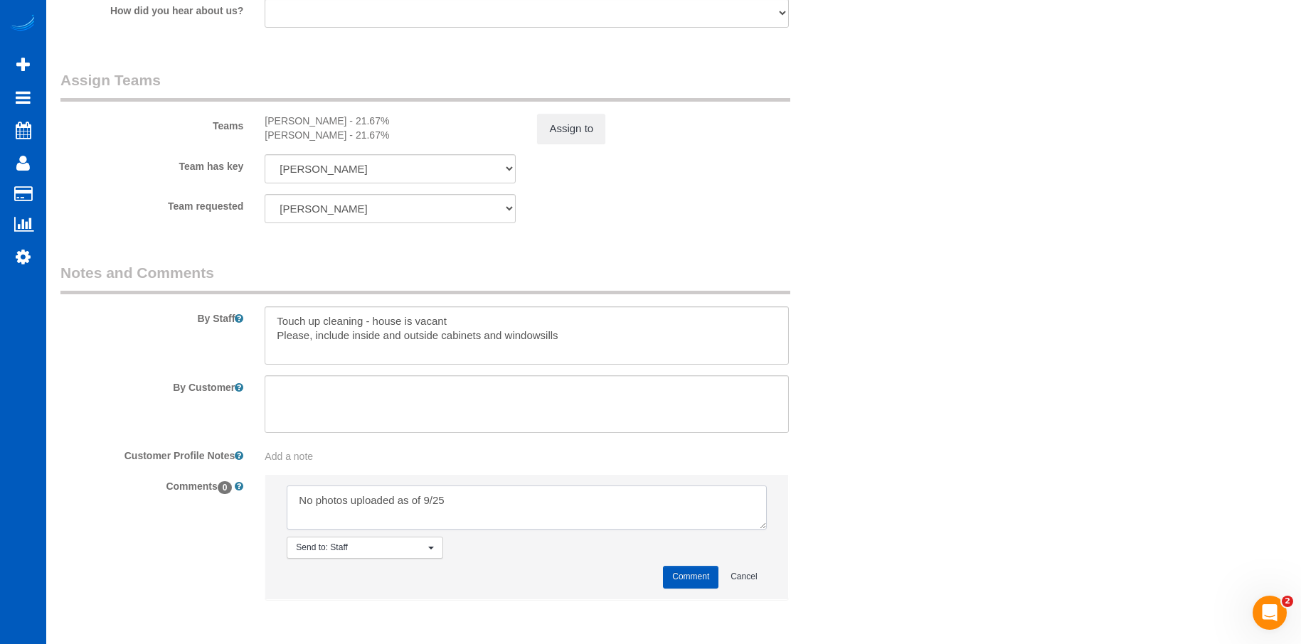
type textarea "No photos uploaded as of 9/25"
click at [676, 580] on button "Comment" at bounding box center [690, 577] width 55 height 22
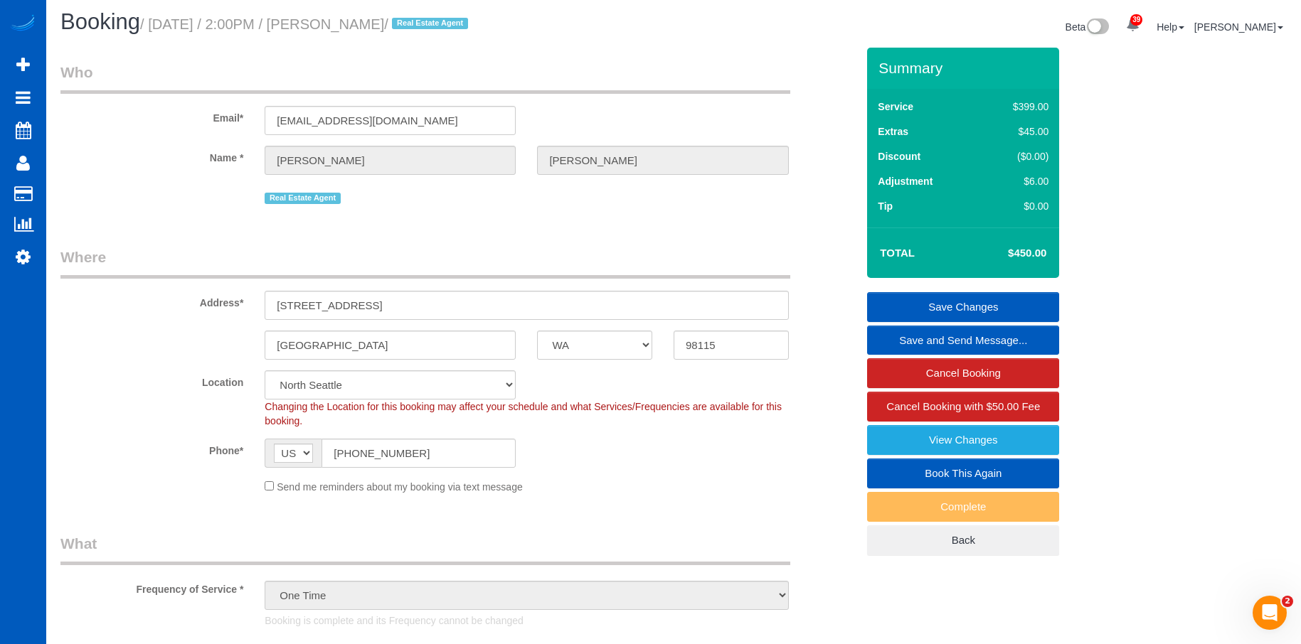
scroll to position [4, 0]
click at [945, 311] on link "Save Changes" at bounding box center [963, 308] width 192 height 30
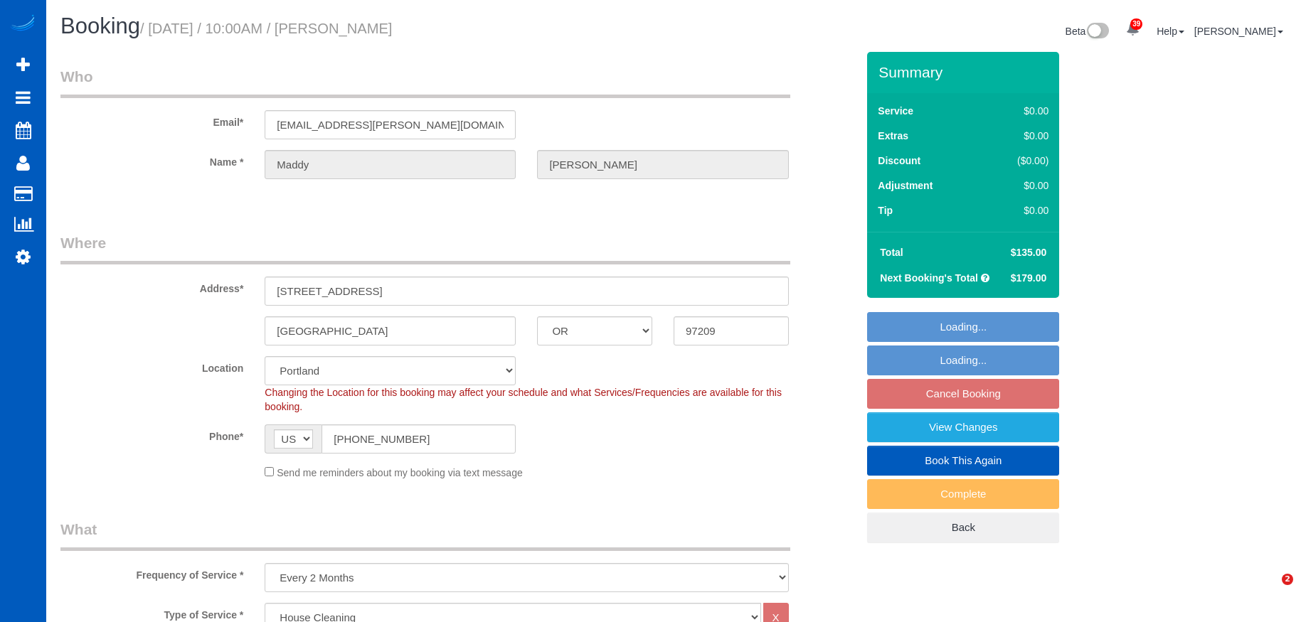
select select "OR"
select select "199"
select select "object:1129"
select select "string:fspay-6af2d138-d39e-4d4e-a7d8-9f610a58d906"
select select "1001"
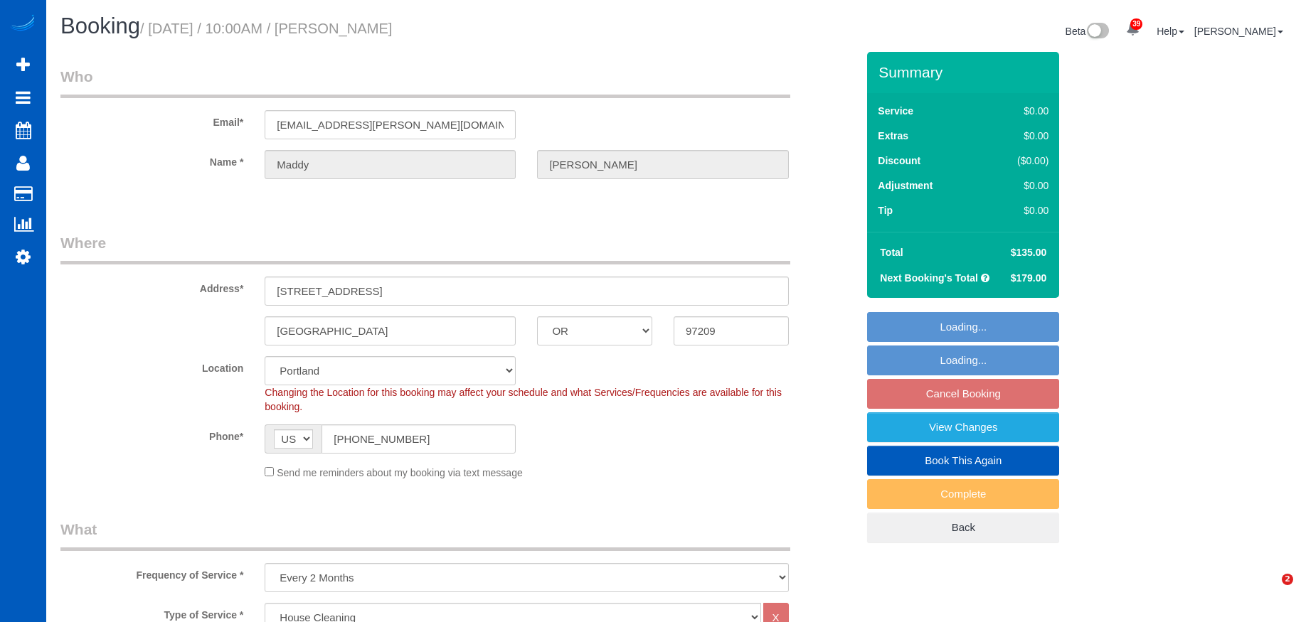
select select "2"
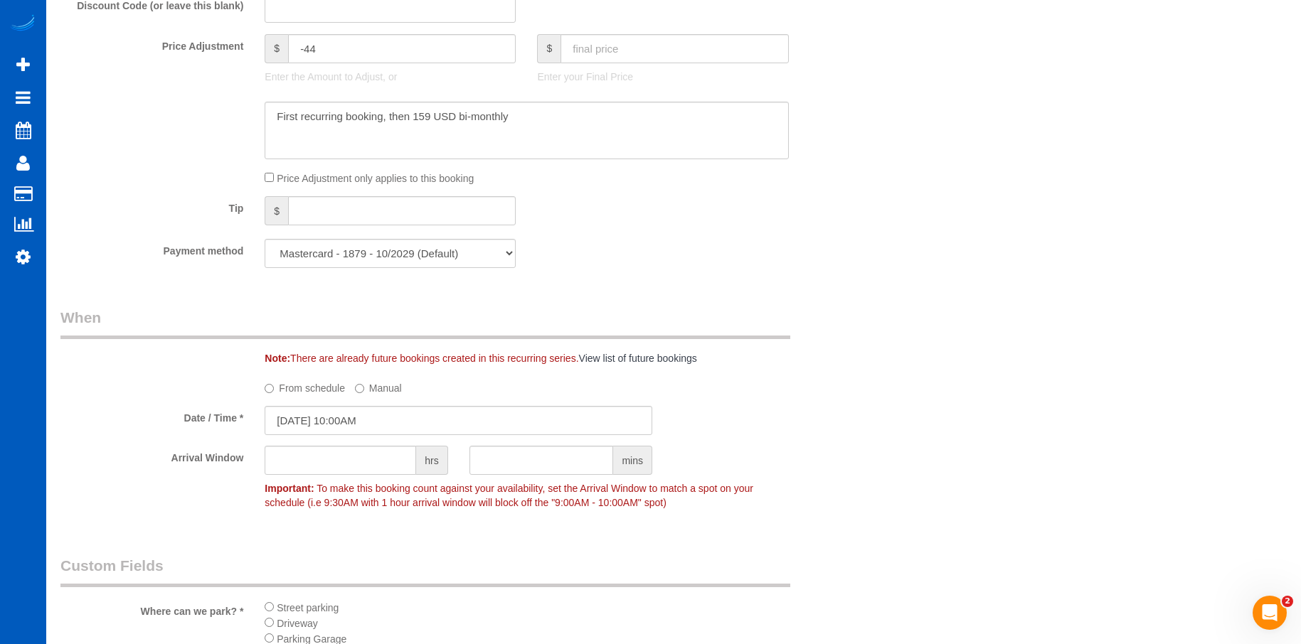
scroll to position [1351, 0]
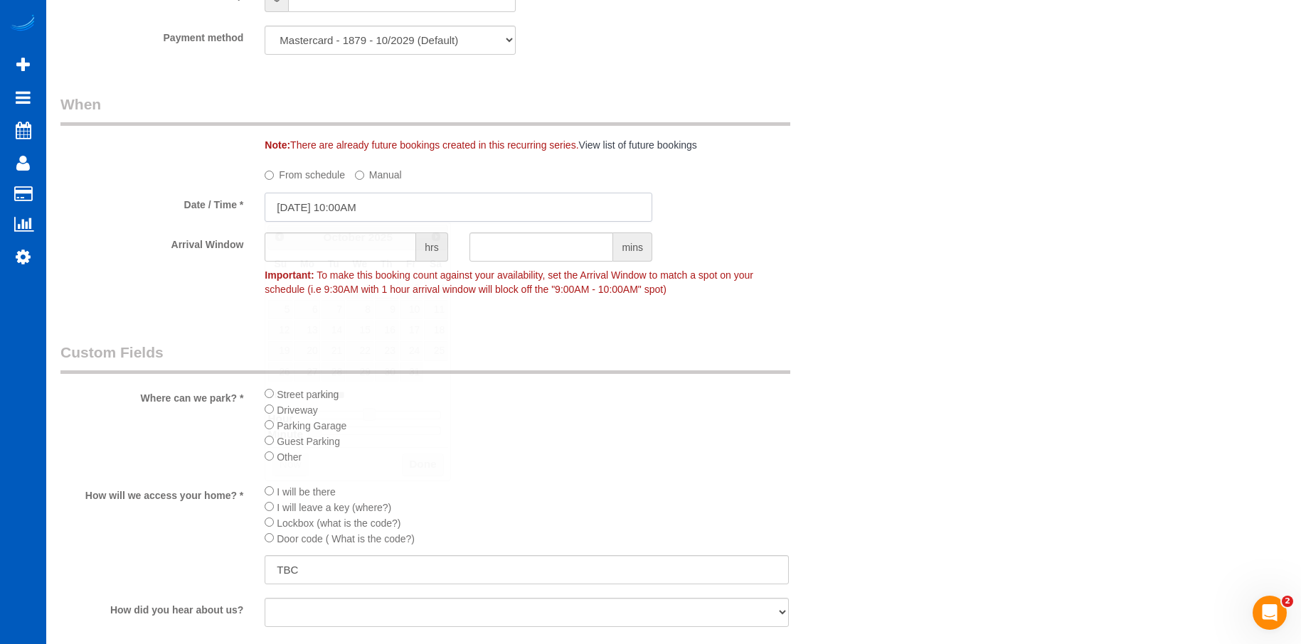
click at [476, 208] on input "[DATE] 10:00AM" at bounding box center [459, 207] width 388 height 29
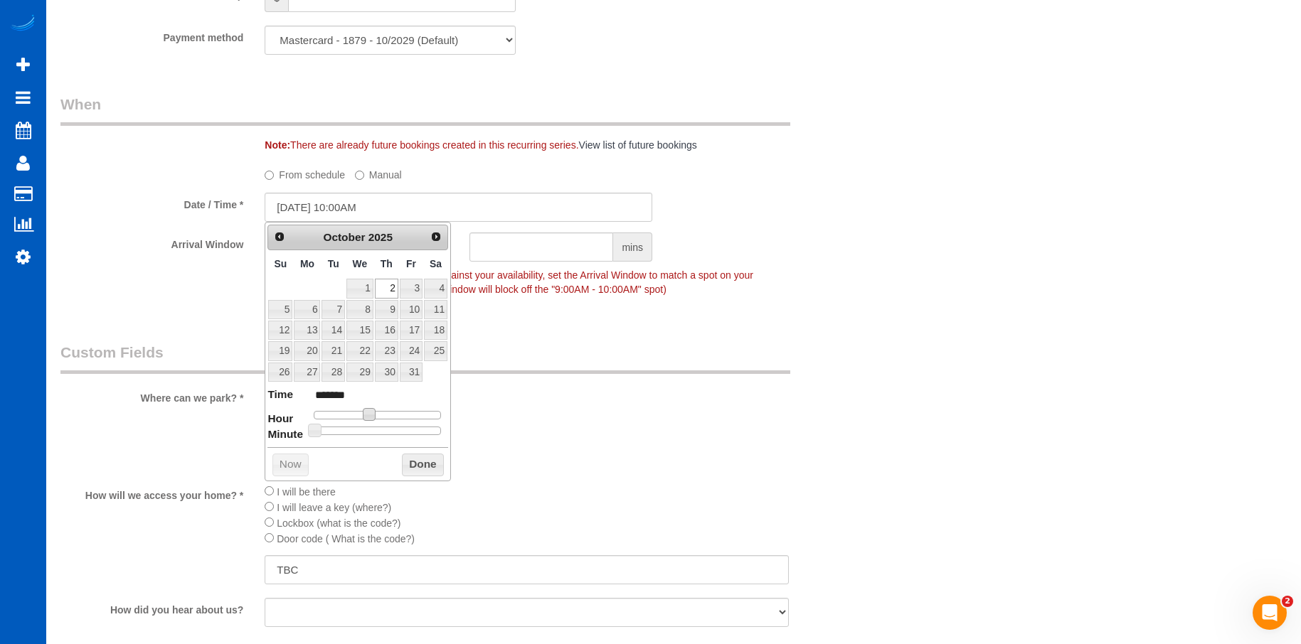
type input "[DATE] 9:00AM"
type input "******"
type input "[DATE] 8:00AM"
type input "******"
drag, startPoint x: 370, startPoint y: 410, endPoint x: 361, endPoint y: 411, distance: 9.3
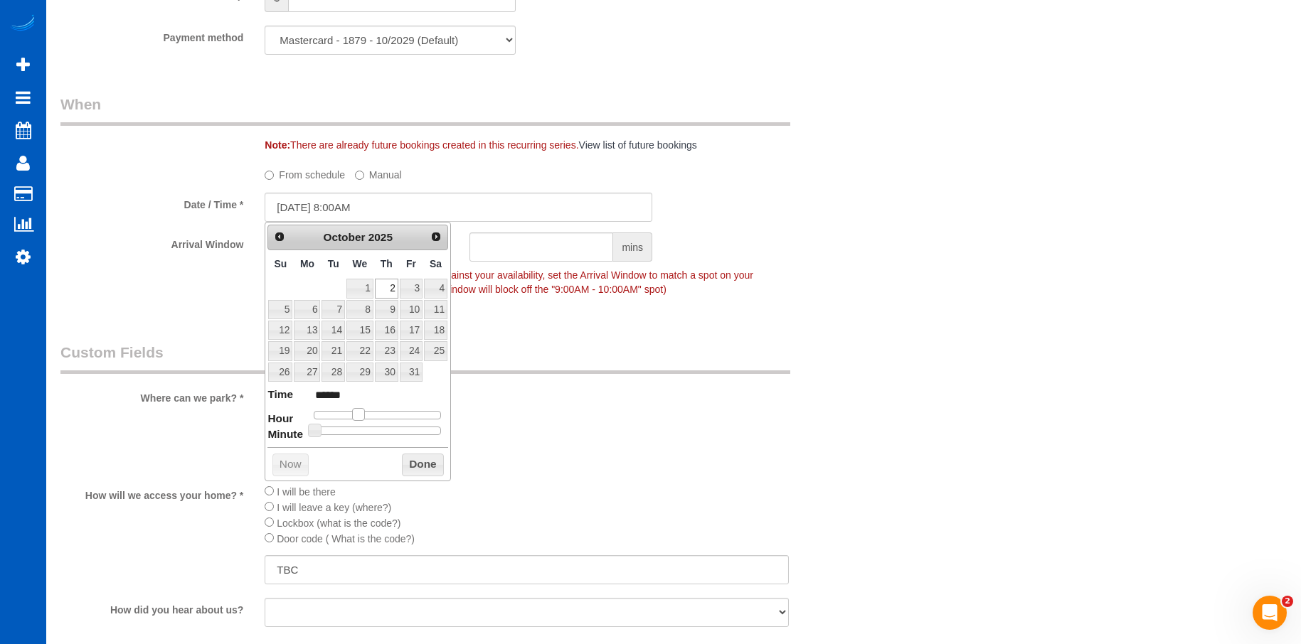
click at [361, 411] on span at bounding box center [358, 414] width 13 height 13
click at [427, 460] on button "Done" at bounding box center [423, 465] width 42 height 23
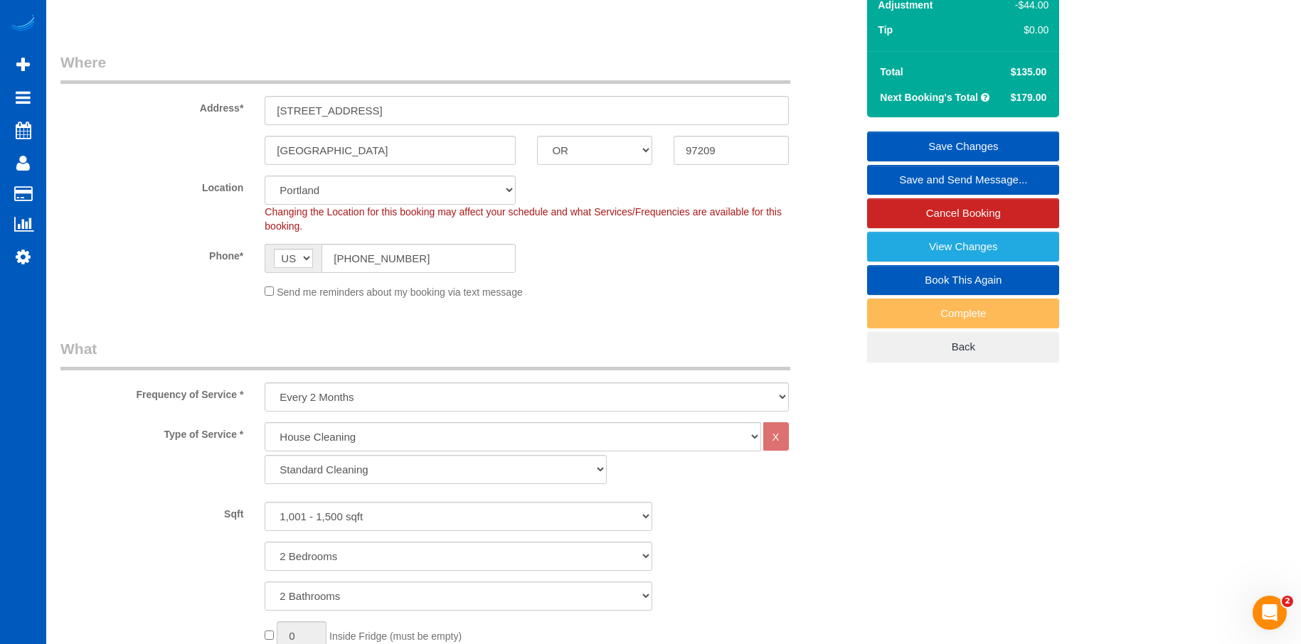
scroll to position [71, 0]
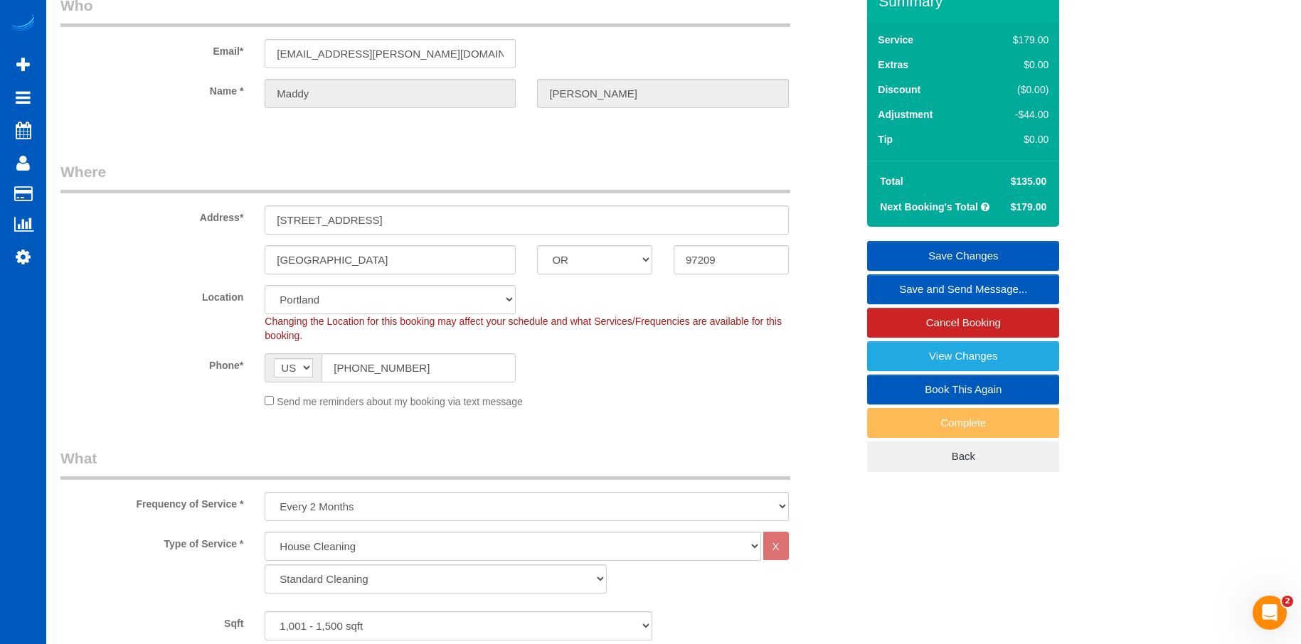
click at [904, 254] on link "Save Changes" at bounding box center [963, 256] width 192 height 30
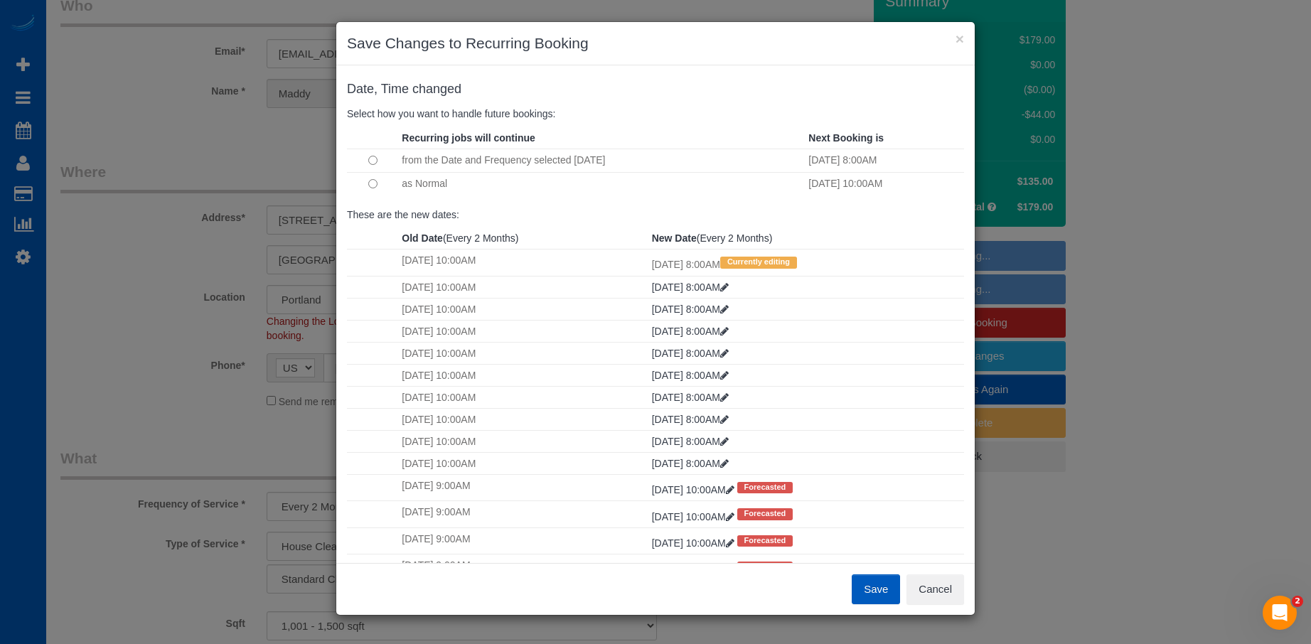
click at [880, 586] on button "Save" at bounding box center [876, 590] width 48 height 30
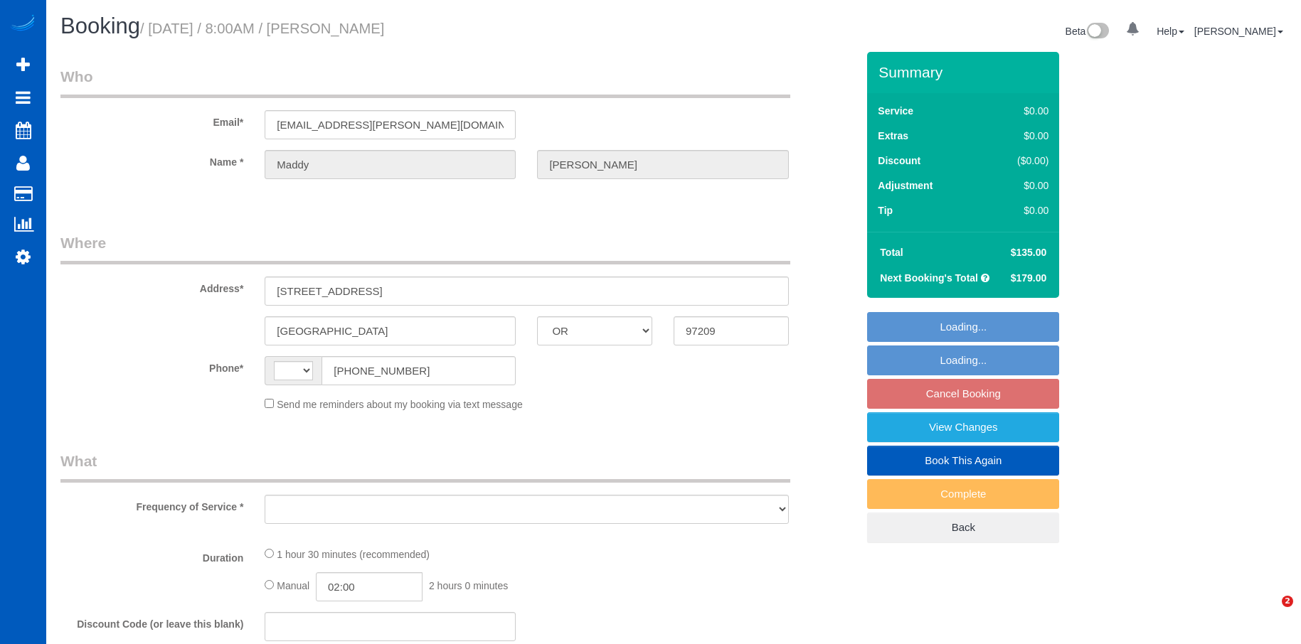
select select "OR"
select select "string:[GEOGRAPHIC_DATA]"
select select "string:fspay-6af2d138-d39e-4d4e-a7d8-9f610a58d906"
select select "199"
select select "1001"
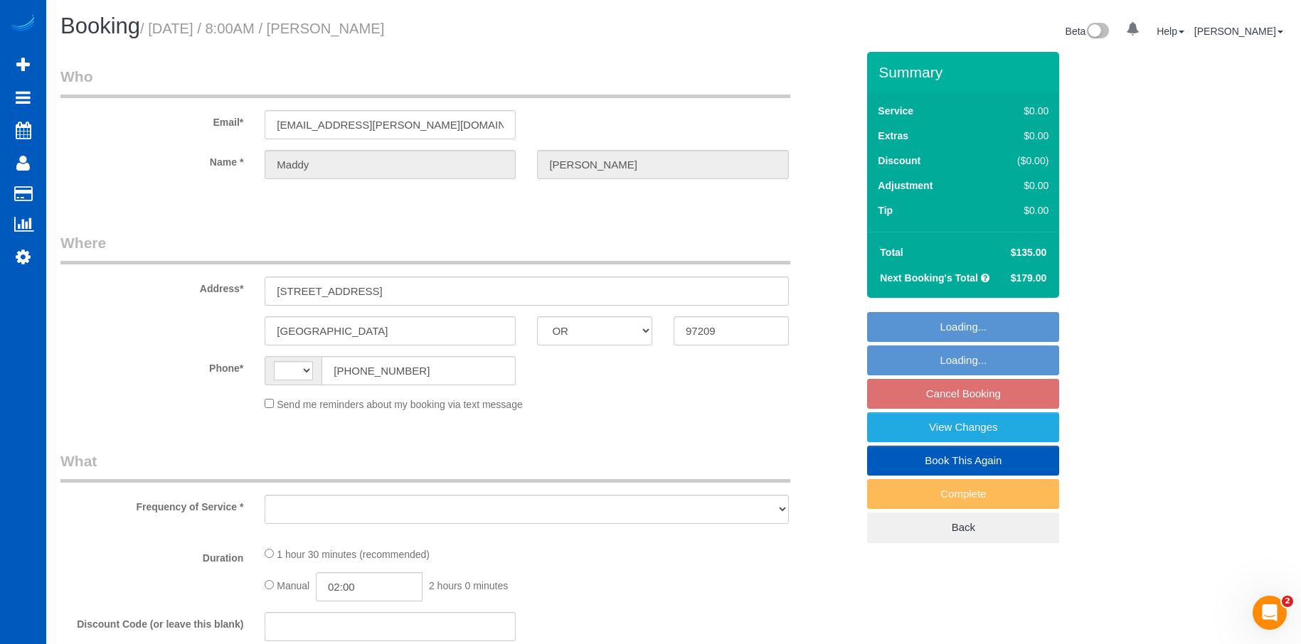
select select "2"
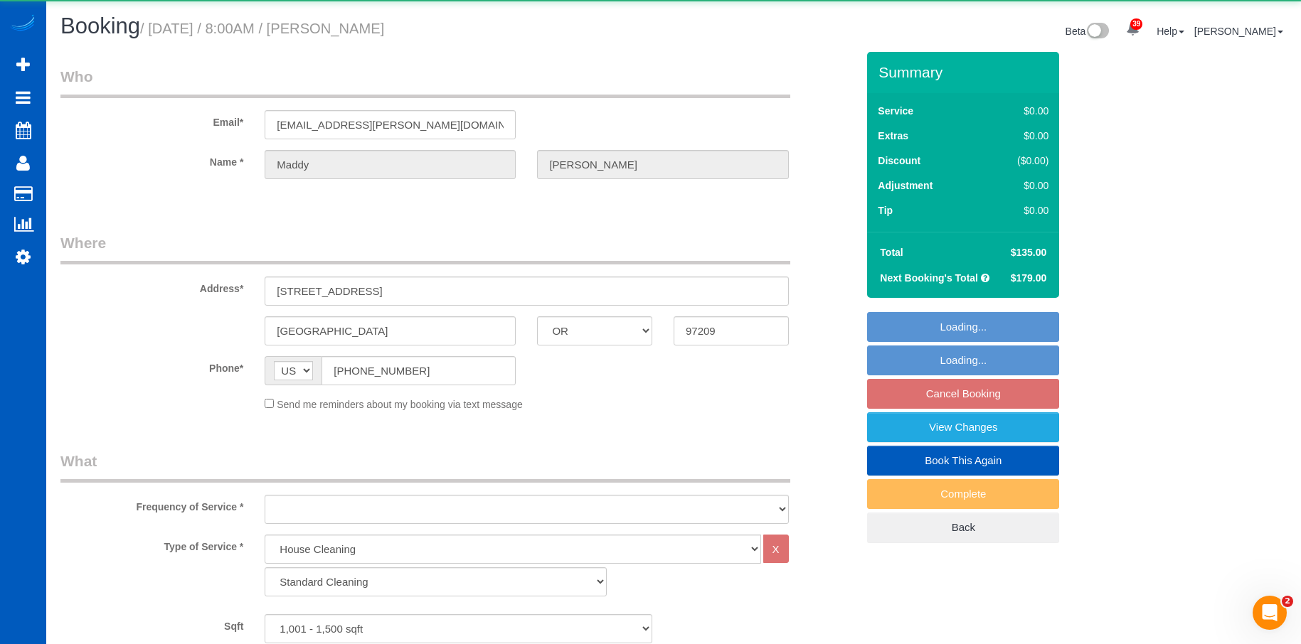
select select "object:1049"
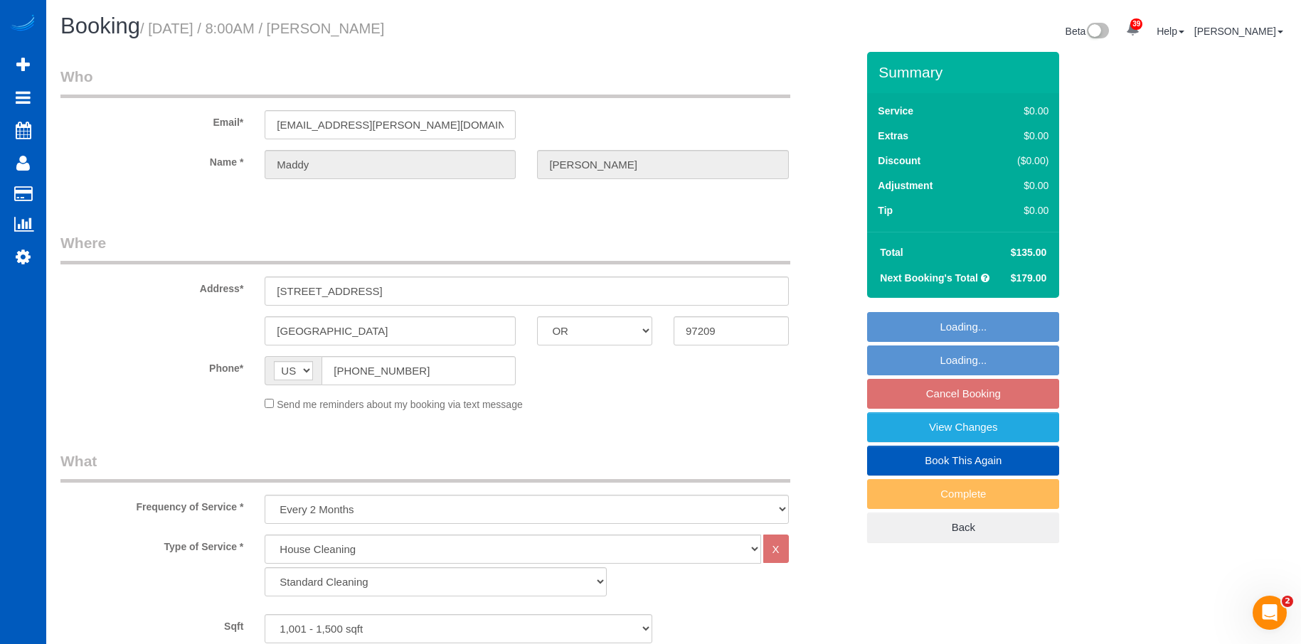
select select "spot1"
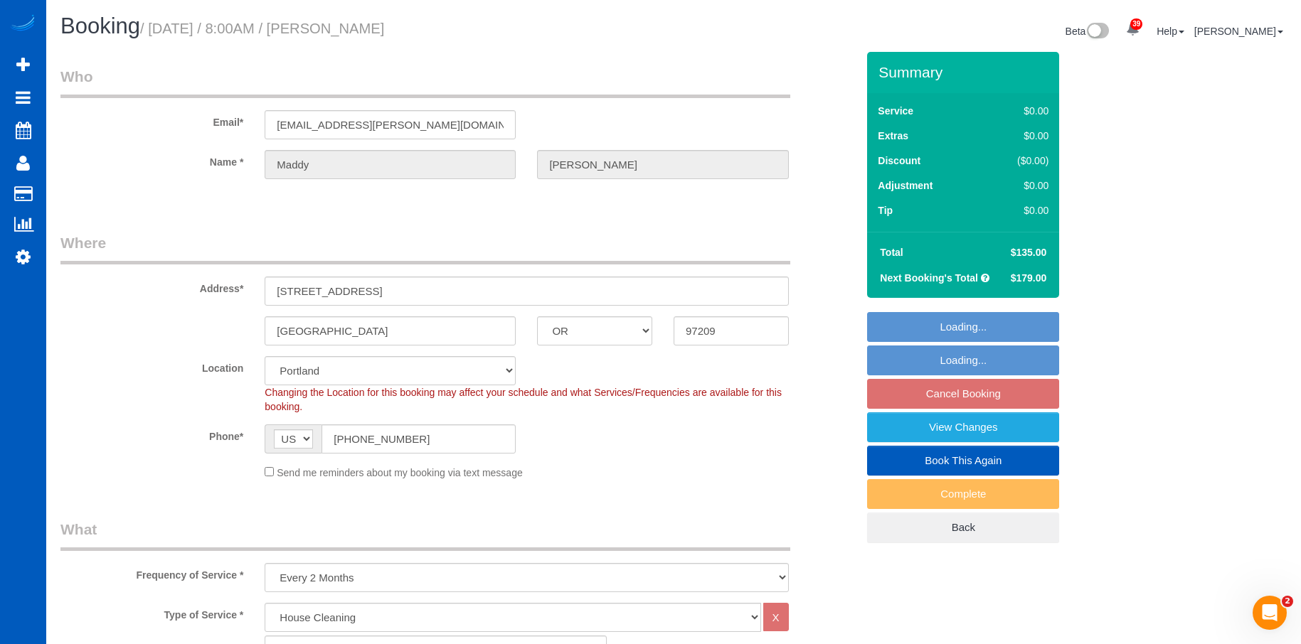
select select "spot16"
select select "object:1204"
select select "1001"
select select "2"
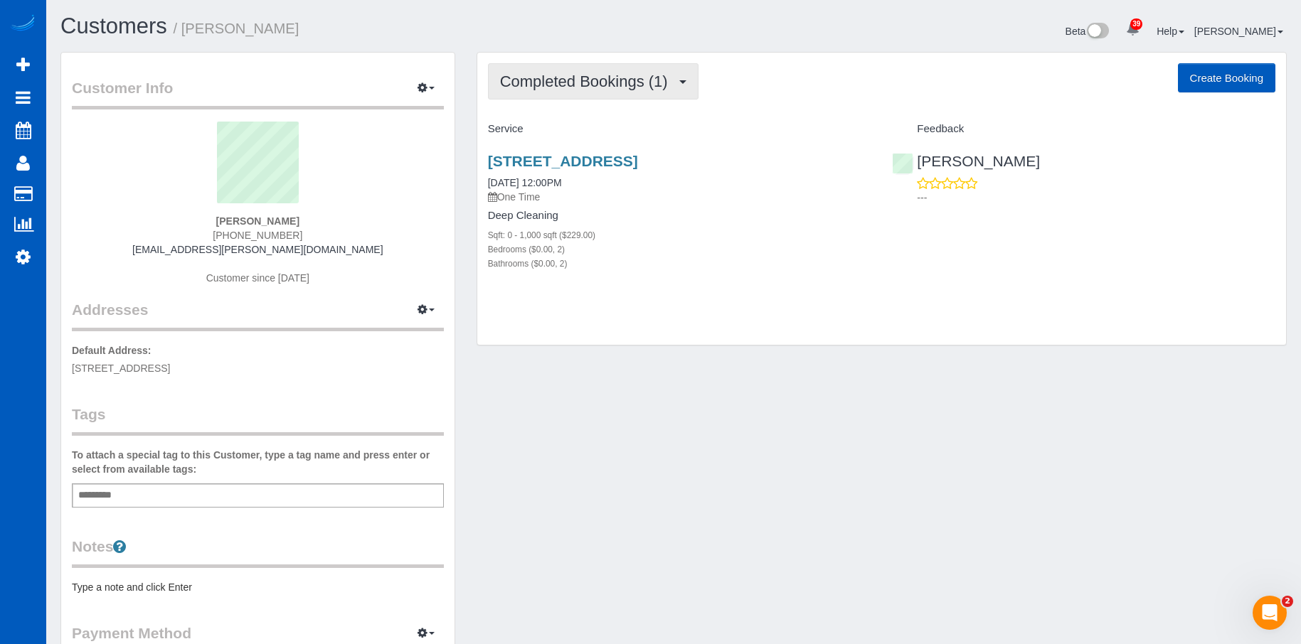
click at [647, 71] on button "Completed Bookings (1)" at bounding box center [593, 81] width 210 height 36
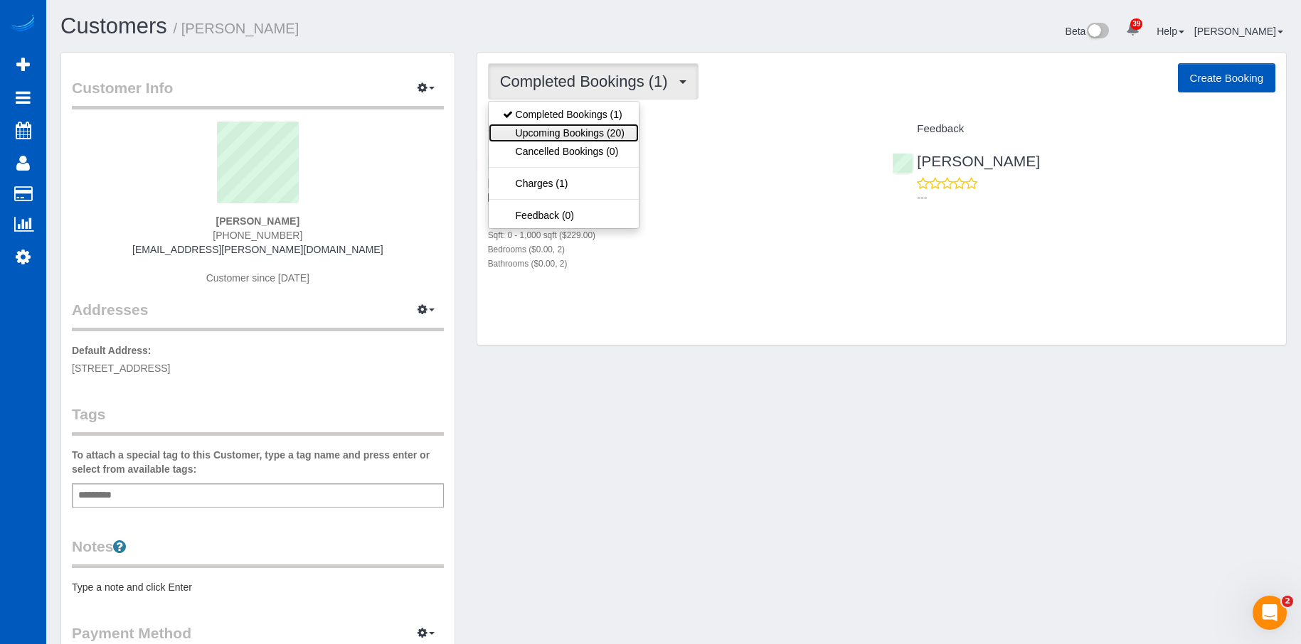
click at [625, 126] on link "Upcoming Bookings (20)" at bounding box center [564, 133] width 150 height 18
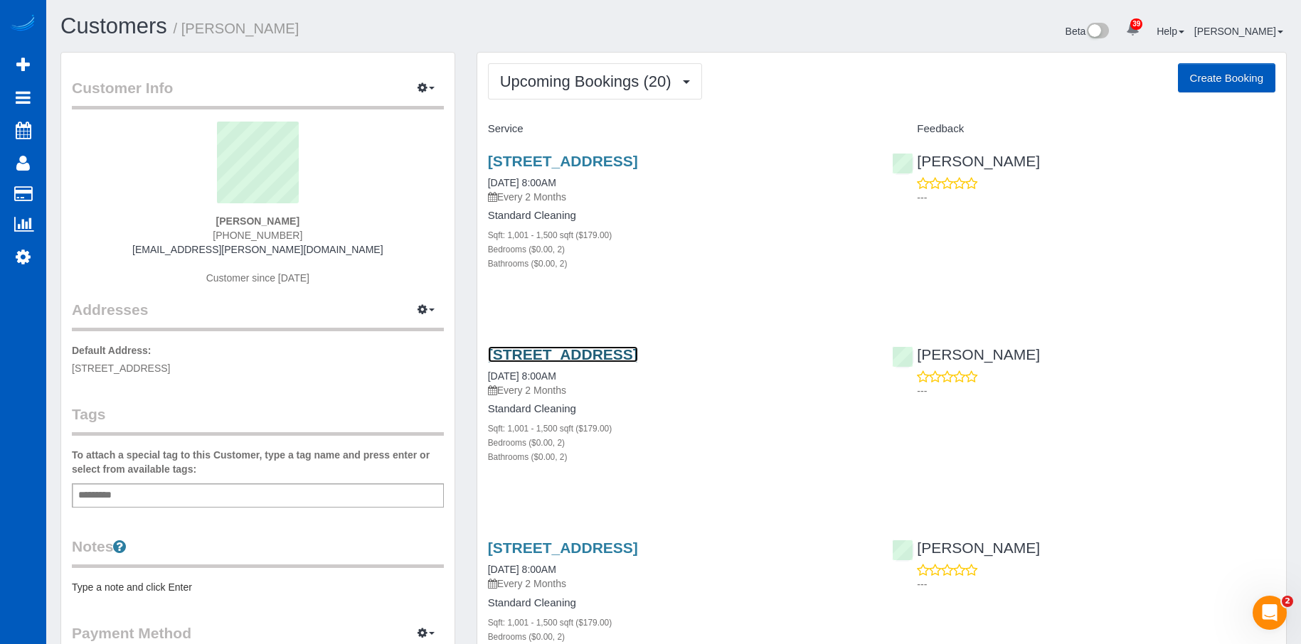
click at [638, 350] on link "[STREET_ADDRESS]" at bounding box center [563, 354] width 150 height 16
click at [591, 74] on span "Upcoming Bookings (20)" at bounding box center [589, 82] width 178 height 18
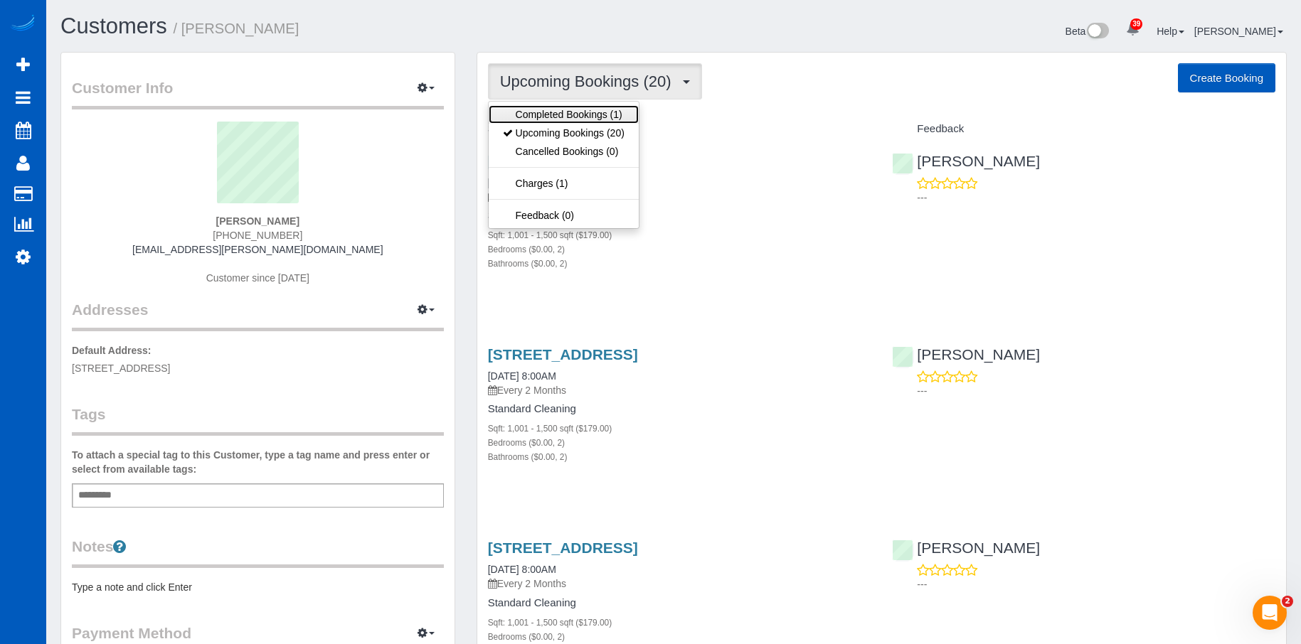
click at [574, 109] on link "Completed Bookings (1)" at bounding box center [564, 114] width 150 height 18
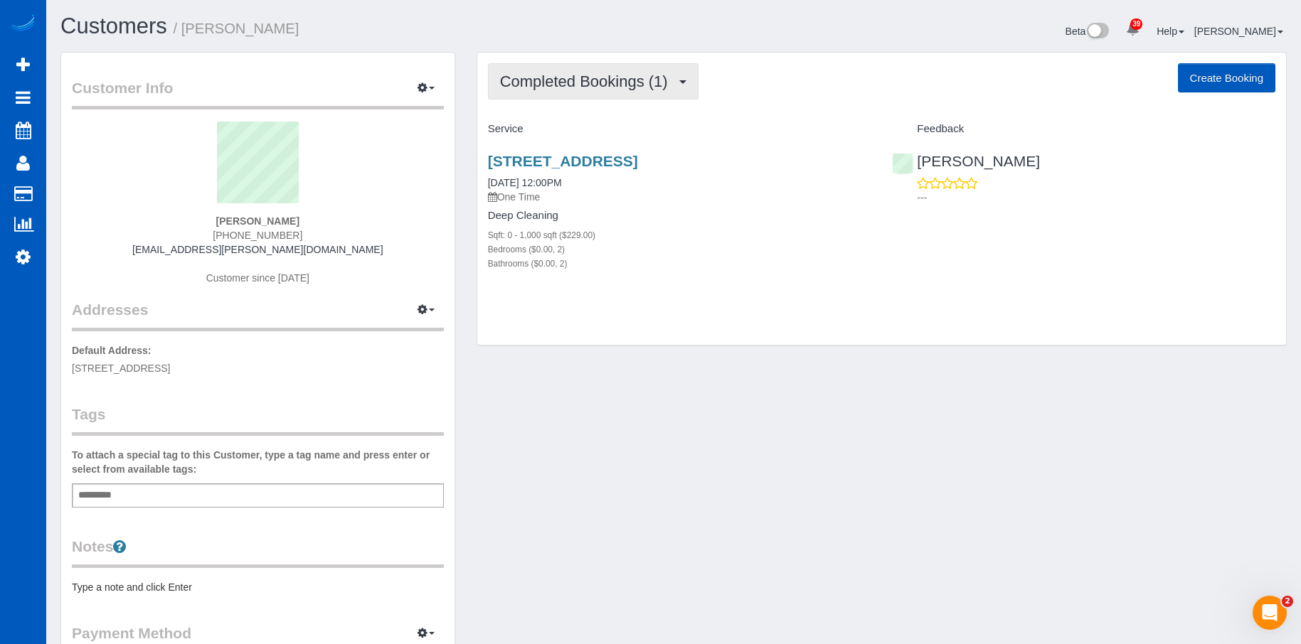
click at [582, 77] on span "Completed Bookings (1)" at bounding box center [587, 82] width 175 height 18
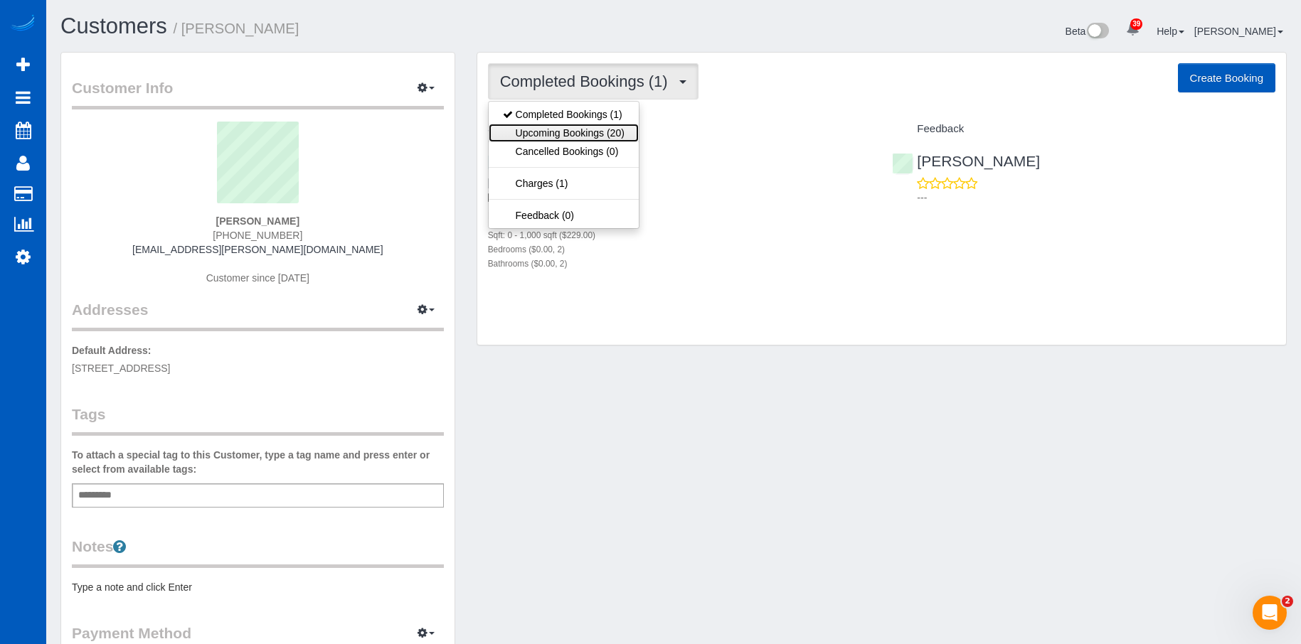
click at [580, 127] on link "Upcoming Bookings (20)" at bounding box center [564, 133] width 150 height 18
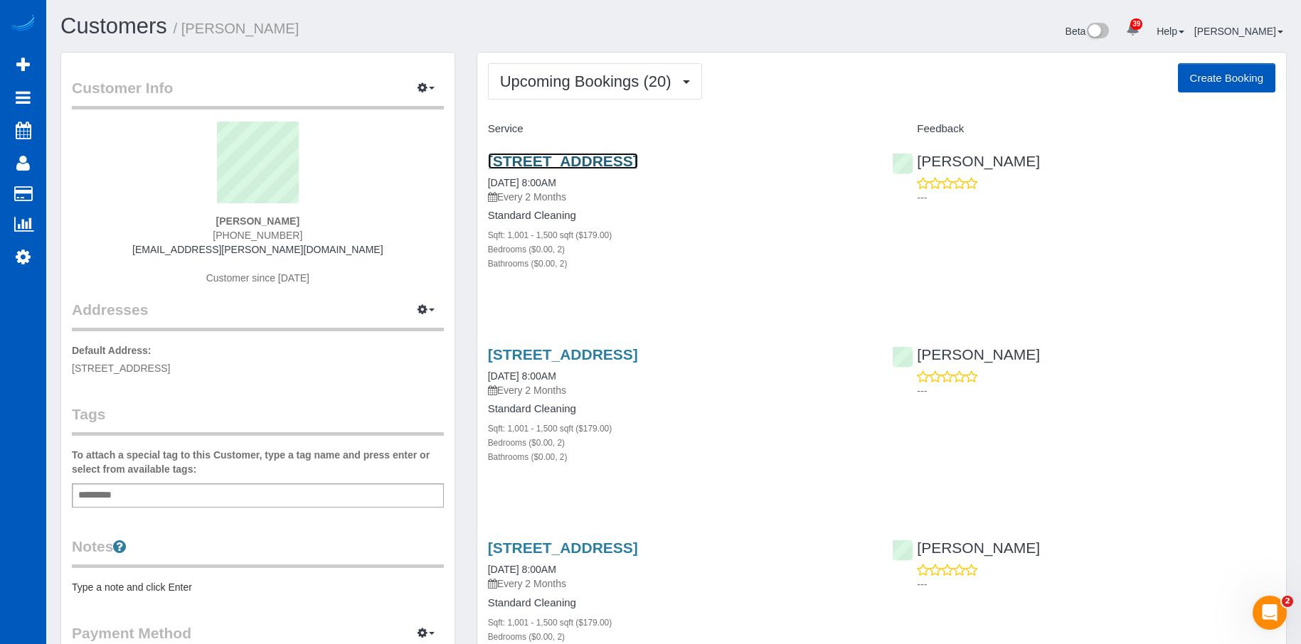
click at [617, 157] on link "[STREET_ADDRESS]" at bounding box center [563, 161] width 150 height 16
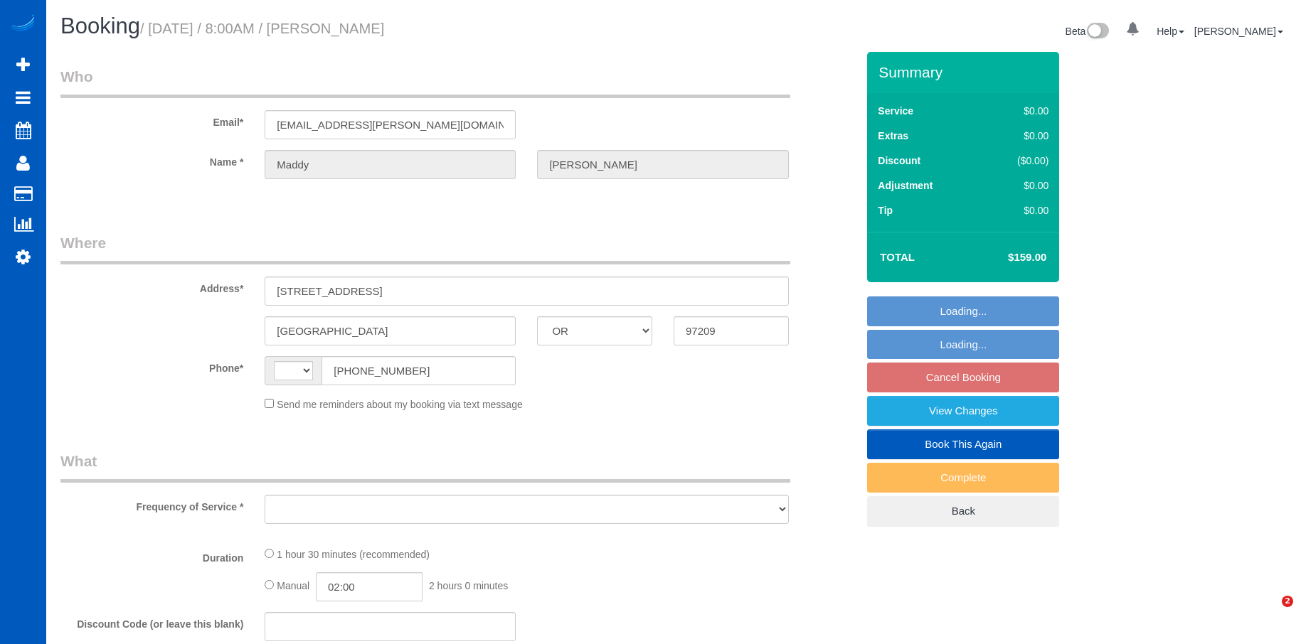
select select "OR"
select select "string:fspay-6af2d138-d39e-4d4e-a7d8-9f610a58d906"
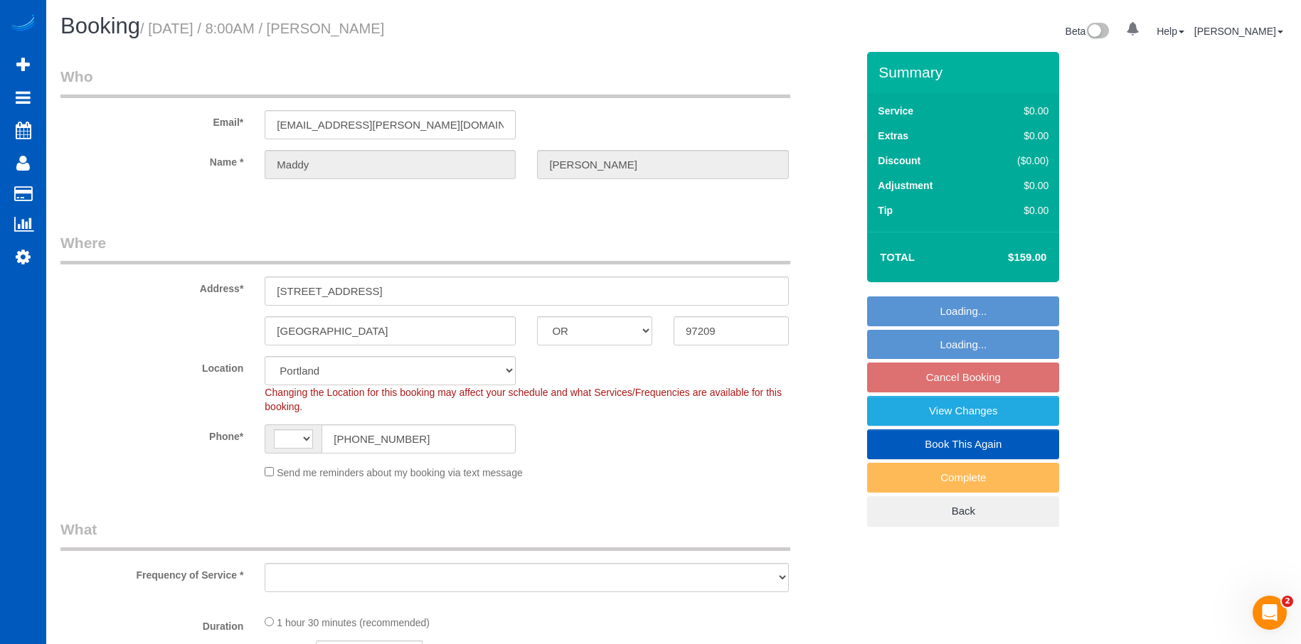
select select "string:[GEOGRAPHIC_DATA]"
select select "199"
select select "1001"
select select "2"
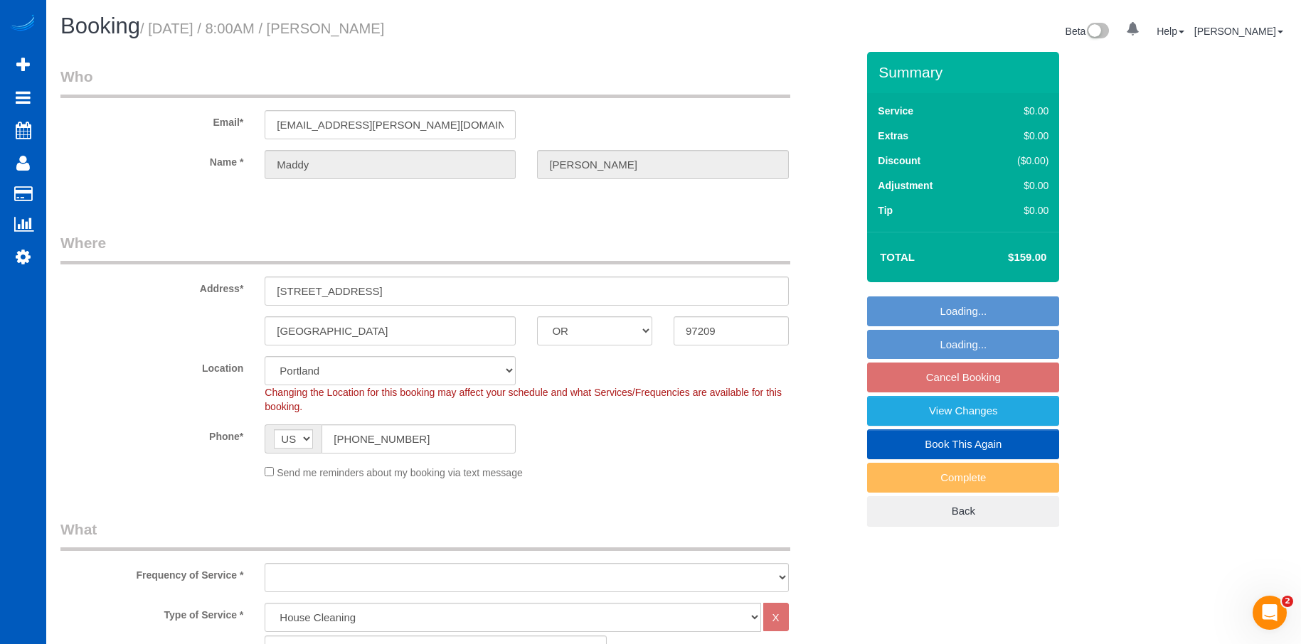
select select "object:1121"
select select "1001"
select select "2"
select select "object:1210"
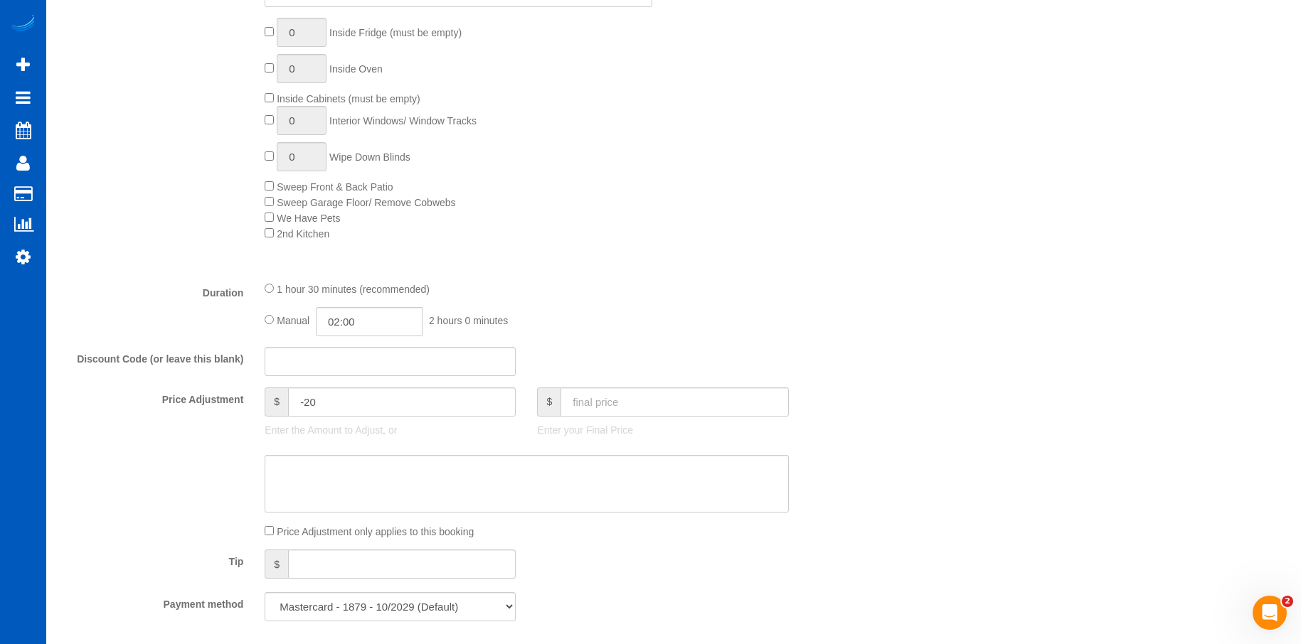
scroll to position [924, 0]
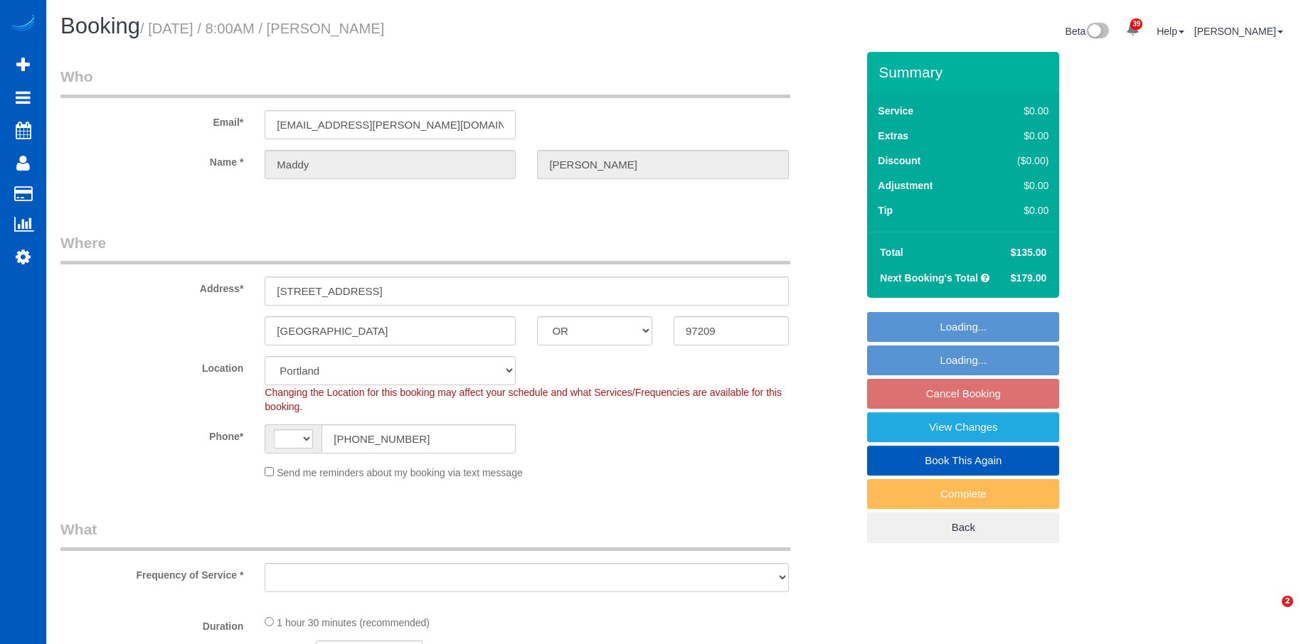
select select "OR"
select select "object:669"
select select "string:[GEOGRAPHIC_DATA]"
select select "object:921"
select select "spot1"
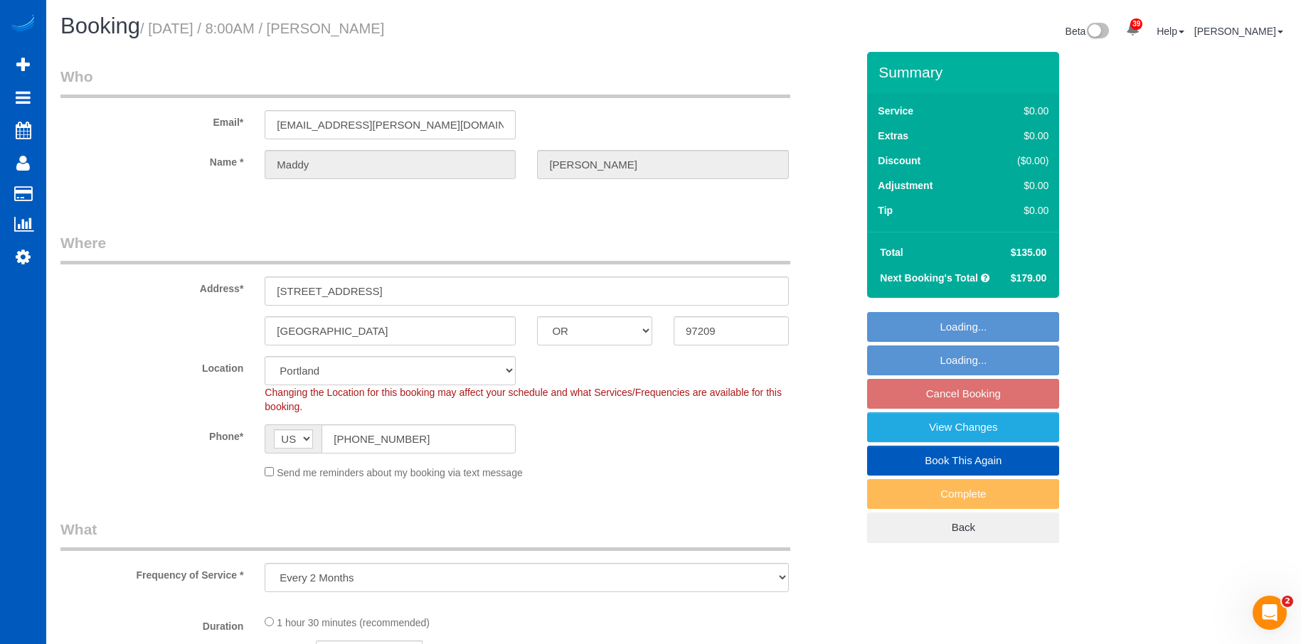
select select "199"
select select "1001"
select select "2"
select select "1001"
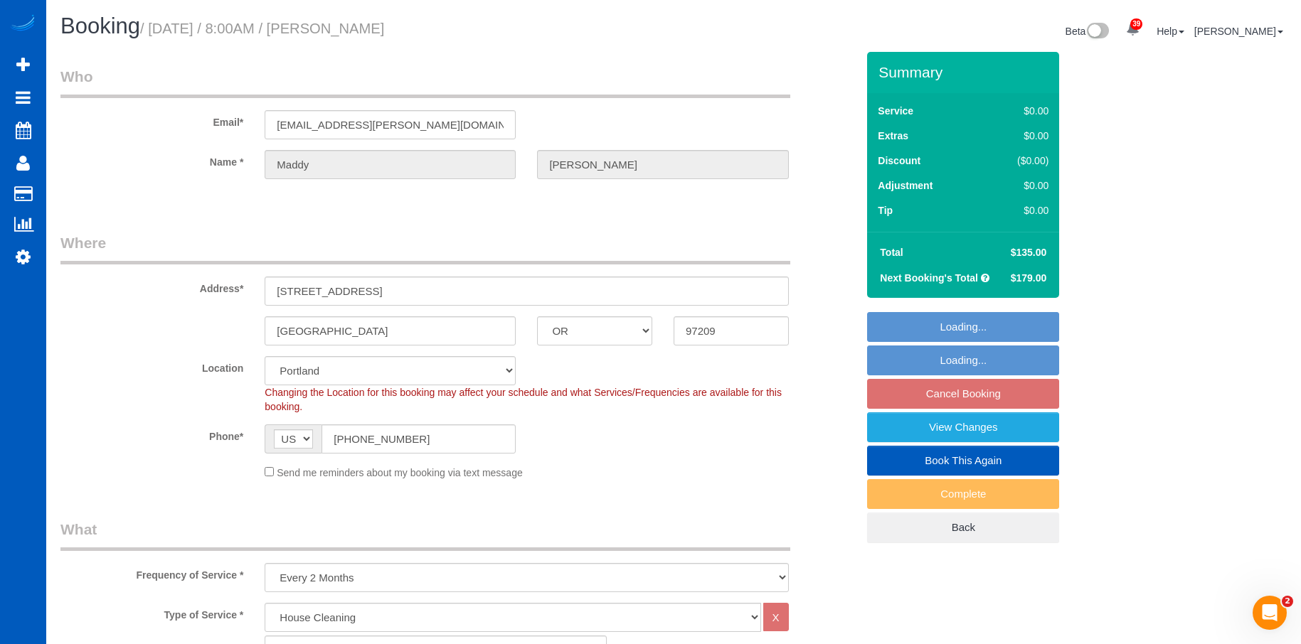
select select "2"
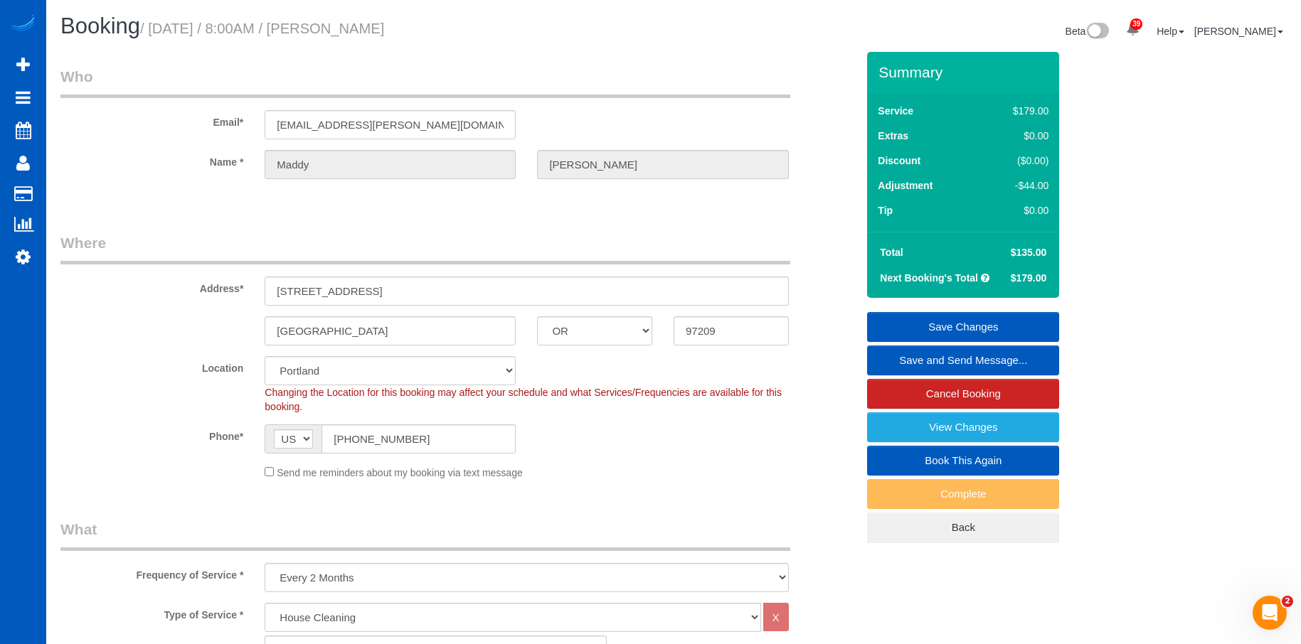
click at [902, 358] on link "Save and Send Message..." at bounding box center [963, 361] width 192 height 30
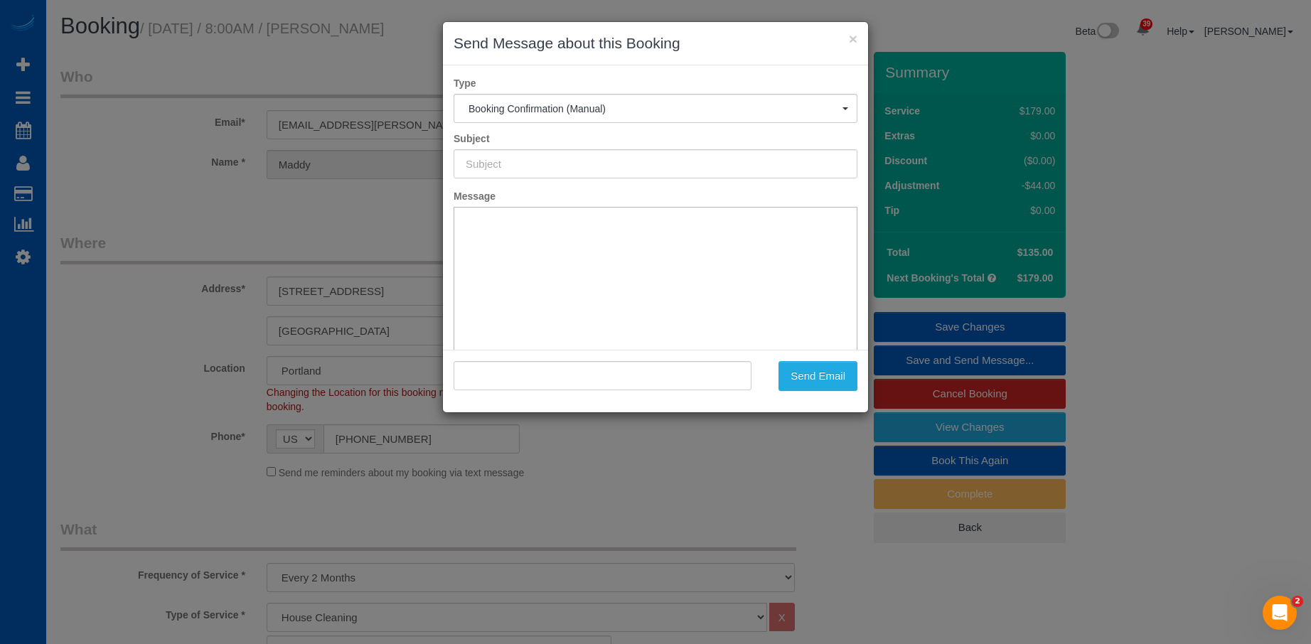
type input "Cleaning Service Confirmed!"
type input ""[PERSON_NAME]" <[EMAIL_ADDRESS][PERSON_NAME][DOMAIN_NAME]>"
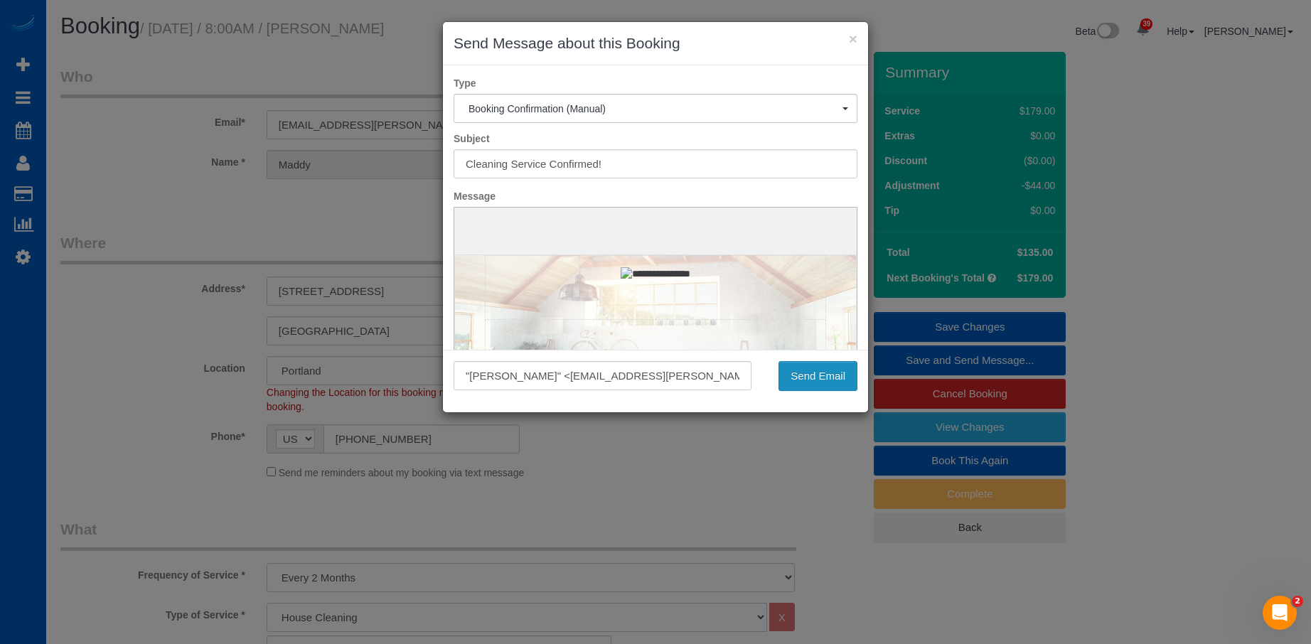
drag, startPoint x: 808, startPoint y: 370, endPoint x: 356, endPoint y: 139, distance: 507.9
click at [808, 370] on button "Send Email" at bounding box center [818, 376] width 79 height 30
